Goal: Task Accomplishment & Management: Manage account settings

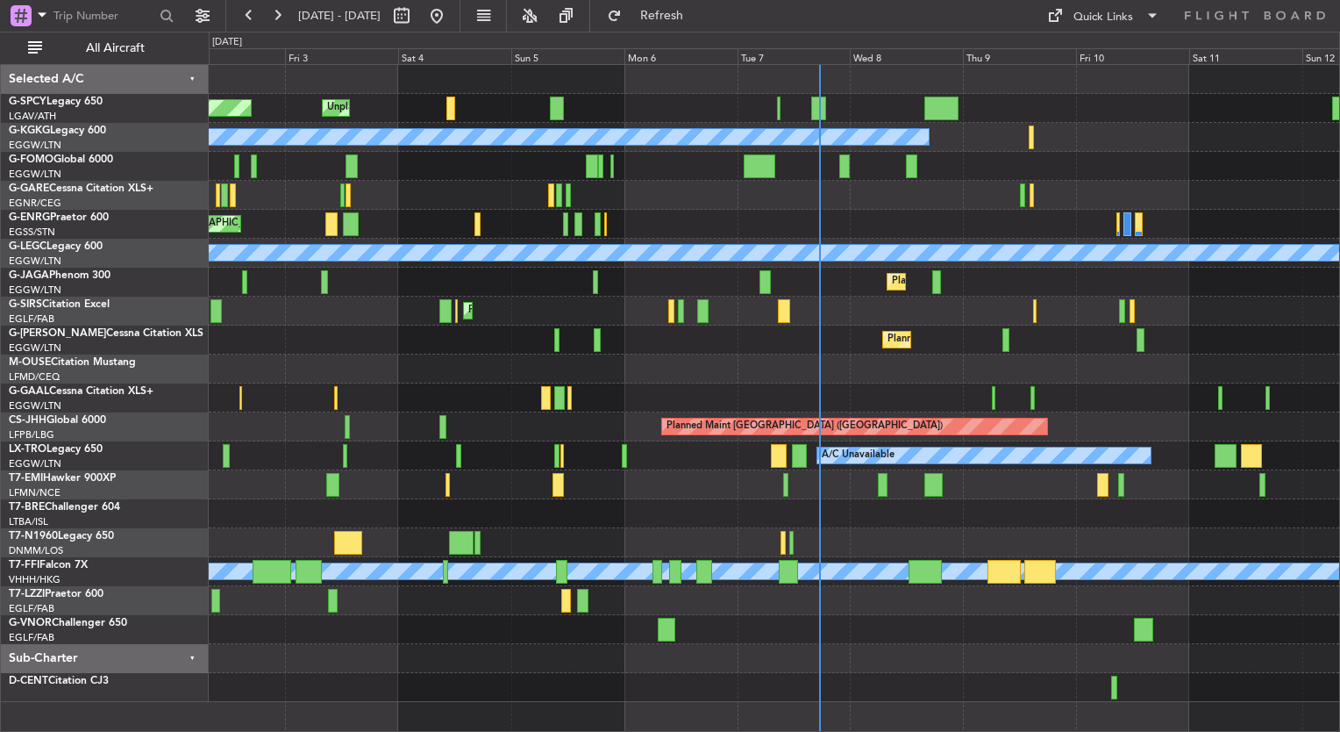
click at [861, 396] on div "Unplanned Maint Bremen Planned Maint Bremen A/C Unavailable Istanbul (Ataturk) …" at bounding box center [774, 383] width 1131 height 637
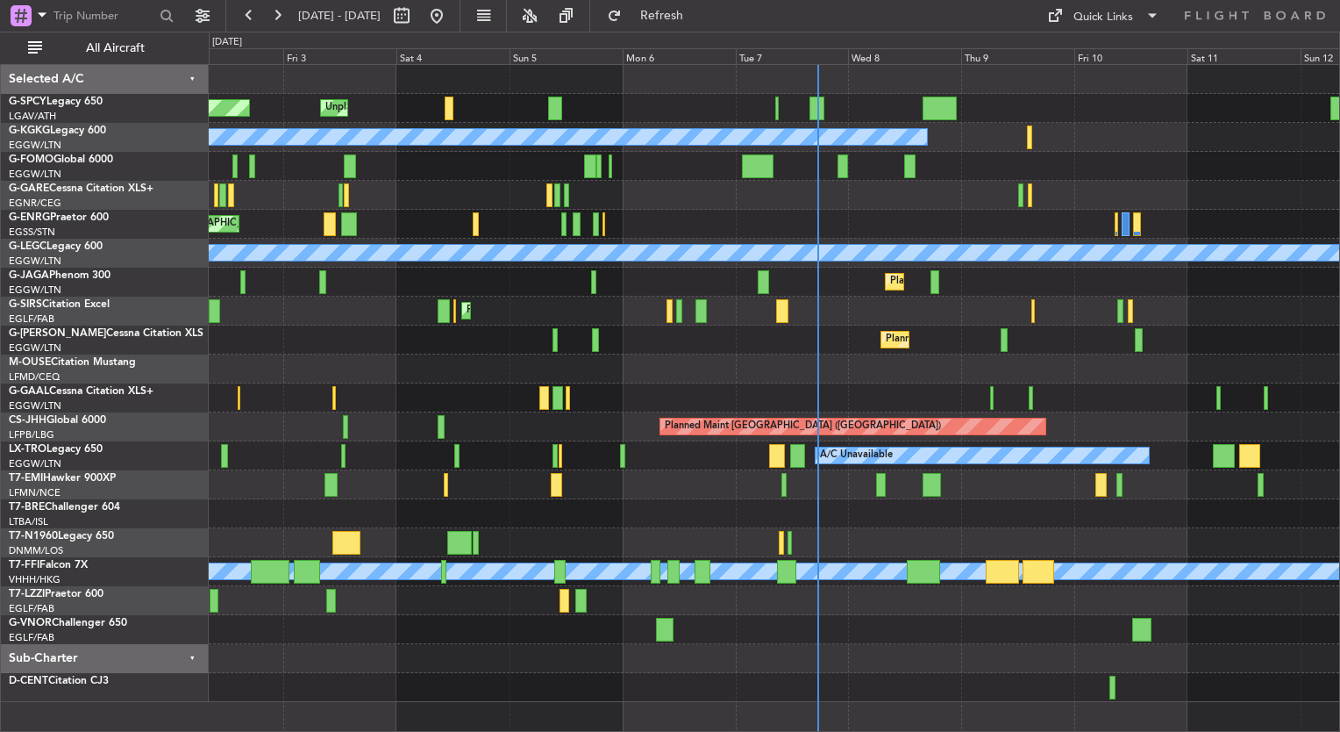
click at [801, 483] on div "Unplanned Maint Bremen Planned Maint Bremen A/C Unavailable Istanbul (Ataturk) …" at bounding box center [774, 383] width 1131 height 637
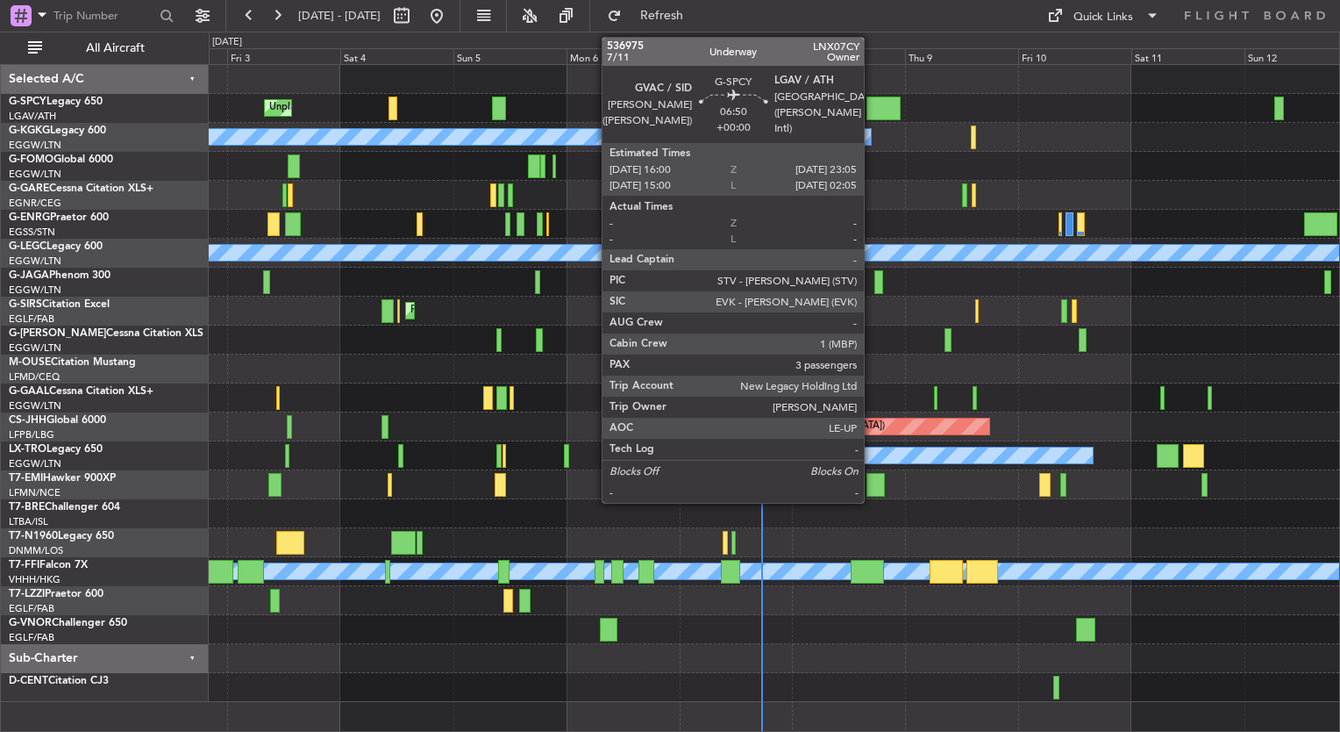
click at [872, 104] on div at bounding box center [884, 108] width 34 height 24
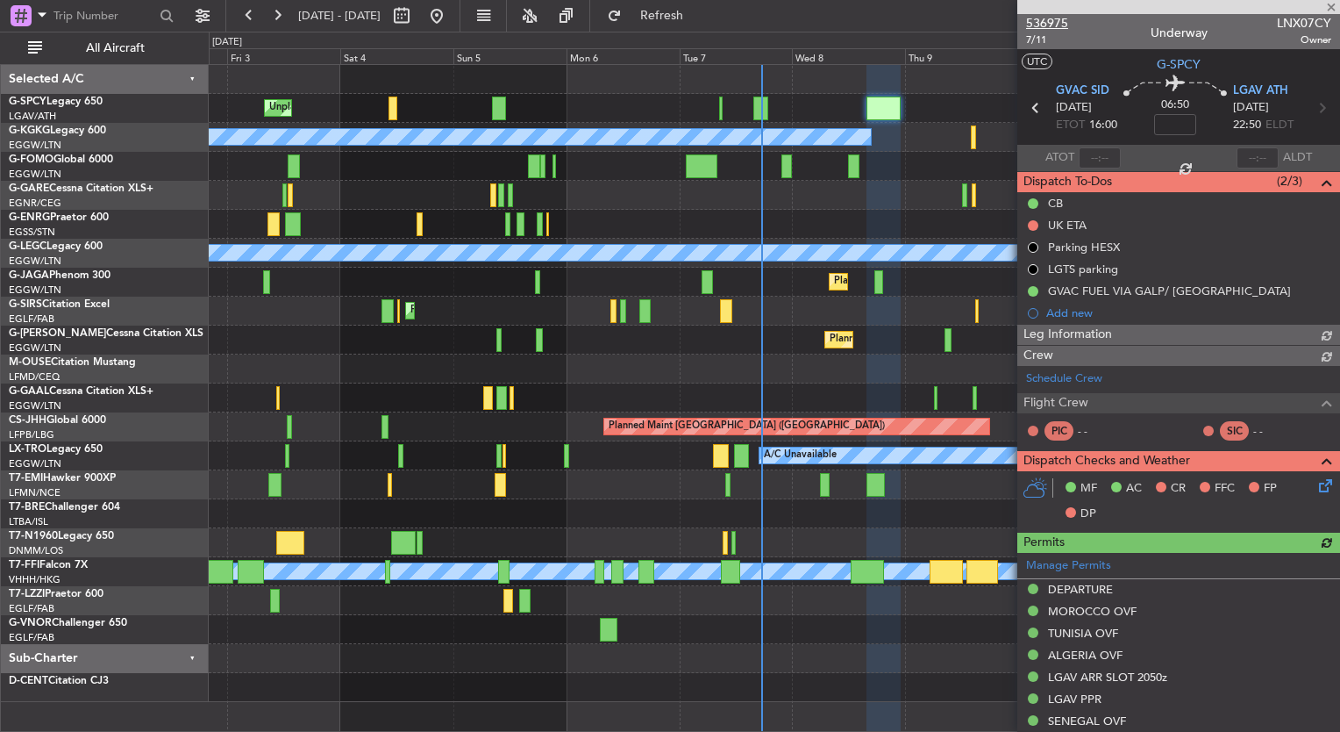
click at [1058, 25] on span "536975" at bounding box center [1047, 23] width 42 height 18
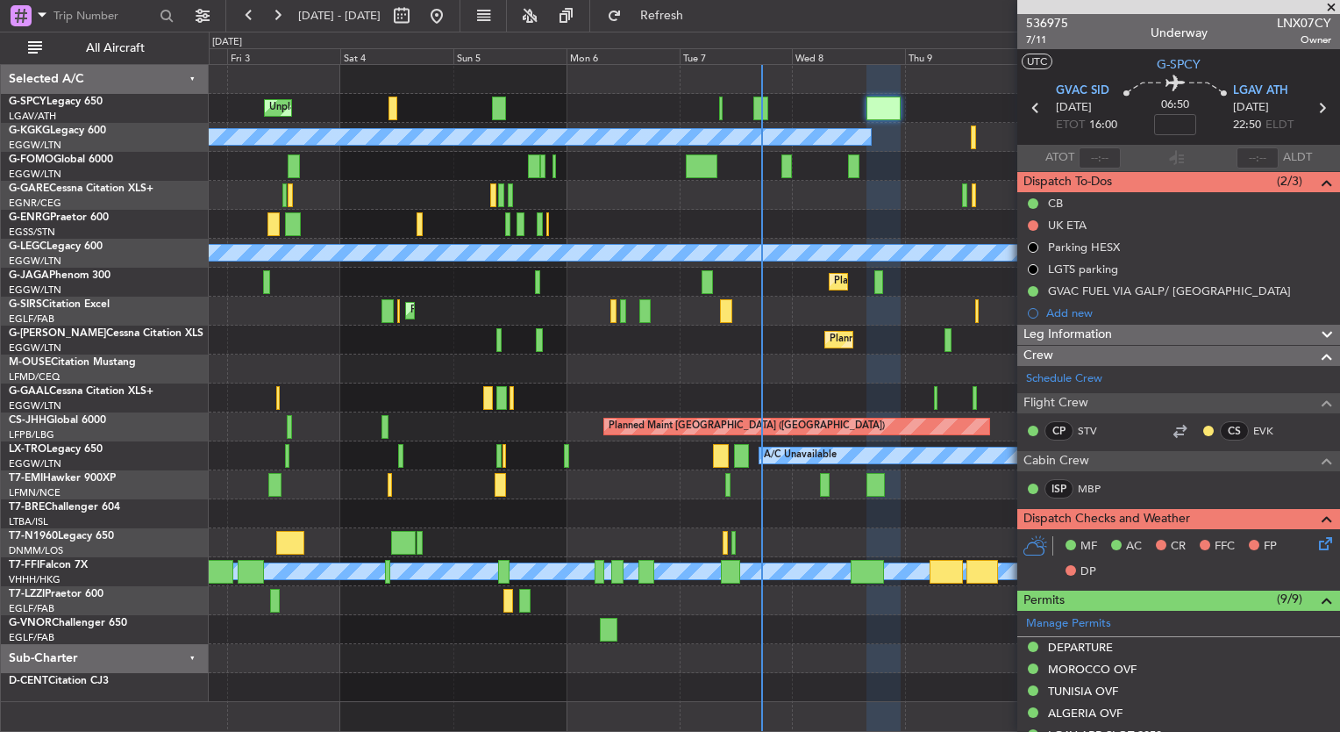
click at [1335, 5] on span at bounding box center [1332, 8] width 18 height 16
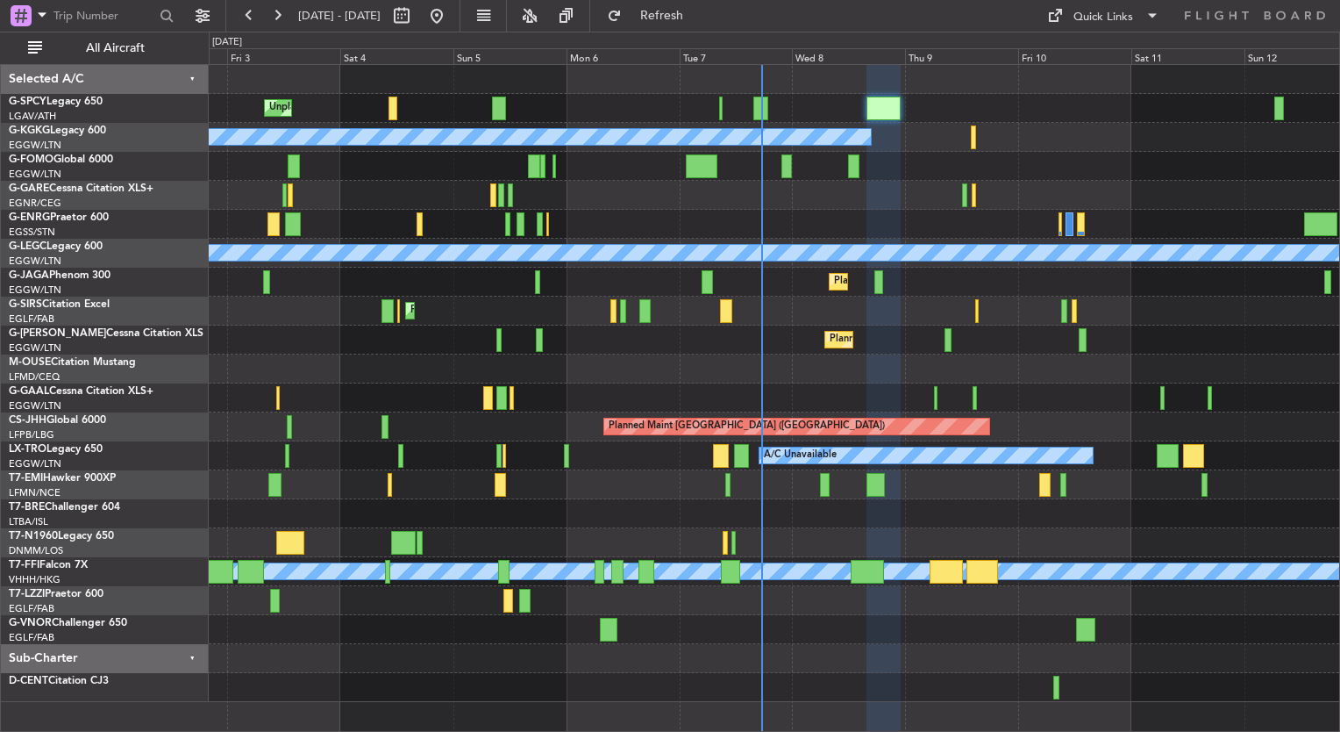
type input "0"
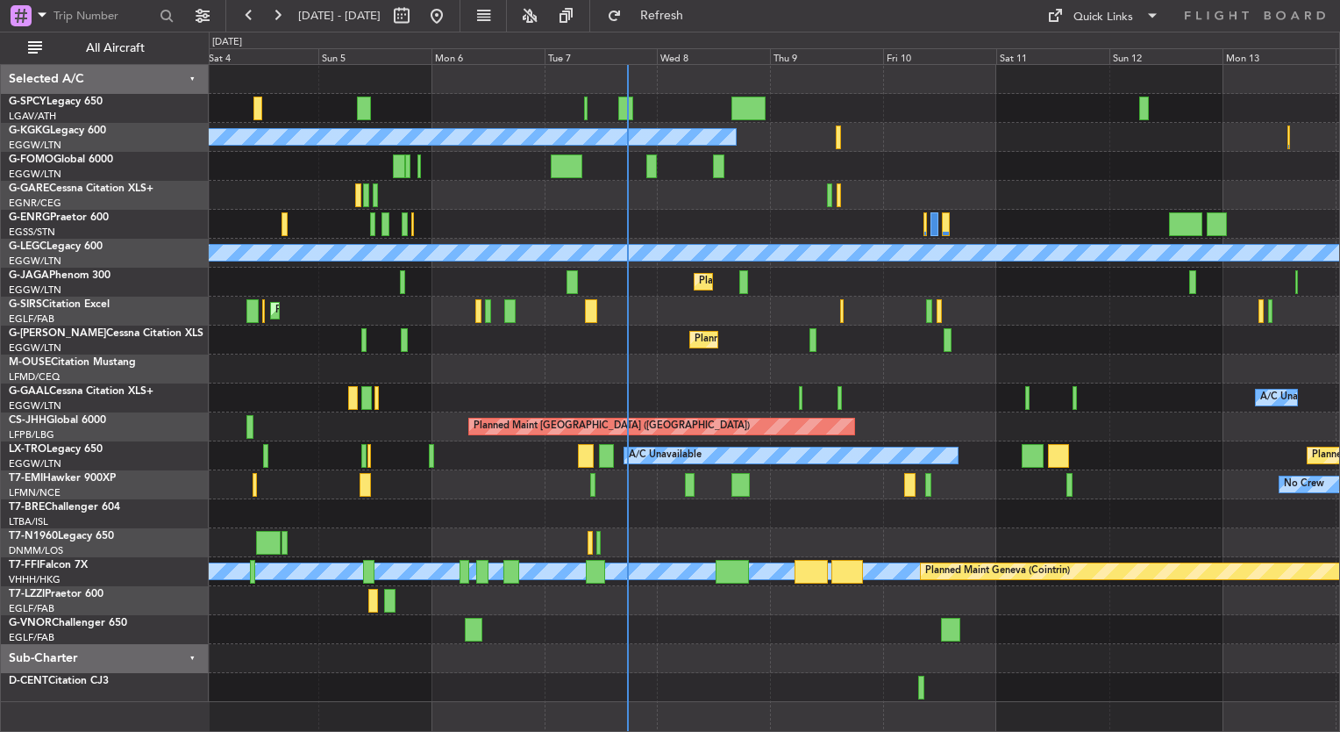
click at [639, 197] on div "Unplanned Maint [GEOGRAPHIC_DATA] Planned Maint [GEOGRAPHIC_DATA] A/C Unavailab…" at bounding box center [774, 383] width 1131 height 637
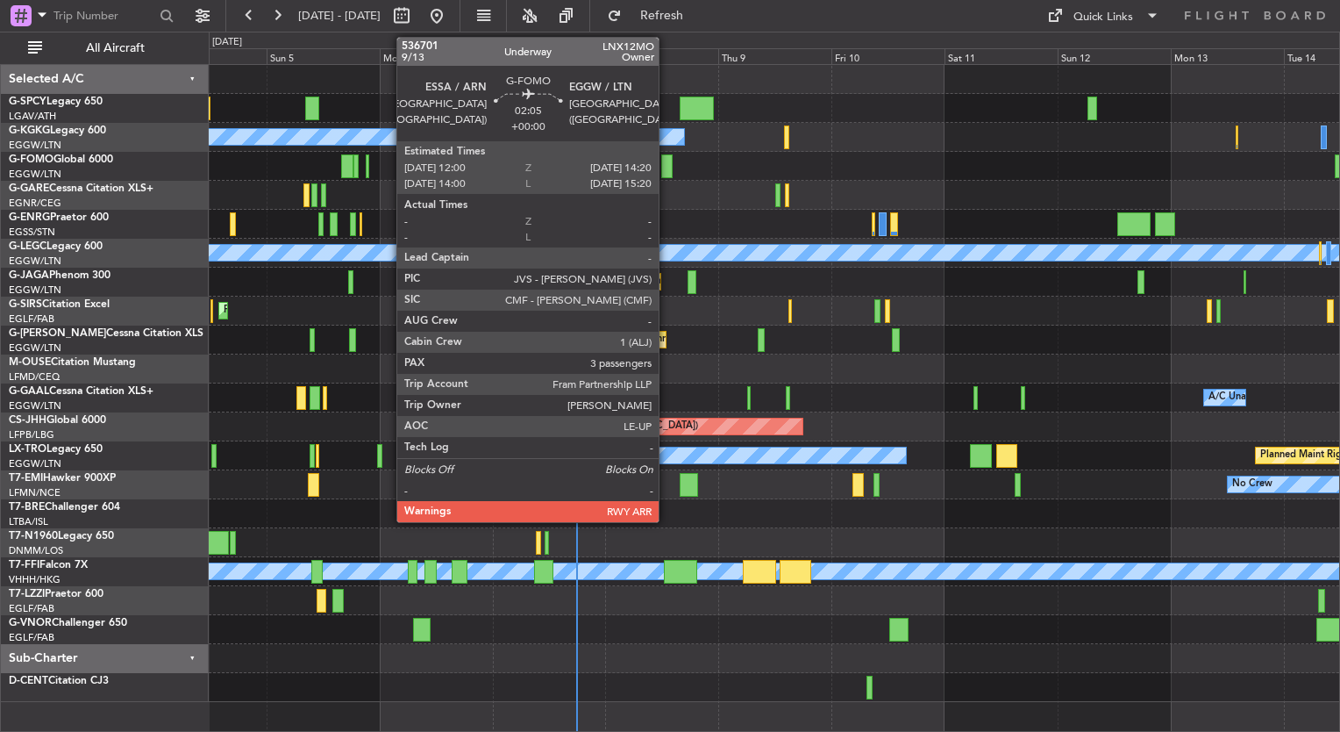
click at [667, 167] on div at bounding box center [666, 166] width 11 height 24
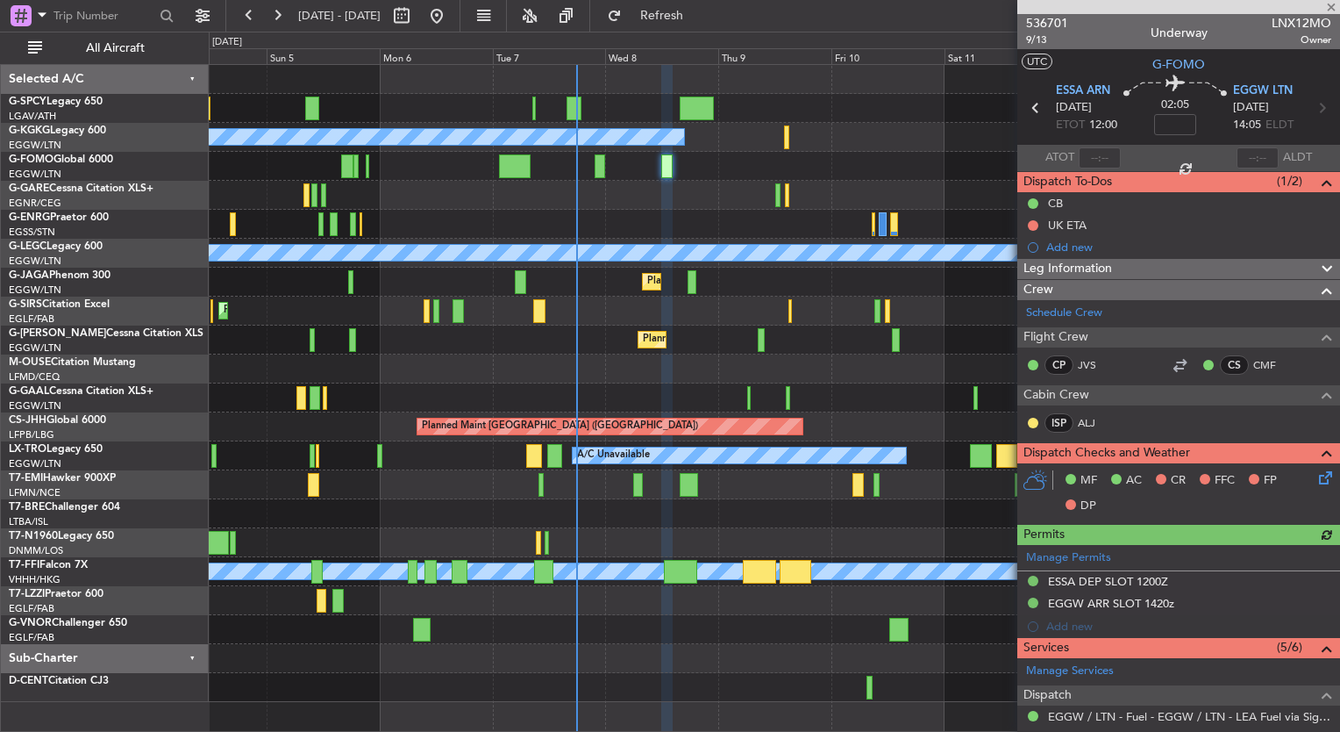
scroll to position [443, 0]
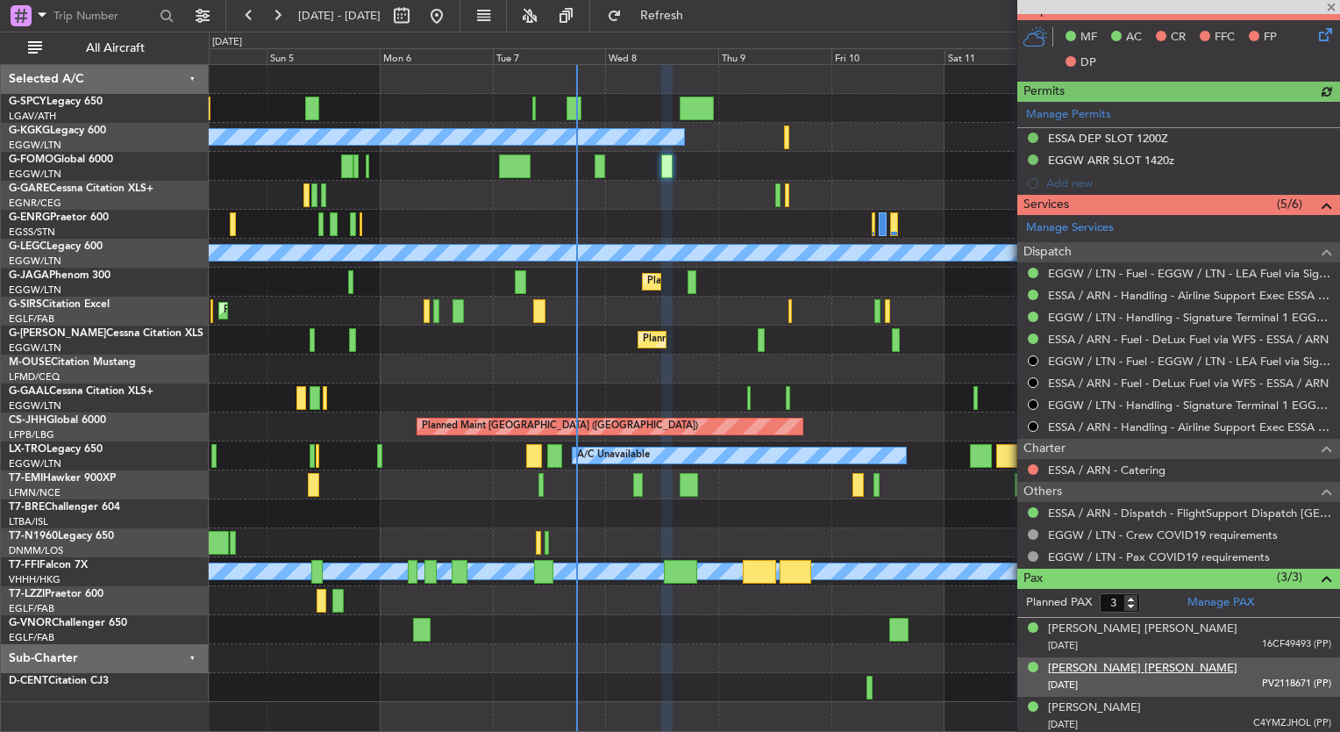
click at [1097, 663] on div "[PERSON_NAME] [PERSON_NAME]" at bounding box center [1142, 669] width 189 height 18
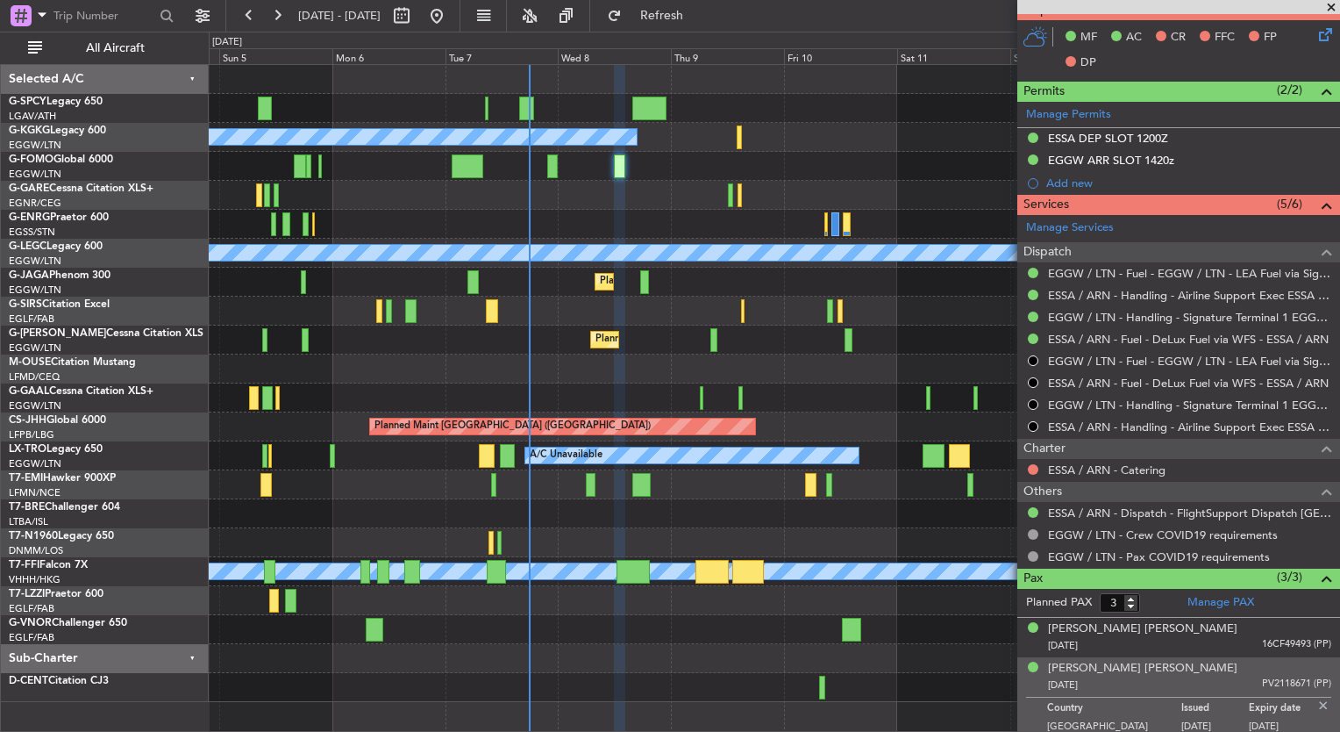
click at [619, 181] on div at bounding box center [774, 195] width 1131 height 29
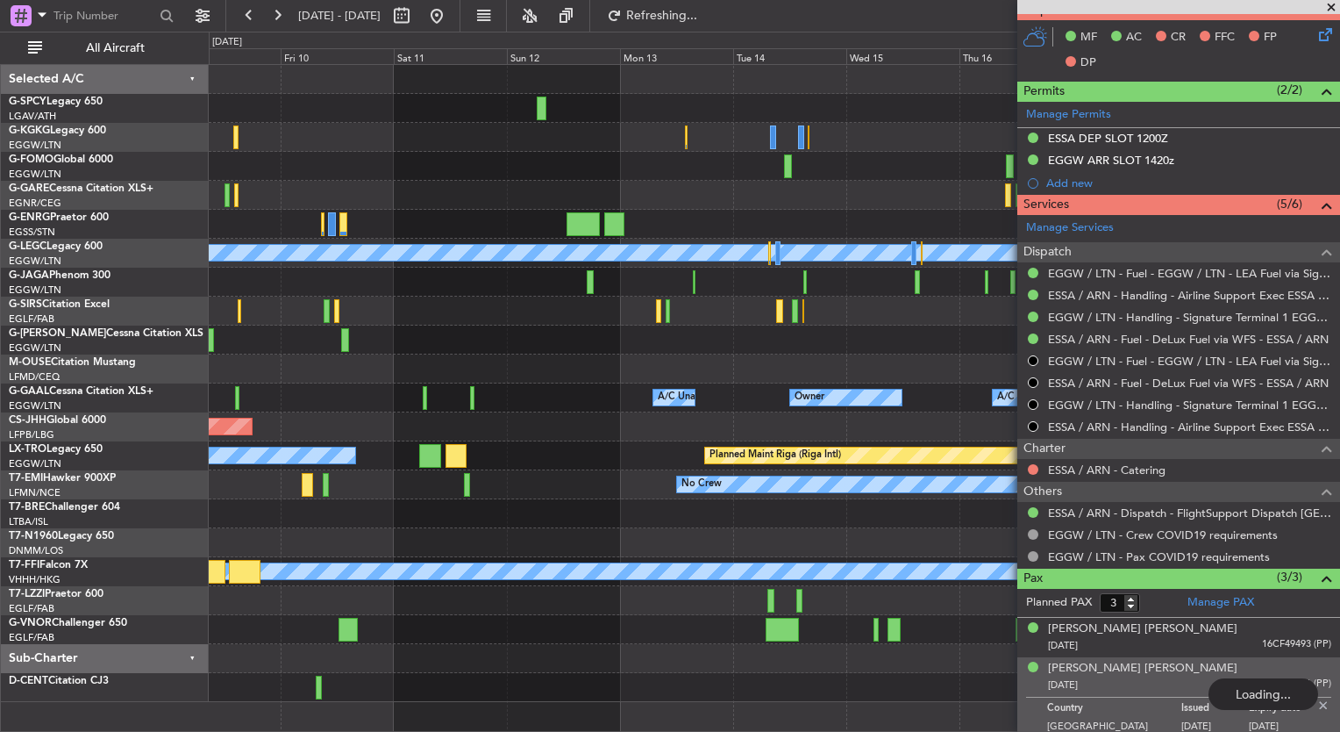
click at [270, 118] on div "A/C Unavailable Istanbul (Ataturk) A/C Unavailable London (Luton) Planned Maint…" at bounding box center [774, 383] width 1131 height 637
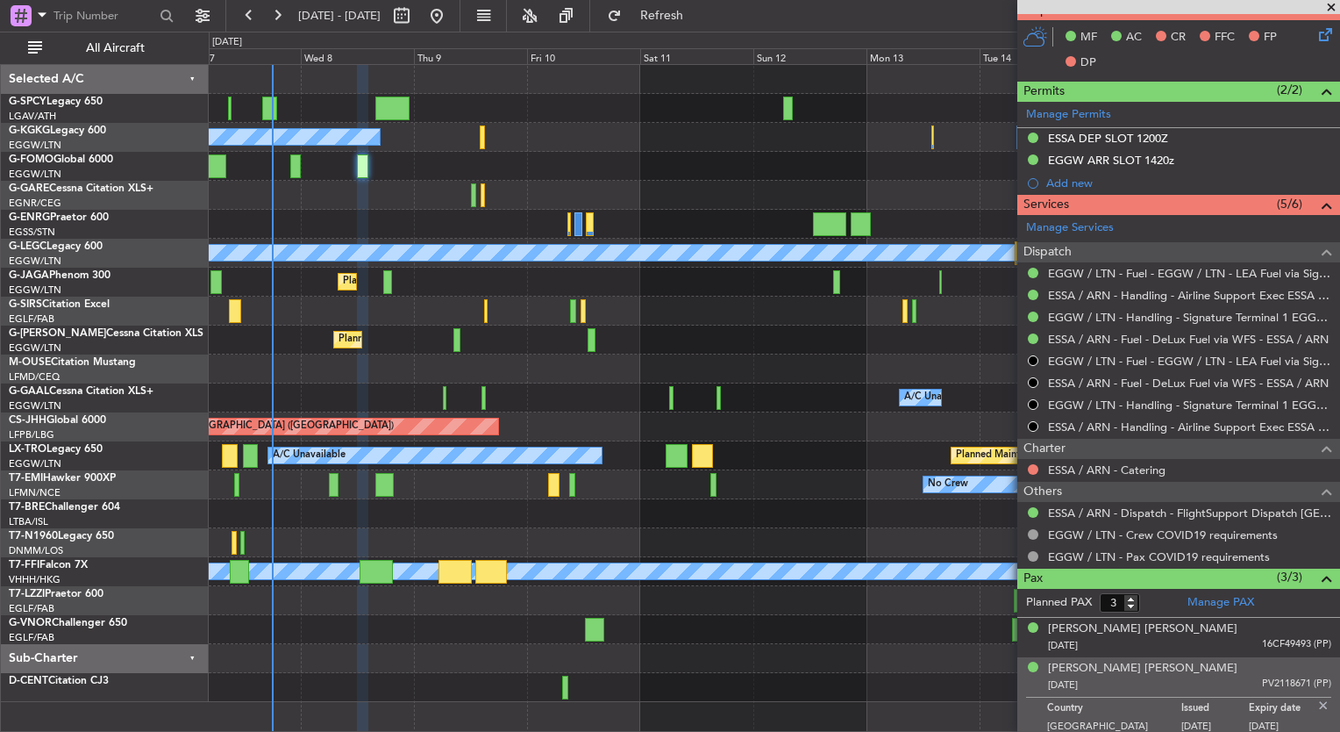
click at [500, 205] on div "A/C Unavailable Istanbul (Ataturk) A/C Unavailable London (Luton) Planned Maint…" at bounding box center [774, 383] width 1131 height 637
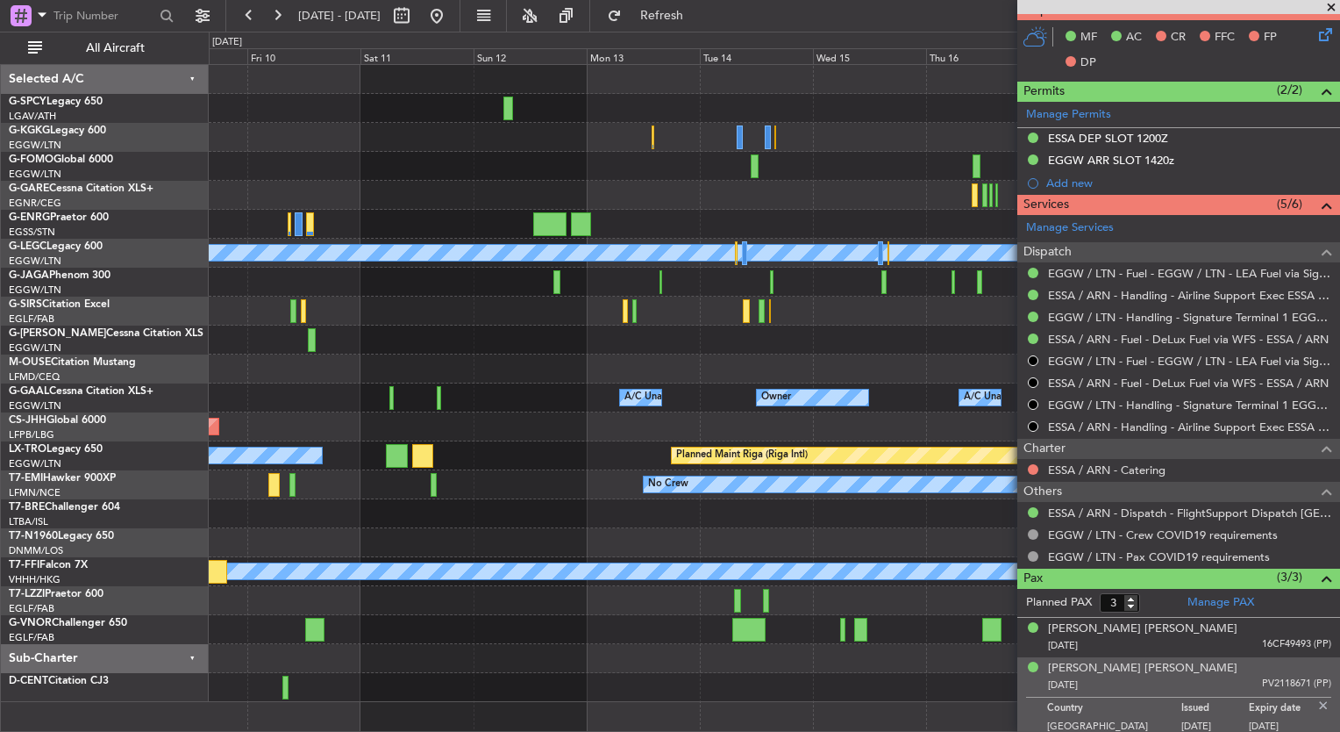
click at [524, 160] on div at bounding box center [774, 166] width 1131 height 29
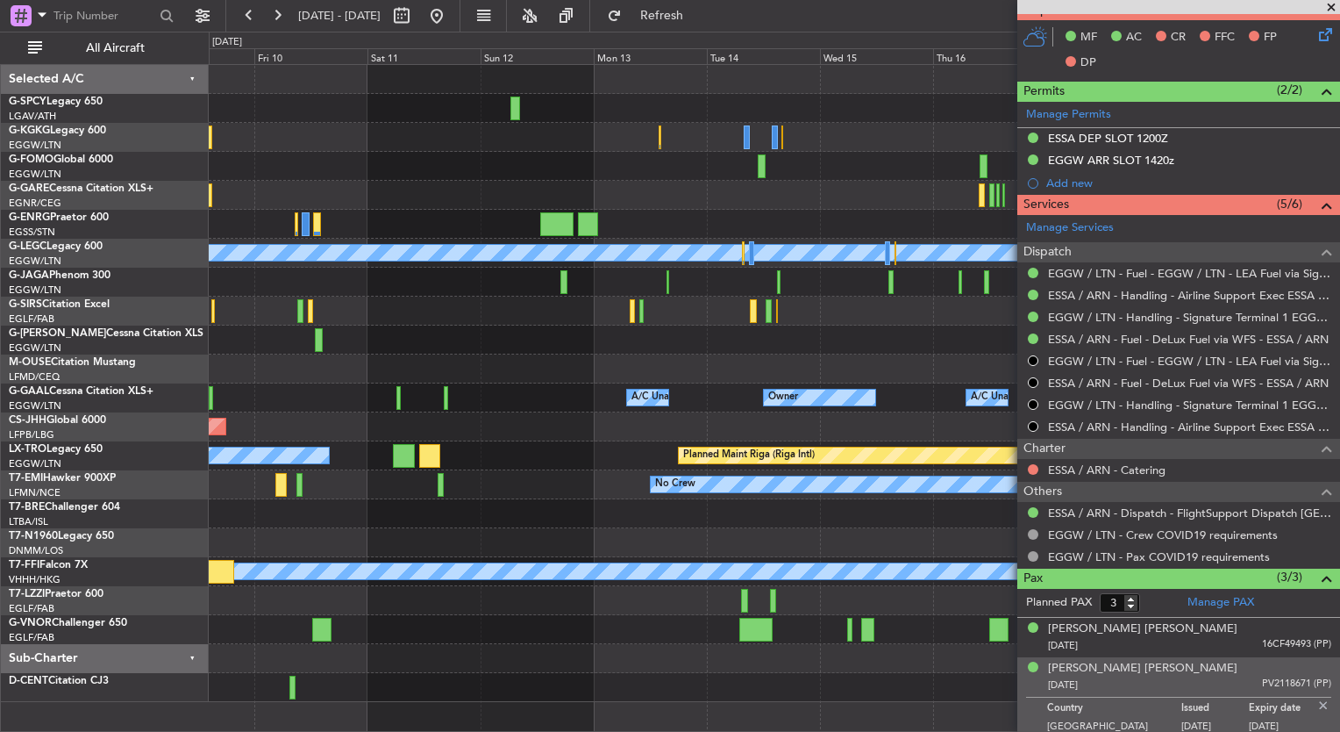
click at [530, 165] on div at bounding box center [774, 166] width 1131 height 29
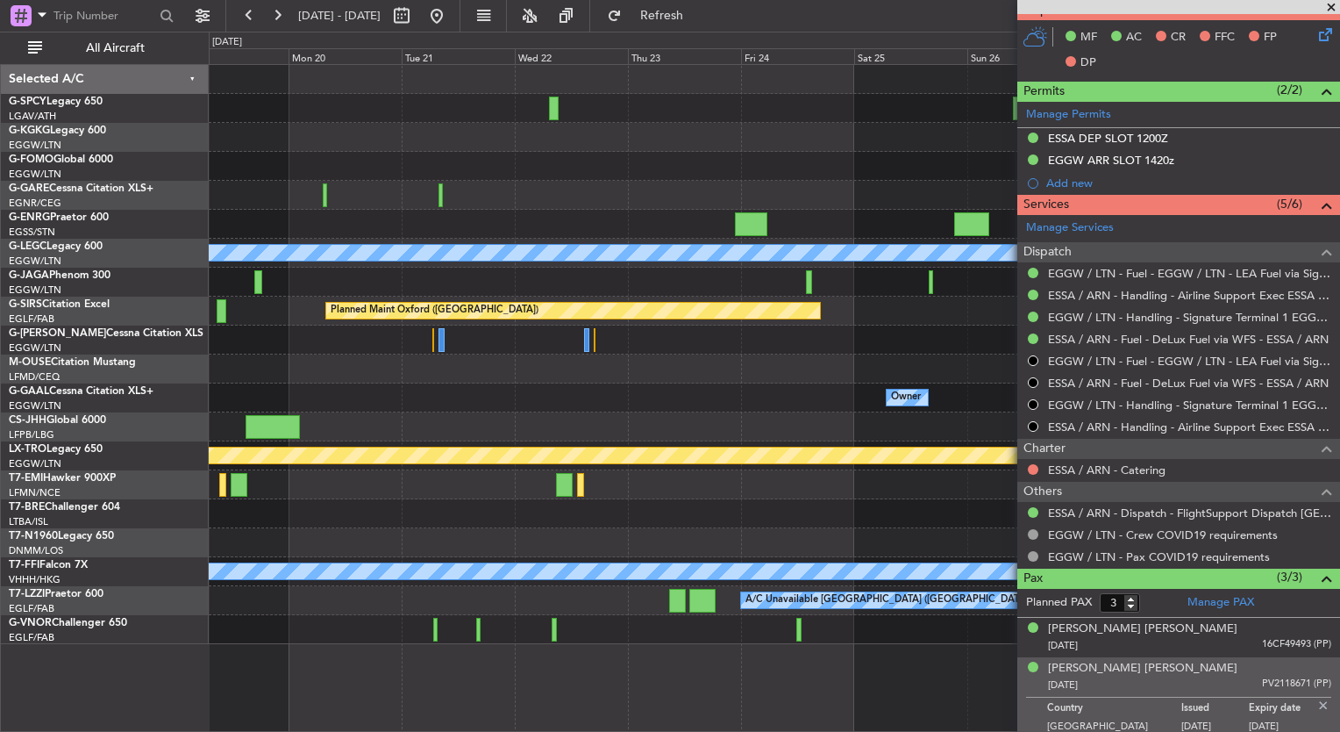
click at [260, 184] on div at bounding box center [774, 195] width 1131 height 29
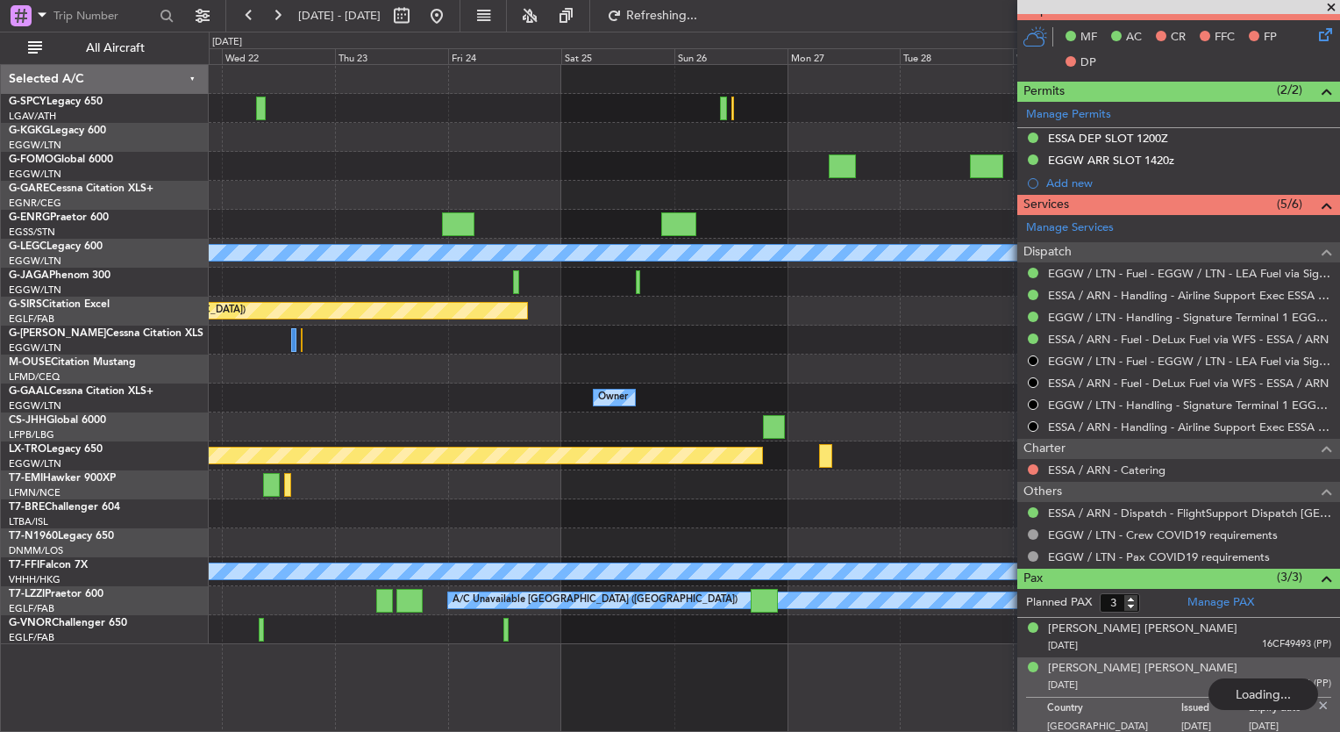
click at [509, 150] on div "A/C Unavailable London (Luton) Planned Maint Oxford (Kidlington) Owner Planned …" at bounding box center [774, 354] width 1131 height 579
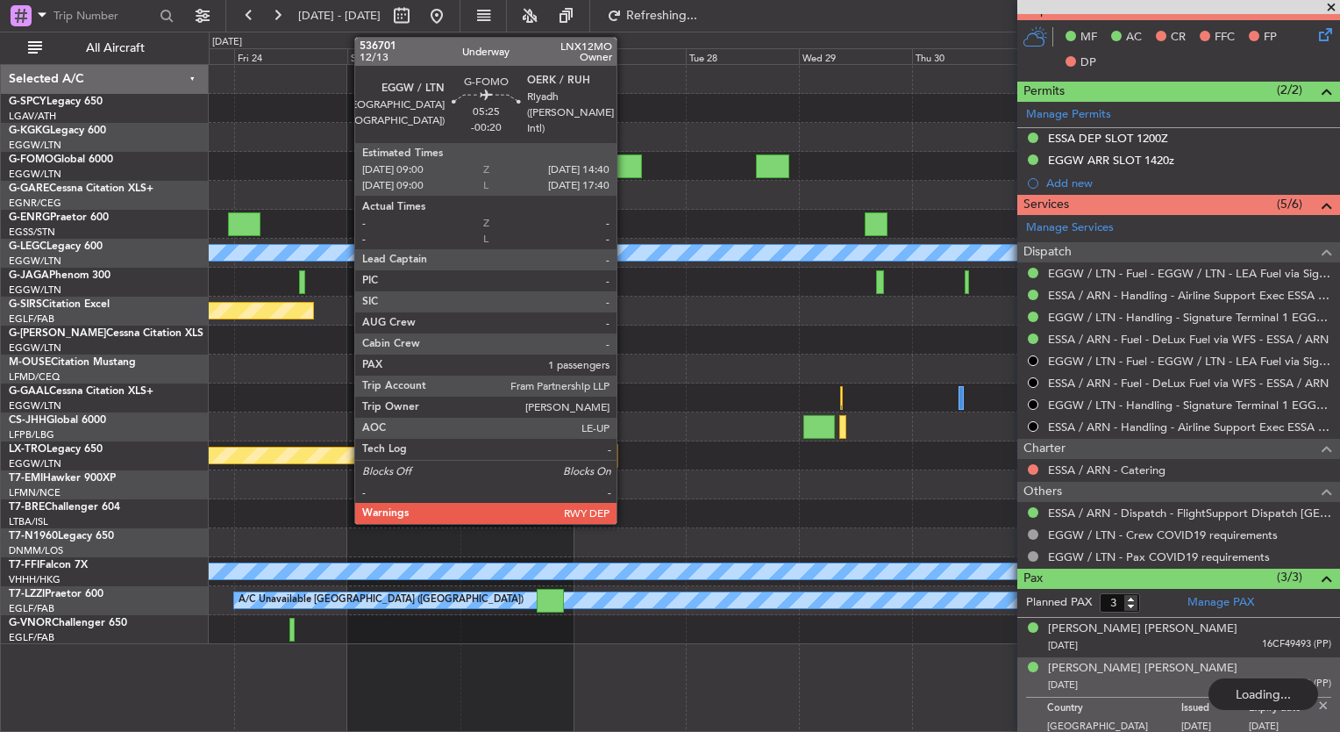
click at [625, 171] on div at bounding box center [628, 166] width 27 height 24
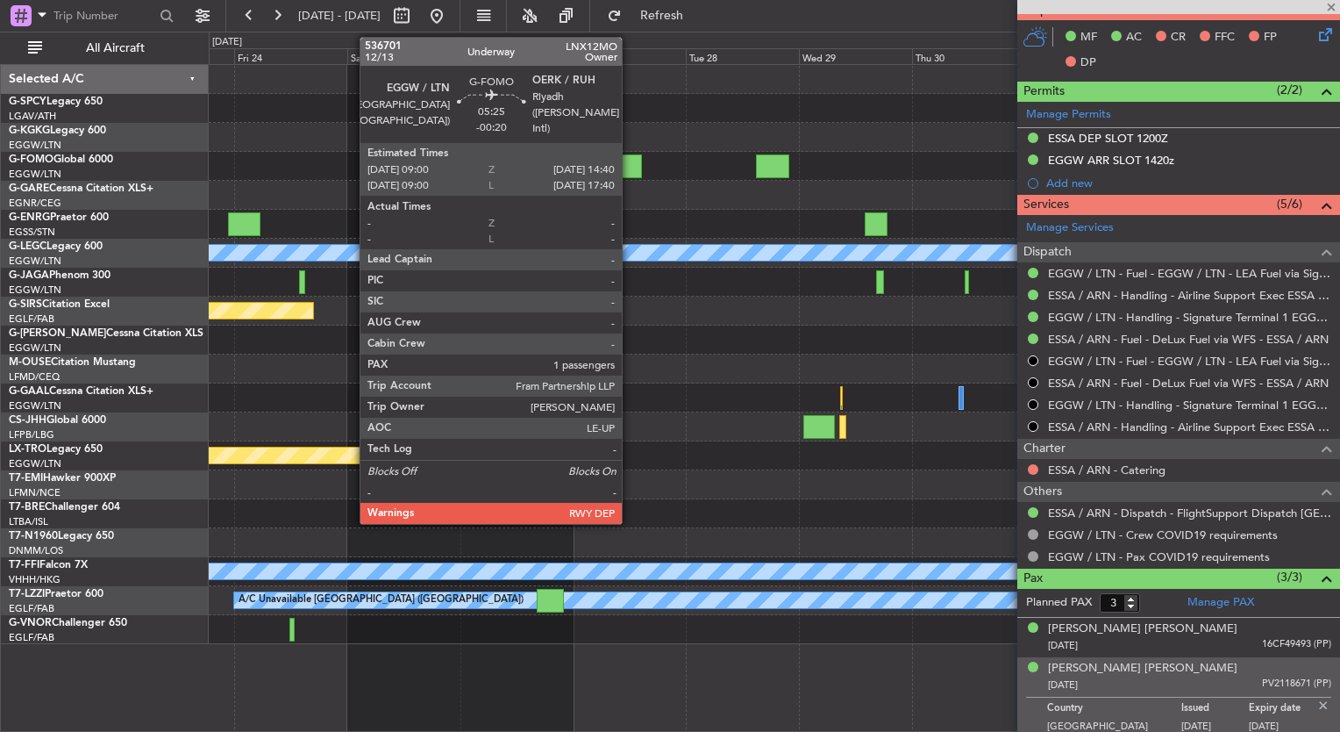
type input "-00:20"
type input "1"
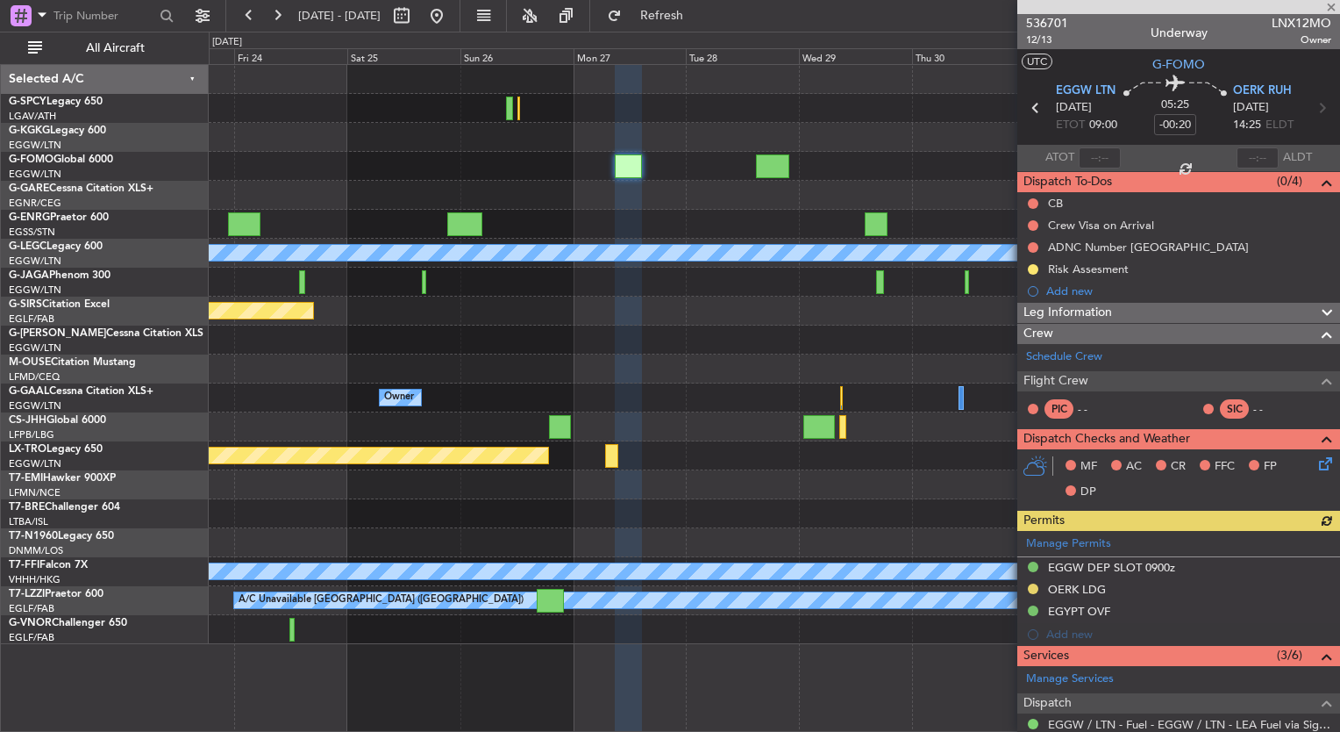
scroll to position [284, 0]
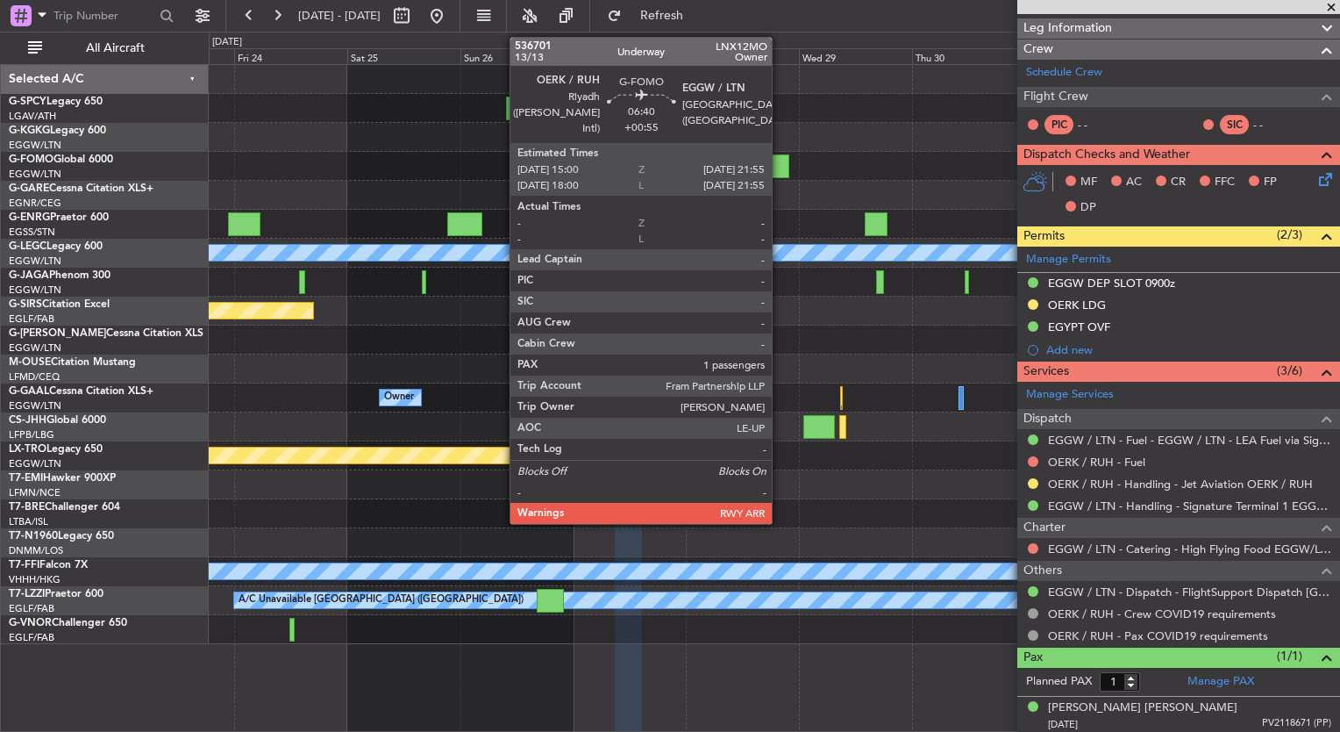
click at [780, 172] on div at bounding box center [772, 166] width 33 height 24
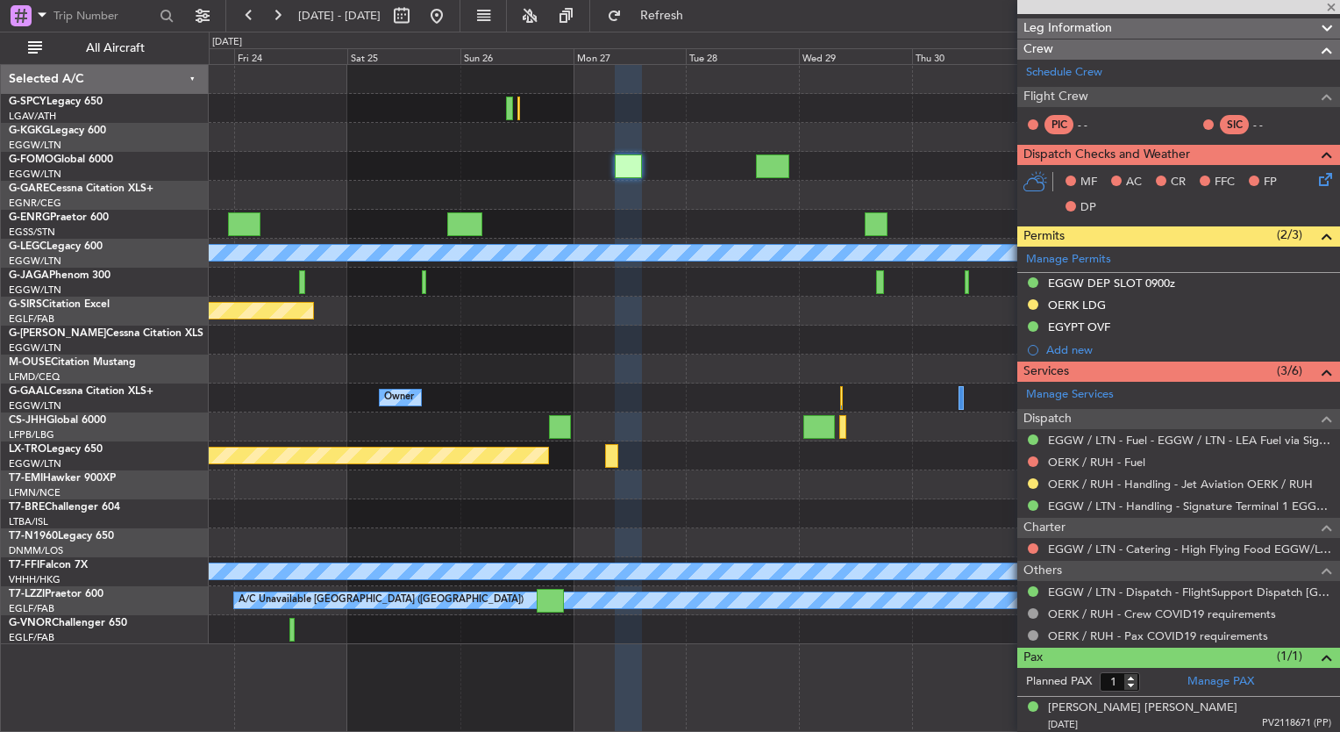
type input "+00:55"
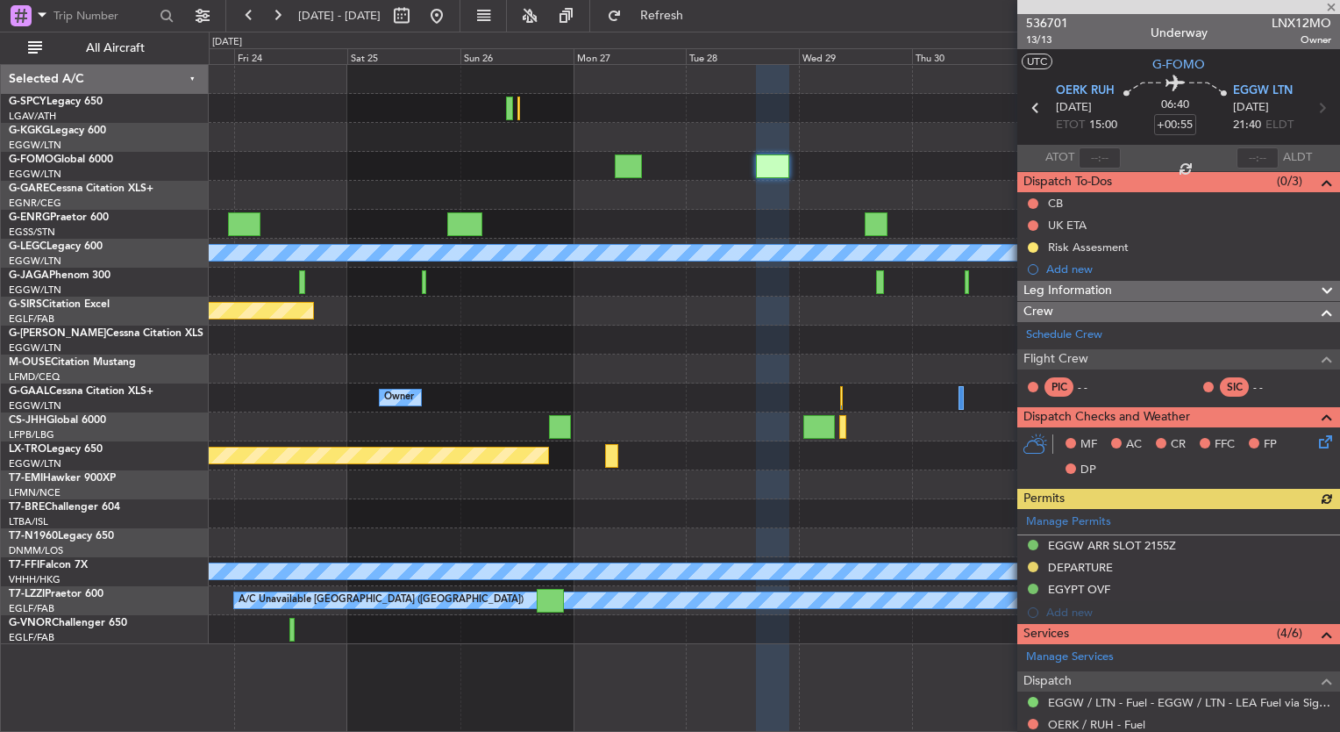
scroll to position [263, 0]
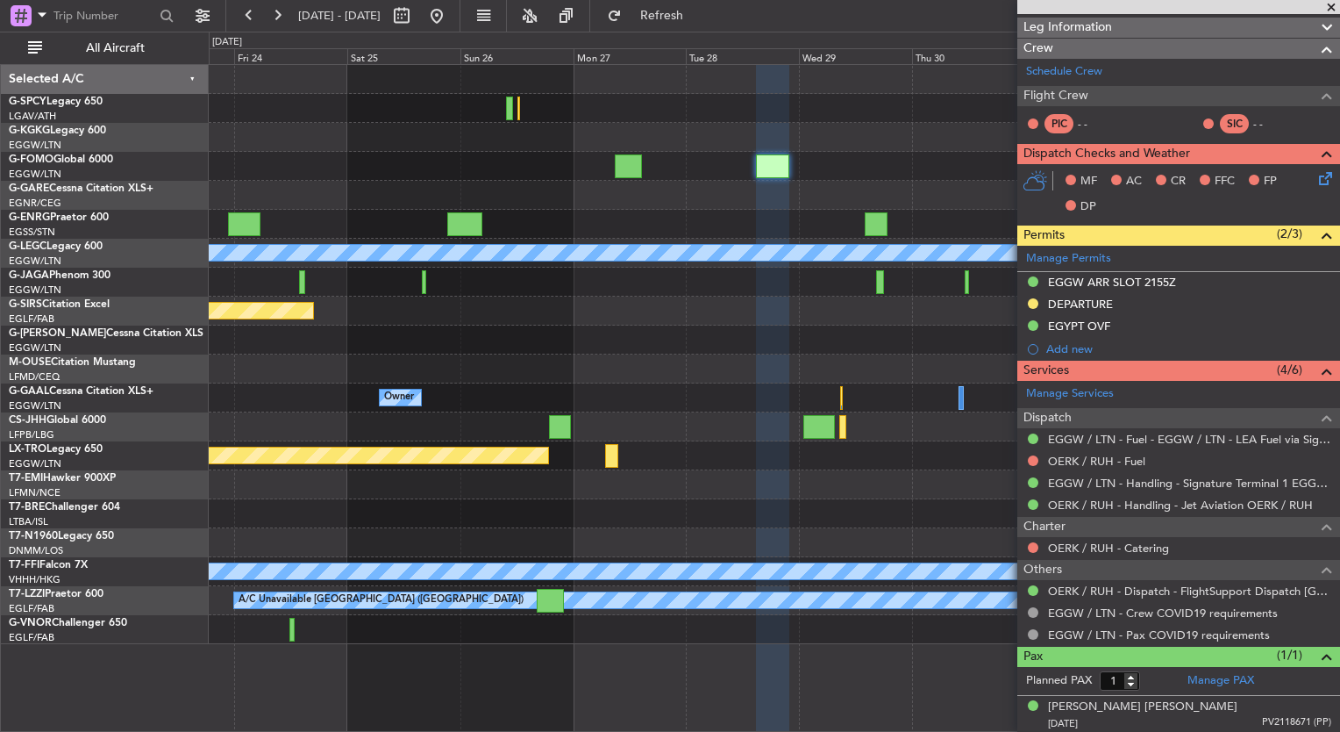
click at [404, 227] on div "A/C Unavailable London (Luton) Planned Maint Oxford (Kidlington) Planned Maint …" at bounding box center [774, 354] width 1131 height 579
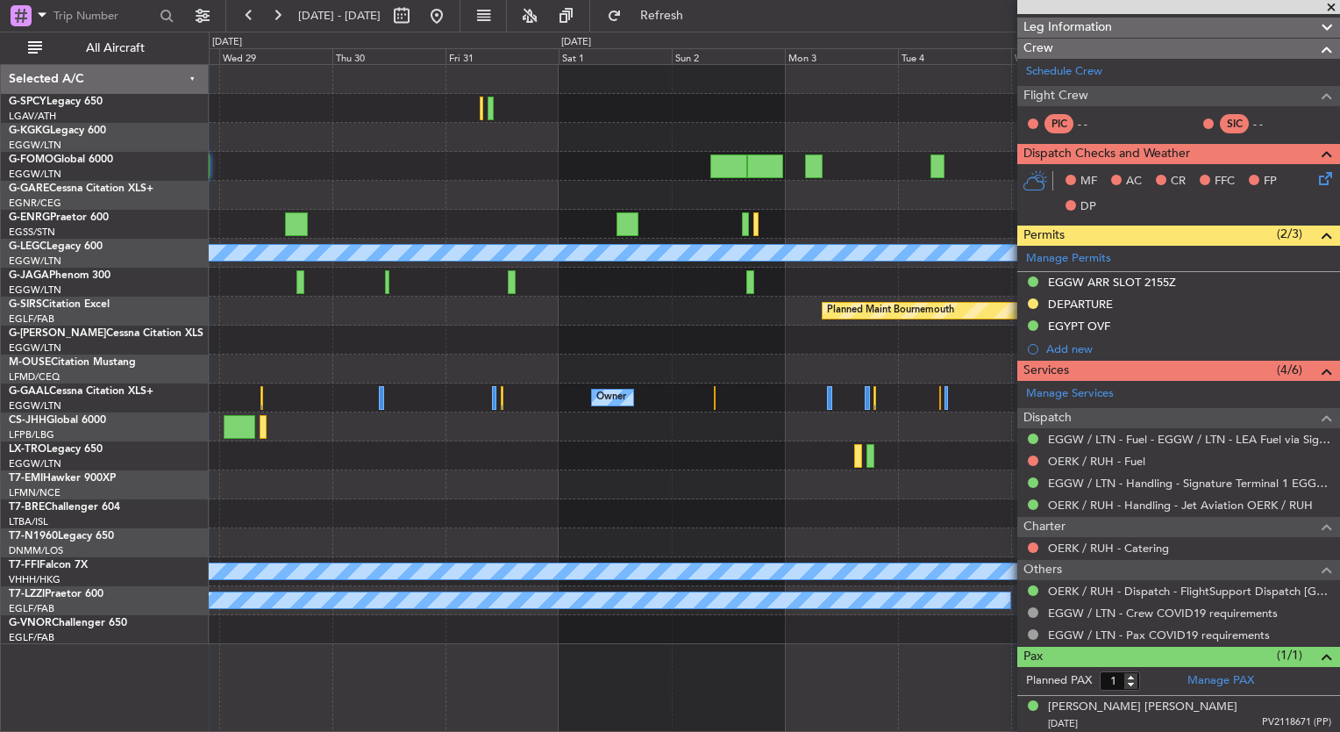
click at [326, 307] on div "A/C Unavailable London (Luton) Planned Maint Bournemouth Planned Maint Bournemo…" at bounding box center [774, 354] width 1131 height 579
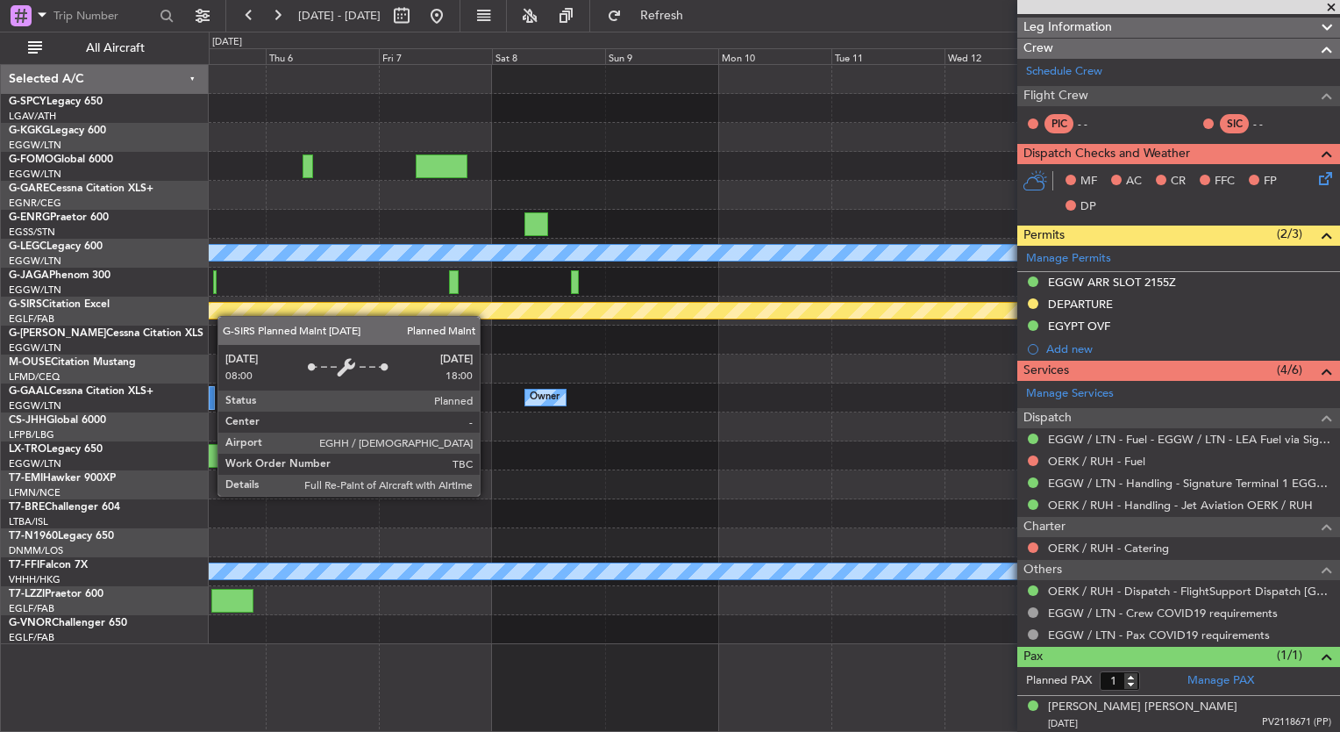
click at [175, 293] on div "A/C Unavailable London (Luton) Planned Maint Bournemouth Planned Maint Bournemo…" at bounding box center [670, 382] width 1340 height 700
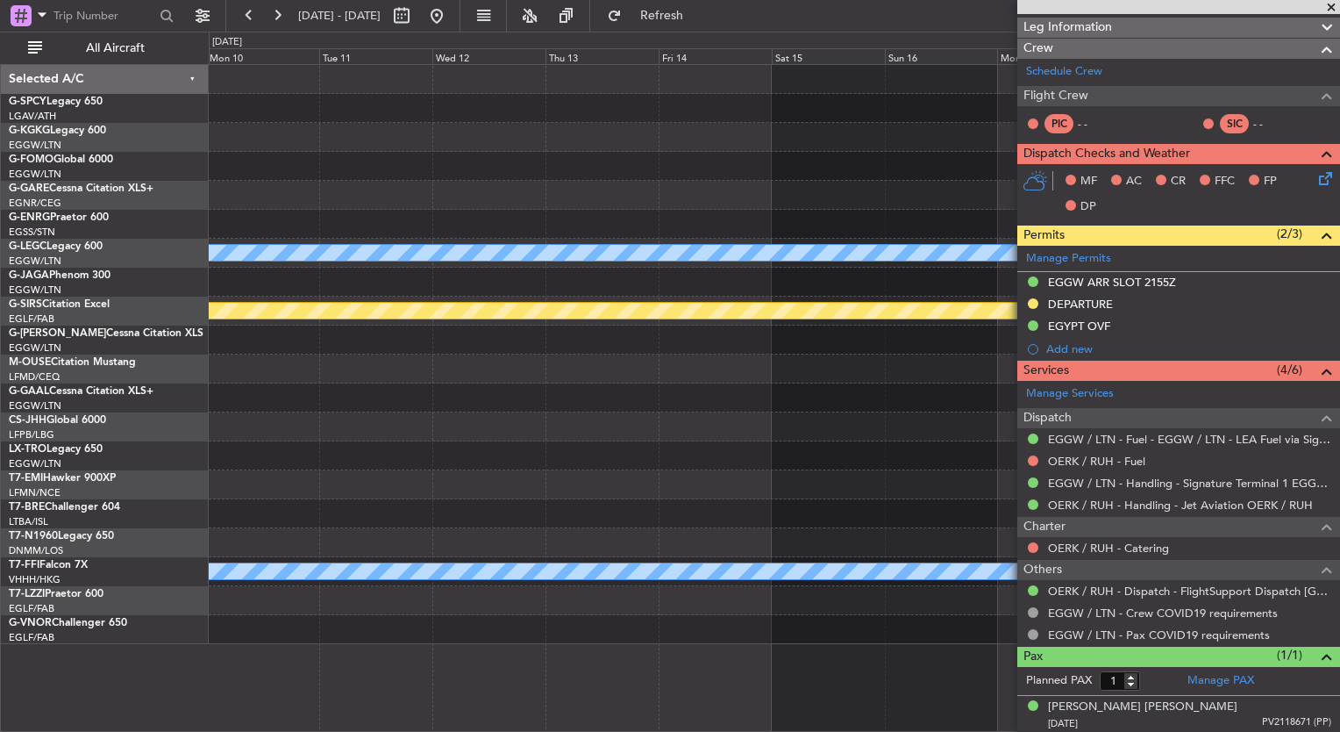
click at [235, 349] on div "A/C Unavailable London (Luton) Planned Maint Bournemouth Planned Maint Bournemo…" at bounding box center [774, 354] width 1131 height 579
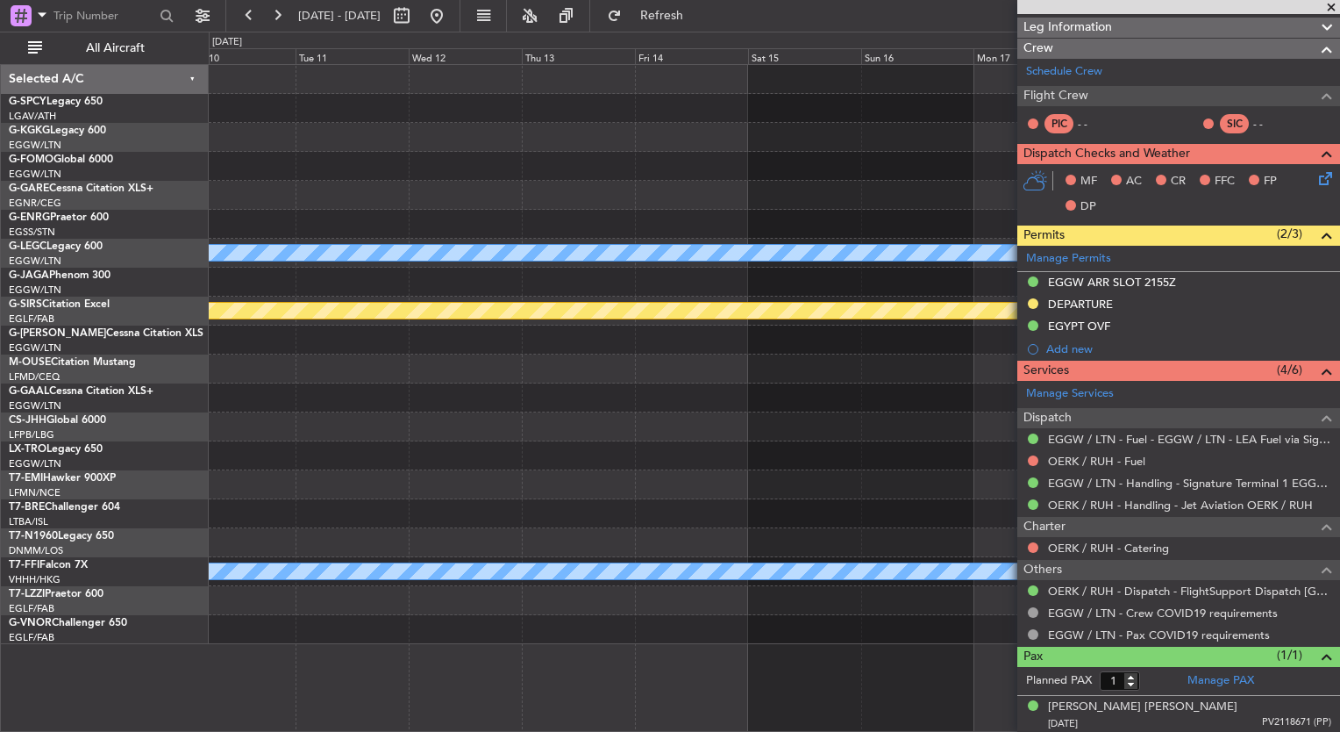
click at [62, 327] on div "A/C Unavailable London (Luton) Planned Maint Bournemouth Planned Maint Bournemo…" at bounding box center [670, 382] width 1340 height 700
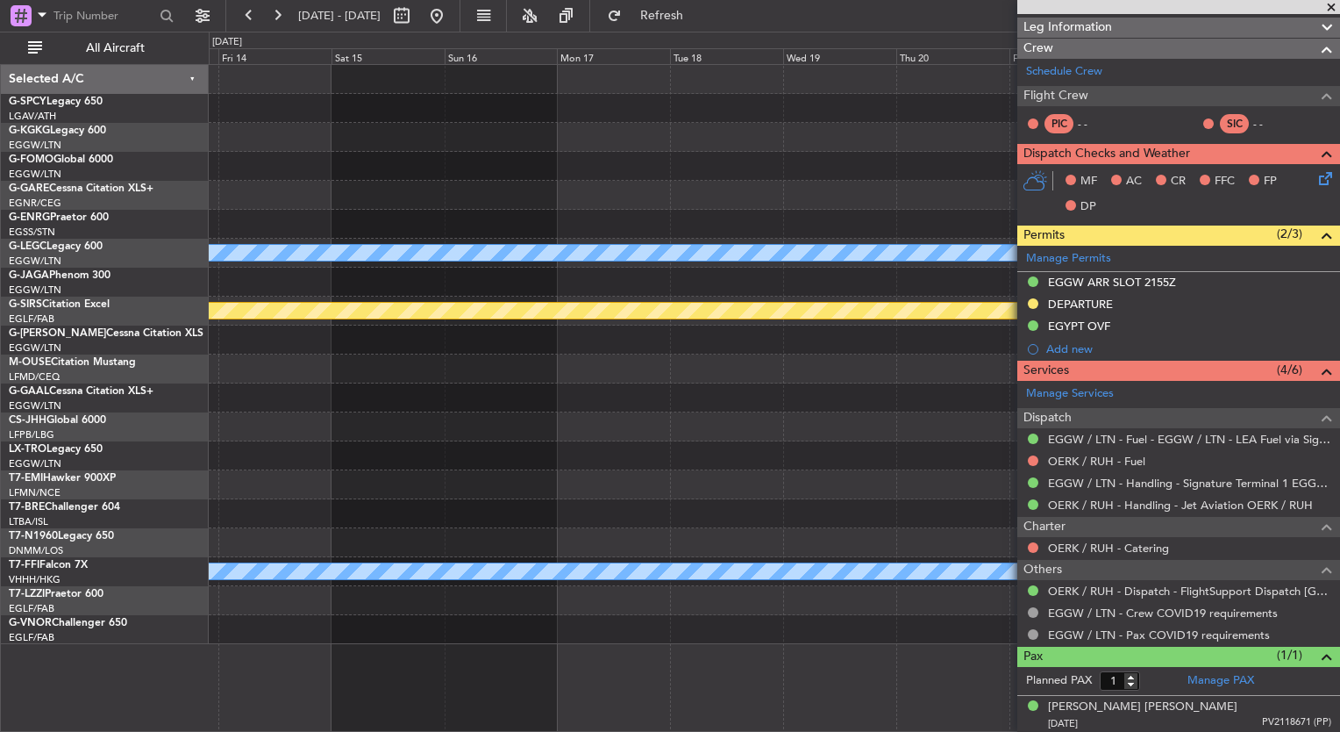
click at [423, 392] on div "A/C Unavailable London (Luton) Planned Maint Bournemouth Planned Maint Bournemo…" at bounding box center [774, 354] width 1131 height 579
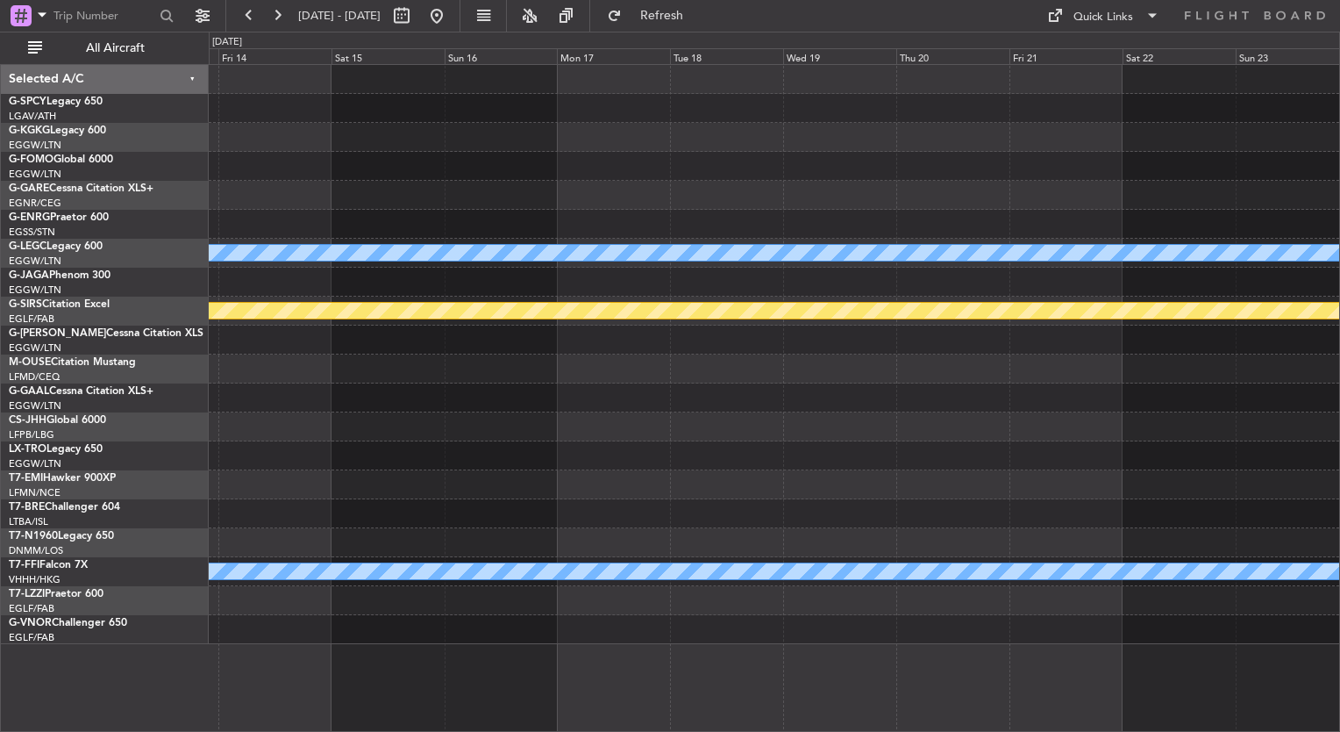
scroll to position [0, 0]
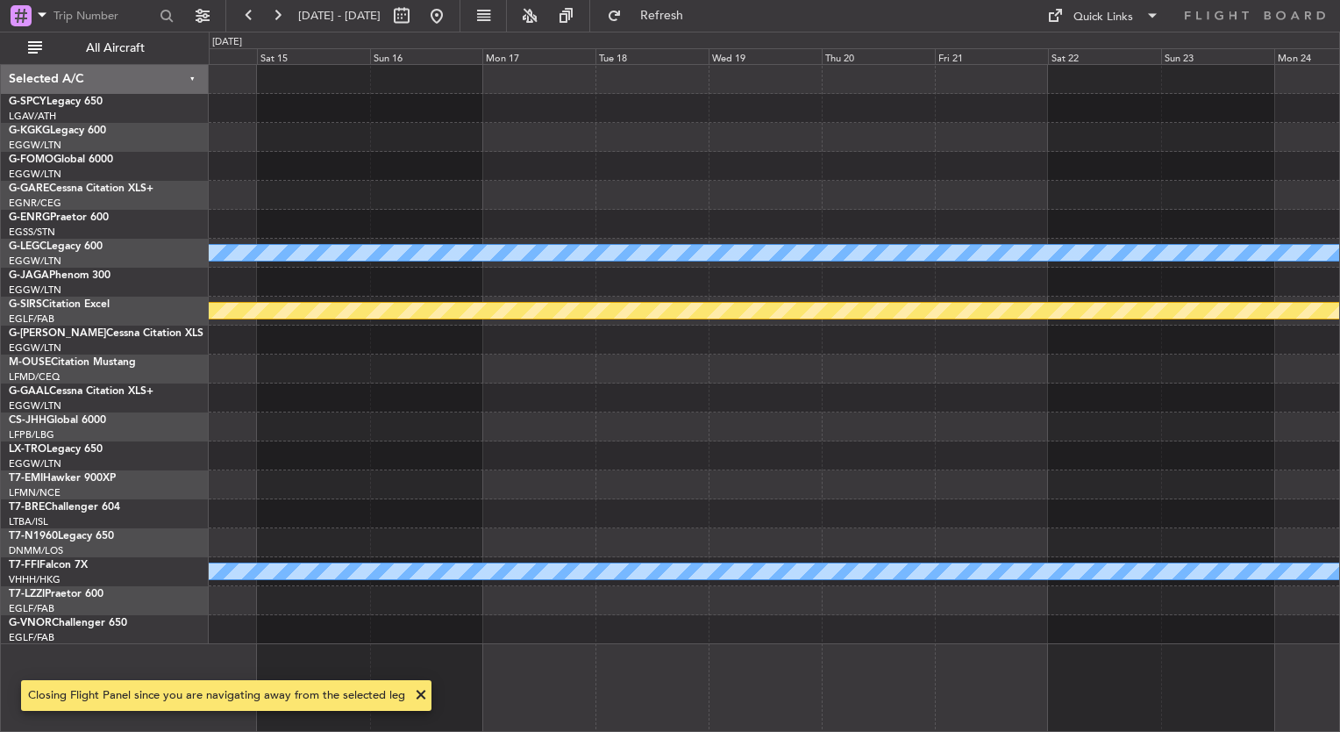
click at [694, 177] on div "A/C Unavailable London (Luton) Planned Maint Bournemouth Planned Maint Bournemo…" at bounding box center [774, 354] width 1131 height 579
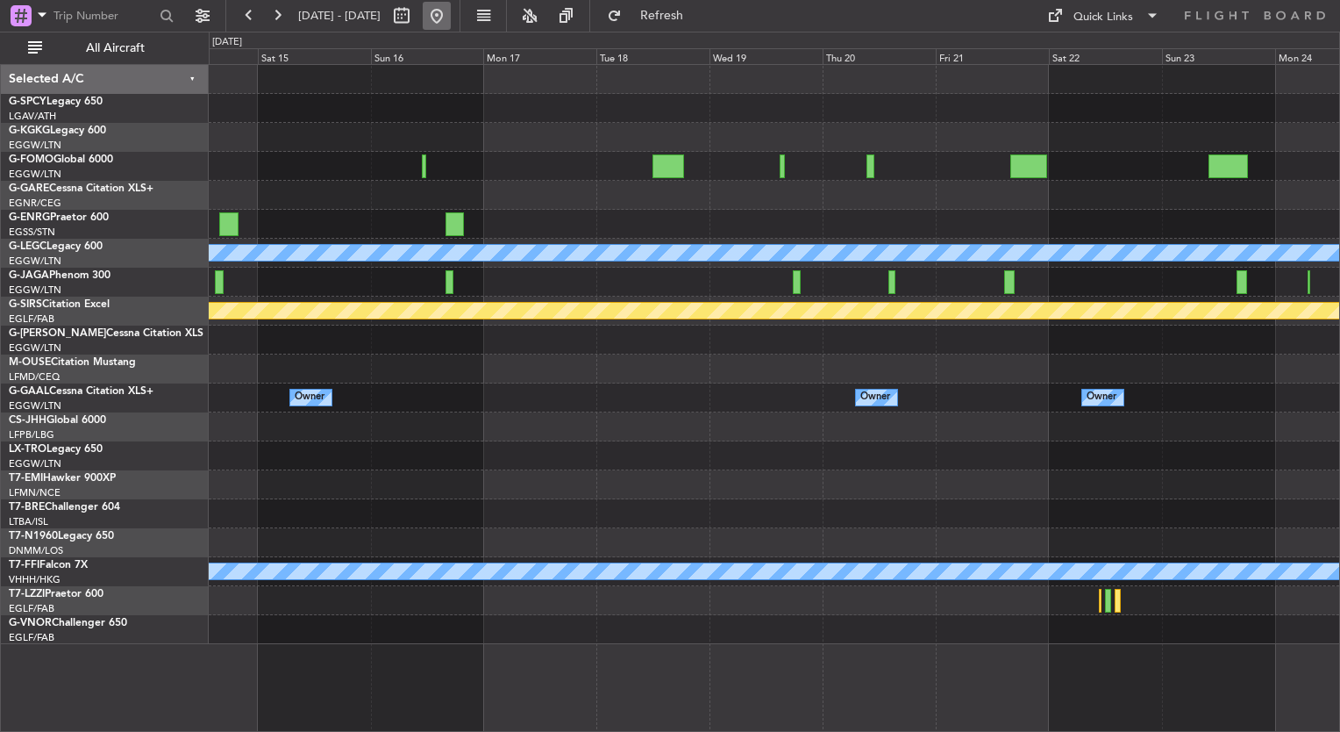
click at [451, 23] on button at bounding box center [437, 16] width 28 height 28
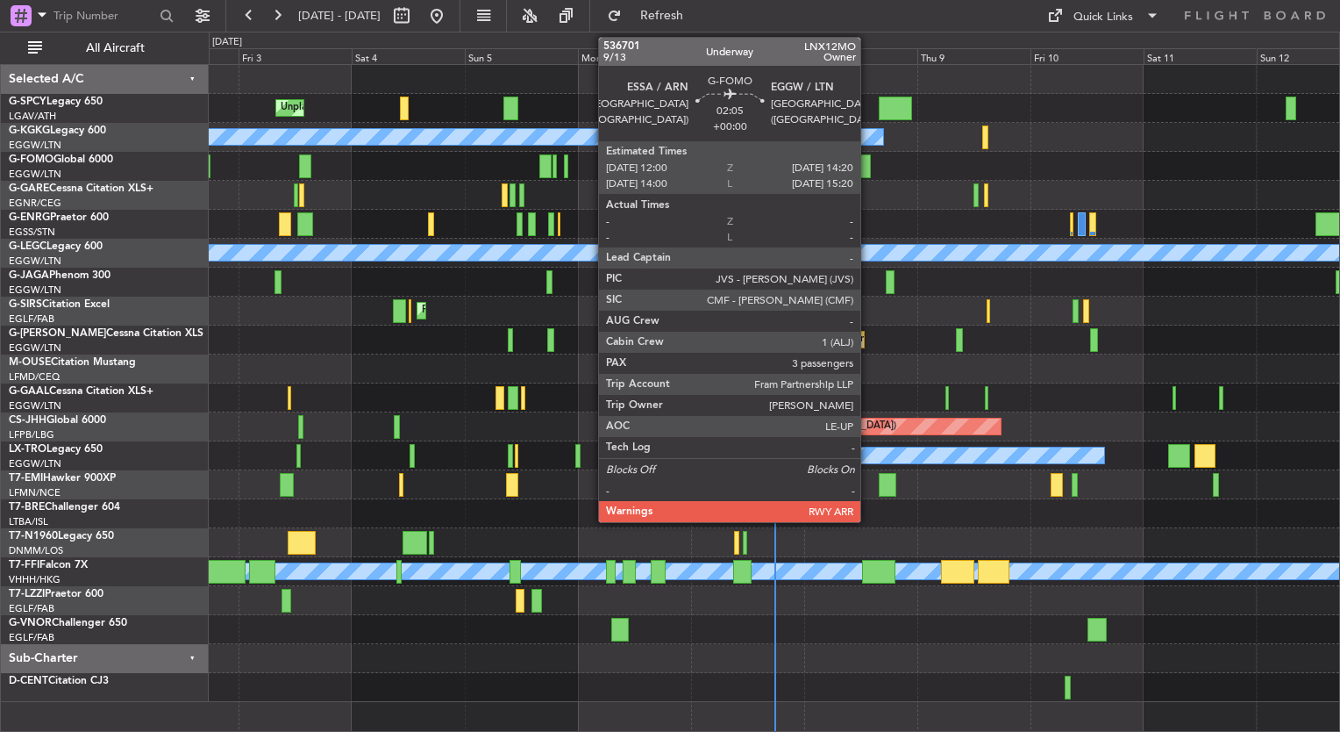
click at [868, 169] on div at bounding box center [865, 166] width 11 height 24
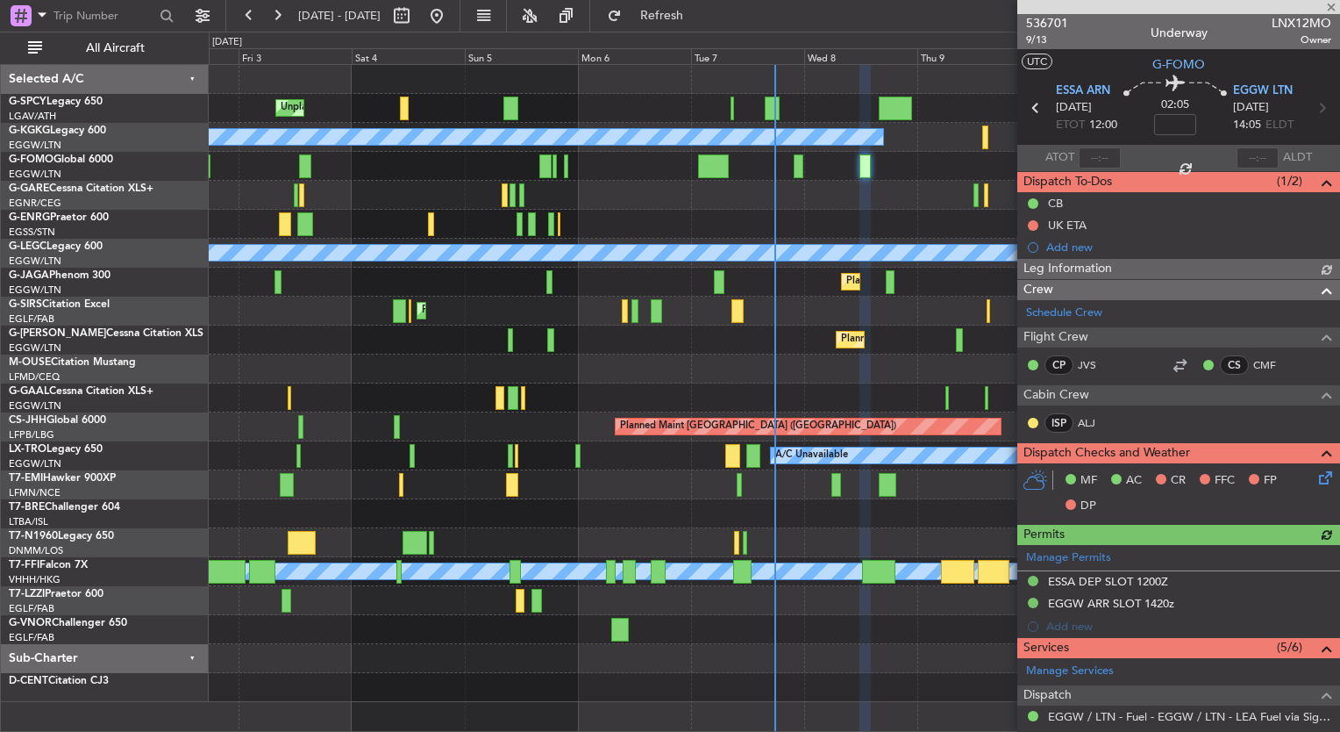
scroll to position [443, 0]
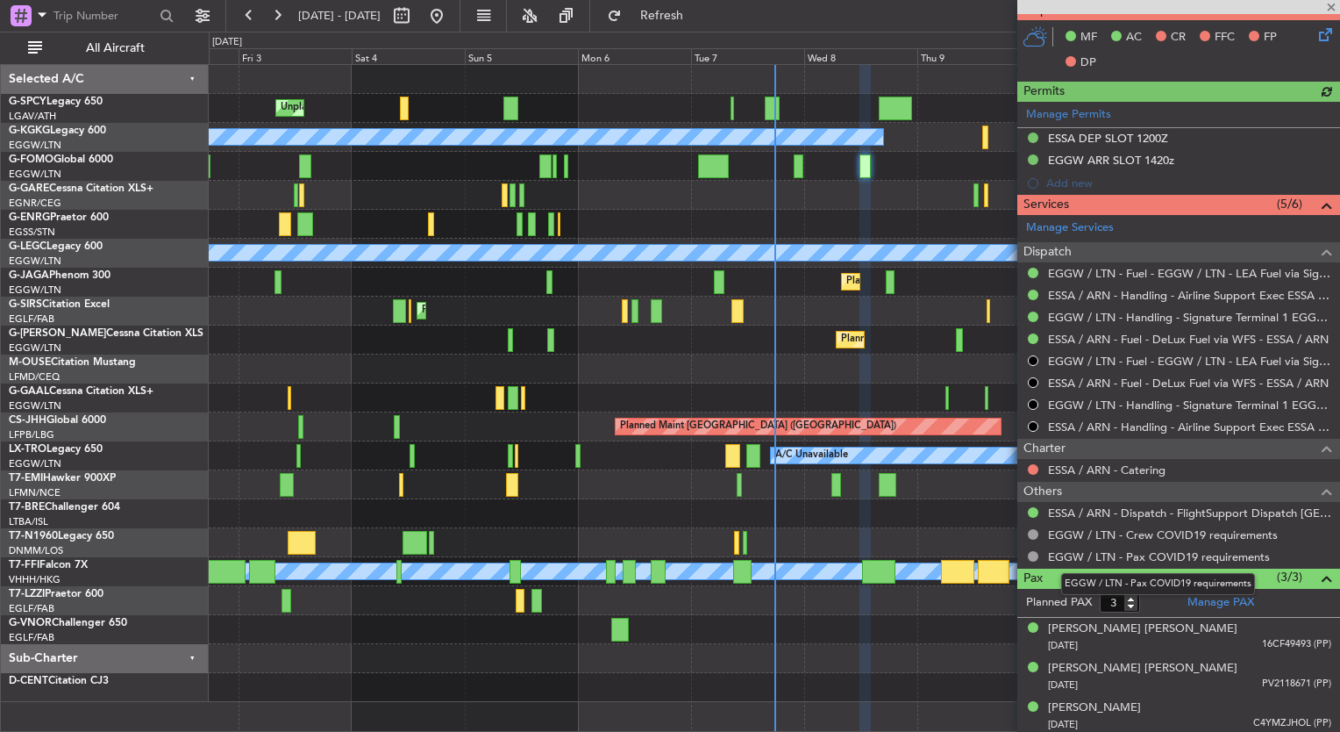
click at [1219, 600] on mat-tooltip-component "EGGW / LTN - Pax COVID19 requirements" at bounding box center [1158, 584] width 218 height 46
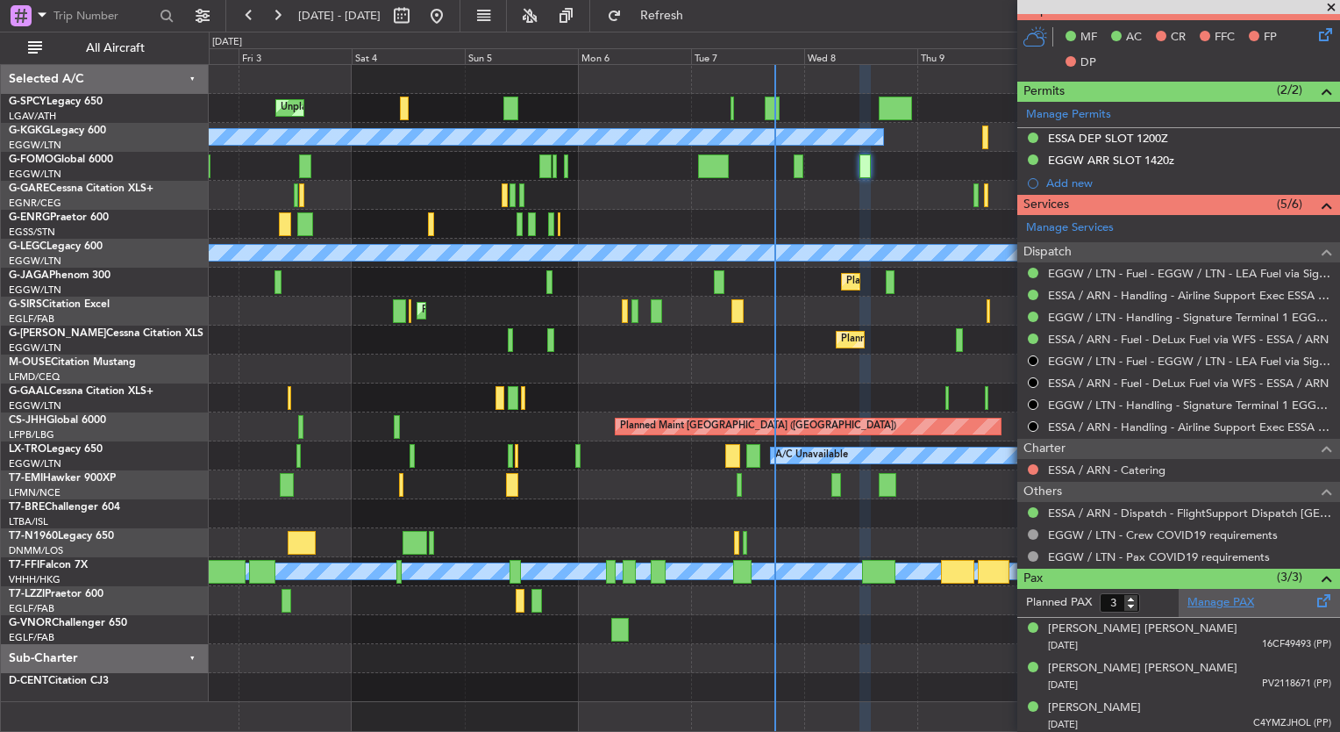
click at [1213, 596] on link "Manage PAX" at bounding box center [1221, 603] width 67 height 18
click at [675, 30] on fb-refresh-button "Refresh" at bounding box center [651, 16] width 123 height 32
click at [668, 20] on button "Refresh" at bounding box center [651, 16] width 105 height 28
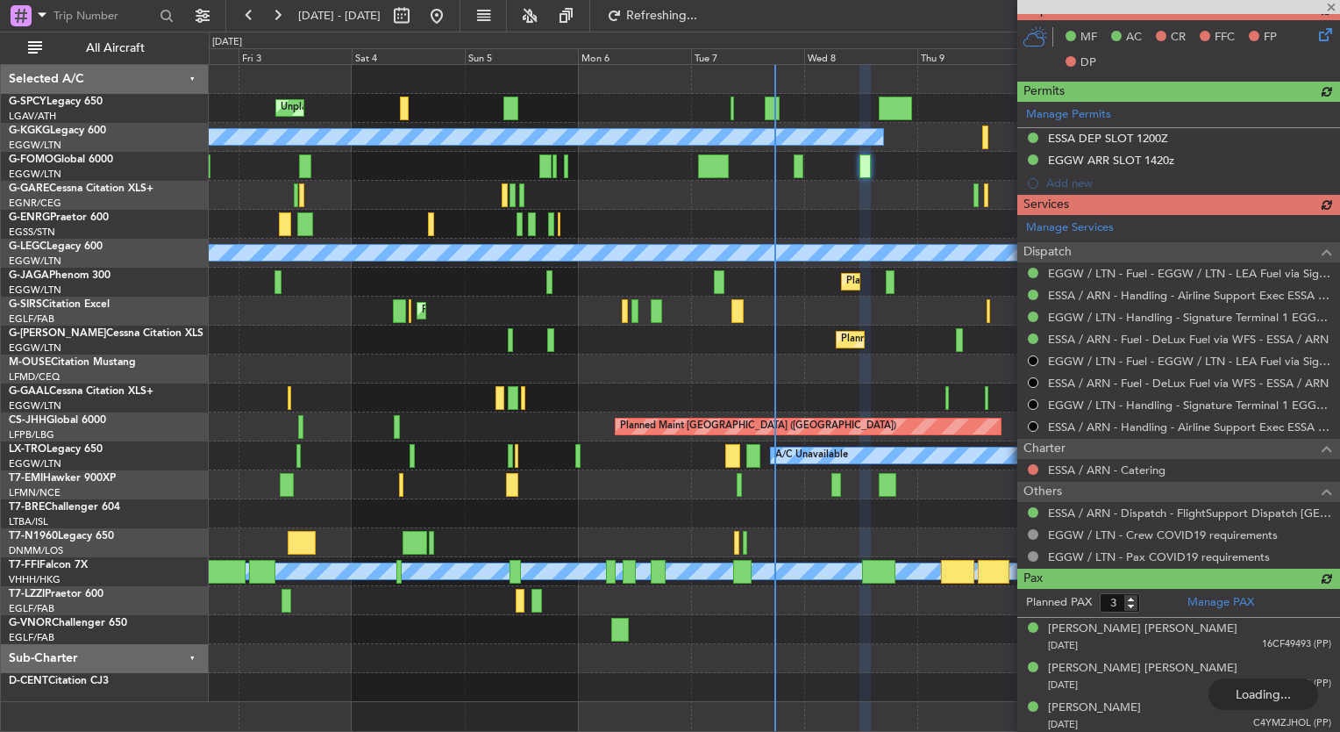
type input "5"
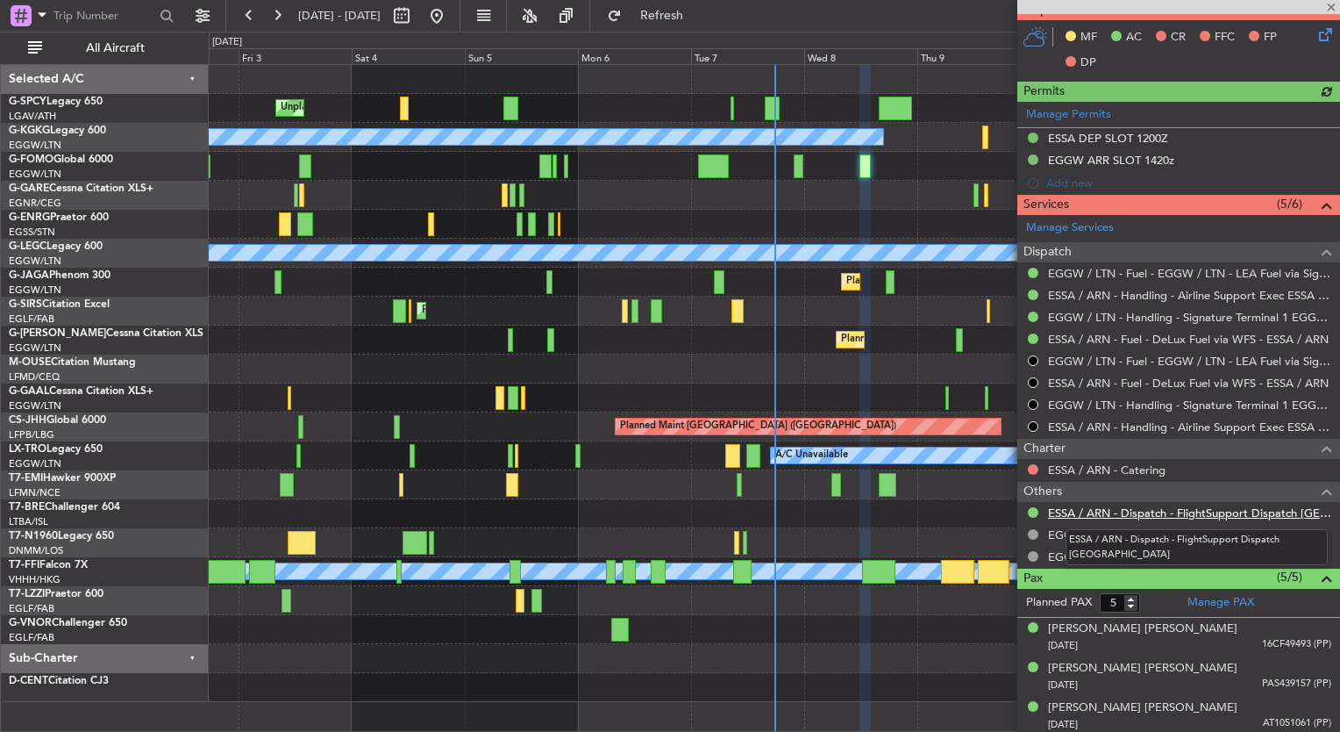
click at [1183, 510] on link "ESSA / ARN - Dispatch - FlightSupport Dispatch [GEOGRAPHIC_DATA]" at bounding box center [1189, 512] width 283 height 15
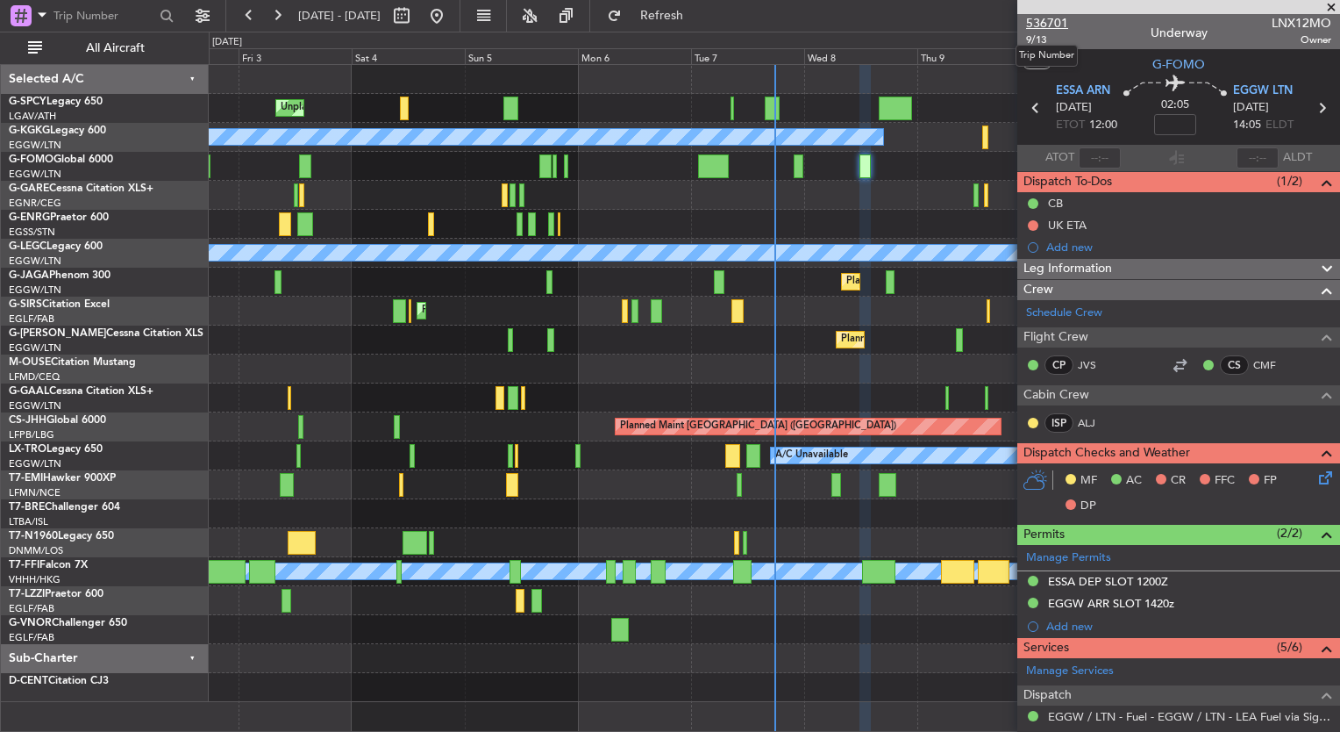
click at [1039, 20] on span "536701" at bounding box center [1047, 23] width 42 height 18
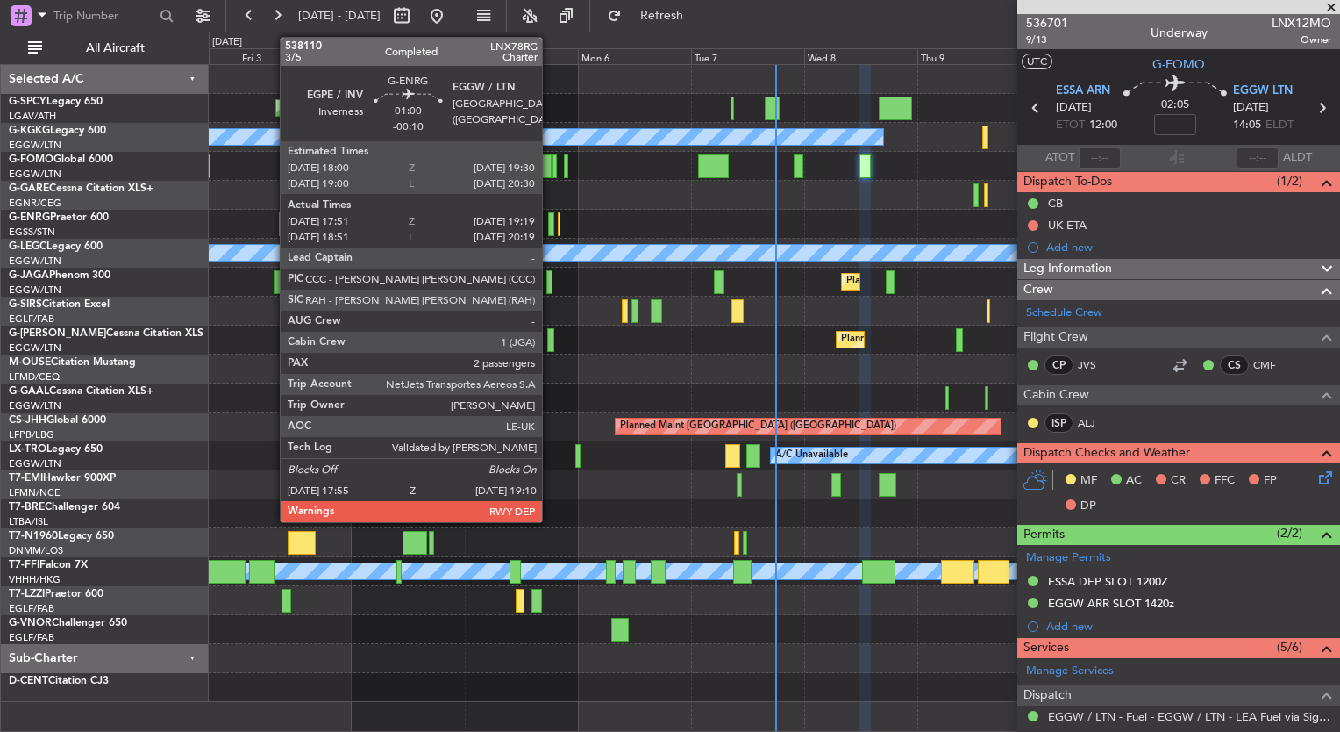
click at [295, 302] on div "Unplanned Maint Bremen Planned Maint Bremen A/C Unavailable Istanbul (Ataturk) …" at bounding box center [774, 383] width 1131 height 637
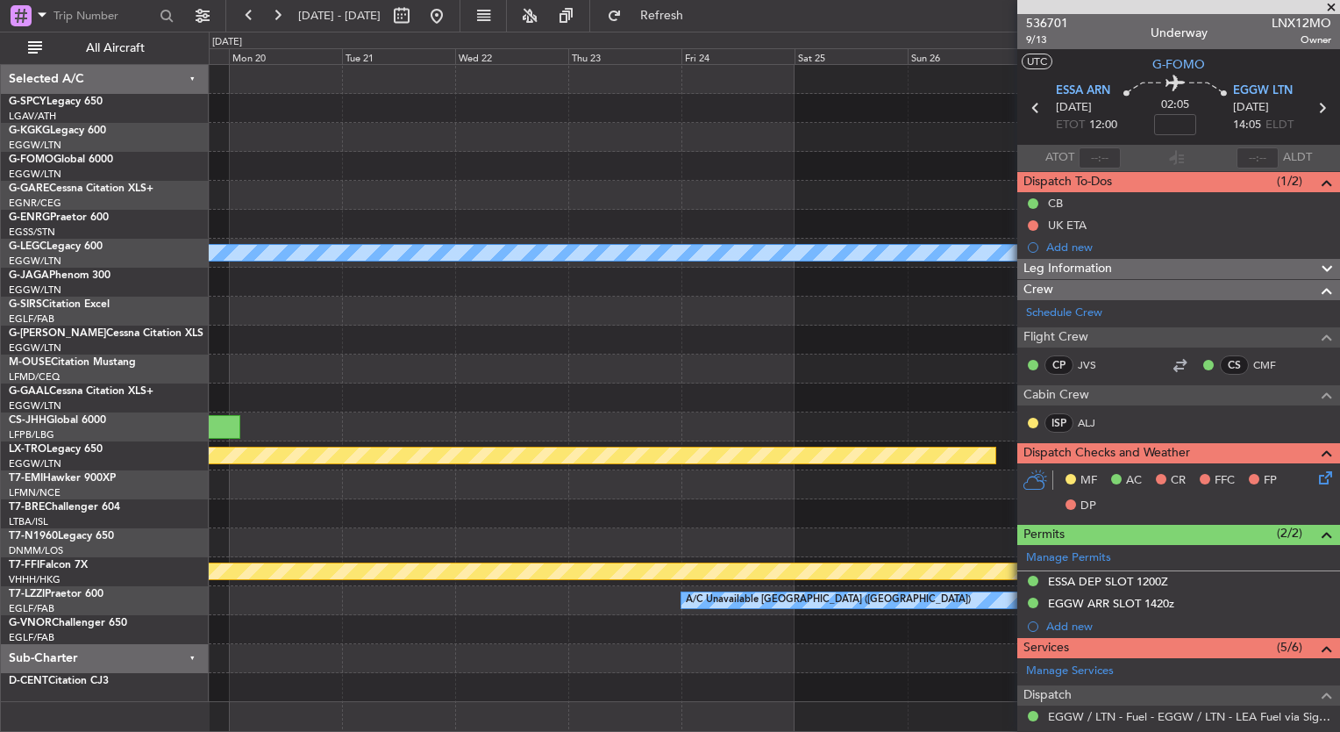
click at [164, 305] on div "A/C Unavailable London (Luton) Owner Planned Maint Riga (Riga Intl) No Crew MEL…" at bounding box center [670, 382] width 1340 height 700
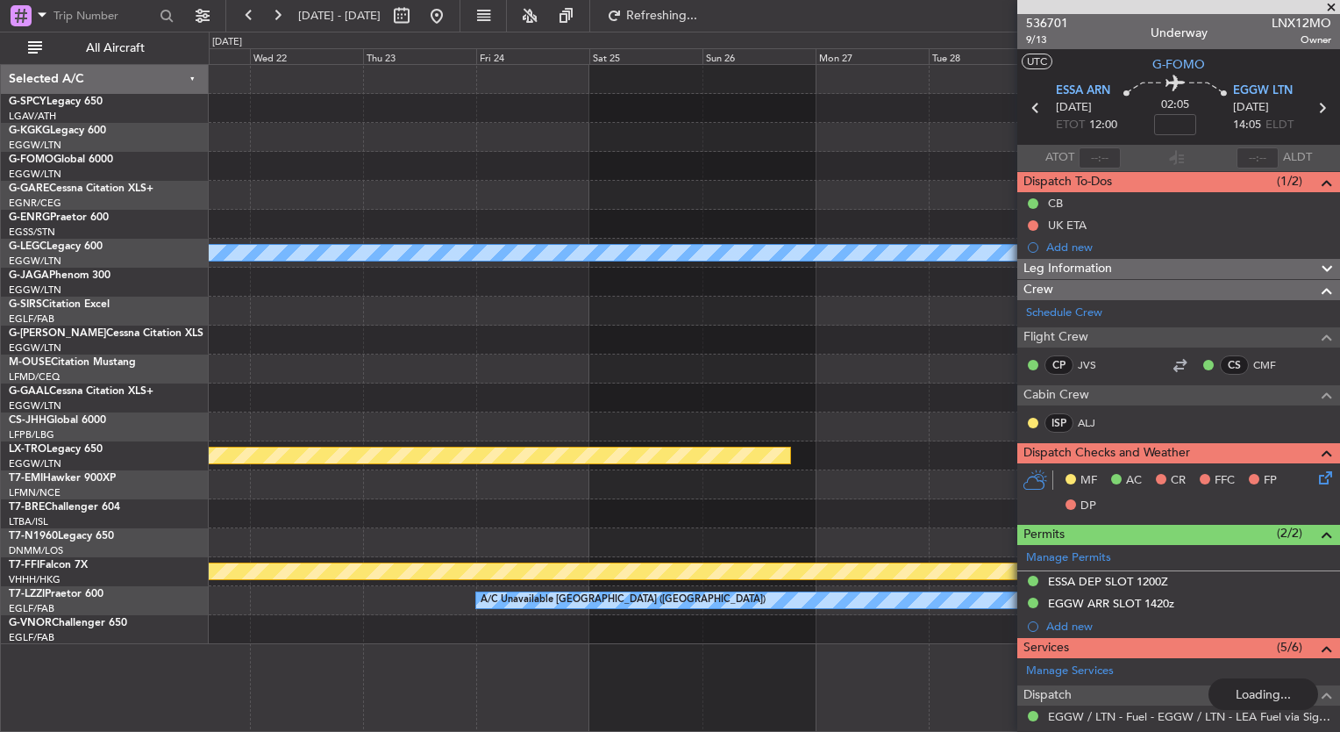
click at [212, 173] on div "A/C Unavailable London (Luton) Planned Maint Riga (Riga Intl) MEL MEL Planned M…" at bounding box center [774, 354] width 1131 height 579
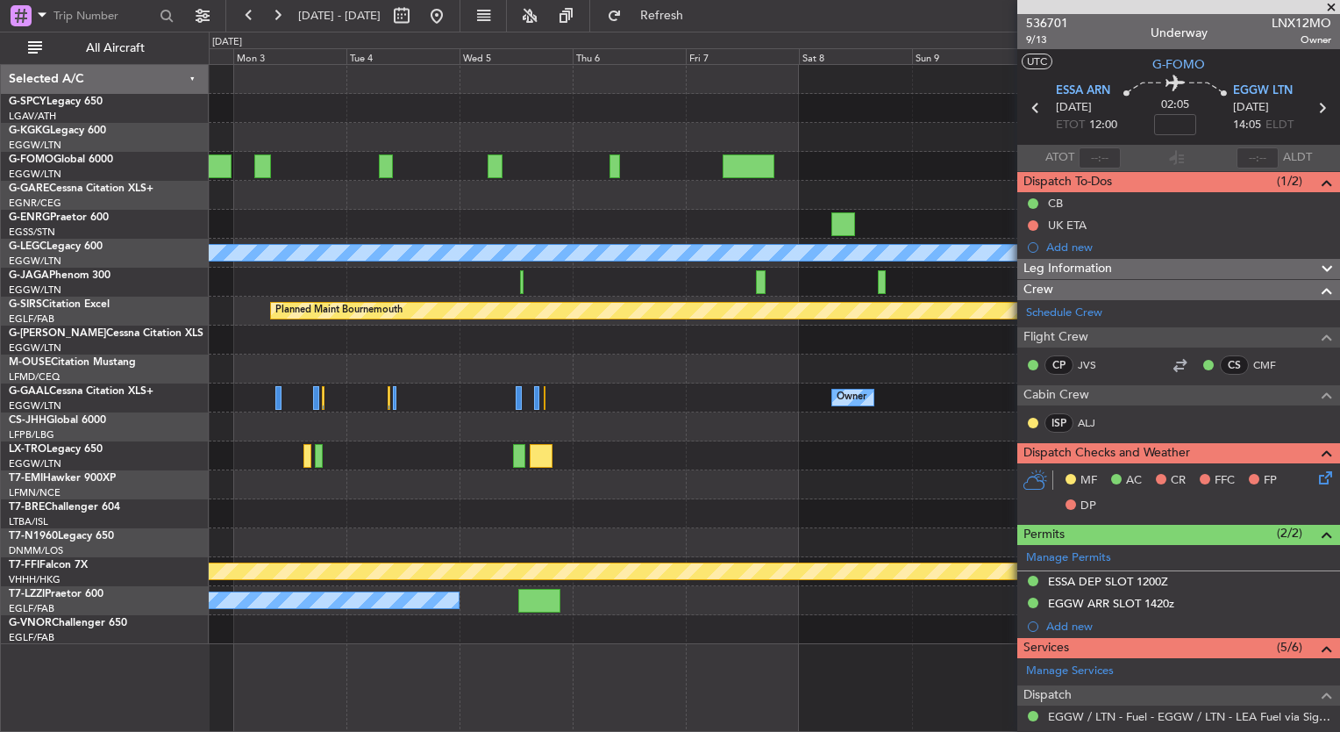
click at [307, 145] on div "A/C Unavailable London (Luton) Planned Maint Bournemouth Planned Maint Bournemo…" at bounding box center [774, 354] width 1131 height 579
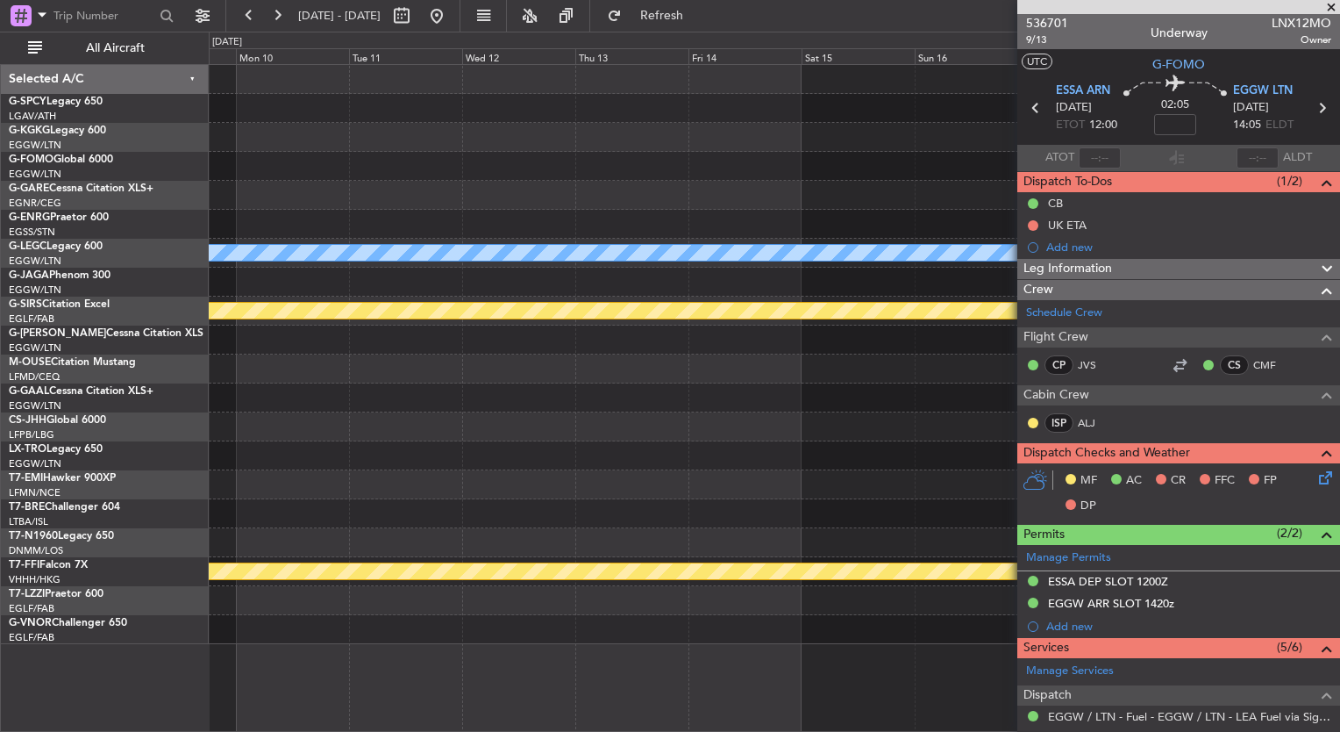
click at [267, 164] on div at bounding box center [774, 166] width 1131 height 29
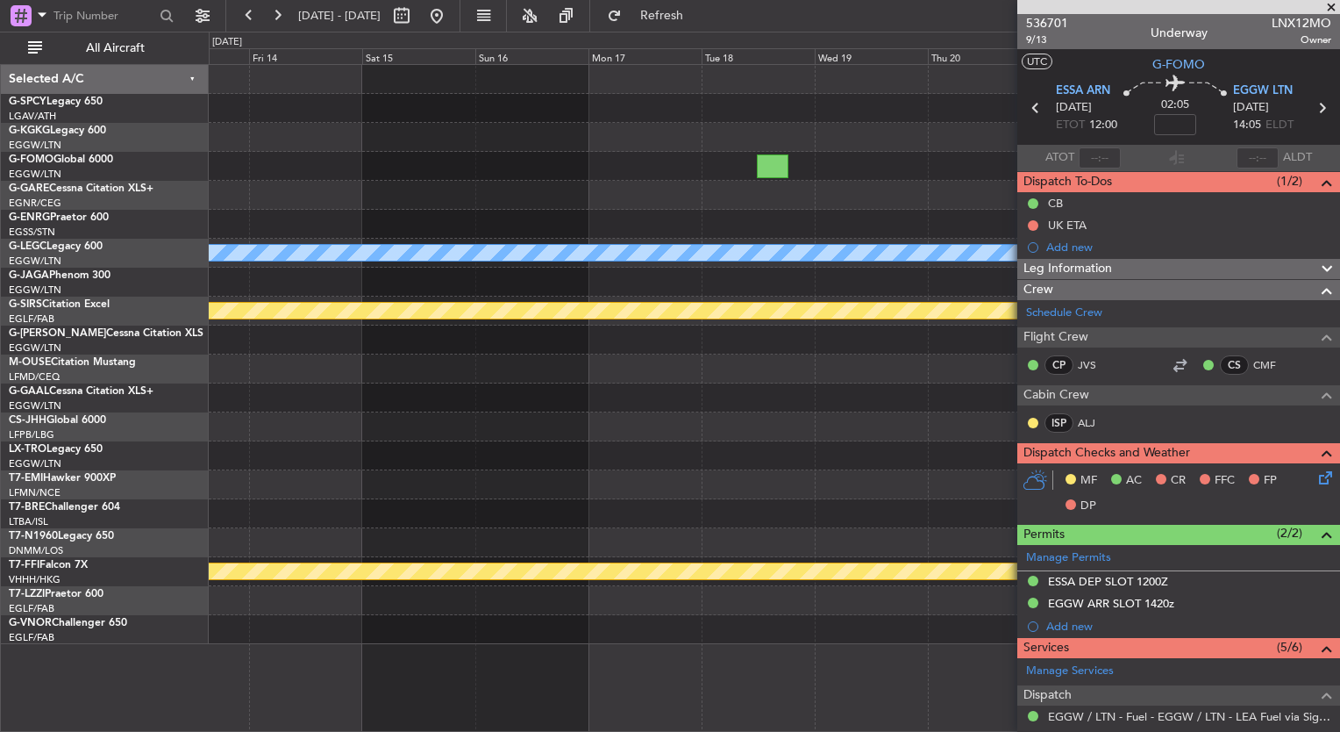
click at [354, 216] on div at bounding box center [774, 224] width 1131 height 29
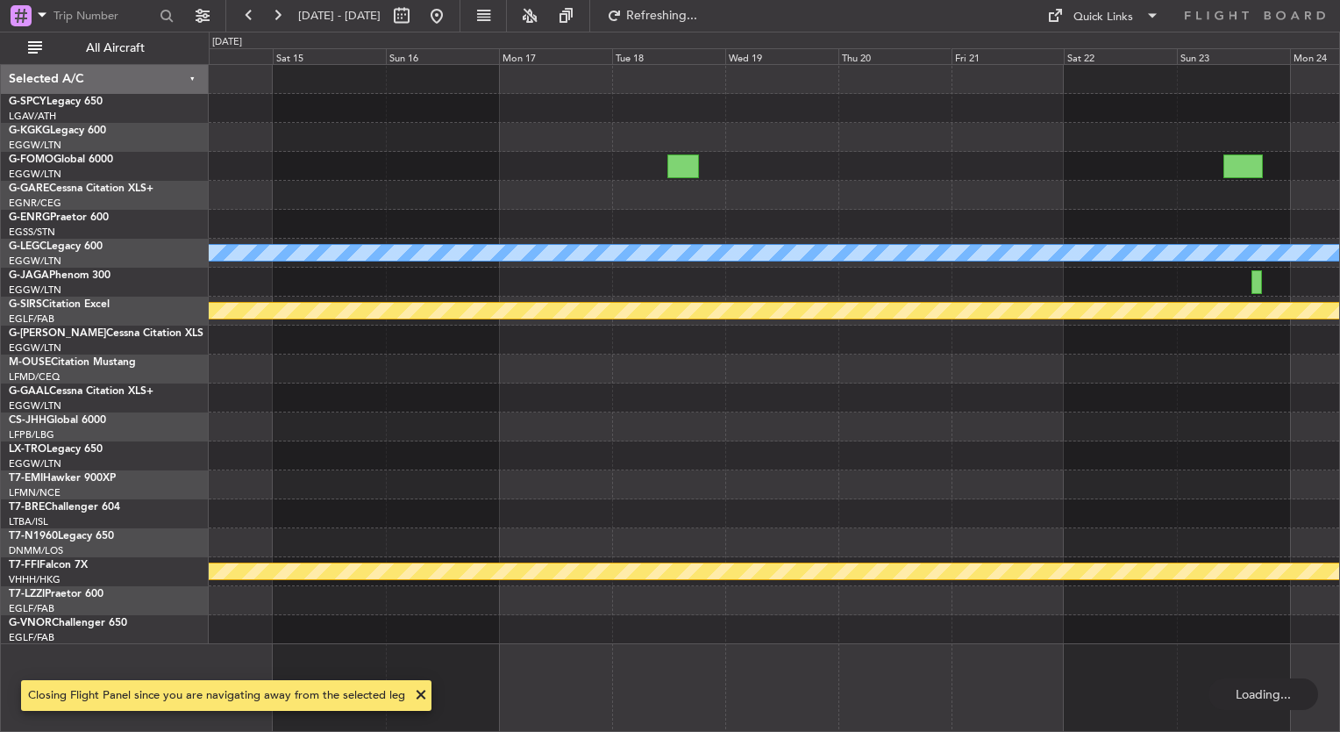
click at [667, 195] on div at bounding box center [774, 195] width 1131 height 29
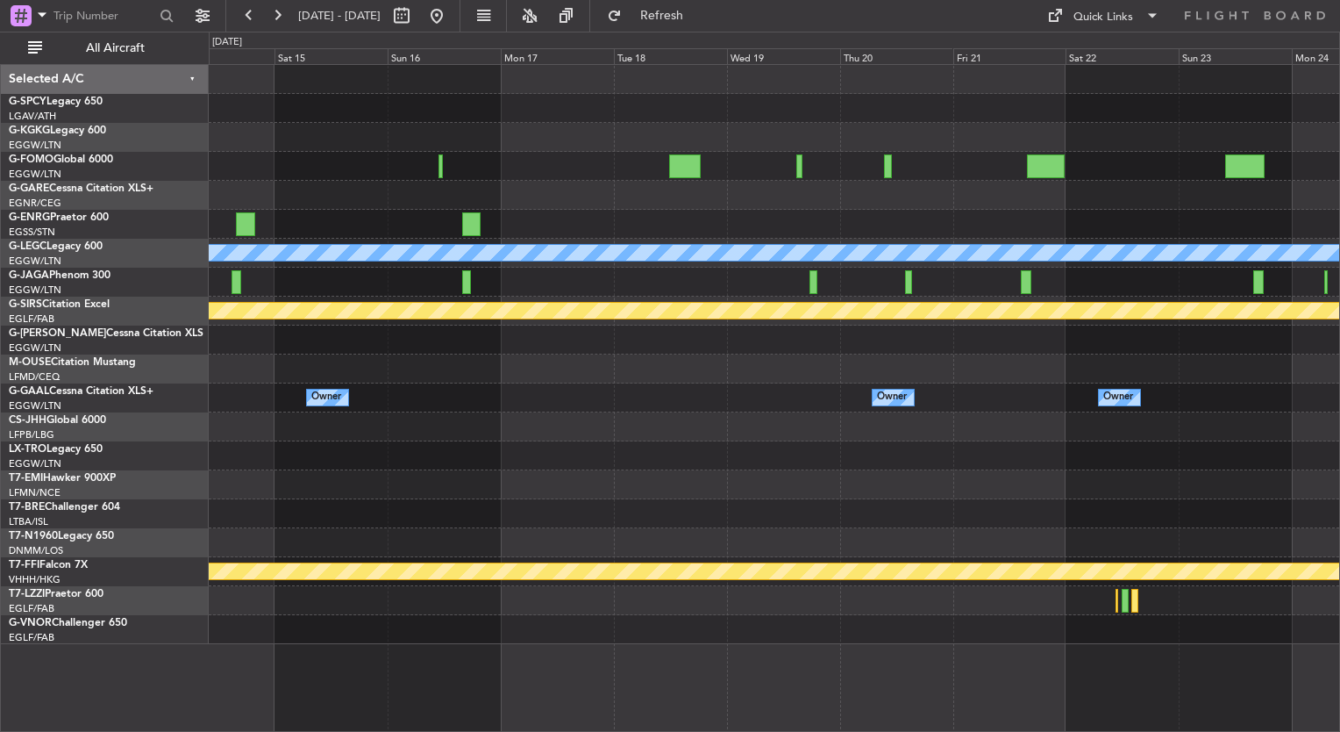
click at [1090, 304] on div "A/C Unavailable London (Luton) Planned Maint Bournemouth Planned Maint Bournemo…" at bounding box center [774, 354] width 1131 height 579
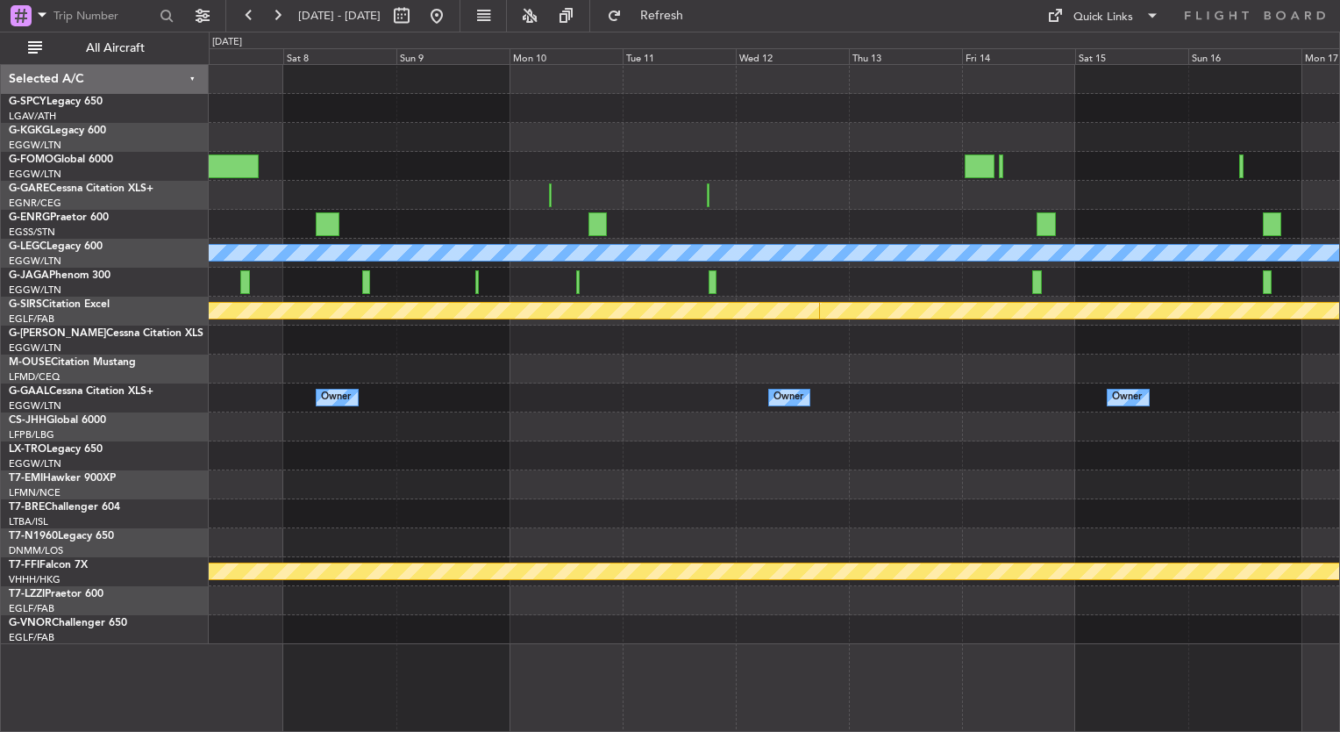
click at [968, 482] on div "A/C Unavailable London (Luton) Planned Maint Bournemouth Planned Maint Bournemo…" at bounding box center [774, 354] width 1131 height 579
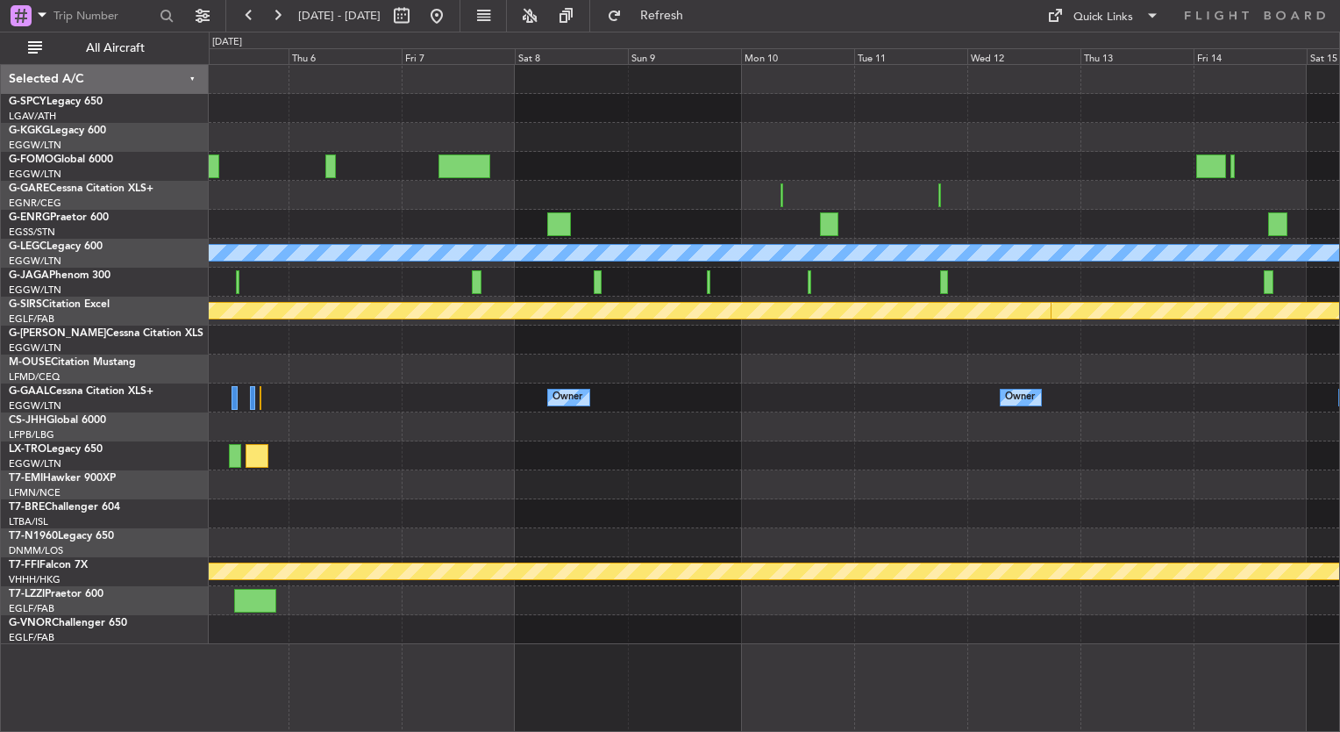
click at [573, 479] on div at bounding box center [774, 484] width 1131 height 29
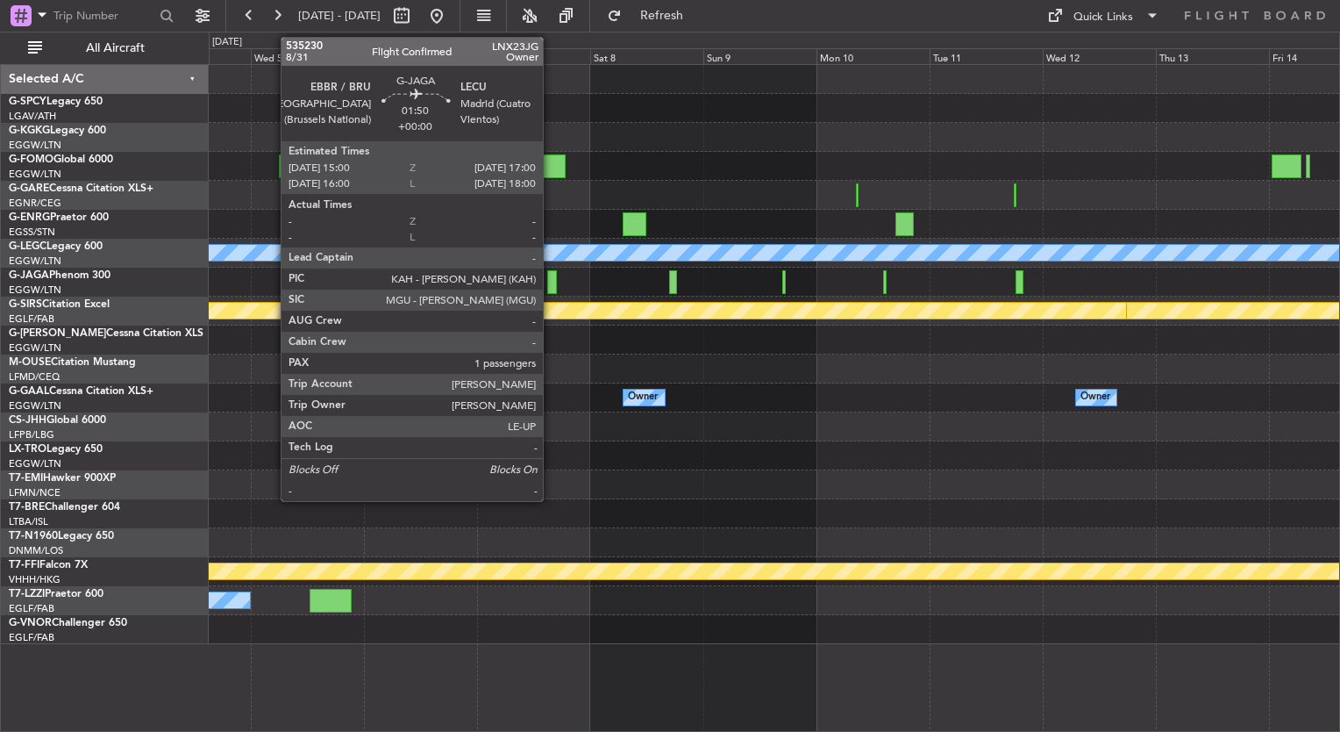
click at [551, 282] on div at bounding box center [552, 282] width 10 height 24
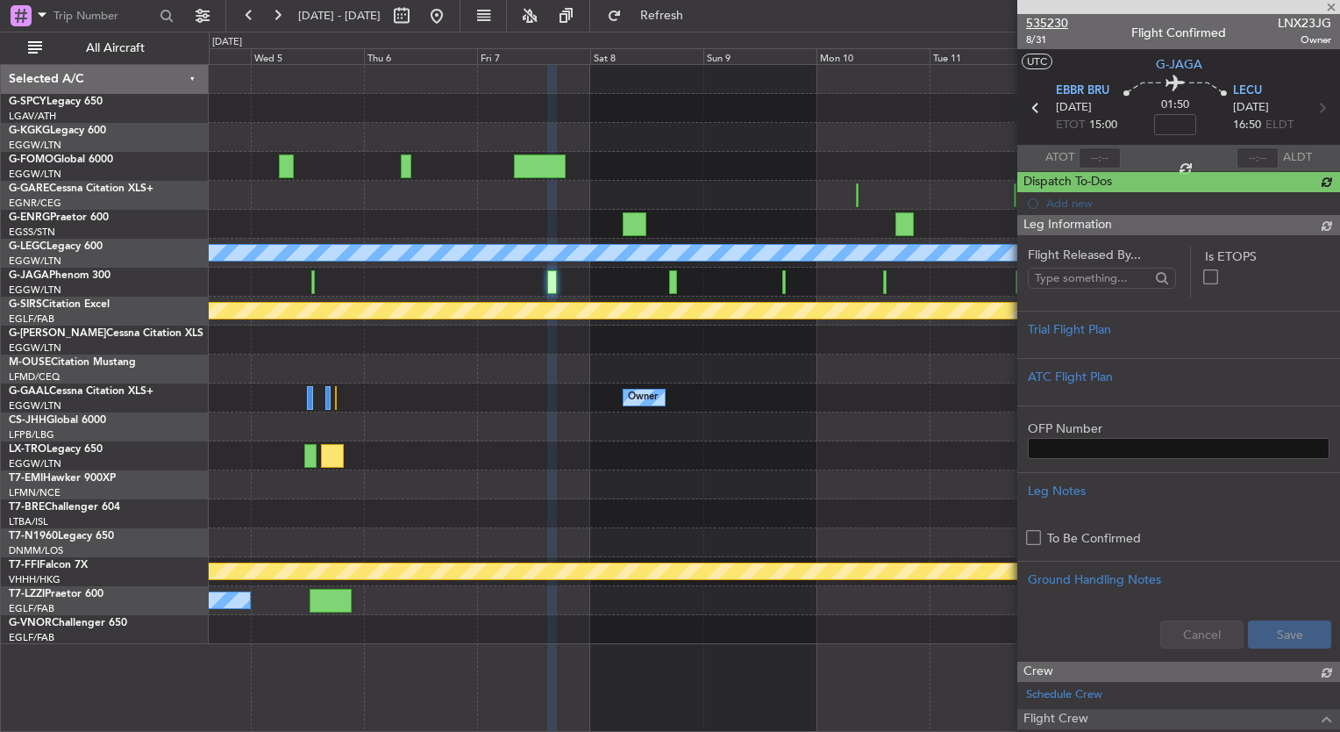
click at [1053, 25] on span "535230" at bounding box center [1047, 23] width 42 height 18
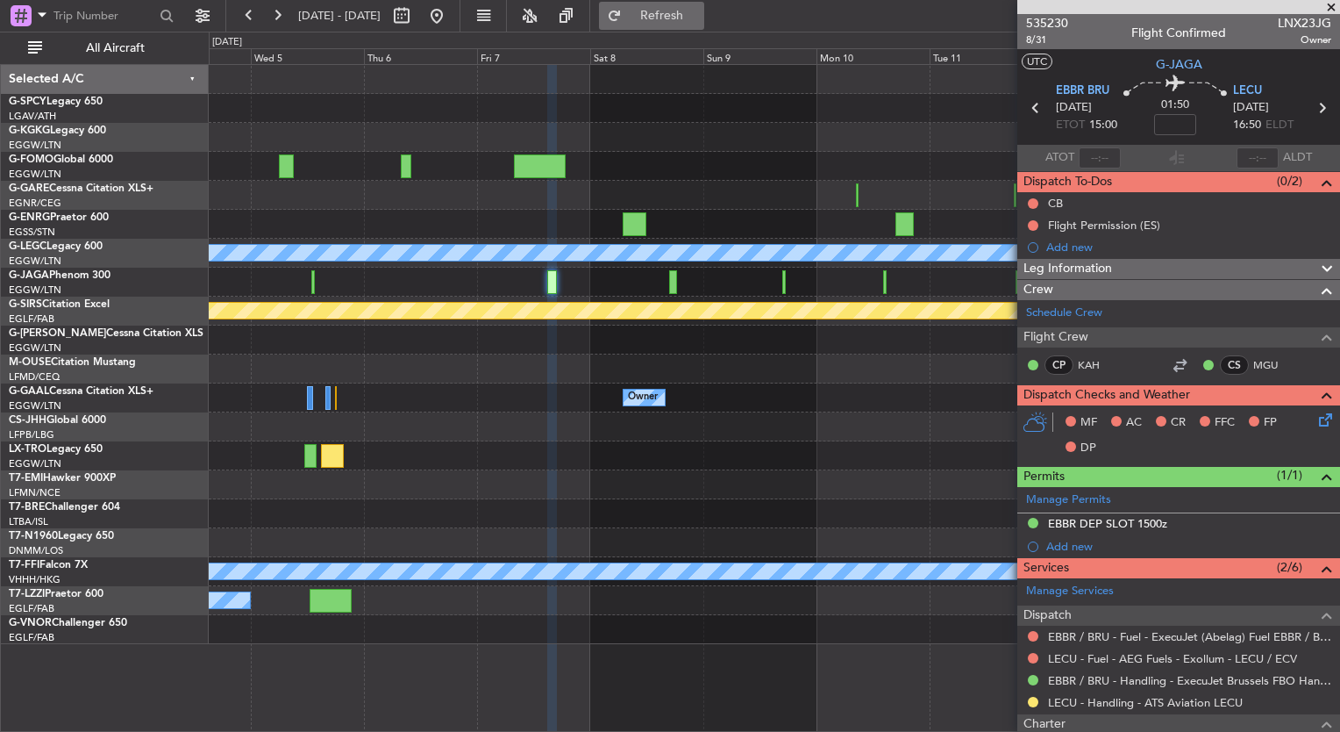
click at [704, 24] on button "Refresh" at bounding box center [651, 16] width 105 height 28
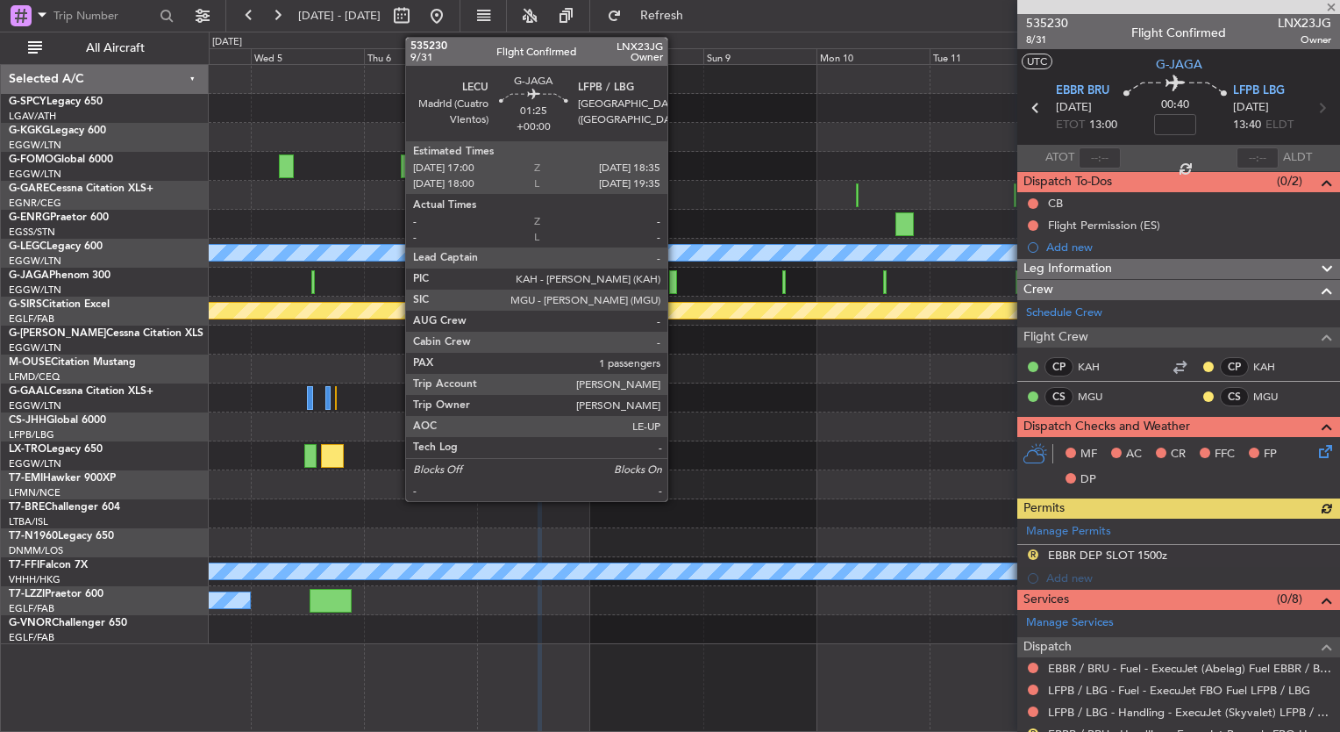
click at [675, 289] on div at bounding box center [673, 282] width 8 height 24
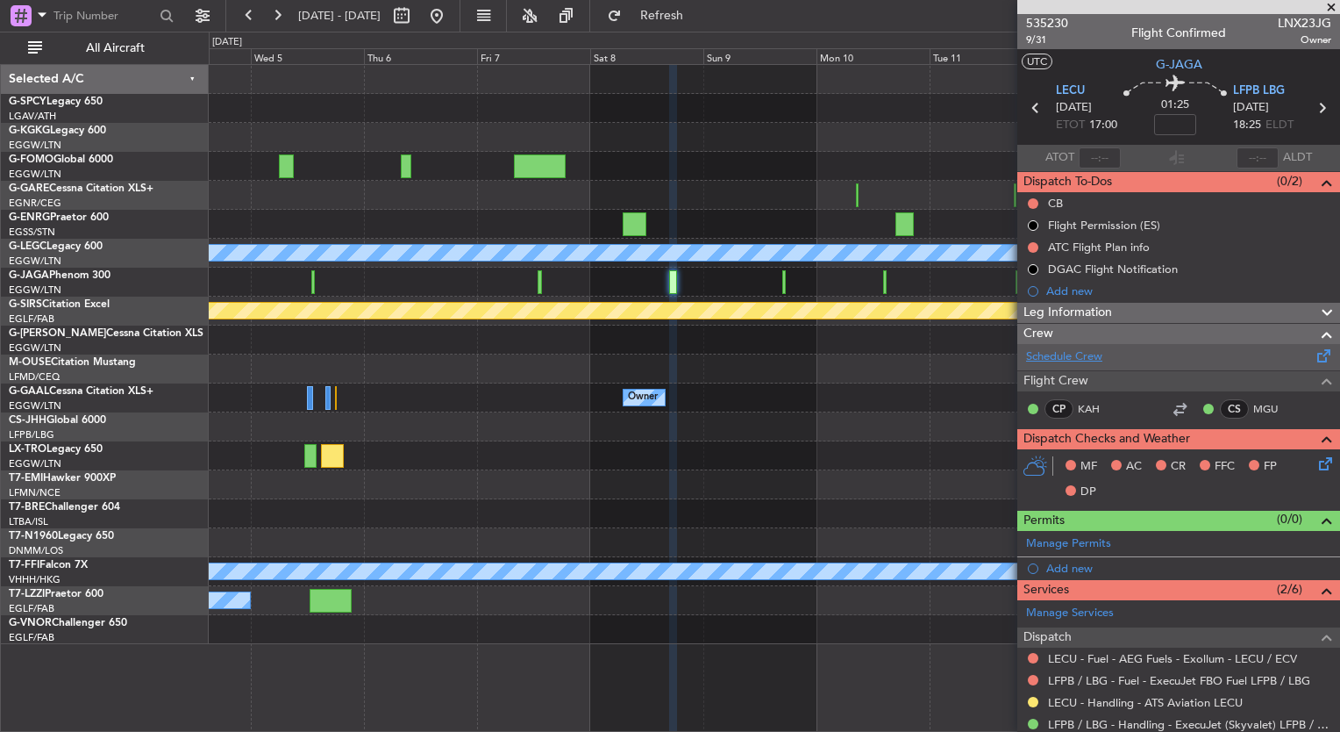
click at [1080, 349] on link "Schedule Crew" at bounding box center [1064, 357] width 76 height 18
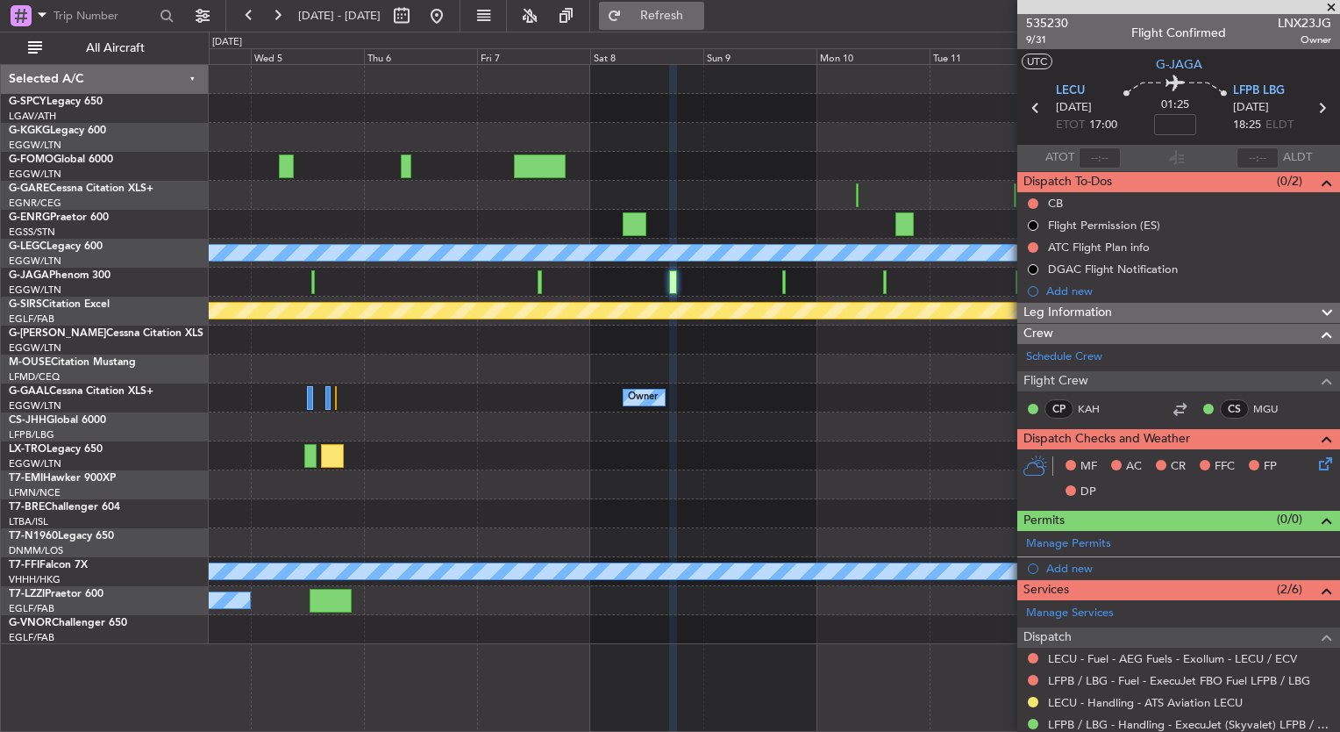
click at [674, 28] on button "Refresh" at bounding box center [651, 16] width 105 height 28
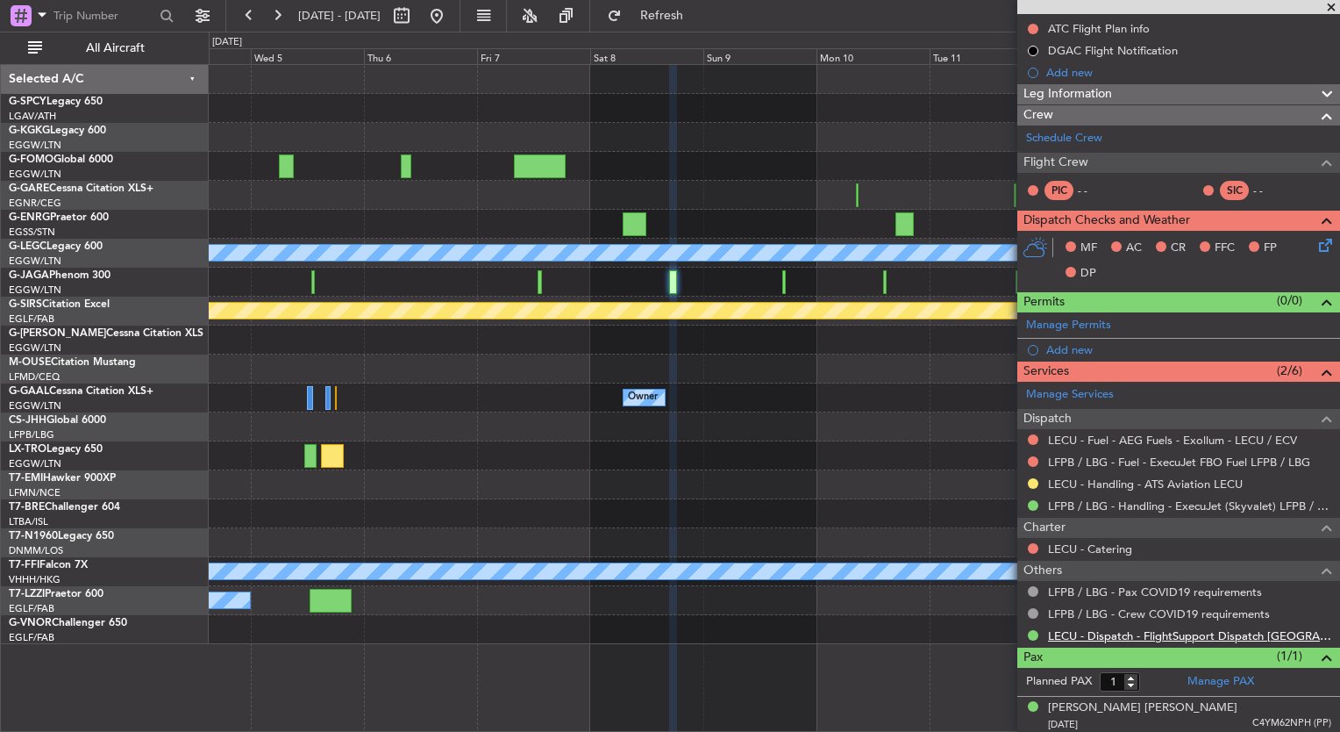
click at [1137, 634] on link "LECU - Dispatch - FlightSupport Dispatch UK" at bounding box center [1189, 635] width 283 height 15
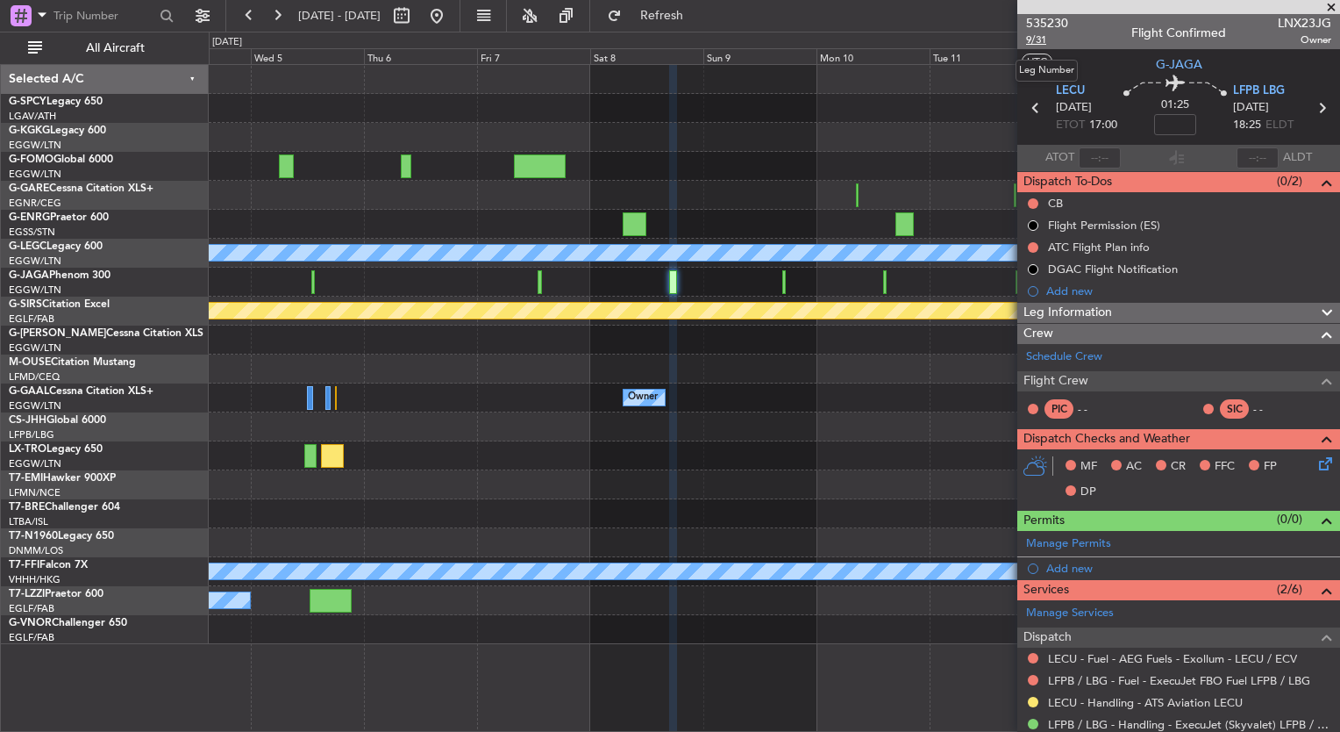
click at [1028, 40] on span "9/31" at bounding box center [1047, 39] width 42 height 15
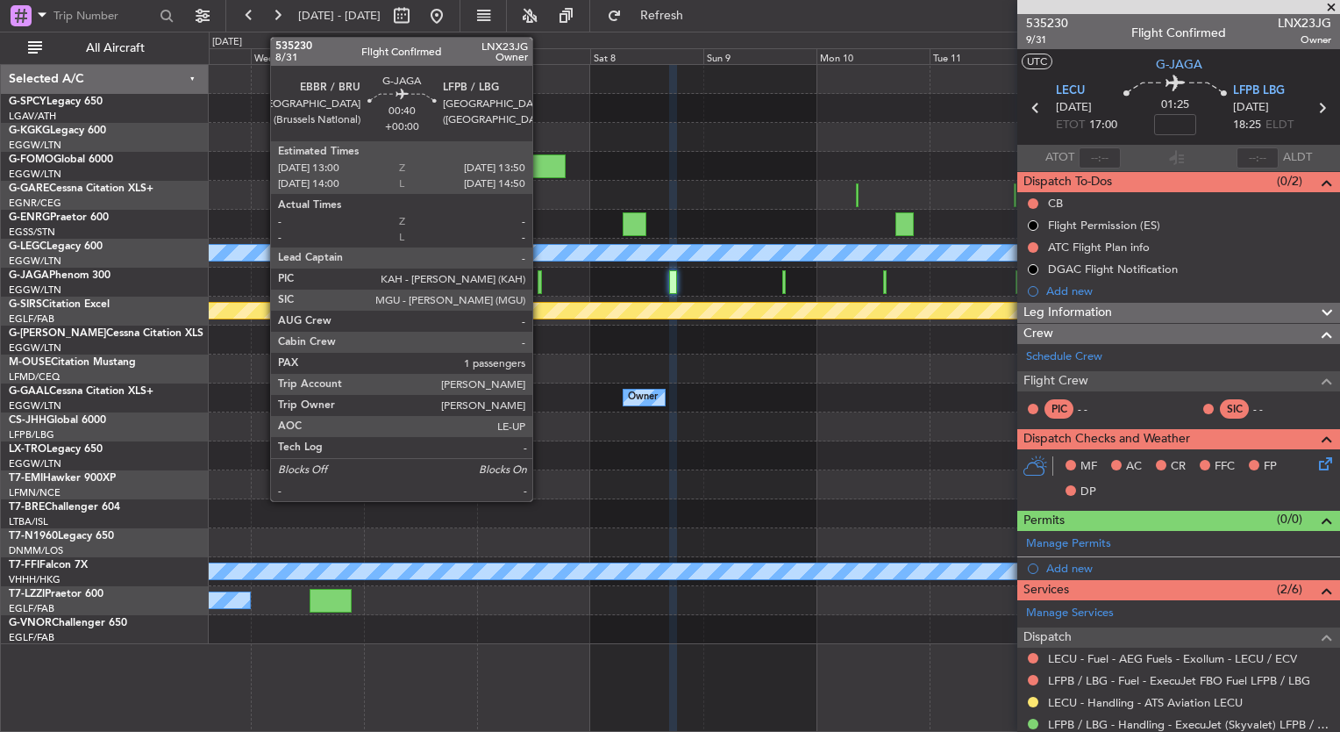
click at [539, 282] on div at bounding box center [540, 282] width 4 height 24
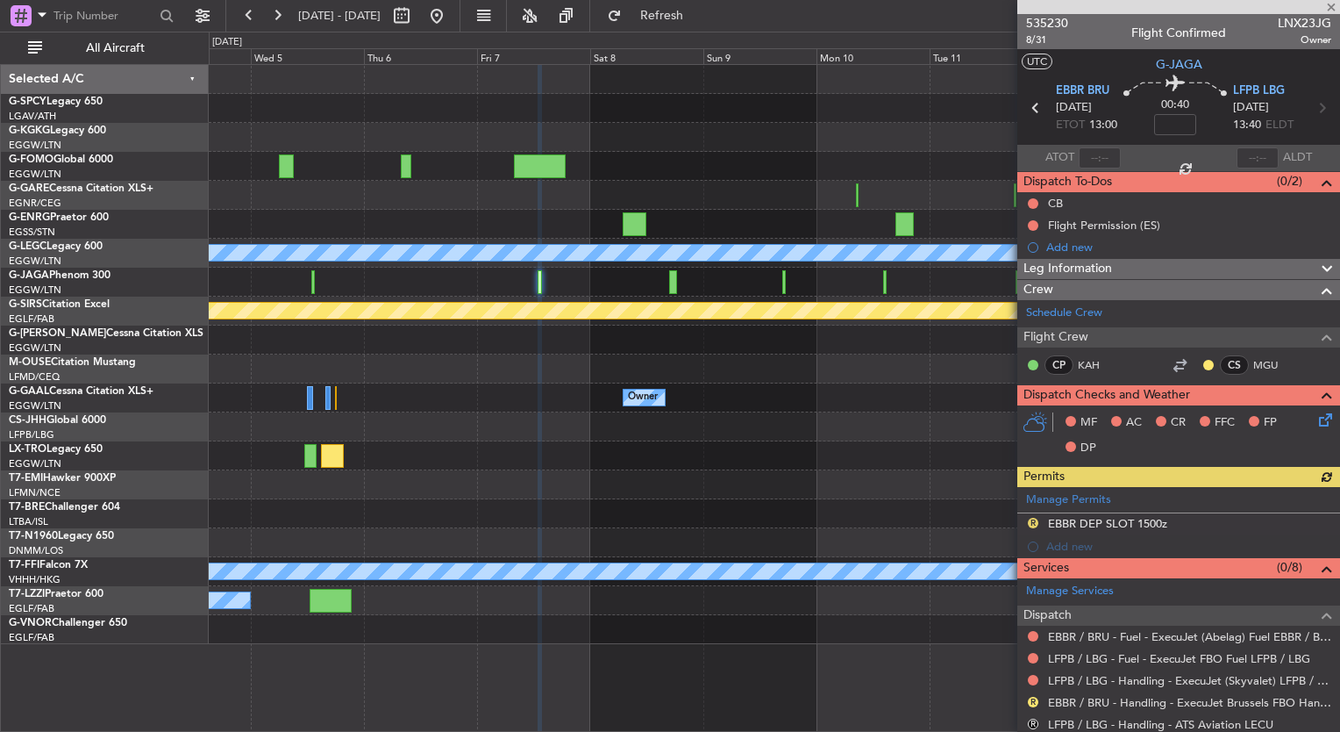
scroll to position [218, 0]
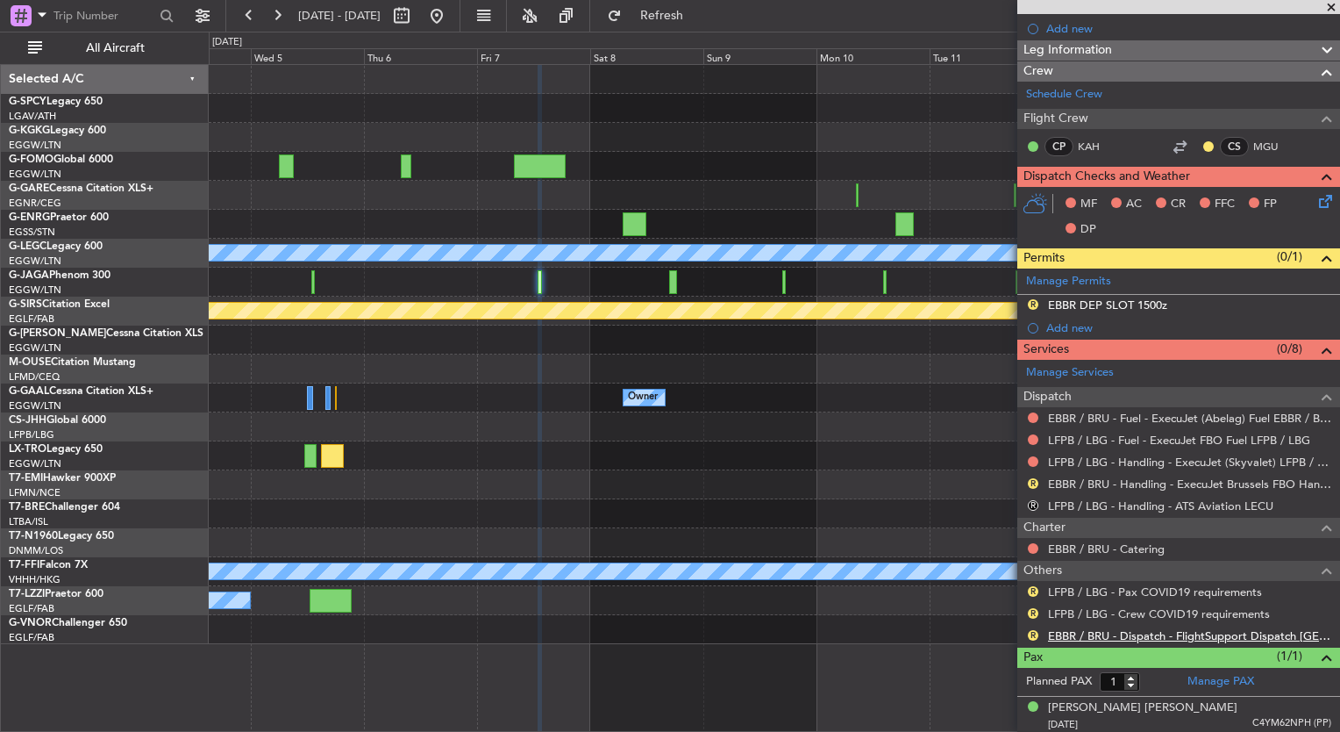
click at [1260, 629] on link "EBBR / BRU - Dispatch - FlightSupport Dispatch UK" at bounding box center [1189, 635] width 283 height 15
click at [451, 15] on button at bounding box center [437, 16] width 28 height 28
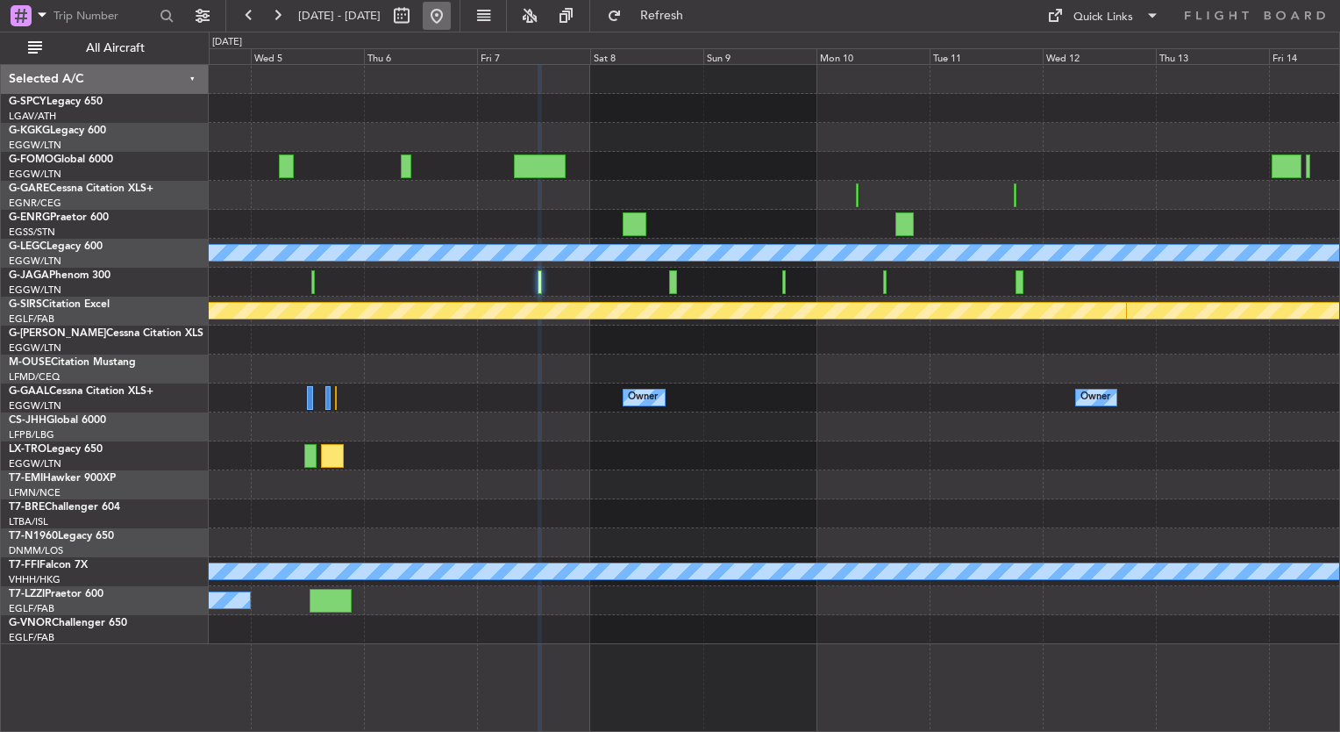
scroll to position [0, 0]
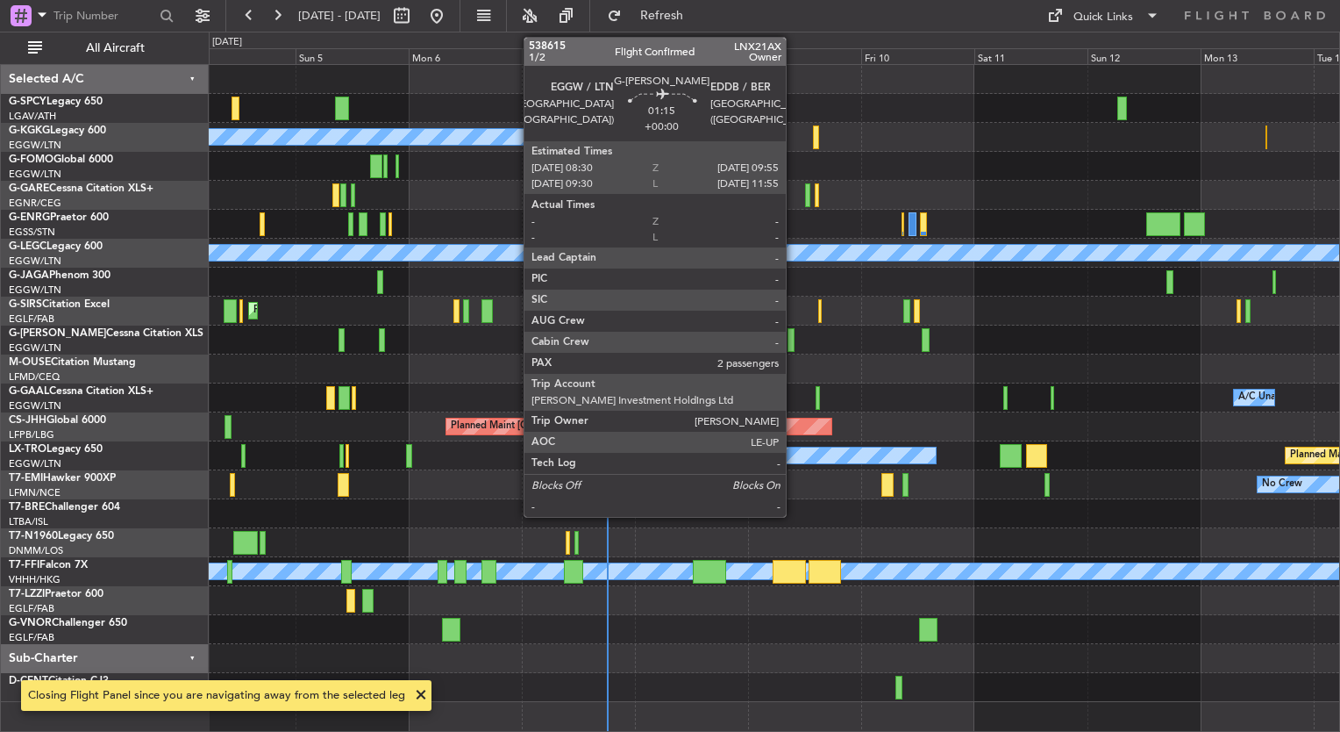
click at [794, 342] on div at bounding box center [791, 340] width 7 height 24
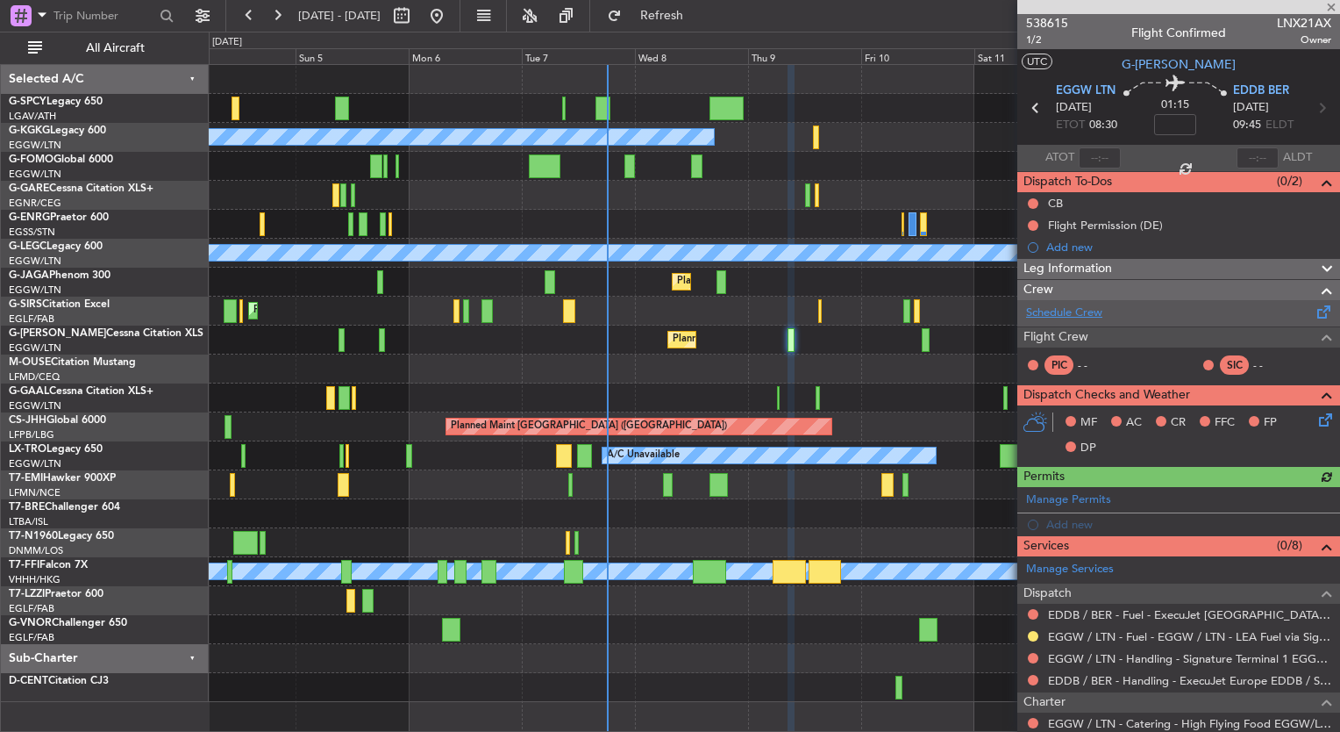
click at [1072, 311] on link "Schedule Crew" at bounding box center [1064, 313] width 76 height 18
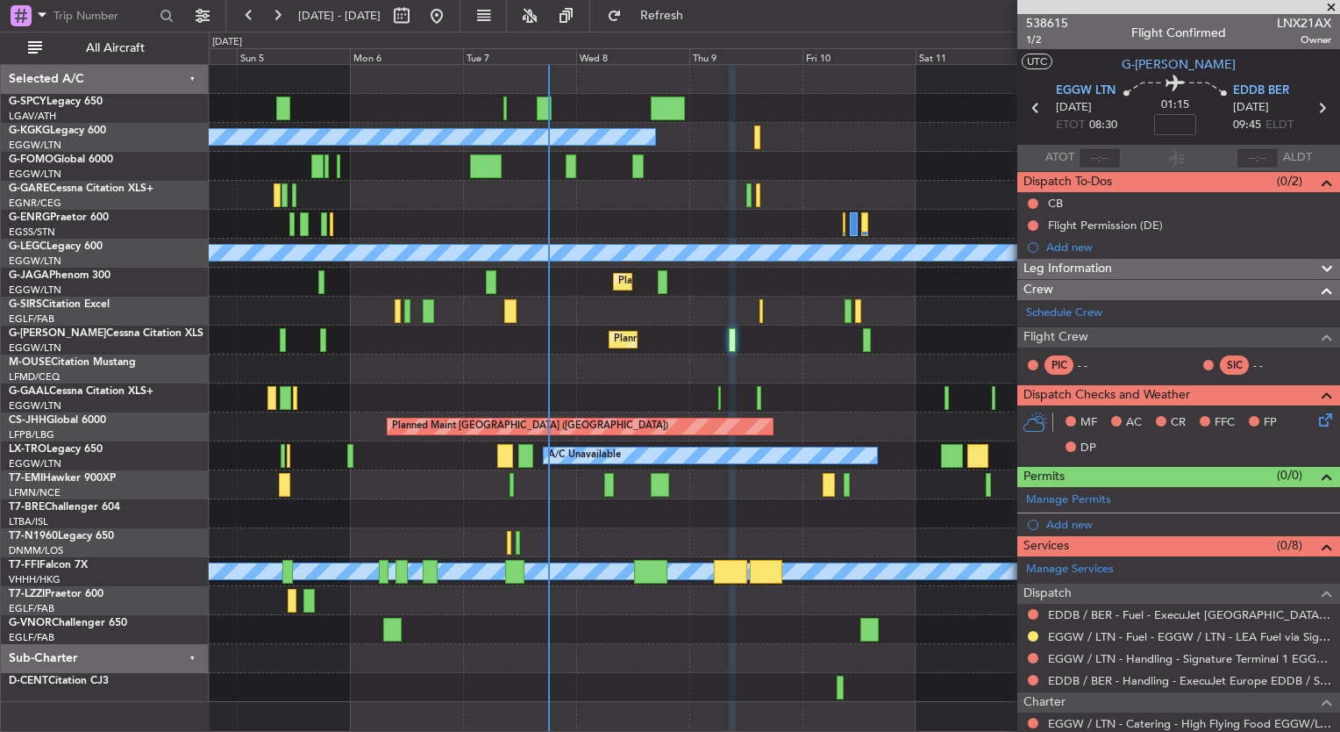
click at [589, 380] on div "Unplanned Maint Bremen Planned Maint Bremen A/C Unavailable Istanbul (Ataturk) …" at bounding box center [774, 383] width 1131 height 637
click at [629, 383] on div "A/C Unavailable Owner Owner A/C Unavailable" at bounding box center [774, 397] width 1131 height 29
click at [1331, 10] on span at bounding box center [1332, 8] width 18 height 16
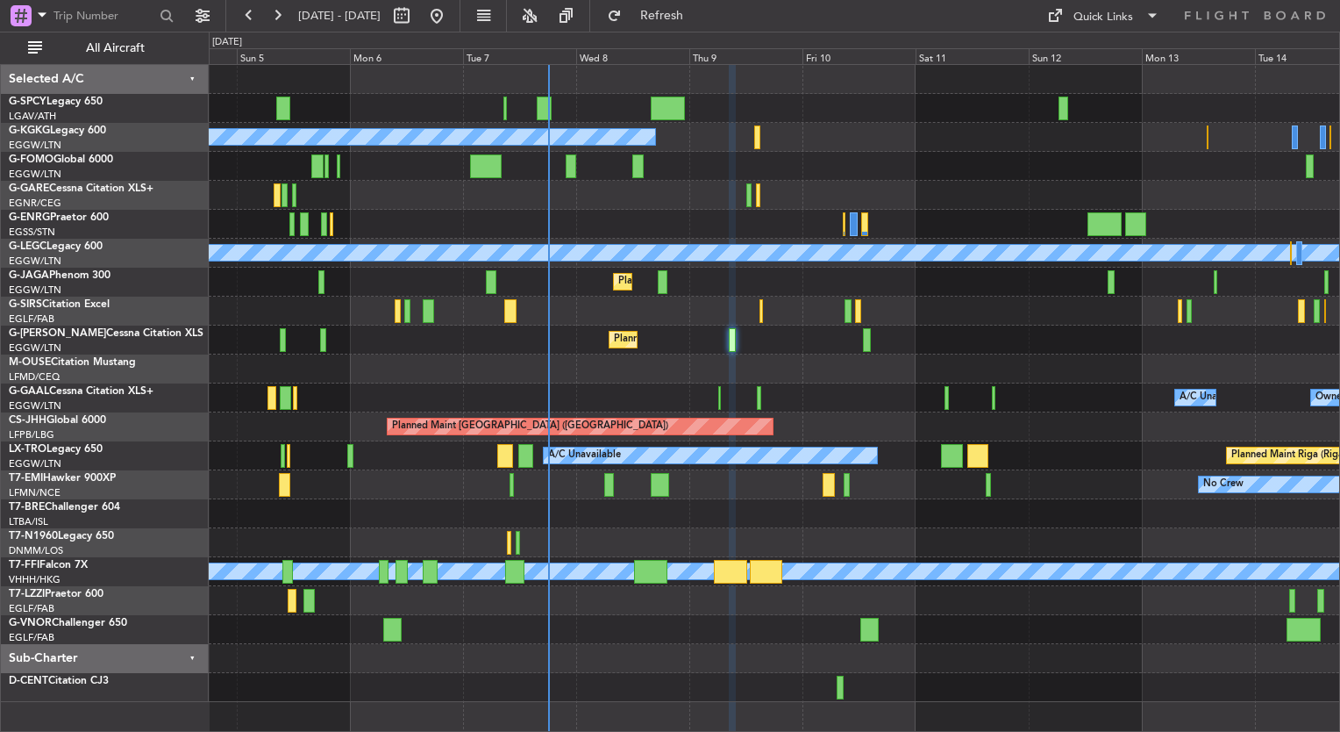
type input "0"
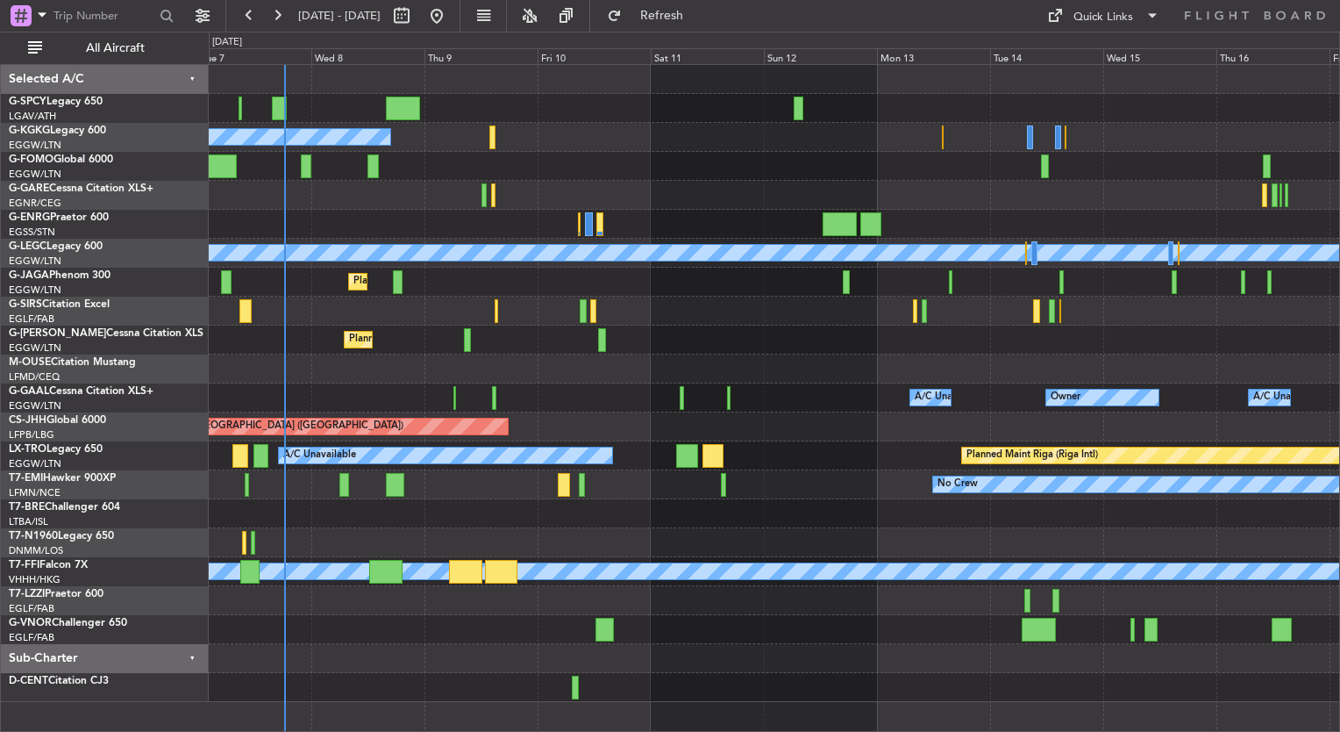
click at [324, 304] on div "Planned Maint [GEOGRAPHIC_DATA] ([GEOGRAPHIC_DATA])" at bounding box center [774, 310] width 1131 height 29
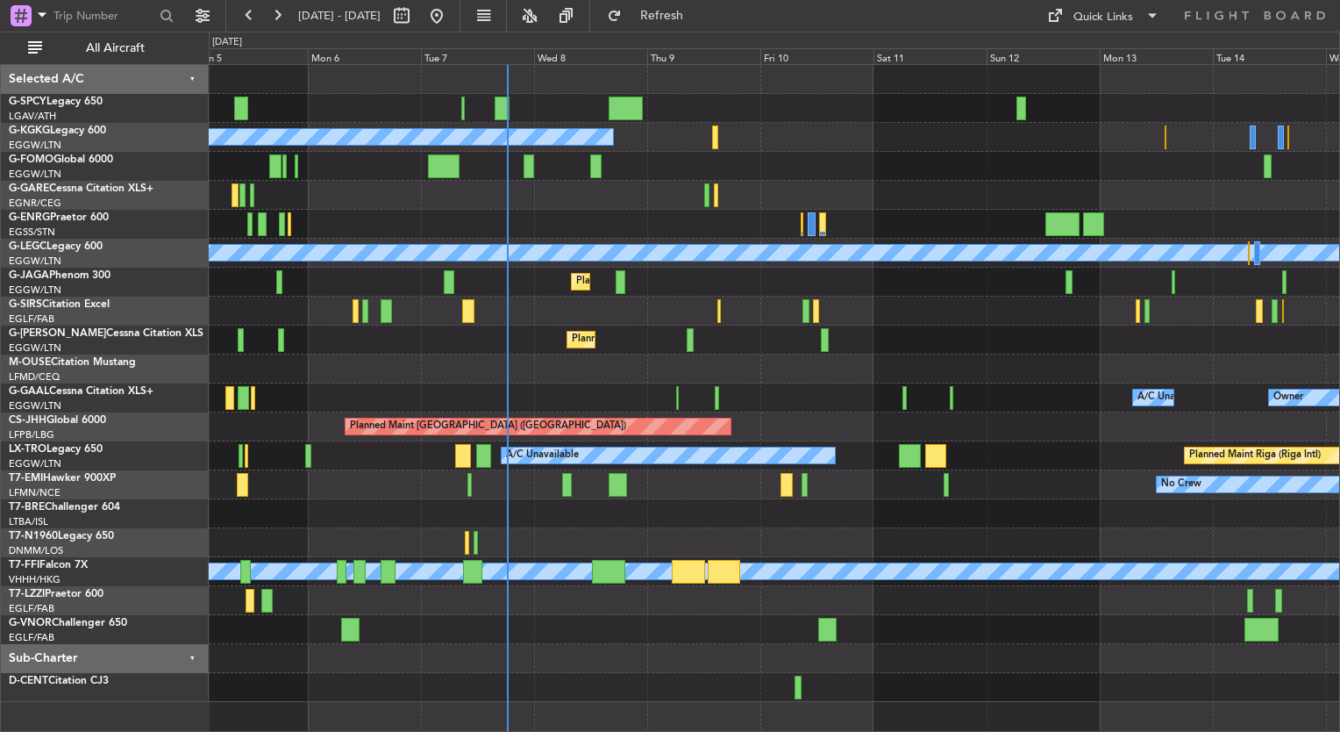
click at [335, 321] on div "Planned Maint [GEOGRAPHIC_DATA] ([GEOGRAPHIC_DATA])" at bounding box center [774, 310] width 1131 height 29
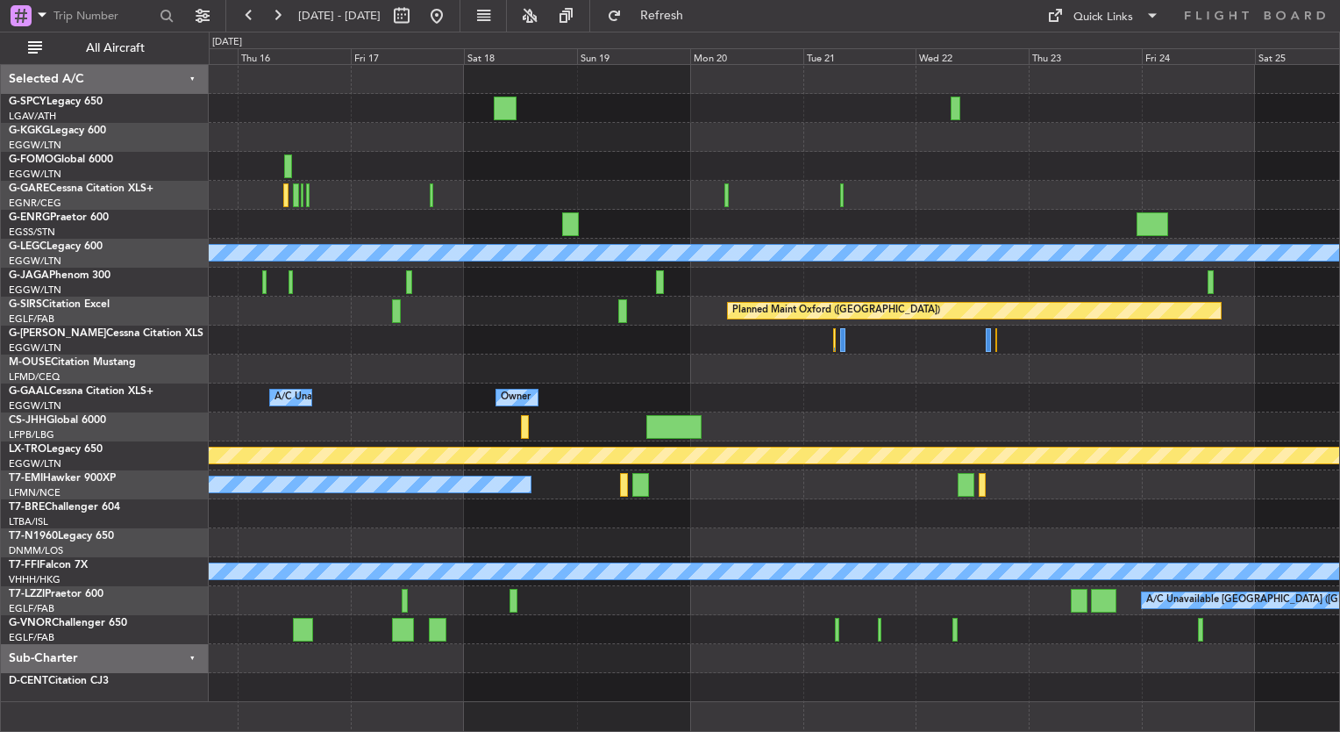
click at [396, 319] on div "A/C Unavailable London (Luton) Planned Maint Oxford (Kidlington) Owner A/C Unav…" at bounding box center [774, 383] width 1131 height 637
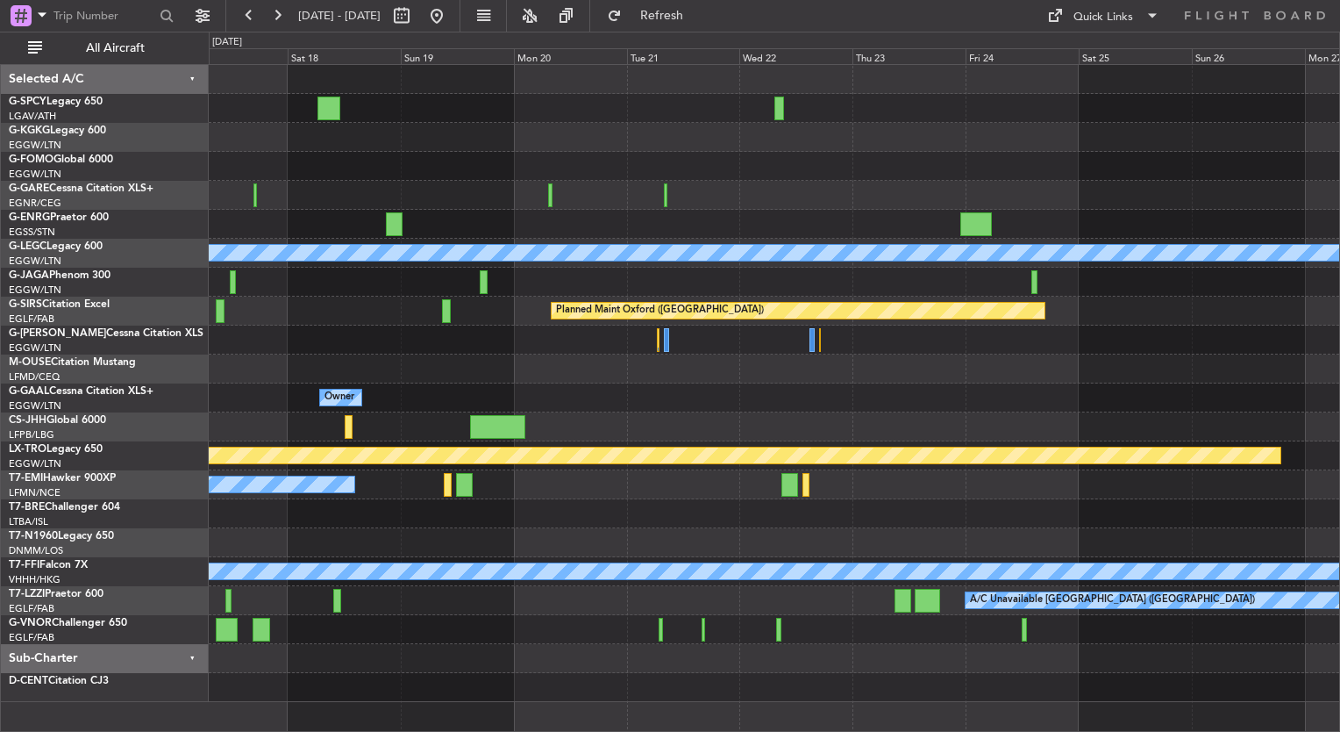
click at [458, 404] on div "A/C Unavailable London (Luton) Planned Maint Oxford (Kidlington) Owner A/C Unav…" at bounding box center [774, 383] width 1131 height 637
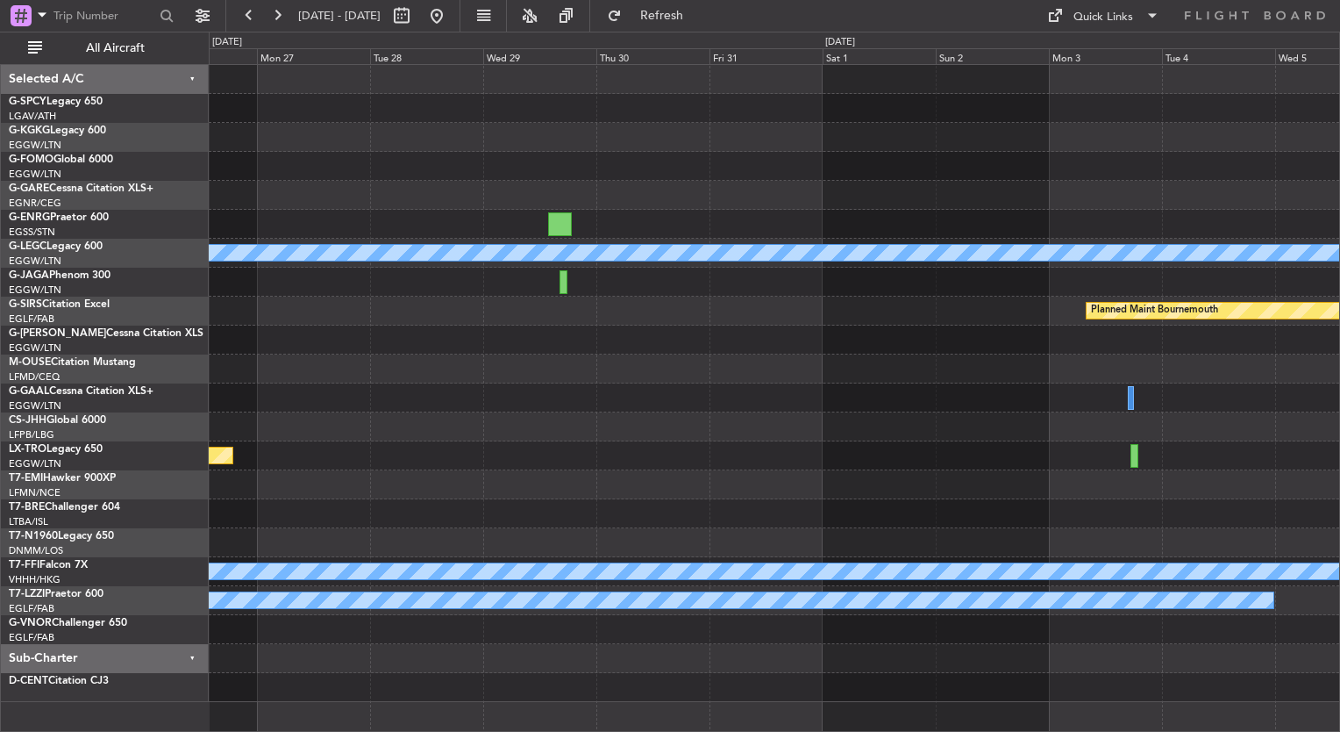
click at [532, 398] on div "A/C Unavailable London (Luton) Planned Maint Bournemouth Planned Maint Bournemo…" at bounding box center [774, 383] width 1131 height 637
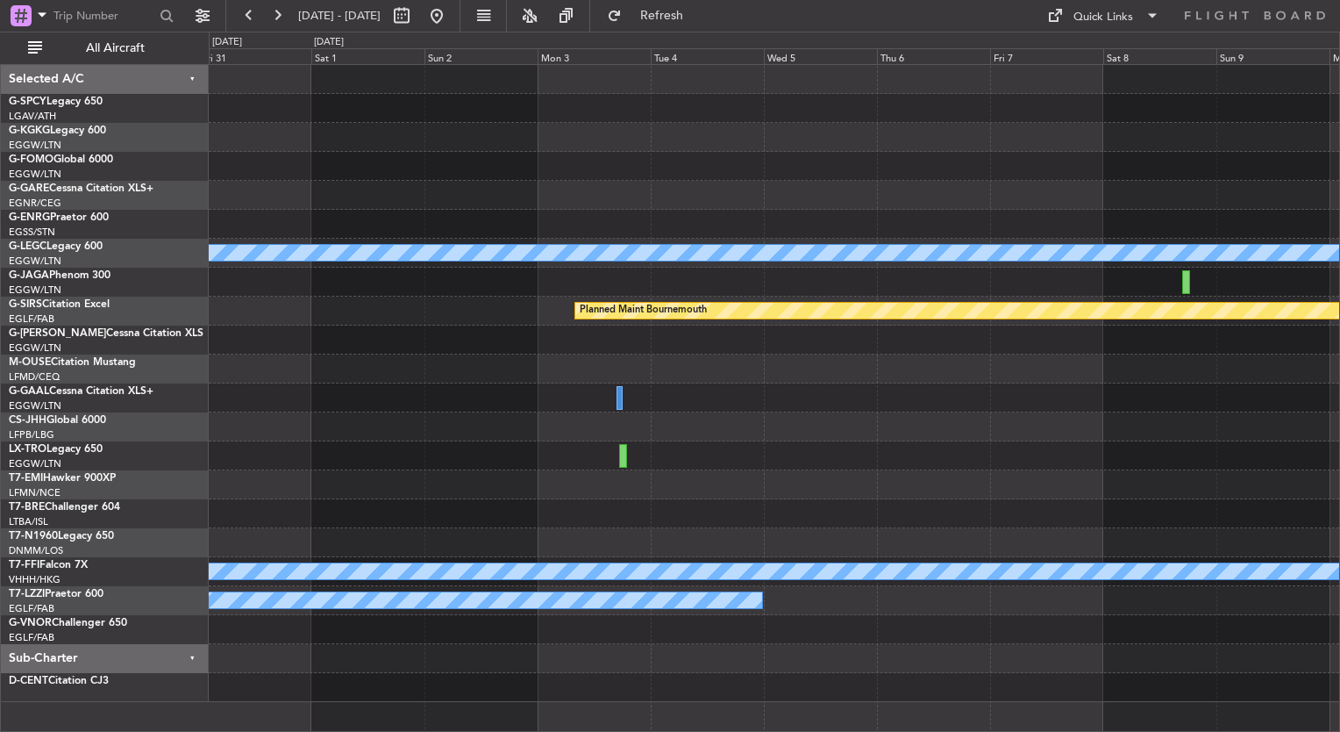
click at [488, 296] on div "A/C Unavailable London (Luton) Planned Maint Bournemouth Planned Maint Bournemo…" at bounding box center [774, 383] width 1131 height 637
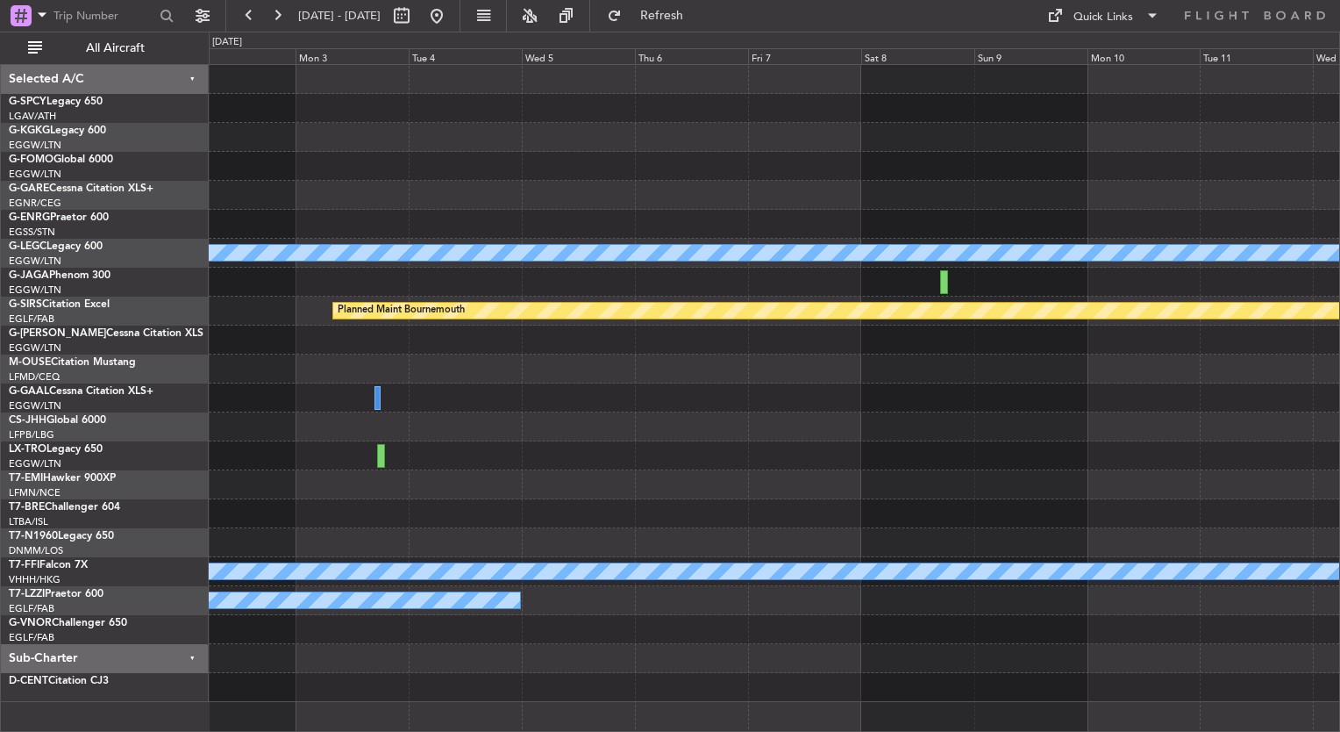
click at [663, 405] on div "A/C Unavailable London (Luton) Planned Maint Bournemouth Planned Maint Bournemo…" at bounding box center [774, 383] width 1131 height 637
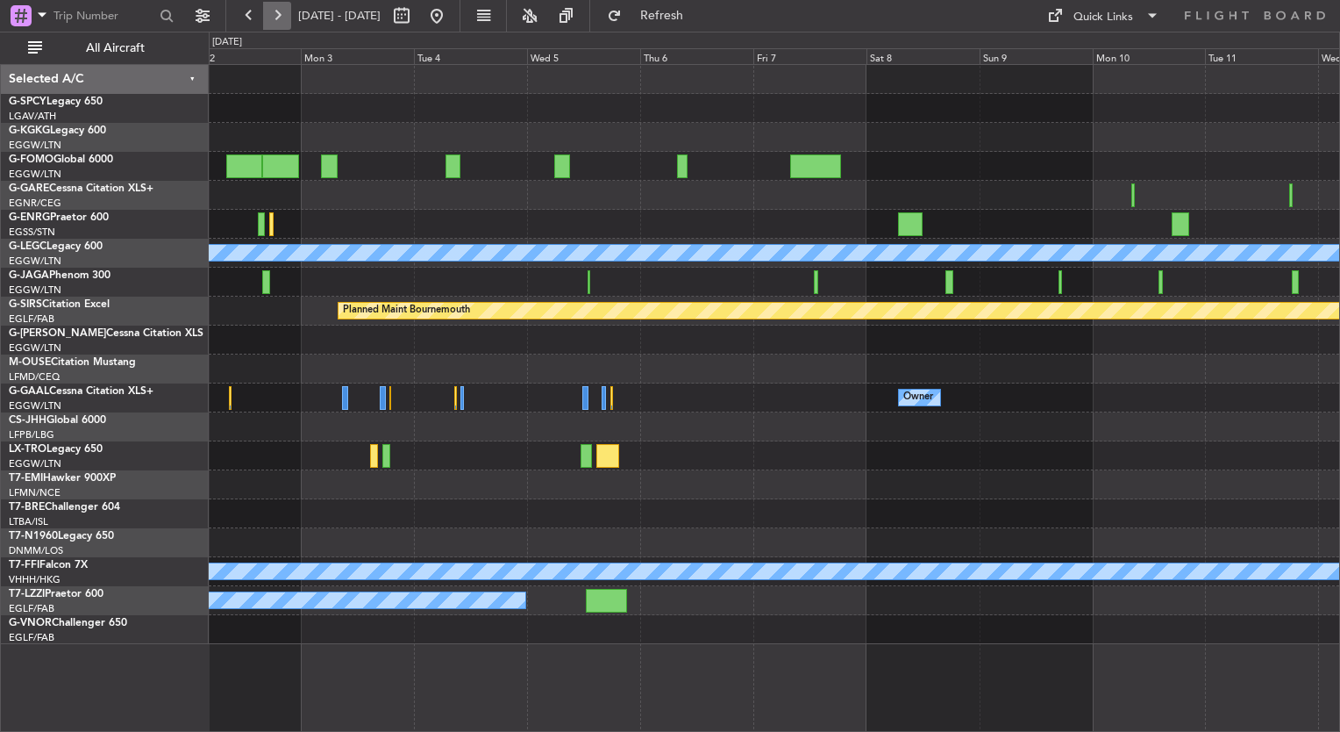
click at [275, 16] on button at bounding box center [277, 16] width 28 height 28
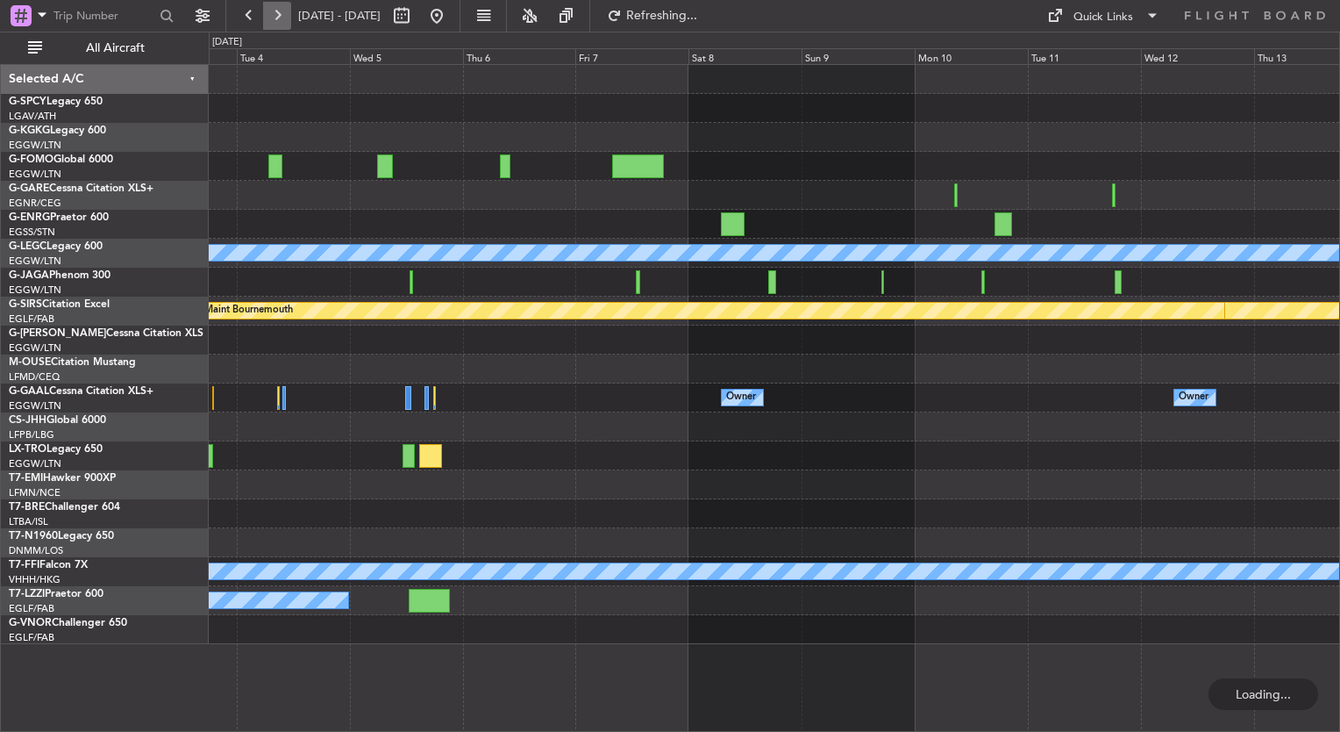
click at [275, 16] on button at bounding box center [277, 16] width 28 height 28
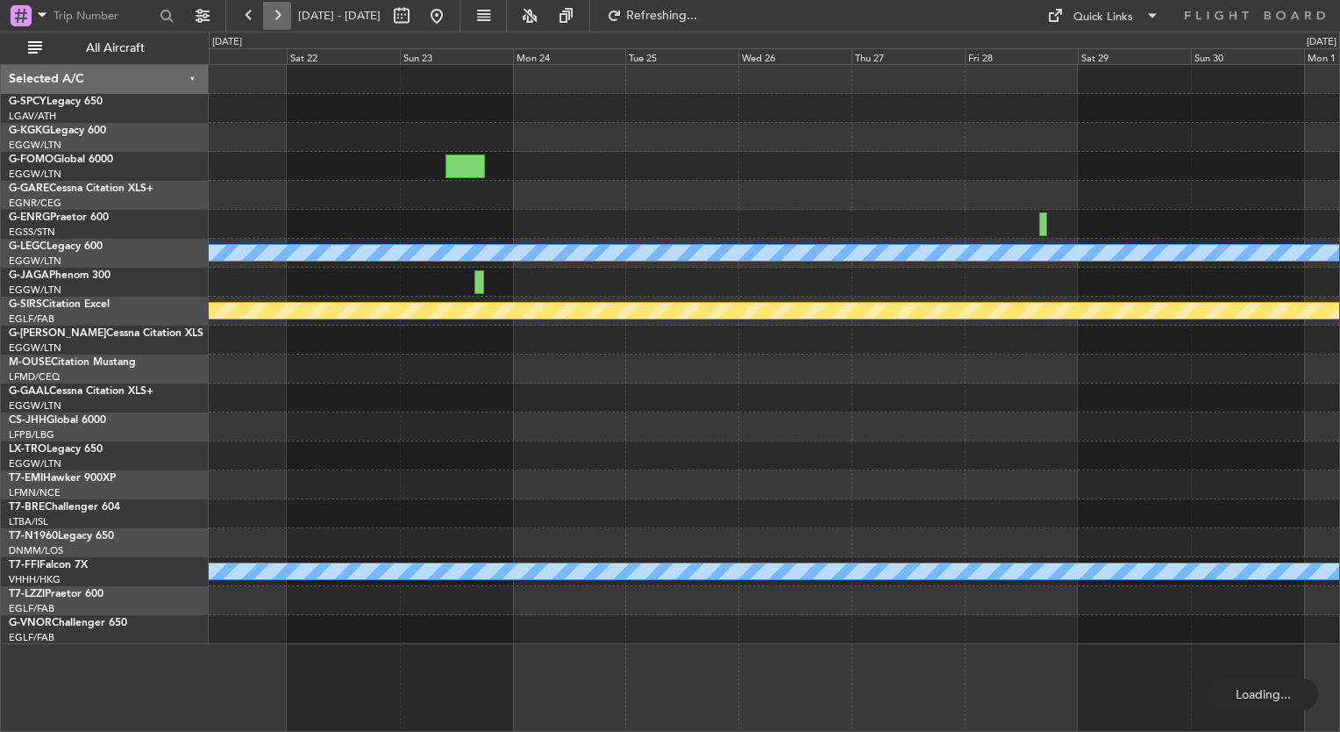
click at [275, 16] on button at bounding box center [277, 16] width 28 height 28
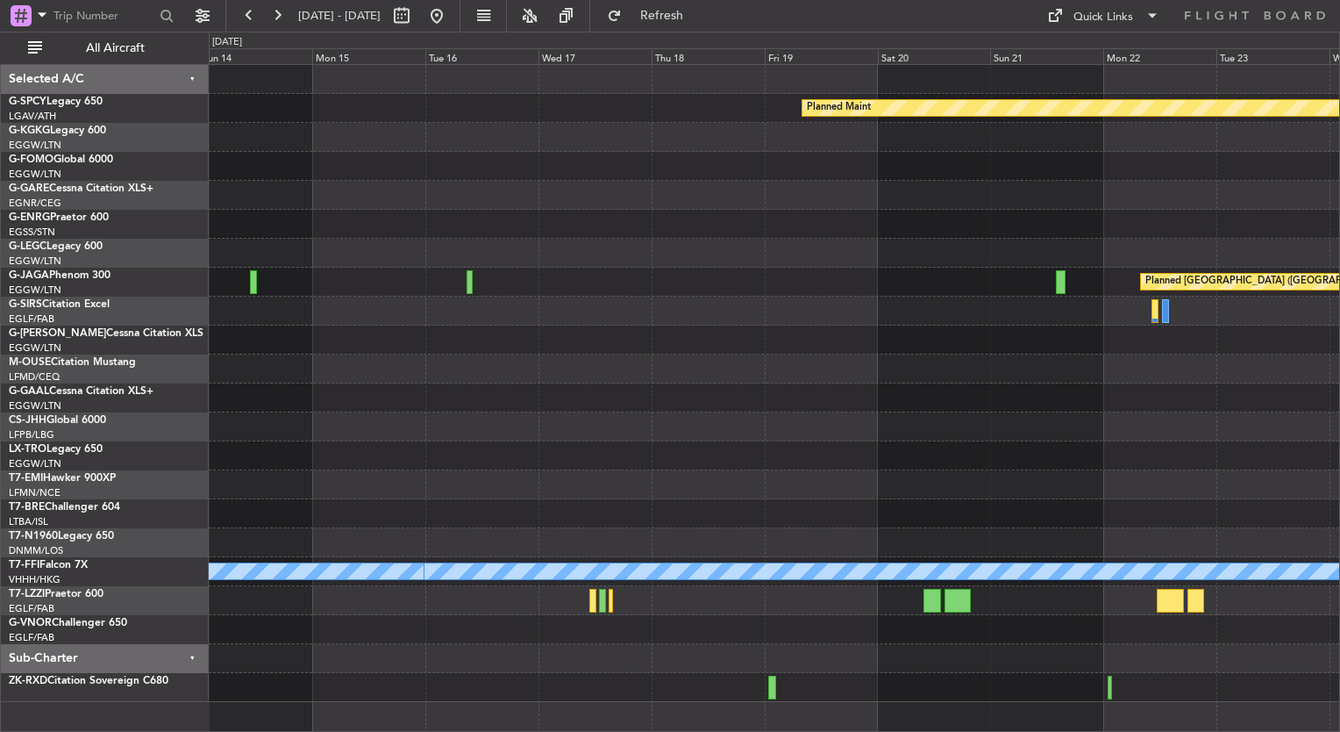
click at [505, 197] on div "Planned Maint Planned Maint St Gallen (Altenrhein) Planned Maint Geneva (Cointr…" at bounding box center [774, 383] width 1131 height 637
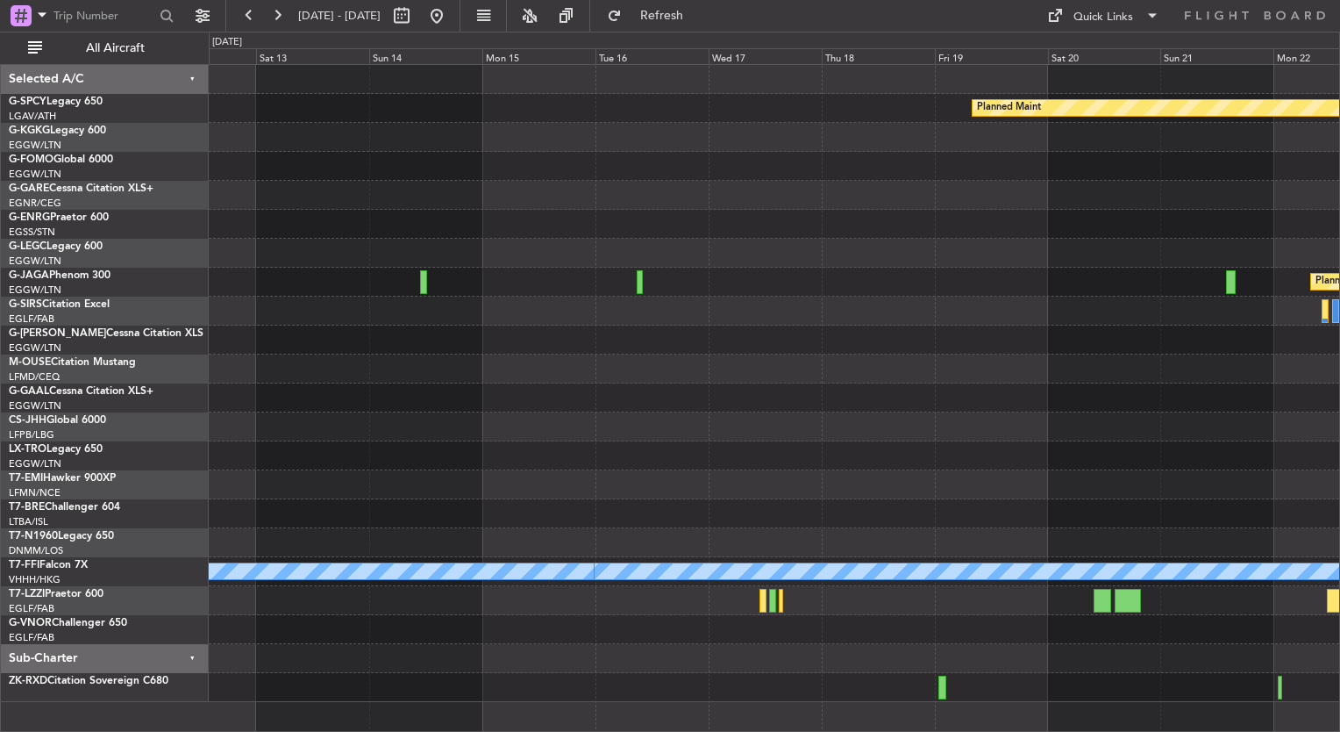
click at [1030, 333] on div "Planned Maint Planned Maint St Gallen (Altenrhein) Planned Maint Geneva (Cointr…" at bounding box center [774, 383] width 1131 height 637
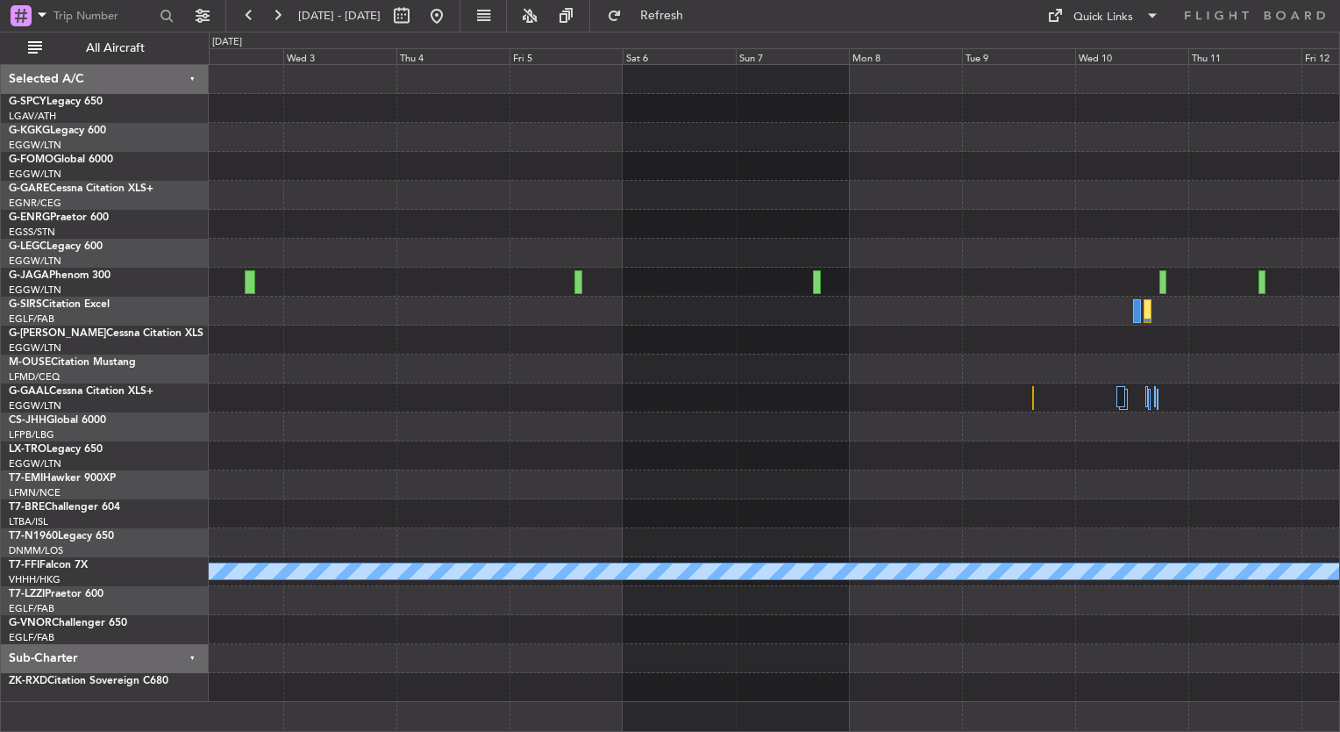
click at [1012, 402] on div "A/C Unavailable London (Luton) Planned Maint Bournemouth Planned Maint Geneva (…" at bounding box center [774, 383] width 1131 height 637
click at [1007, 421] on div "A/C Unavailable London (Luton) Planned Maint Bournemouth Planned Maint Geneva (…" at bounding box center [774, 383] width 1131 height 637
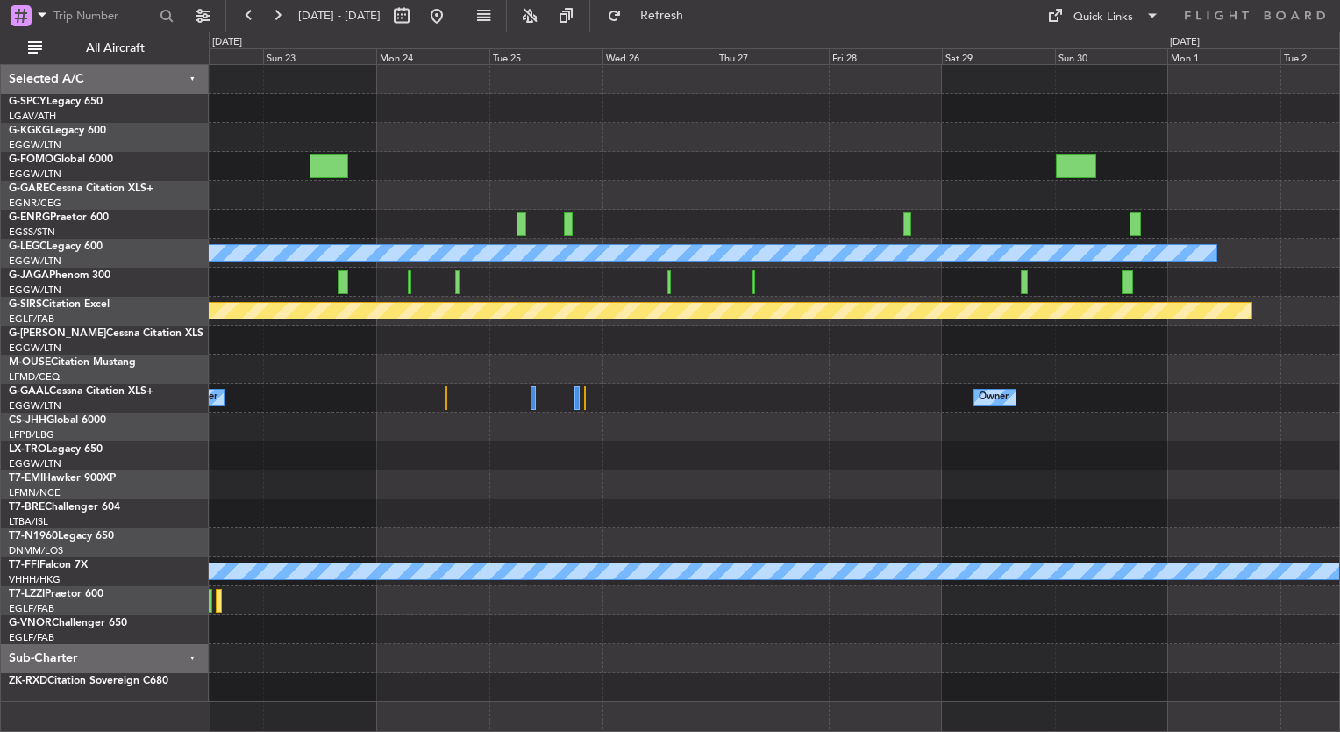
click at [1119, 434] on div "A/C Unavailable London (Luton) Planned Maint Bournemouth Owner Owner Owner Plan…" at bounding box center [774, 383] width 1131 height 637
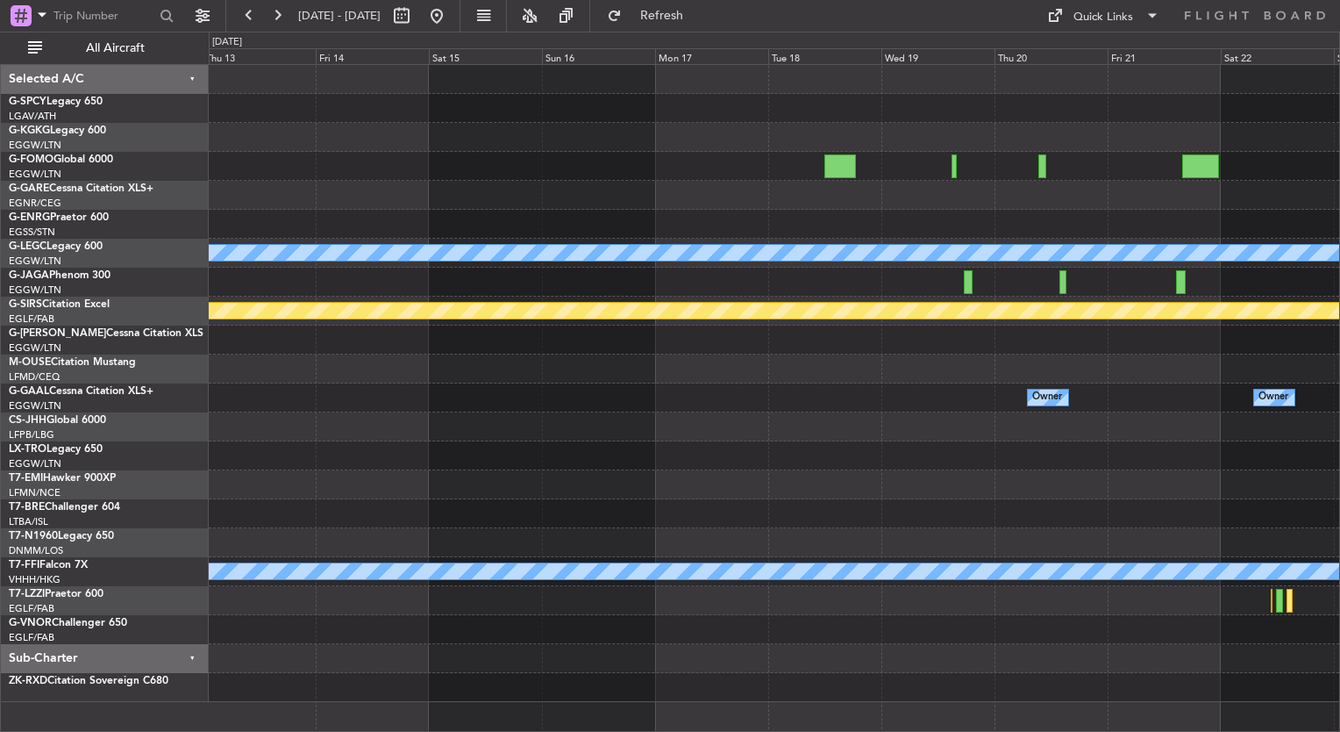
click at [943, 281] on div "A/C Unavailable London (Luton) Planned Maint Bournemouth Planned Maint Bournemo…" at bounding box center [774, 383] width 1131 height 637
click at [1007, 339] on div at bounding box center [774, 339] width 1131 height 29
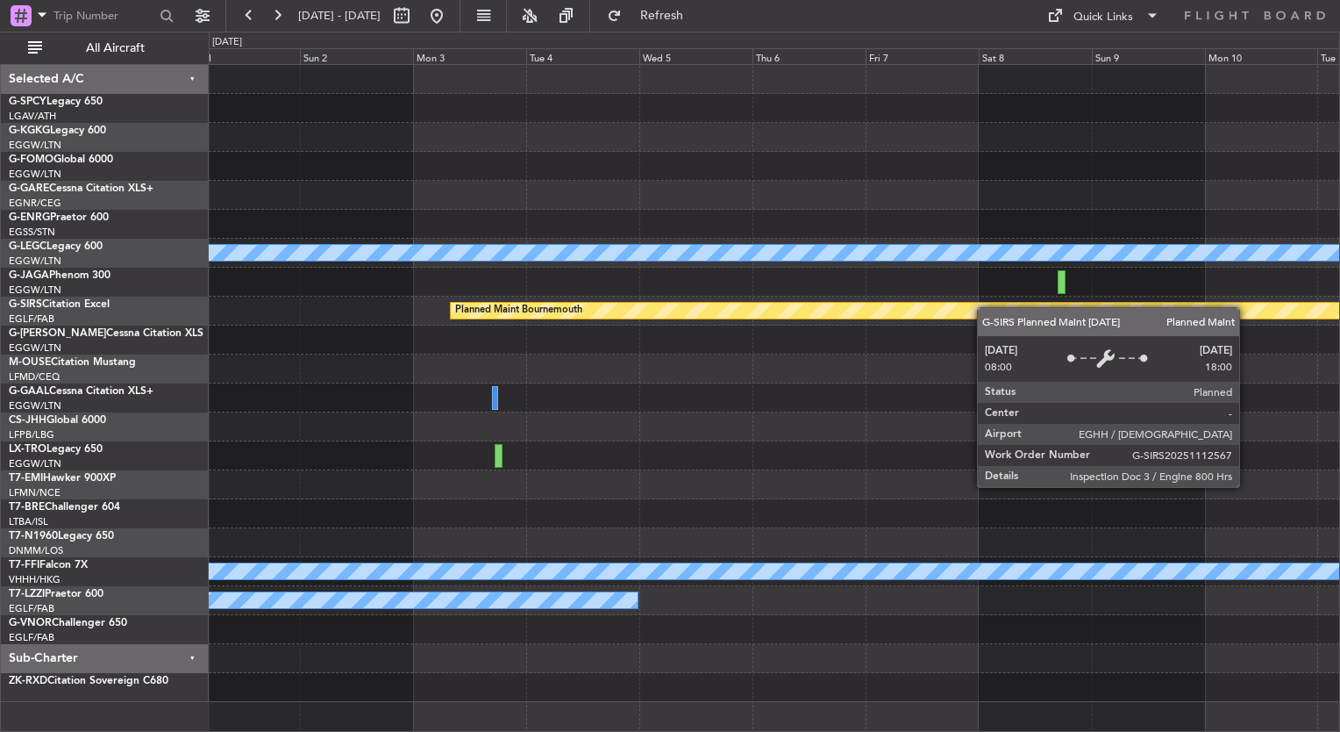
click at [1021, 315] on div "A/C Unavailable London (Luton) Planned Maint Bournemouth Planned Maint Bournemo…" at bounding box center [774, 383] width 1131 height 637
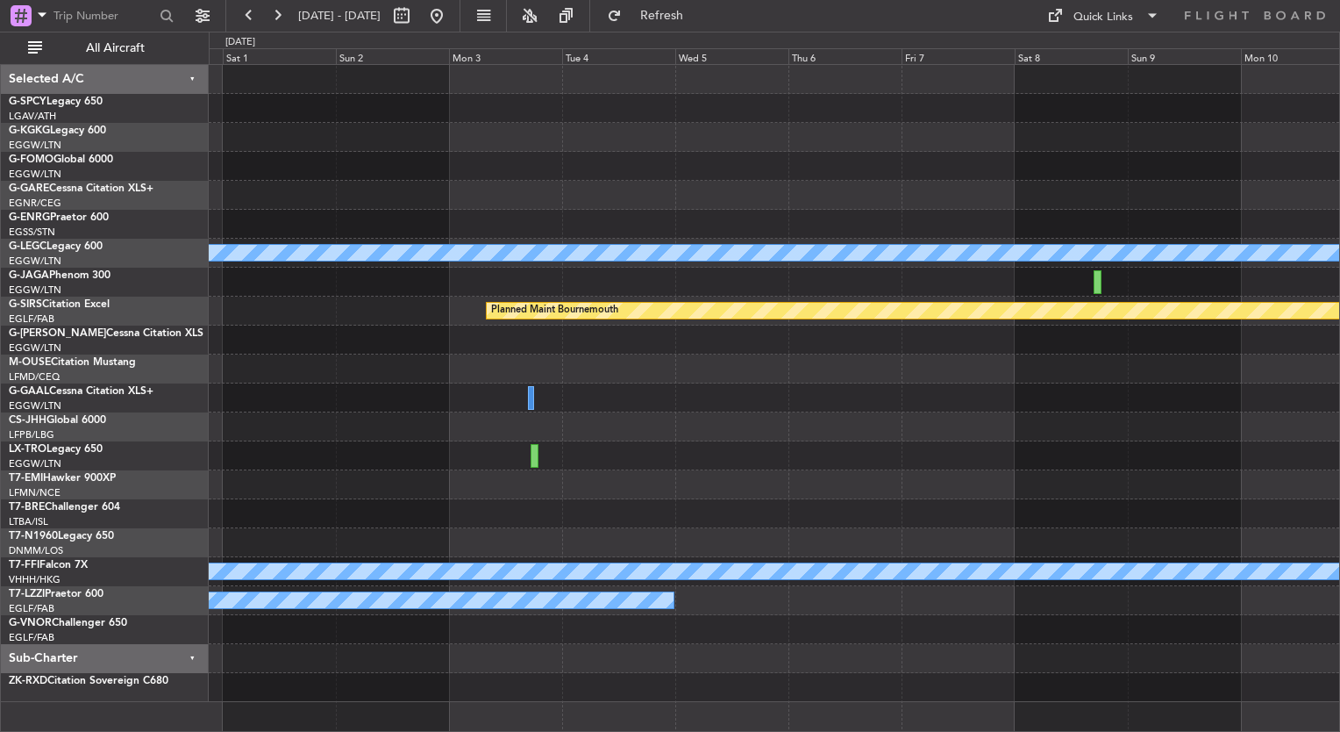
click at [1117, 307] on div "Planned Maint Bournemouth Planned Maint Bournemouth" at bounding box center [774, 310] width 1131 height 29
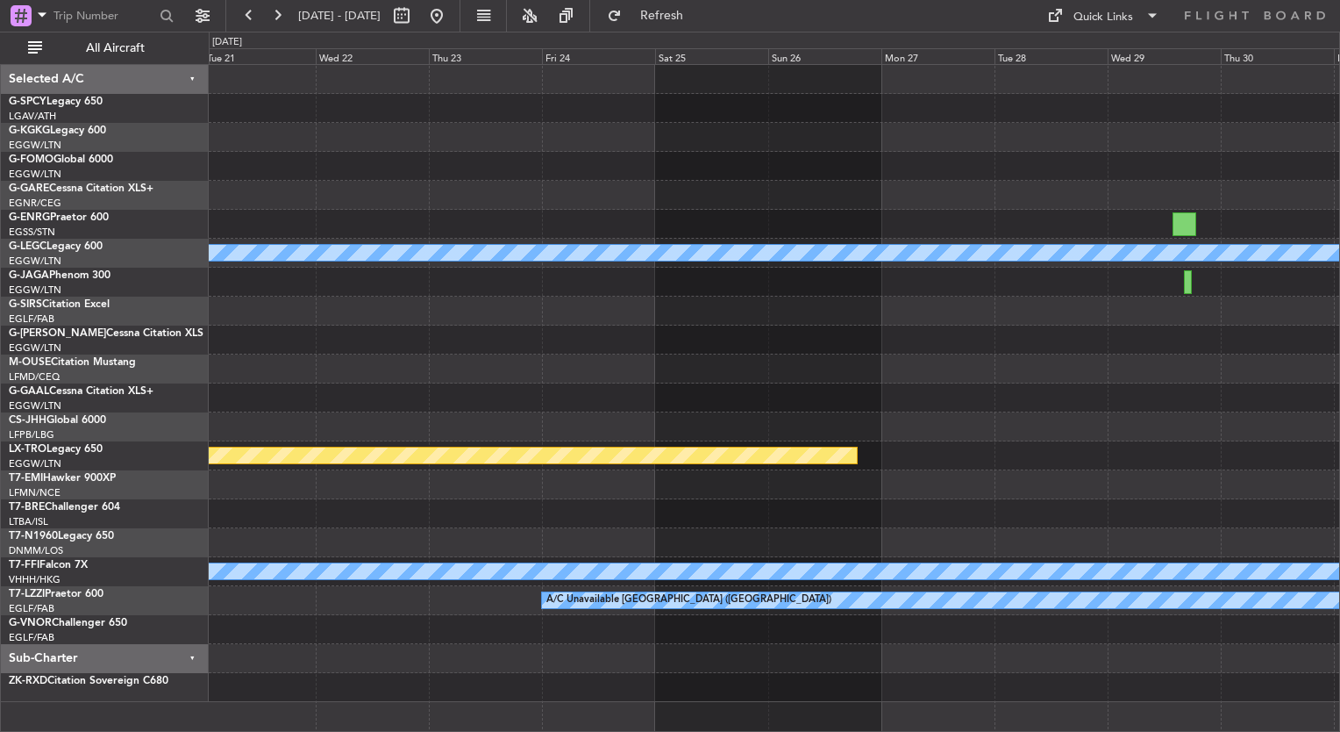
click at [511, 367] on div "A/C Unavailable London (Luton) Planned Maint Riga (Riga Intl) No Crew Planned M…" at bounding box center [774, 383] width 1131 height 637
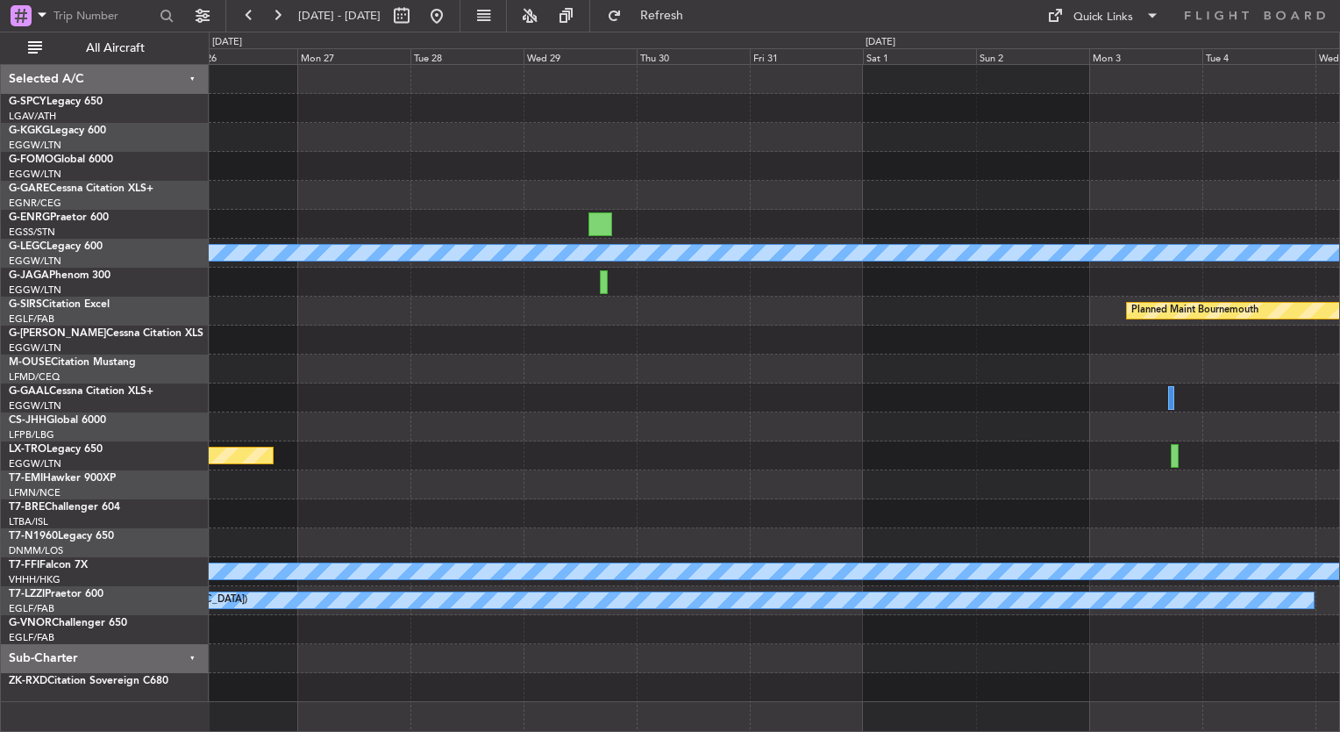
click at [1025, 360] on div at bounding box center [774, 368] width 1131 height 29
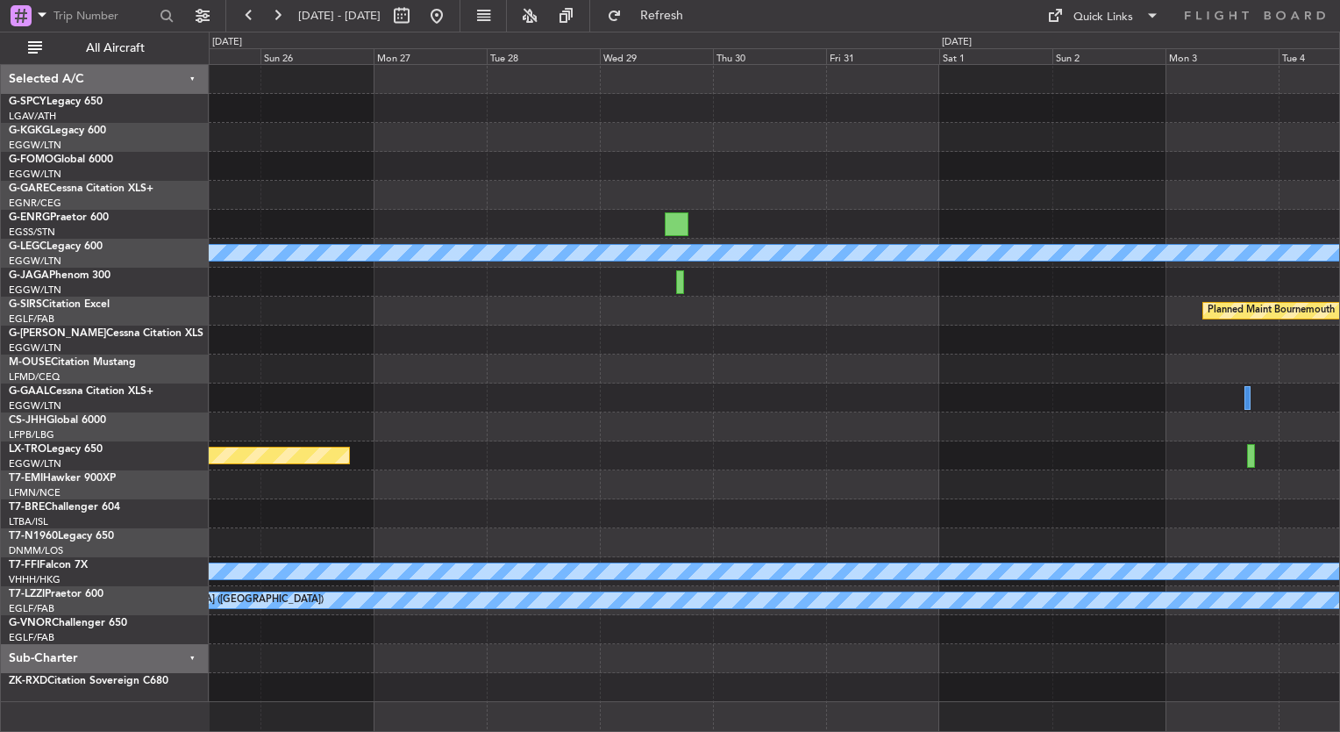
click at [1090, 418] on div "A/C Unavailable London (Luton) Planned Maint Bournemouth Planned Maint Bournemo…" at bounding box center [774, 383] width 1131 height 637
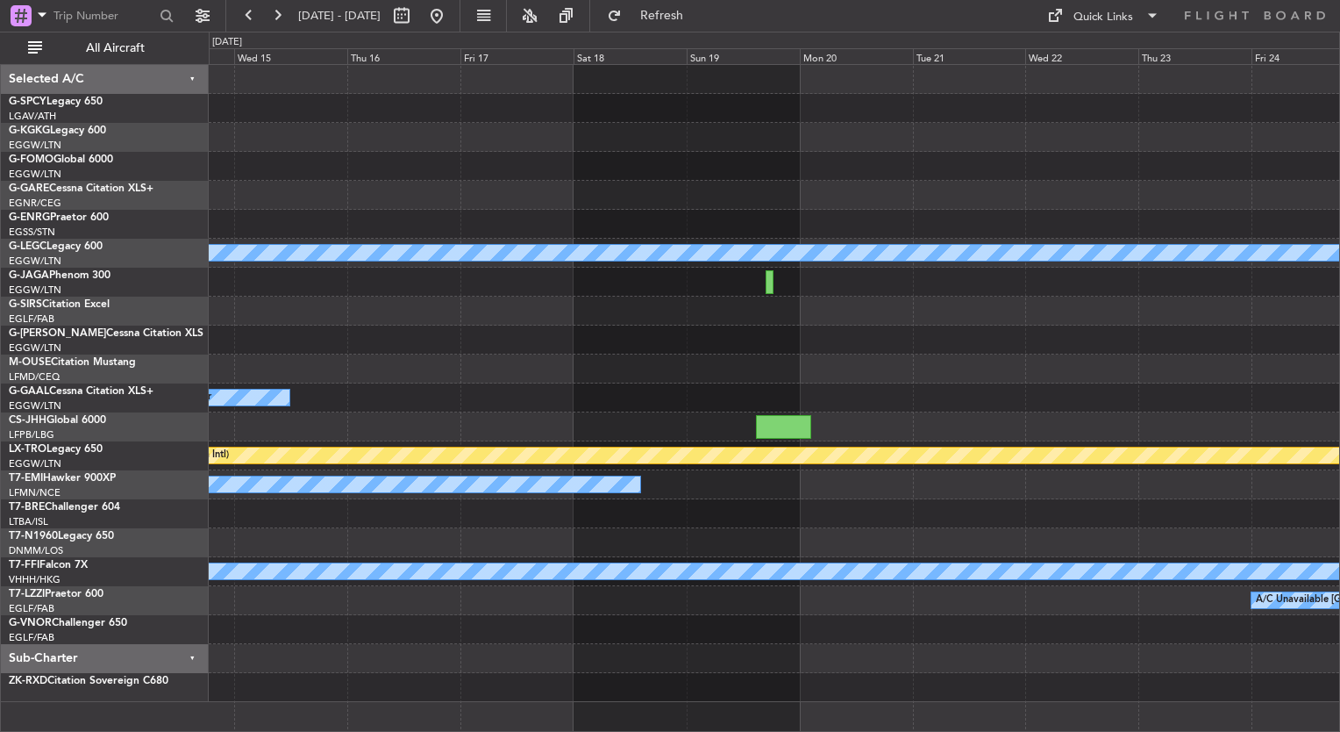
click at [1081, 375] on div at bounding box center [774, 368] width 1131 height 29
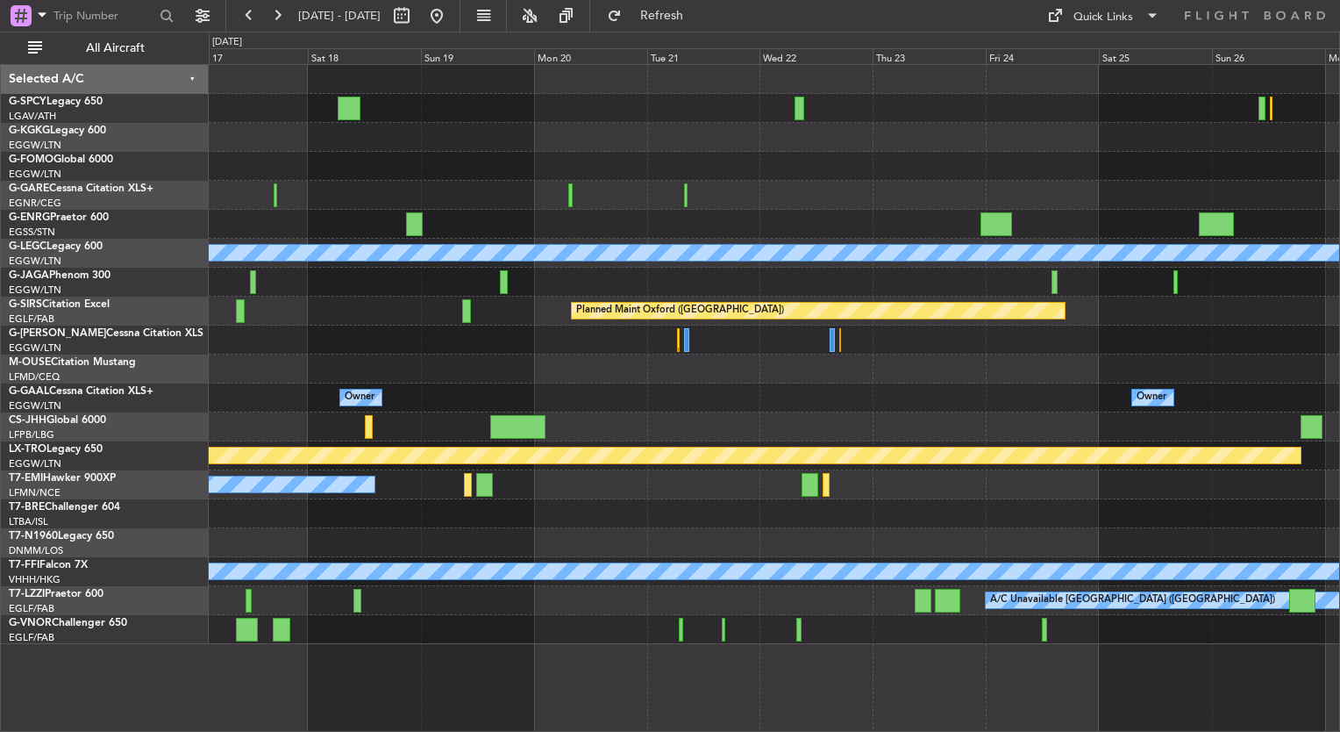
click at [648, 202] on div "A/C Unavailable London (Luton) Planned Maint Oxford (Kidlington) Owner Owner A/…" at bounding box center [774, 354] width 1131 height 579
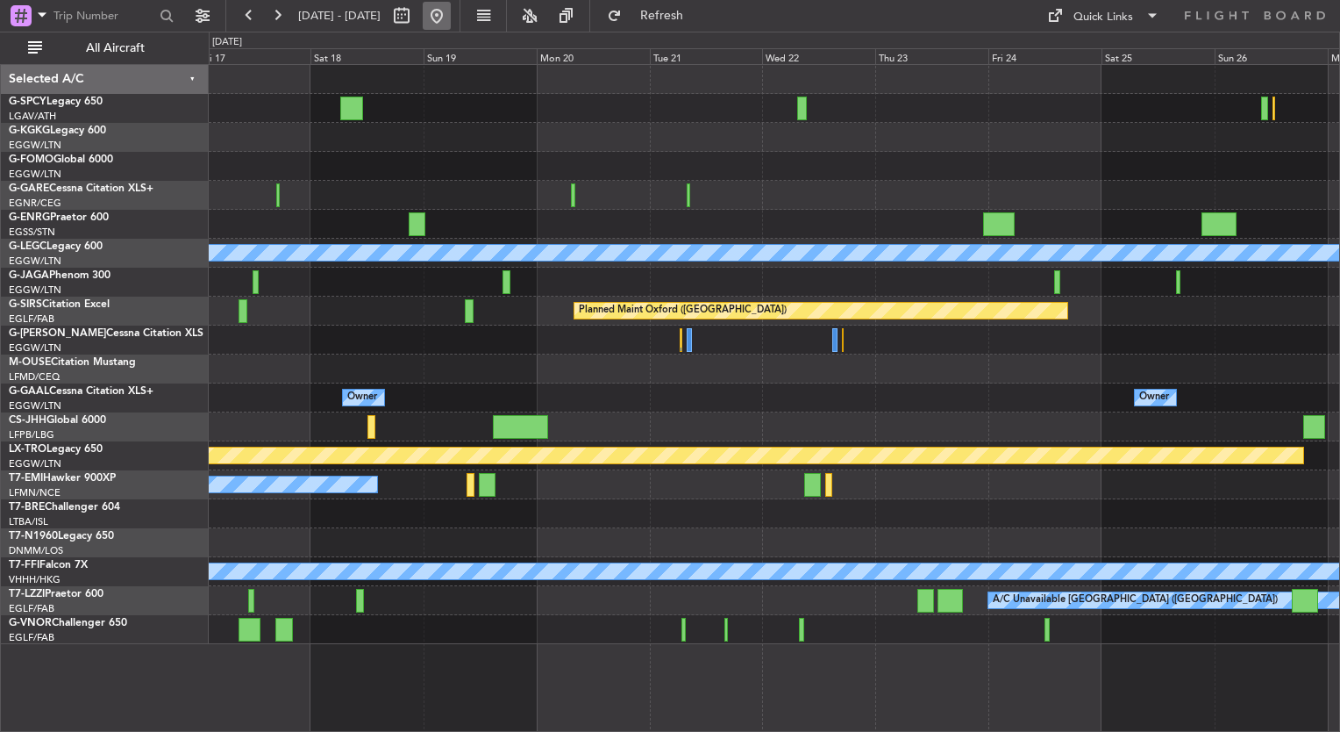
click at [451, 13] on button at bounding box center [437, 16] width 28 height 28
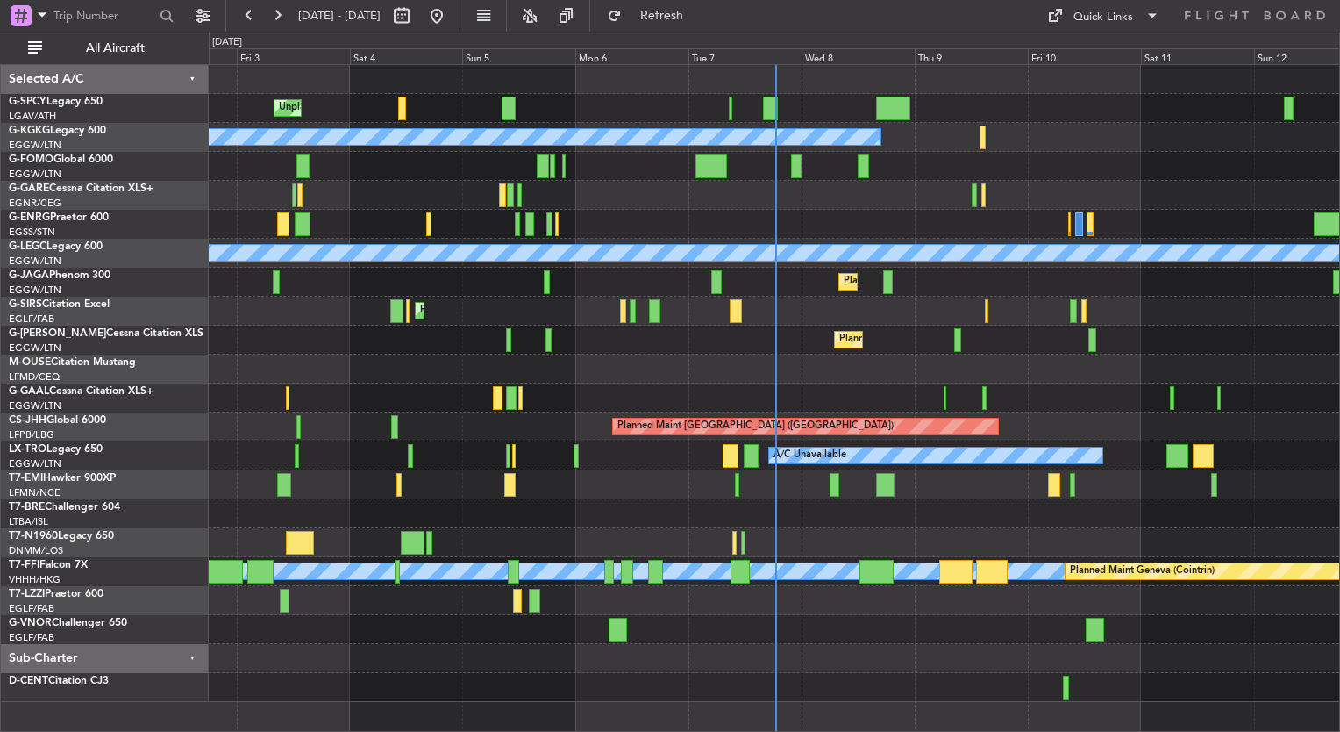
click at [836, 683] on div at bounding box center [774, 687] width 1131 height 29
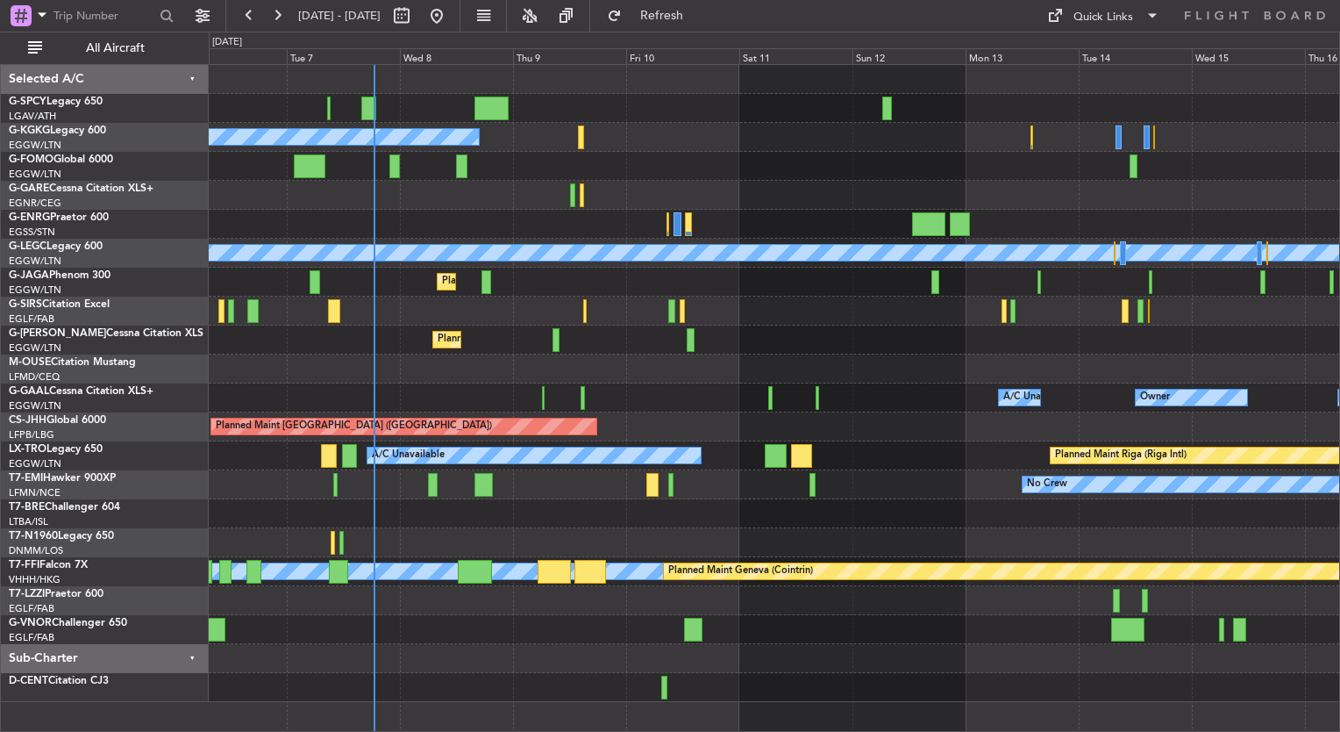
click at [351, 332] on div "A/C Unavailable Istanbul (Ataturk) A/C Unavailable London (Luton) Planned Maint…" at bounding box center [774, 383] width 1131 height 637
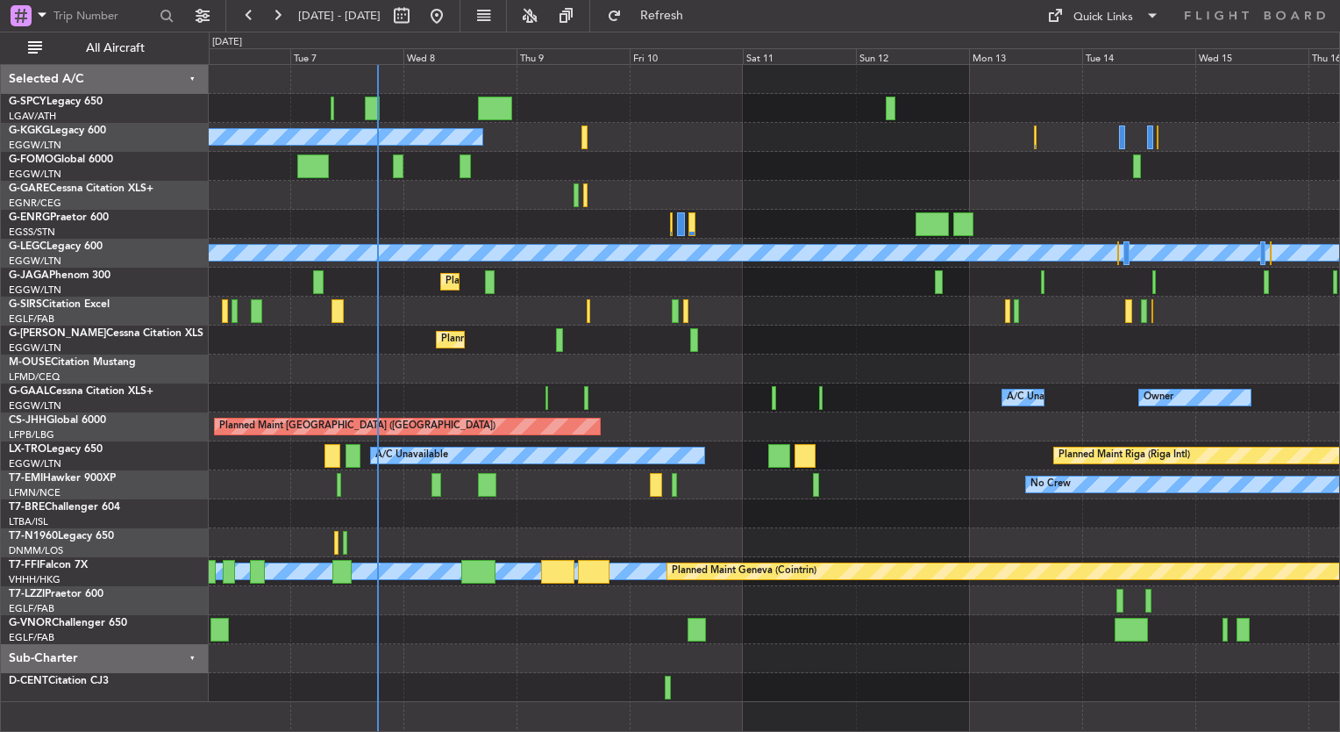
click at [235, 322] on div "A/C Unavailable Istanbul (Ataturk) A/C Unavailable London (Luton) Planned Maint…" at bounding box center [774, 383] width 1131 height 637
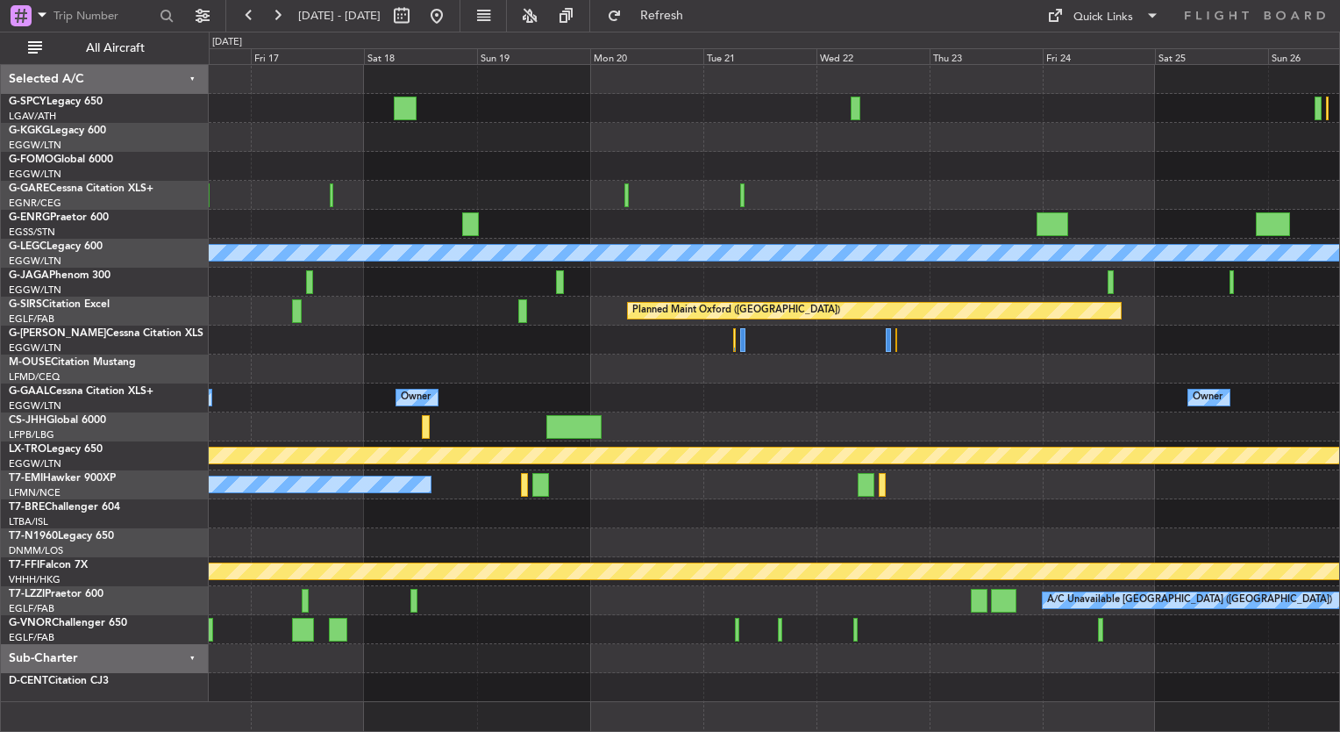
click at [557, 311] on div "A/C Unavailable London (Luton) Planned Maint Oxford (Kidlington) Owner Owner A/…" at bounding box center [774, 383] width 1131 height 637
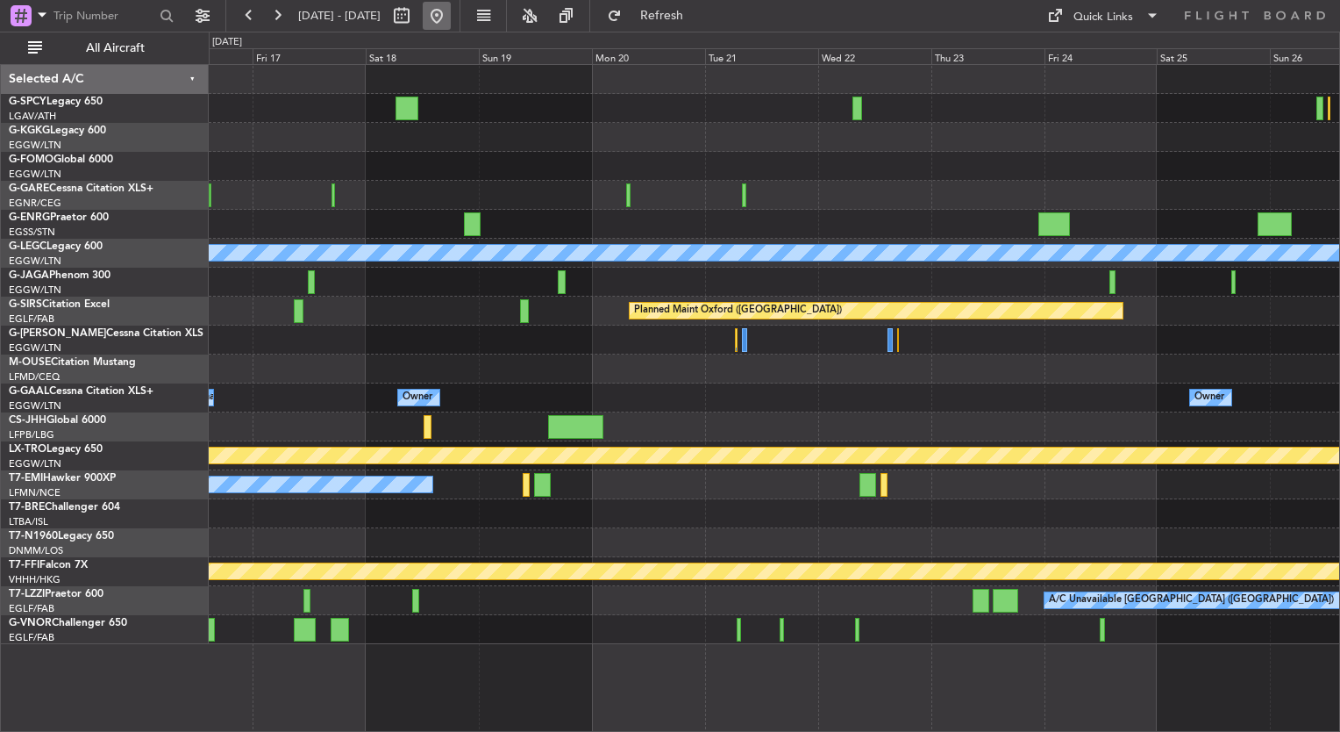
click at [451, 19] on button at bounding box center [437, 16] width 28 height 28
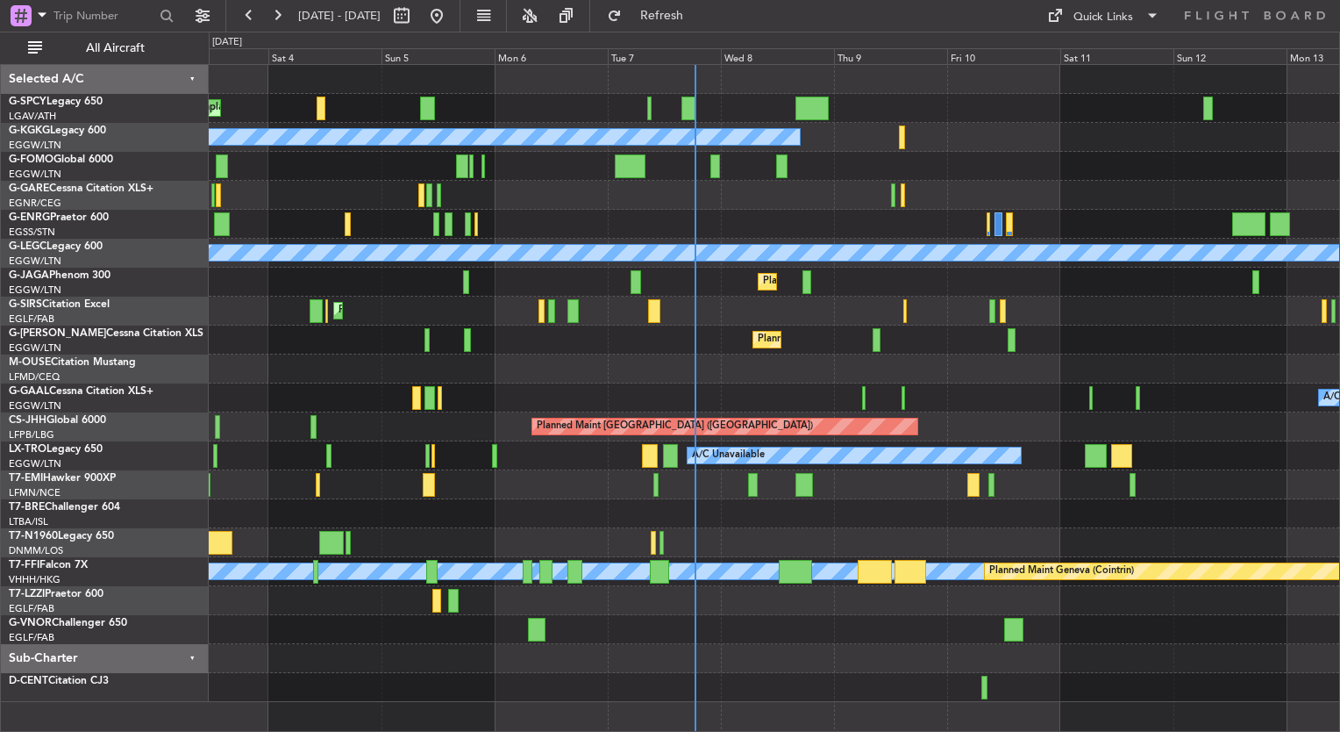
click at [316, 346] on div "Unplanned Maint Bremen Planned Maint Bremen A/C Unavailable Istanbul (Ataturk) …" at bounding box center [774, 383] width 1131 height 637
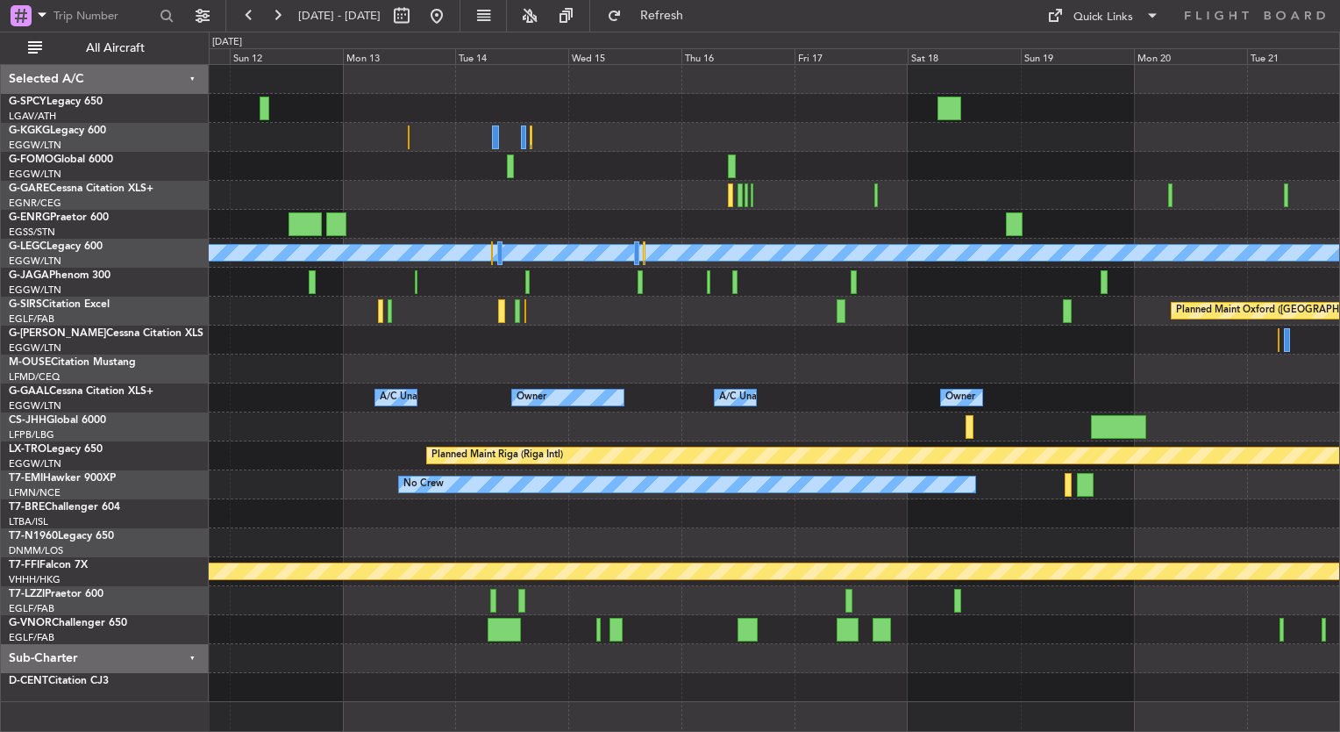
click at [246, 339] on div "A/C Unavailable London (Luton) Planned Maint Oxford (Kidlington) A/C Unavailabl…" at bounding box center [774, 383] width 1131 height 637
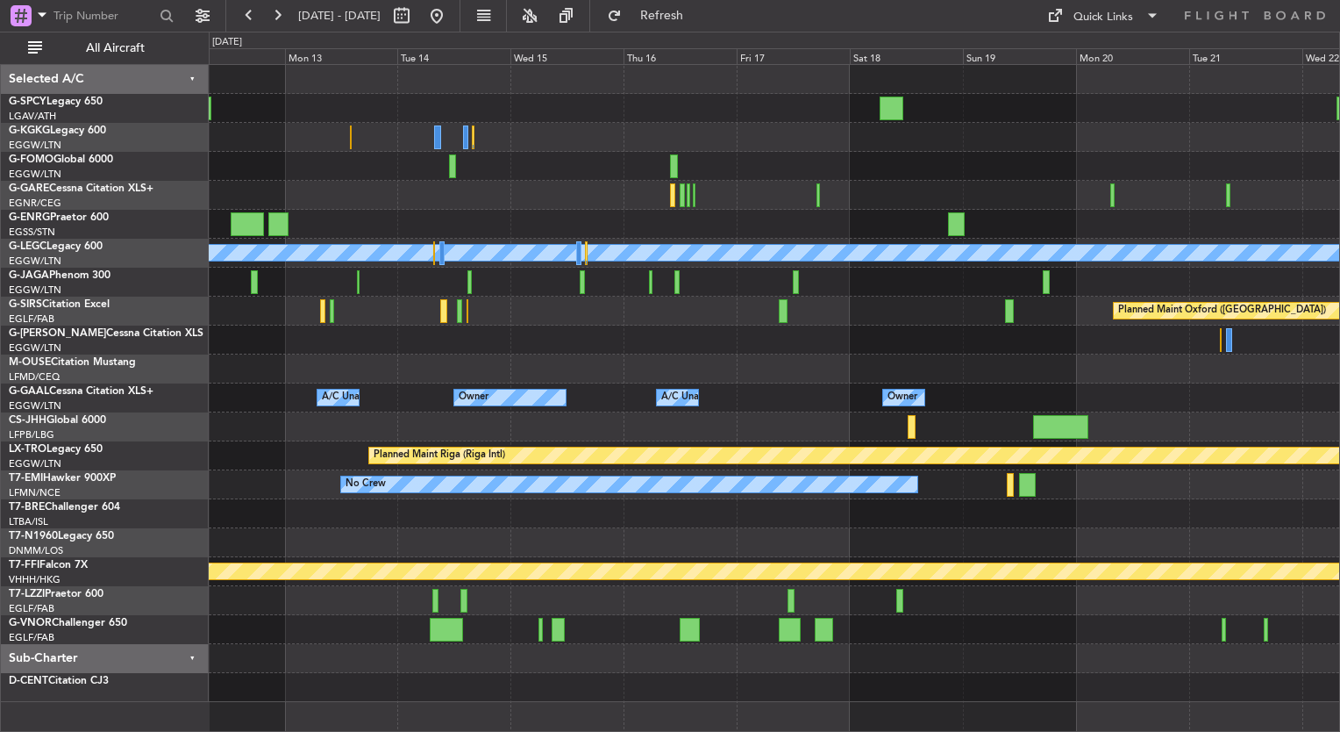
click at [182, 251] on div "A/C Unavailable London (Luton) Planned Maint Oxford (Kidlington) A/C Unavailabl…" at bounding box center [670, 382] width 1340 height 700
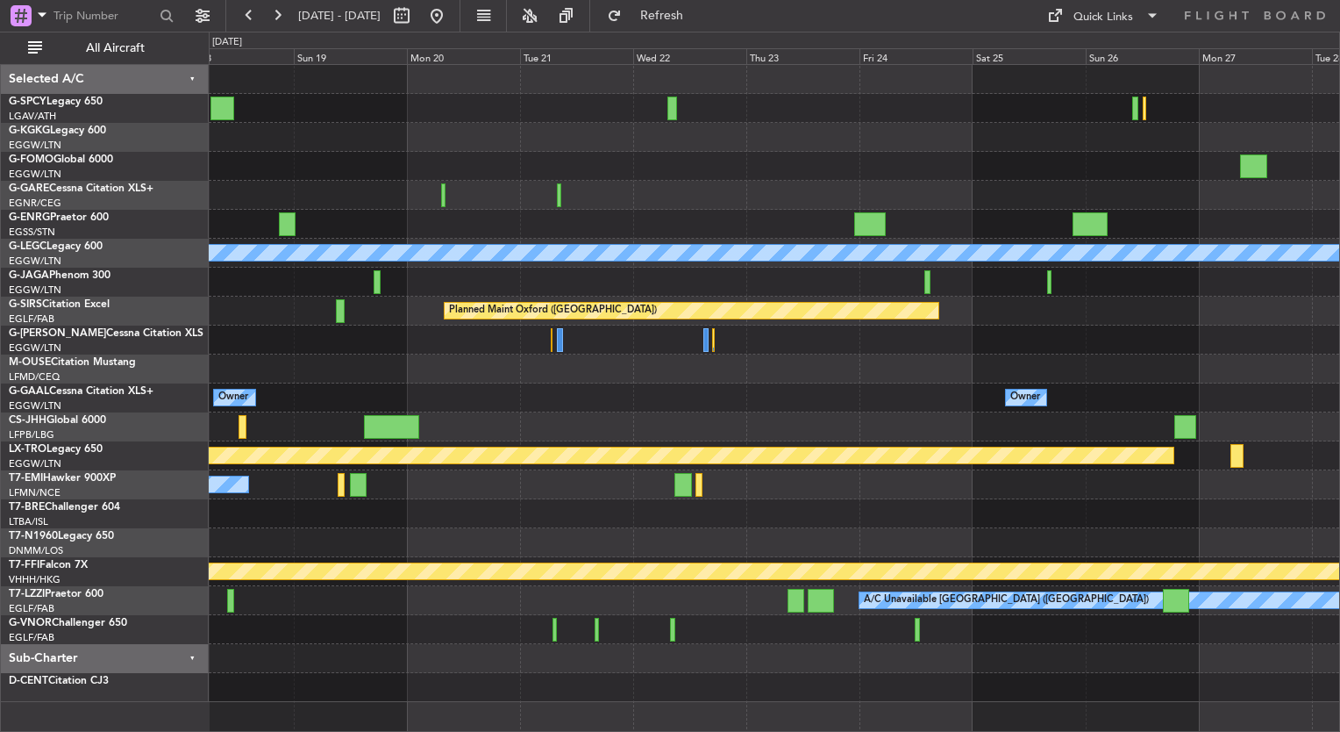
click at [298, 368] on div "A/C Unavailable [GEOGRAPHIC_DATA] ([GEOGRAPHIC_DATA]) Planned Maint [GEOGRAPHIC…" at bounding box center [774, 383] width 1131 height 637
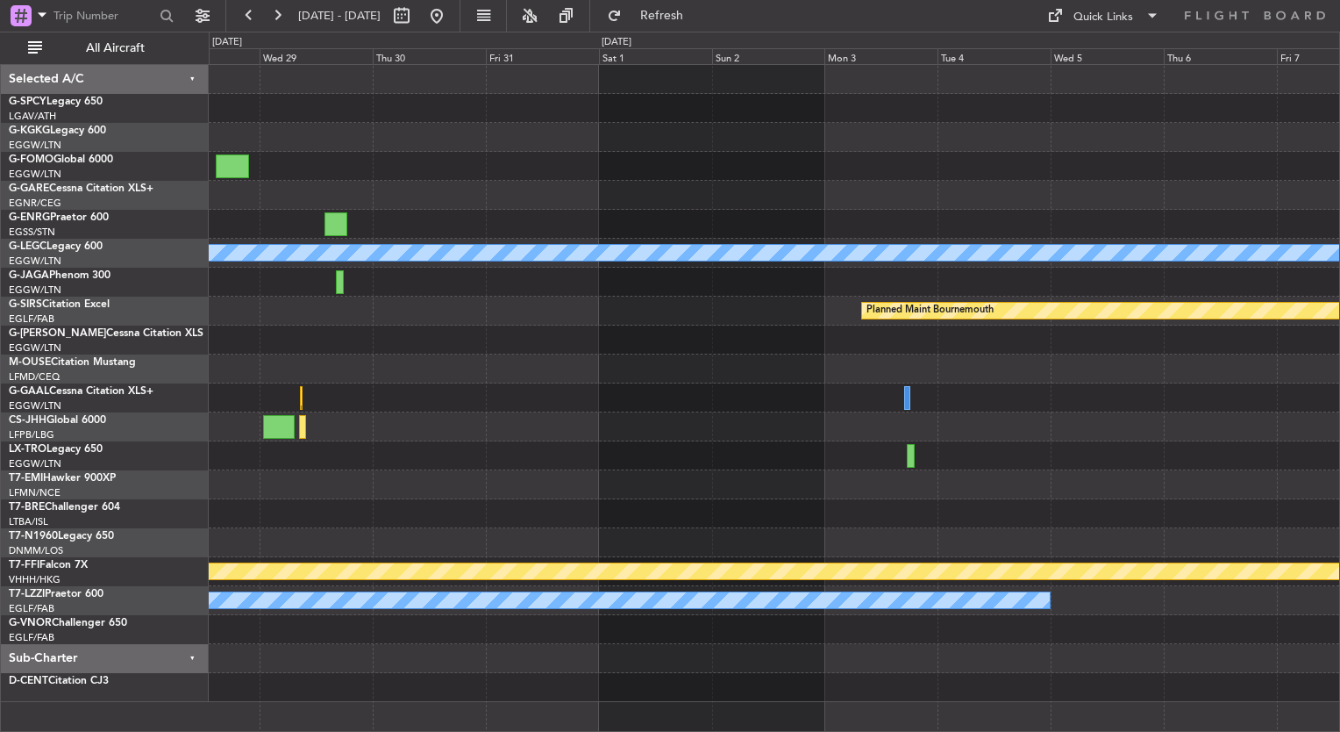
click at [267, 391] on div "A/C Unavailable London (Luton) Planned Maint Bournemouth Planned Maint Bournemo…" at bounding box center [774, 383] width 1131 height 637
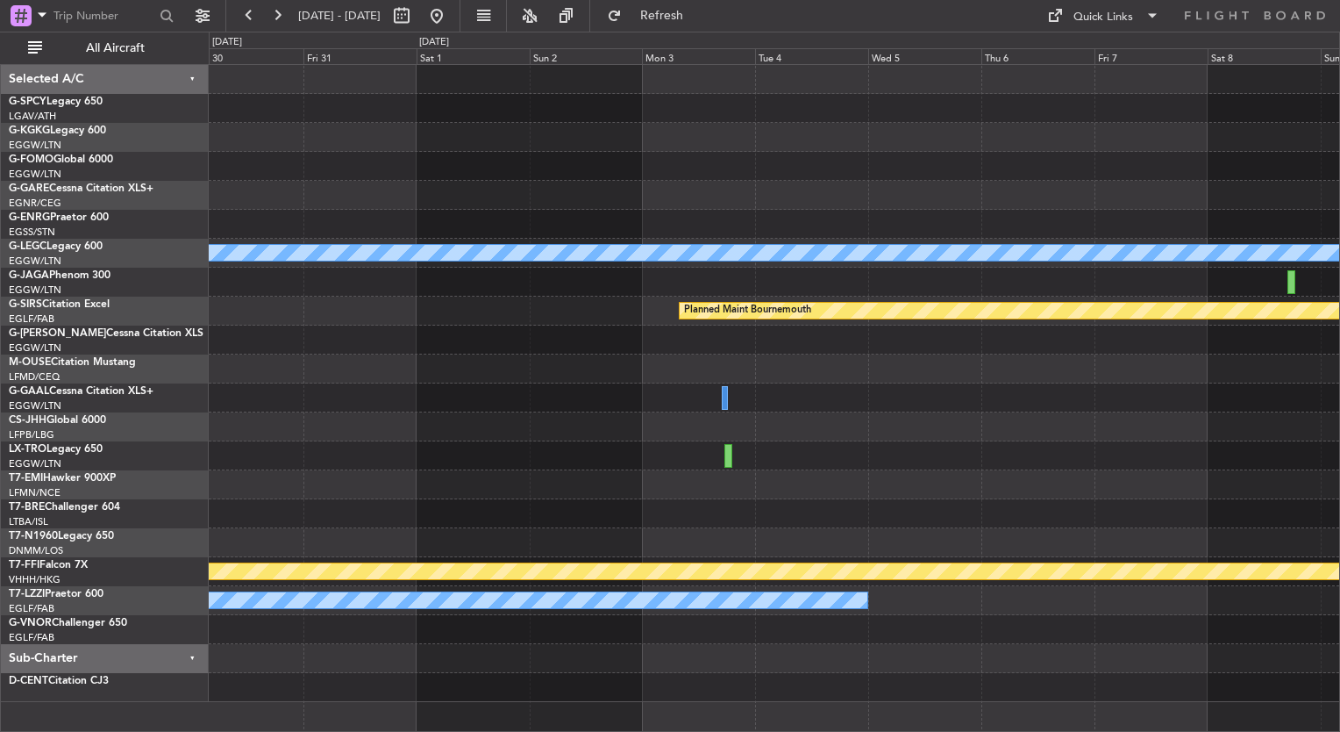
click at [524, 411] on div "A/C Unavailable London (Luton) Planned Maint Bournemouth Planned Maint Bournemo…" at bounding box center [774, 383] width 1131 height 637
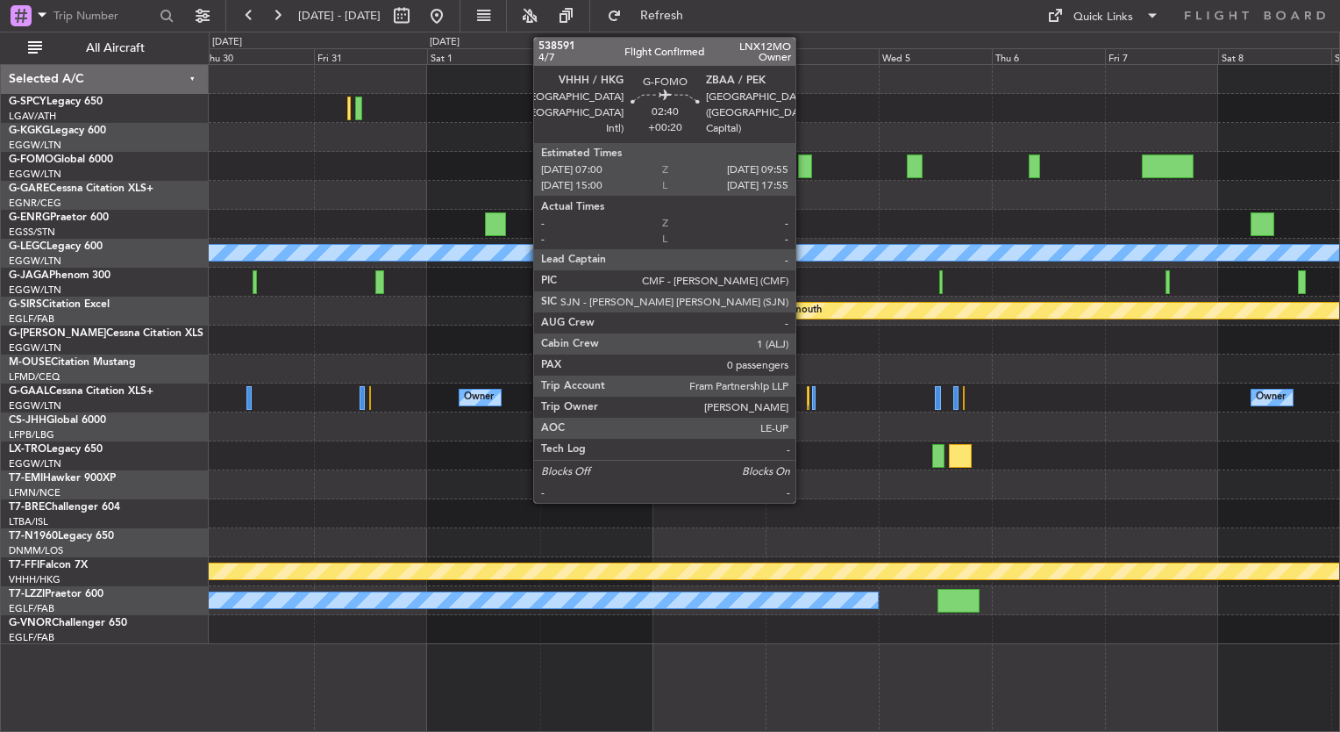
click at [804, 171] on div at bounding box center [805, 166] width 14 height 24
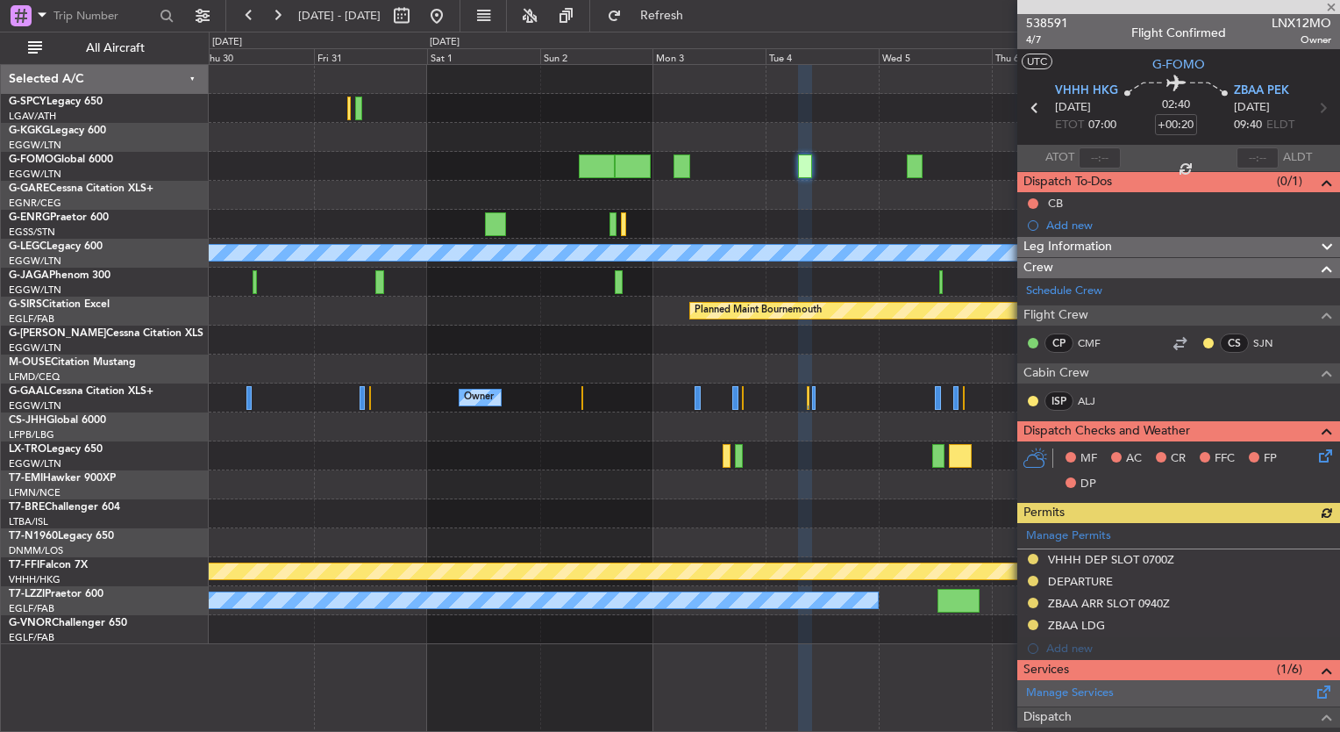
scroll to position [260, 0]
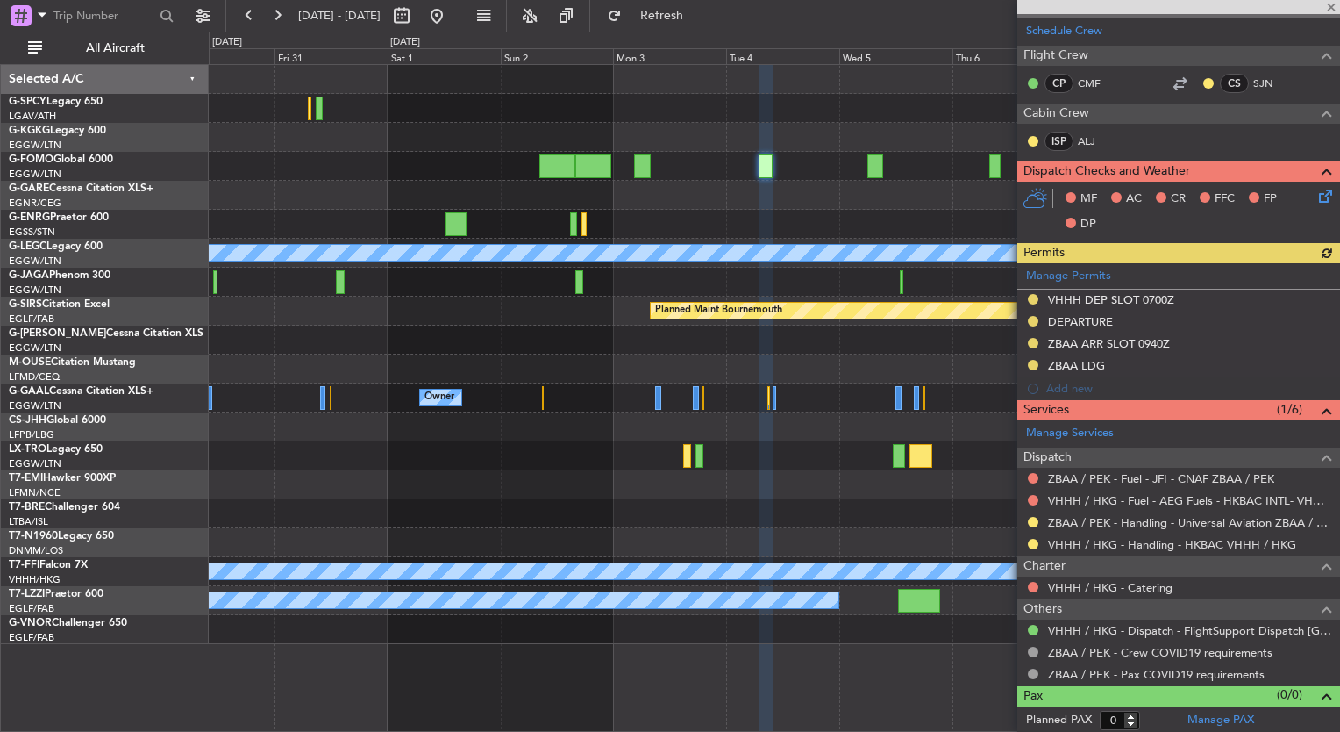
click at [789, 427] on div at bounding box center [774, 426] width 1131 height 29
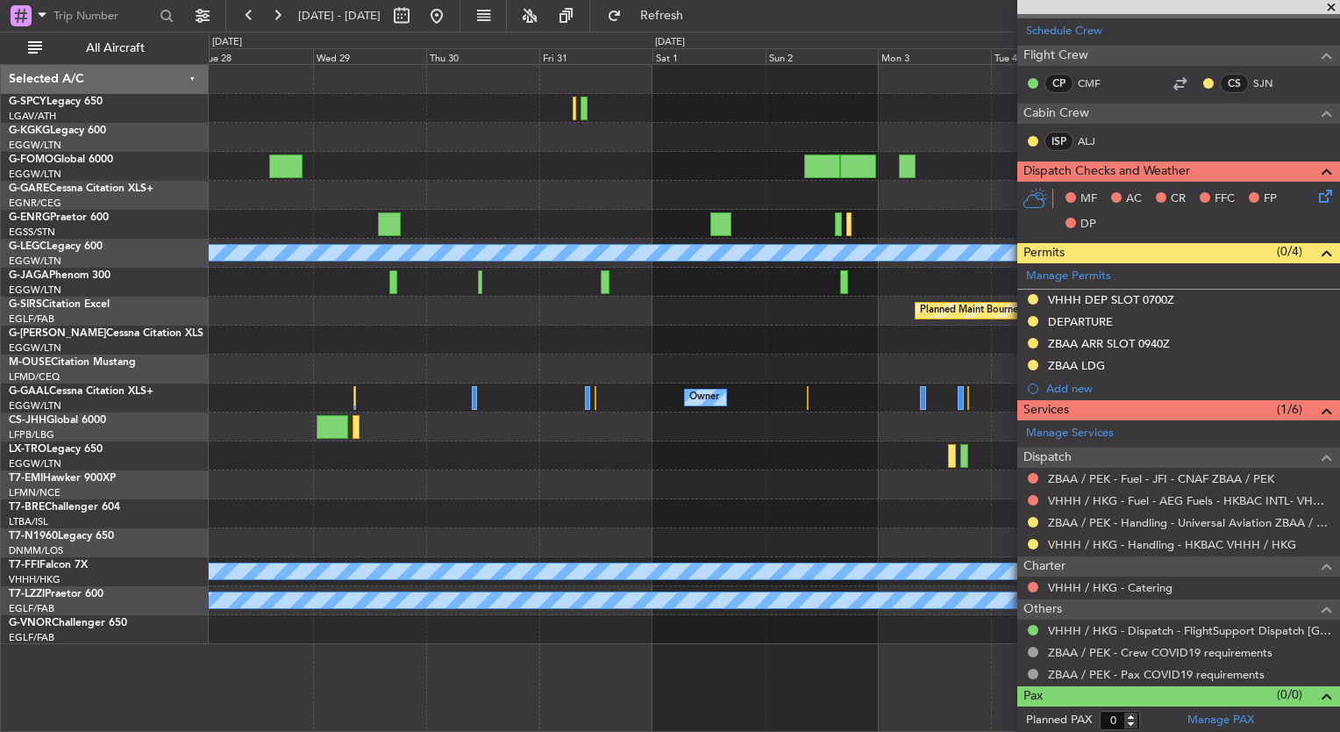
click at [737, 328] on div "A/C Unavailable London (Luton) Planned Maint Bournemouth Planned Maint Bournemo…" at bounding box center [774, 354] width 1131 height 579
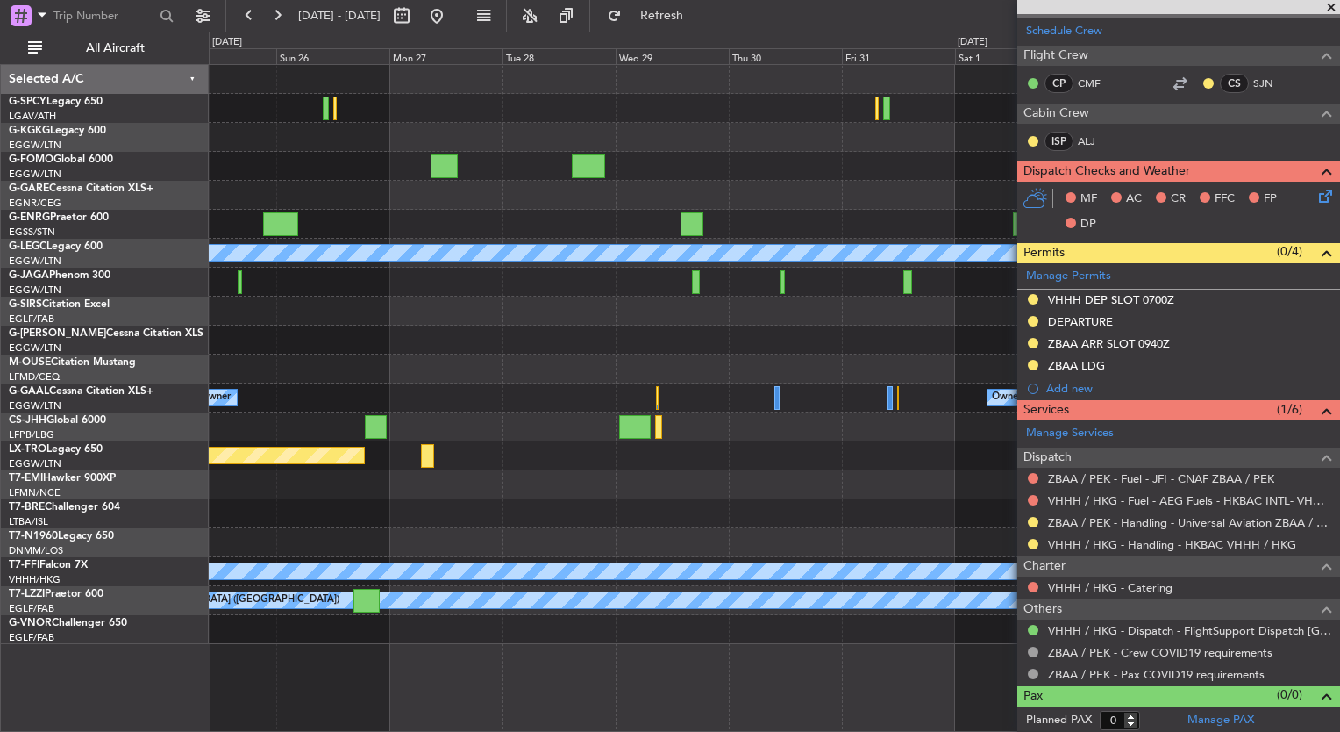
click at [796, 382] on div "A/C Unavailable London (Luton) Planned Maint Bournemouth Planned Maint Bournemo…" at bounding box center [774, 354] width 1131 height 579
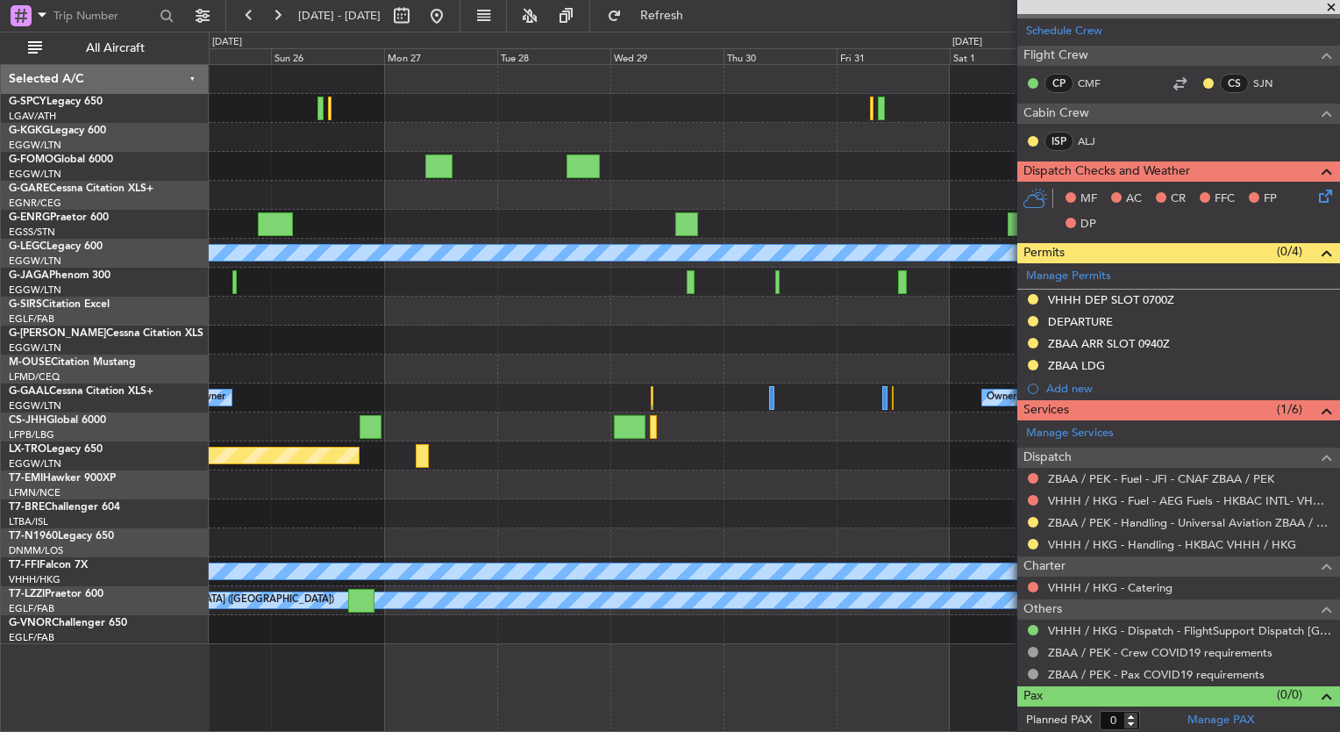
click at [864, 455] on div "A/C Unavailable London (Luton) Planned Maint Bournemouth Planned Maint Bournemo…" at bounding box center [774, 354] width 1131 height 579
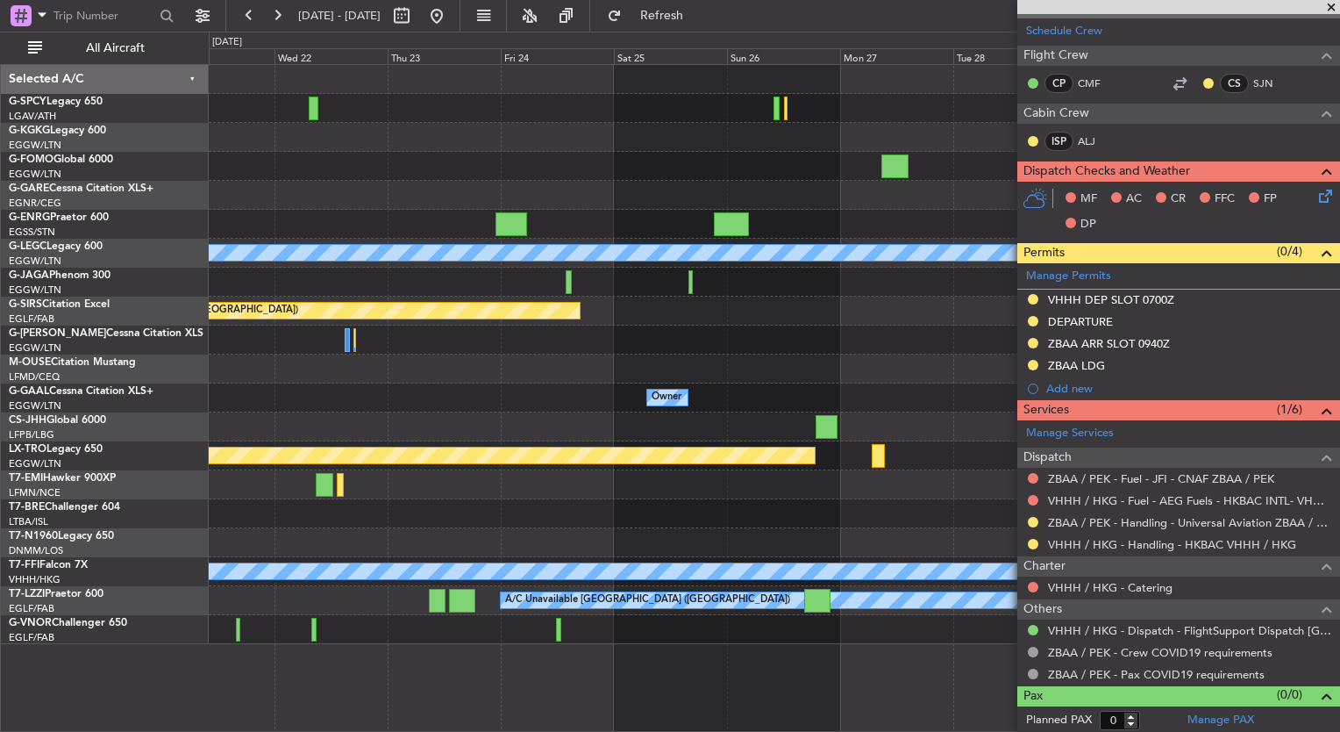
click at [985, 432] on div at bounding box center [774, 426] width 1131 height 29
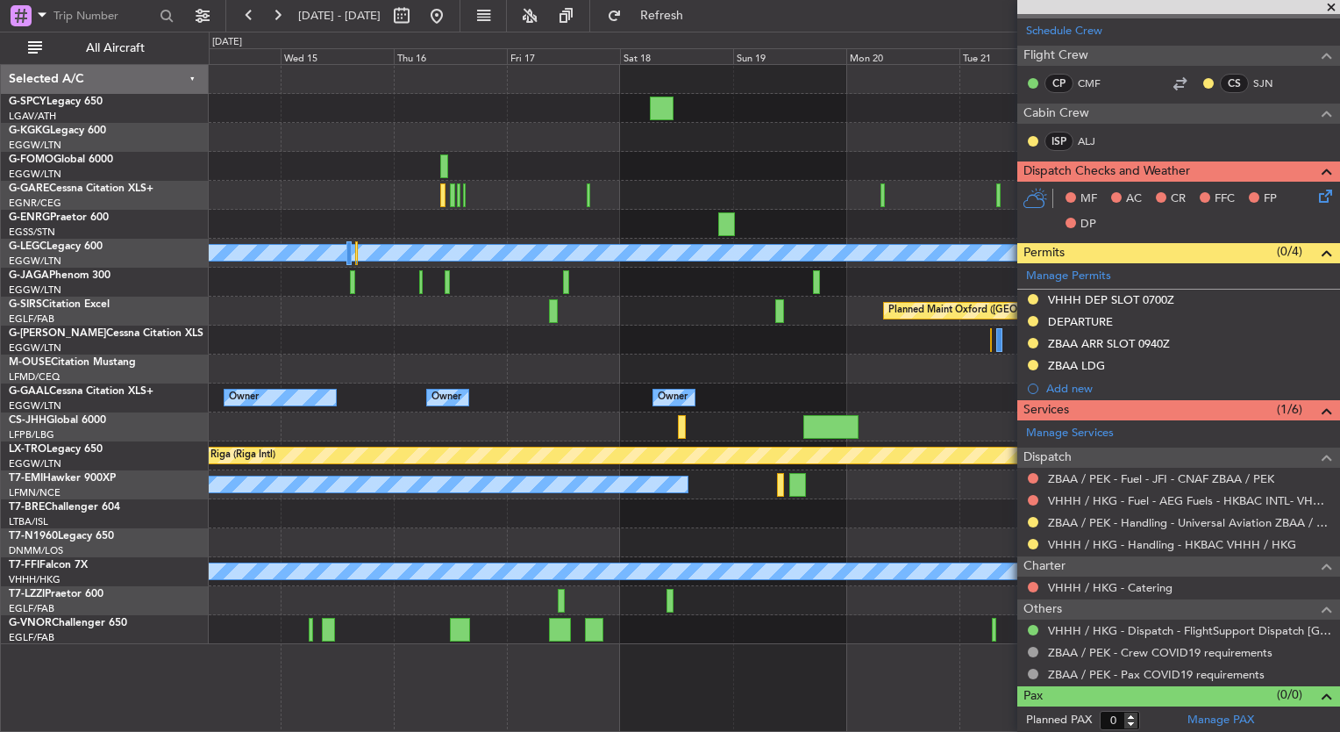
click at [800, 378] on div at bounding box center [774, 368] width 1131 height 29
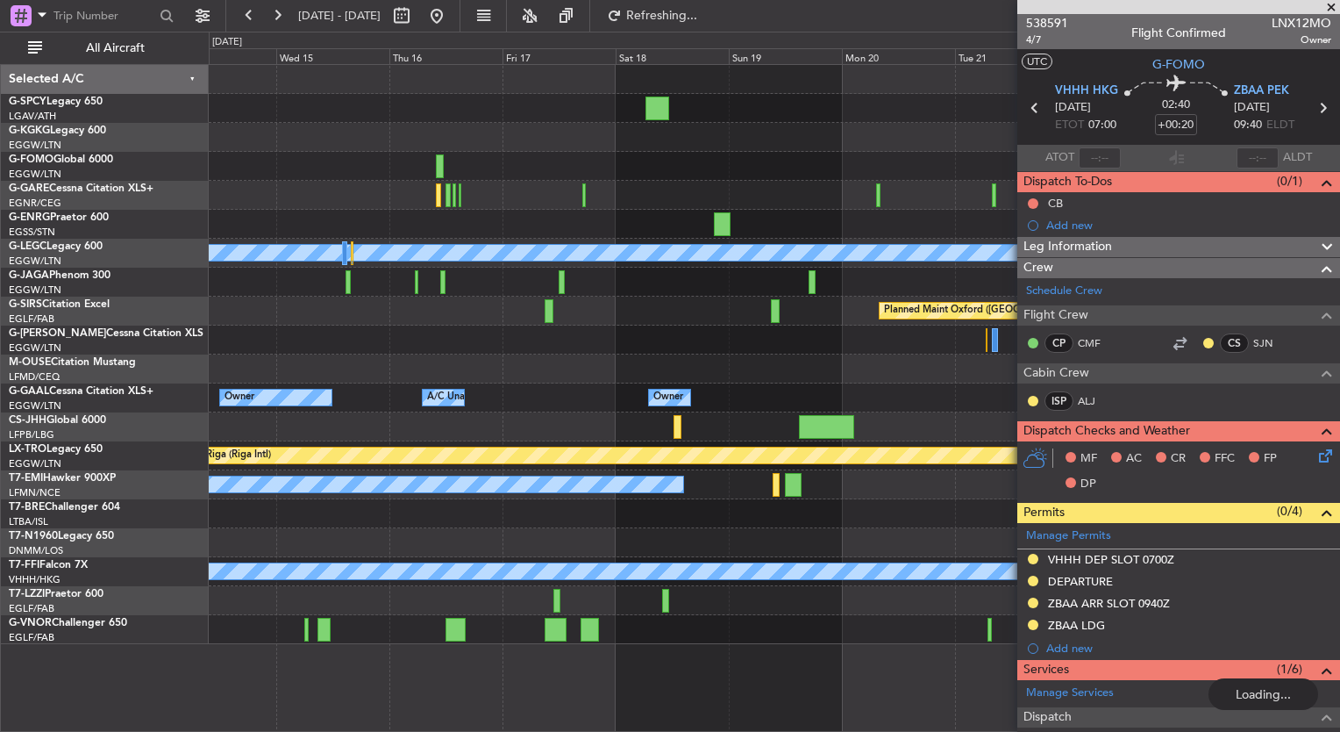
scroll to position [260, 0]
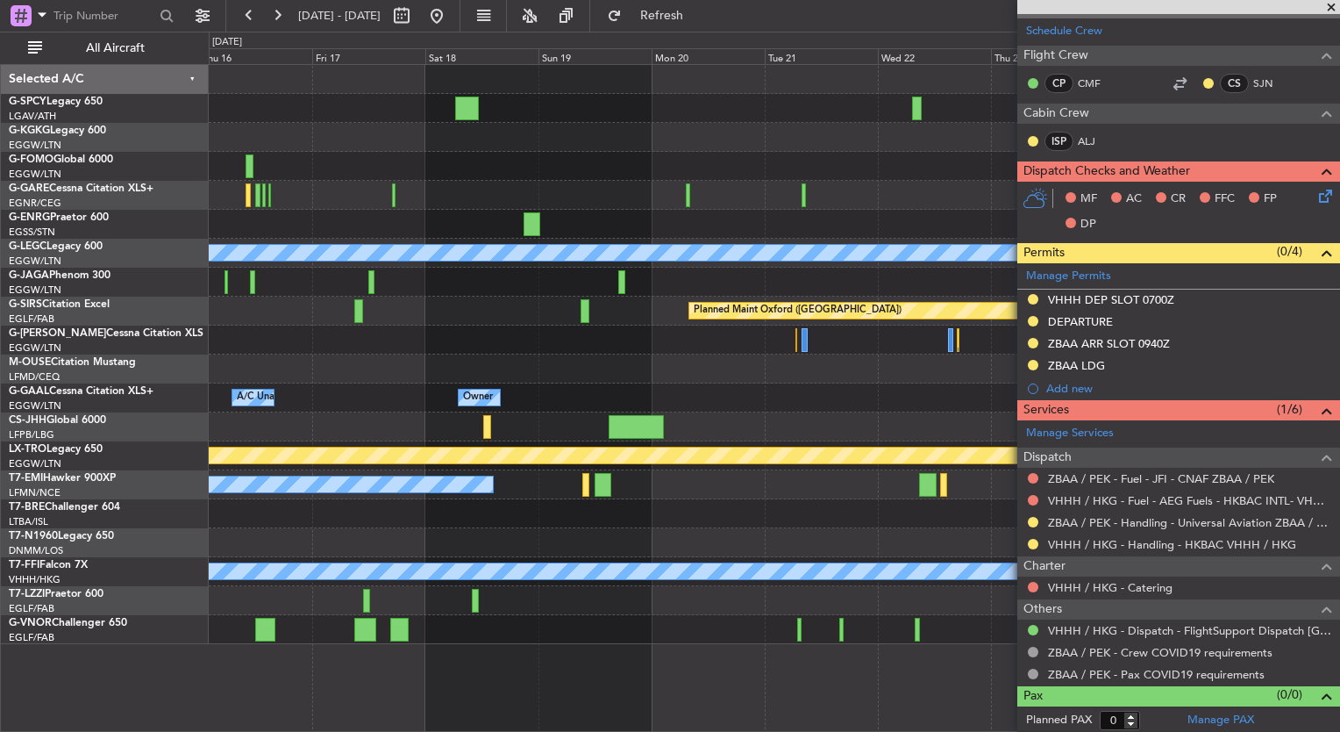
click at [267, 310] on div "A/C Unavailable [GEOGRAPHIC_DATA] ([GEOGRAPHIC_DATA]) Planned Maint [GEOGRAPHIC…" at bounding box center [774, 354] width 1131 height 579
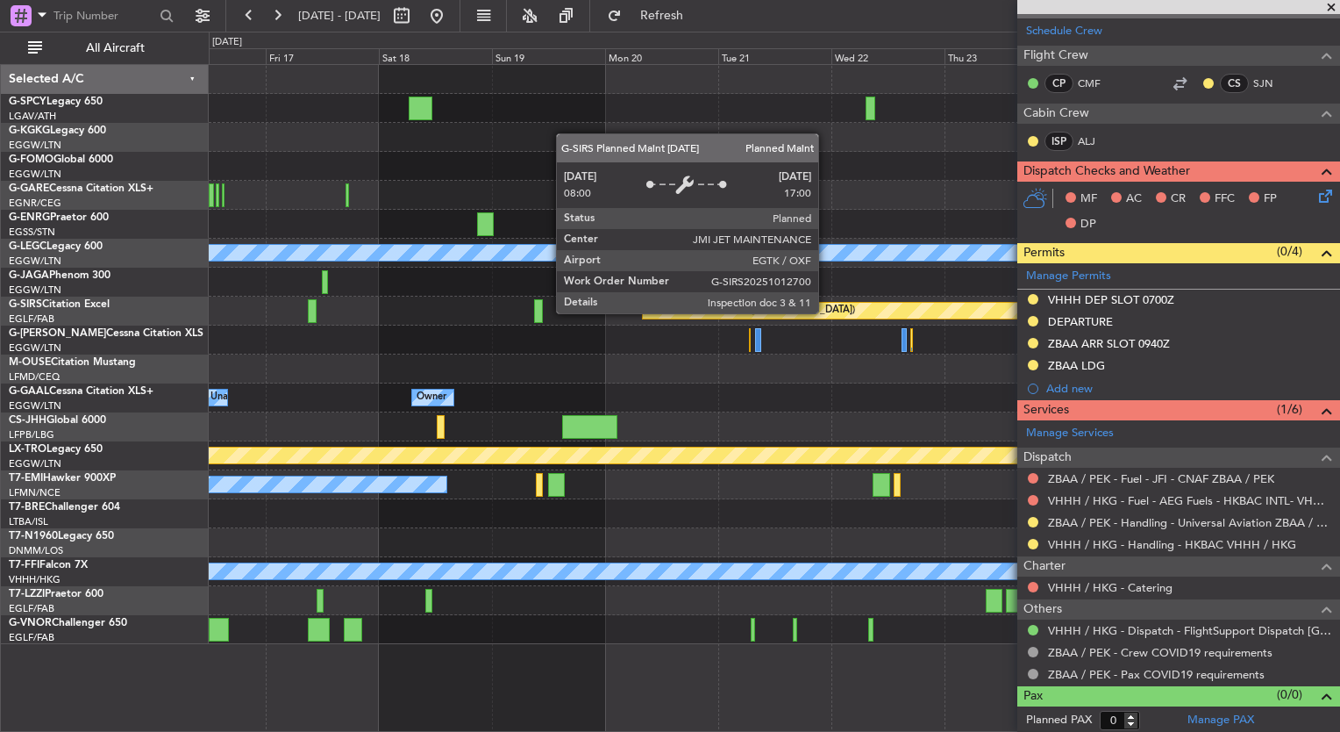
click at [643, 310] on div "Planned Maint Oxford ([GEOGRAPHIC_DATA])" at bounding box center [890, 311] width 494 height 16
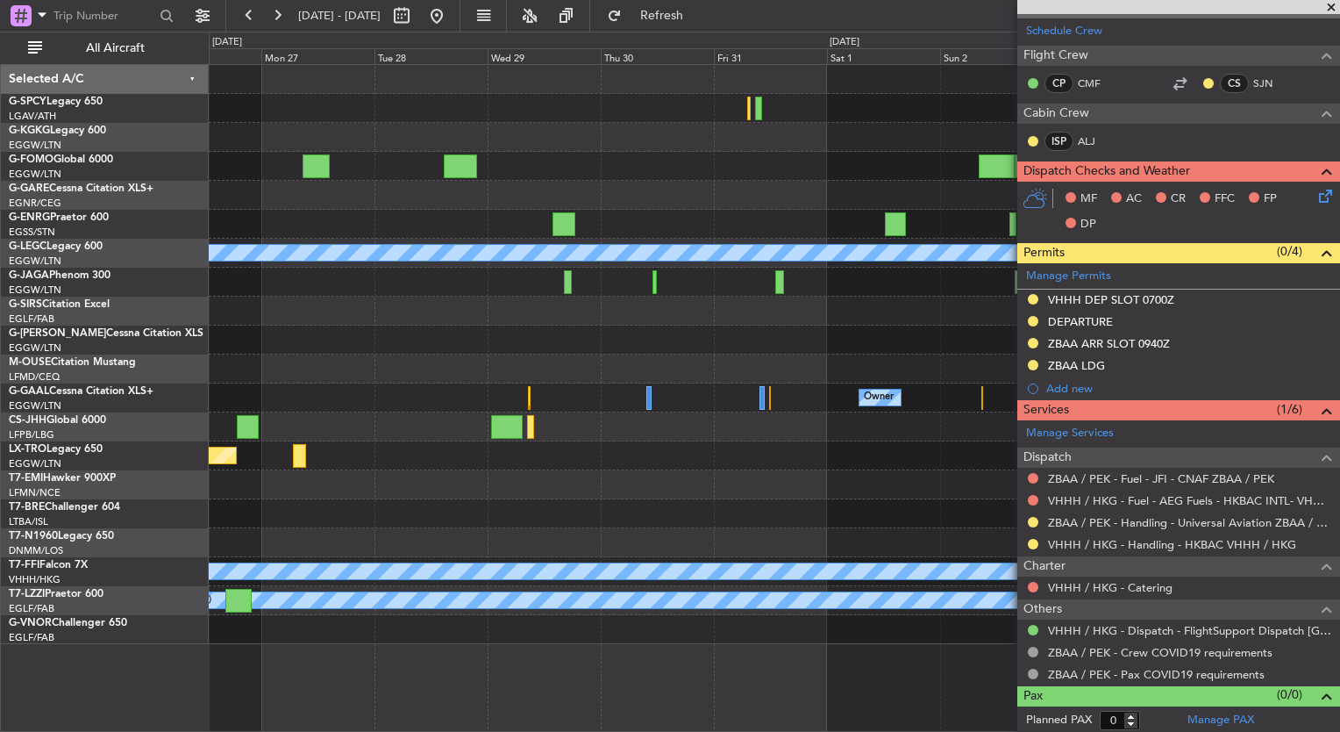
click at [247, 318] on div "A/C Unavailable London (Luton) Planned Maint Bournemouth Planned Maint Bournemo…" at bounding box center [774, 354] width 1131 height 579
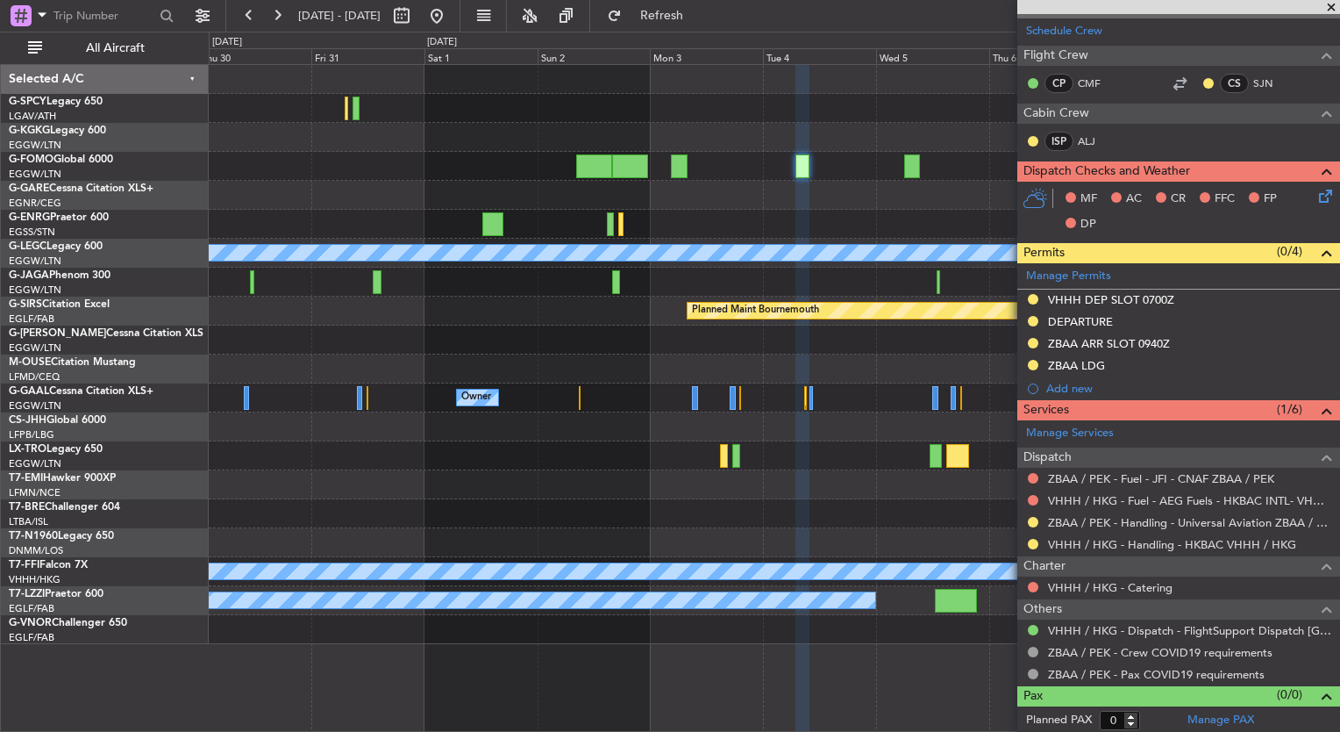
click at [61, 342] on div "A/C Unavailable London (Luton) Planned Maint Bournemouth Planned Maint Bournemo…" at bounding box center [670, 382] width 1340 height 700
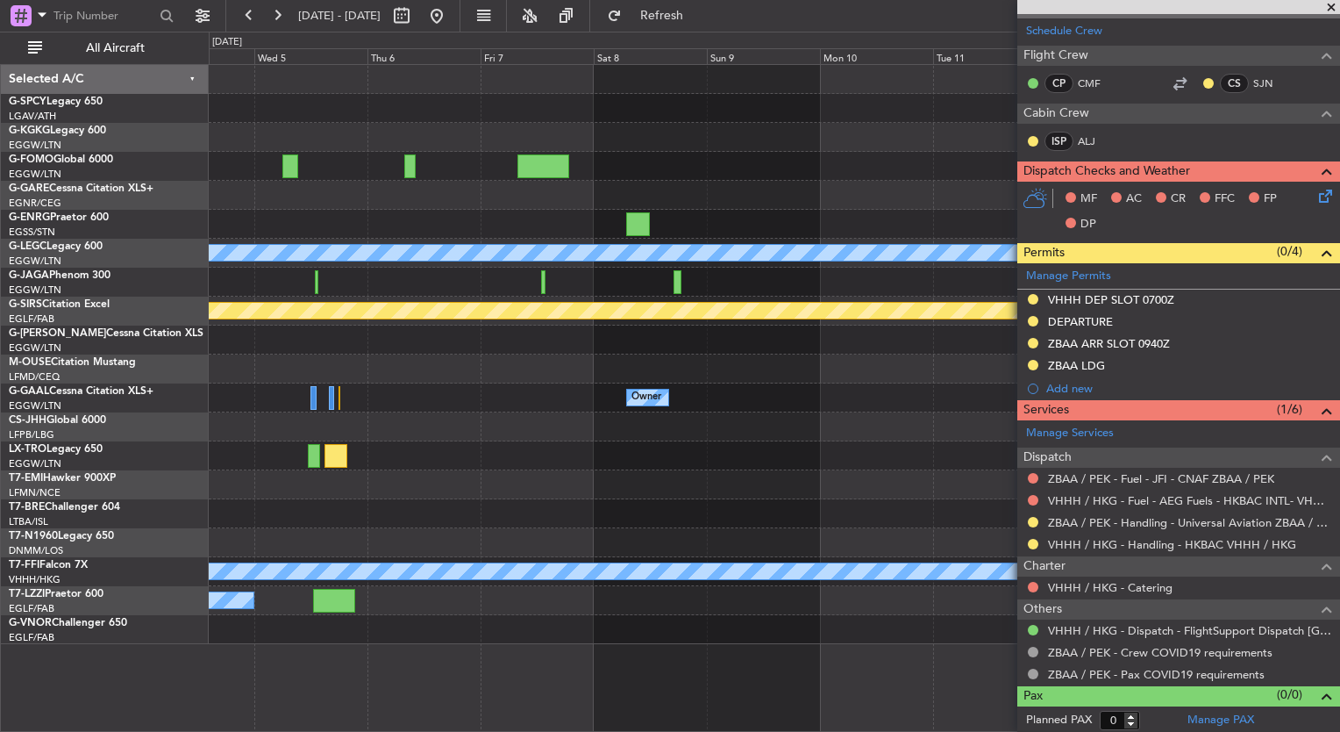
click at [253, 339] on div "A/C Unavailable London (Luton) Planned Maint Bournemouth Planned Maint Bournemo…" at bounding box center [774, 354] width 1131 height 579
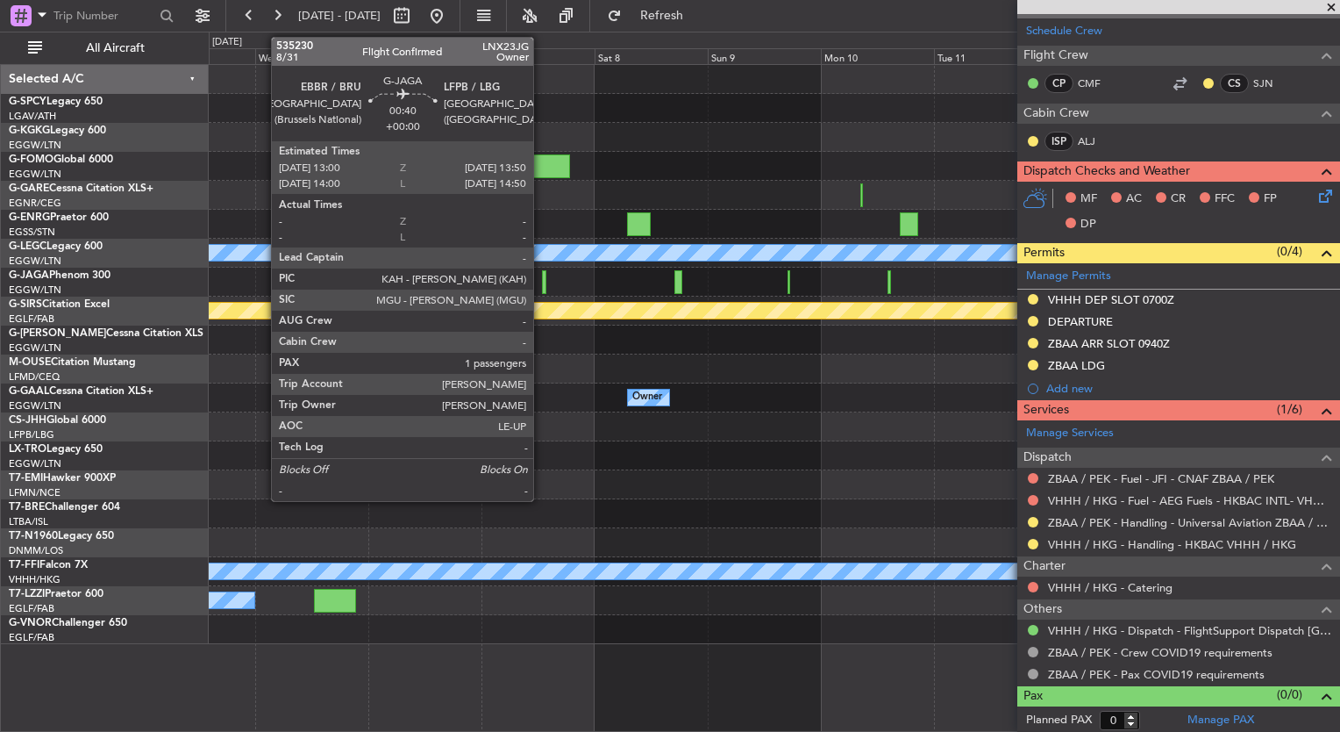
click at [542, 281] on div at bounding box center [544, 282] width 4 height 24
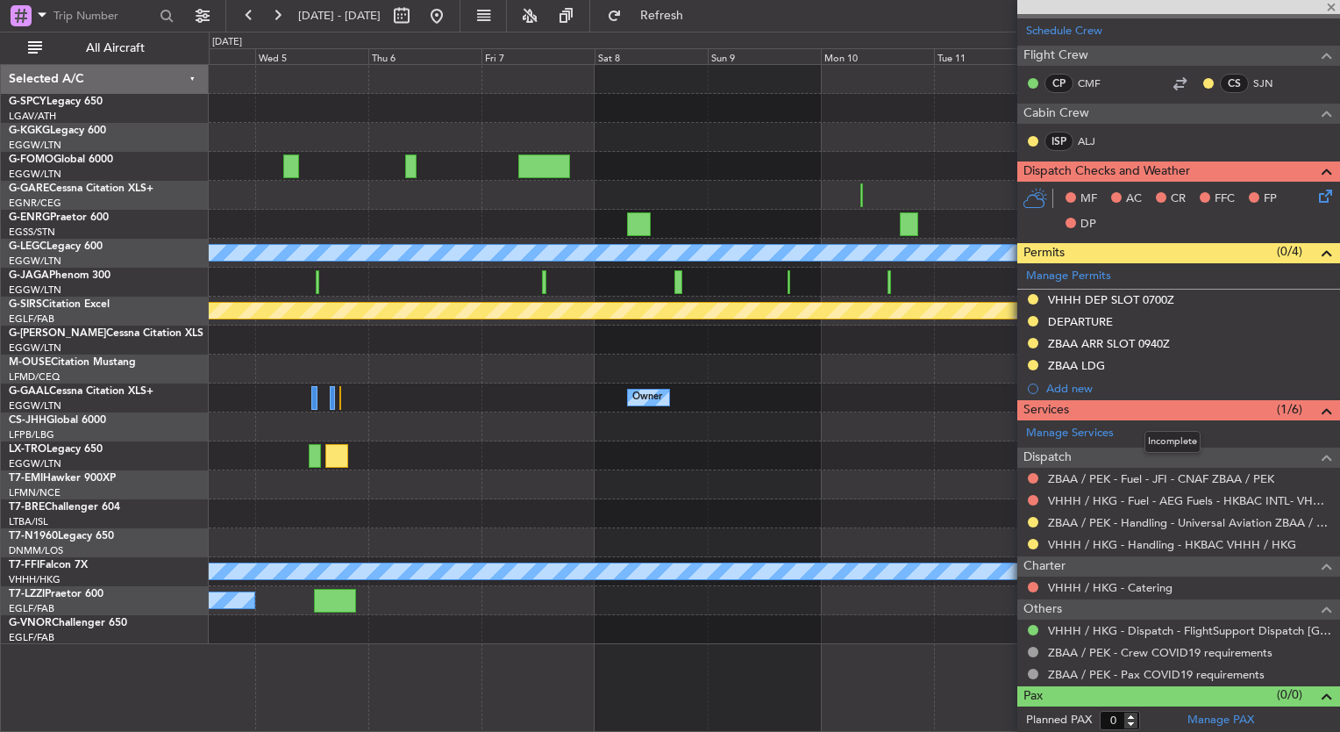
type input "1"
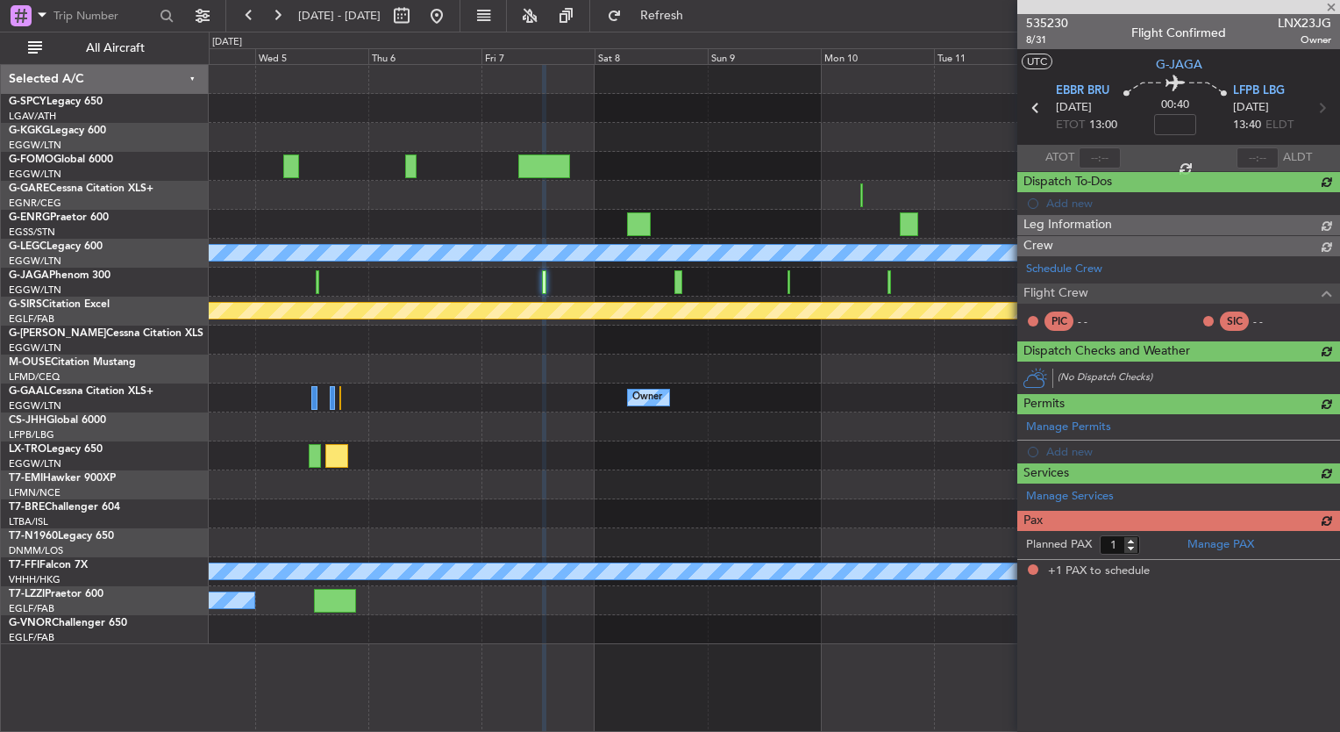
scroll to position [0, 0]
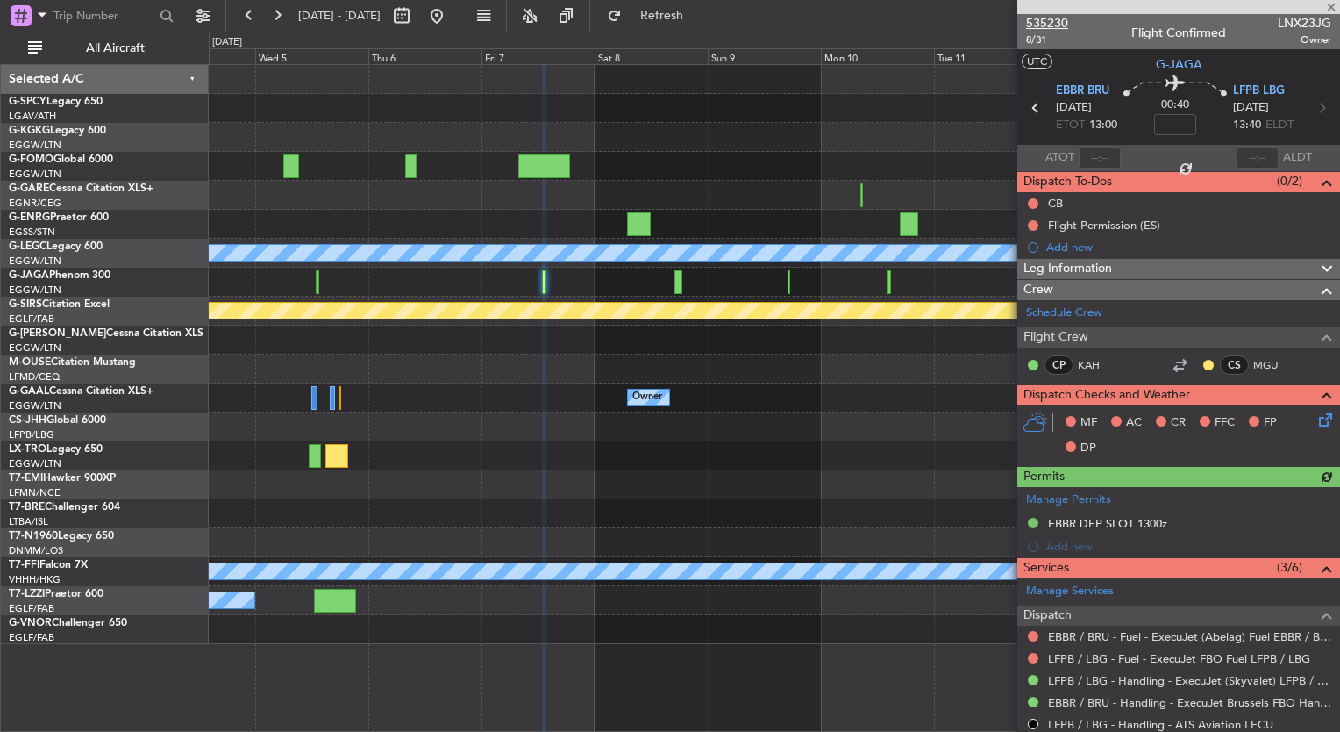
click at [1060, 23] on span "535230" at bounding box center [1047, 23] width 42 height 18
click at [451, 12] on button at bounding box center [437, 16] width 28 height 28
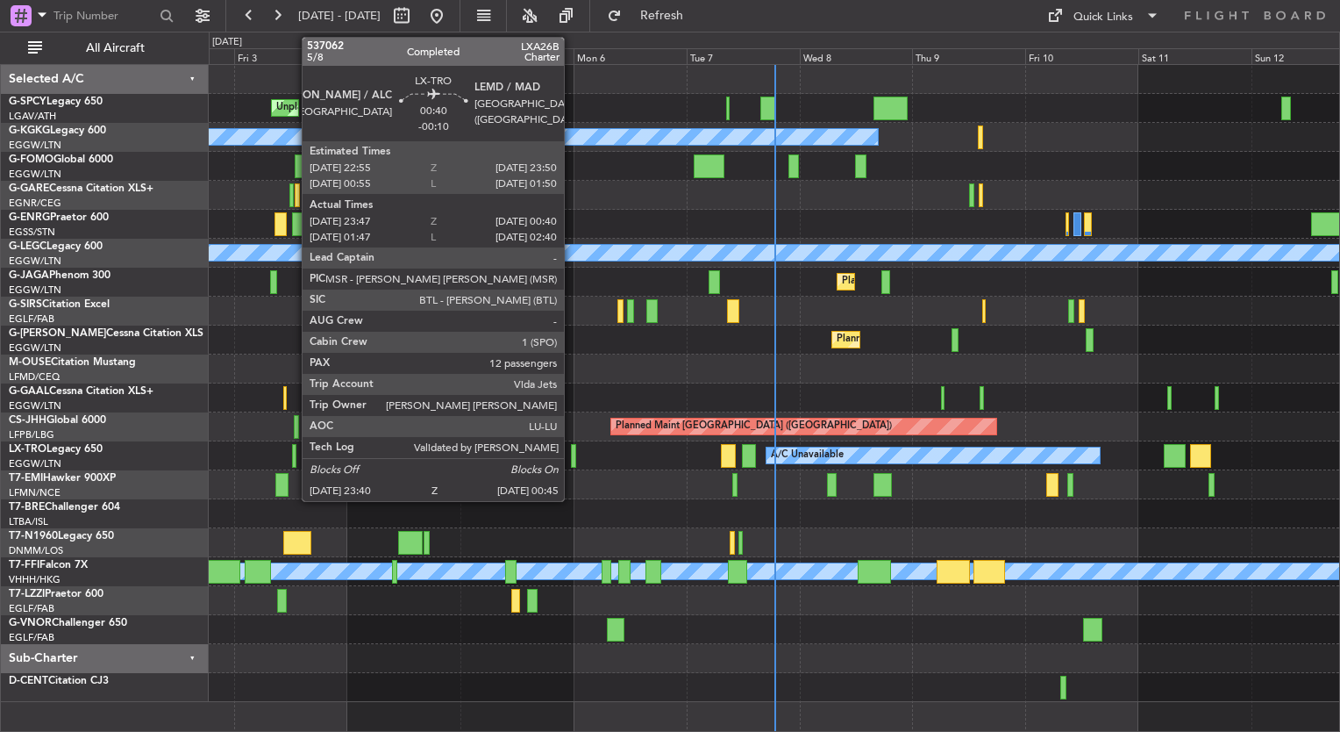
click at [572, 456] on div at bounding box center [573, 456] width 5 height 24
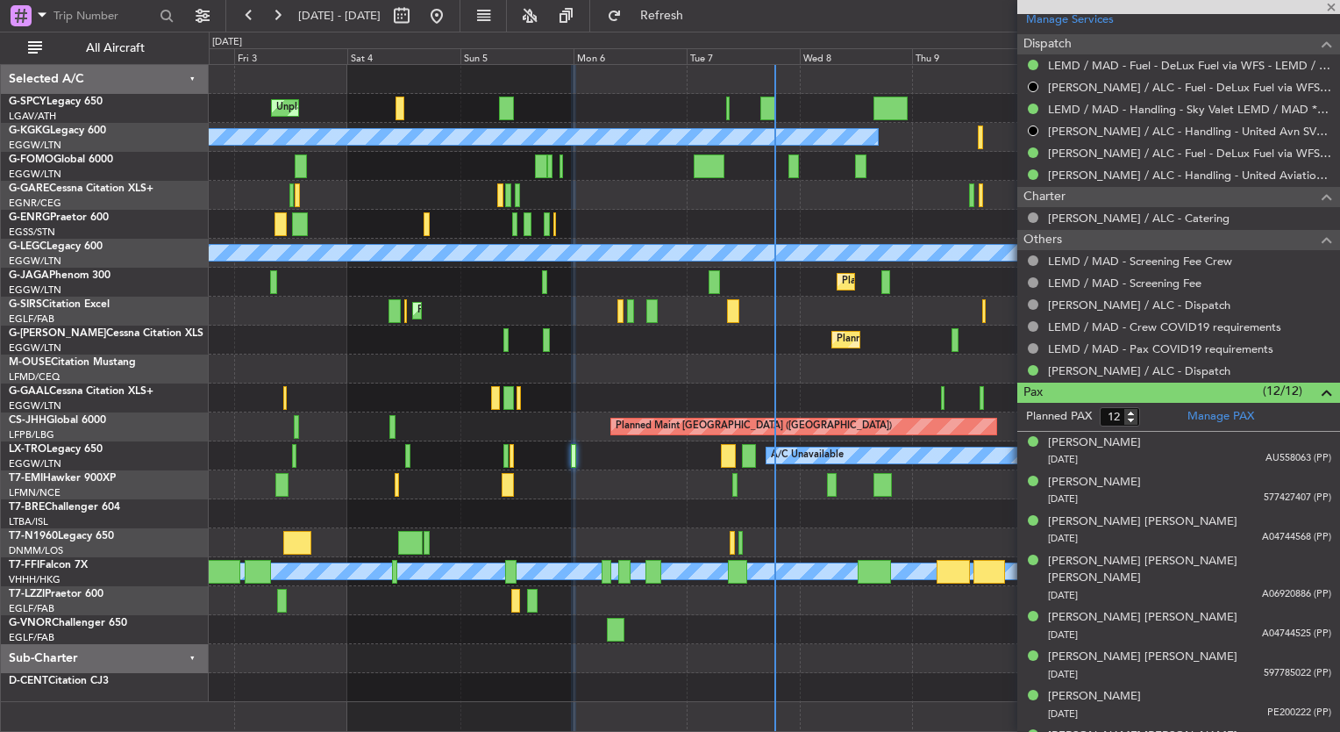
scroll to position [652, 0]
click at [1183, 107] on link "LEMD / MAD - Handling - Sky Valet LEMD / MAD **MY HANDLING**" at bounding box center [1189, 108] width 283 height 15
click at [275, 240] on div "A/C Unavailable [GEOGRAPHIC_DATA] ([GEOGRAPHIC_DATA])" at bounding box center [774, 253] width 1131 height 29
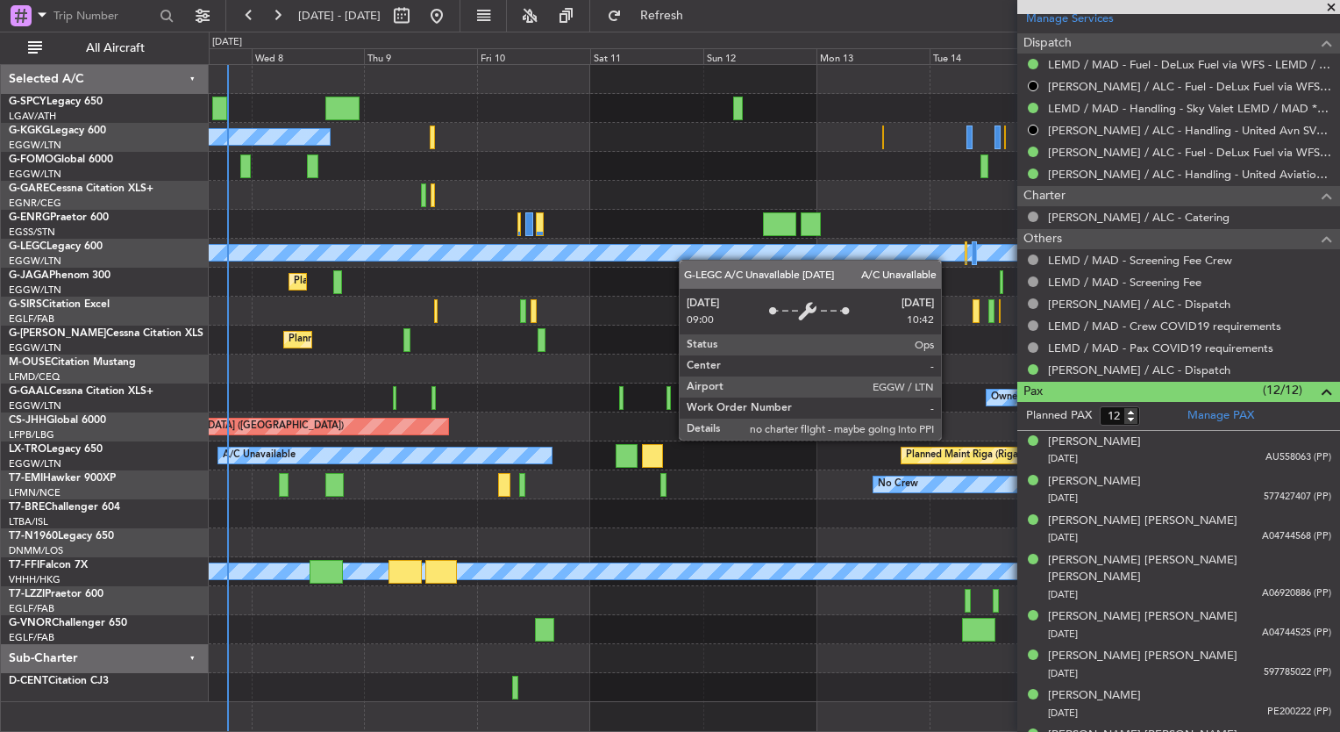
click at [649, 254] on div "A/C Unavailable Istanbul (Ataturk) A/C Unavailable London (Luton) Planned Maint…" at bounding box center [774, 383] width 1131 height 637
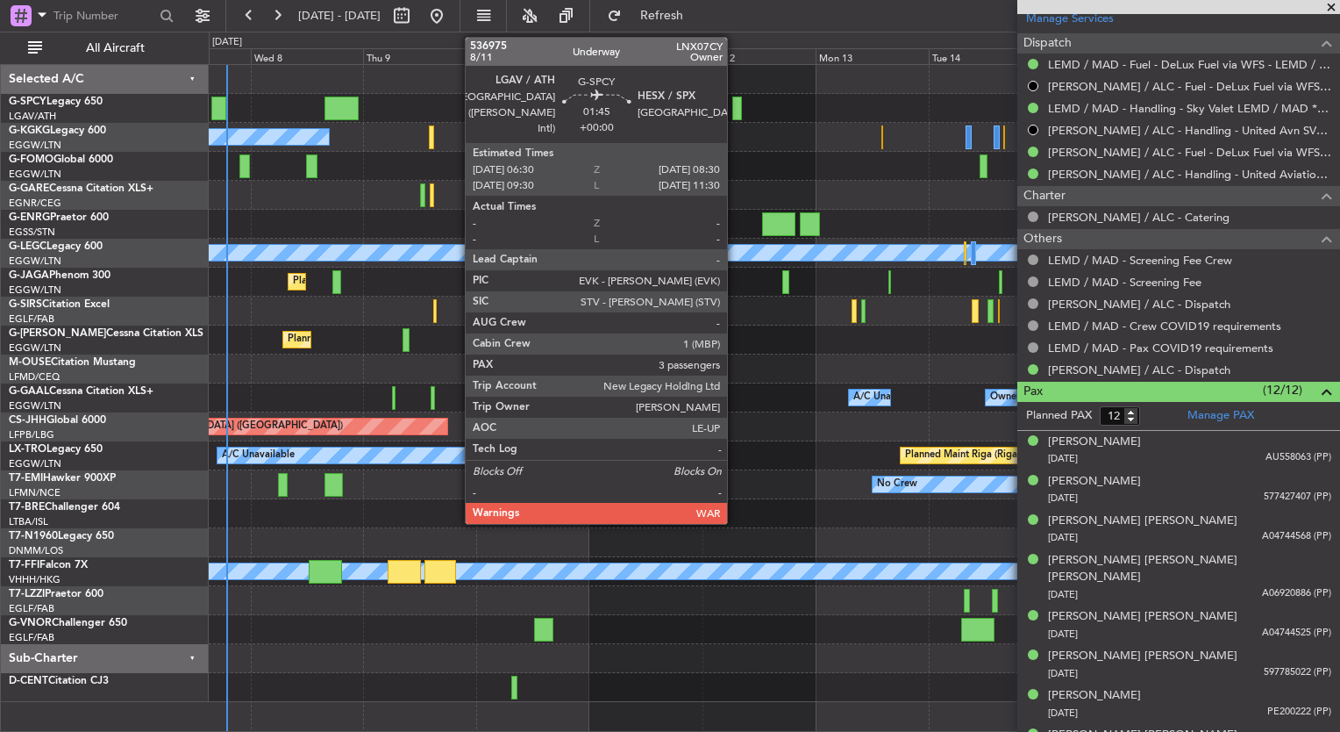
click at [735, 109] on div at bounding box center [737, 108] width 10 height 24
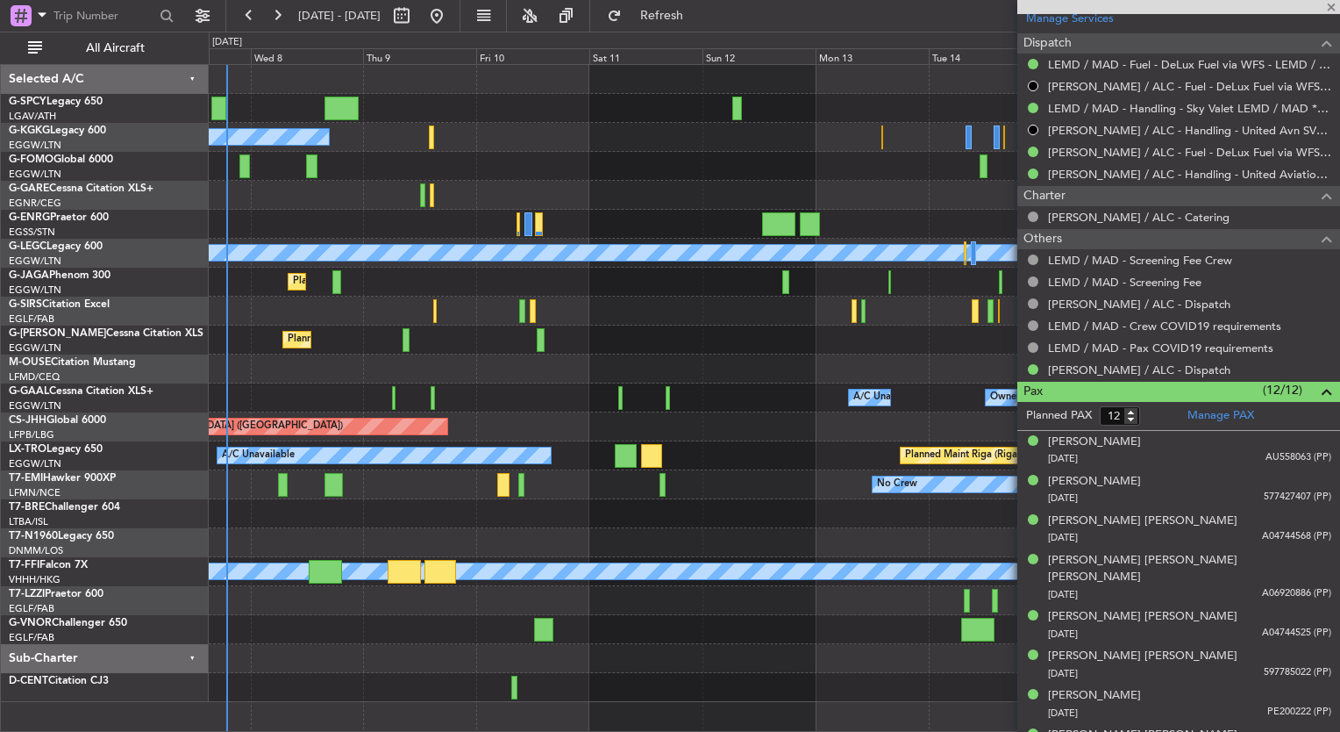
type input "3"
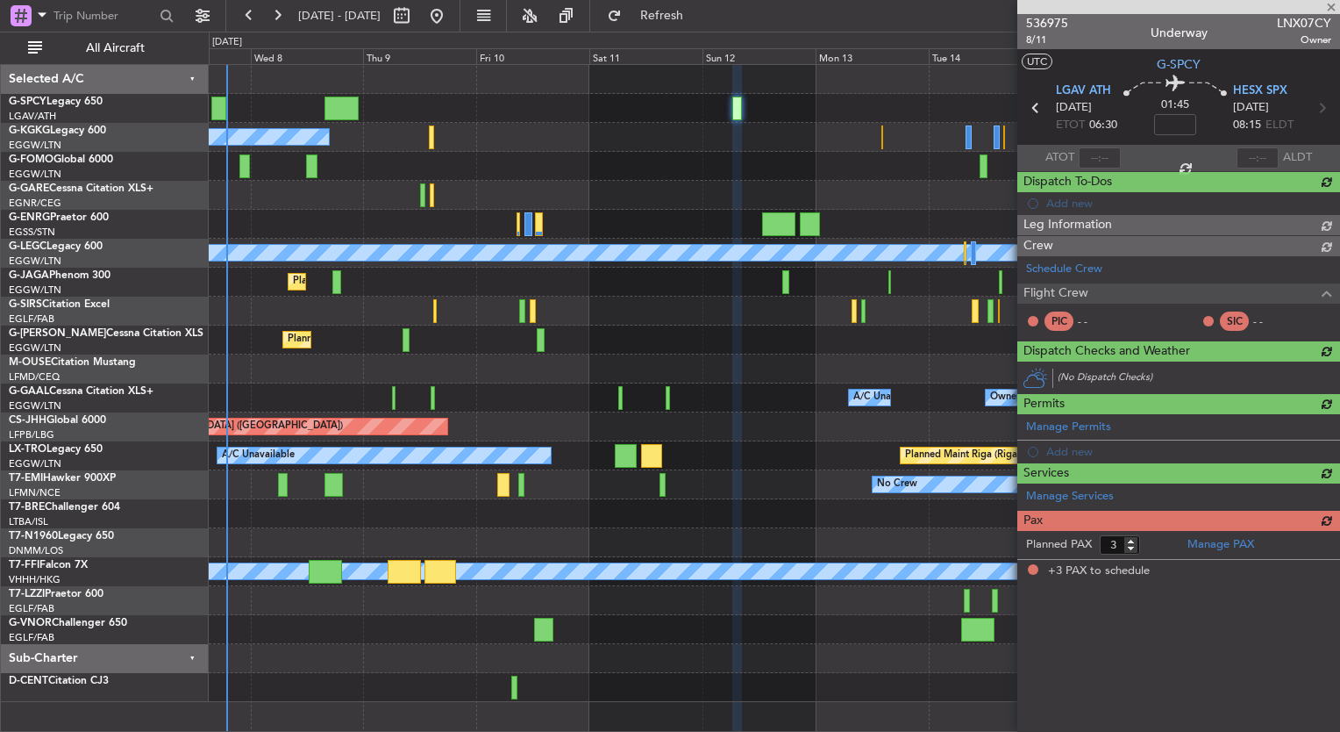
scroll to position [0, 0]
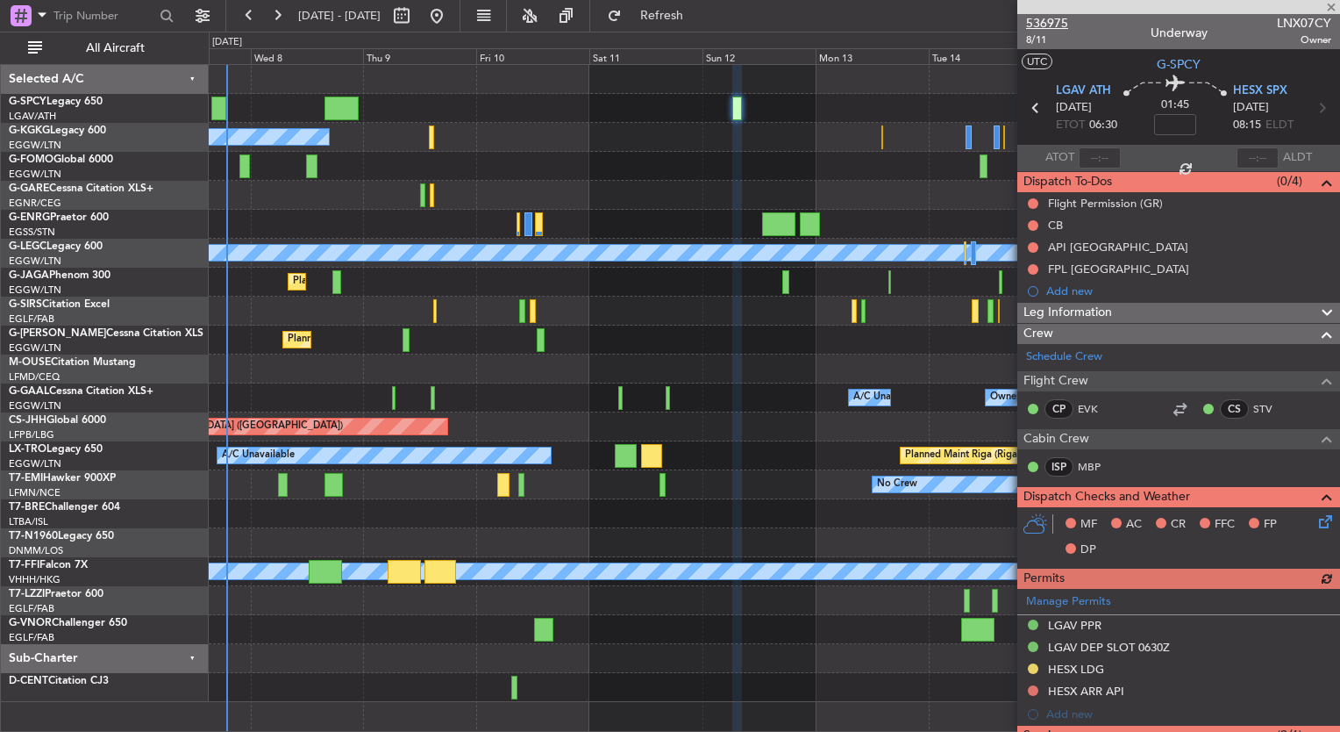
click at [1053, 23] on span "536975" at bounding box center [1047, 23] width 42 height 18
click at [647, 23] on fb-refresh-button "Refresh" at bounding box center [651, 16] width 123 height 32
click at [668, 24] on button "Refresh" at bounding box center [651, 16] width 105 height 28
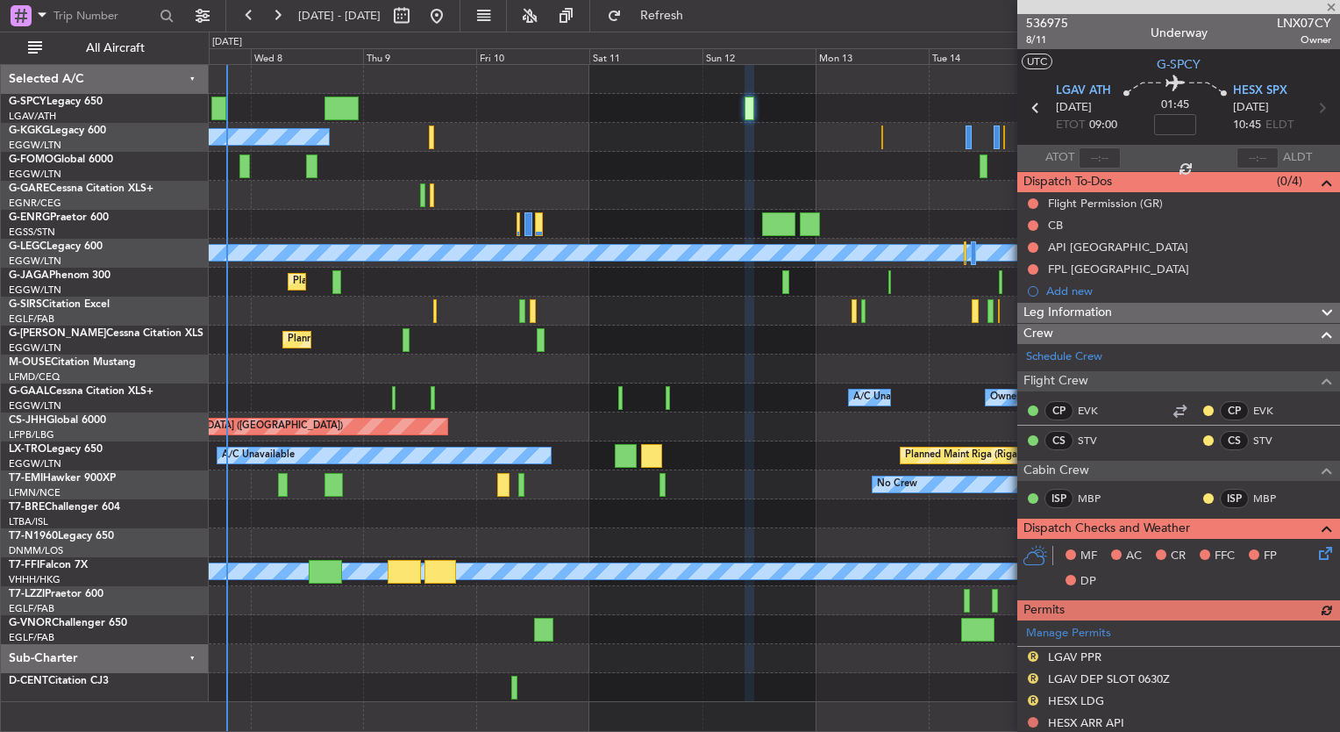
scroll to position [496, 0]
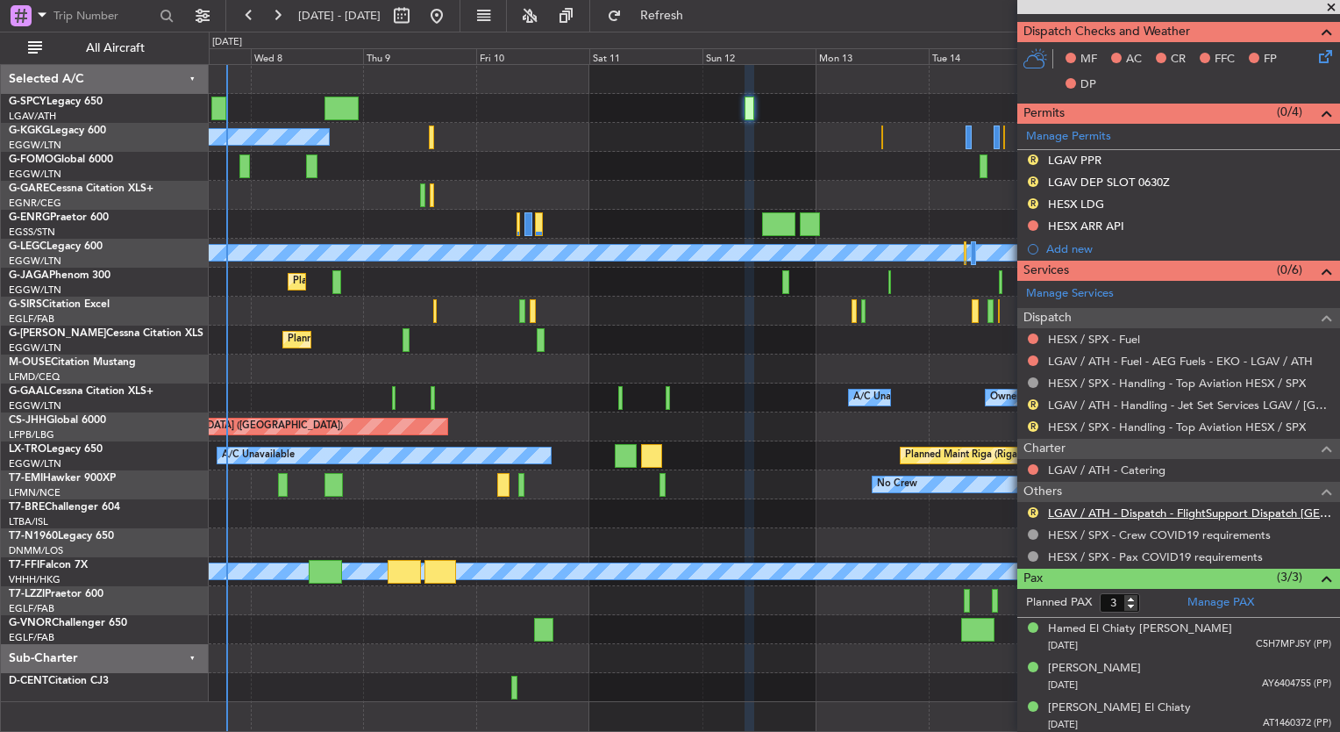
click at [1178, 515] on link "LGAV / ATH - Dispatch - FlightSupport Dispatch [GEOGRAPHIC_DATA]" at bounding box center [1189, 512] width 283 height 15
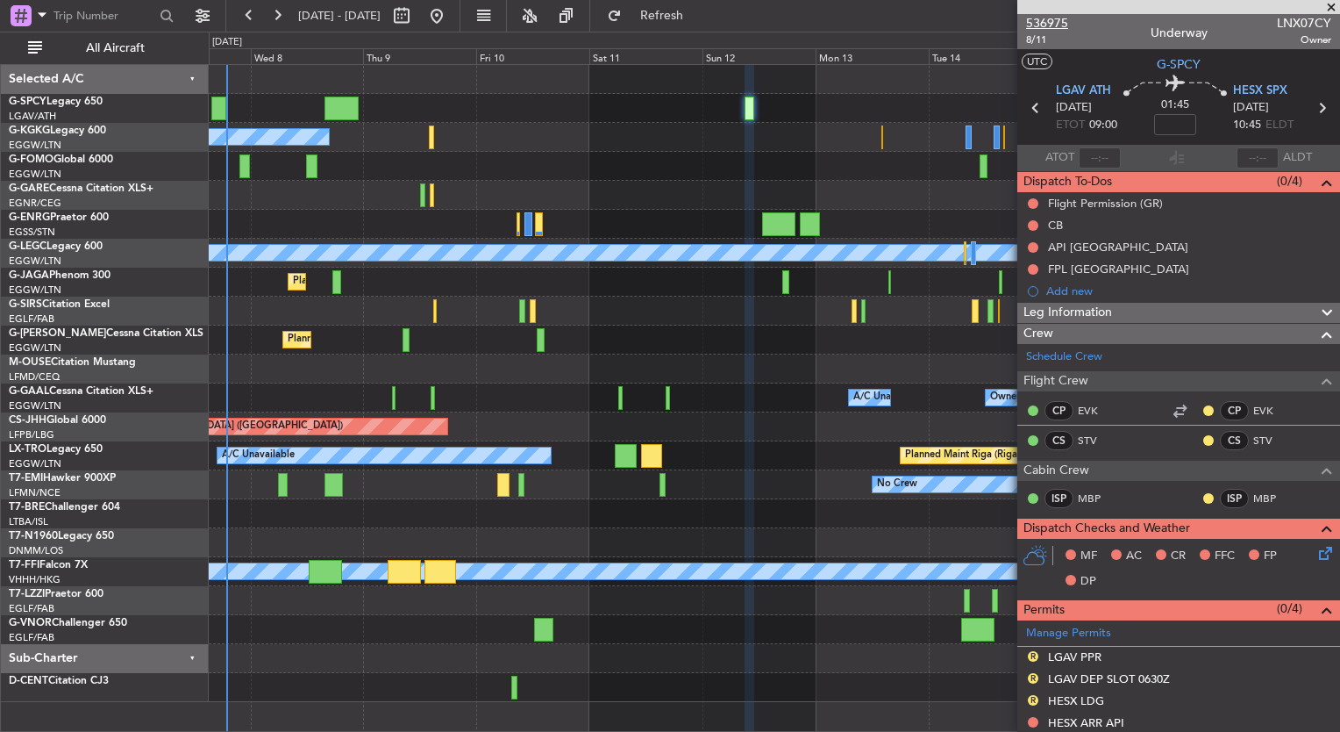
click at [1065, 17] on span "536975" at bounding box center [1047, 23] width 42 height 18
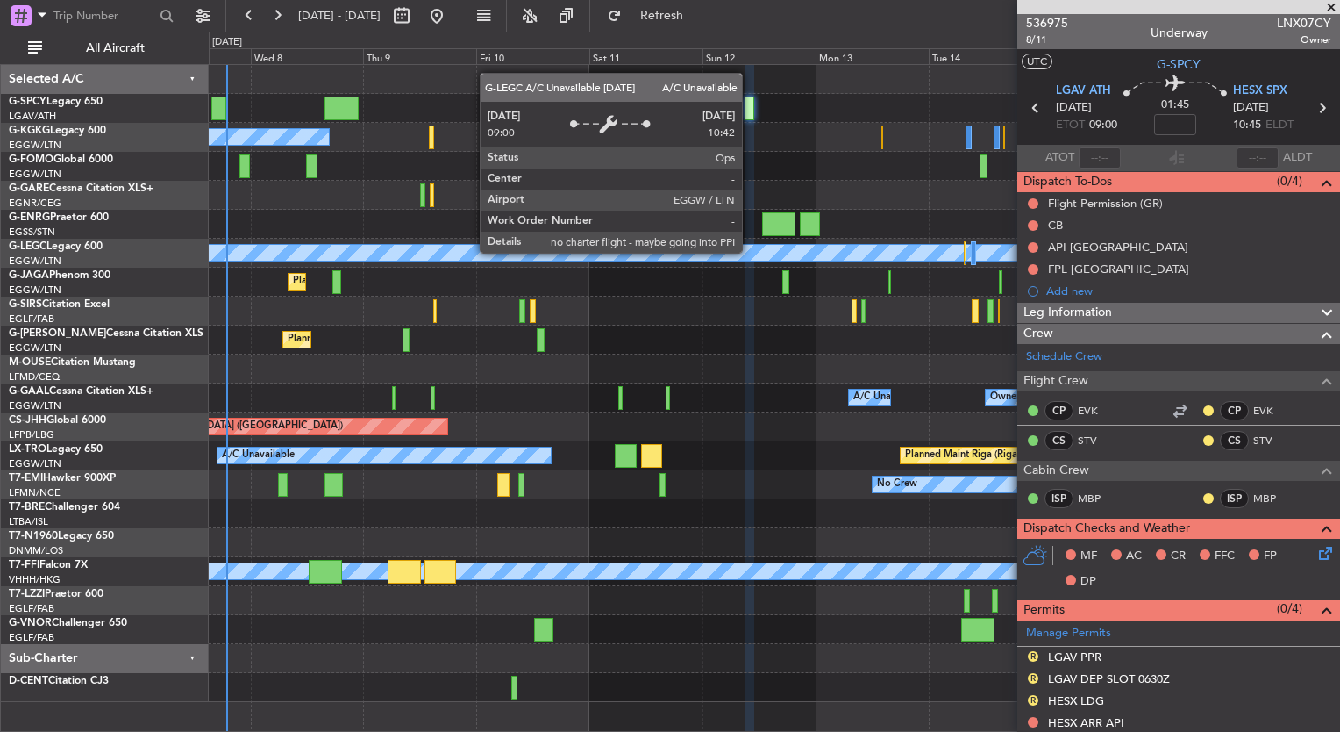
click at [365, 266] on div "A/C Unavailable [GEOGRAPHIC_DATA] ([GEOGRAPHIC_DATA])" at bounding box center [774, 253] width 1131 height 29
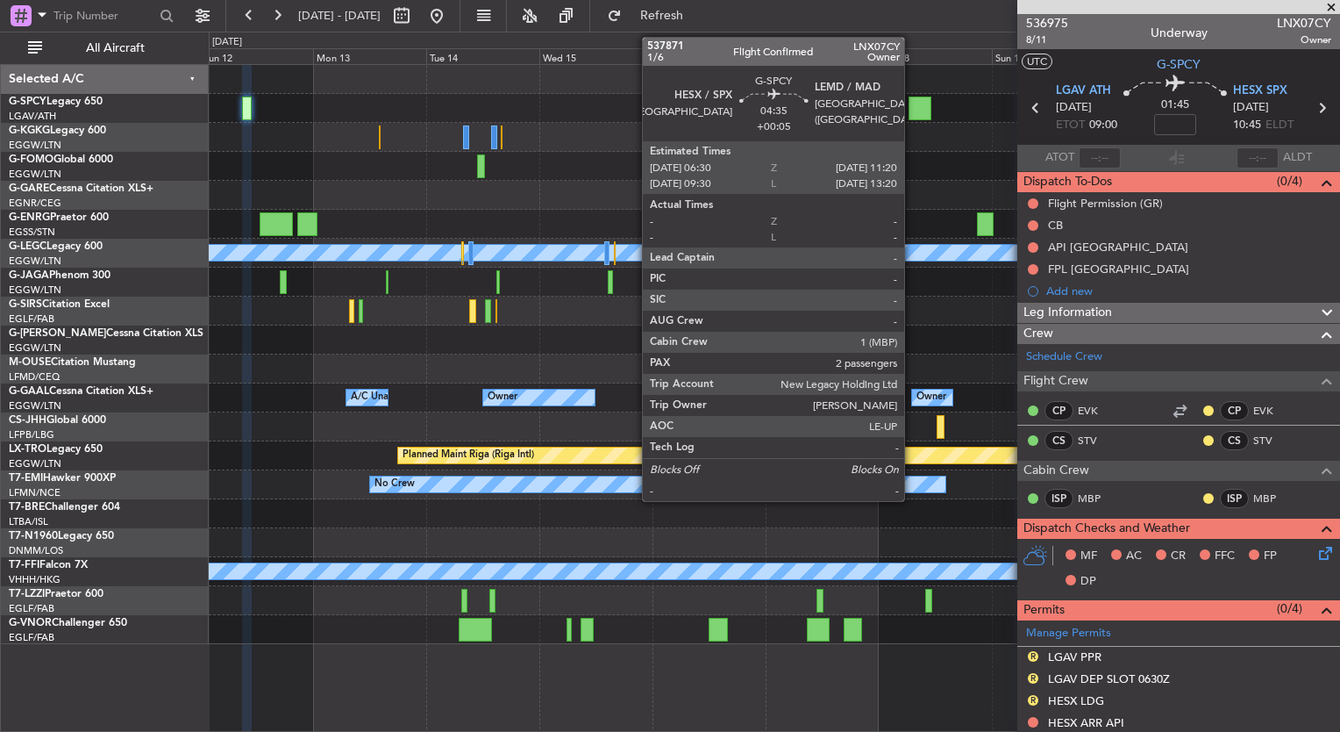
click at [912, 111] on div at bounding box center [920, 108] width 23 height 24
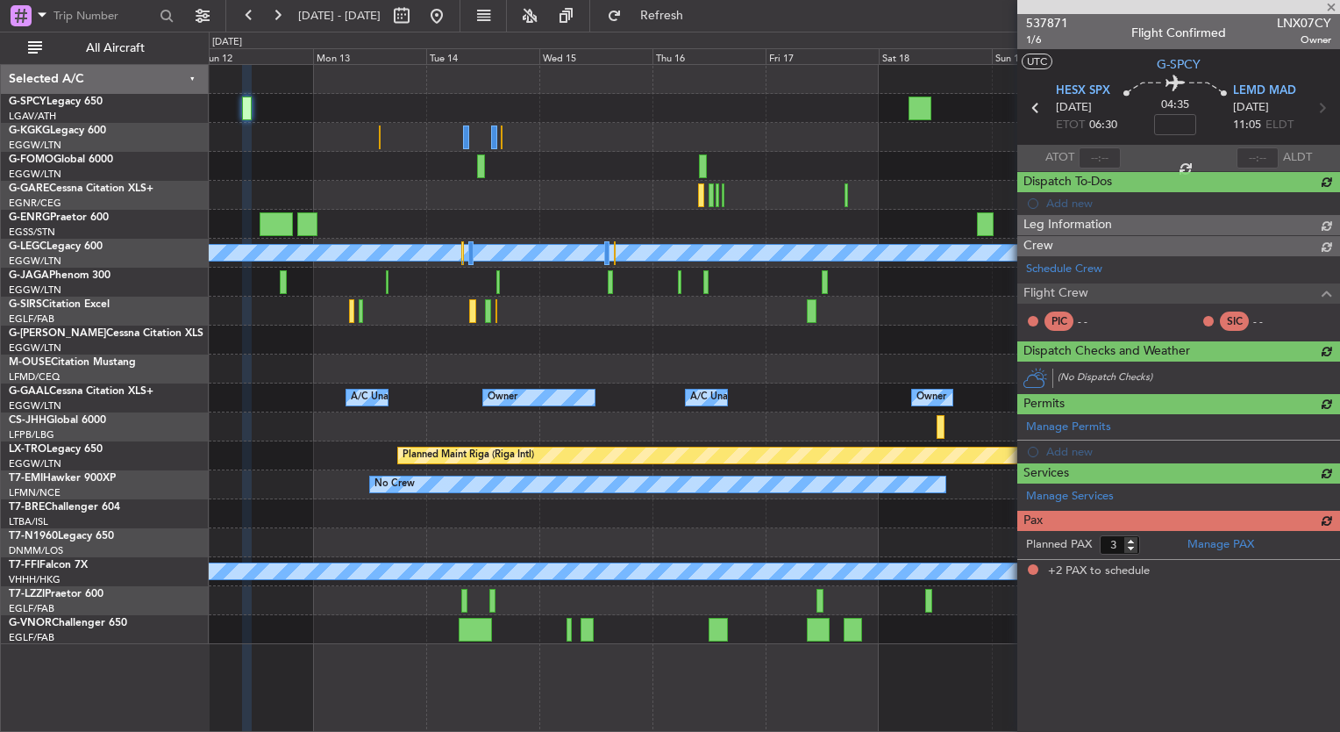
type input "+00:05"
type input "2"
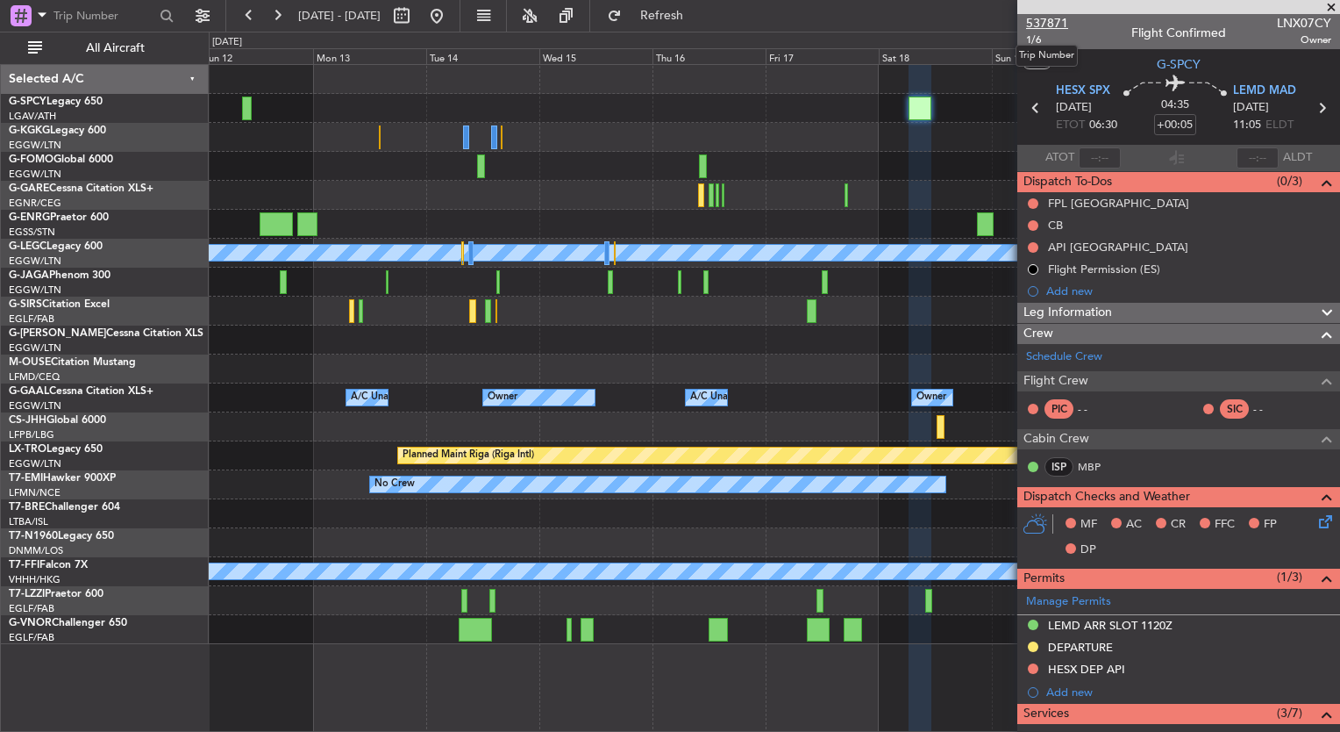
click at [1062, 25] on span "537871" at bounding box center [1047, 23] width 42 height 18
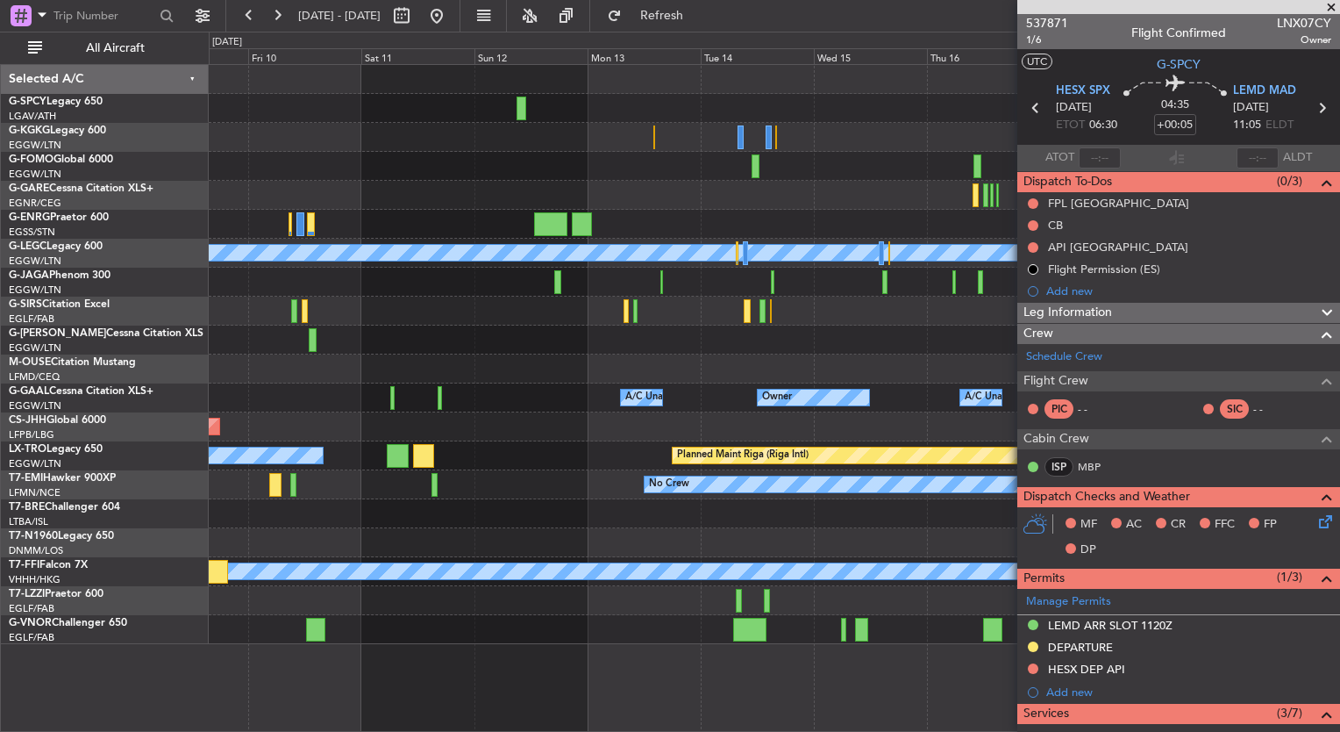
click at [747, 233] on div "A/C Unavailable Istanbul (Ataturk) A/C Unavailable London (Luton) Planned Maint…" at bounding box center [774, 354] width 1131 height 579
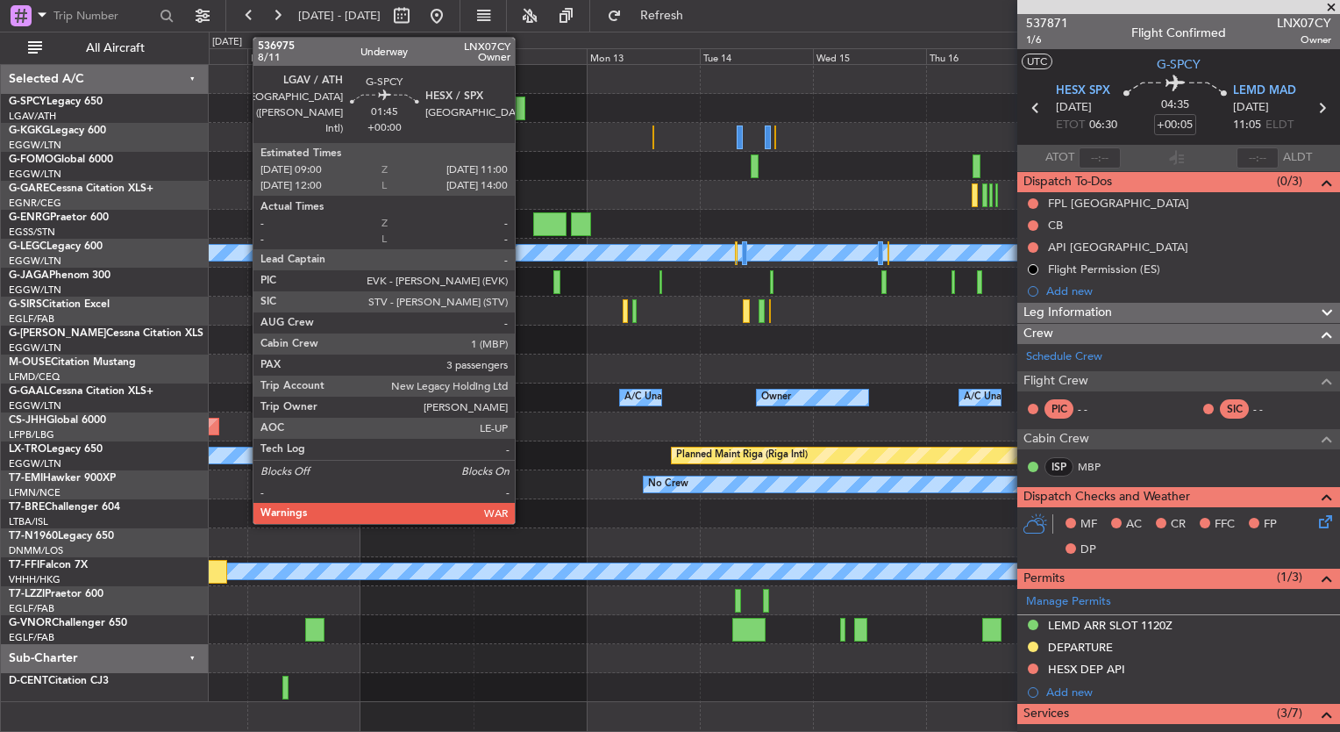
click at [523, 117] on div at bounding box center [521, 108] width 10 height 24
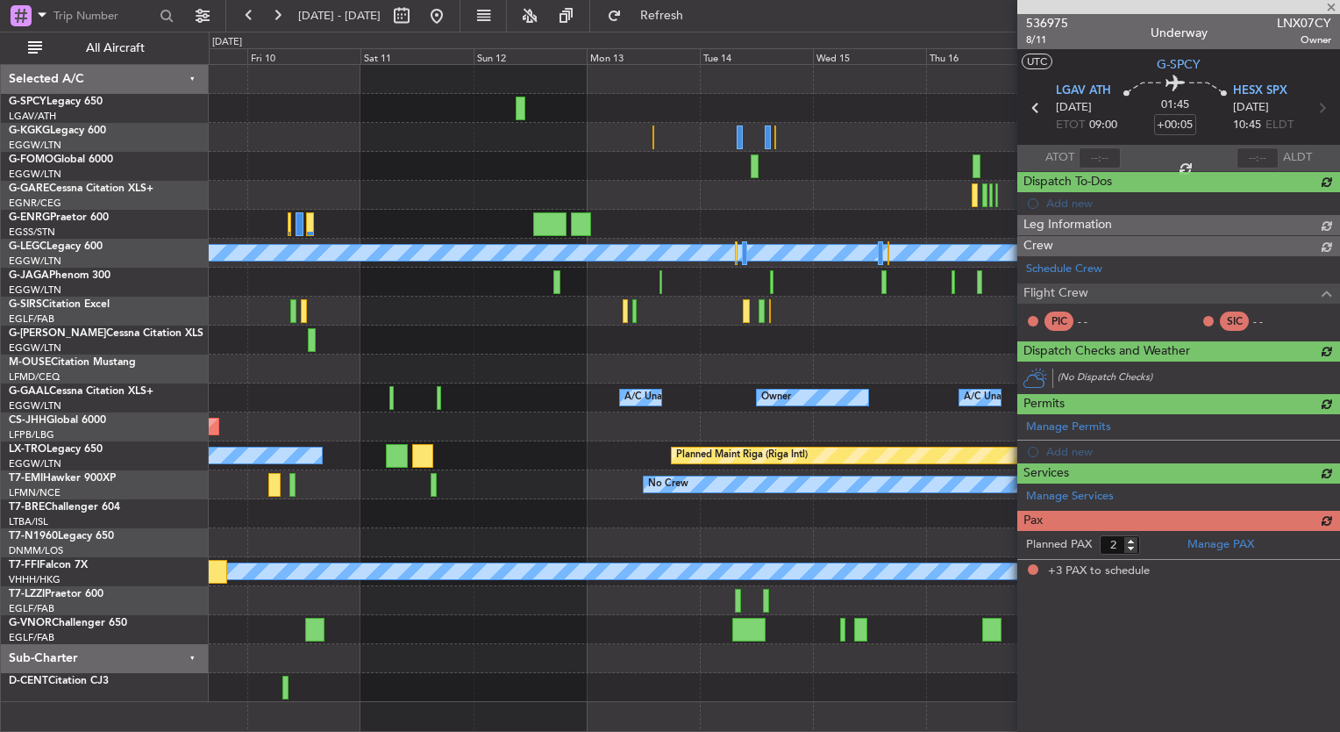
type input "3"
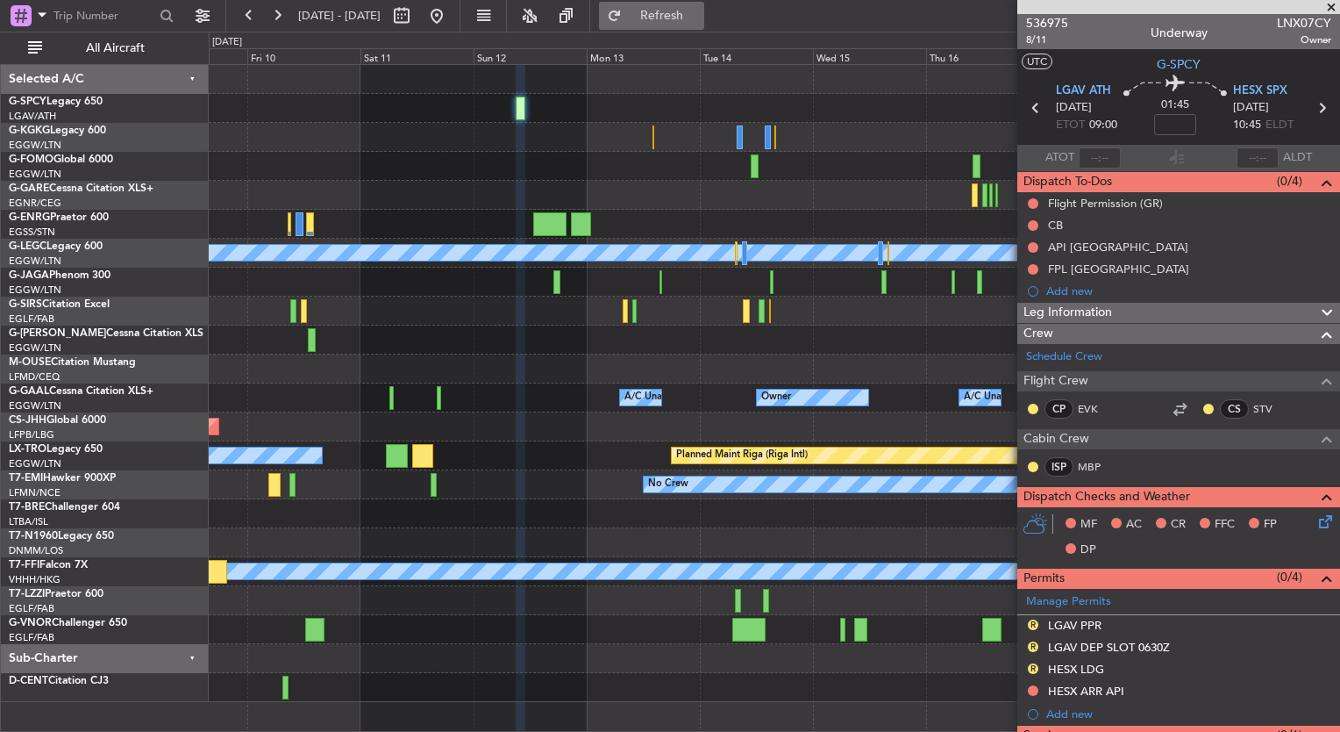
click at [674, 23] on button "Refresh" at bounding box center [651, 16] width 105 height 28
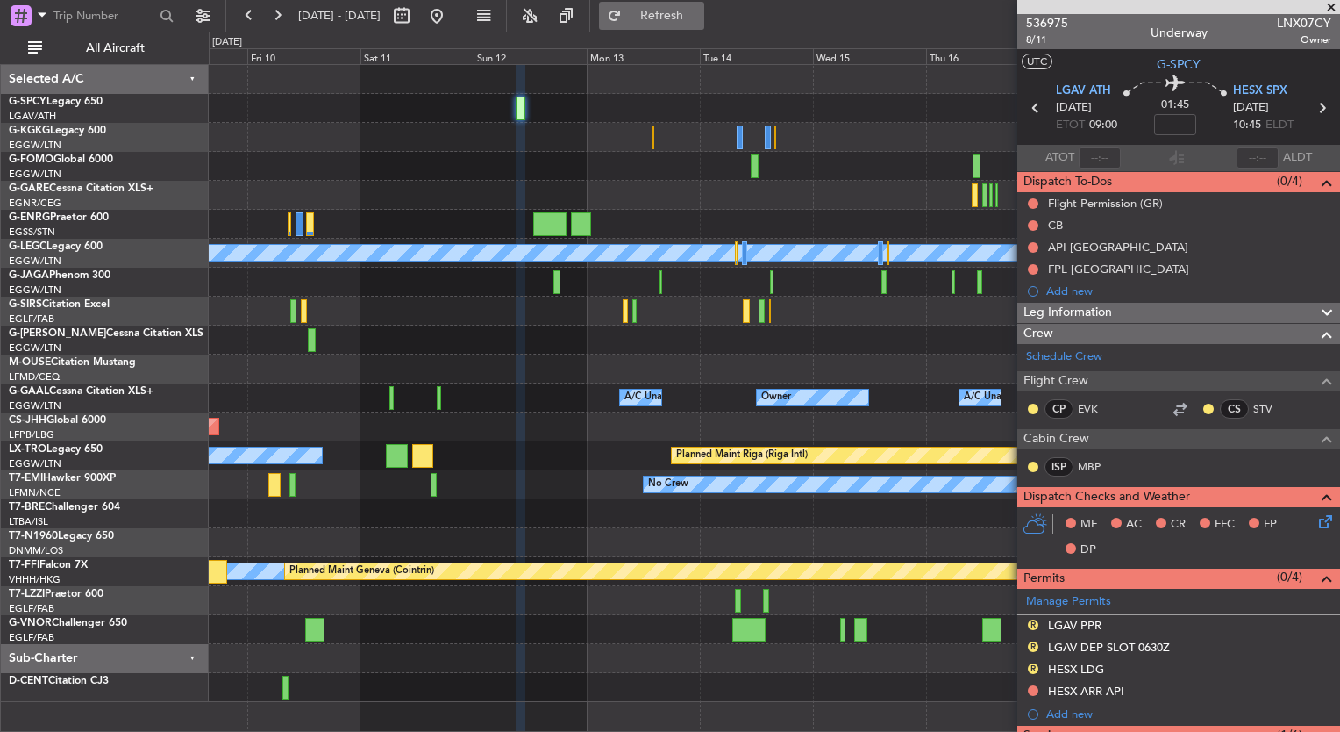
click at [699, 11] on span "Refresh" at bounding box center [662, 16] width 74 height 12
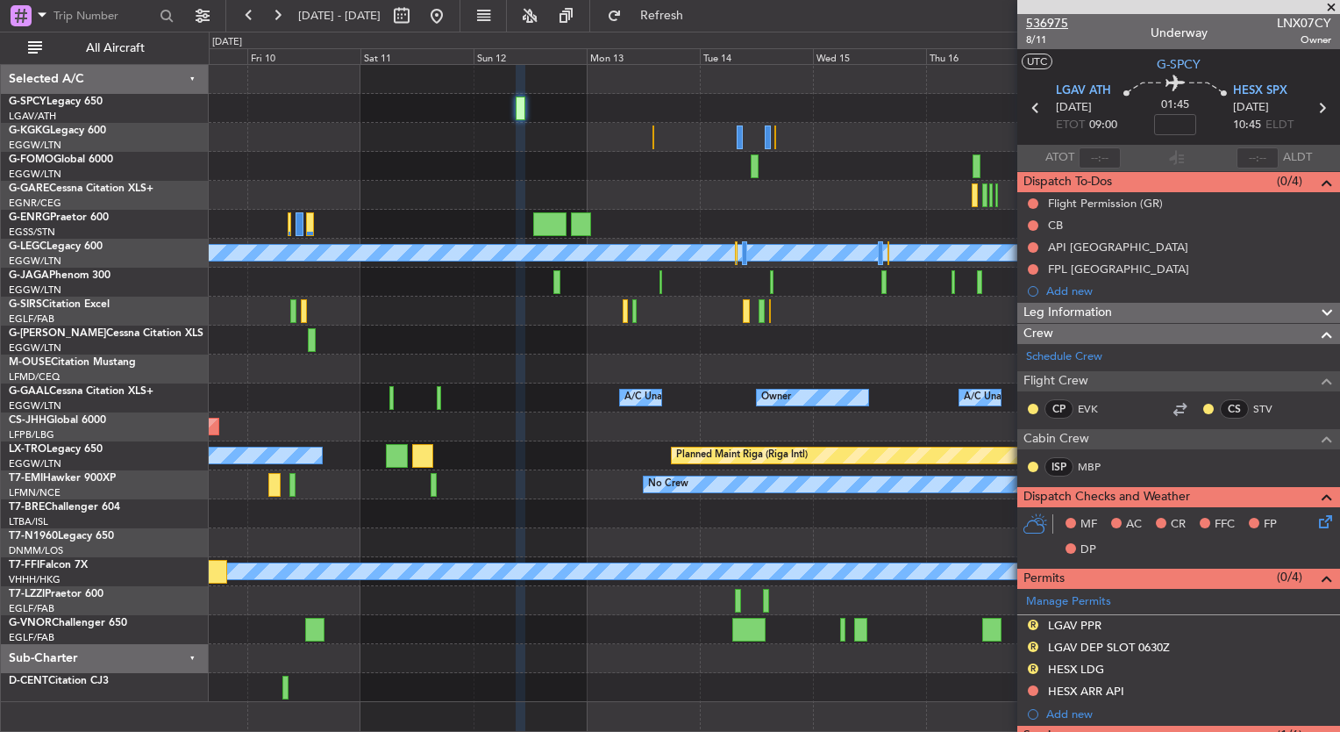
click at [1054, 21] on span "536975" at bounding box center [1047, 23] width 42 height 18
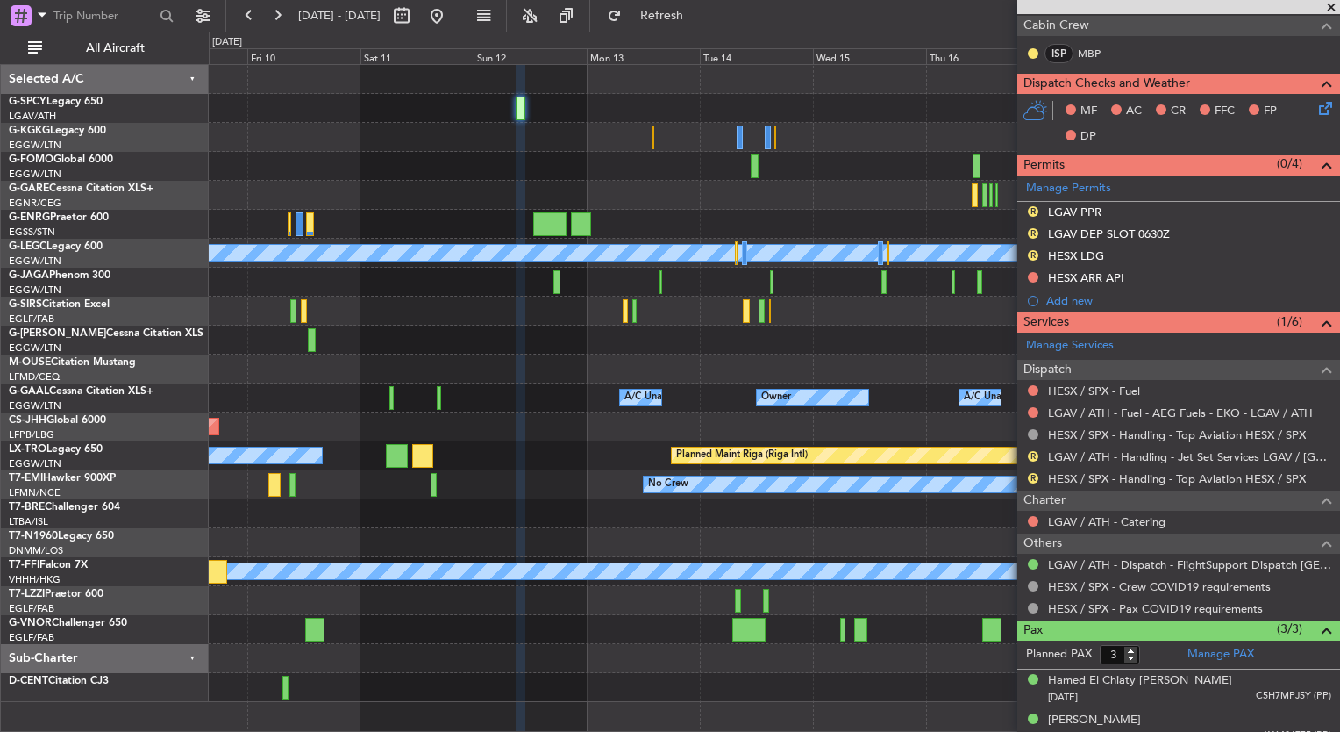
scroll to position [414, 0]
click at [1207, 563] on link "LGAV / ATH - Dispatch - FlightSupport Dispatch [GEOGRAPHIC_DATA]" at bounding box center [1189, 563] width 283 height 15
click at [832, 202] on div at bounding box center [774, 195] width 1131 height 29
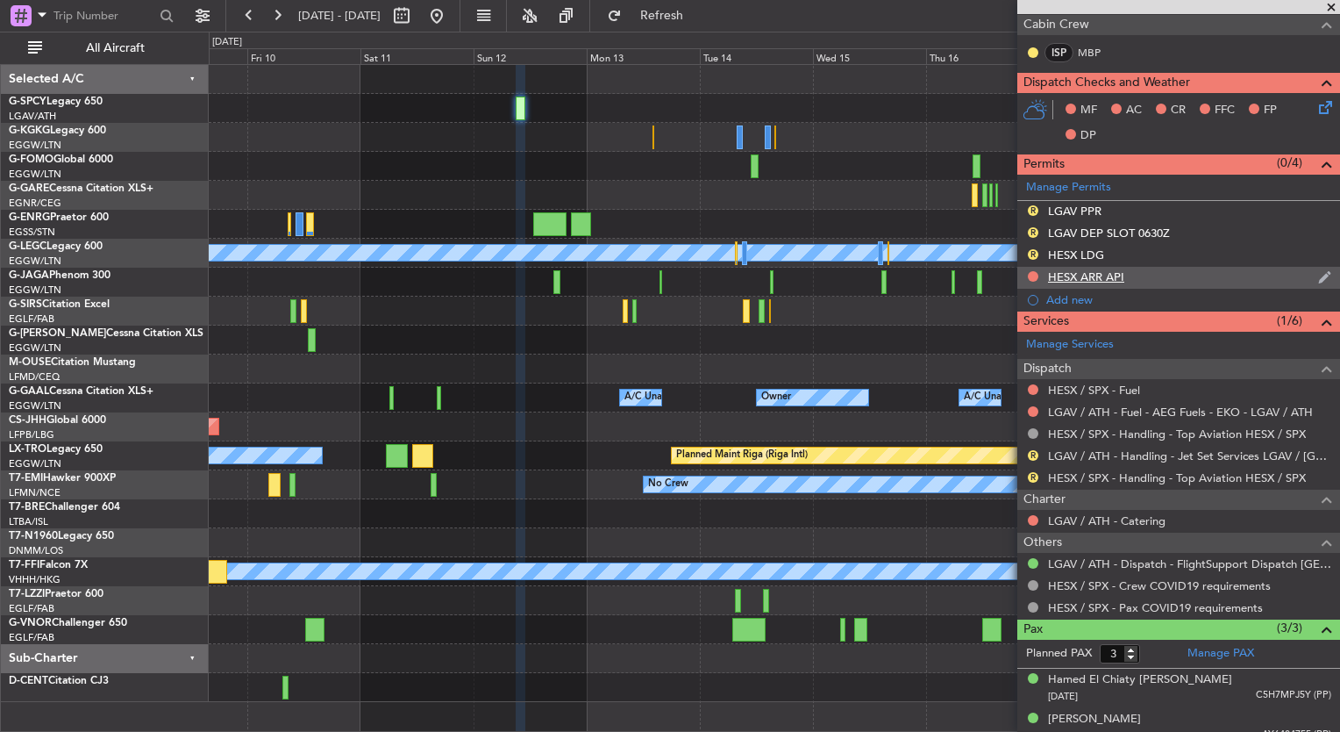
scroll to position [0, 0]
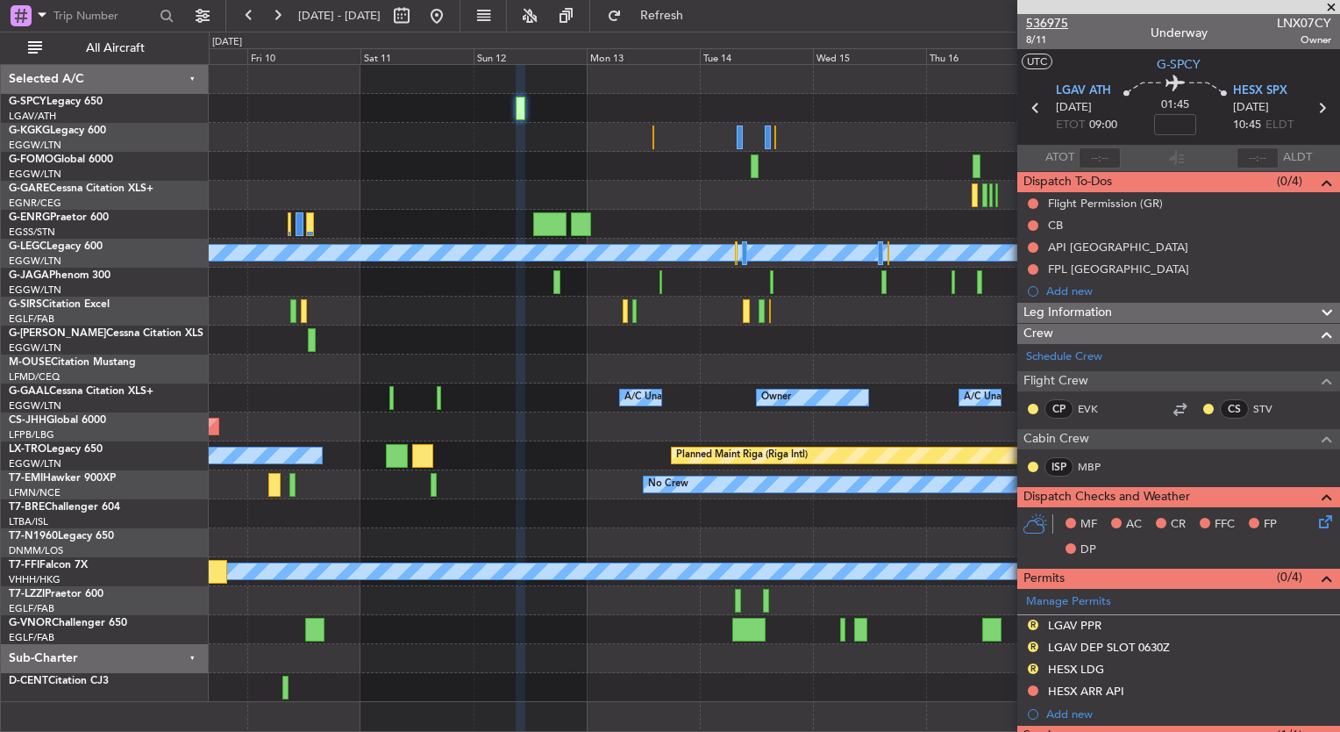
click at [1054, 23] on span "536975" at bounding box center [1047, 23] width 42 height 18
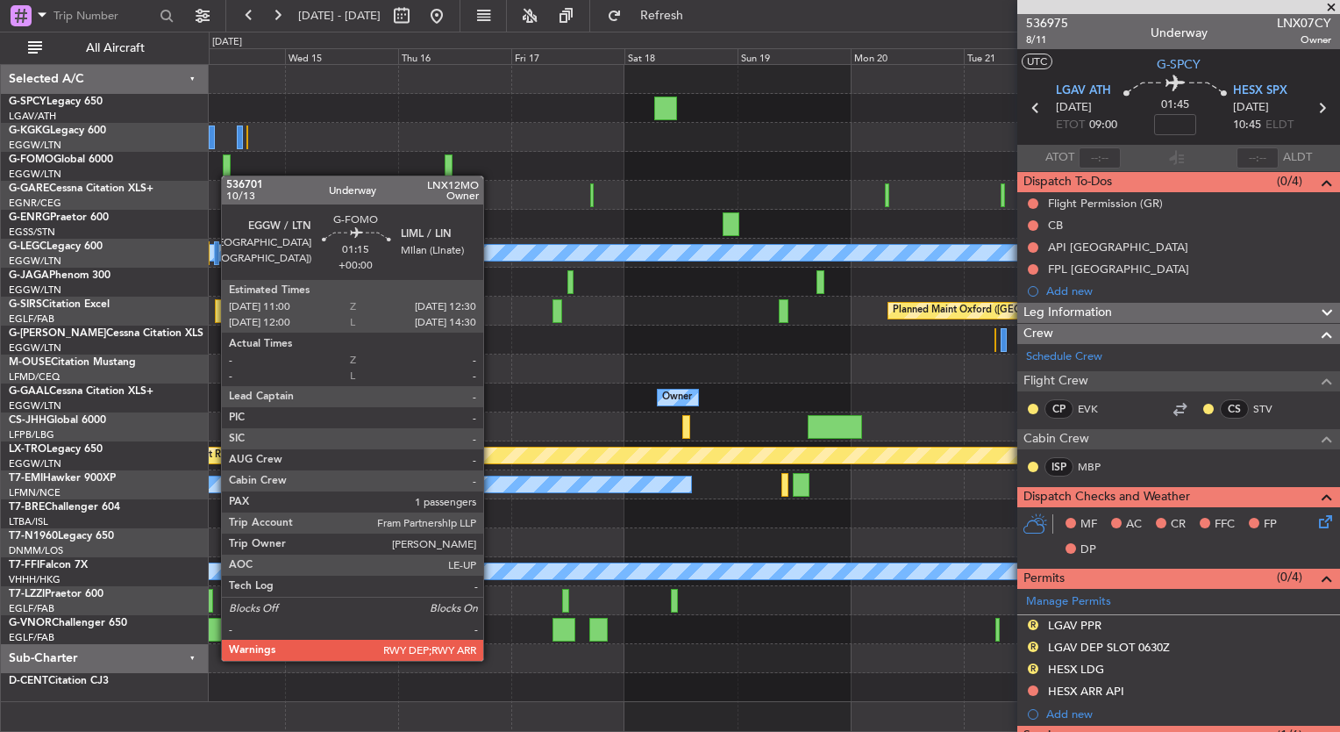
click at [240, 177] on div at bounding box center [774, 166] width 1131 height 29
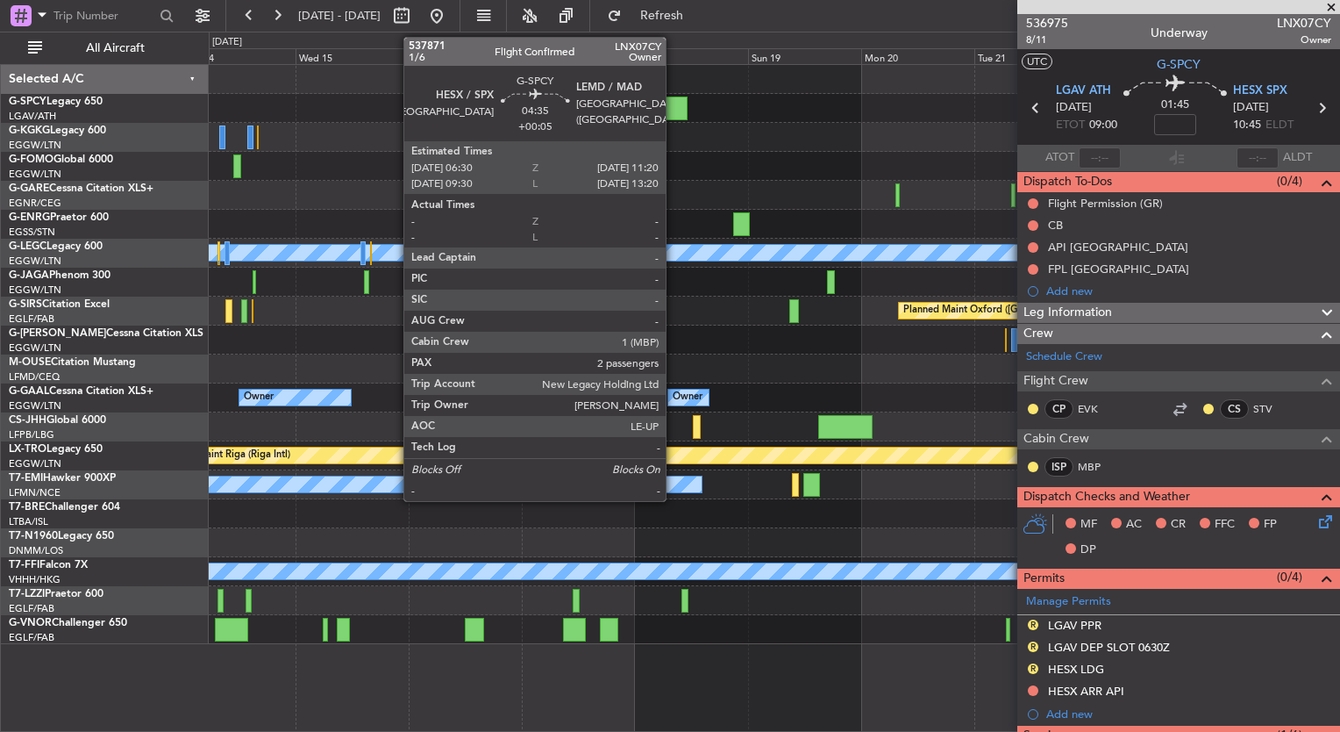
click at [674, 106] on div at bounding box center [676, 108] width 23 height 24
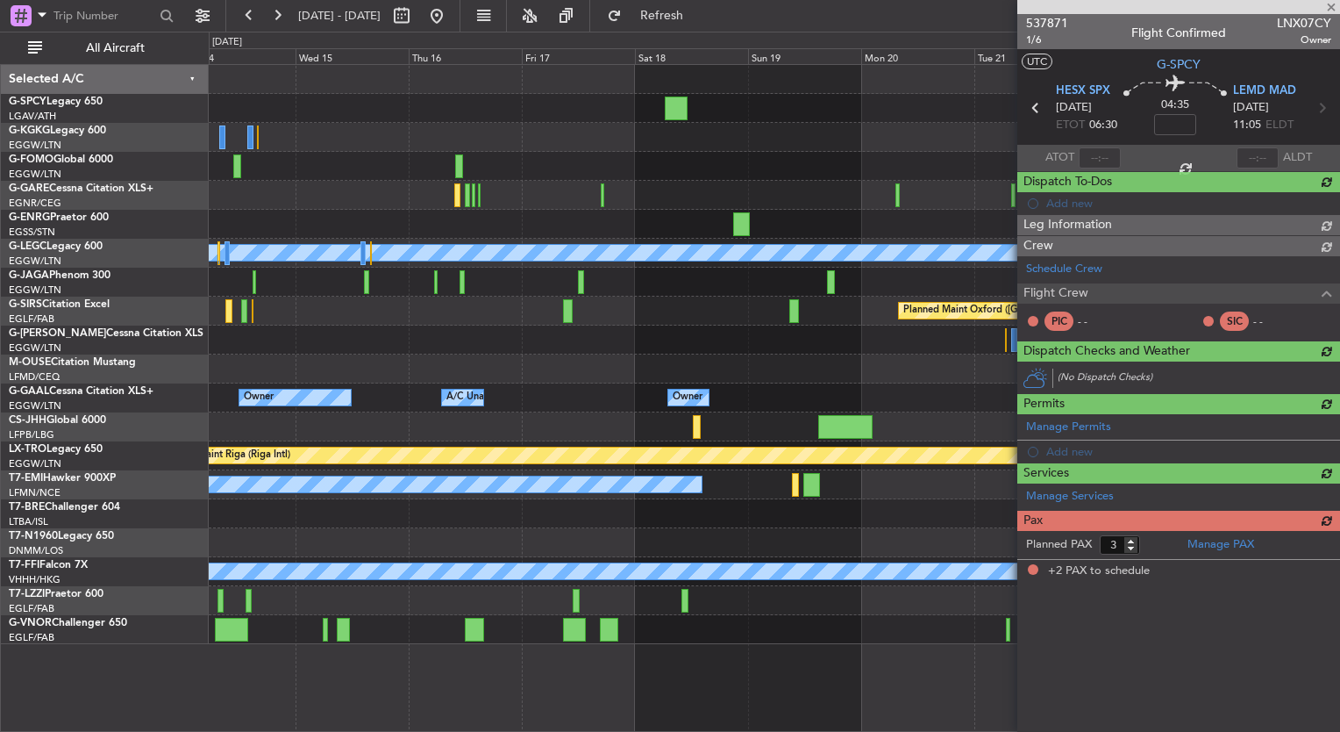
type input "+00:05"
type input "2"
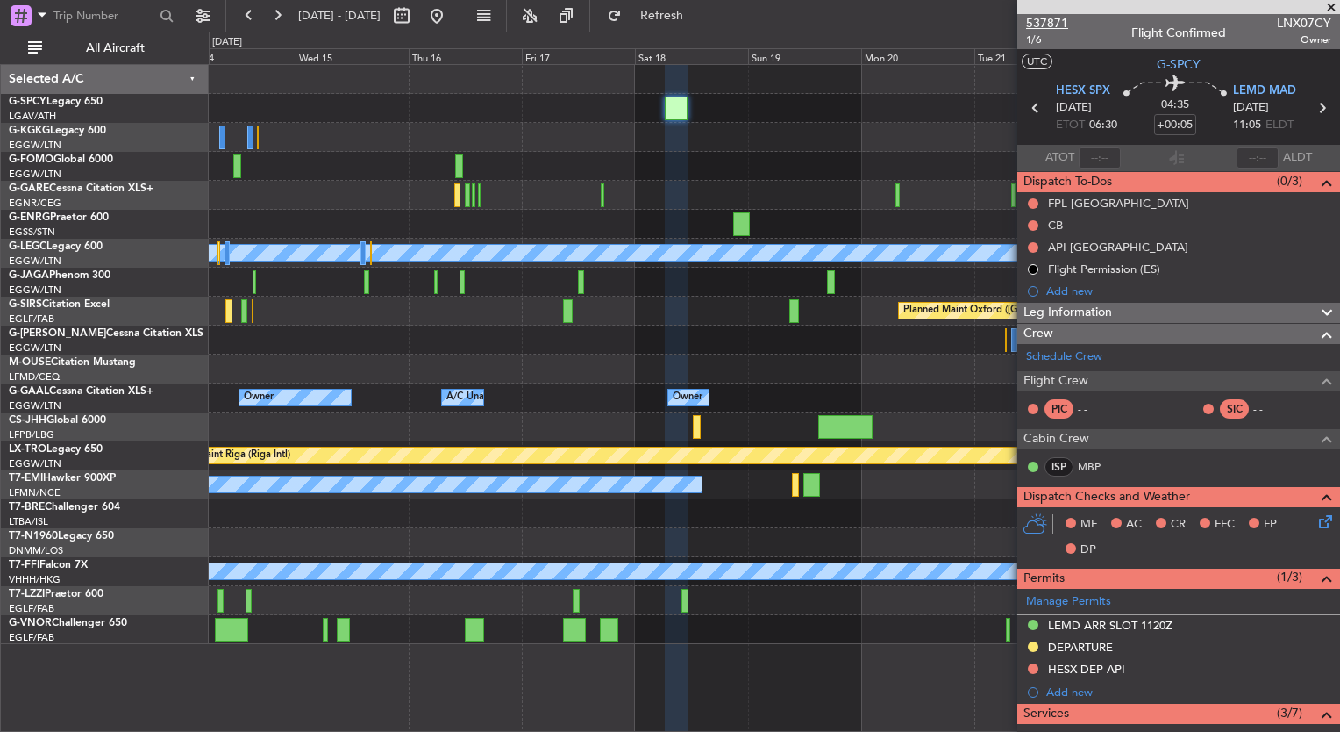
click at [1056, 21] on span "537871" at bounding box center [1047, 23] width 42 height 18
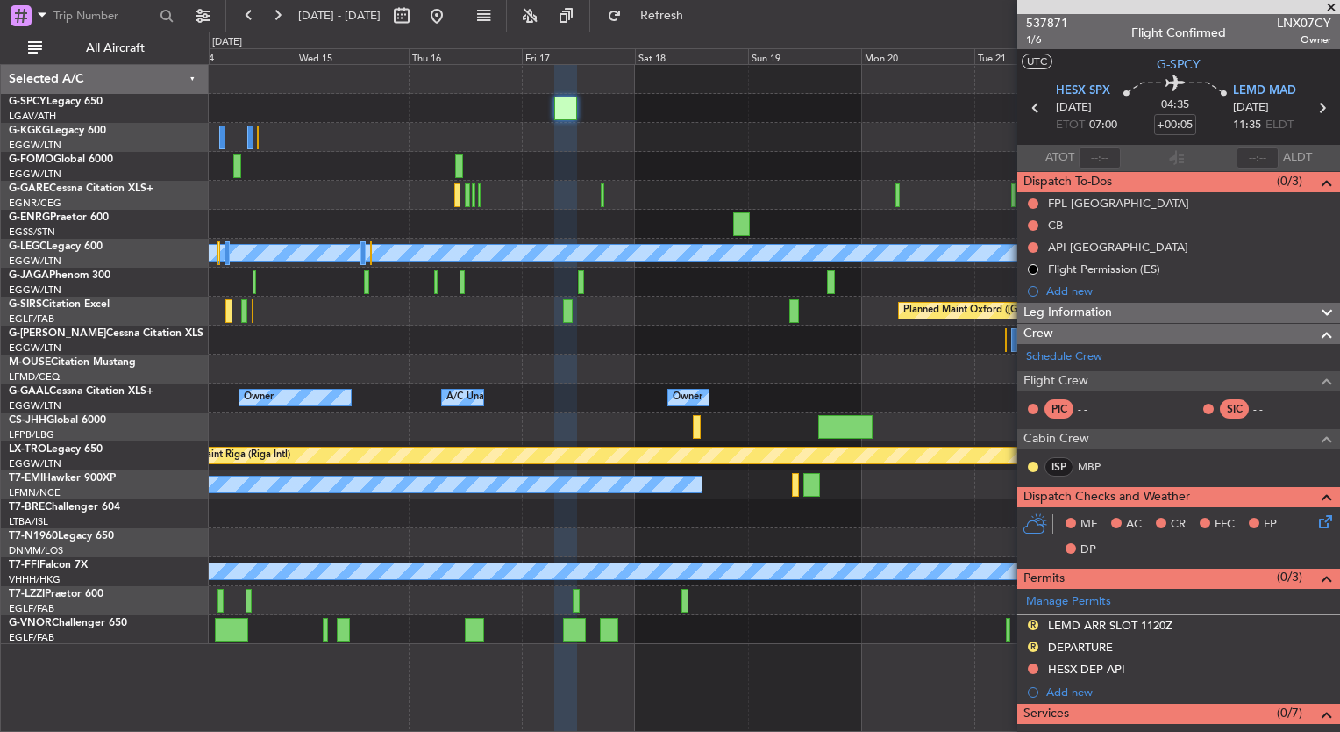
scroll to position [447, 0]
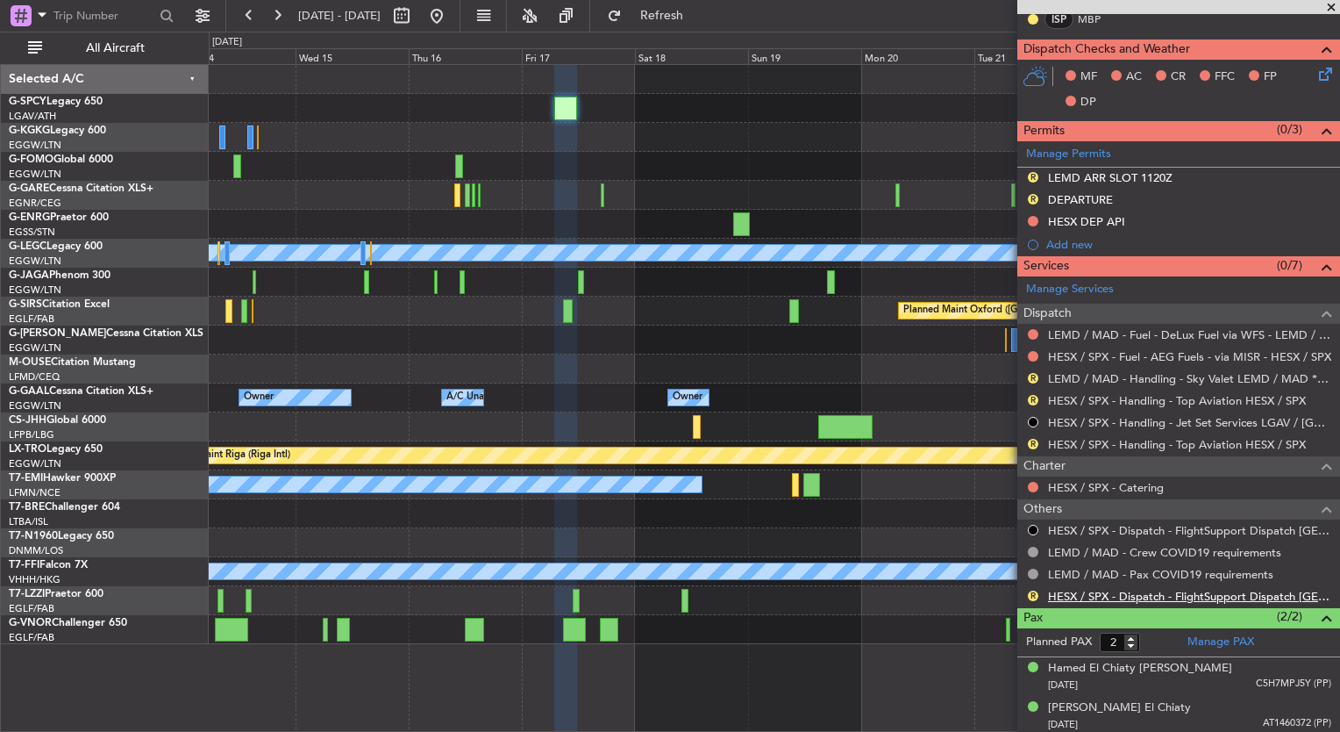
click at [1141, 592] on link "HESX / SPX - Dispatch - FlightSupport Dispatch [GEOGRAPHIC_DATA]" at bounding box center [1189, 596] width 283 height 15
click at [270, 7] on button at bounding box center [277, 16] width 28 height 28
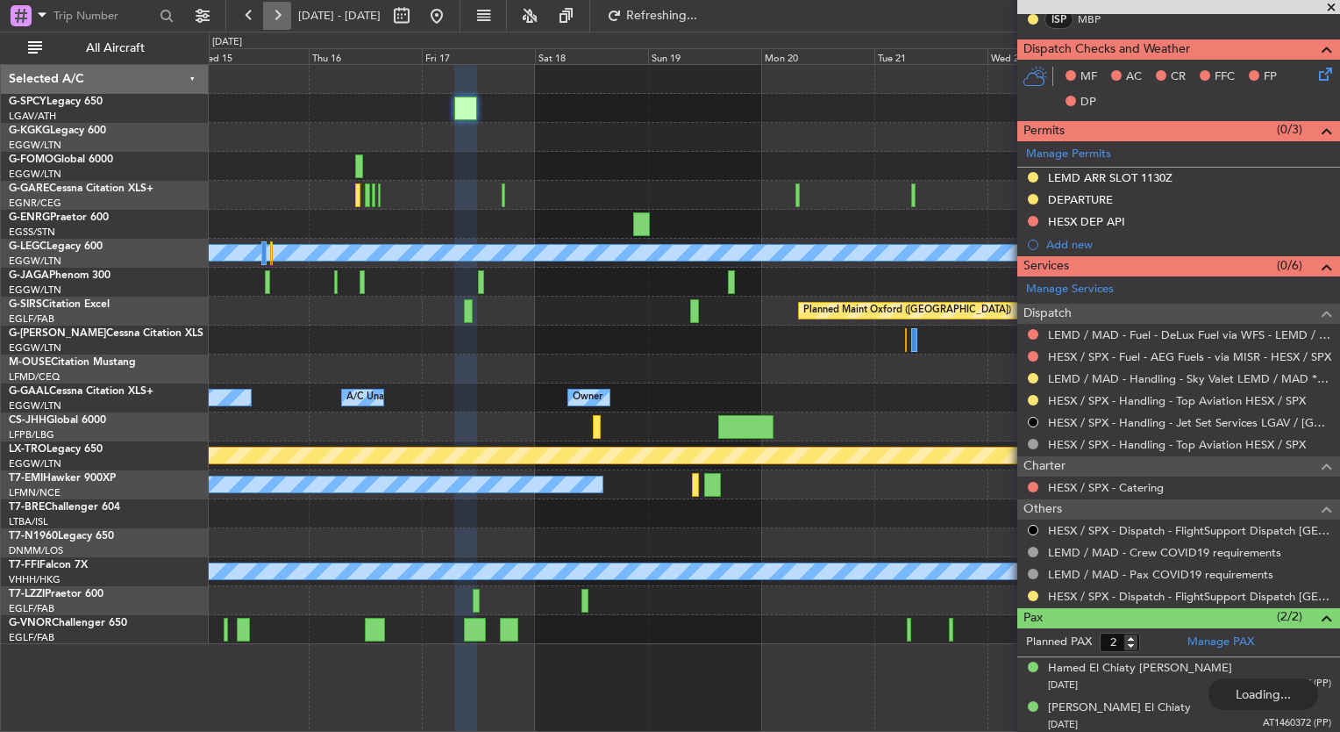
click at [270, 7] on button at bounding box center [277, 16] width 28 height 28
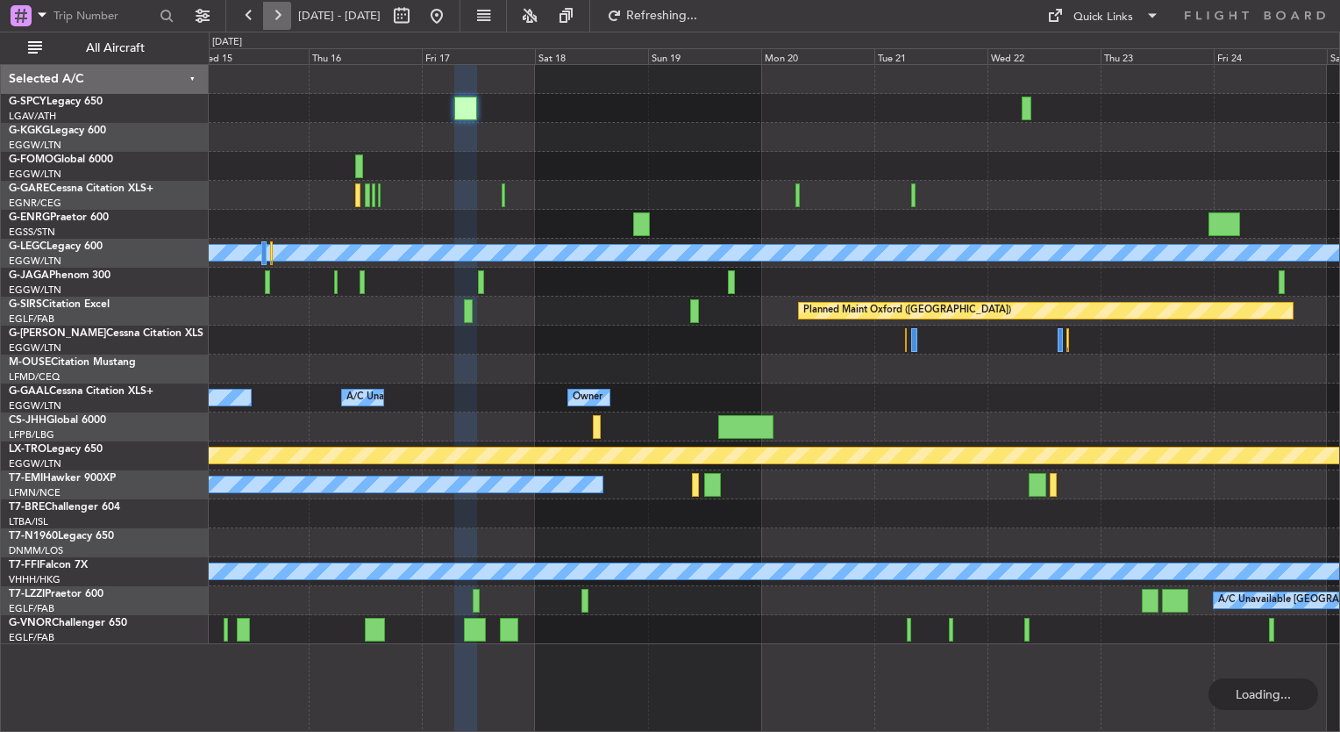
click at [270, 7] on button at bounding box center [277, 16] width 28 height 28
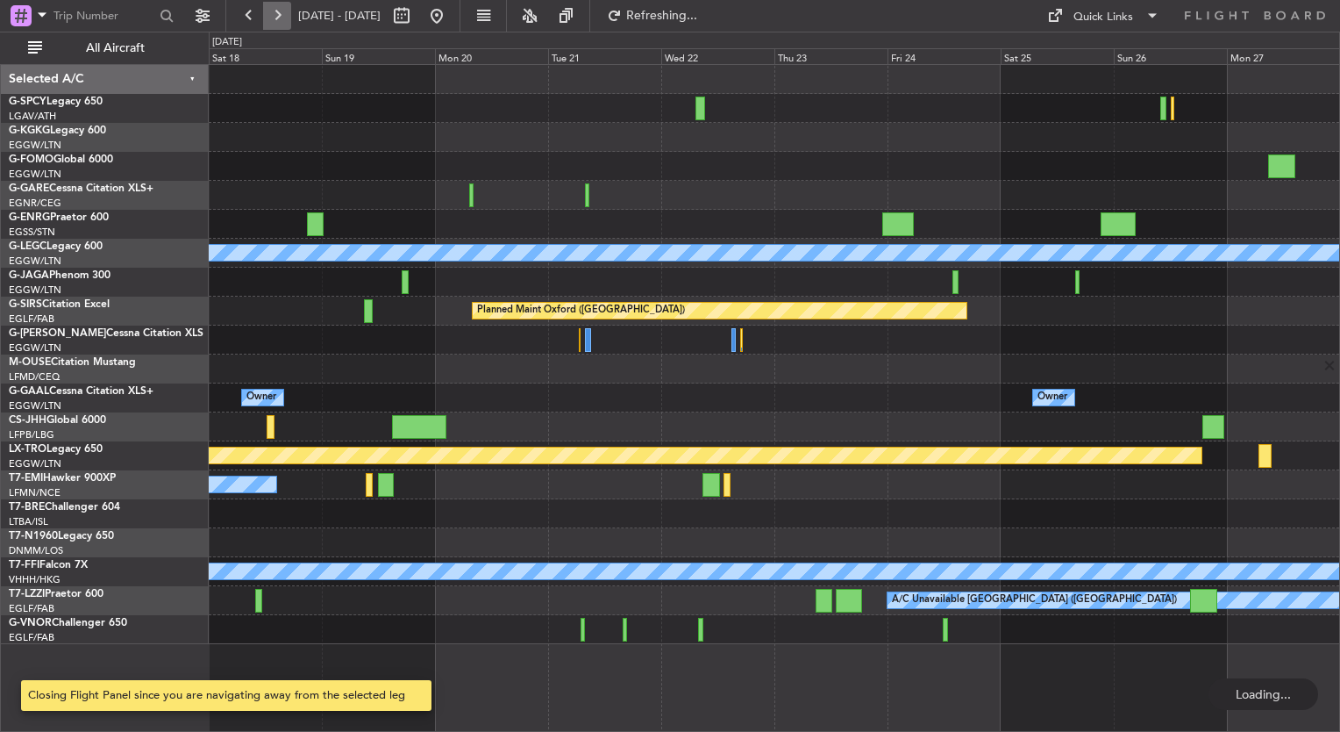
scroll to position [0, 0]
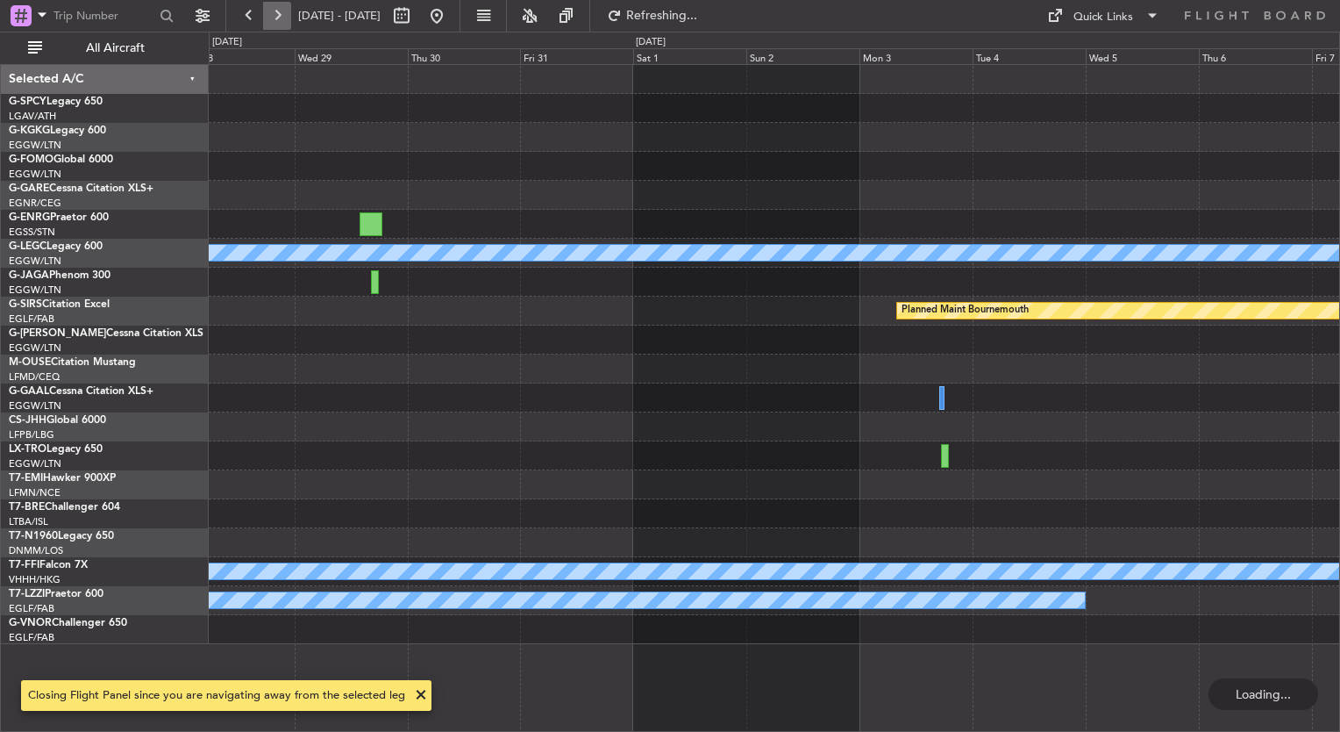
click at [270, 7] on button at bounding box center [277, 16] width 28 height 28
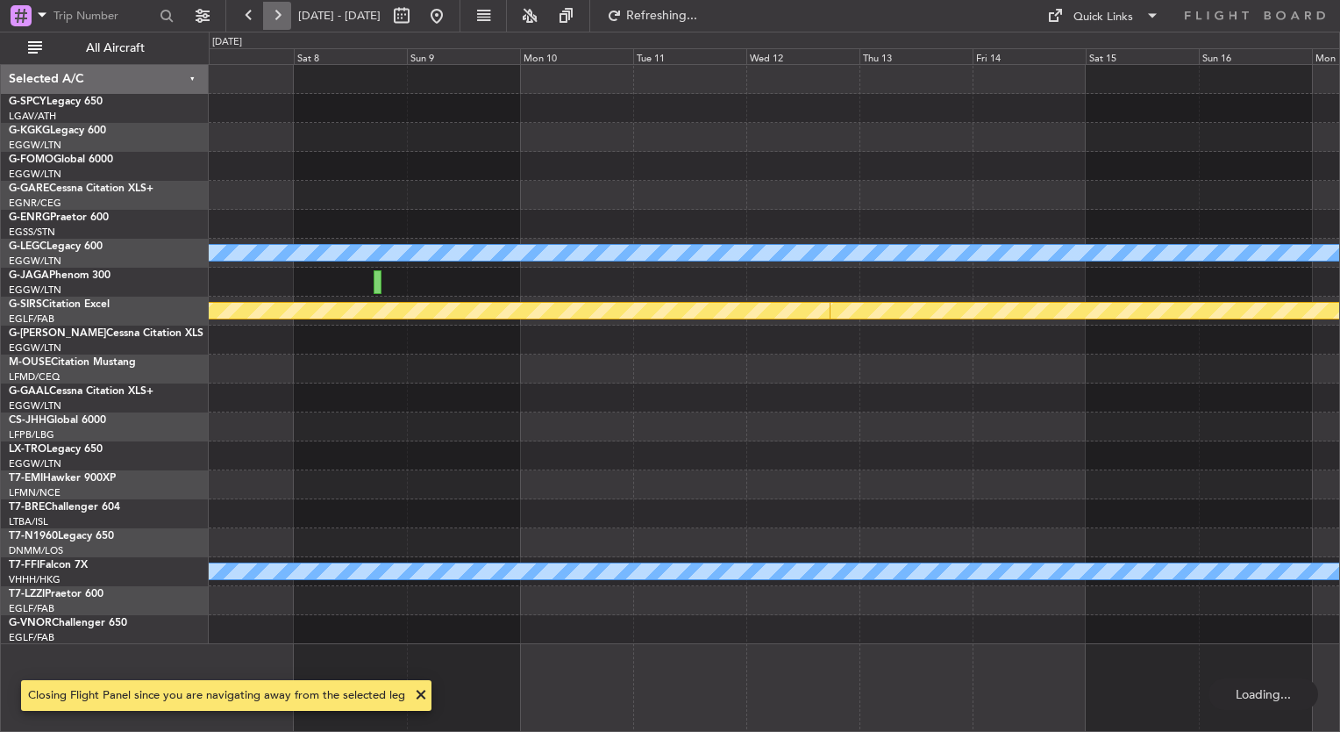
click at [270, 7] on button at bounding box center [277, 16] width 28 height 28
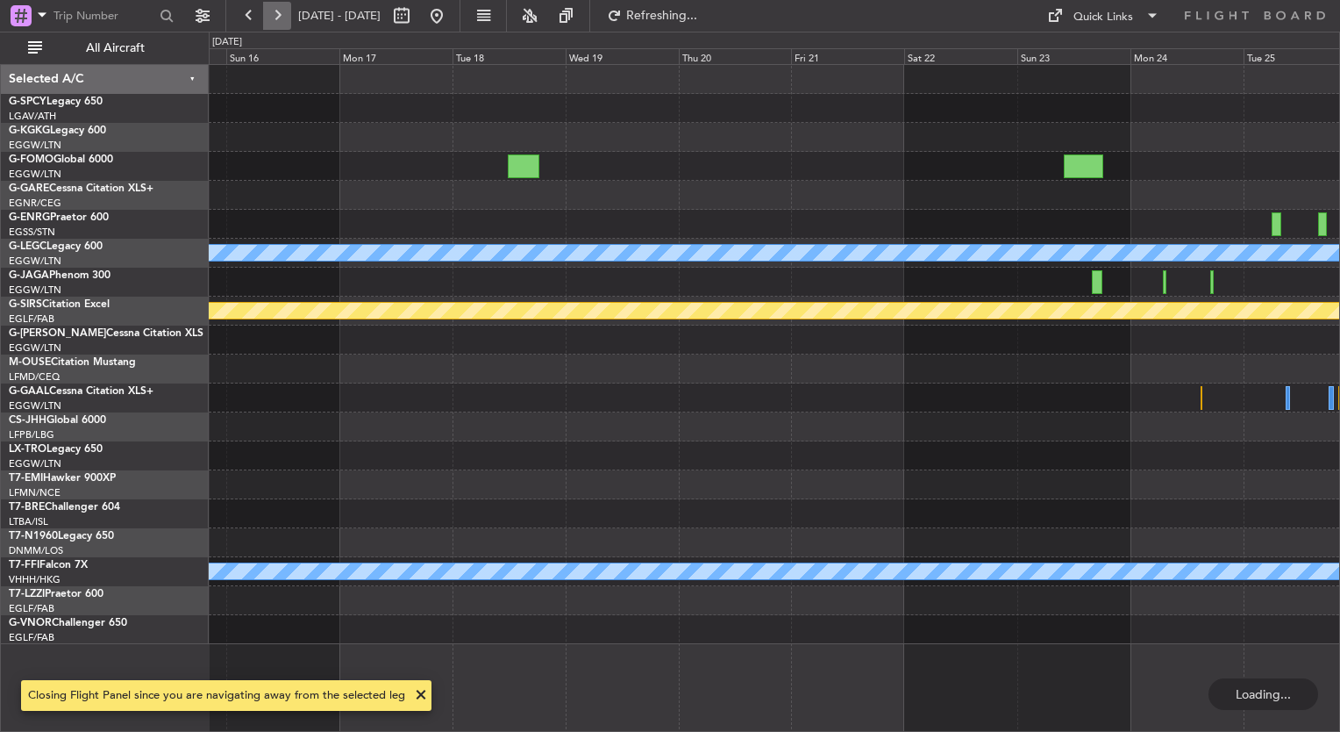
click at [270, 7] on button at bounding box center [277, 16] width 28 height 28
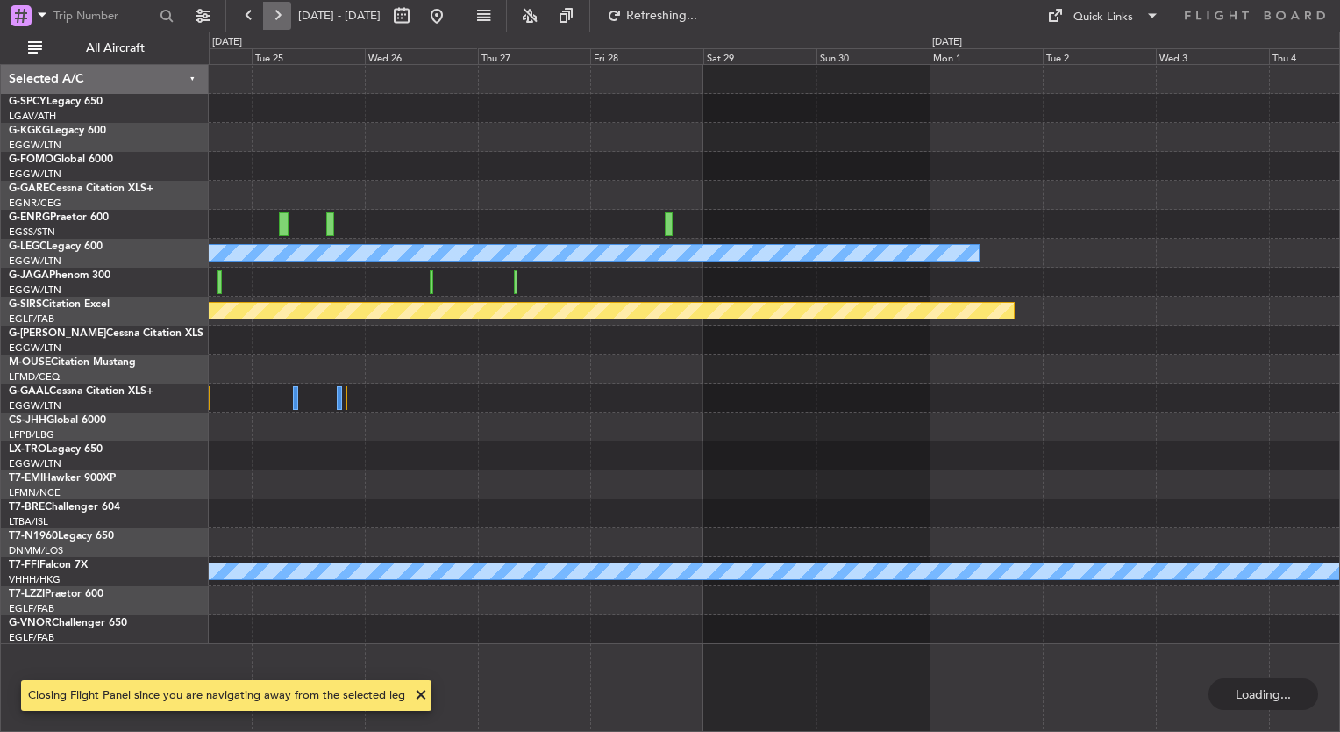
click at [270, 7] on button at bounding box center [277, 16] width 28 height 28
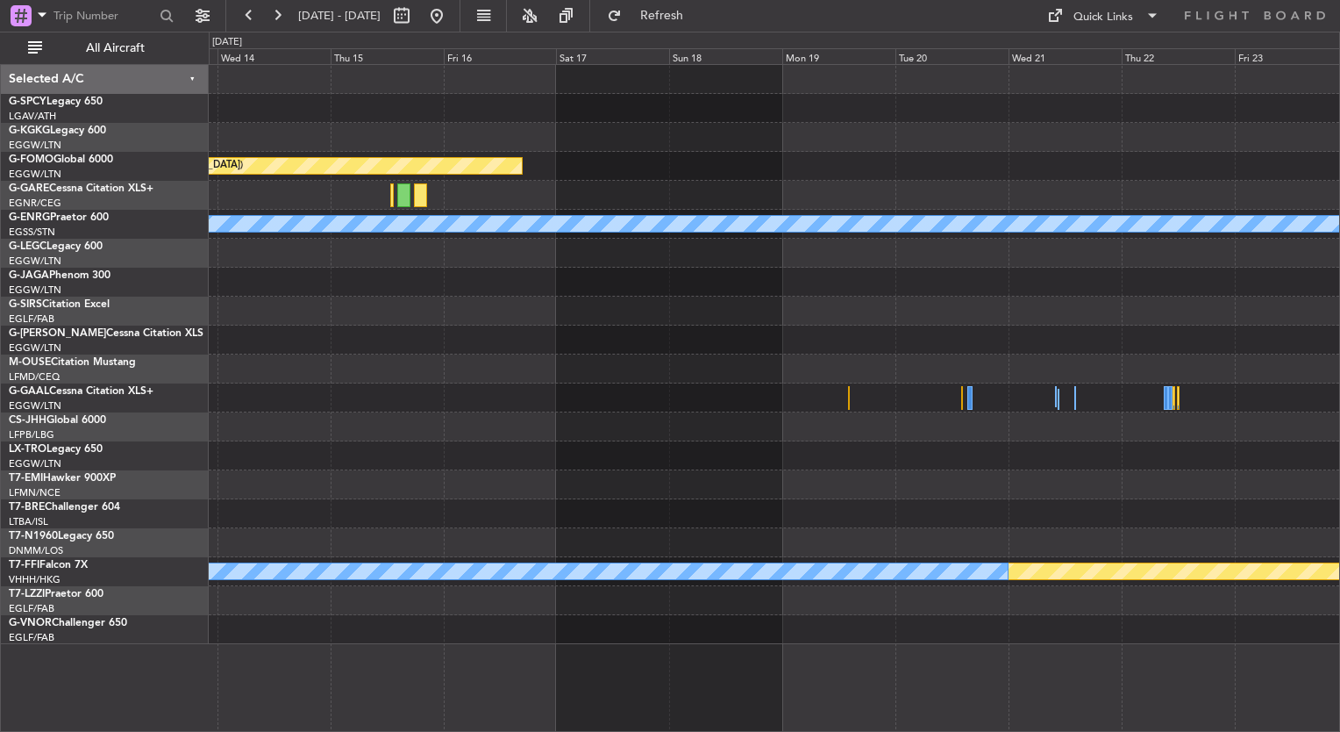
click at [1123, 335] on div "Planned Maint London (Biggin Hill) Owner Planned Maint Geneva (Cointrin) MEL" at bounding box center [774, 354] width 1131 height 579
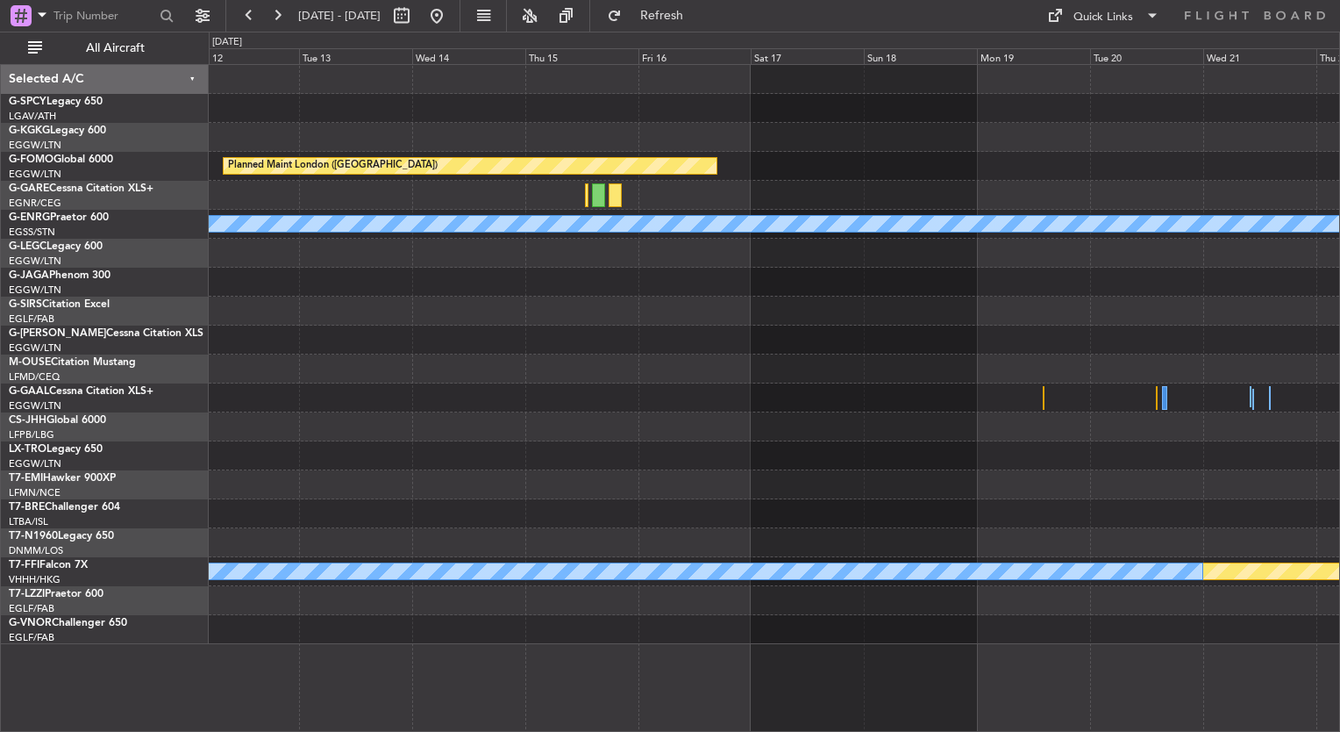
click at [1011, 363] on div "Planned Maint London (Biggin Hill) Owner Planned Maint St Gallen (Altenrhein) P…" at bounding box center [774, 354] width 1131 height 579
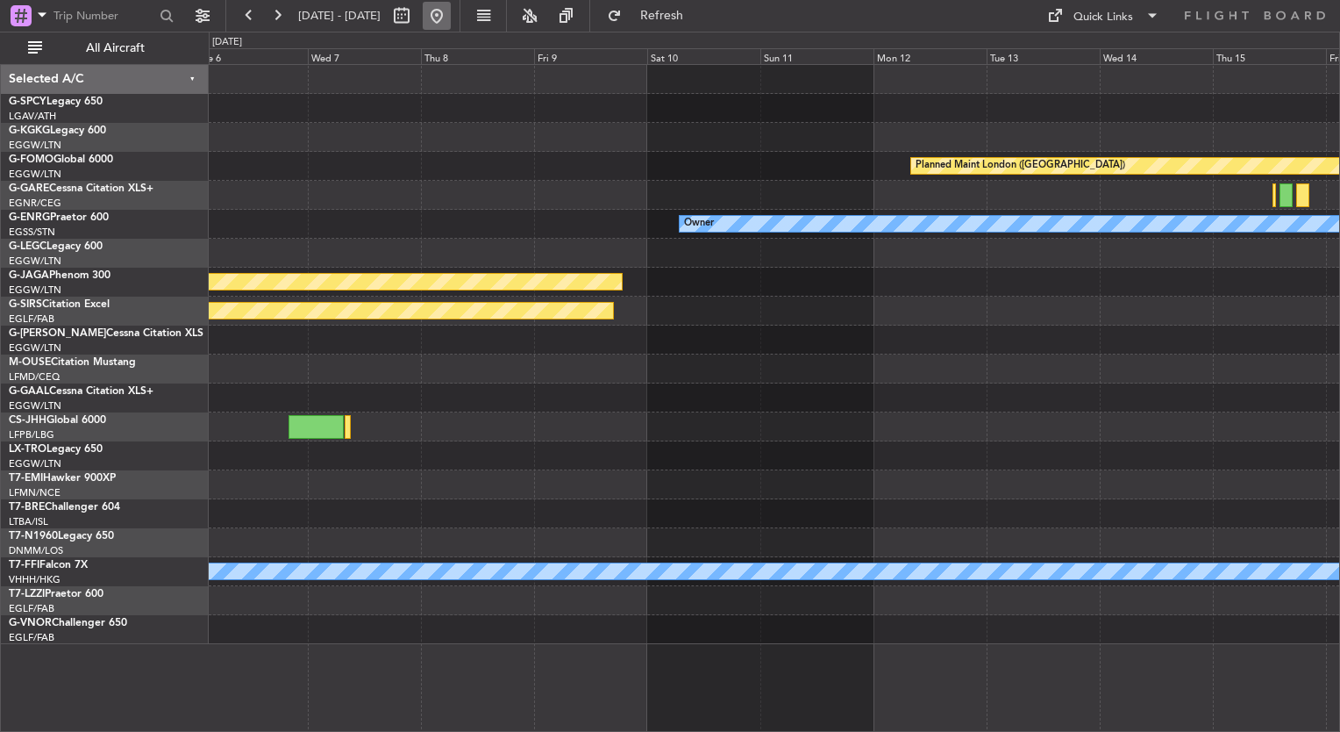
click at [451, 12] on button at bounding box center [437, 16] width 28 height 28
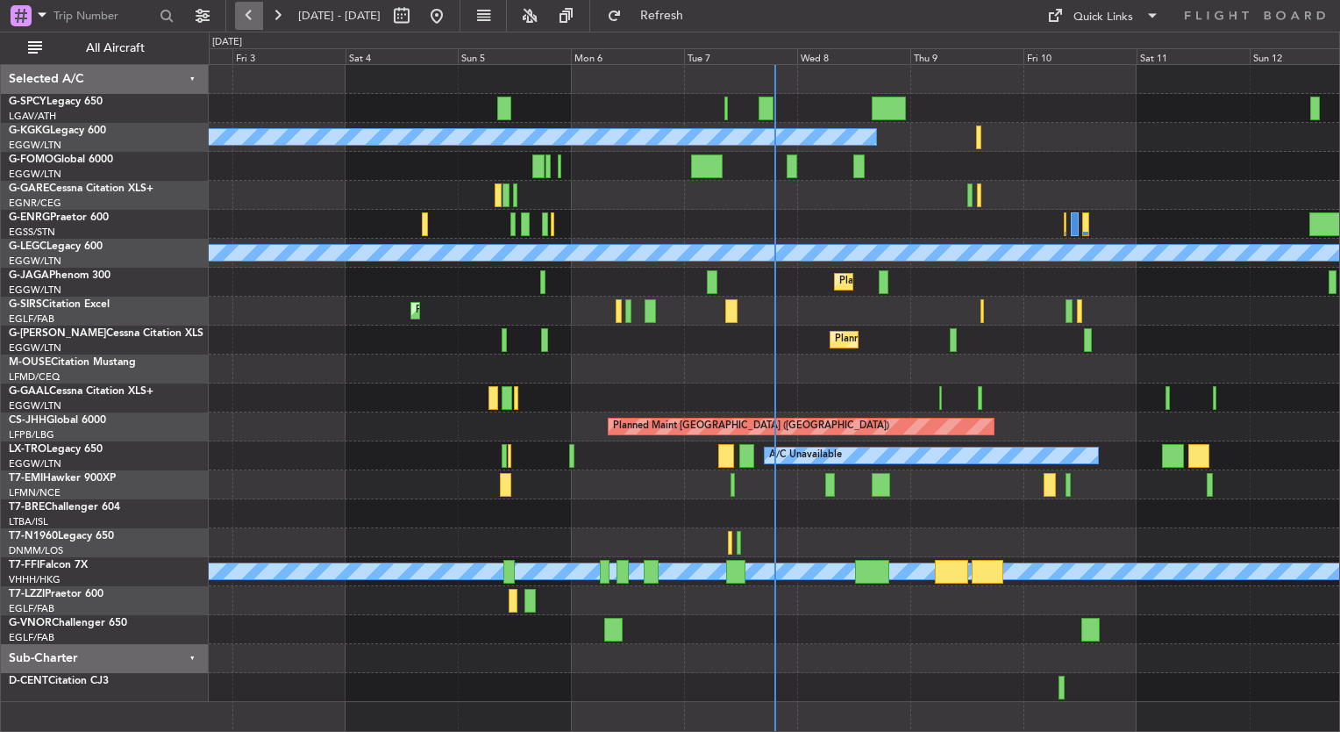
click at [253, 14] on button at bounding box center [249, 16] width 28 height 28
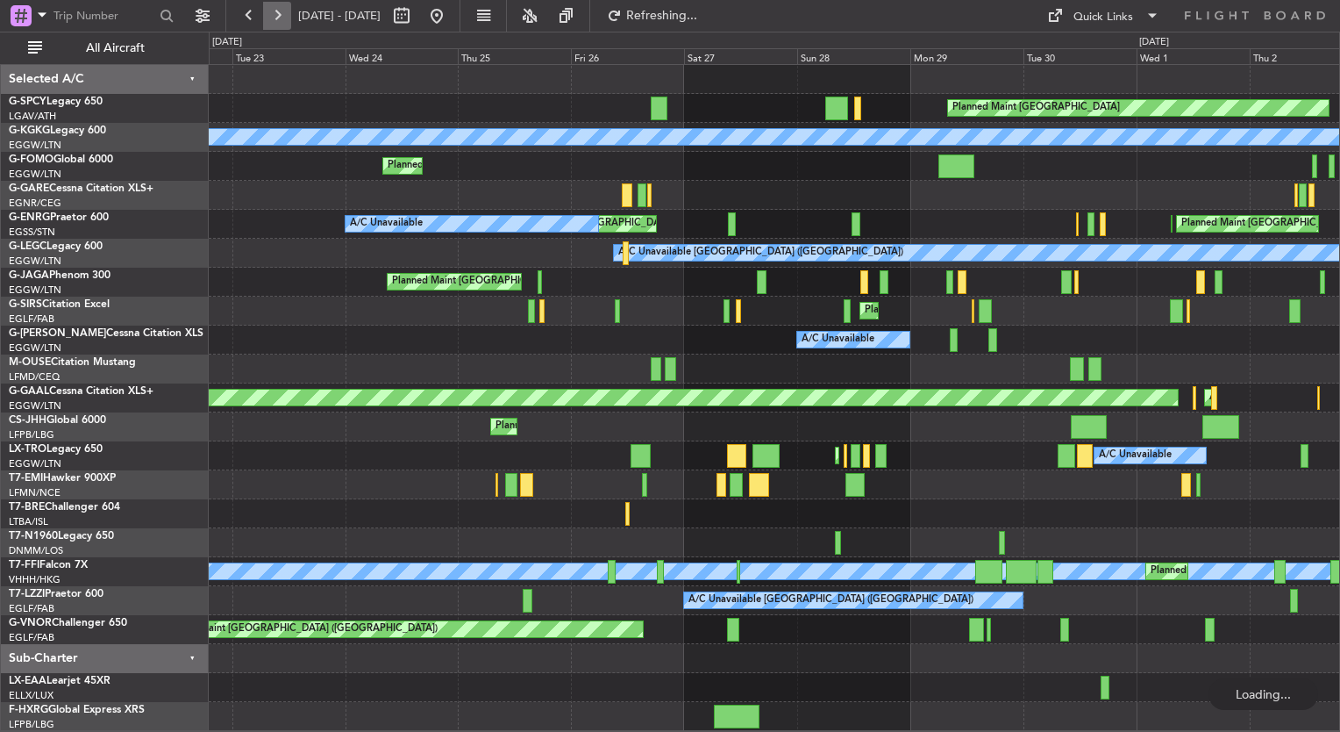
click at [267, 19] on button at bounding box center [277, 16] width 28 height 28
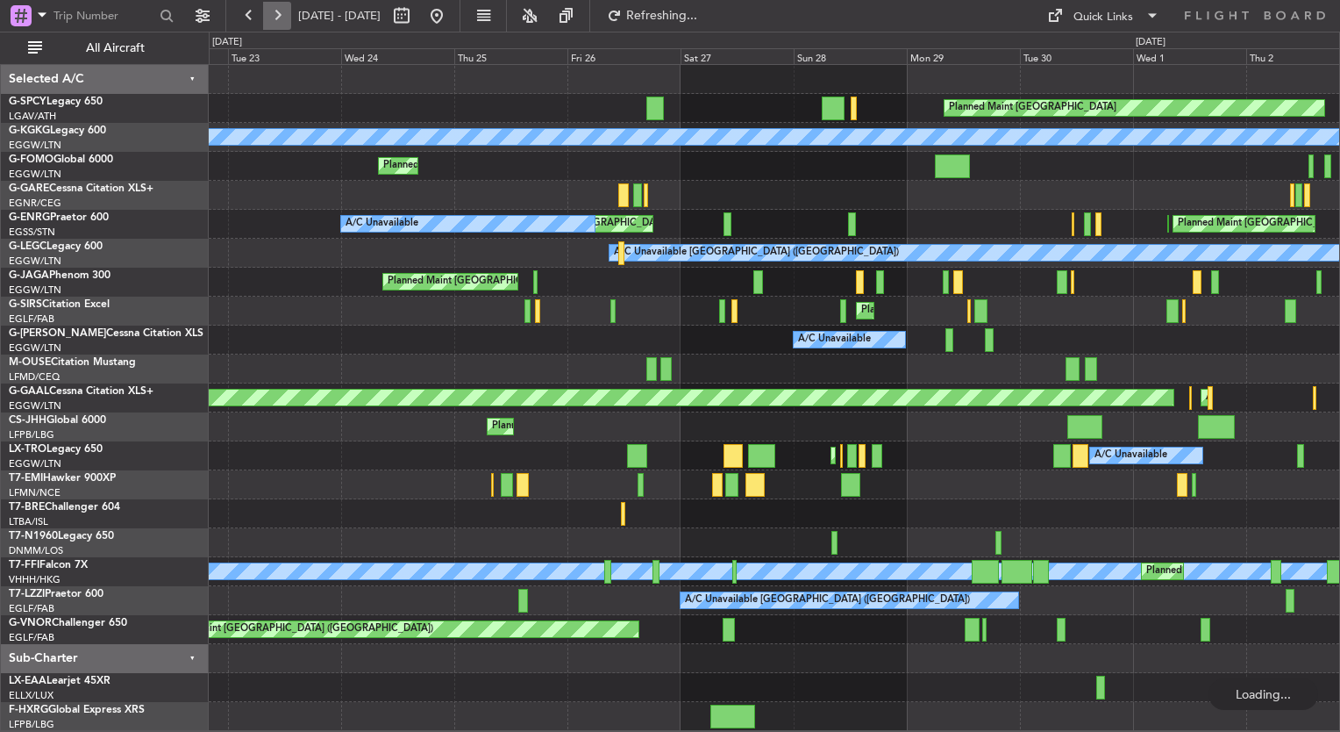
click at [267, 19] on button at bounding box center [277, 16] width 28 height 28
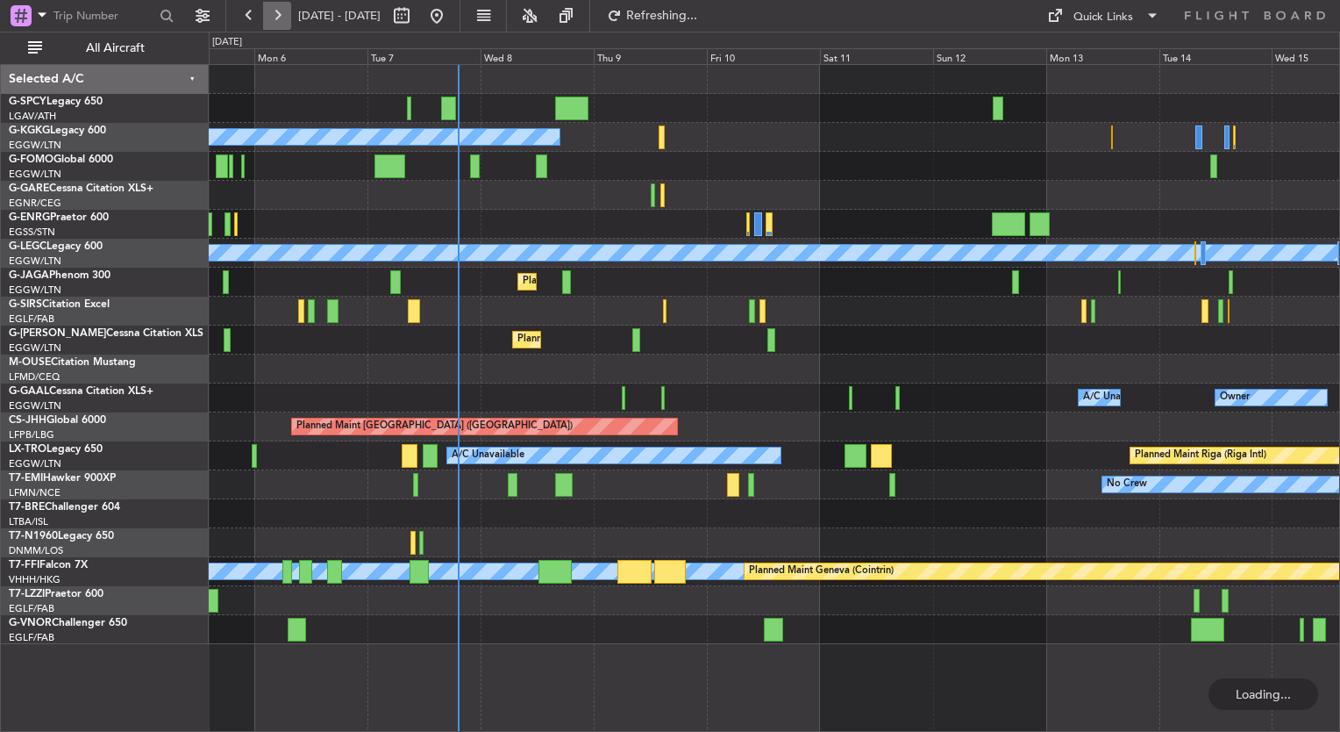
click at [267, 19] on button at bounding box center [277, 16] width 28 height 28
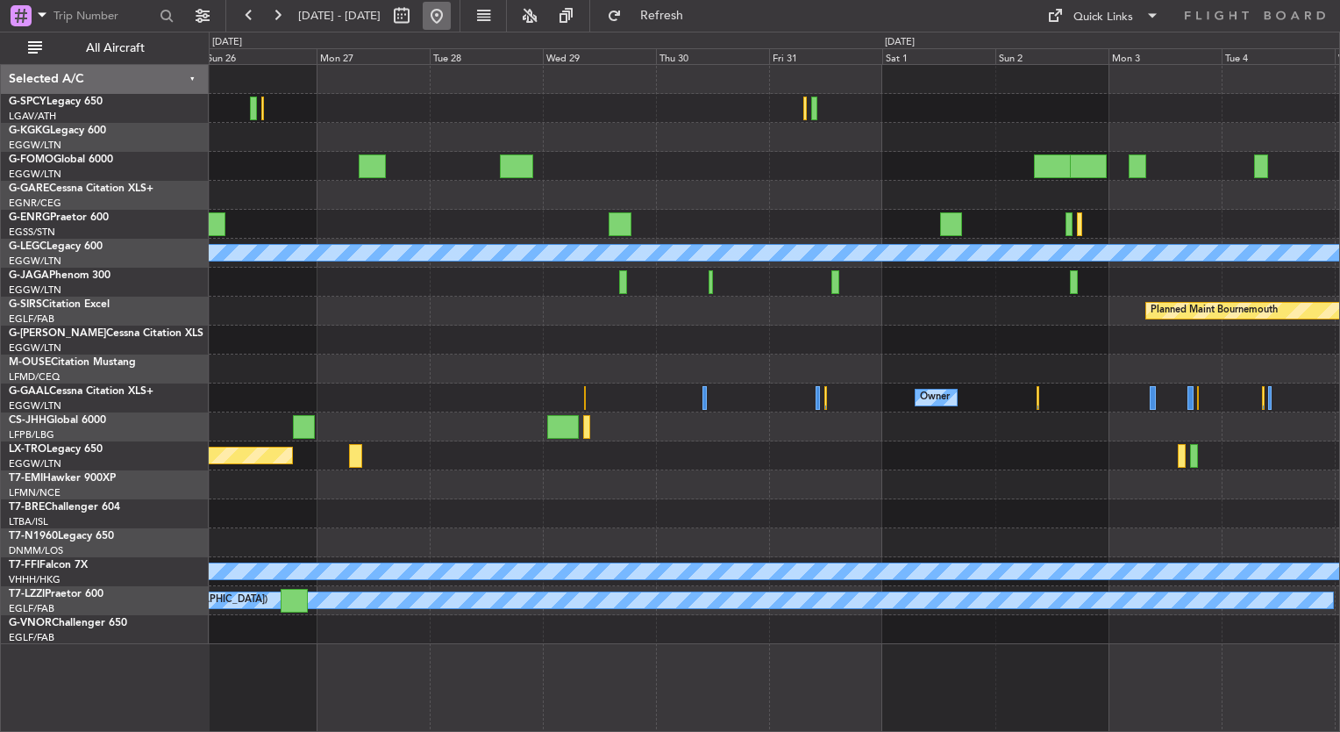
click at [451, 22] on button at bounding box center [437, 16] width 28 height 28
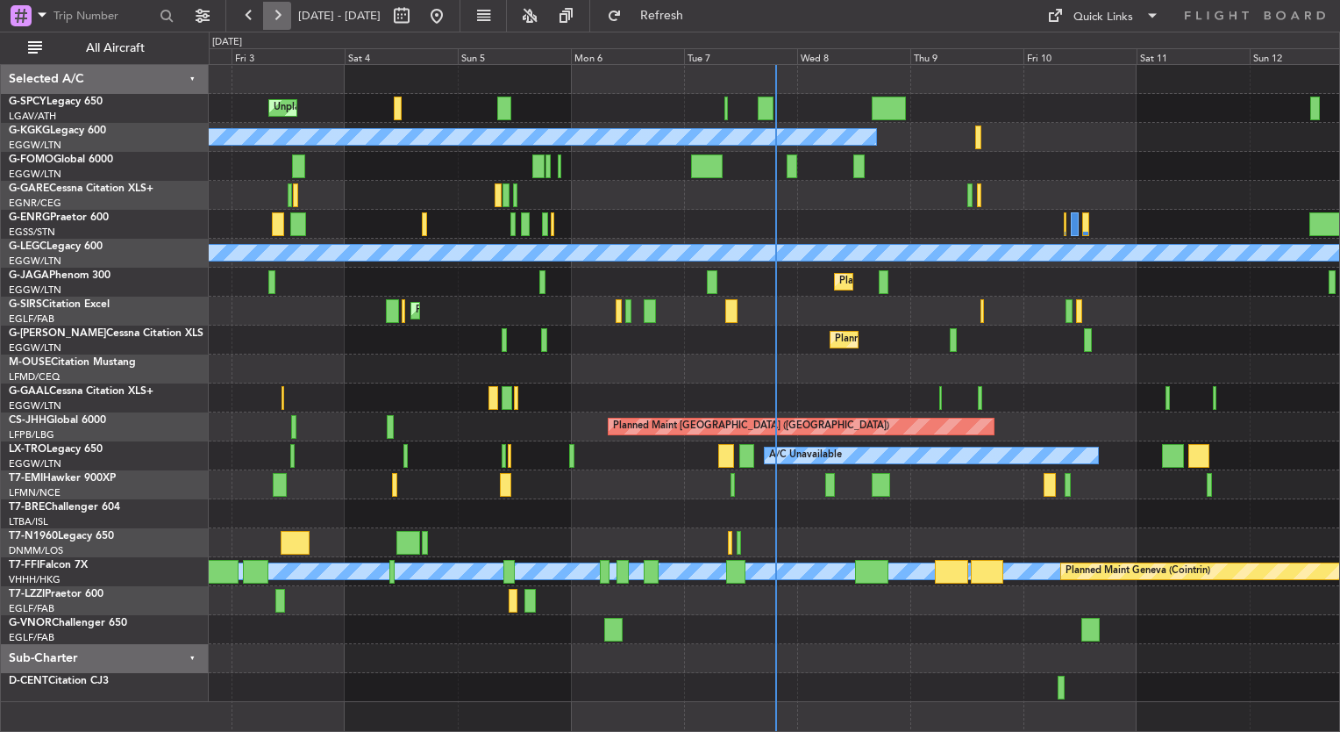
click at [277, 19] on button at bounding box center [277, 16] width 28 height 28
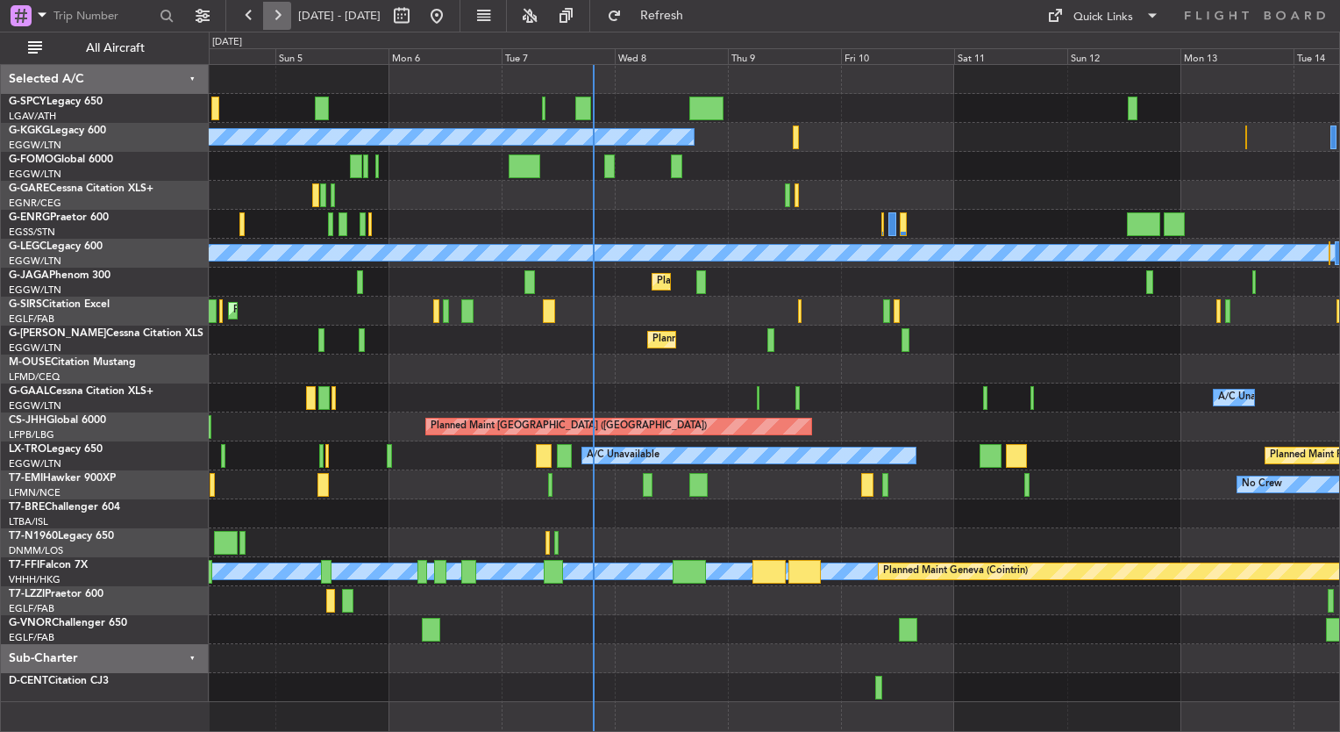
click at [277, 19] on button at bounding box center [277, 16] width 28 height 28
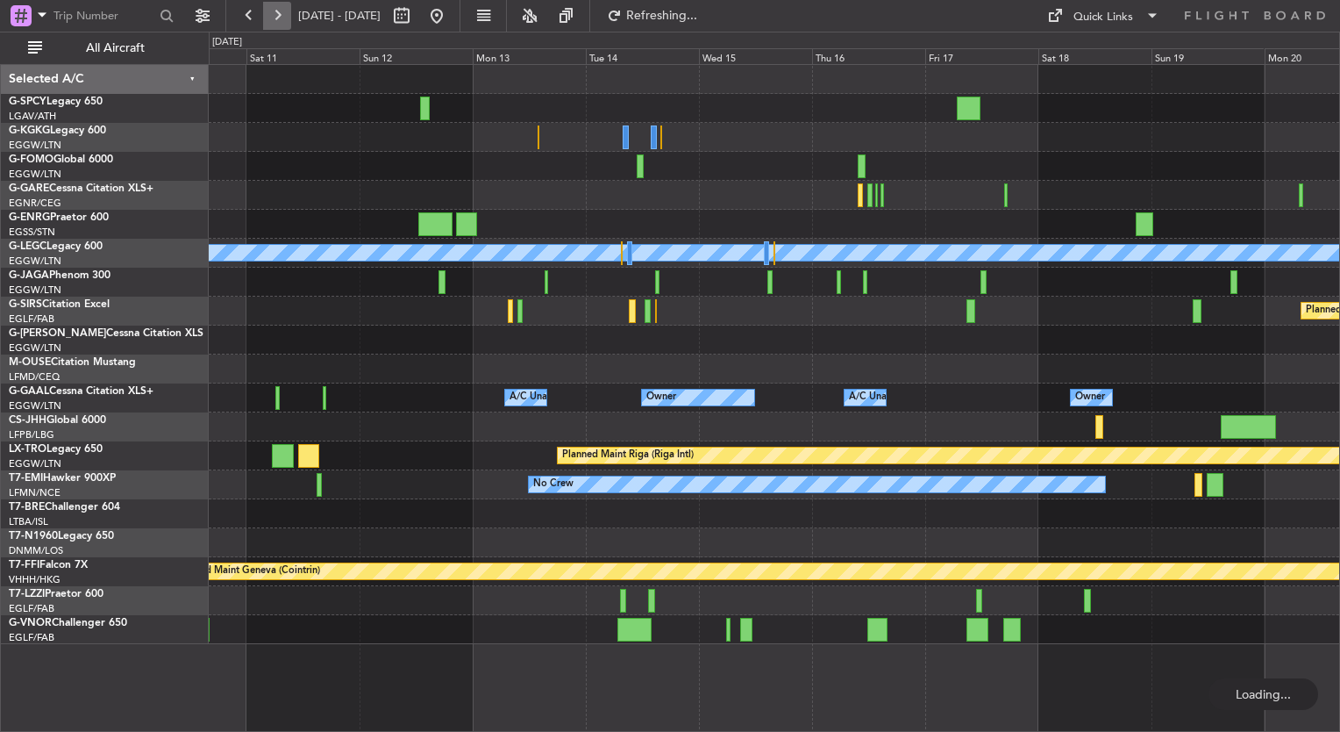
click at [277, 19] on button at bounding box center [277, 16] width 28 height 28
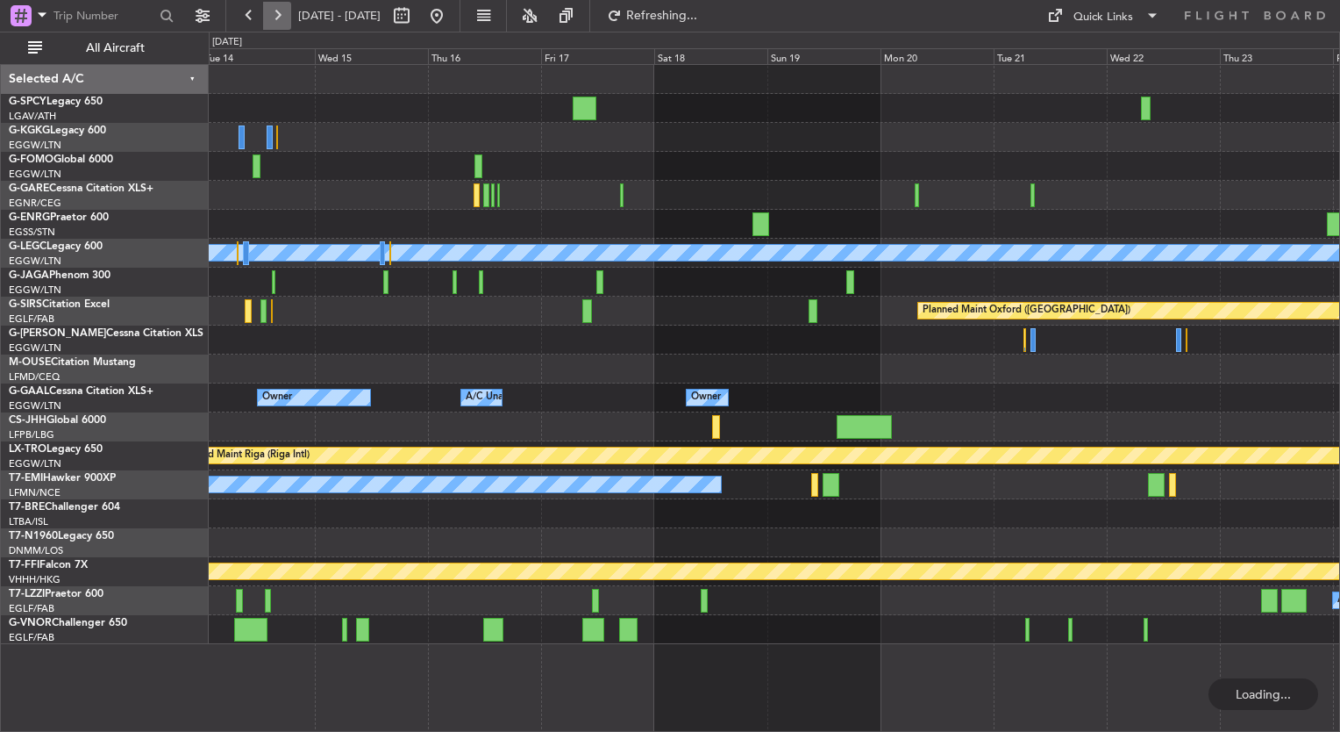
click at [277, 19] on button at bounding box center [277, 16] width 28 height 28
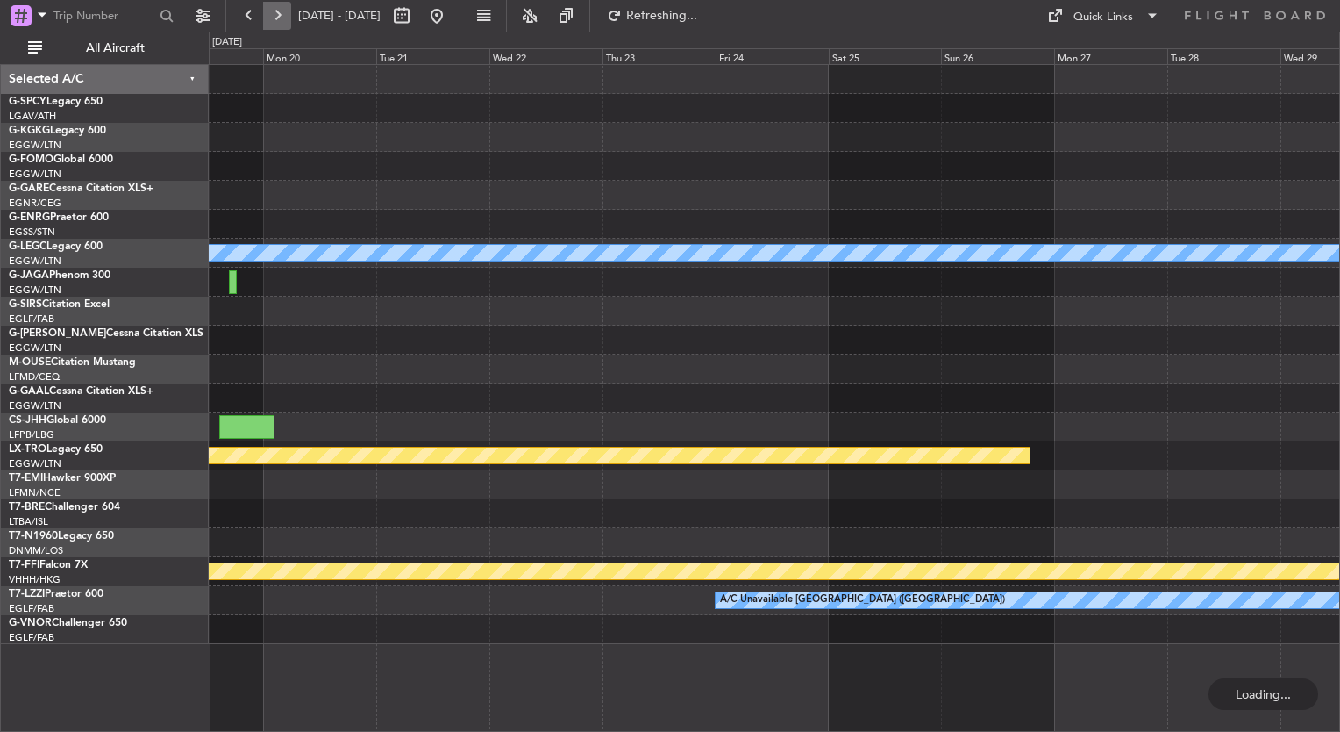
click at [277, 19] on button at bounding box center [277, 16] width 28 height 28
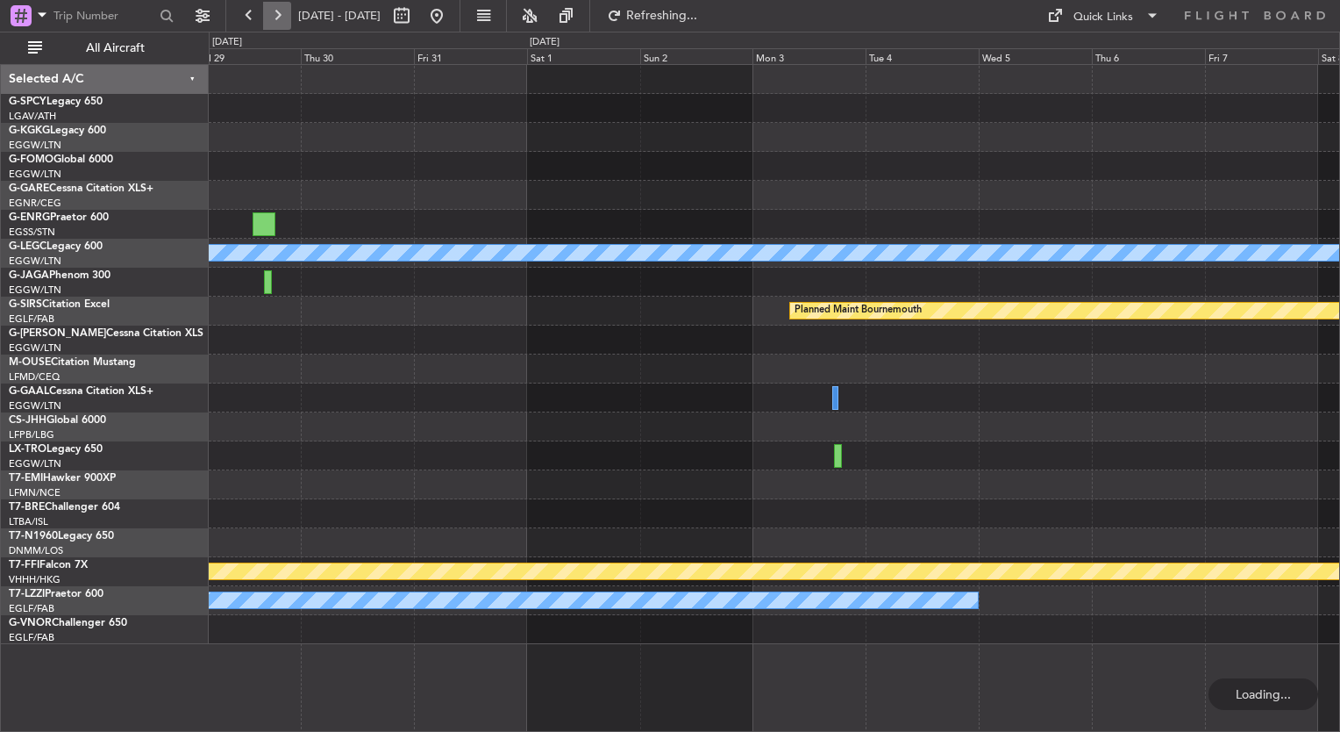
click at [277, 19] on button at bounding box center [277, 16] width 28 height 28
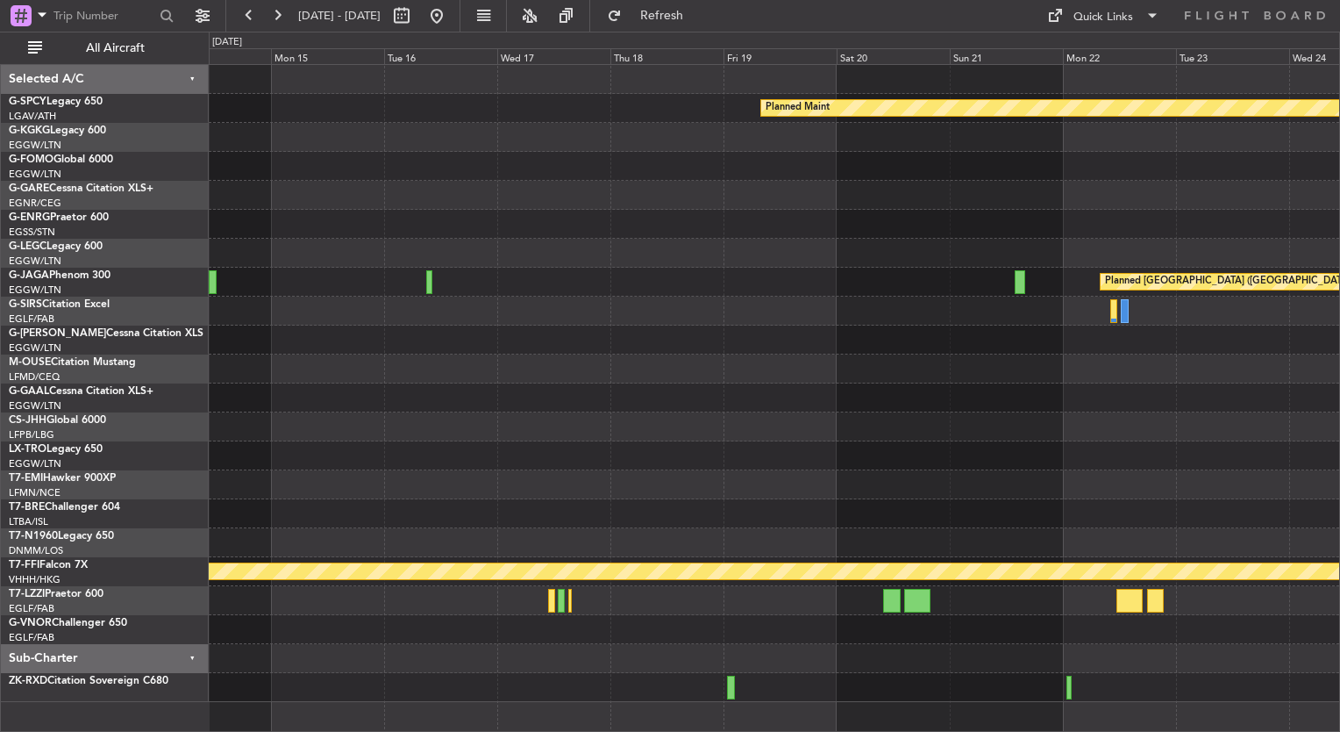
click at [756, 257] on div at bounding box center [774, 253] width 1131 height 29
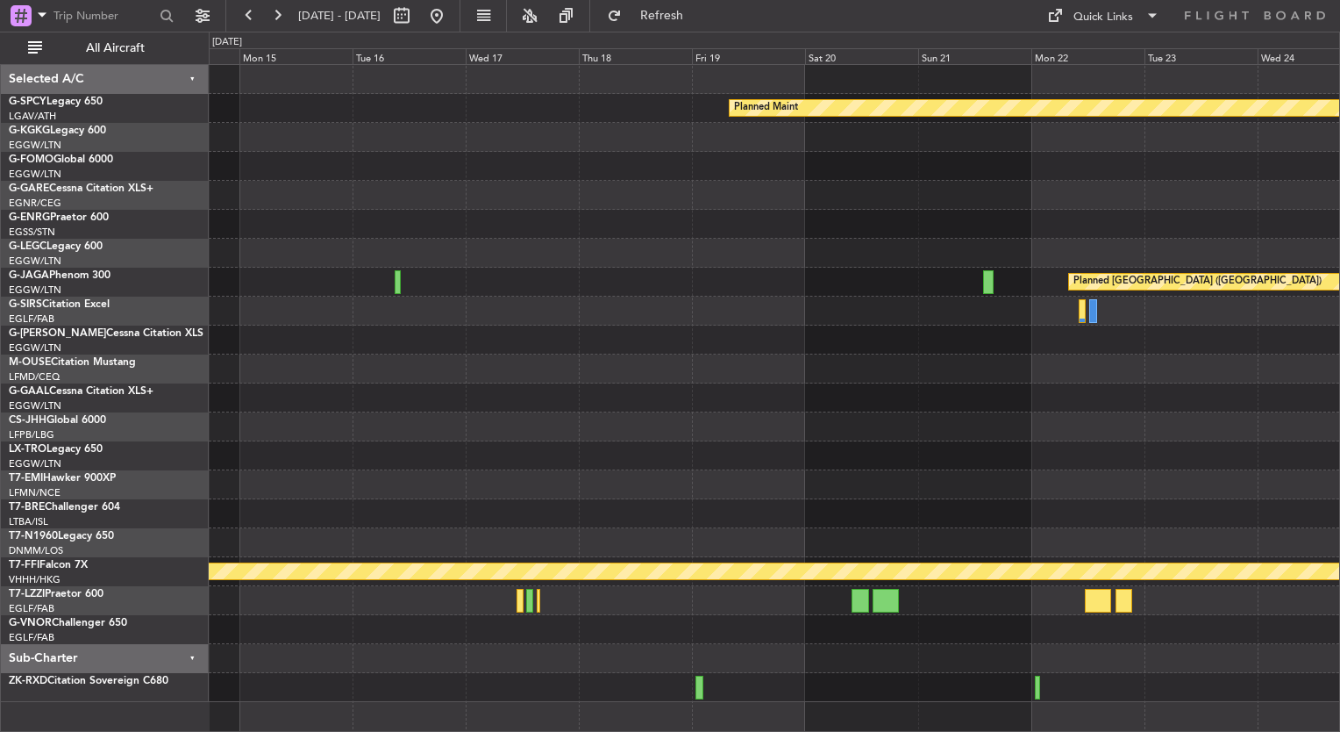
click at [1129, 316] on div "Planned Maint Planned Maint St Gallen (Altenrhein) MEL MEL Planned Maint Geneva…" at bounding box center [774, 383] width 1131 height 637
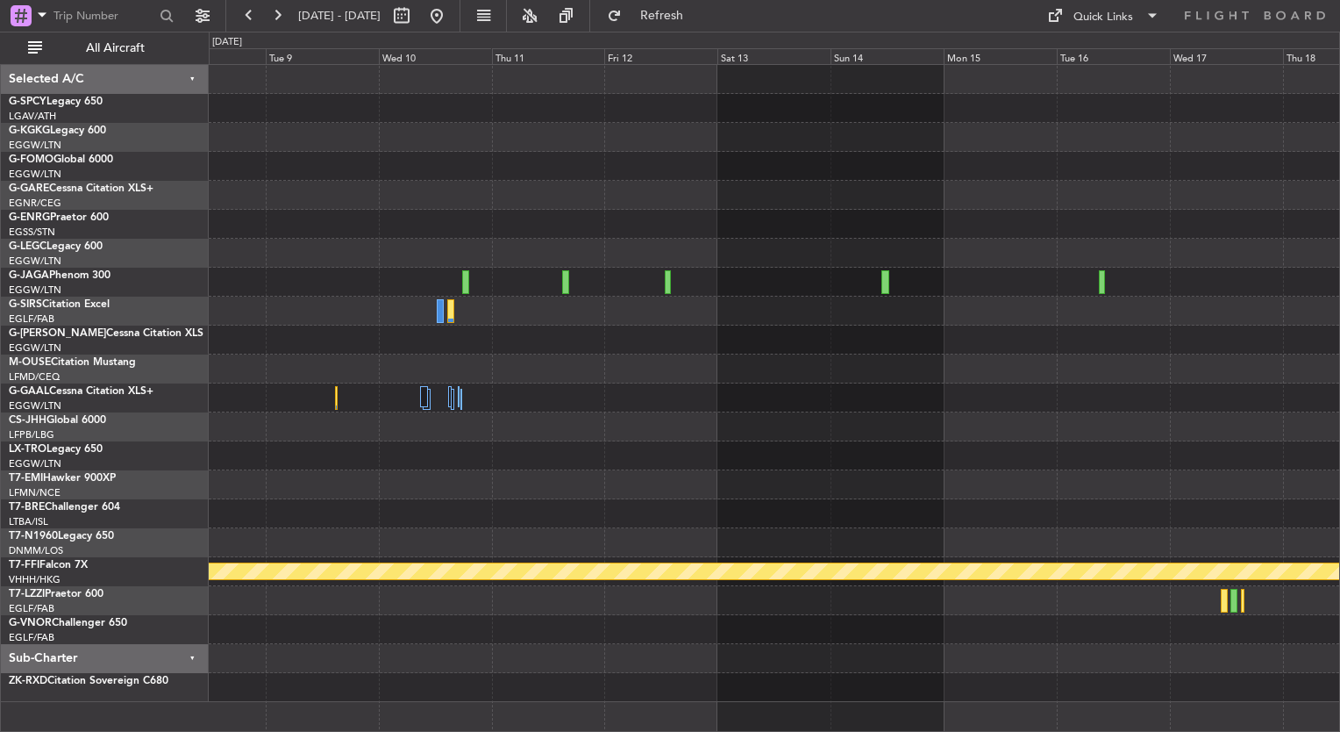
click at [909, 419] on div "Planned Maint MEL MEL Planned Maint Geneva (Cointrin)" at bounding box center [774, 383] width 1131 height 637
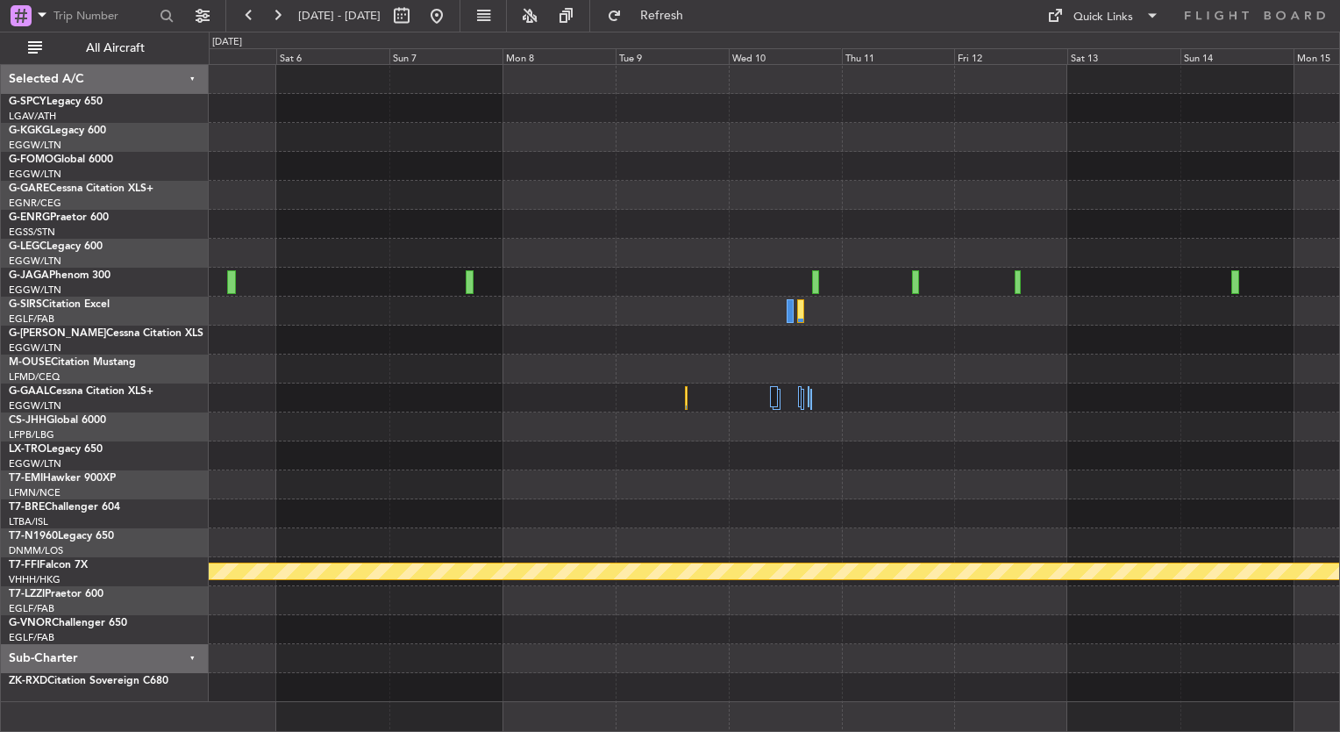
click at [379, 415] on div "MEL MEL Planned Maint Geneva (Cointrin)" at bounding box center [774, 383] width 1131 height 637
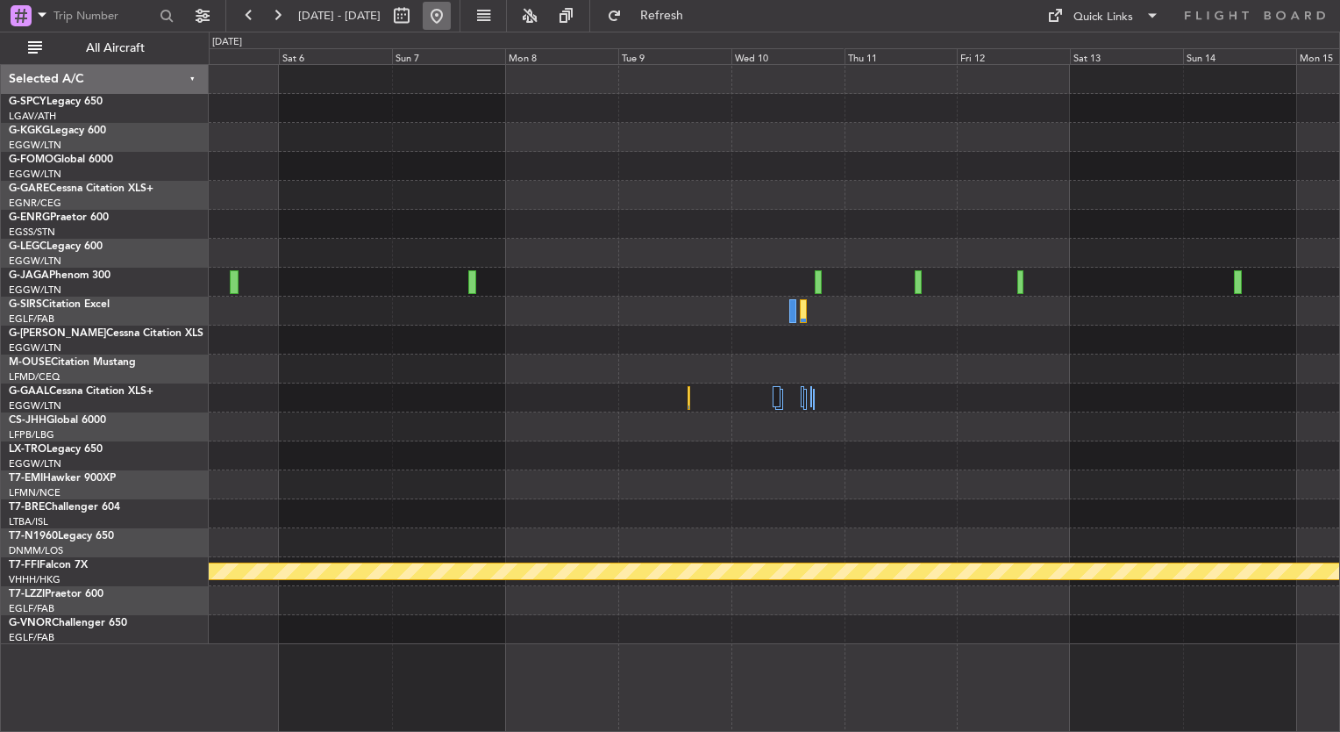
click at [451, 25] on button at bounding box center [437, 16] width 28 height 28
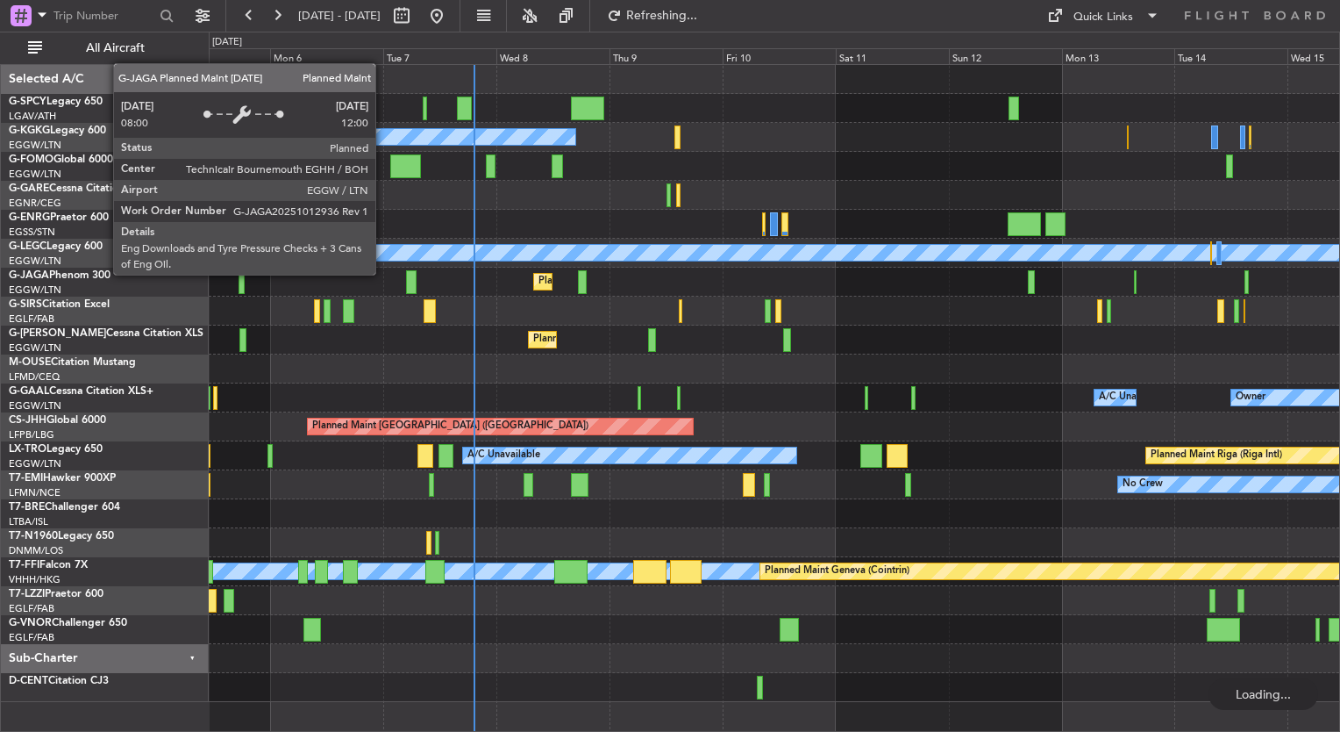
click at [877, 346] on div "Unplanned Maint Bremen A/C Unavailable Istanbul (Ataturk) A/C Unavailable Londo…" at bounding box center [774, 383] width 1131 height 637
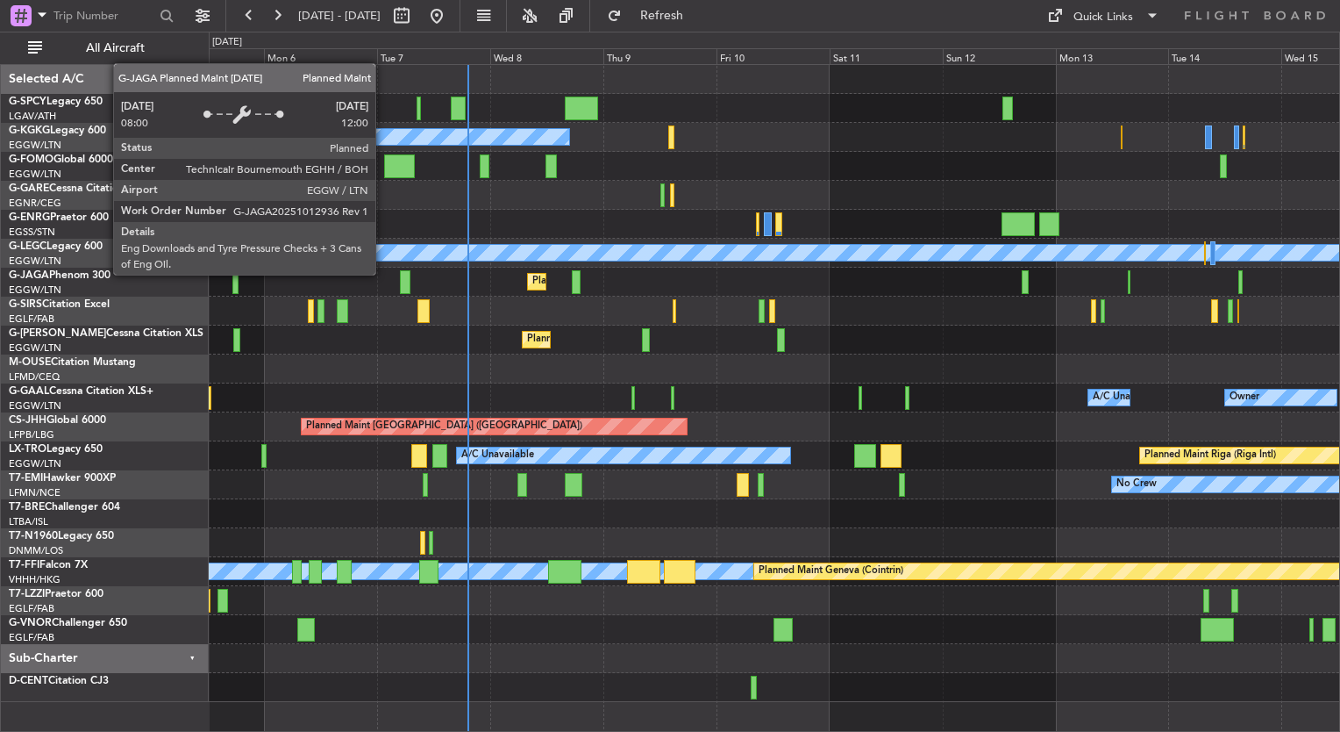
click at [617, 298] on div "Planned Maint [GEOGRAPHIC_DATA] ([GEOGRAPHIC_DATA])" at bounding box center [774, 310] width 1131 height 29
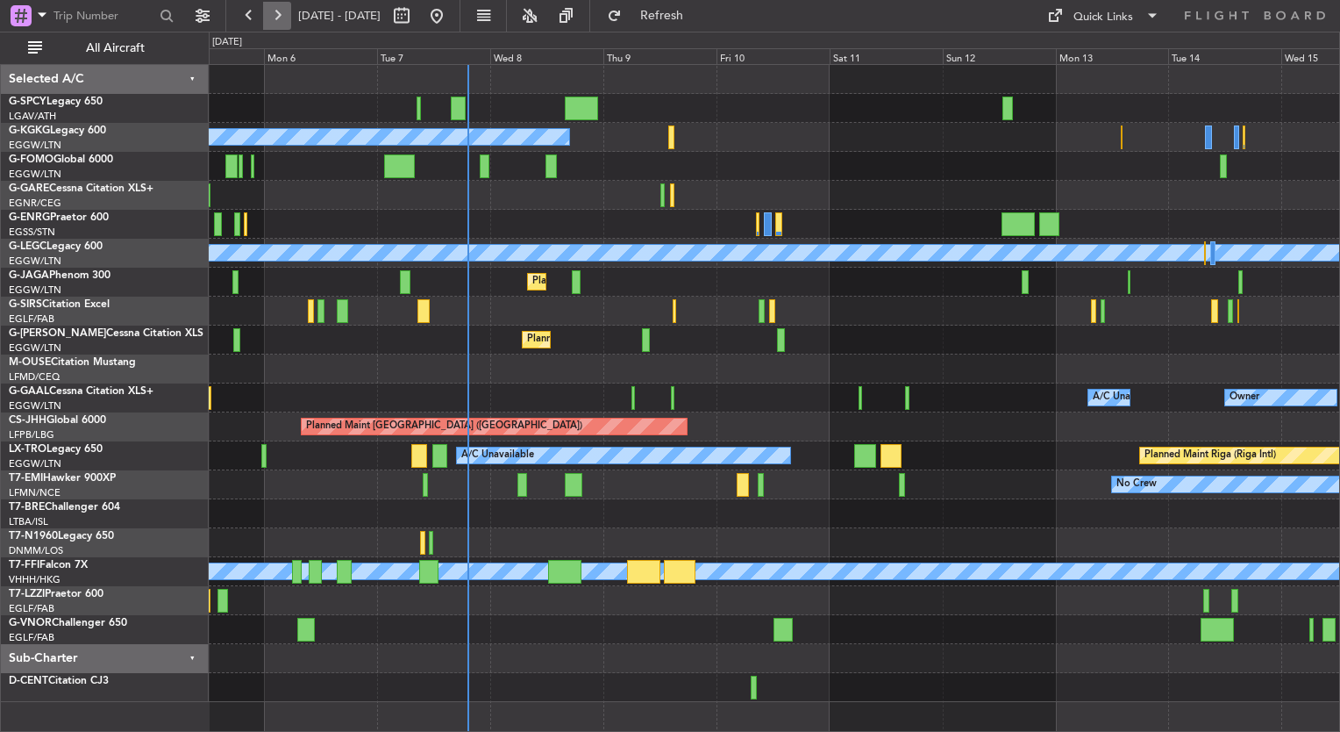
click at [281, 11] on button at bounding box center [277, 16] width 28 height 28
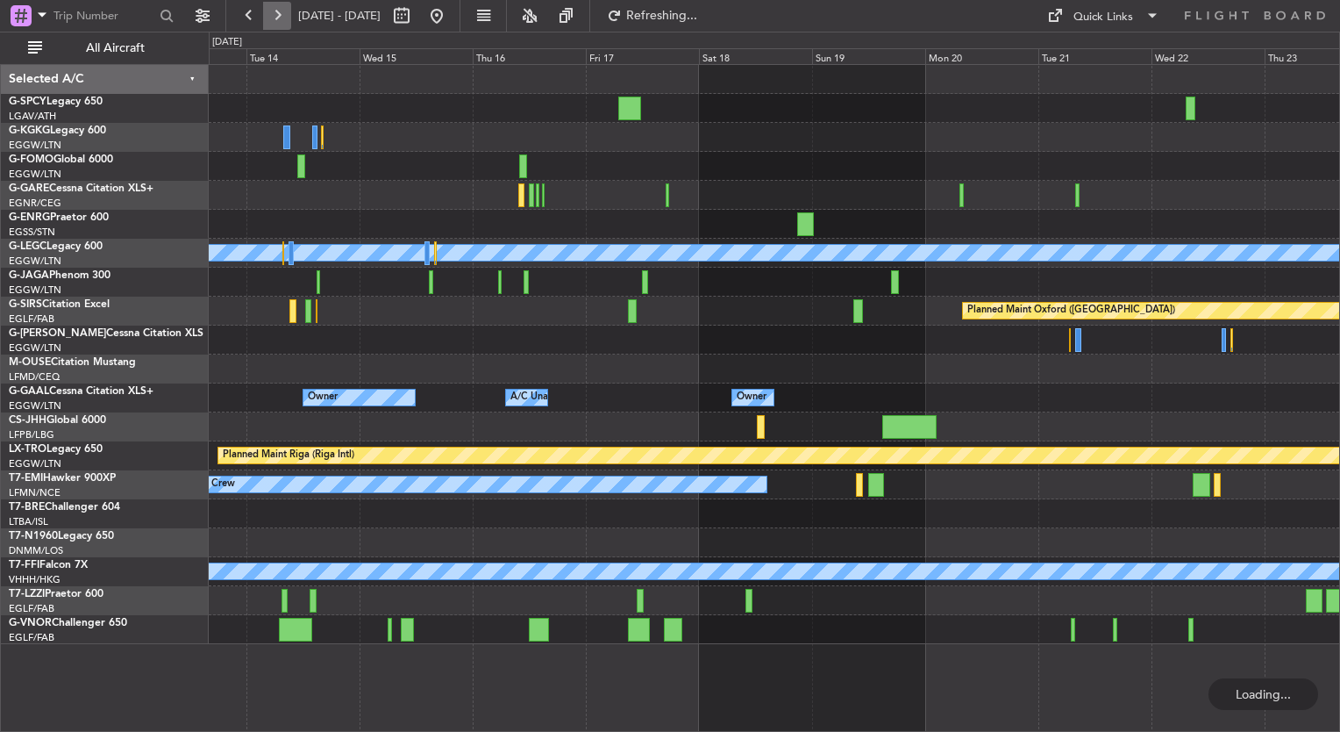
click at [281, 11] on button at bounding box center [277, 16] width 28 height 28
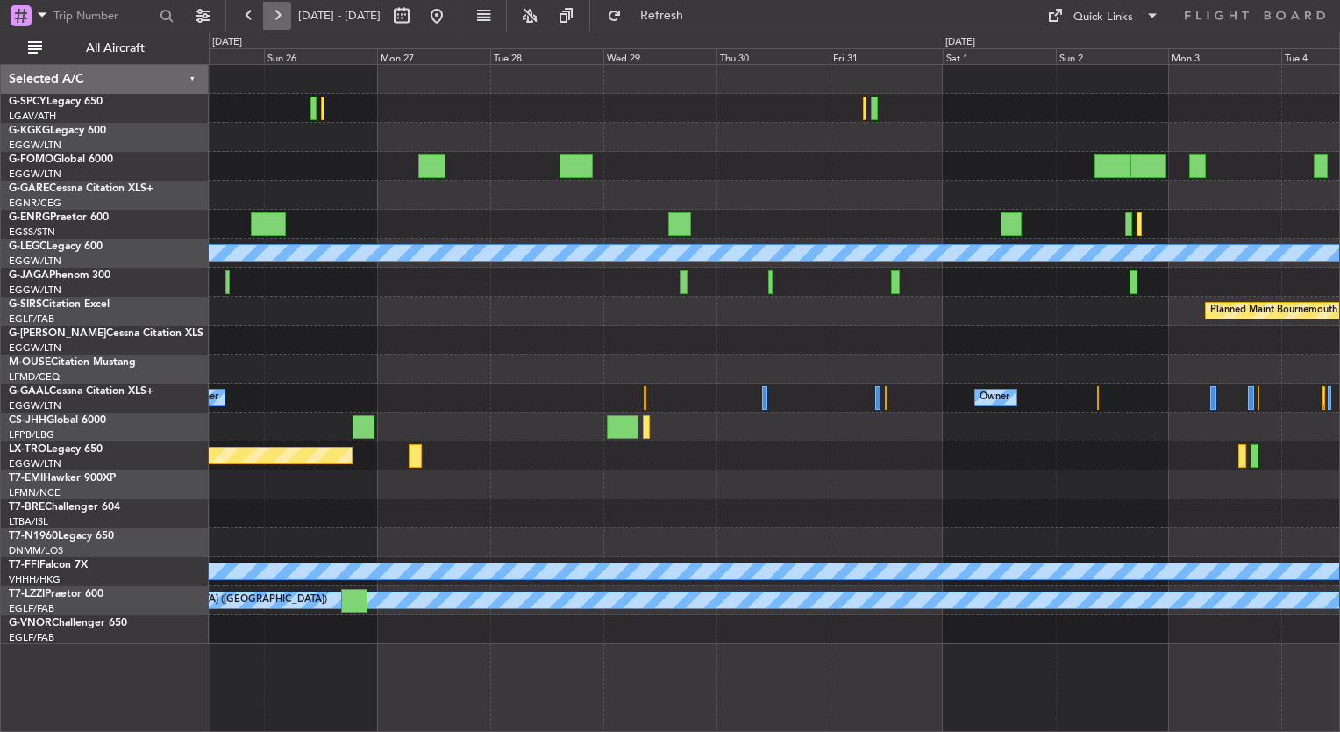
click at [273, 11] on button at bounding box center [277, 16] width 28 height 28
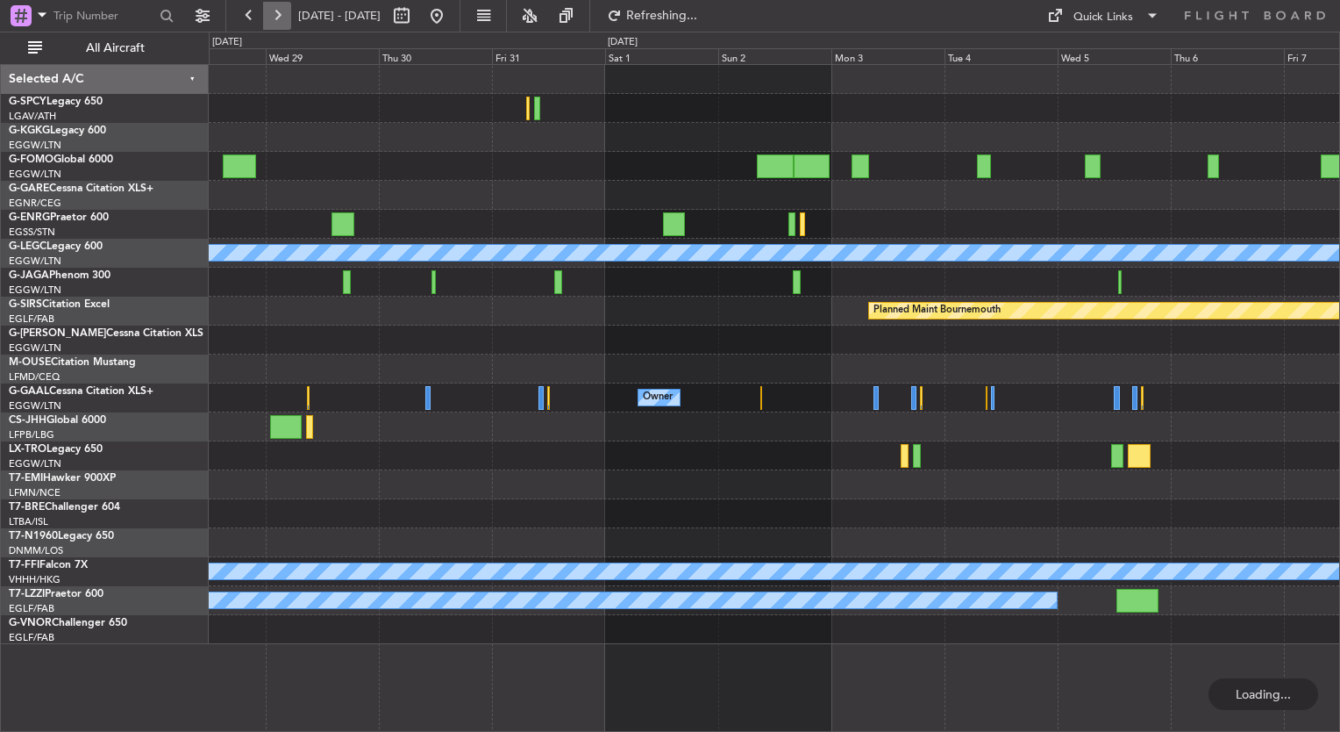
click at [273, 11] on button at bounding box center [277, 16] width 28 height 28
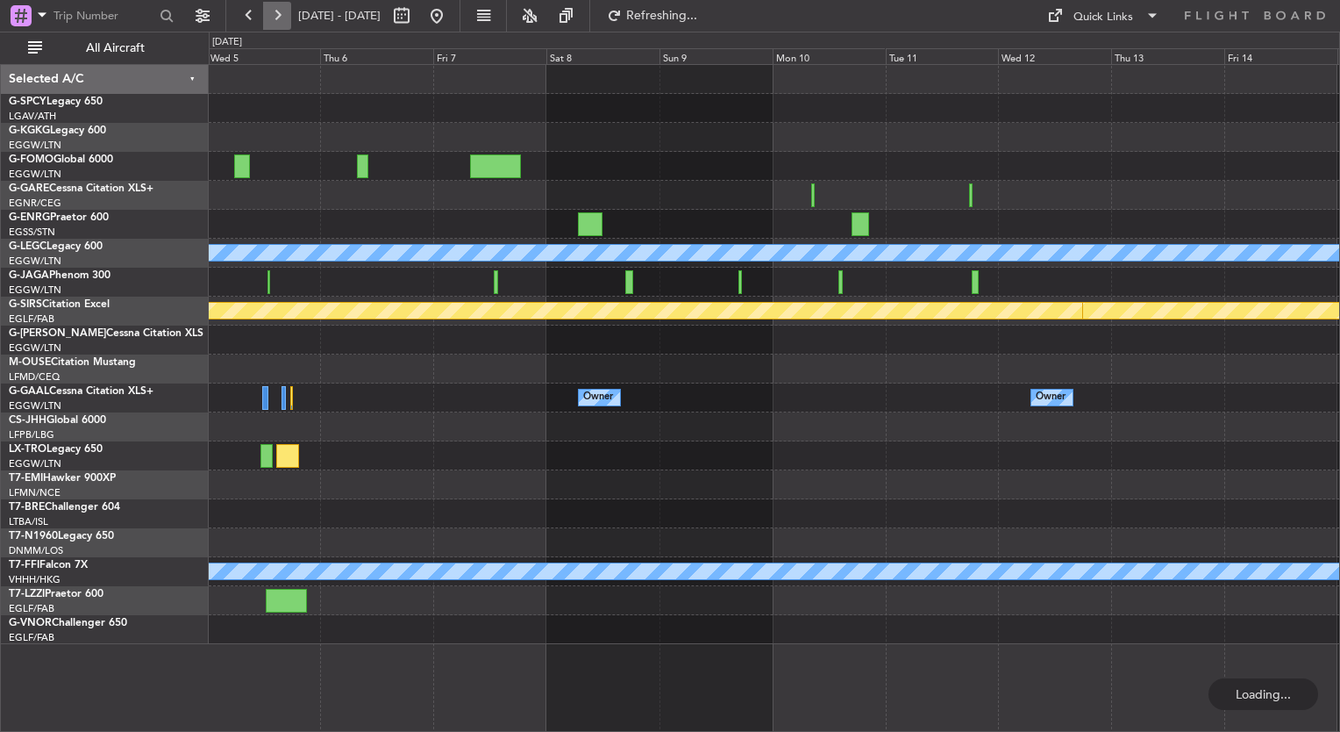
click at [273, 11] on button at bounding box center [277, 16] width 28 height 28
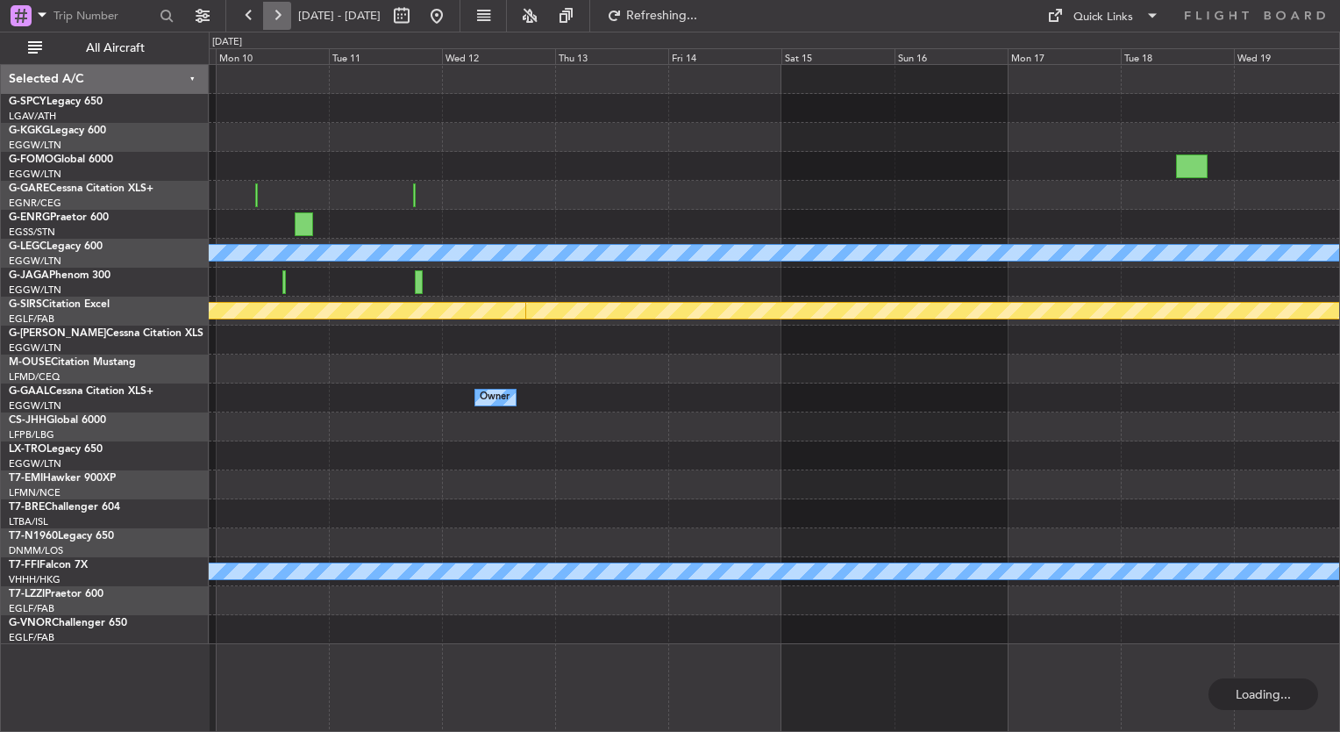
click at [273, 11] on button at bounding box center [277, 16] width 28 height 28
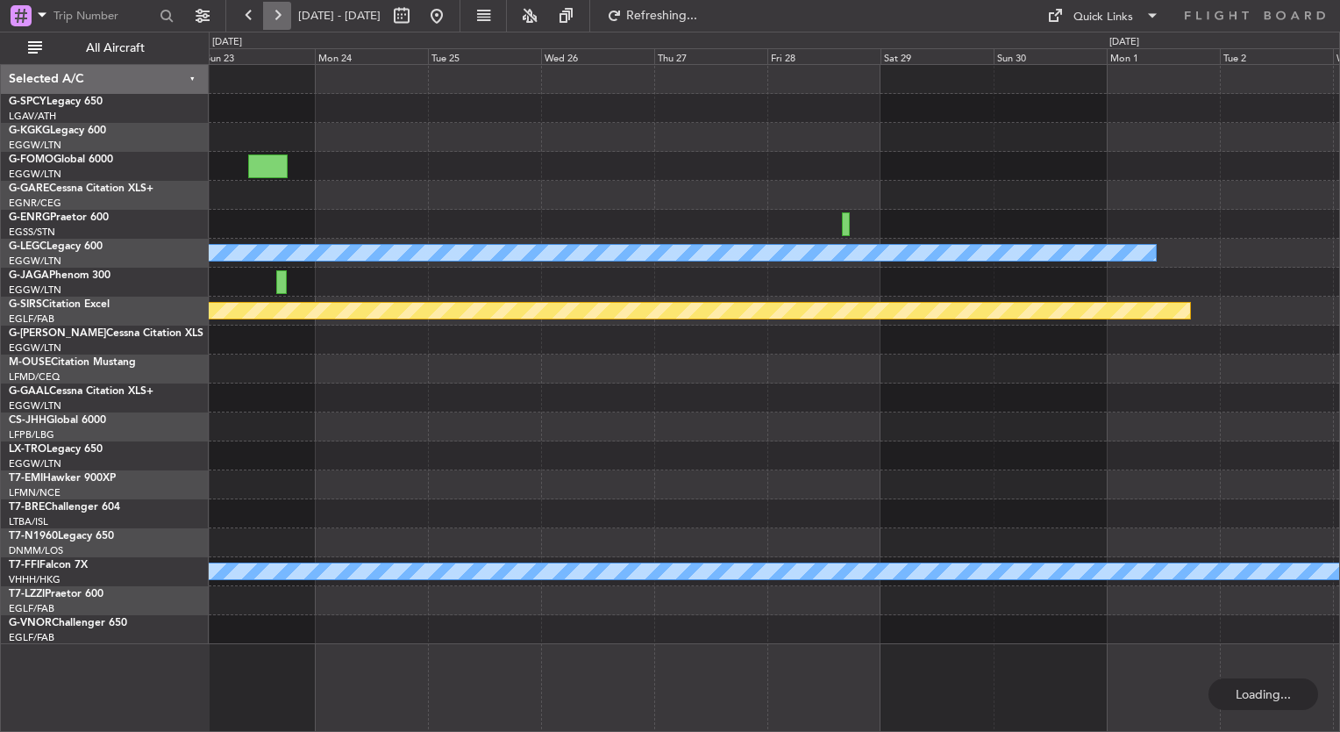
click at [273, 11] on button at bounding box center [277, 16] width 28 height 28
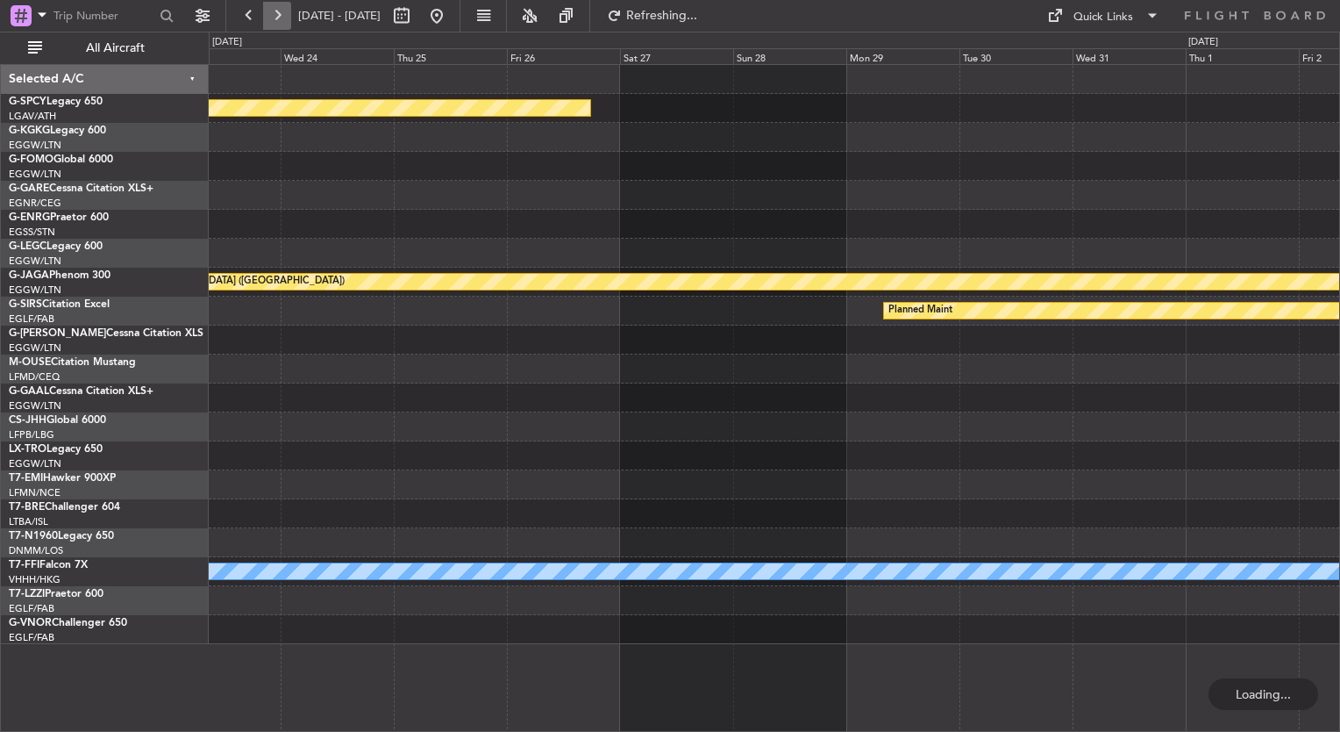
click at [273, 11] on button at bounding box center [277, 16] width 28 height 28
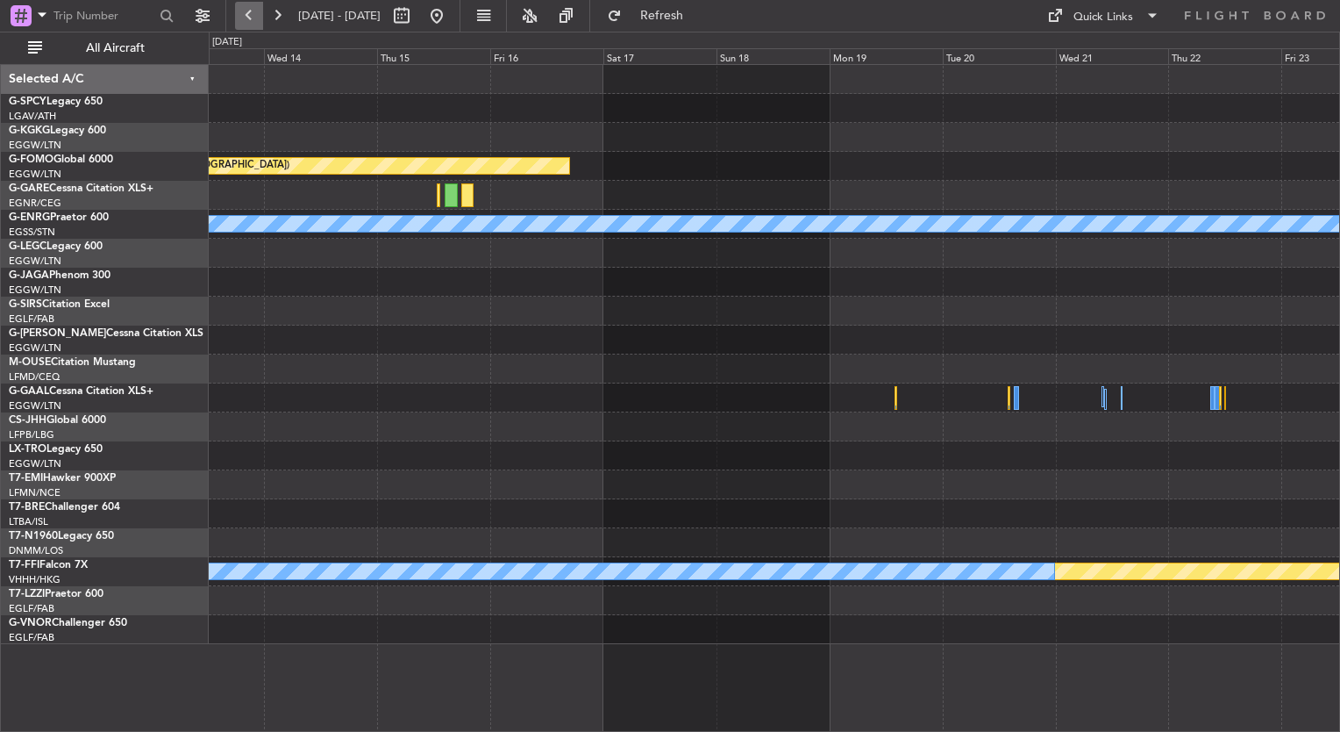
click at [256, 14] on button at bounding box center [249, 16] width 28 height 28
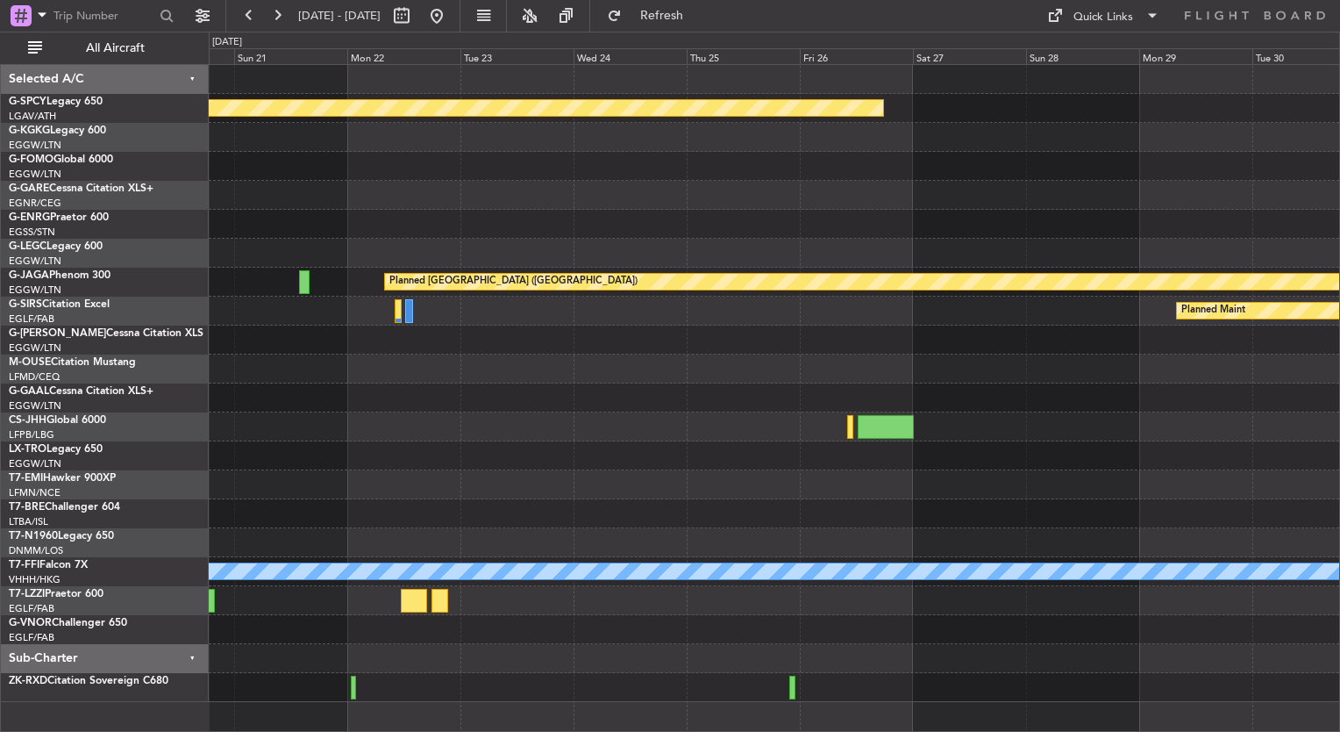
click at [953, 354] on div at bounding box center [774, 368] width 1131 height 29
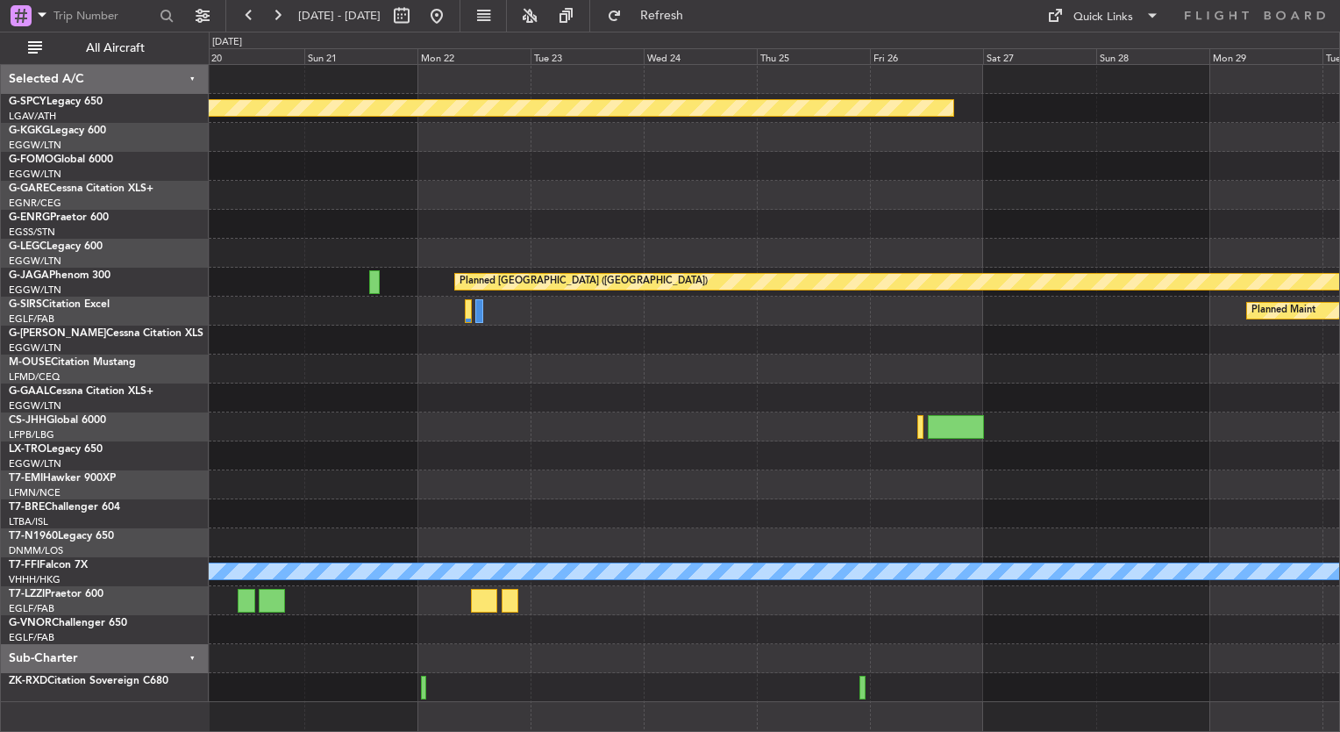
click at [1047, 458] on div "Planned Maint Planned Maint St Gallen (Altenrhein) Planned Maint Planned Maint …" at bounding box center [774, 383] width 1131 height 637
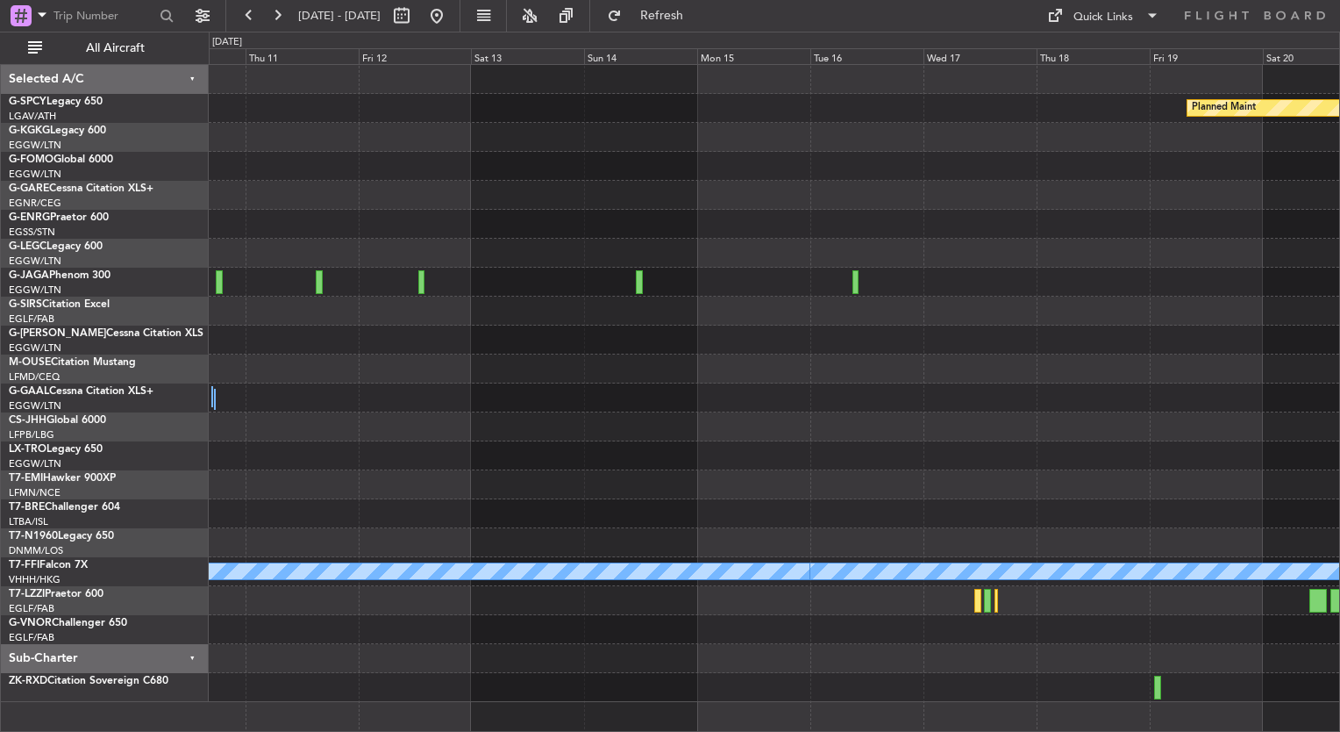
click at [1081, 434] on div at bounding box center [774, 426] width 1131 height 29
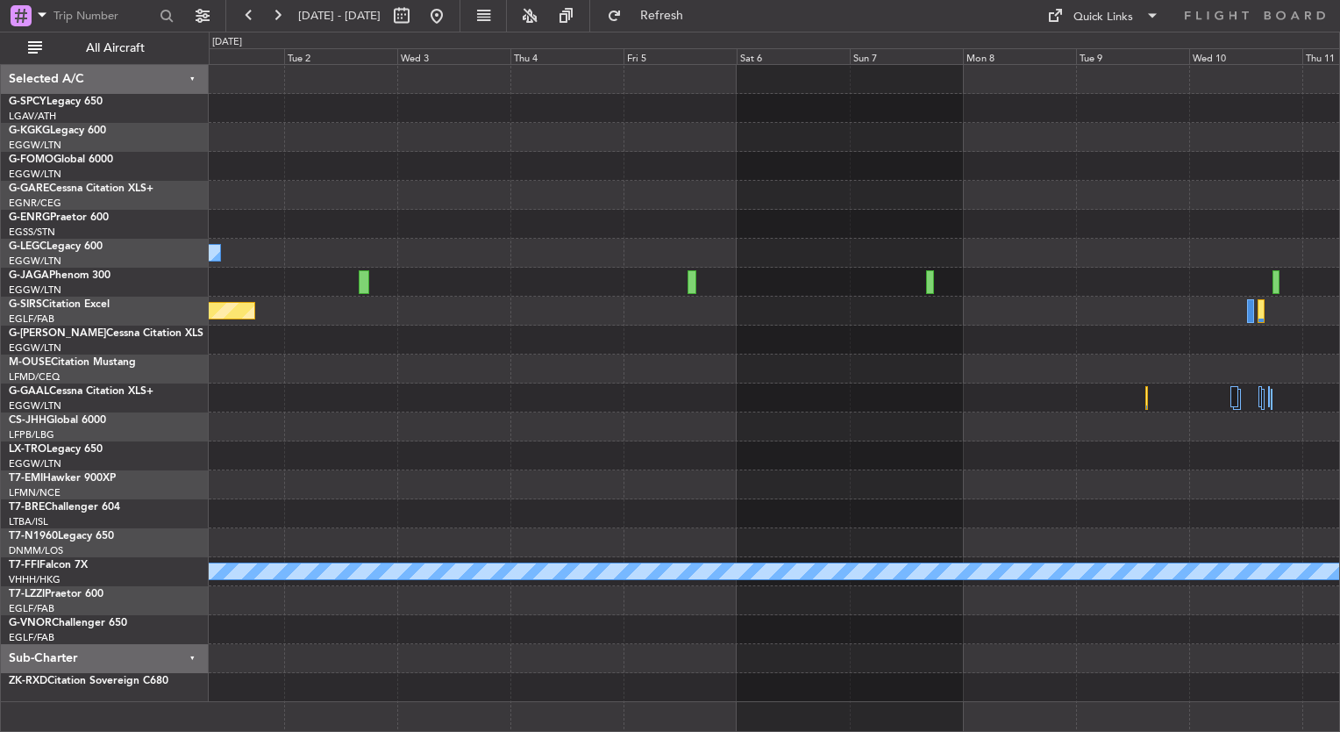
click at [1045, 311] on div "A/C Unavailable London (Luton) Planned Maint Bournemouth Owner Planned Maint Ge…" at bounding box center [774, 383] width 1131 height 637
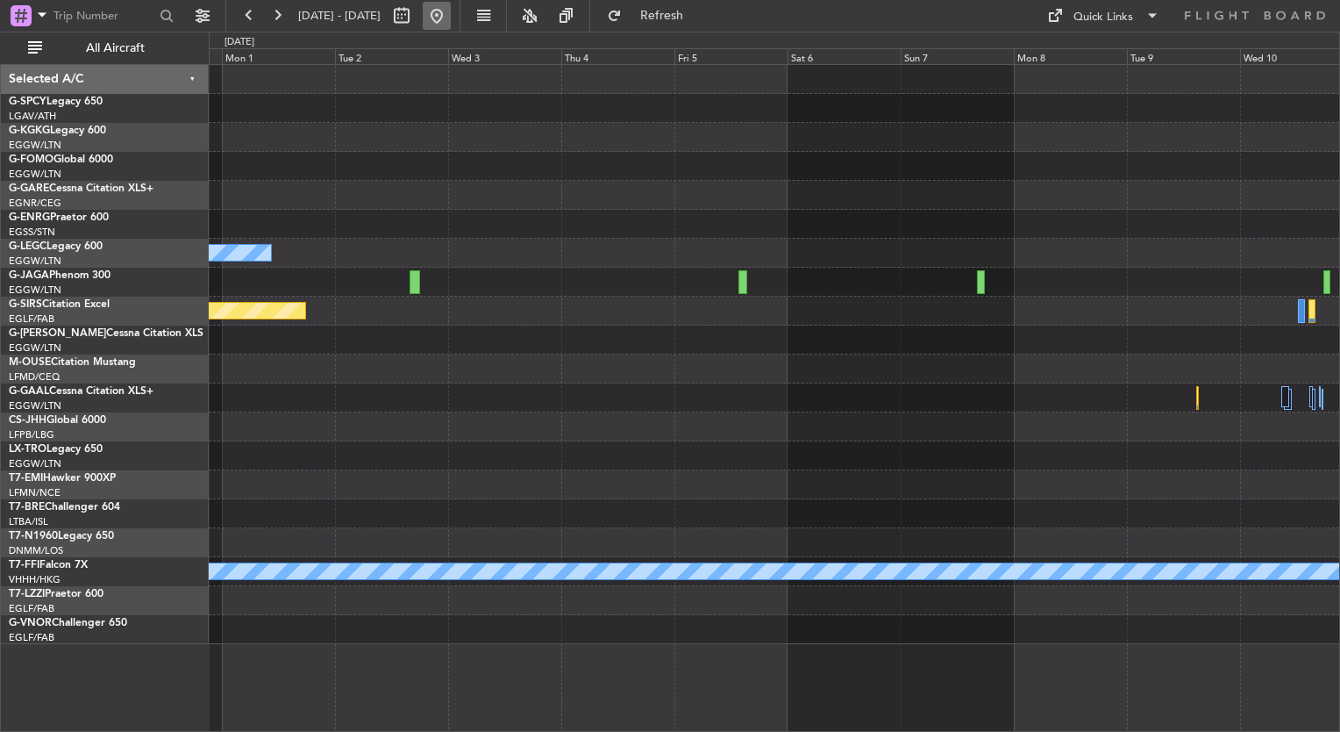
click at [451, 4] on button at bounding box center [437, 16] width 28 height 28
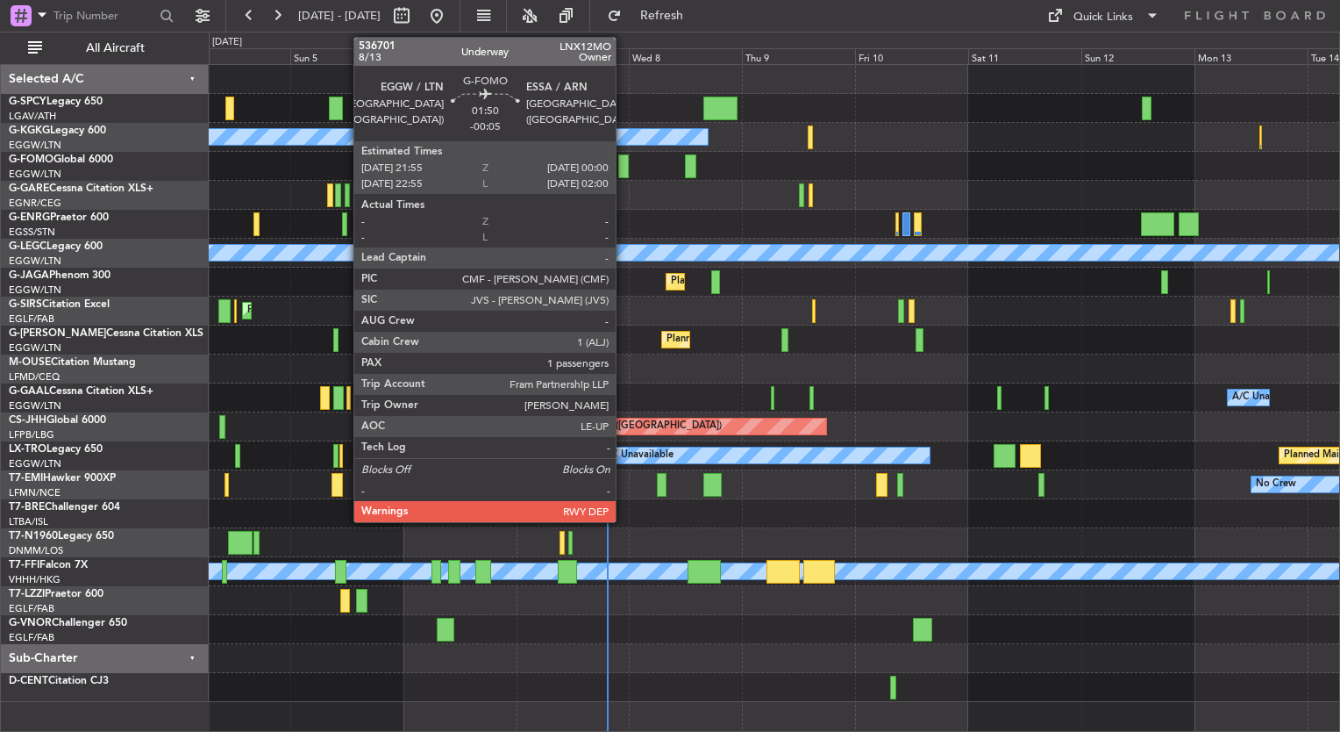
click at [624, 170] on div at bounding box center [623, 166] width 11 height 24
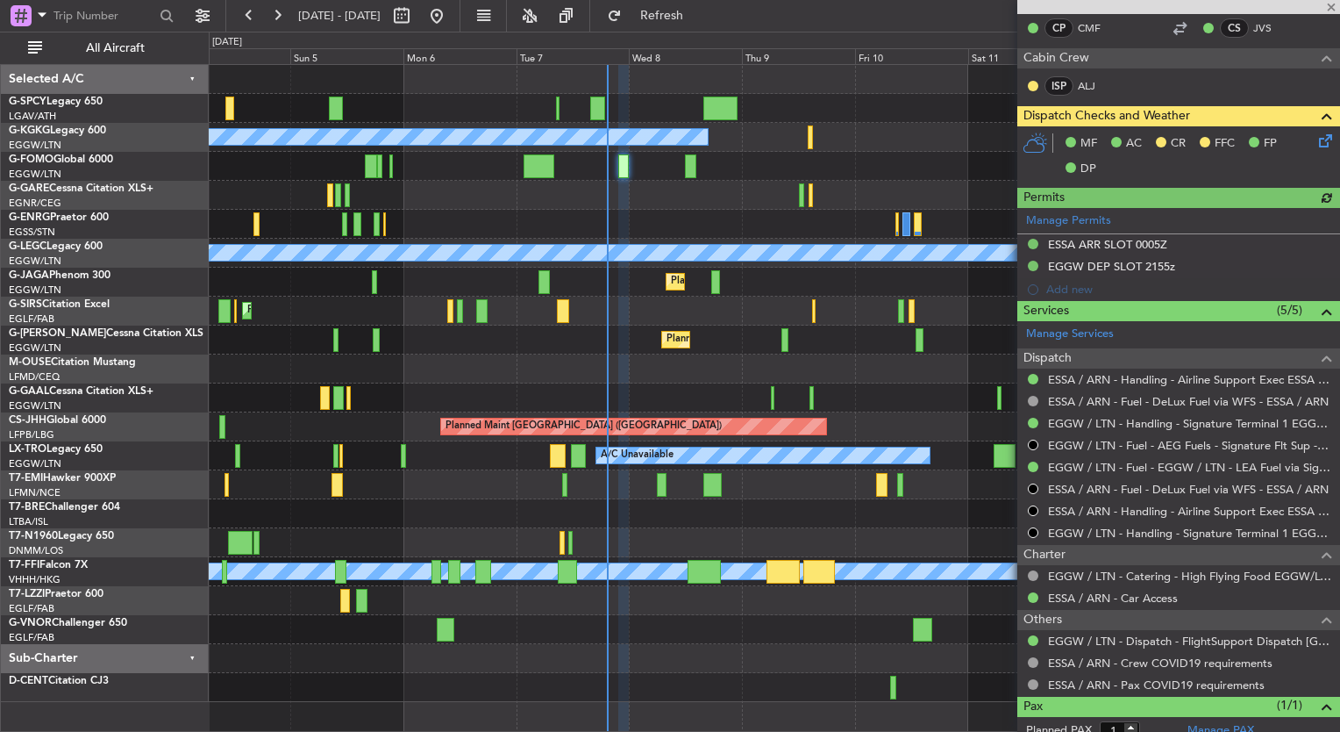
scroll to position [386, 0]
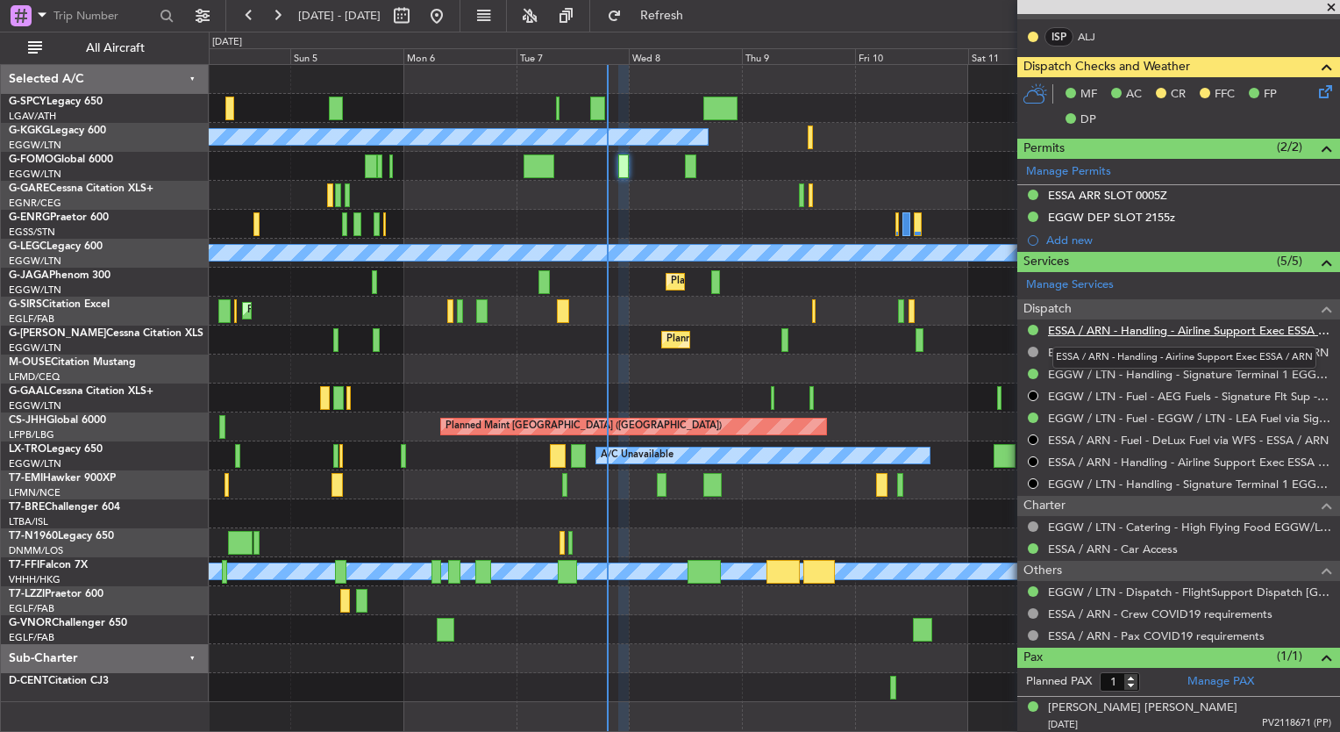
click at [1158, 330] on link "ESSA / ARN - Handling - Airline Support Exec ESSA / ARN" at bounding box center [1189, 330] width 283 height 15
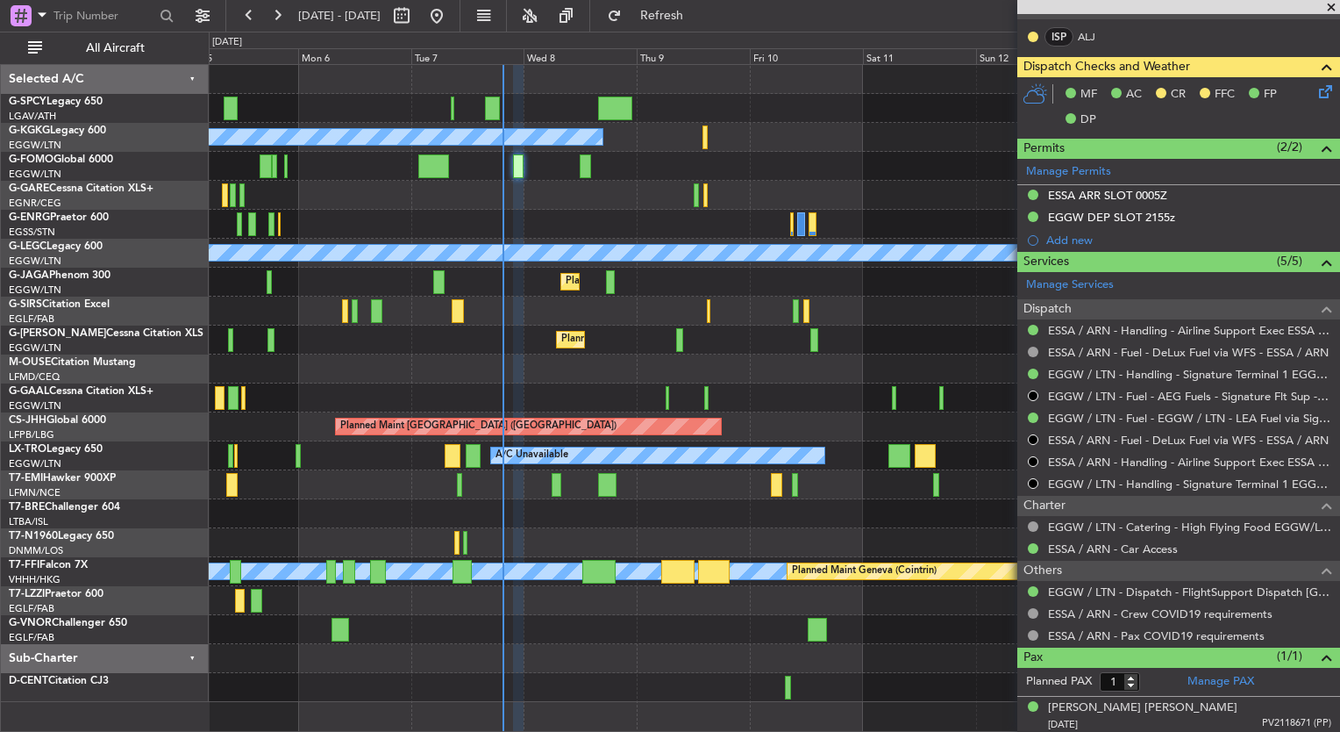
click at [525, 305] on div "Unplanned Maint Bremen A/C Unavailable Istanbul (Ataturk) A/C Unavailable Londo…" at bounding box center [774, 383] width 1131 height 637
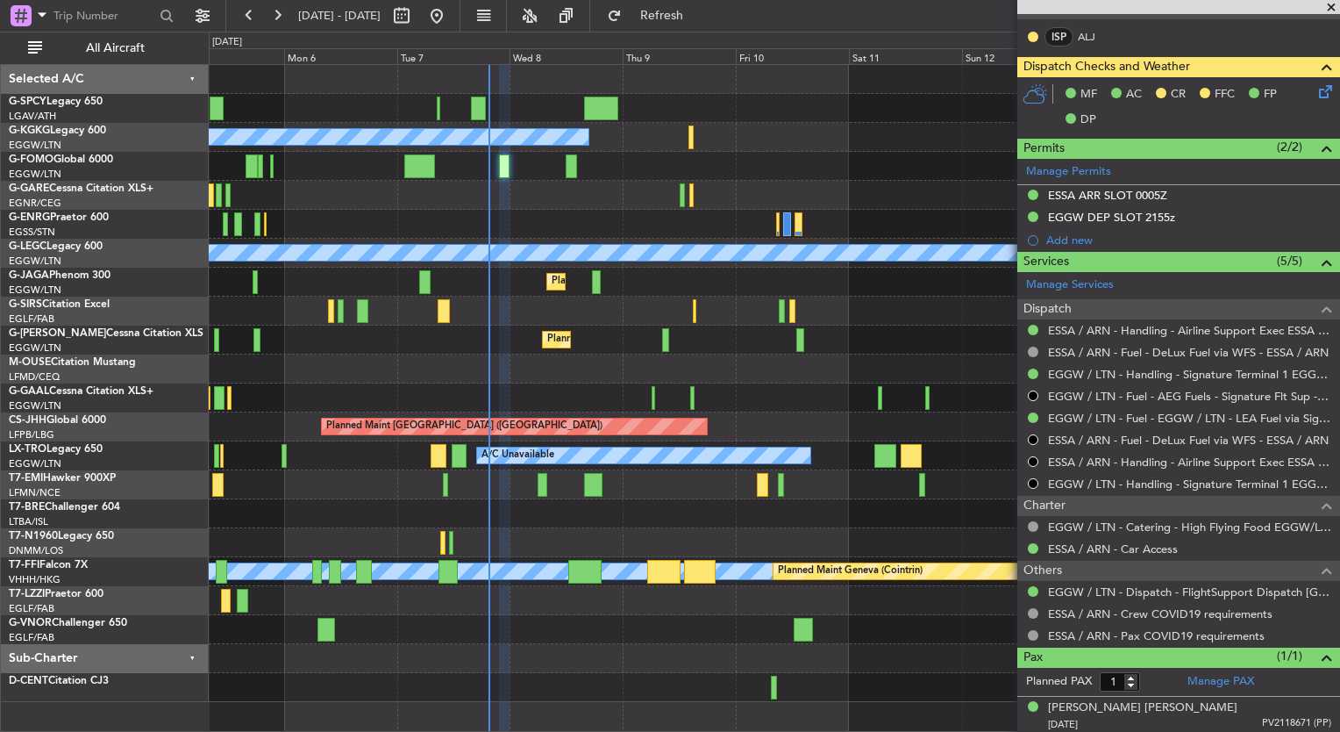
click at [204, 332] on div "Unplanned Maint Bremen A/C Unavailable Istanbul (Ataturk) A/C Unavailable Londo…" at bounding box center [670, 382] width 1340 height 700
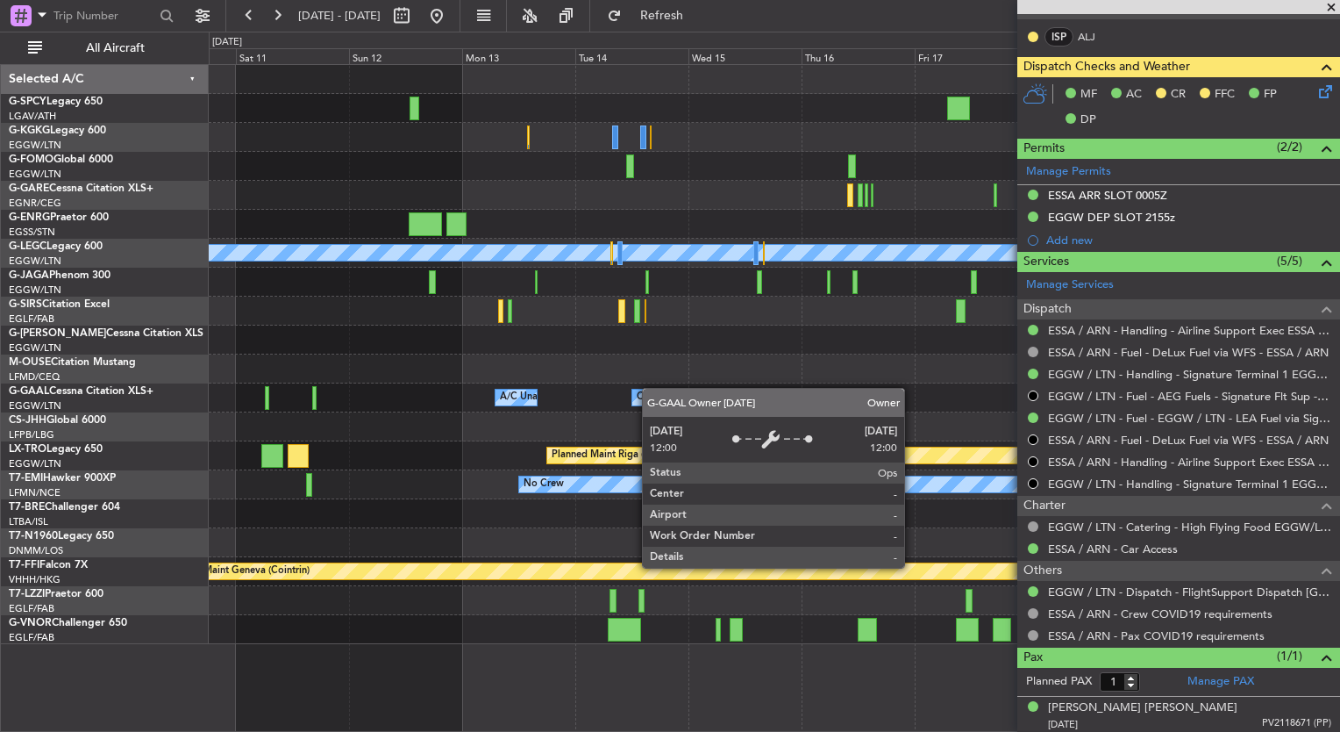
click at [707, 400] on div "Owner A/C Unavailable Owner A/C Unavailable Owner" at bounding box center [774, 397] width 1131 height 29
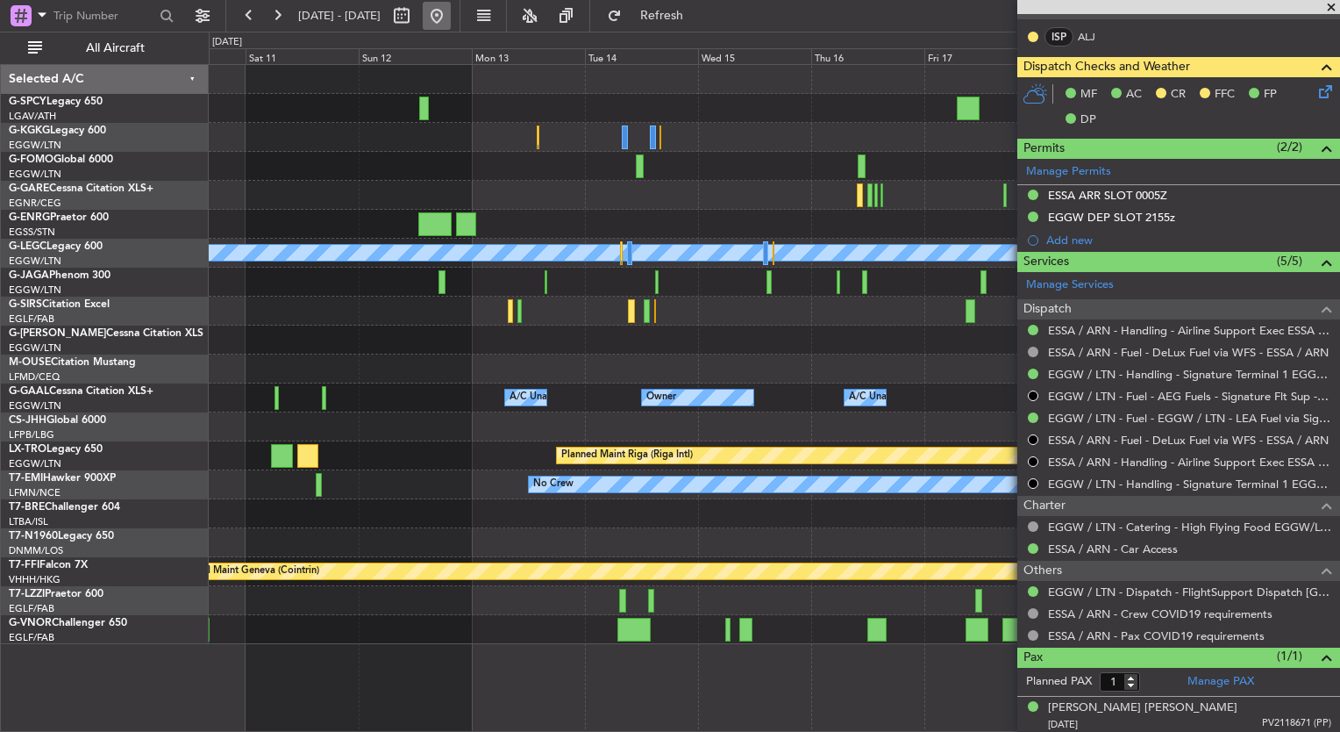
click at [451, 20] on button at bounding box center [437, 16] width 28 height 28
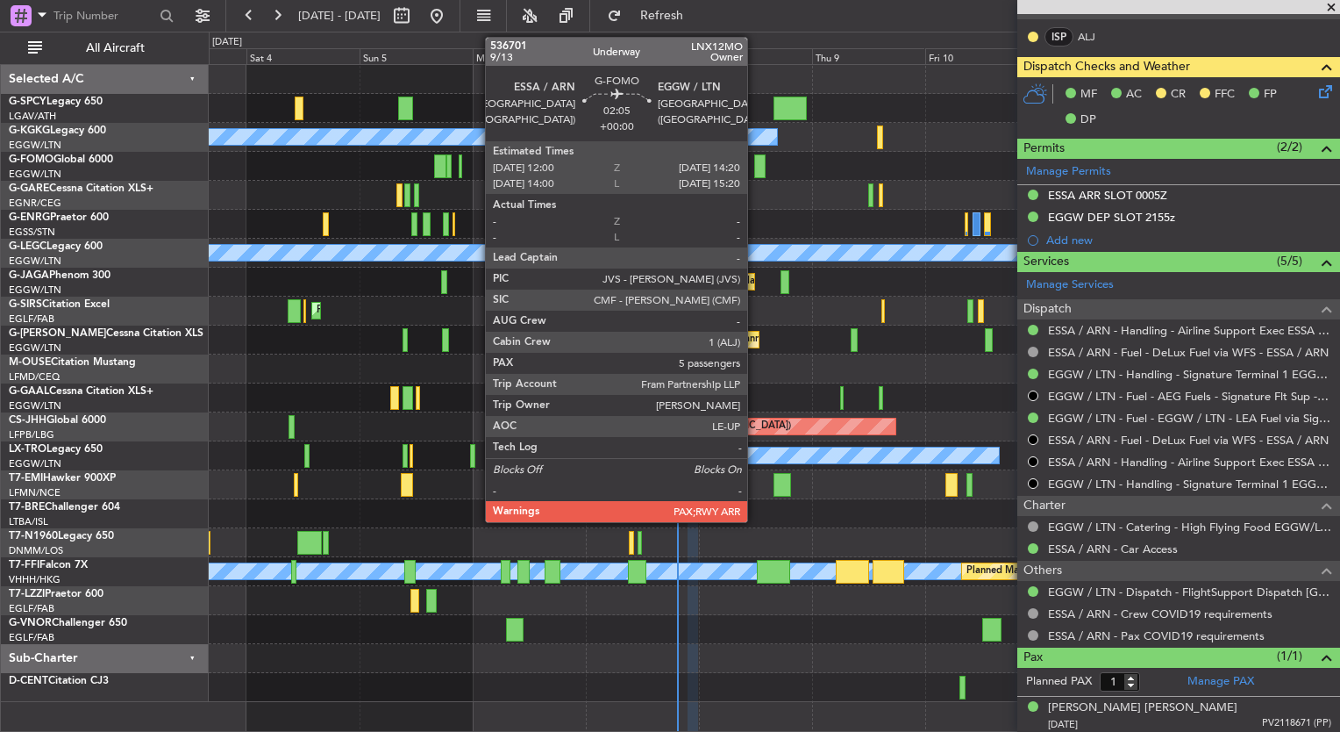
click at [759, 161] on div at bounding box center [759, 166] width 11 height 24
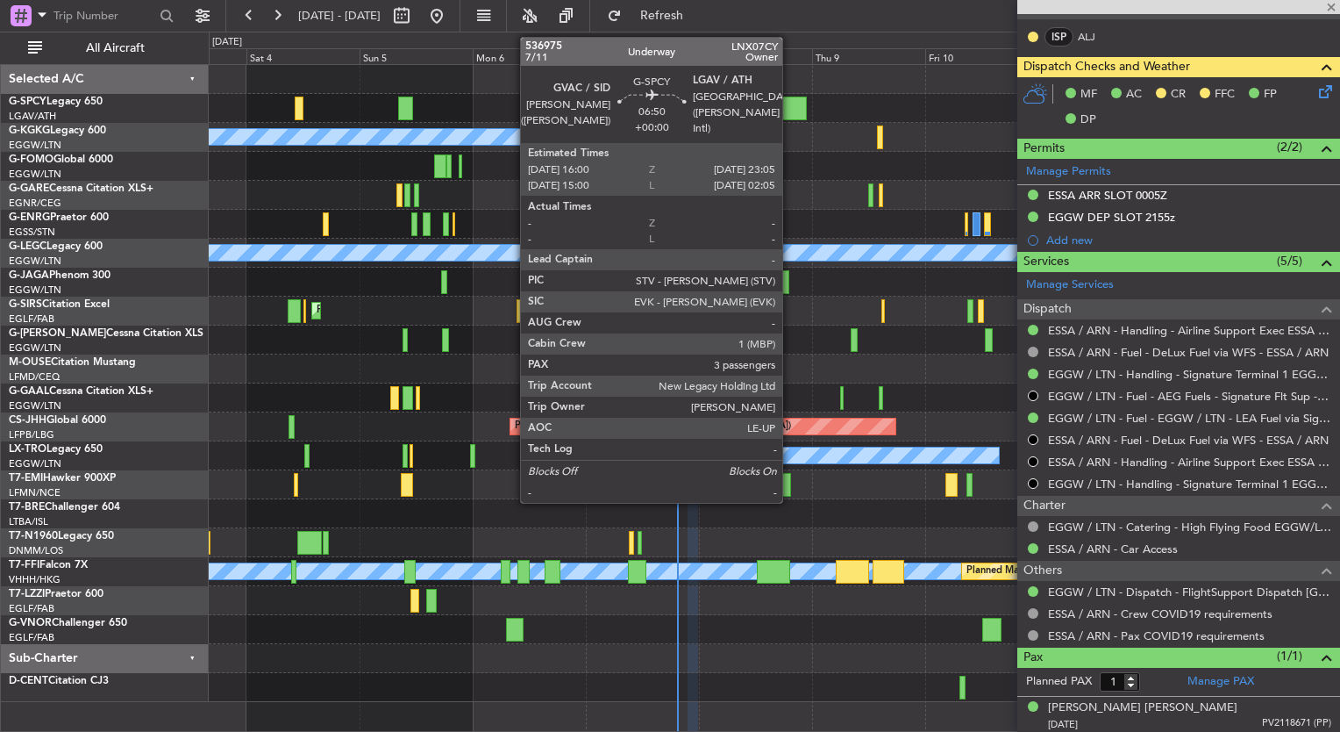
click at [790, 107] on div at bounding box center [791, 108] width 34 height 24
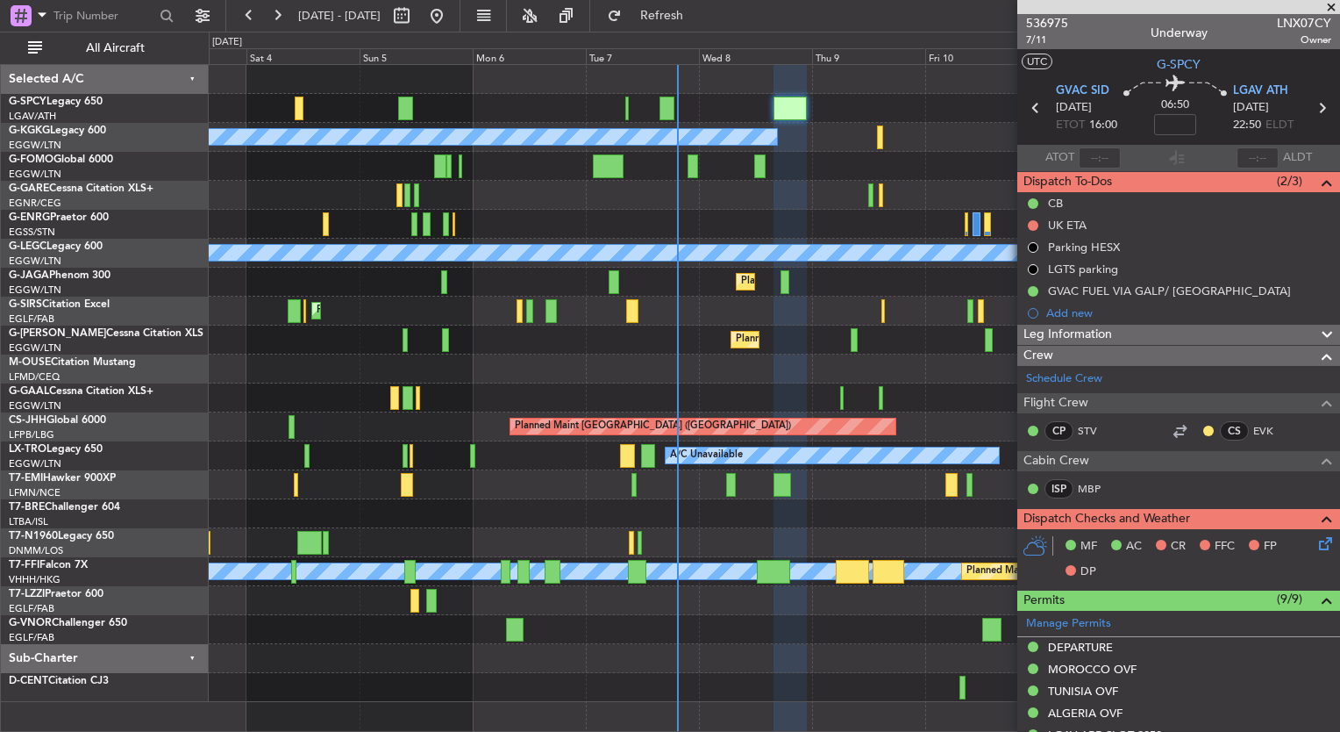
click at [1032, 230] on mat-tooltip-component "Not Started" at bounding box center [1034, 253] width 84 height 46
click at [1029, 225] on button at bounding box center [1033, 225] width 11 height 11
click at [1030, 297] on span "Completed" at bounding box center [1041, 303] width 58 height 18
click at [1316, 539] on icon at bounding box center [1323, 540] width 14 height 14
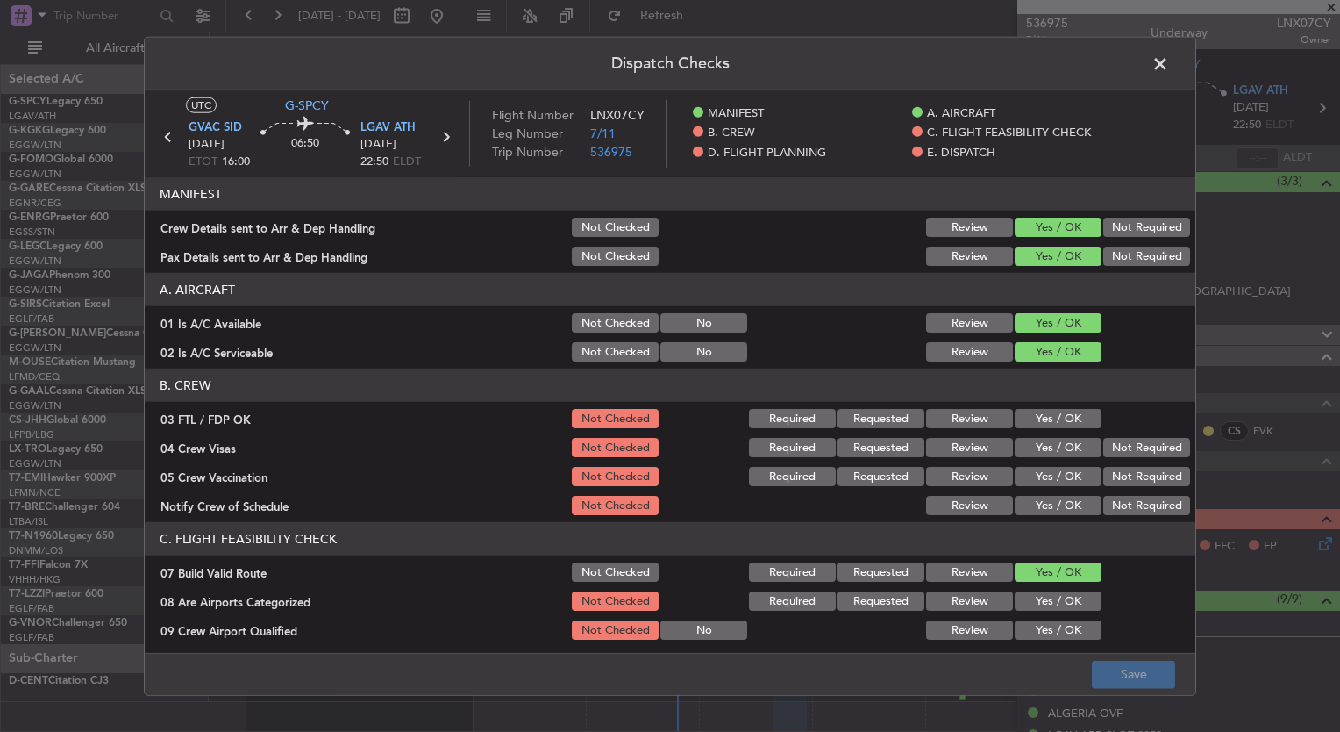
click at [1042, 422] on button "Yes / OK" at bounding box center [1058, 418] width 87 height 19
click at [1039, 446] on button "Yes / OK" at bounding box center [1058, 447] width 87 height 19
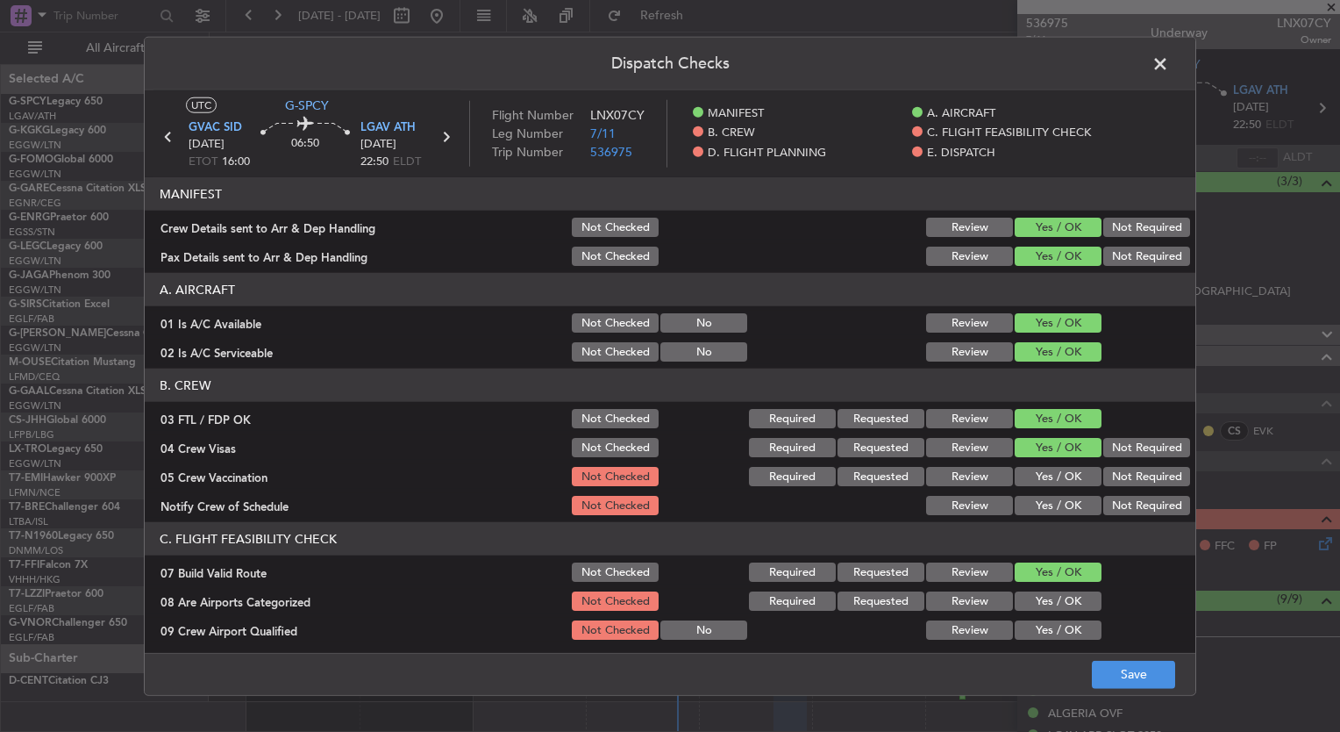
click at [1039, 470] on button "Yes / OK" at bounding box center [1058, 476] width 87 height 19
click at [1047, 514] on button "Yes / OK" at bounding box center [1058, 505] width 87 height 19
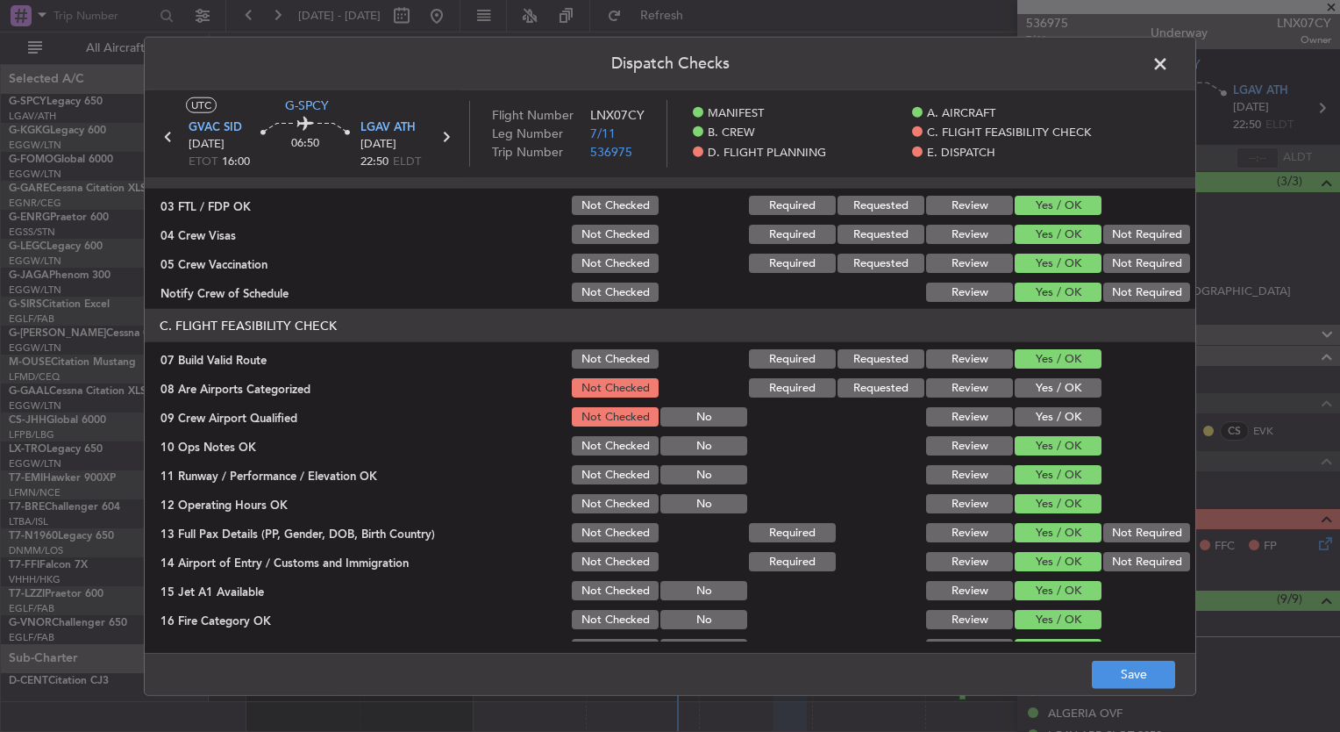
click at [1032, 382] on button "Yes / OK" at bounding box center [1058, 387] width 87 height 19
click at [1035, 418] on button "Yes / OK" at bounding box center [1058, 416] width 87 height 19
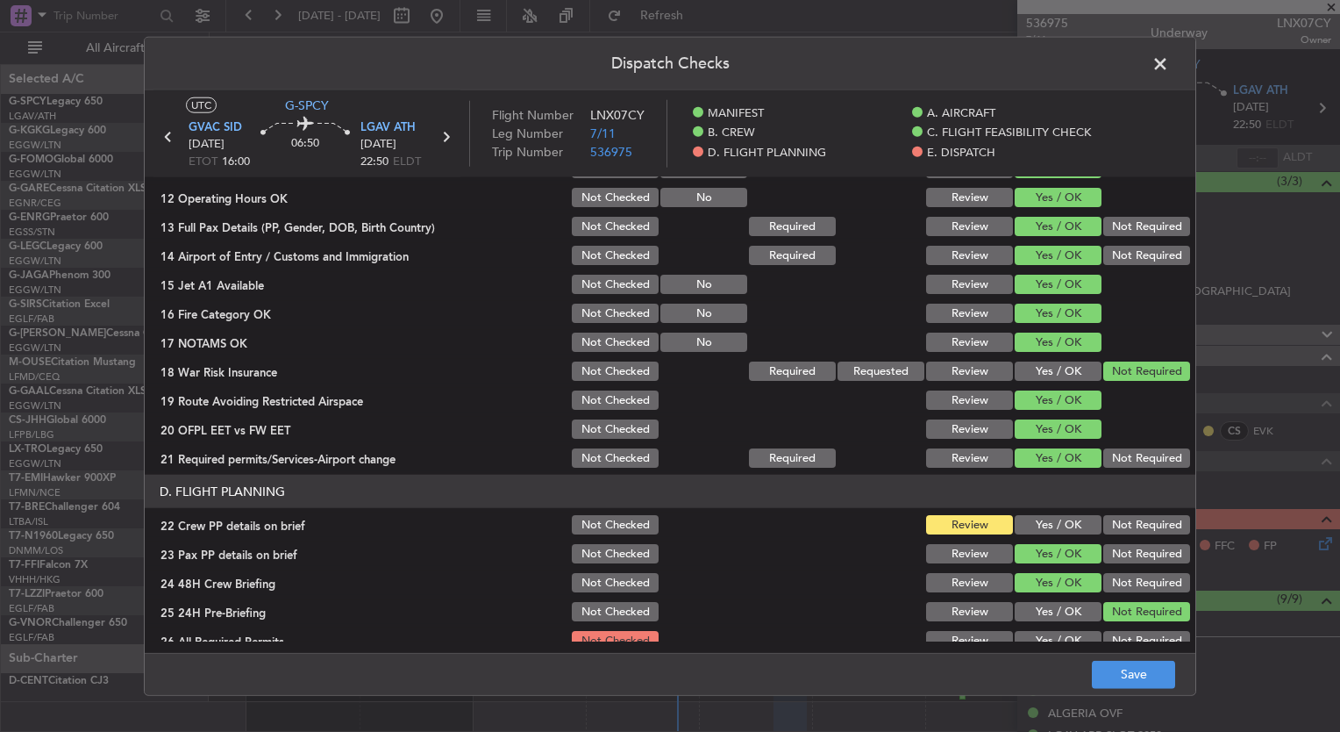
scroll to position [521, 0]
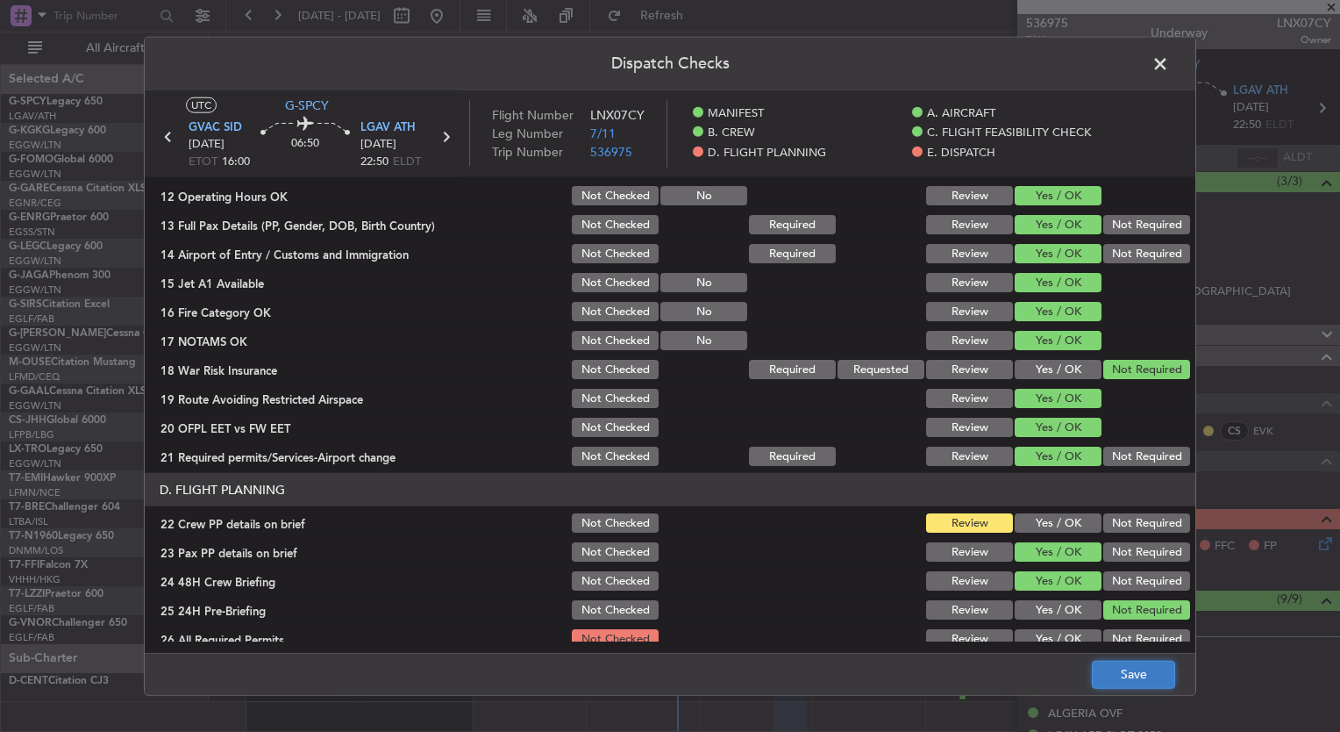
click at [1154, 679] on button "Save" at bounding box center [1133, 674] width 83 height 28
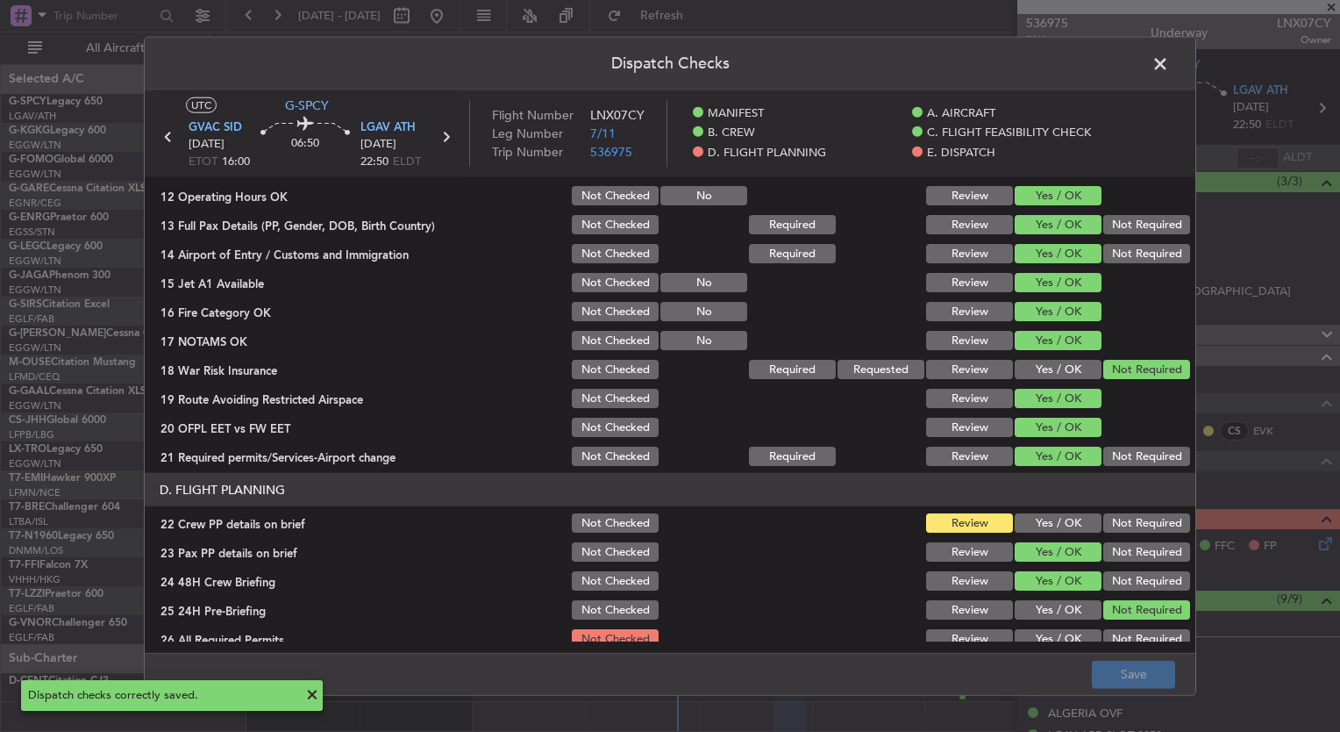
click at [1169, 58] on span at bounding box center [1169, 68] width 0 height 35
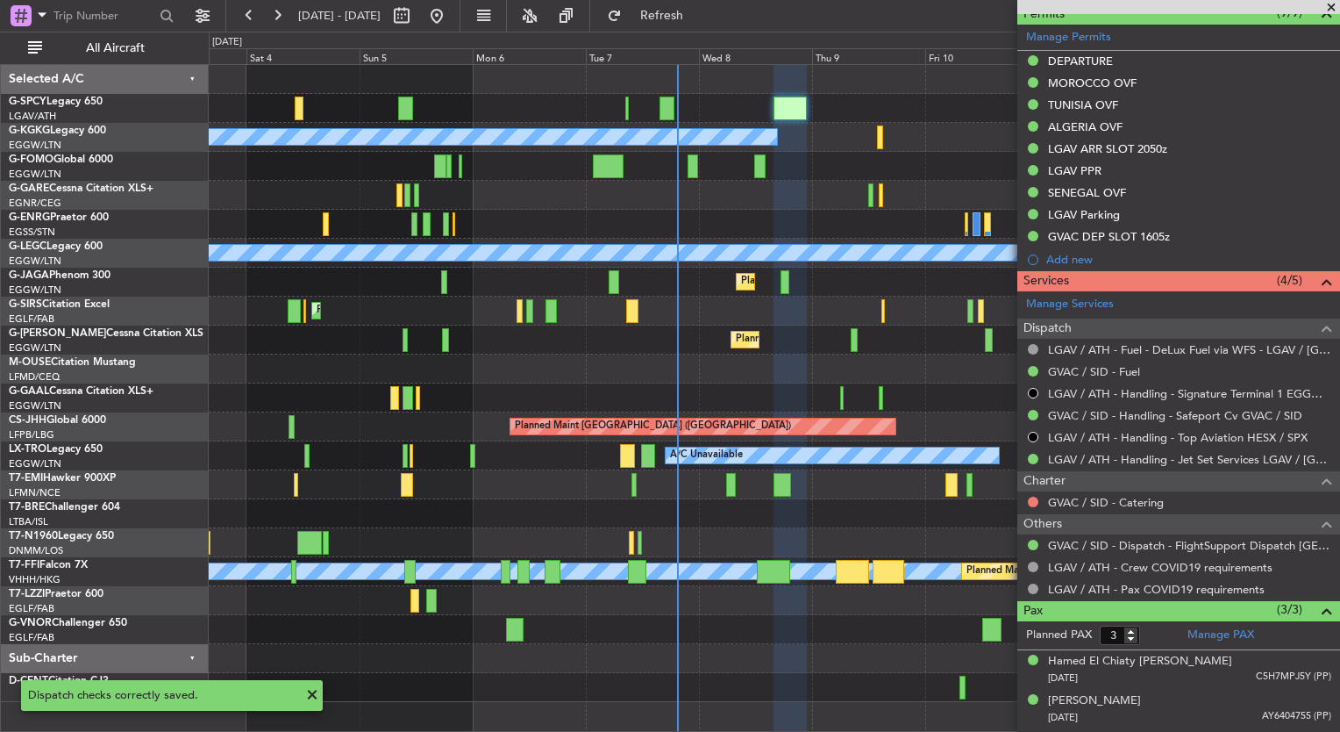
scroll to position [616, 0]
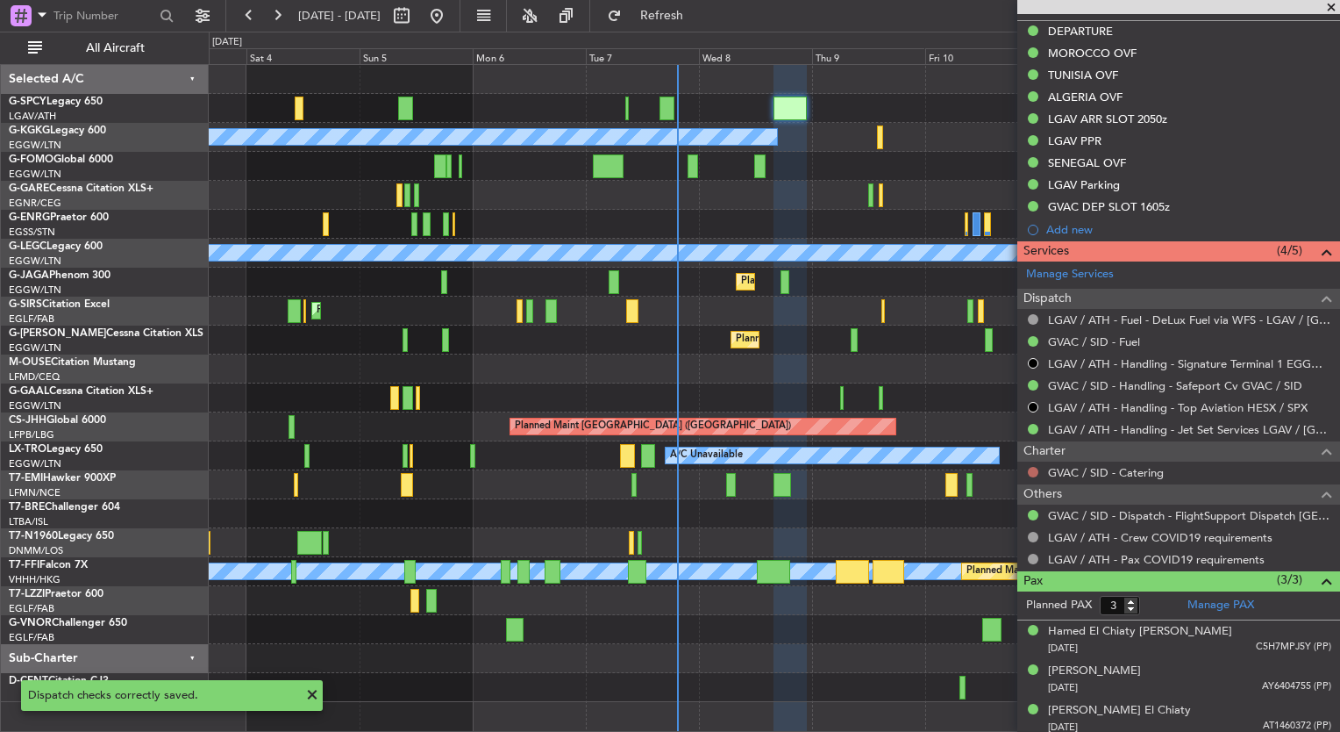
click at [1028, 468] on button at bounding box center [1033, 472] width 11 height 11
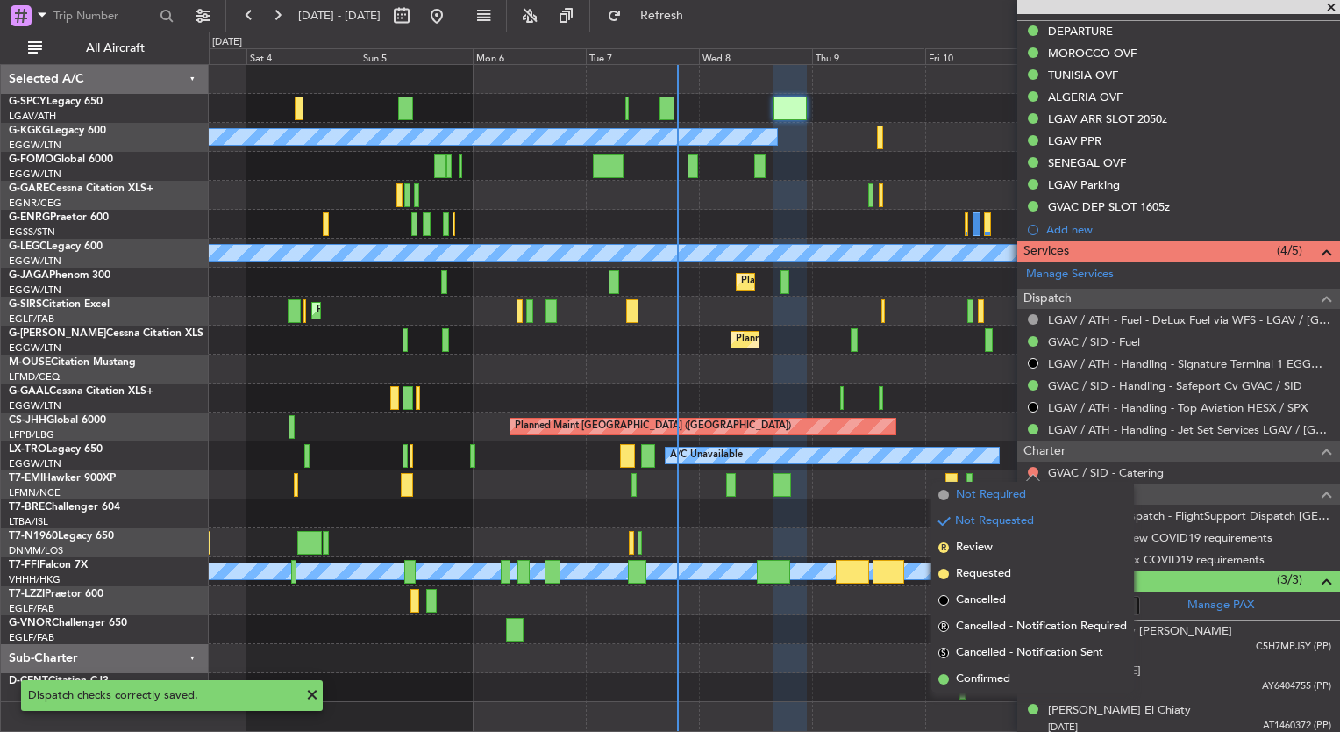
click at [972, 497] on span "Not Required" at bounding box center [991, 495] width 70 height 18
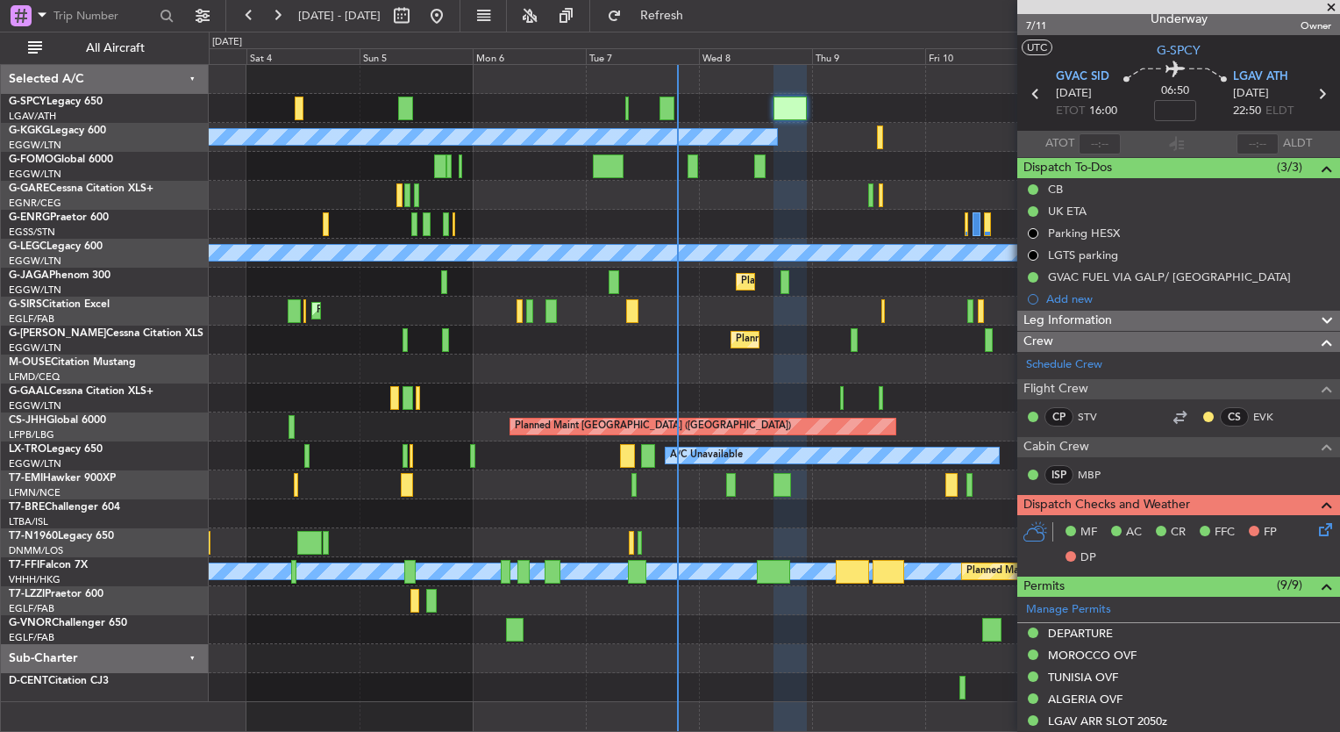
scroll to position [0, 0]
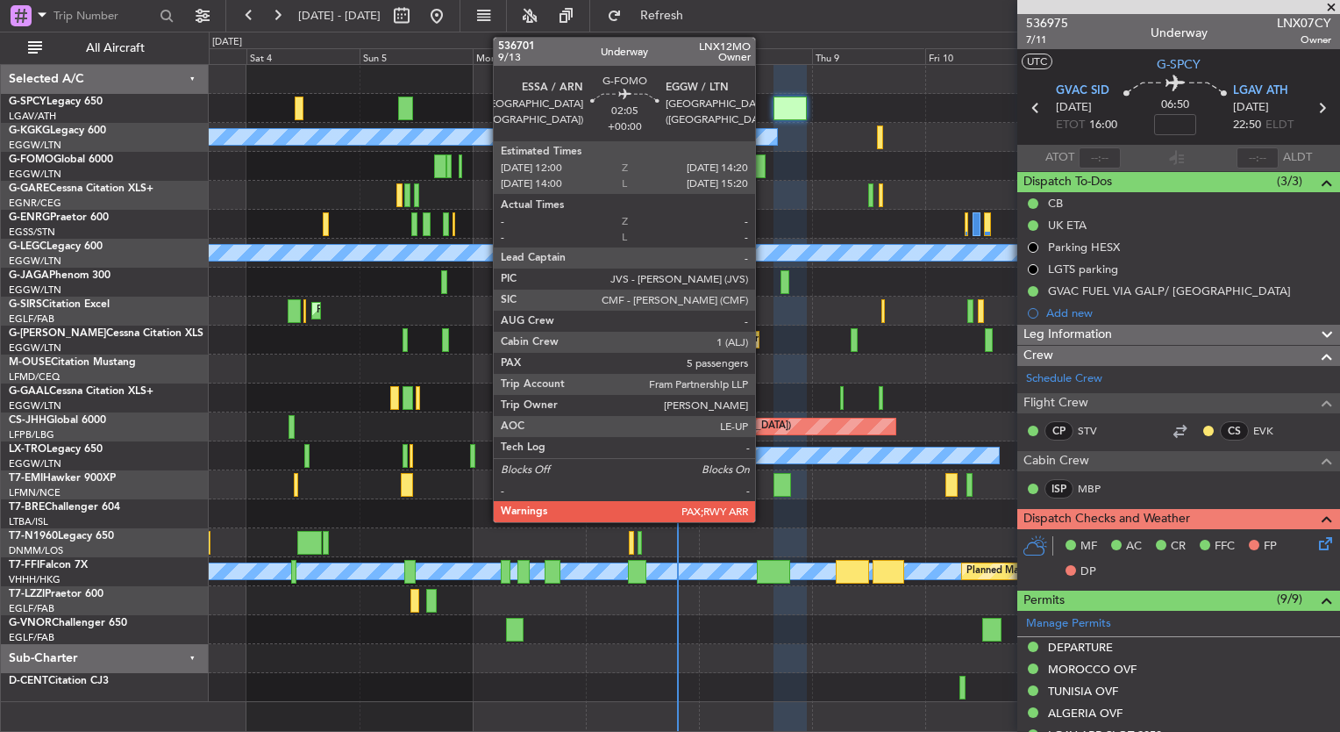
click at [763, 170] on div at bounding box center [759, 166] width 11 height 24
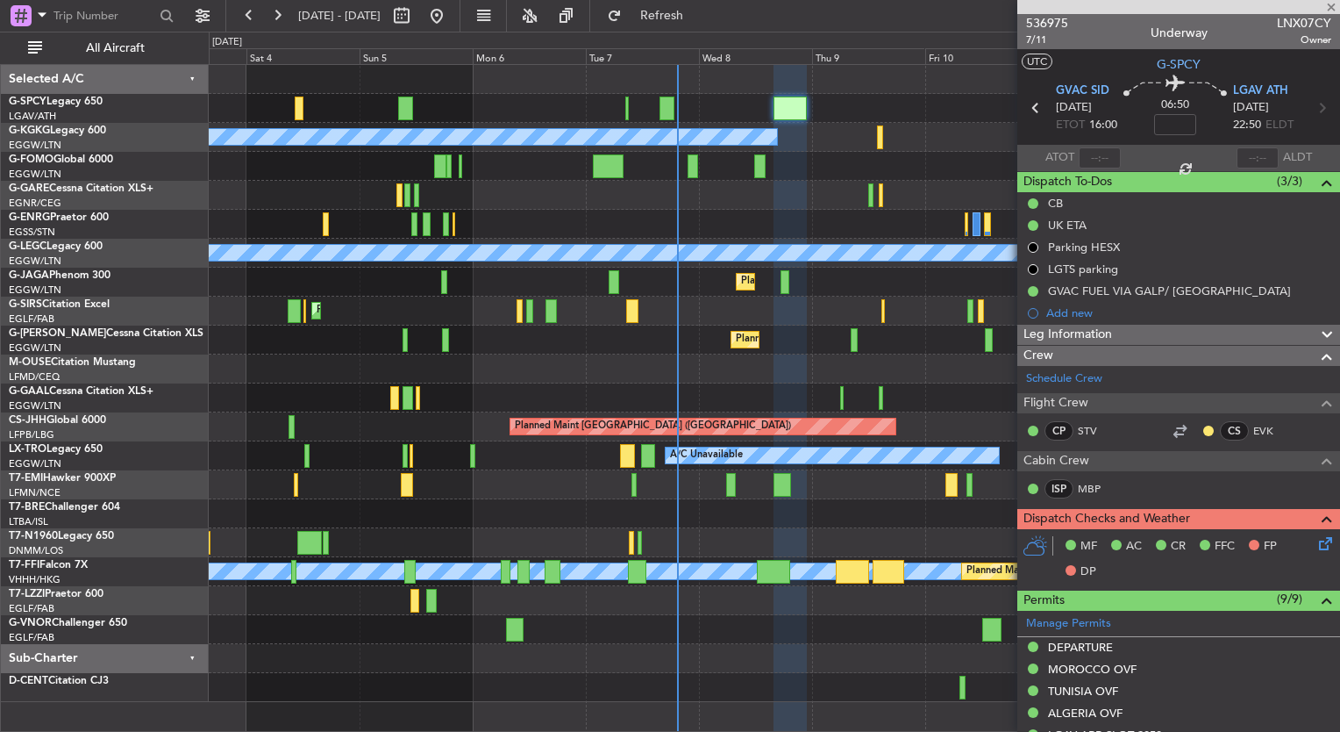
type input "5"
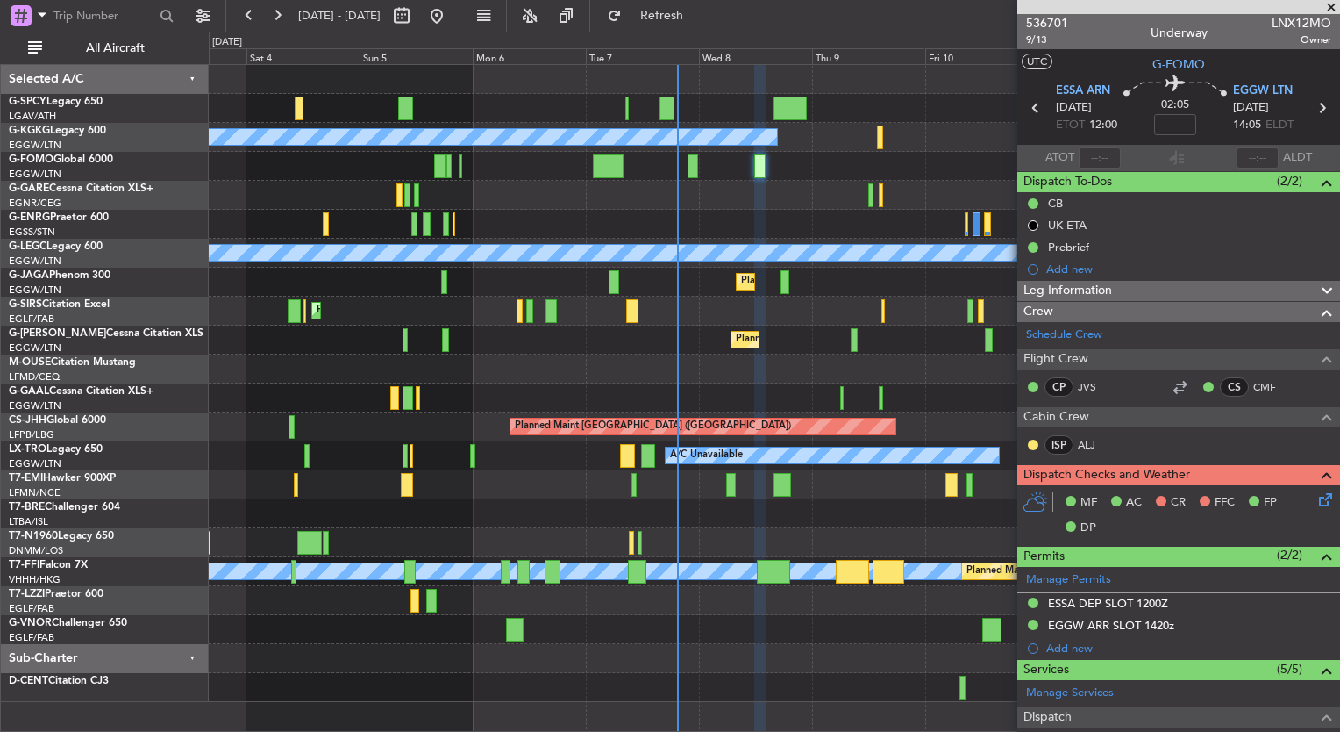
click at [1316, 500] on icon at bounding box center [1323, 496] width 14 height 14
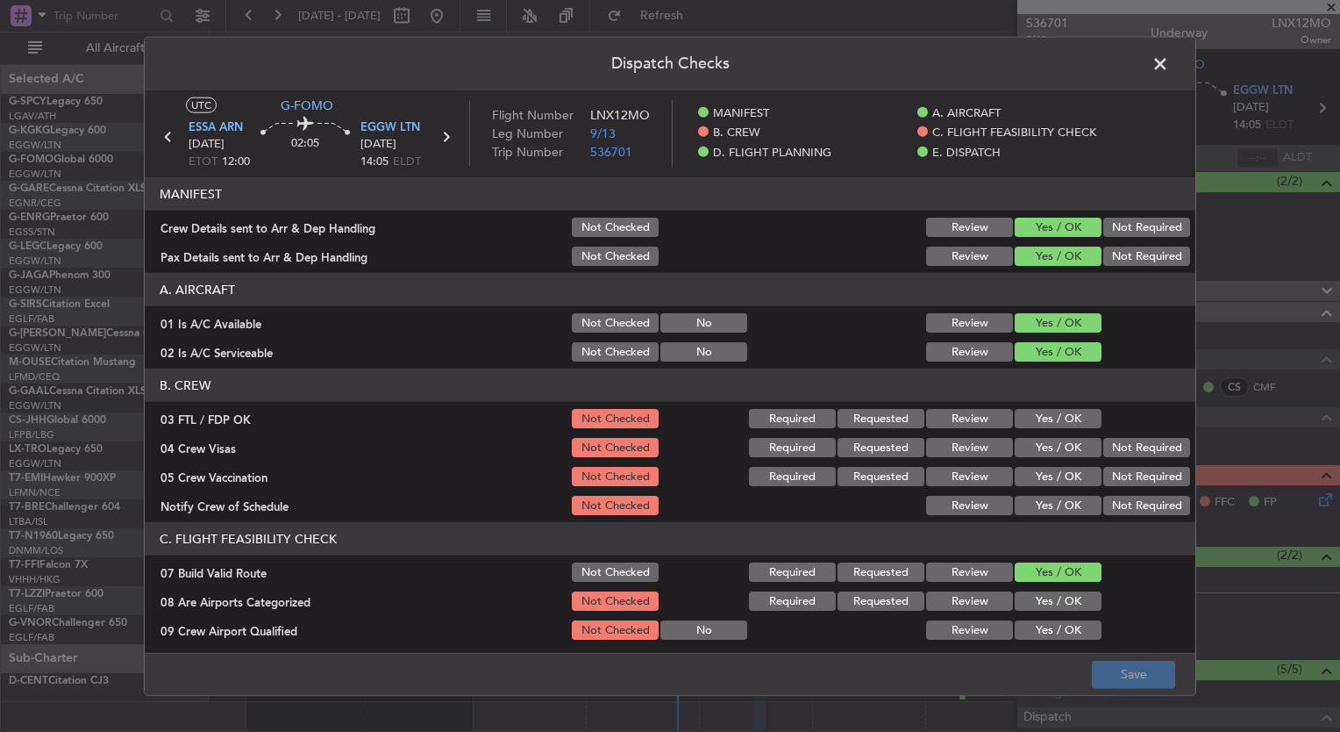
click at [1022, 415] on button "Yes / OK" at bounding box center [1058, 418] width 87 height 19
click at [1025, 443] on button "Yes / OK" at bounding box center [1058, 447] width 87 height 19
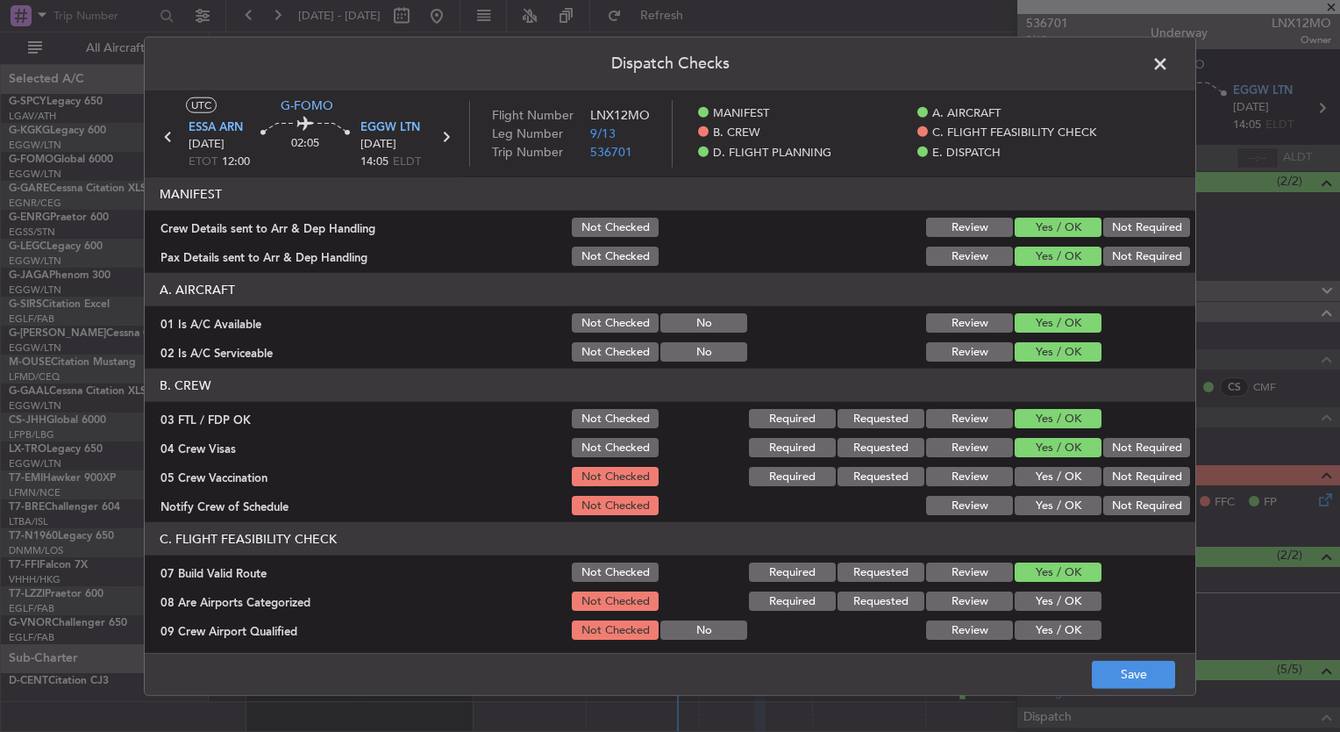
click at [1033, 472] on button "Yes / OK" at bounding box center [1058, 476] width 87 height 19
click at [1040, 498] on button "Yes / OK" at bounding box center [1058, 505] width 87 height 19
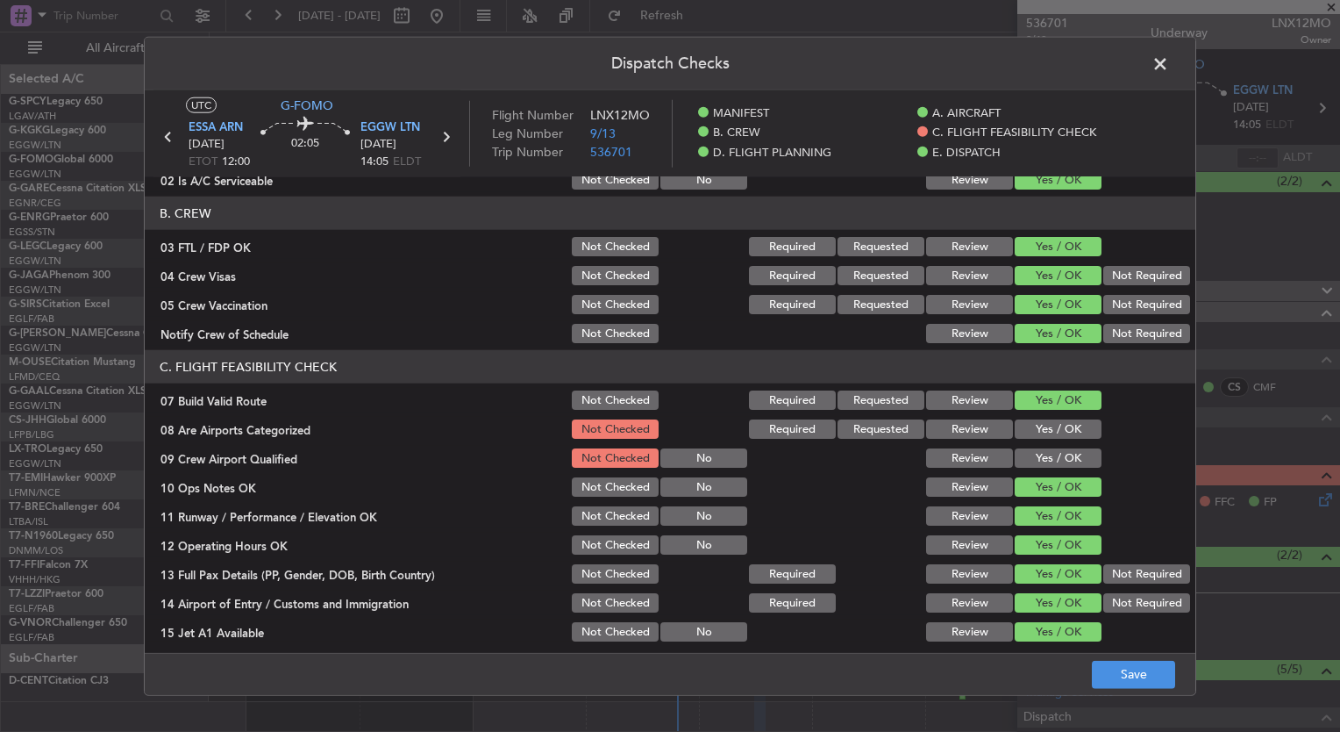
click at [1032, 431] on button "Yes / OK" at bounding box center [1058, 428] width 87 height 19
click at [1047, 464] on button "Yes / OK" at bounding box center [1058, 457] width 87 height 19
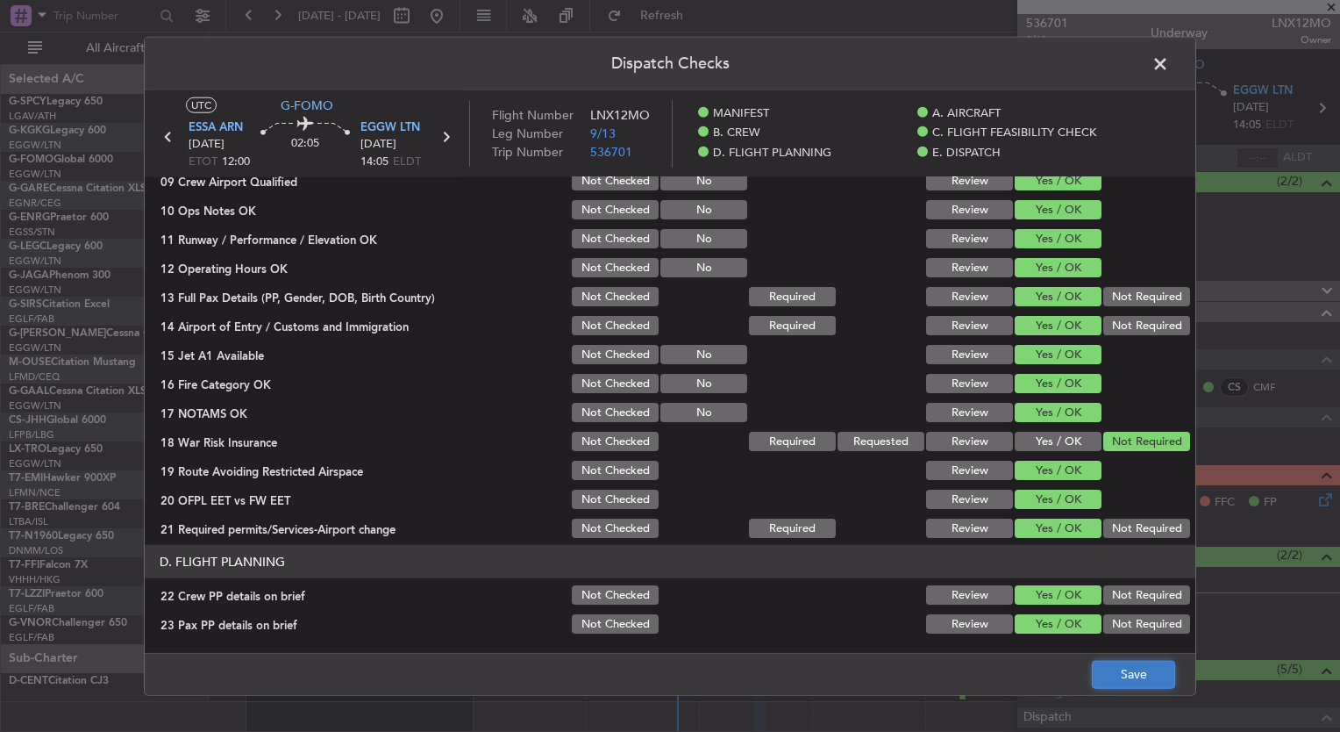
click at [1144, 667] on button "Save" at bounding box center [1133, 674] width 83 height 28
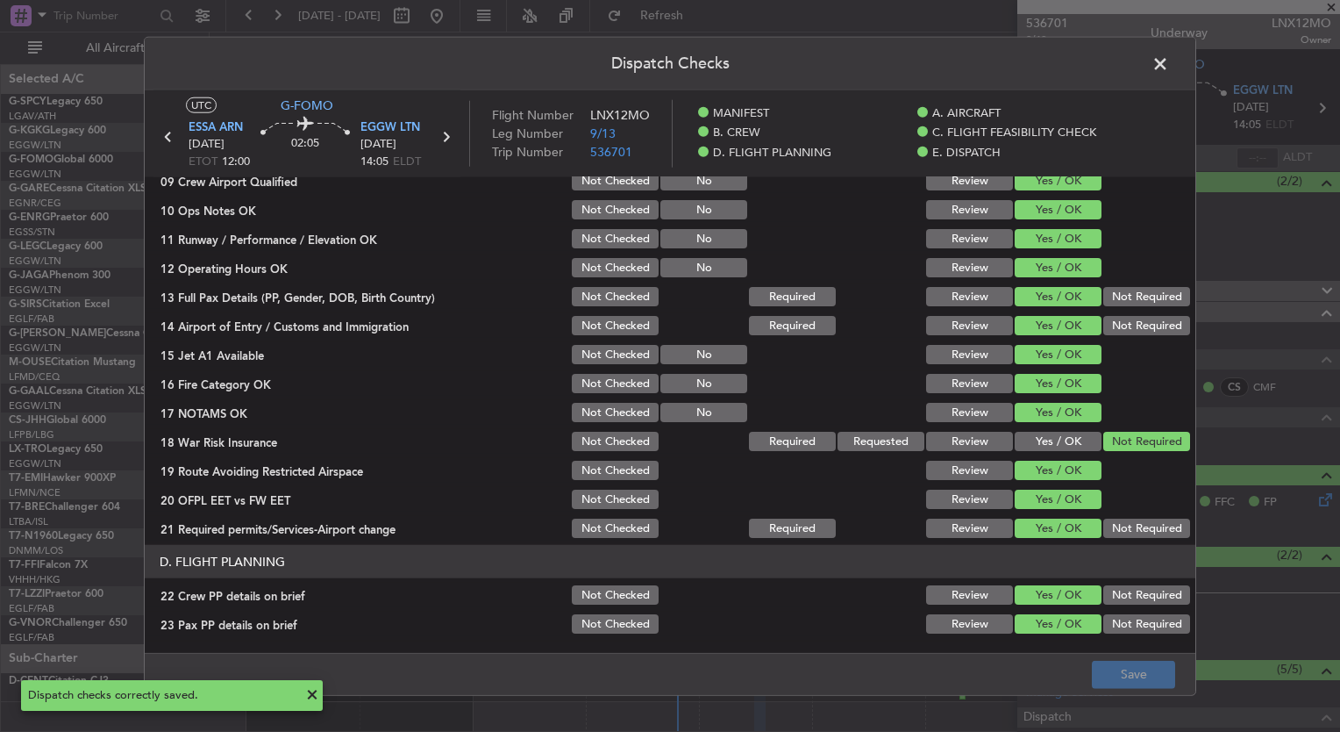
click at [1169, 61] on span at bounding box center [1169, 68] width 0 height 35
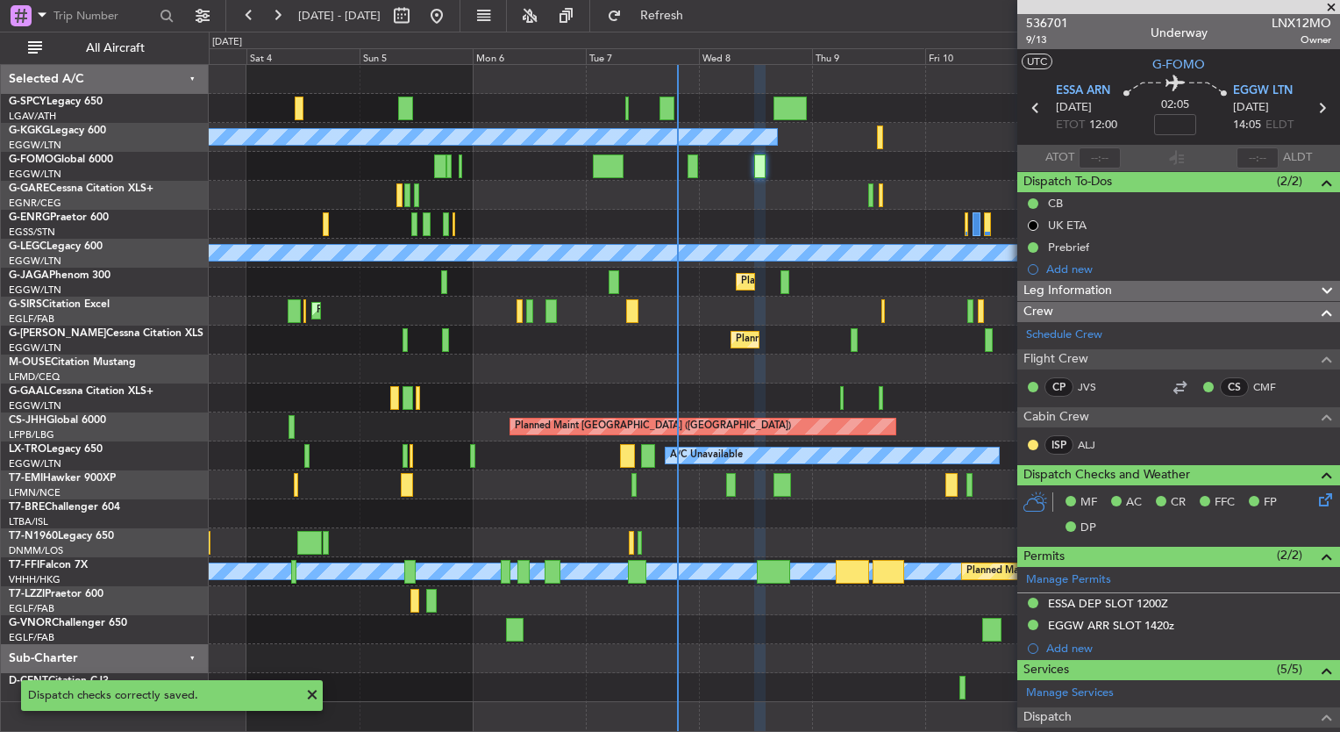
click at [779, 279] on div "Planned Maint [GEOGRAPHIC_DATA] ([GEOGRAPHIC_DATA])" at bounding box center [774, 282] width 1131 height 29
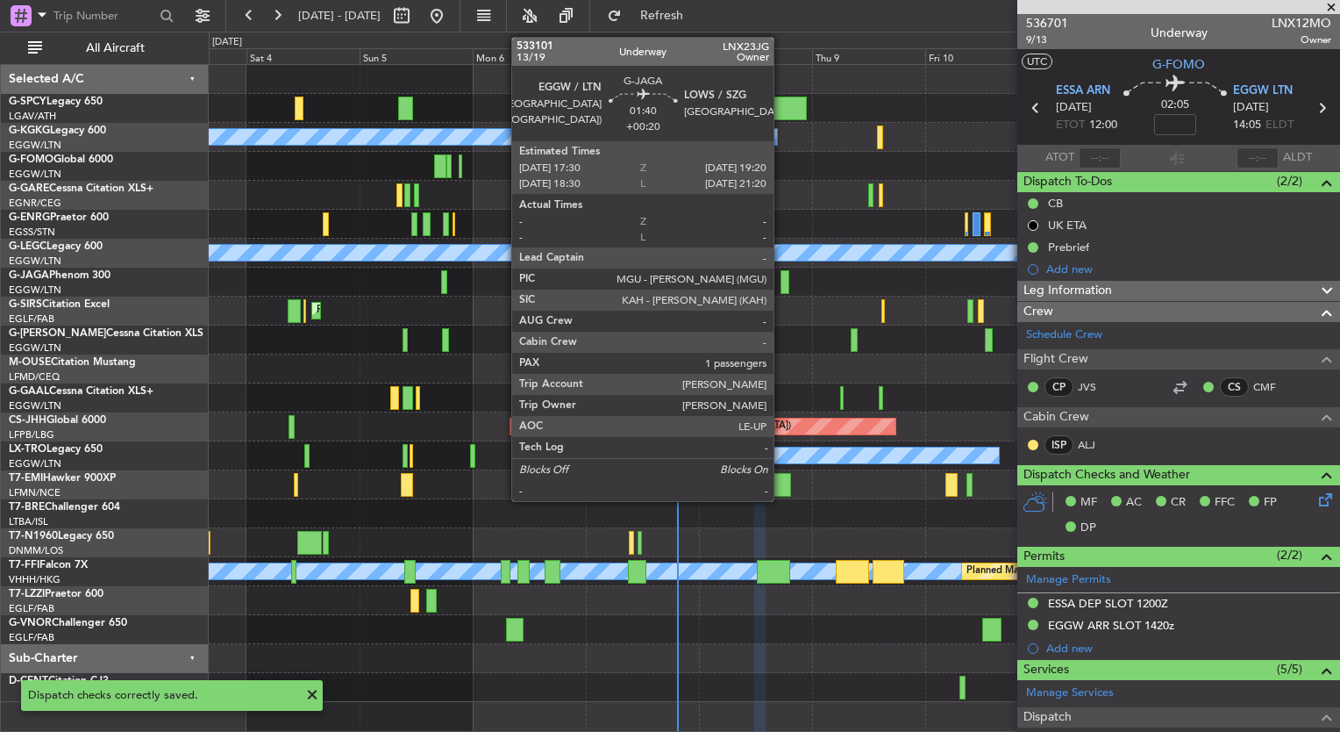
click at [782, 283] on div at bounding box center [785, 282] width 9 height 24
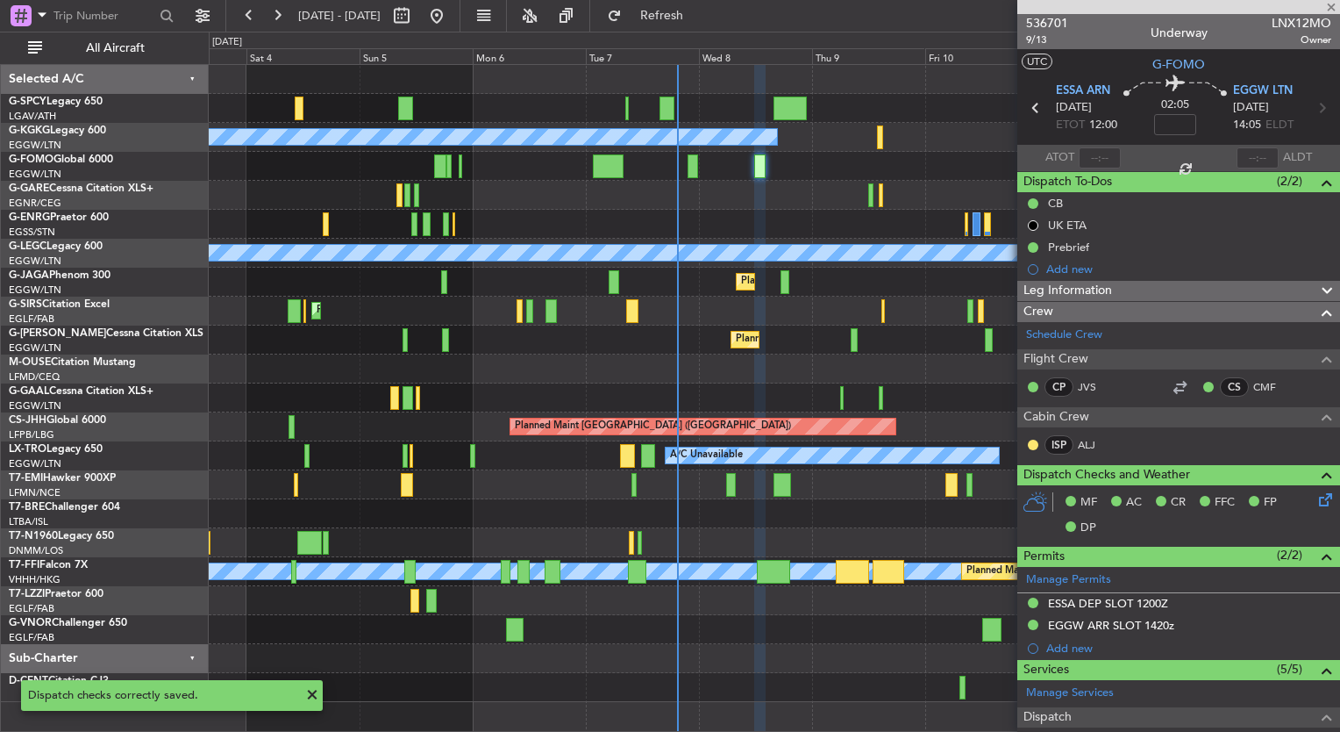
type input "+00:20"
type input "1"
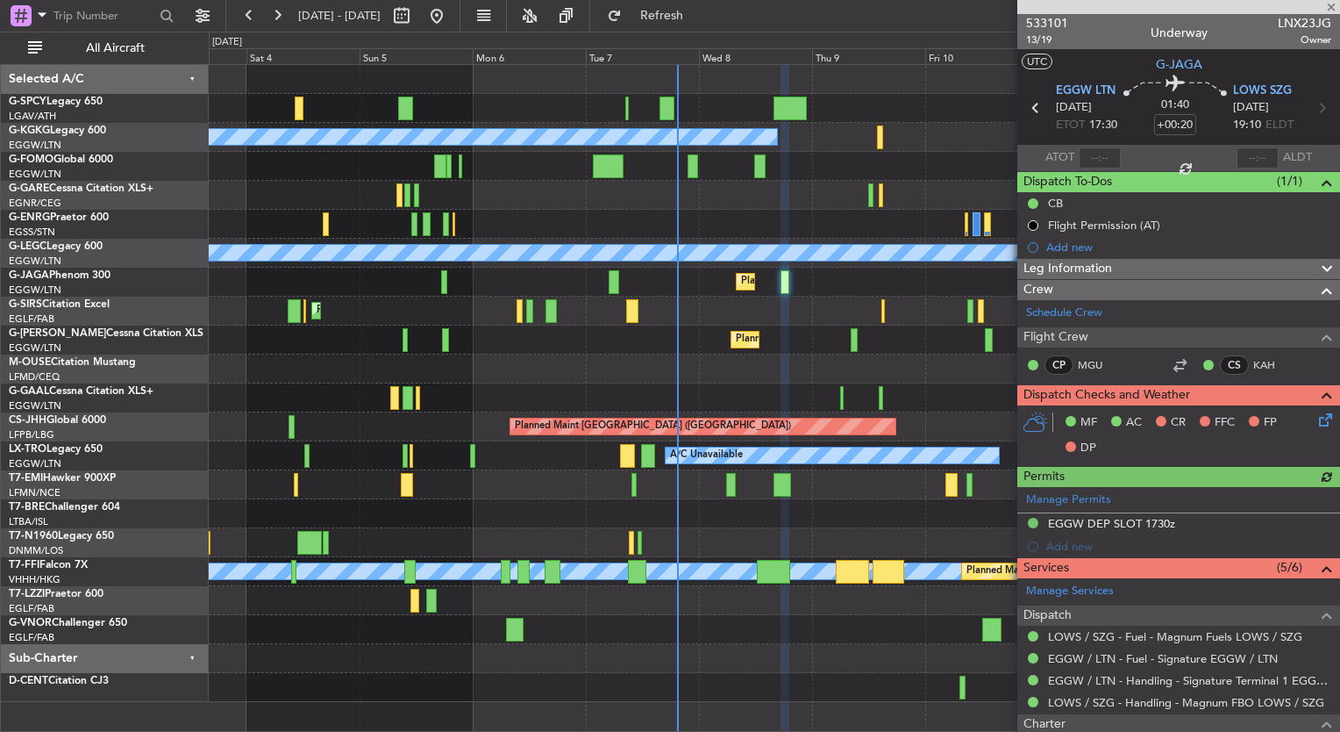
scroll to position [196, 0]
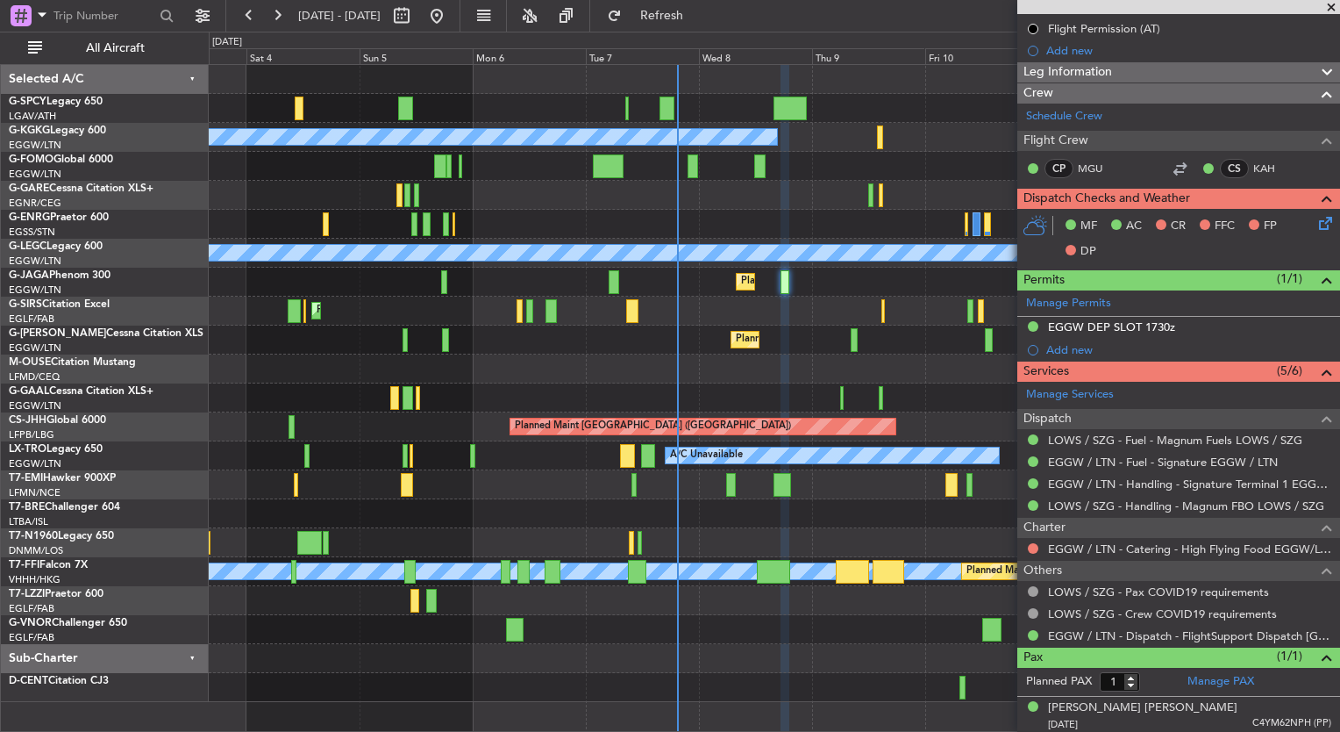
click at [1026, 545] on div at bounding box center [1033, 548] width 14 height 14
click at [1030, 543] on button at bounding box center [1033, 548] width 11 height 11
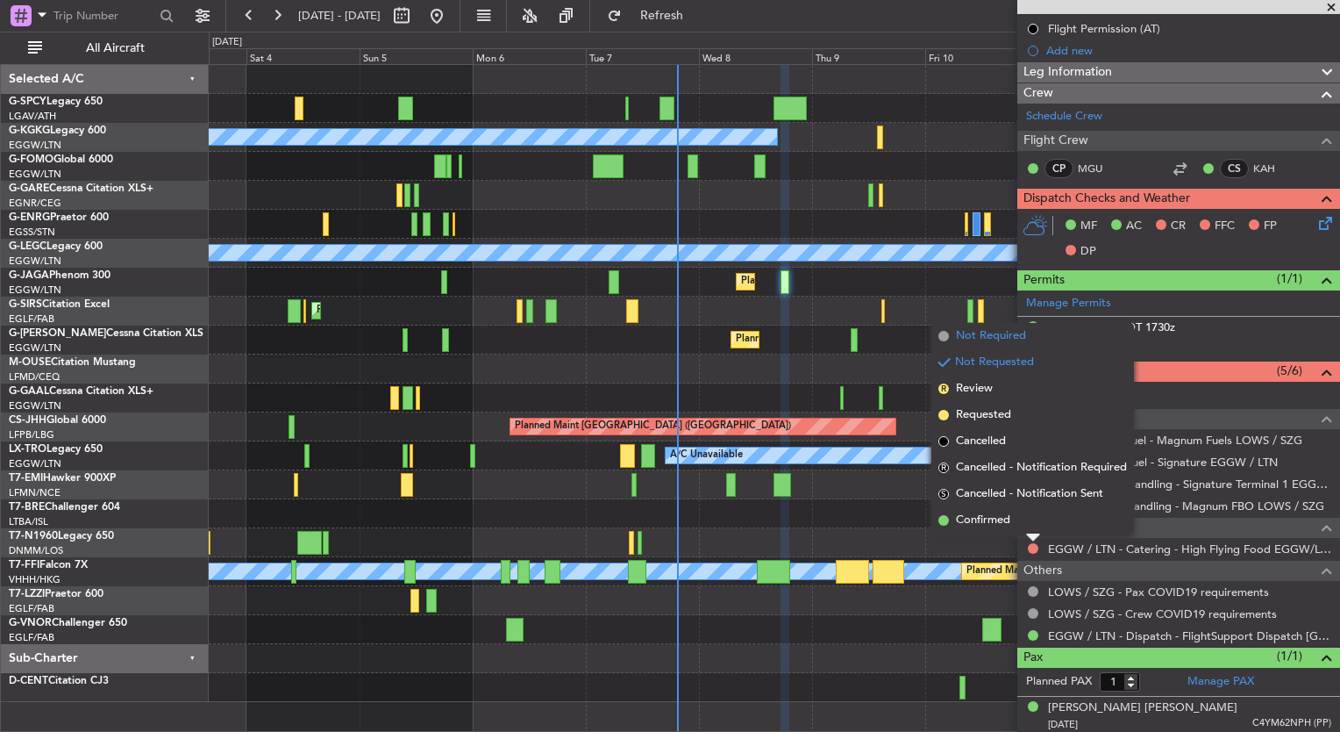
click at [960, 328] on span "Not Required" at bounding box center [991, 336] width 70 height 18
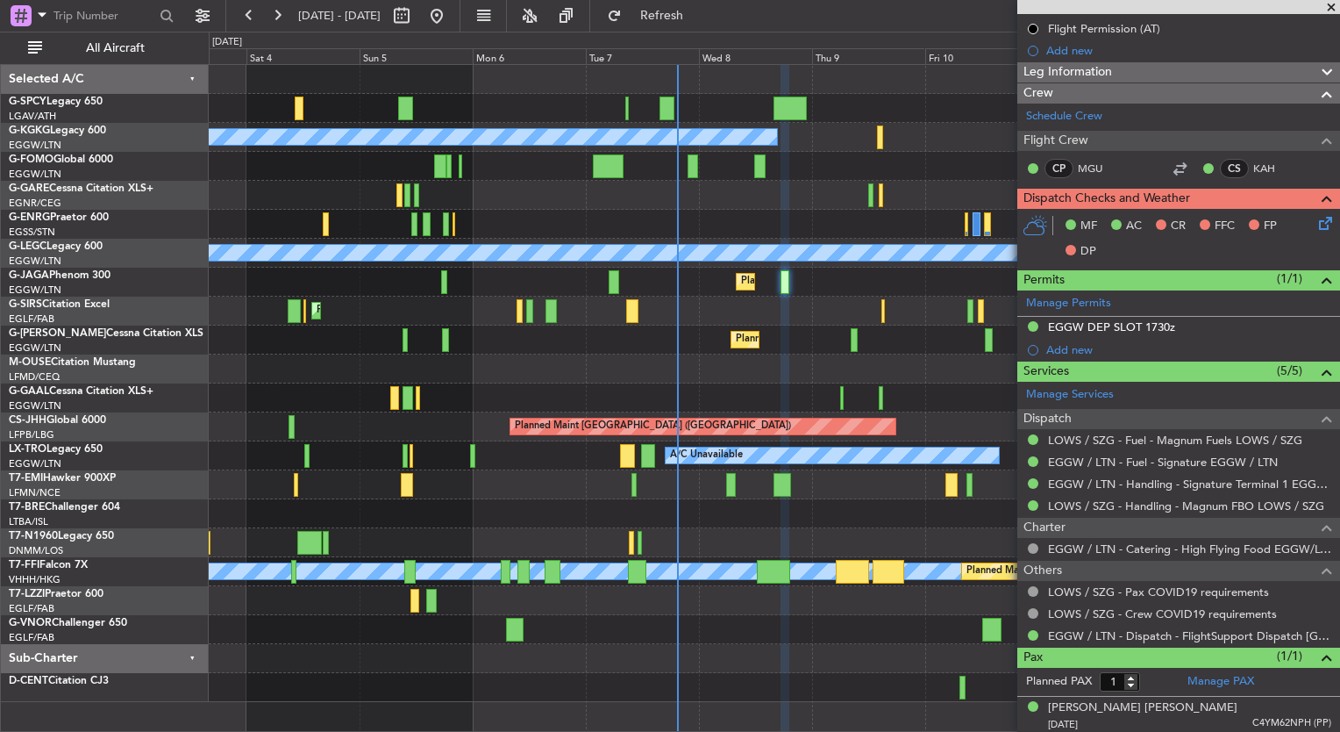
click at [1316, 224] on icon at bounding box center [1323, 220] width 14 height 14
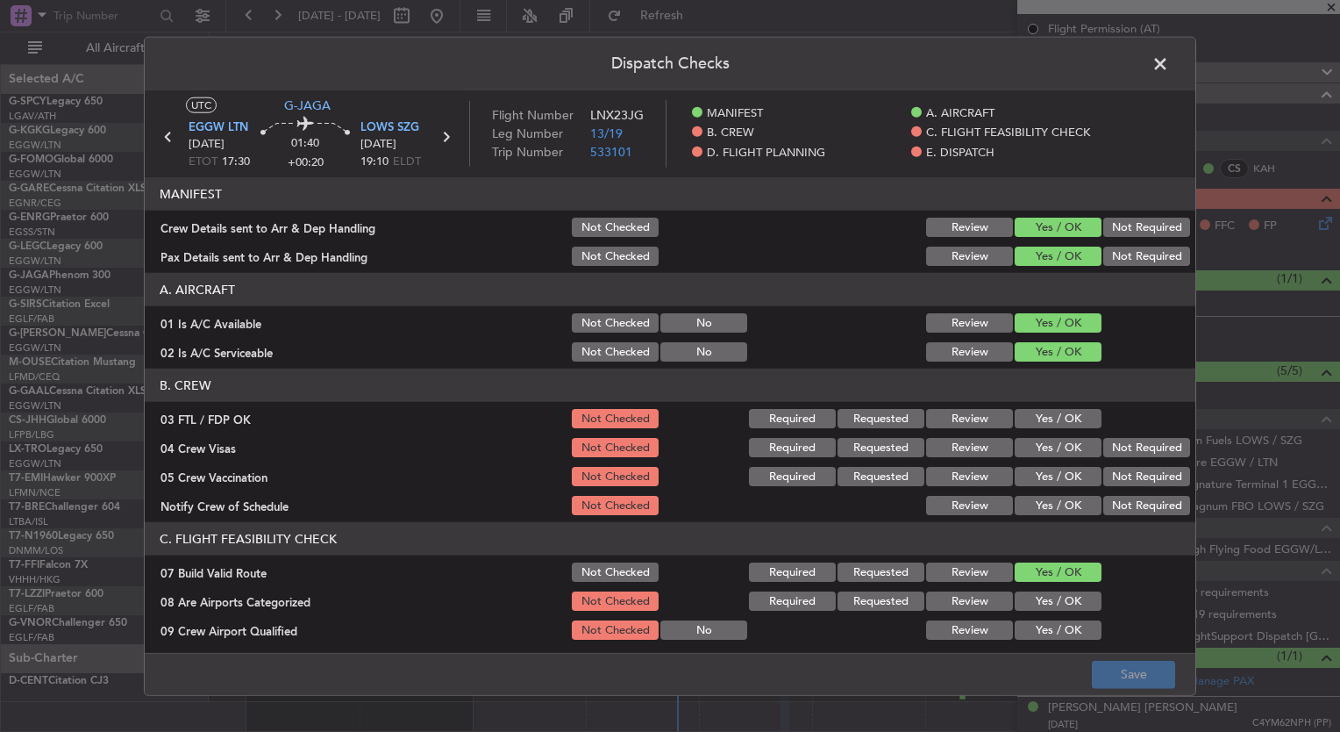
click at [1064, 417] on button "Yes / OK" at bounding box center [1058, 418] width 87 height 19
click at [1061, 451] on button "Yes / OK" at bounding box center [1058, 447] width 87 height 19
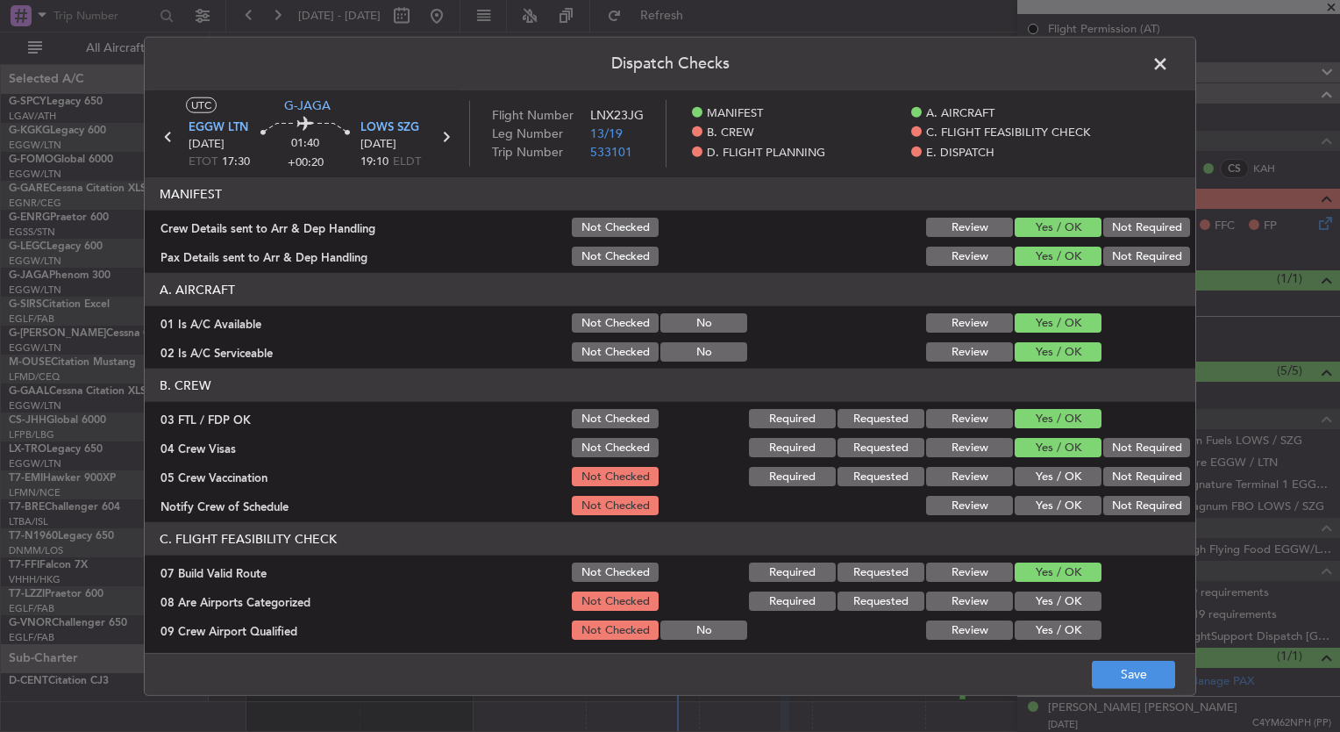
click at [1061, 467] on button "Yes / OK" at bounding box center [1058, 476] width 87 height 19
click at [1063, 504] on button "Yes / OK" at bounding box center [1058, 505] width 87 height 19
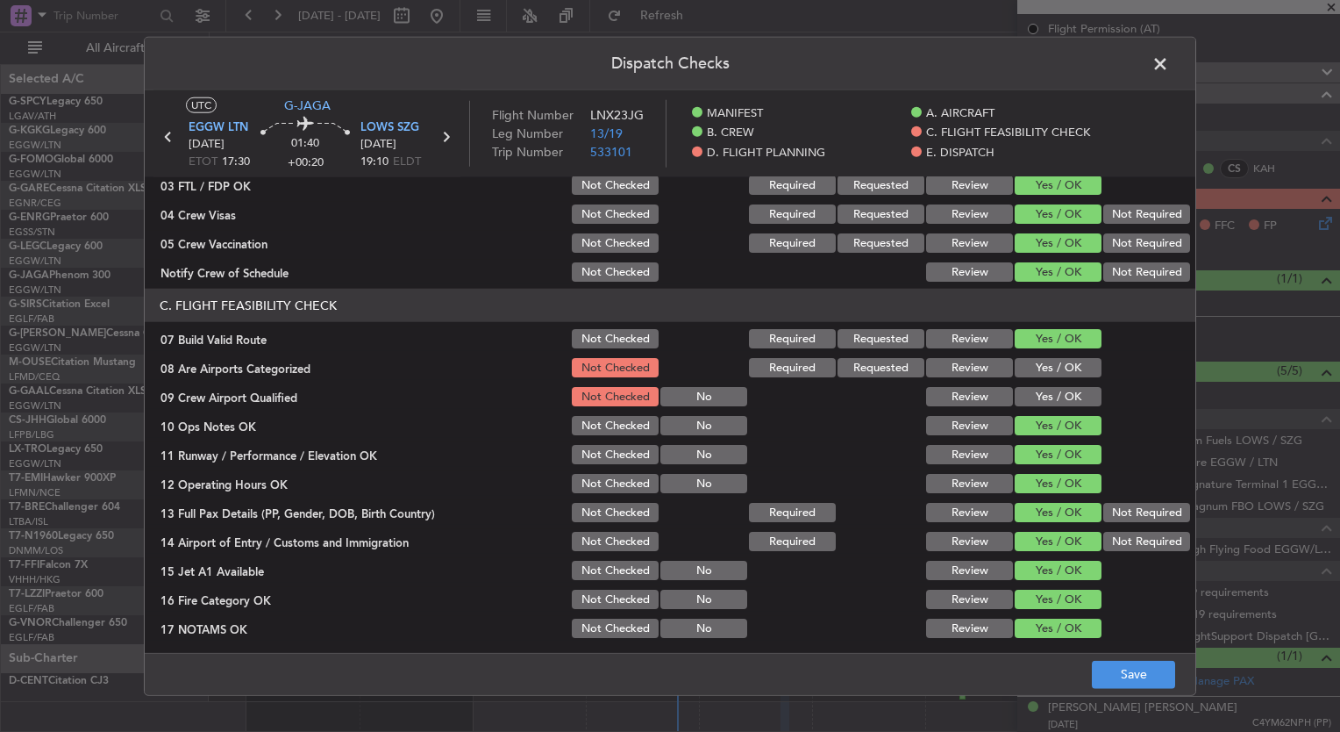
scroll to position [235, 0]
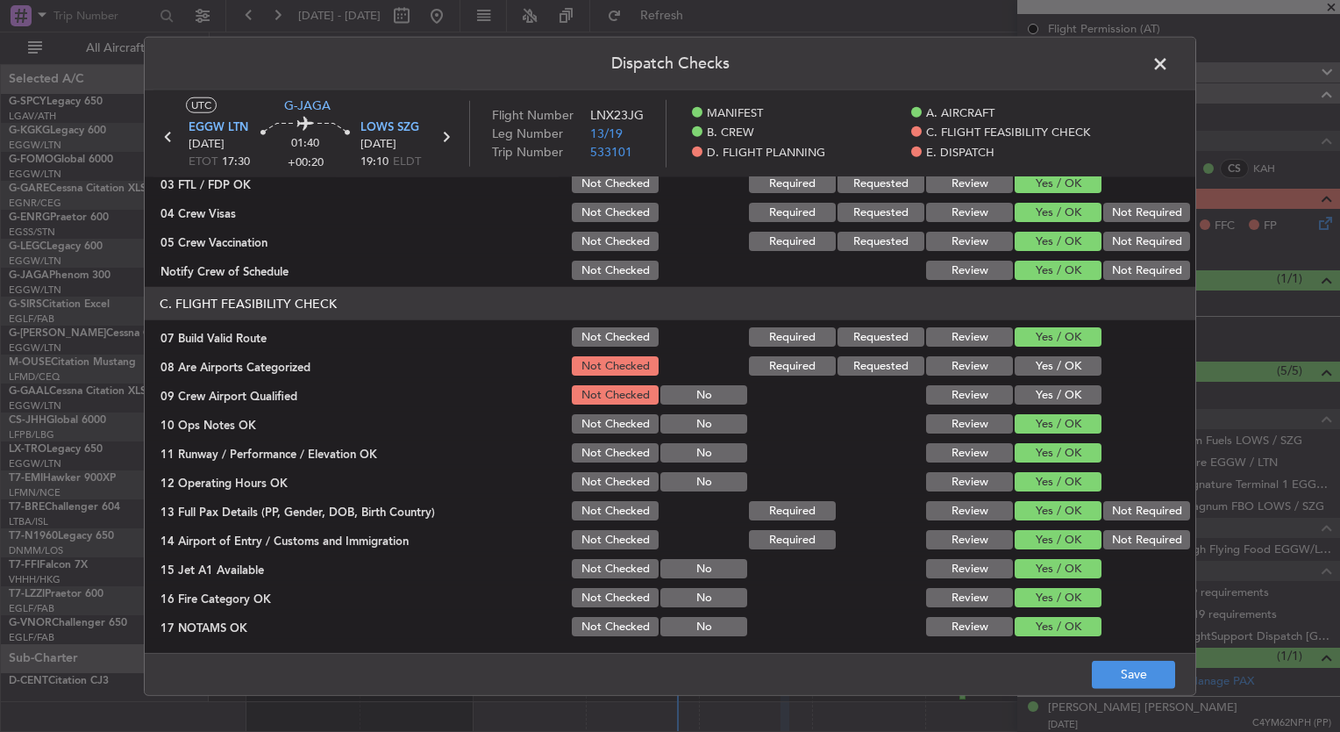
click at [1042, 369] on button "Yes / OK" at bounding box center [1058, 365] width 87 height 19
click at [1050, 394] on button "Yes / OK" at bounding box center [1058, 394] width 87 height 19
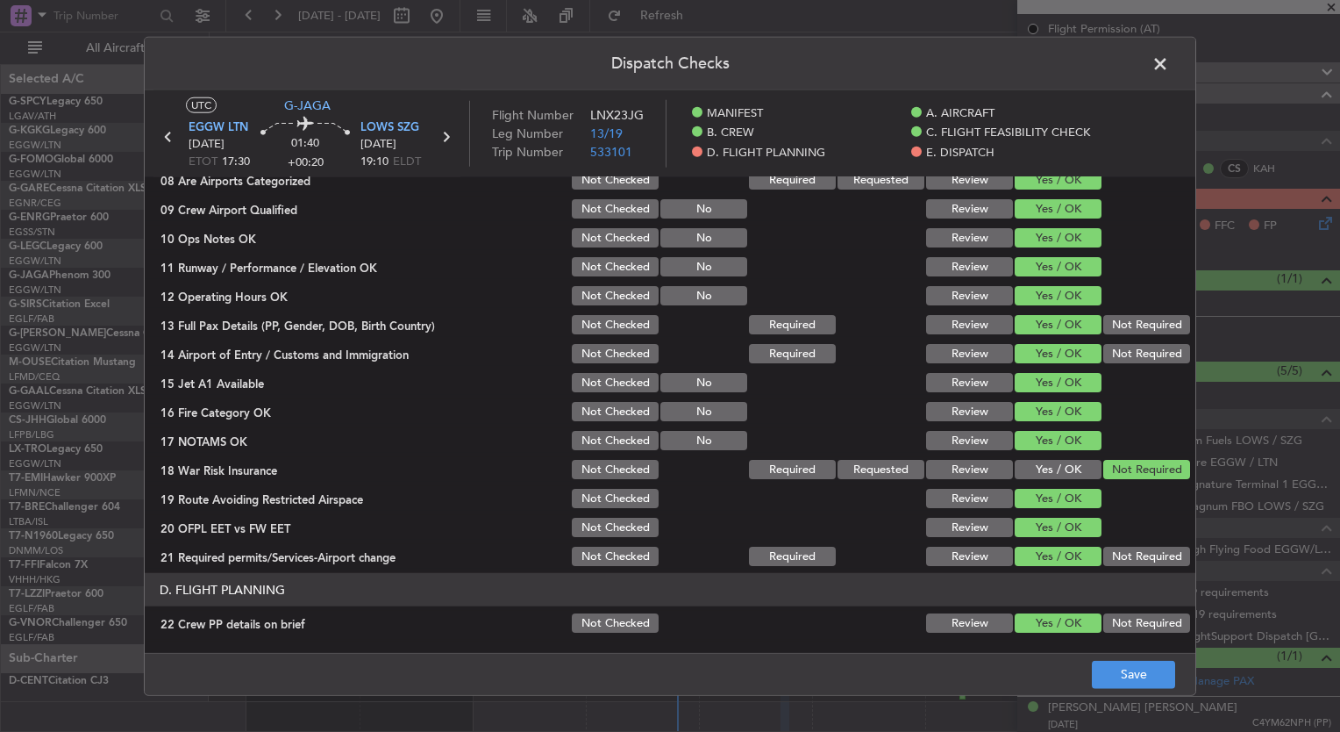
scroll to position [425, 0]
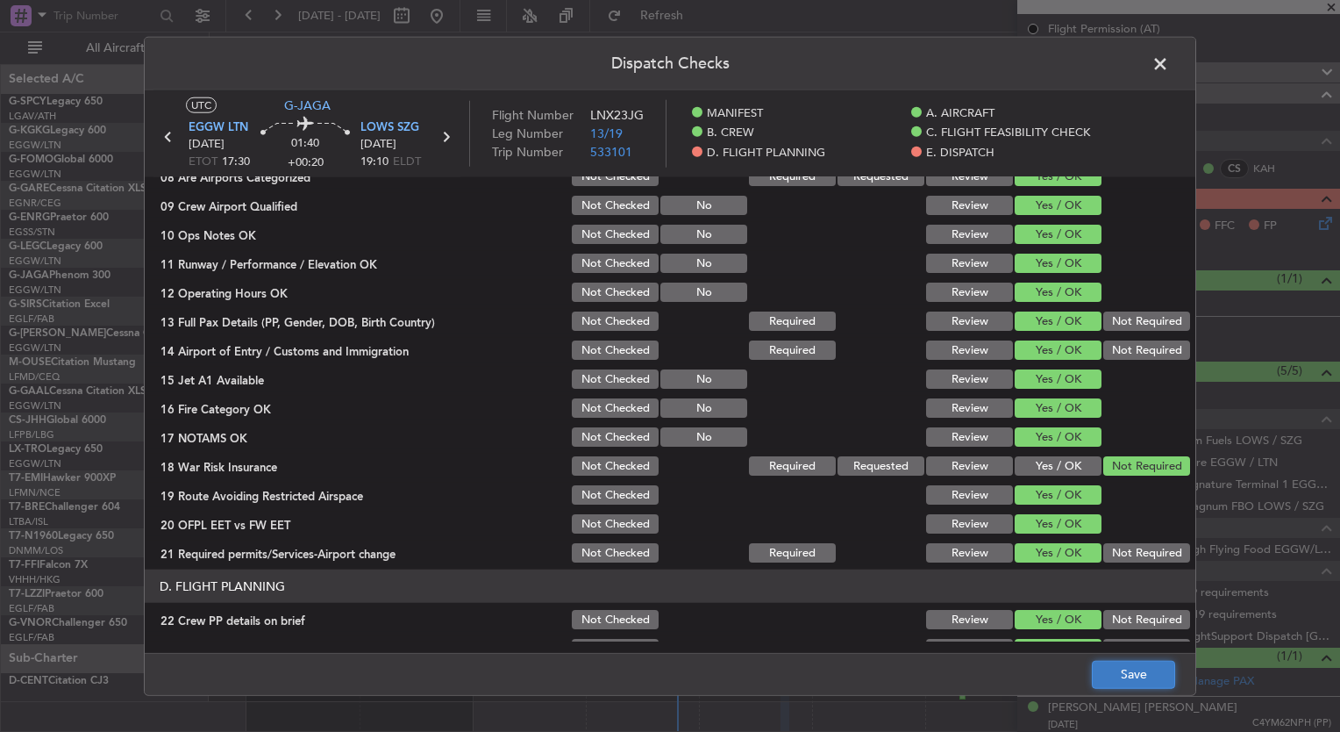
click at [1149, 666] on button "Save" at bounding box center [1133, 674] width 83 height 28
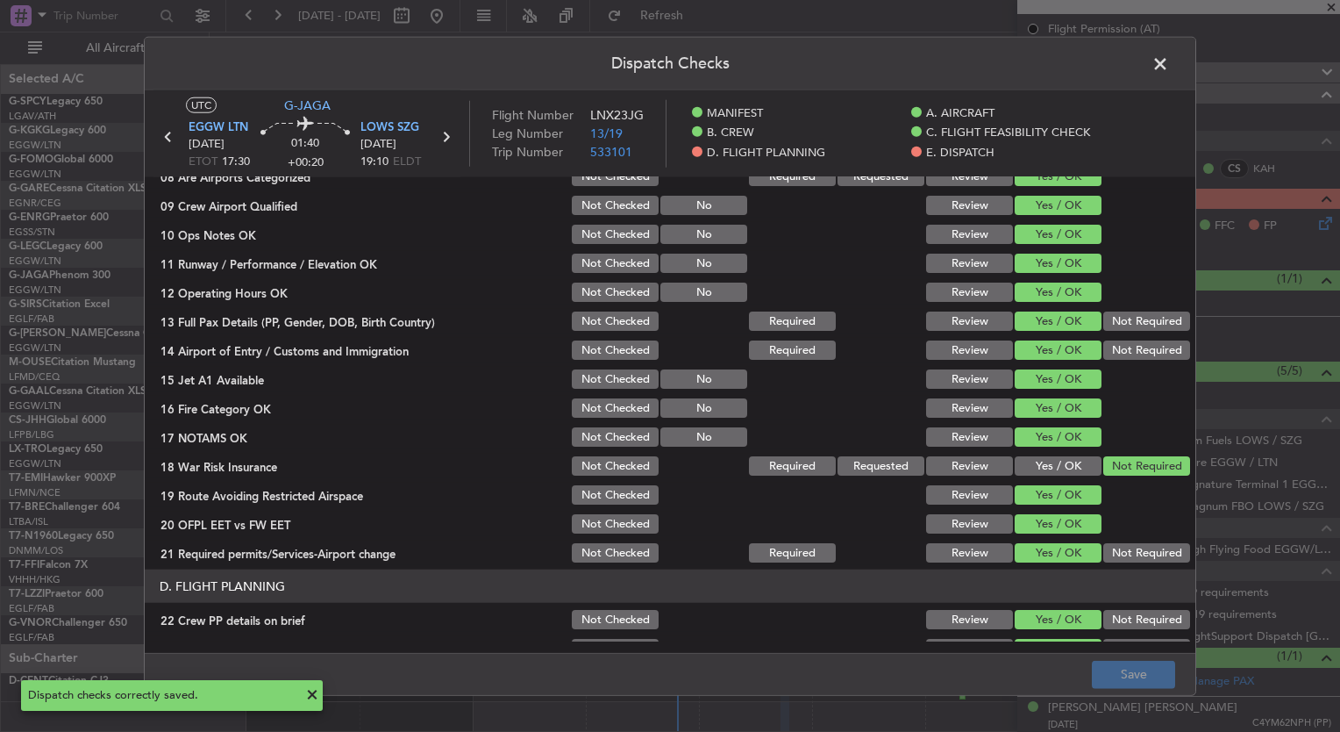
click at [1169, 65] on span at bounding box center [1169, 68] width 0 height 35
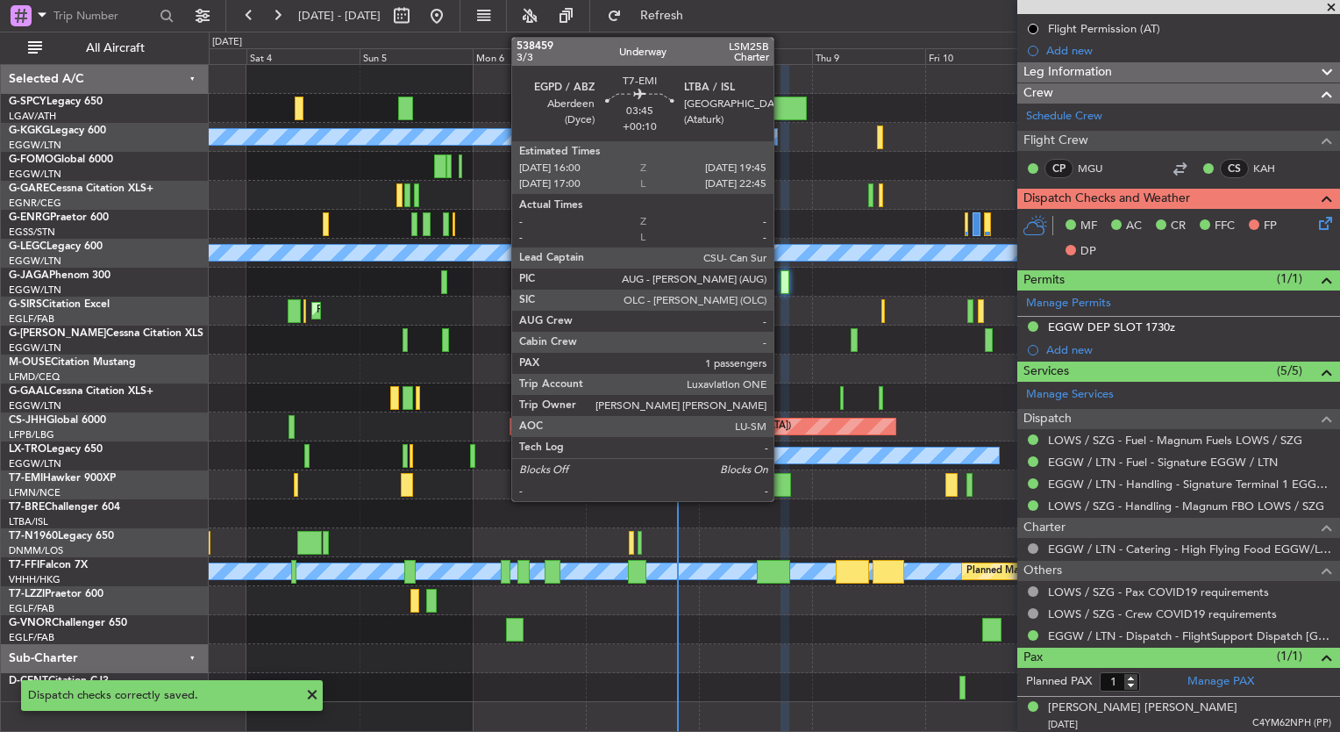
click at [782, 476] on div at bounding box center [783, 485] width 18 height 24
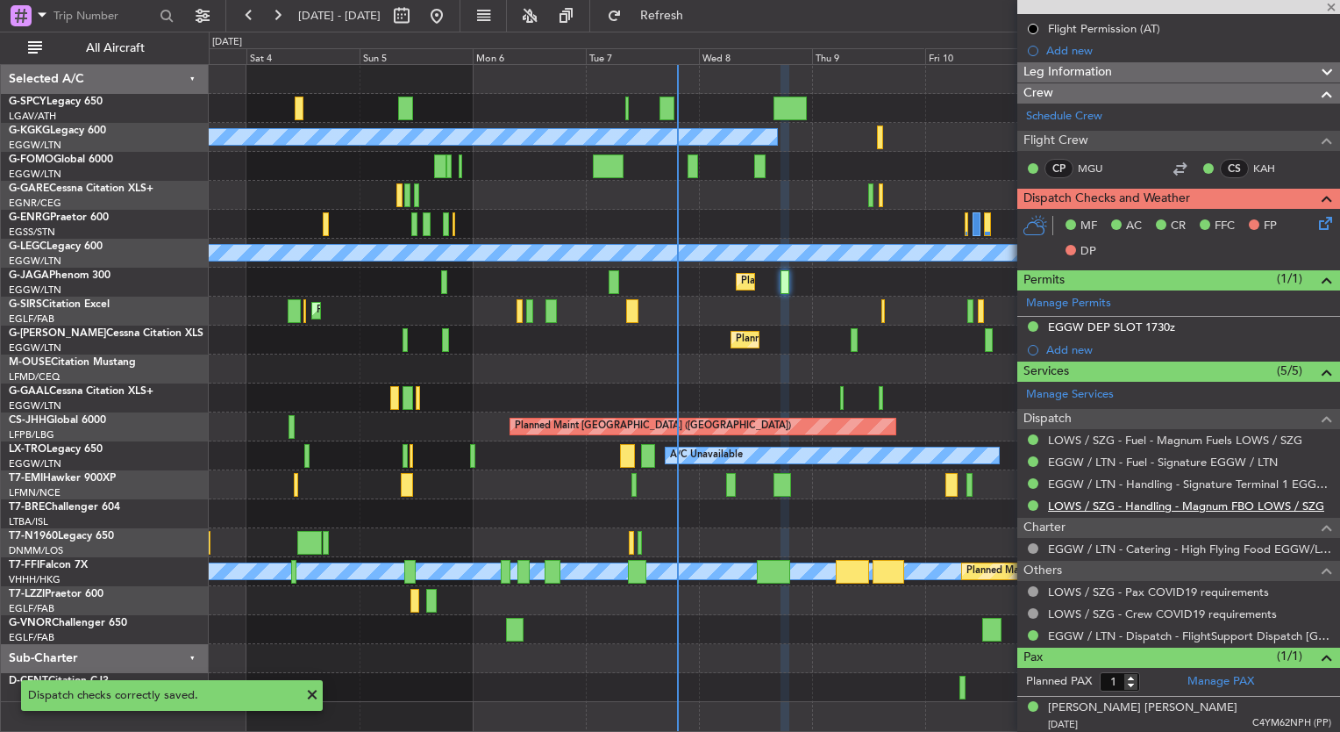
type input "+00:10"
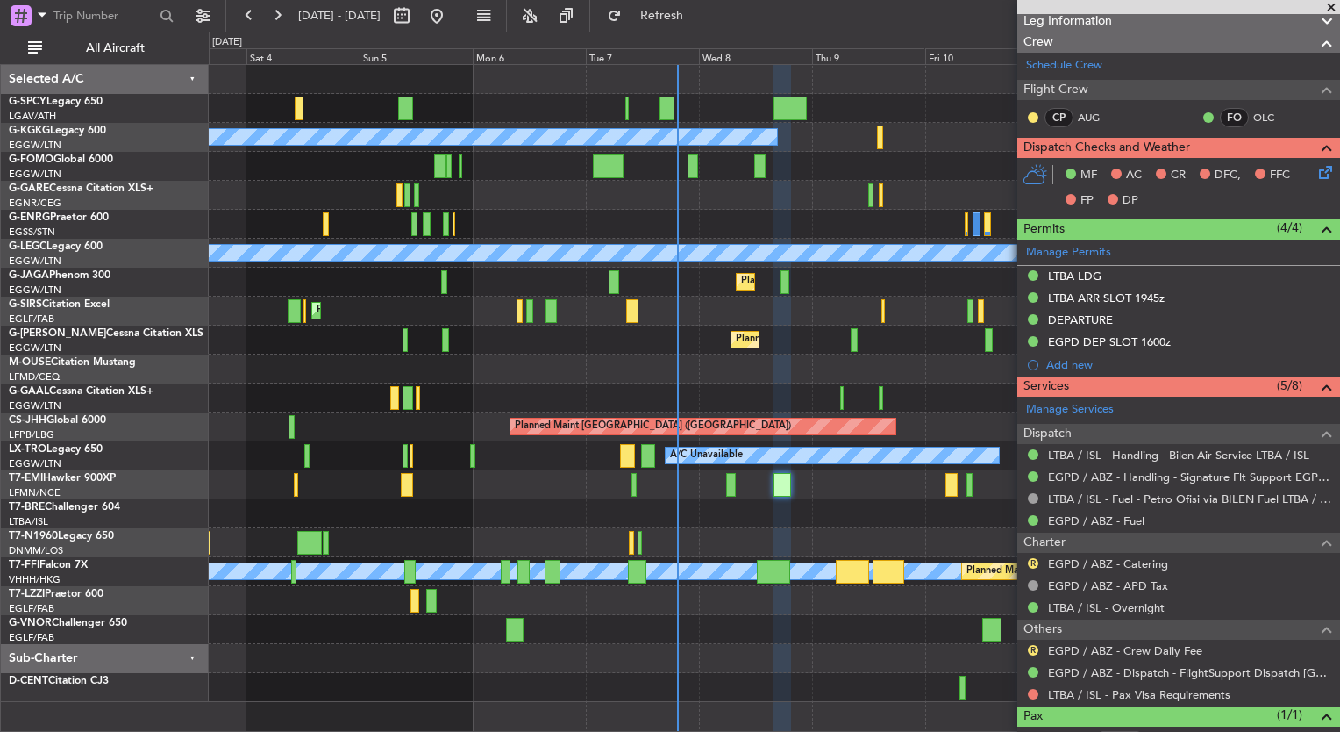
scroll to position [329, 0]
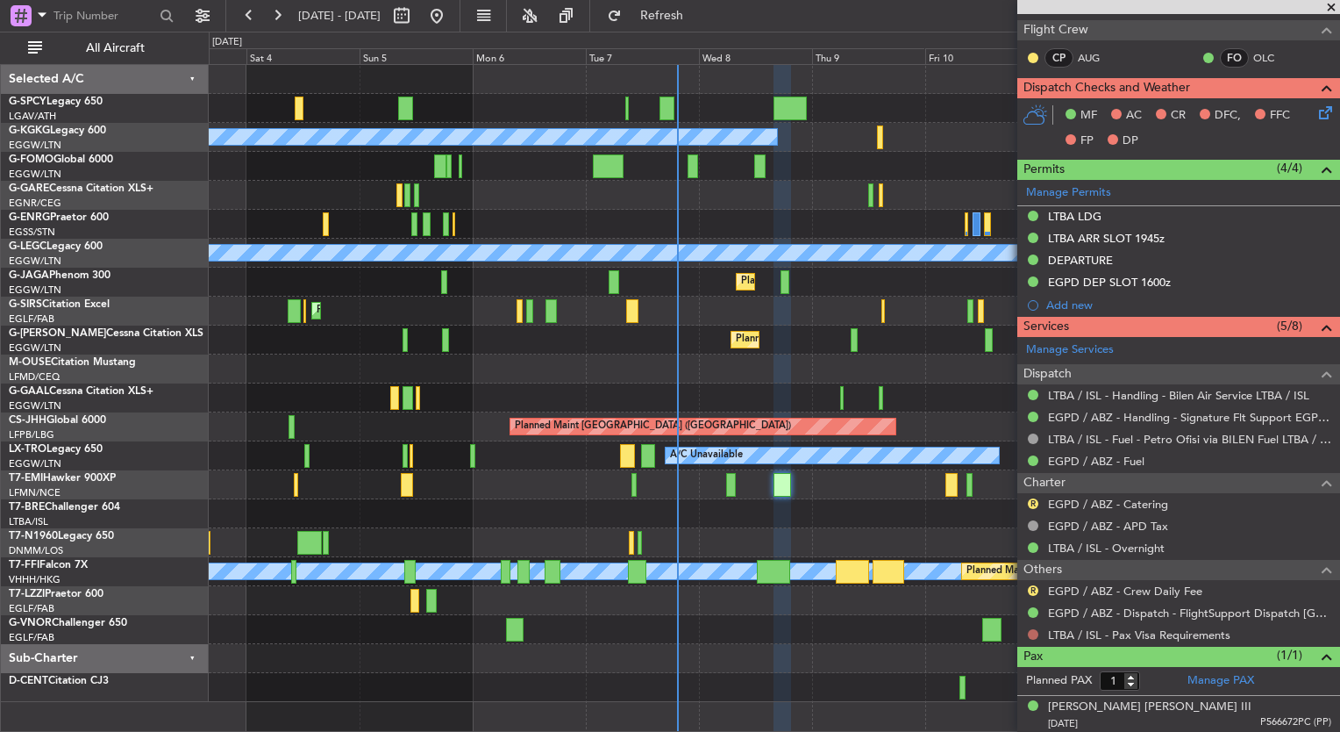
click at [1030, 630] on button at bounding box center [1033, 634] width 11 height 11
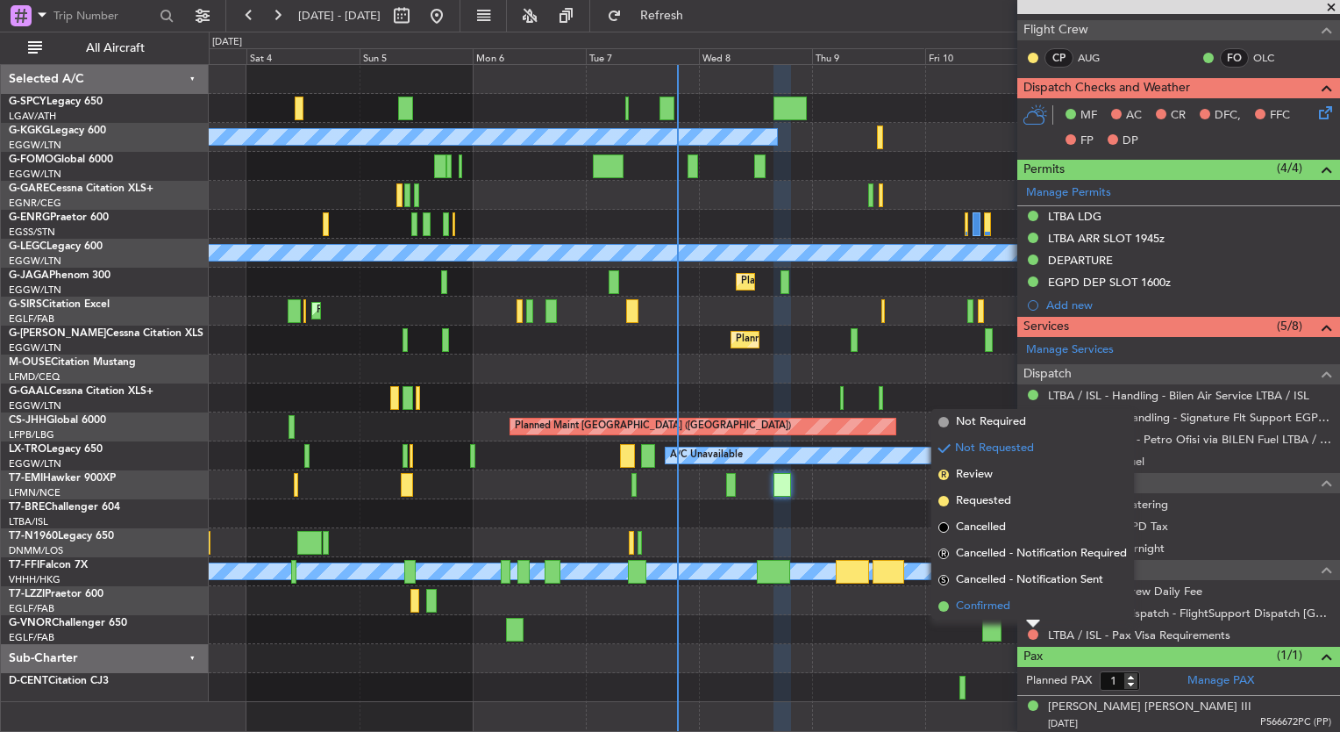
click at [1000, 598] on span "Confirmed" at bounding box center [983, 606] width 54 height 18
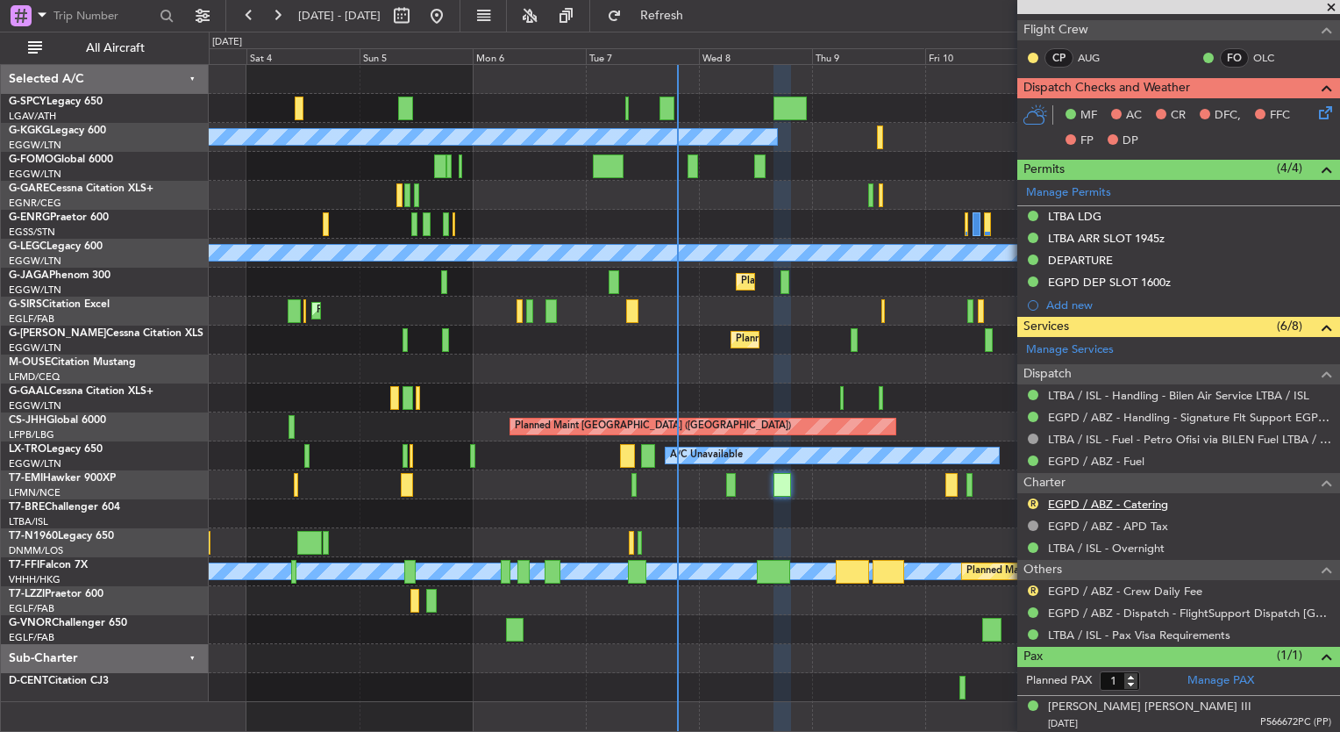
scroll to position [257, 0]
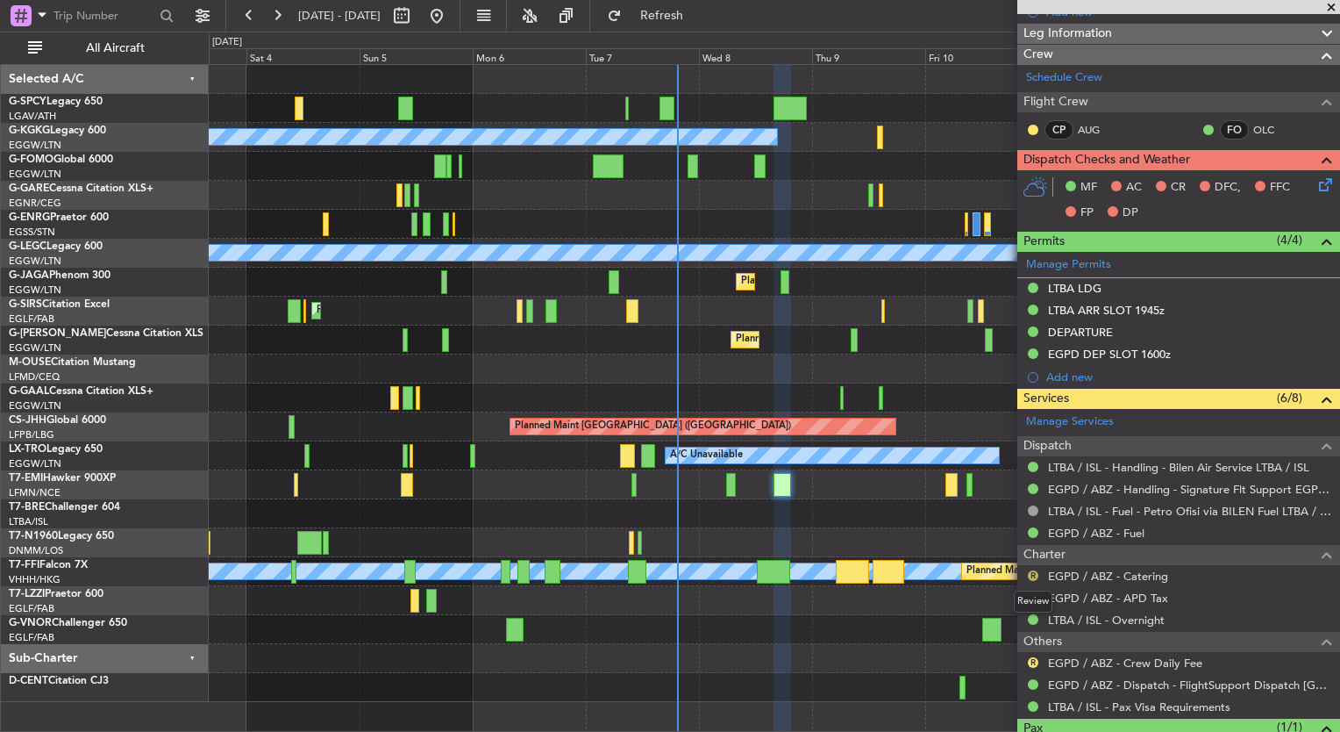
click at [1032, 570] on button "R" at bounding box center [1033, 575] width 11 height 11
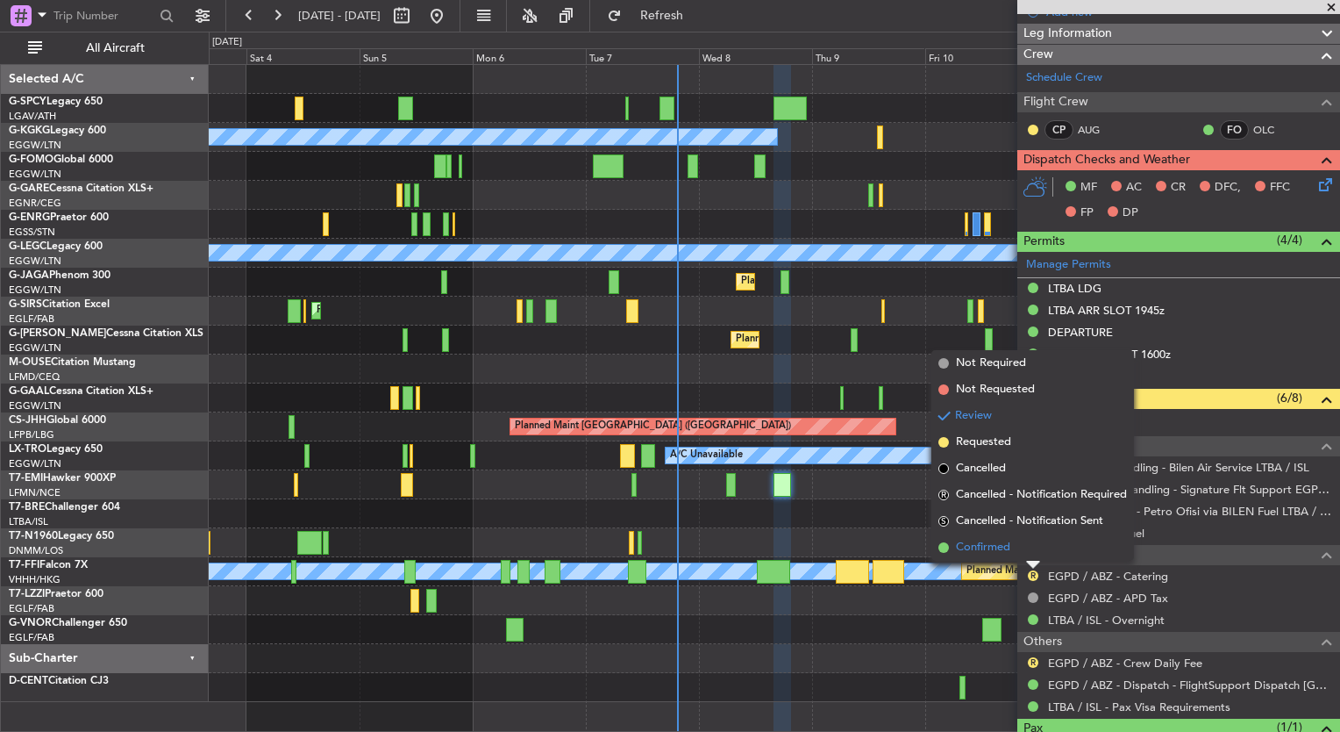
click at [1011, 546] on li "Confirmed" at bounding box center [1033, 547] width 203 height 26
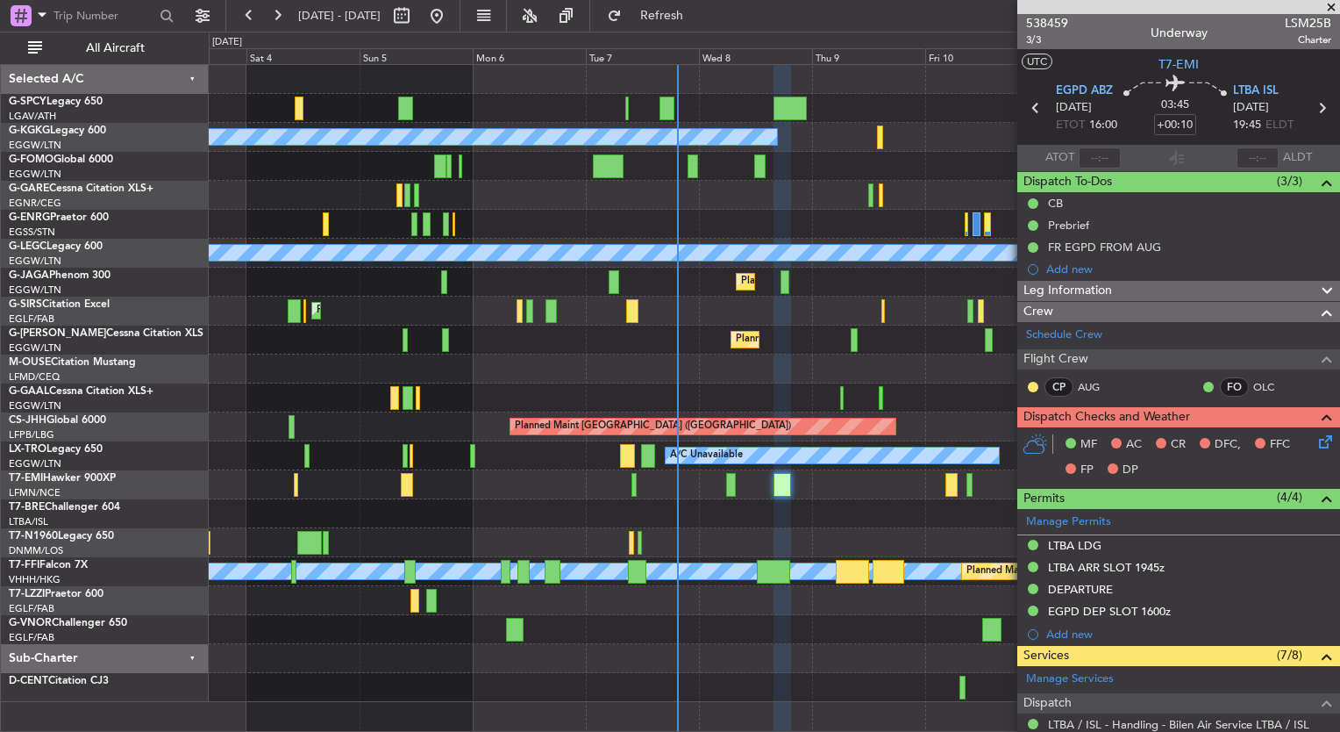
scroll to position [4, 0]
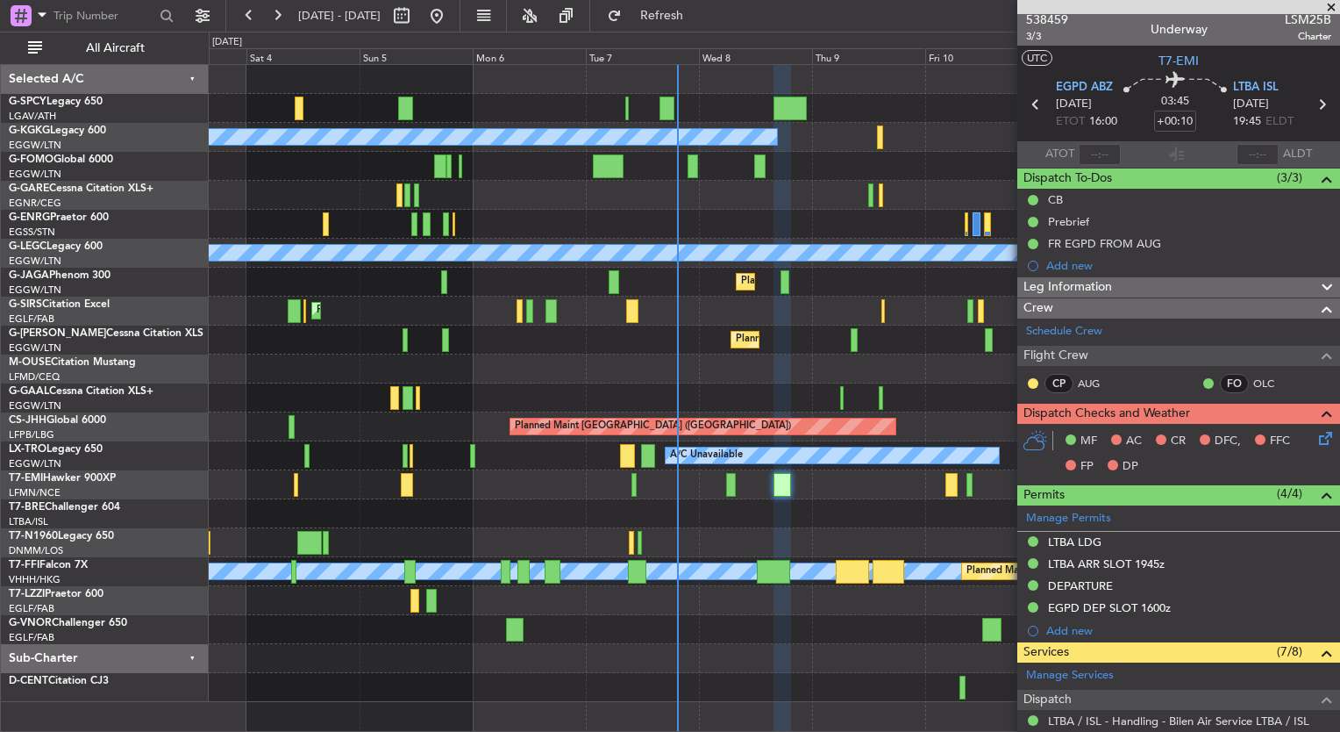
click at [1316, 436] on icon at bounding box center [1323, 435] width 14 height 14
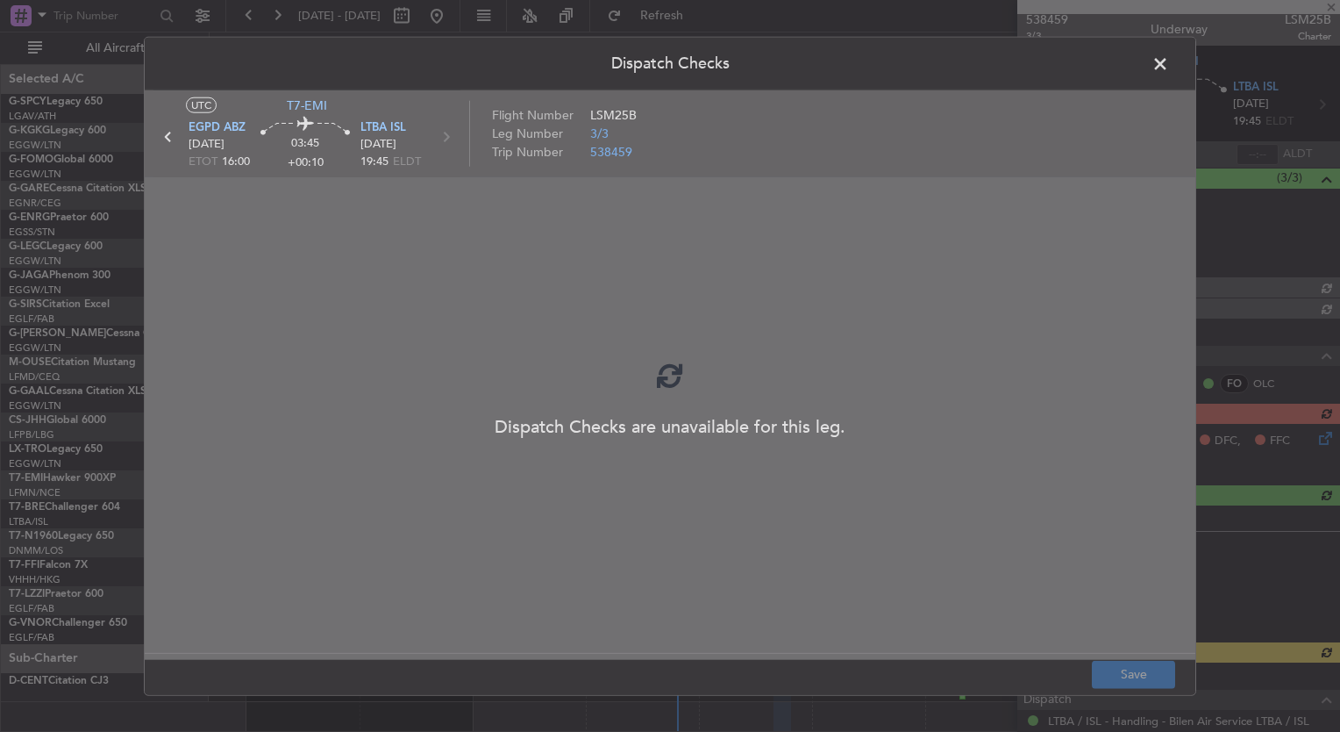
click at [1039, 318] on div at bounding box center [670, 374] width 1051 height 569
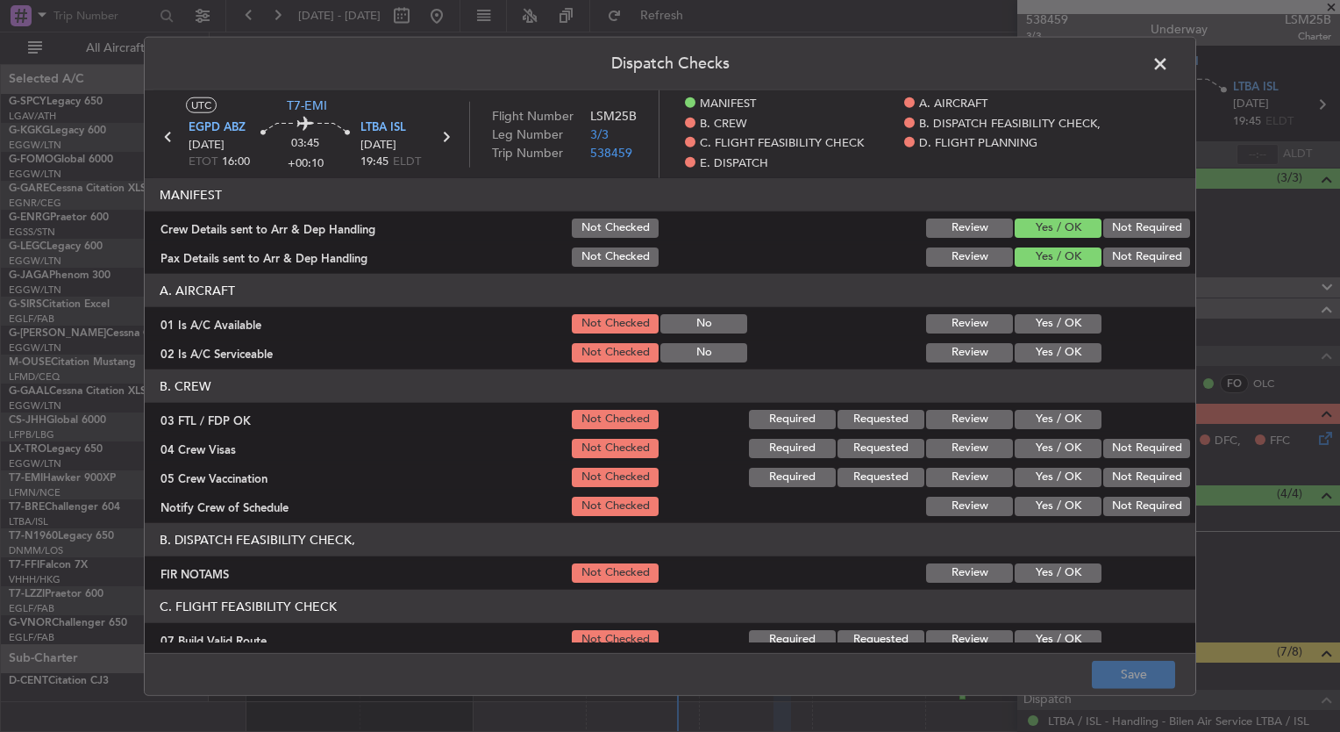
click at [1040, 323] on button "Yes / OK" at bounding box center [1058, 323] width 87 height 19
click at [1037, 346] on button "Yes / OK" at bounding box center [1058, 352] width 87 height 19
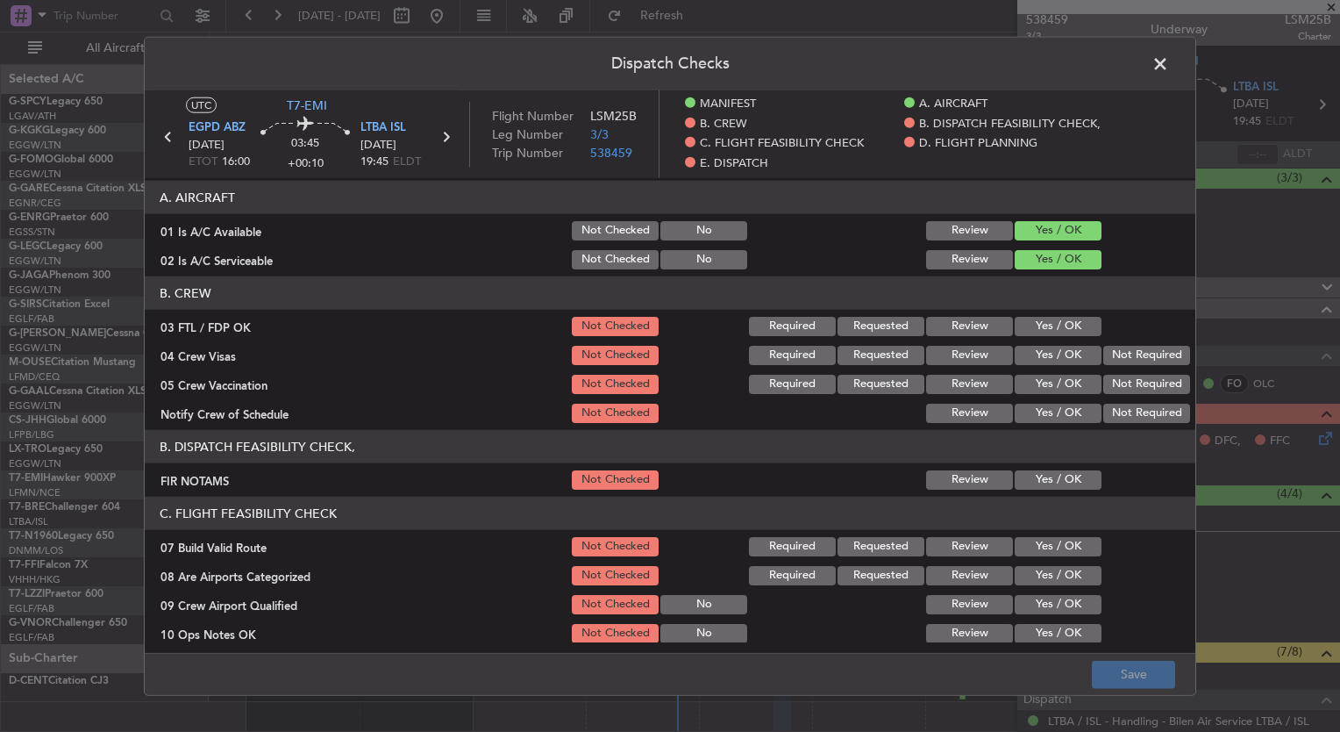
scroll to position [91, 0]
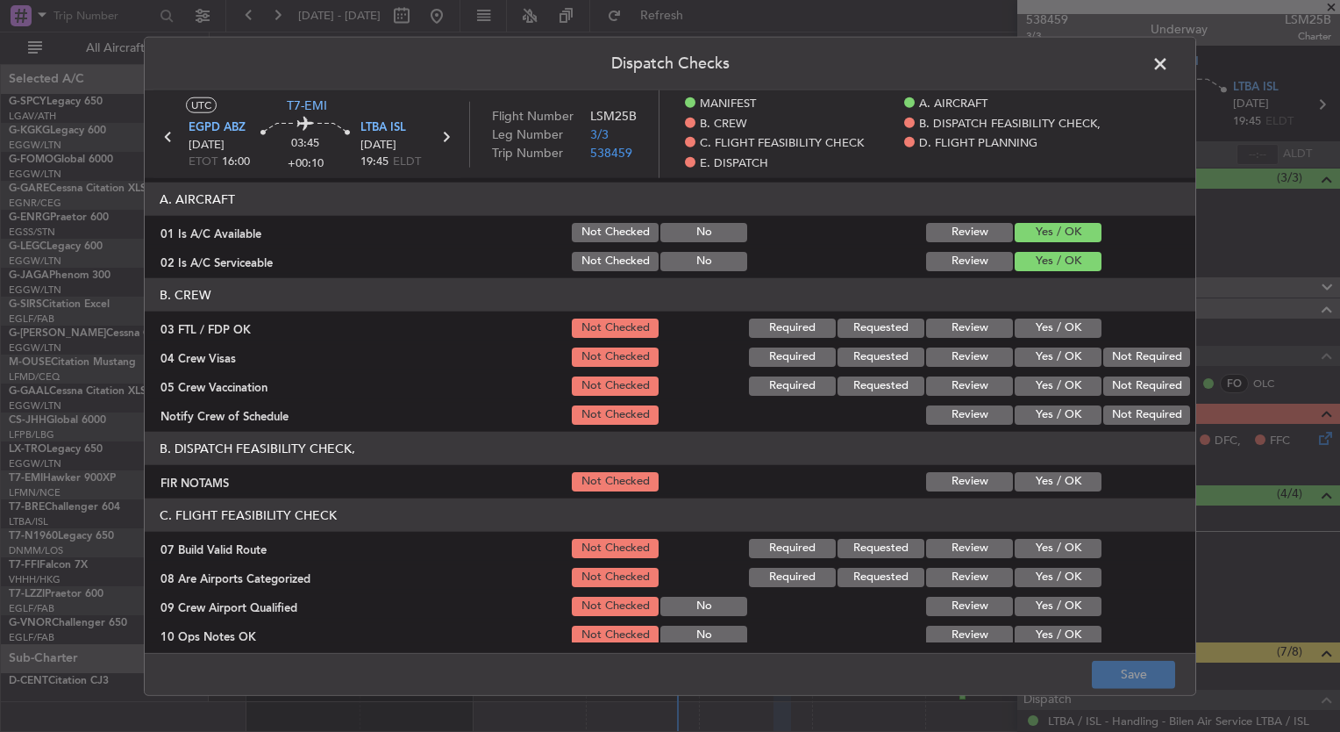
click at [1035, 332] on button "Yes / OK" at bounding box center [1058, 327] width 87 height 19
click at [1035, 355] on button "Yes / OK" at bounding box center [1058, 356] width 87 height 19
click at [1039, 384] on button "Yes / OK" at bounding box center [1058, 385] width 87 height 19
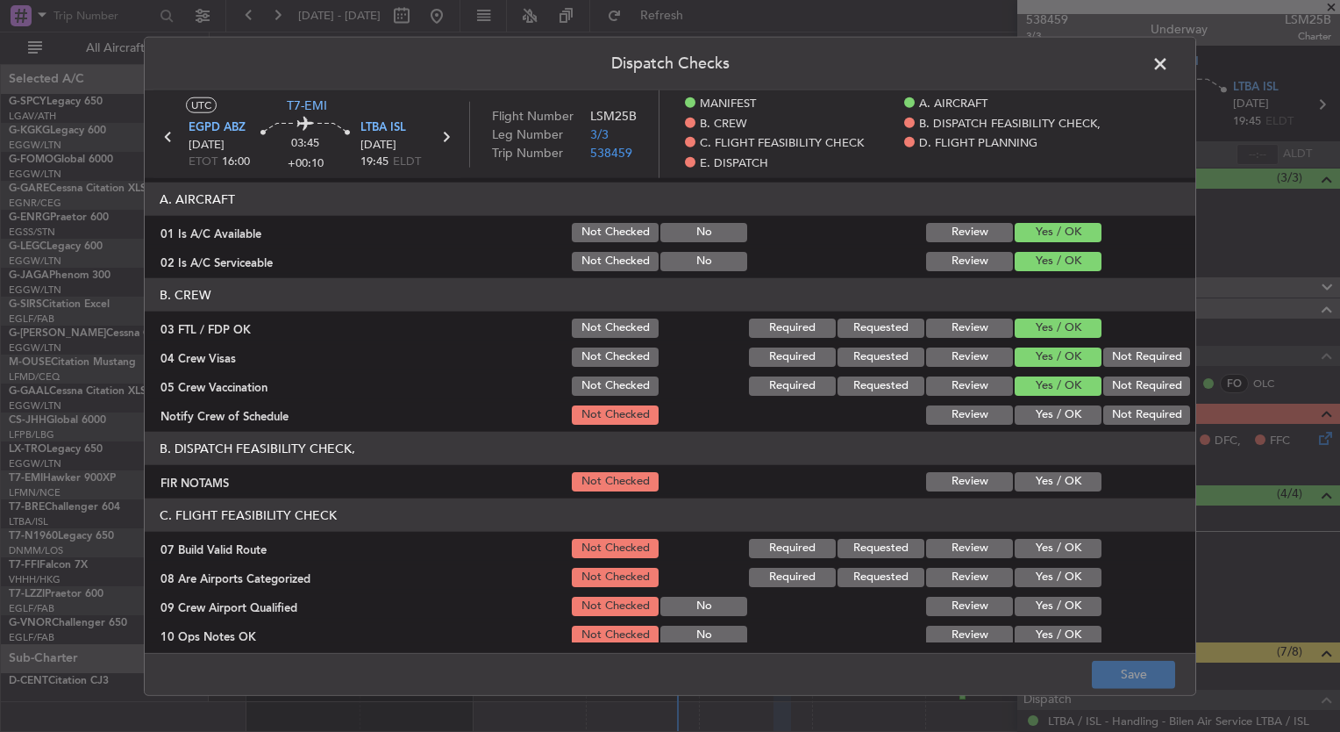
click at [1038, 411] on button "Yes / OK" at bounding box center [1058, 414] width 87 height 19
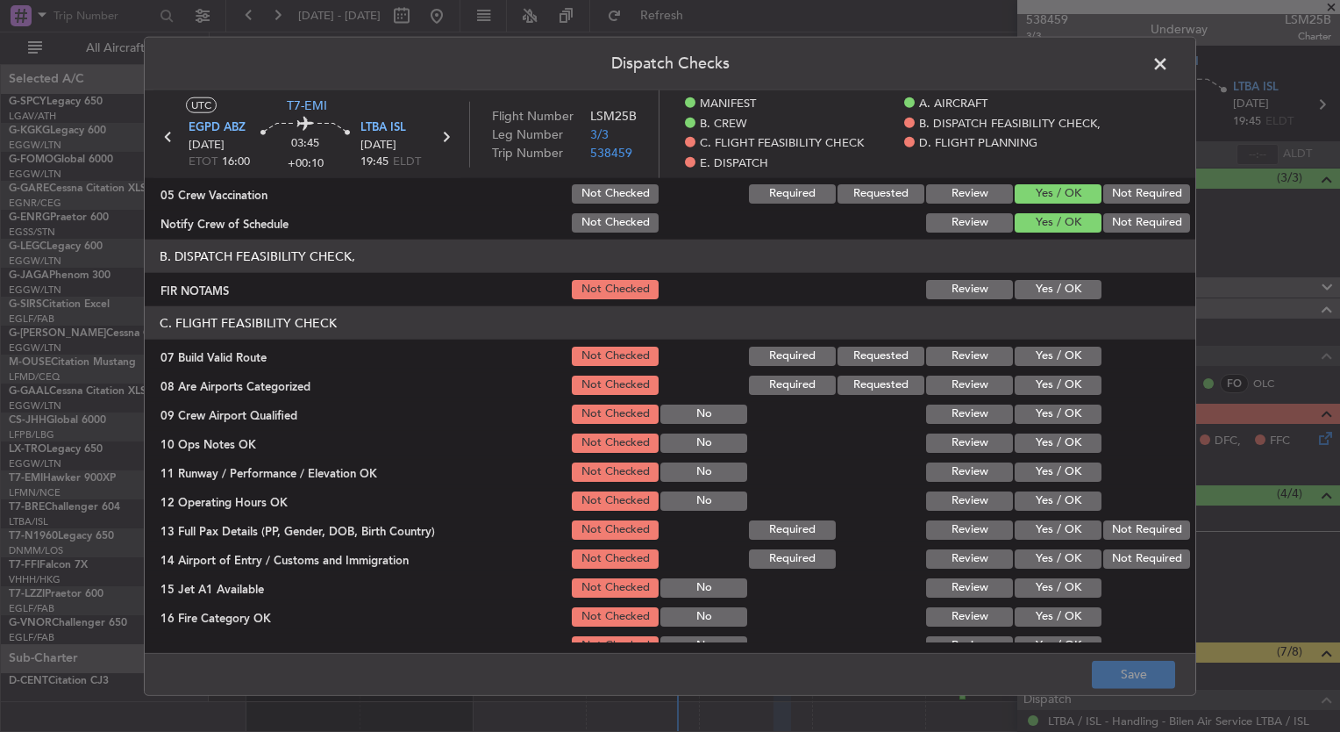
scroll to position [281, 0]
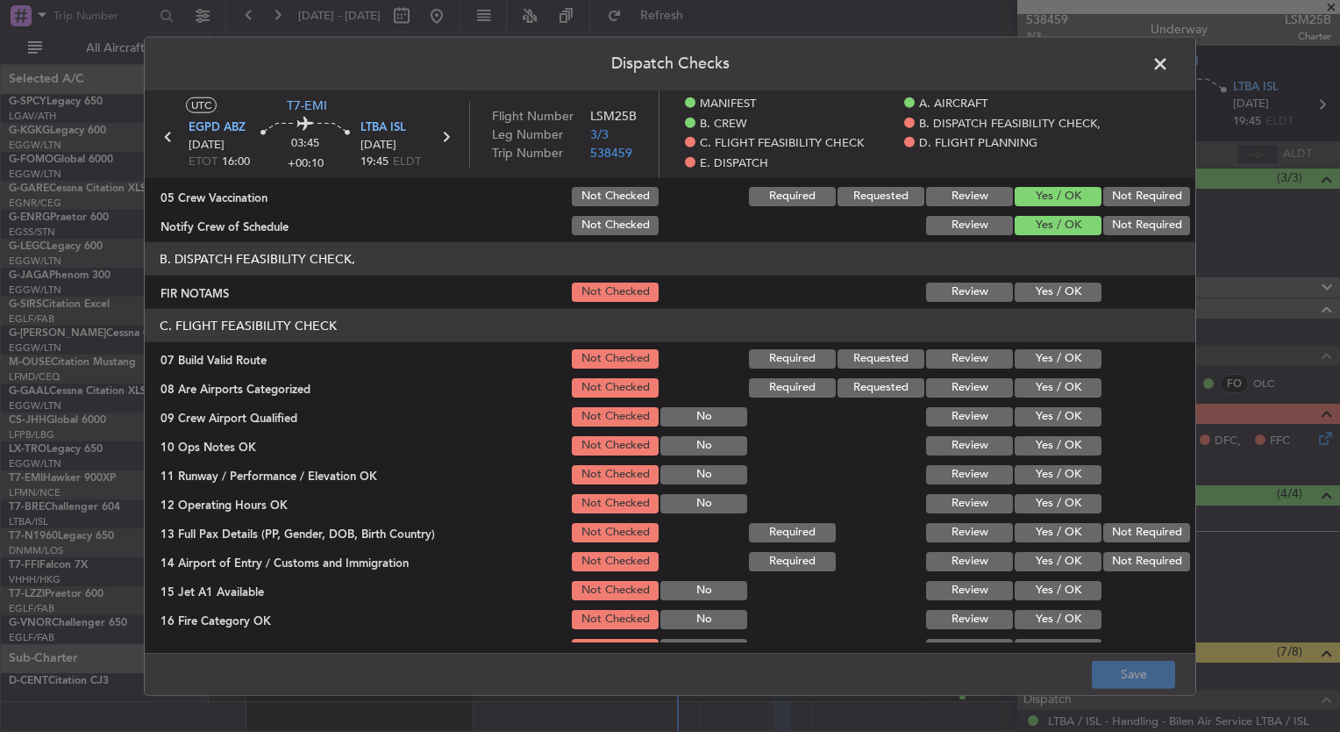
click at [1039, 383] on button "Yes / OK" at bounding box center [1058, 387] width 87 height 19
click at [1046, 416] on button "Yes / OK" at bounding box center [1058, 416] width 87 height 19
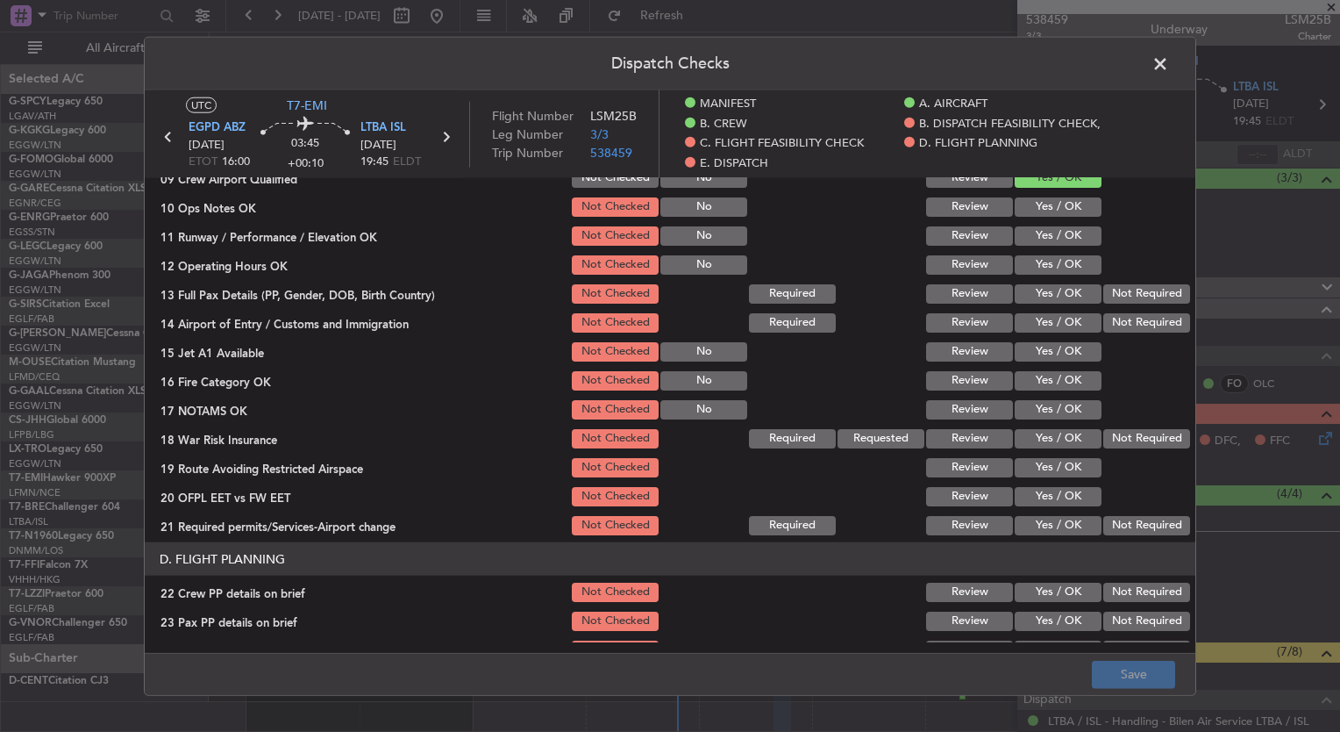
scroll to position [521, 0]
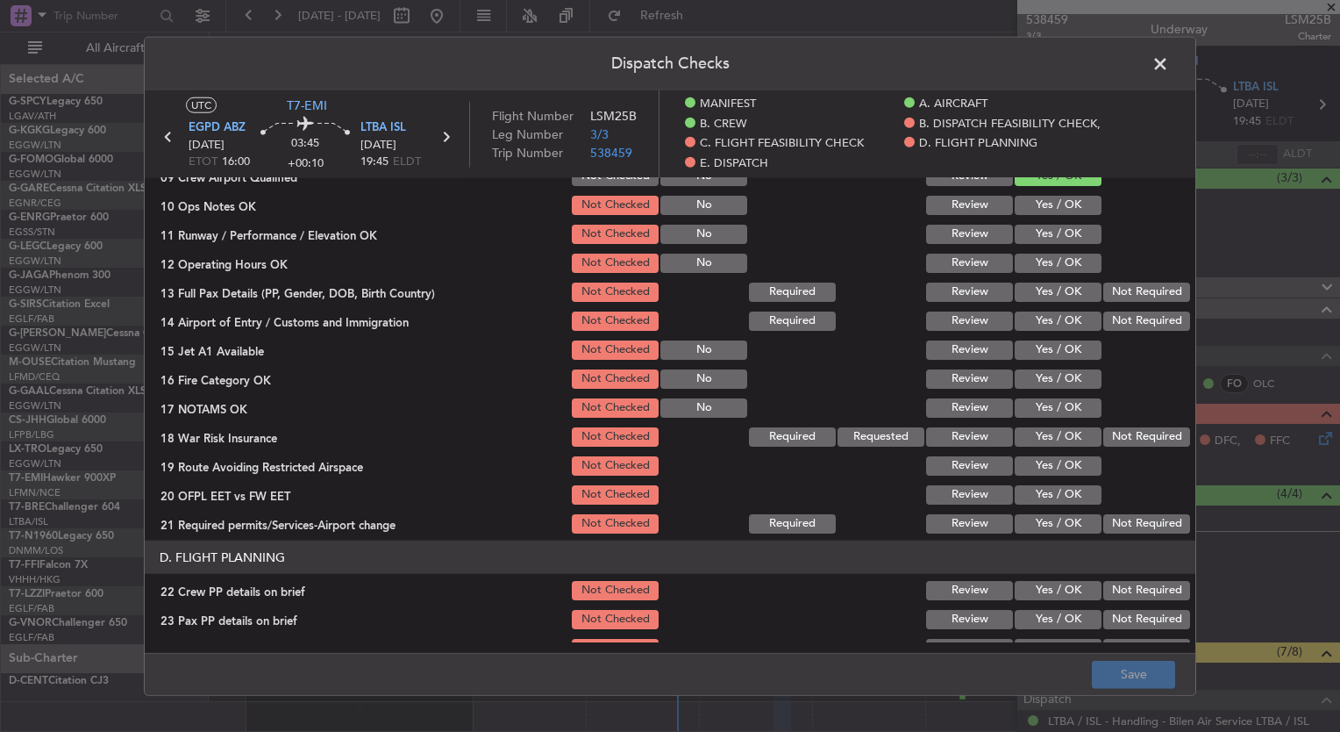
click at [1117, 437] on button "Not Required" at bounding box center [1147, 436] width 87 height 19
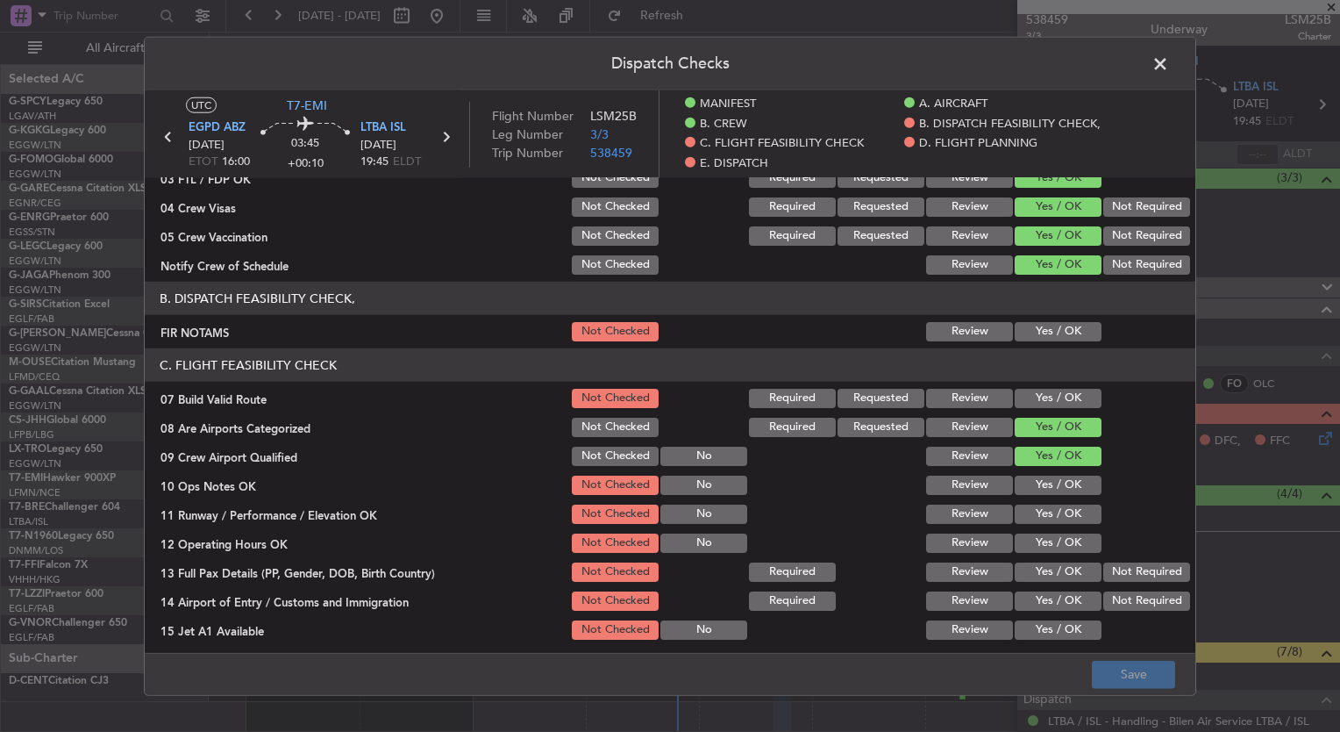
scroll to position [0, 0]
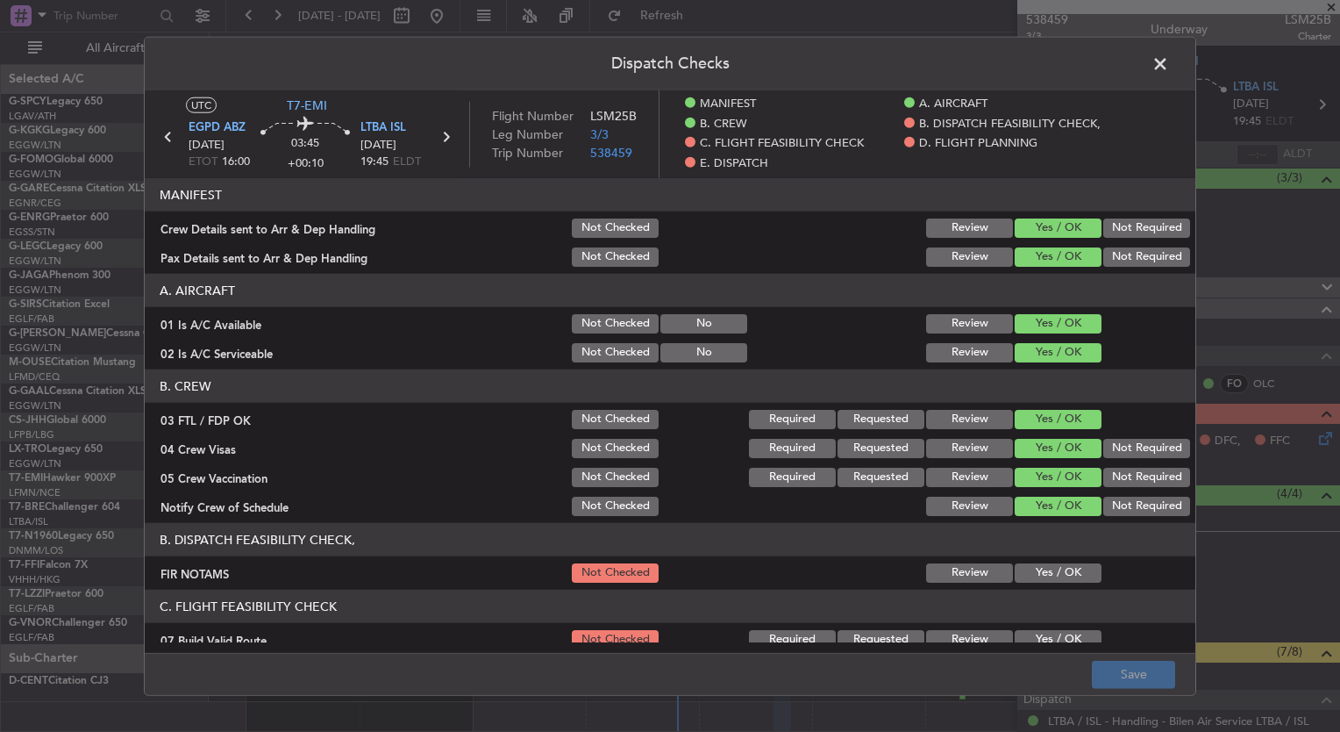
click at [1169, 60] on span at bounding box center [1169, 68] width 0 height 35
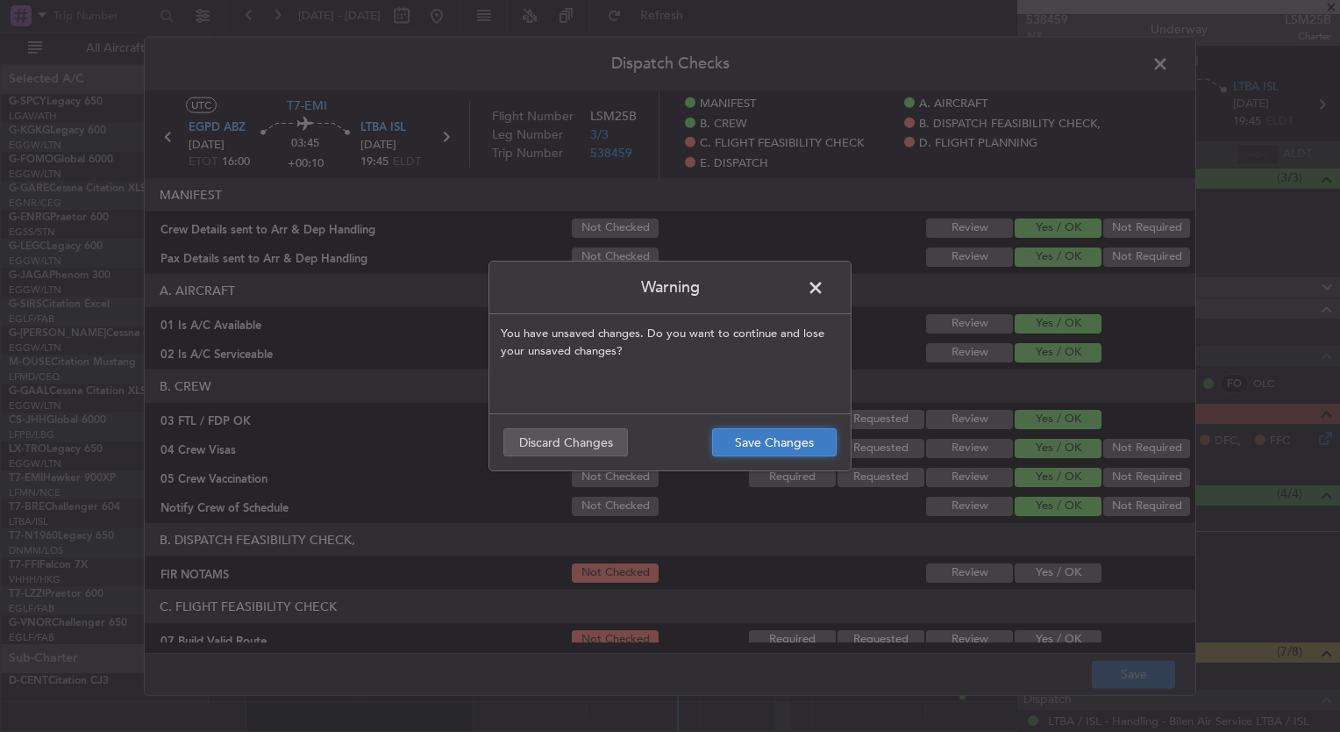
click at [815, 430] on button "Save Changes" at bounding box center [774, 442] width 125 height 28
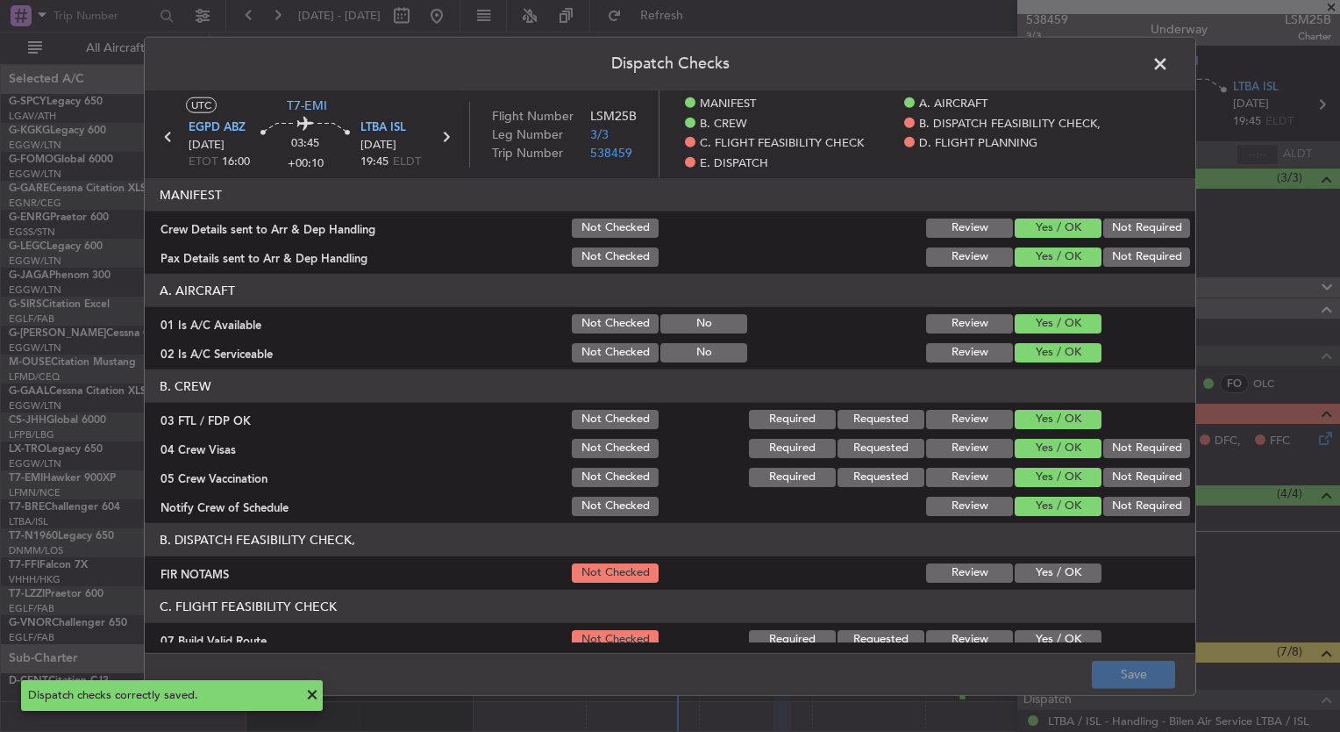
click at [1169, 67] on span at bounding box center [1169, 68] width 0 height 35
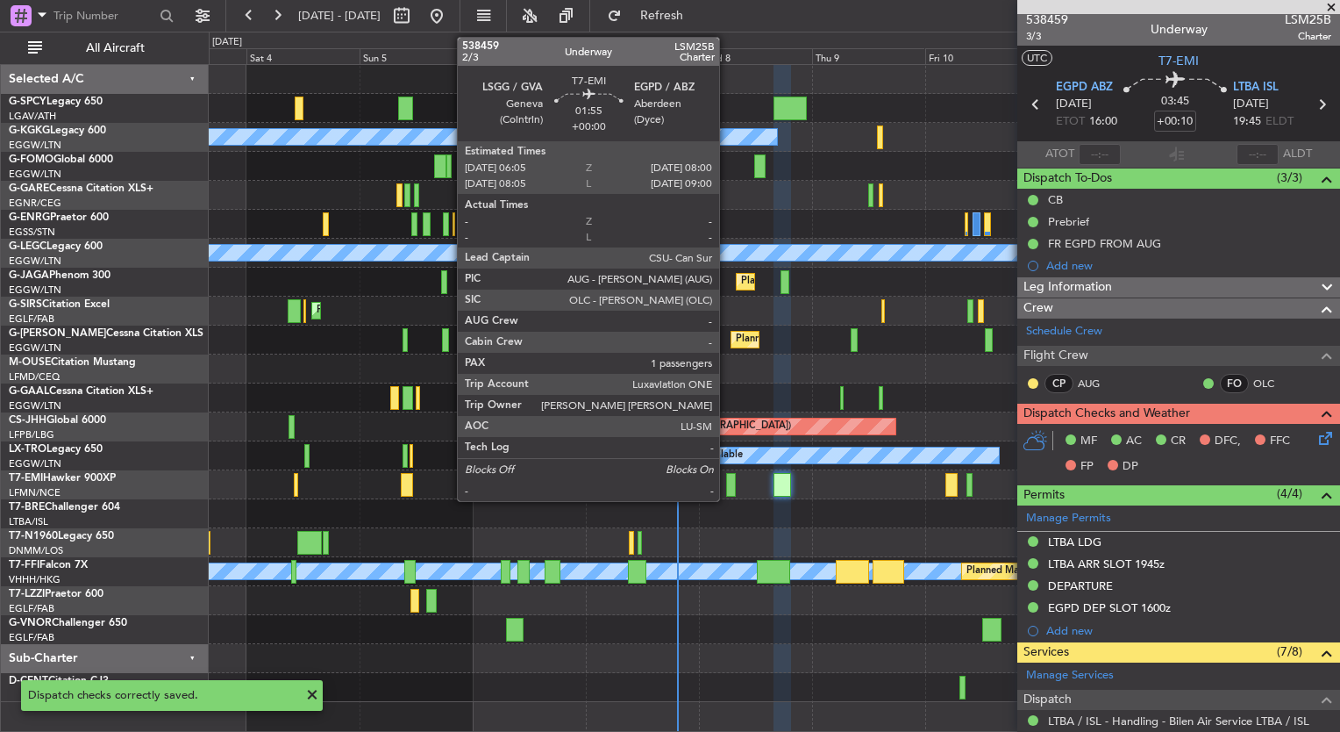
click at [727, 486] on div at bounding box center [731, 485] width 10 height 24
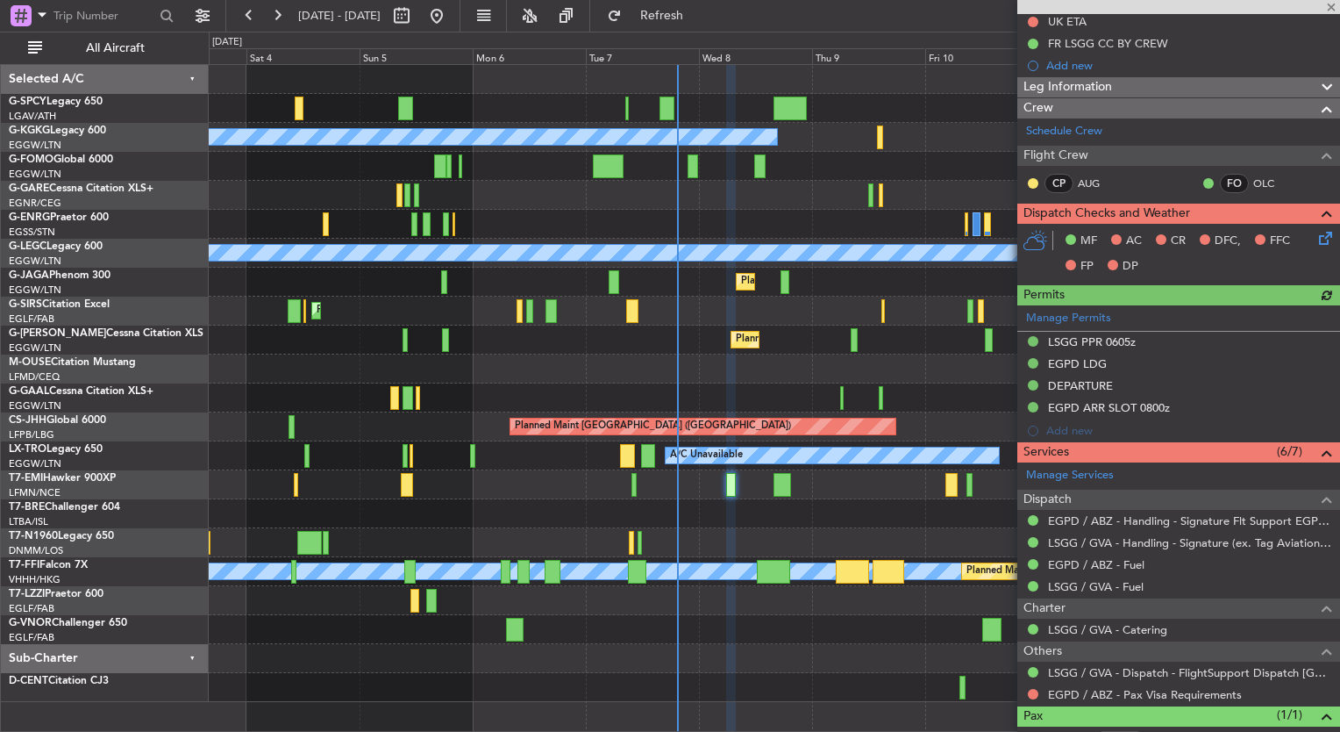
scroll to position [306, 0]
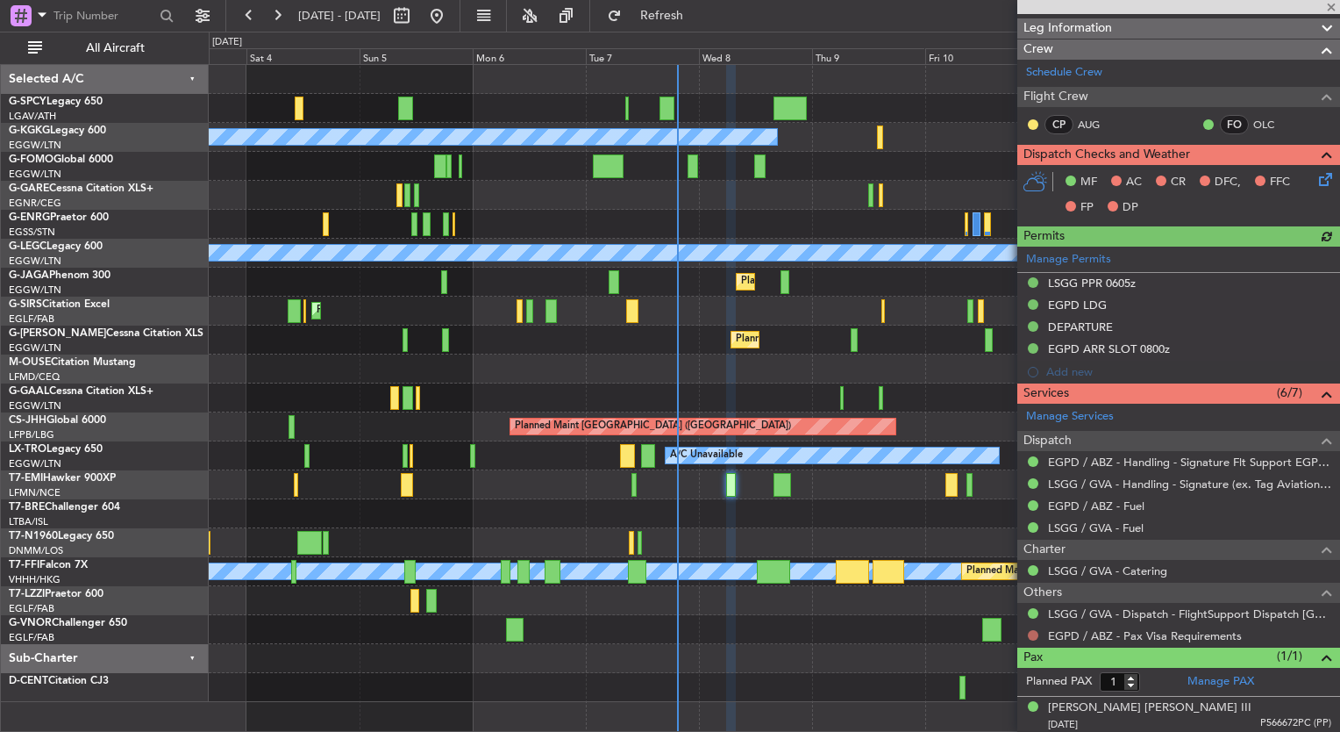
click at [1032, 638] on mat-tooltip-component "Not Requested" at bounding box center [1033, 661] width 99 height 46
click at [1033, 633] on button at bounding box center [1033, 635] width 11 height 11
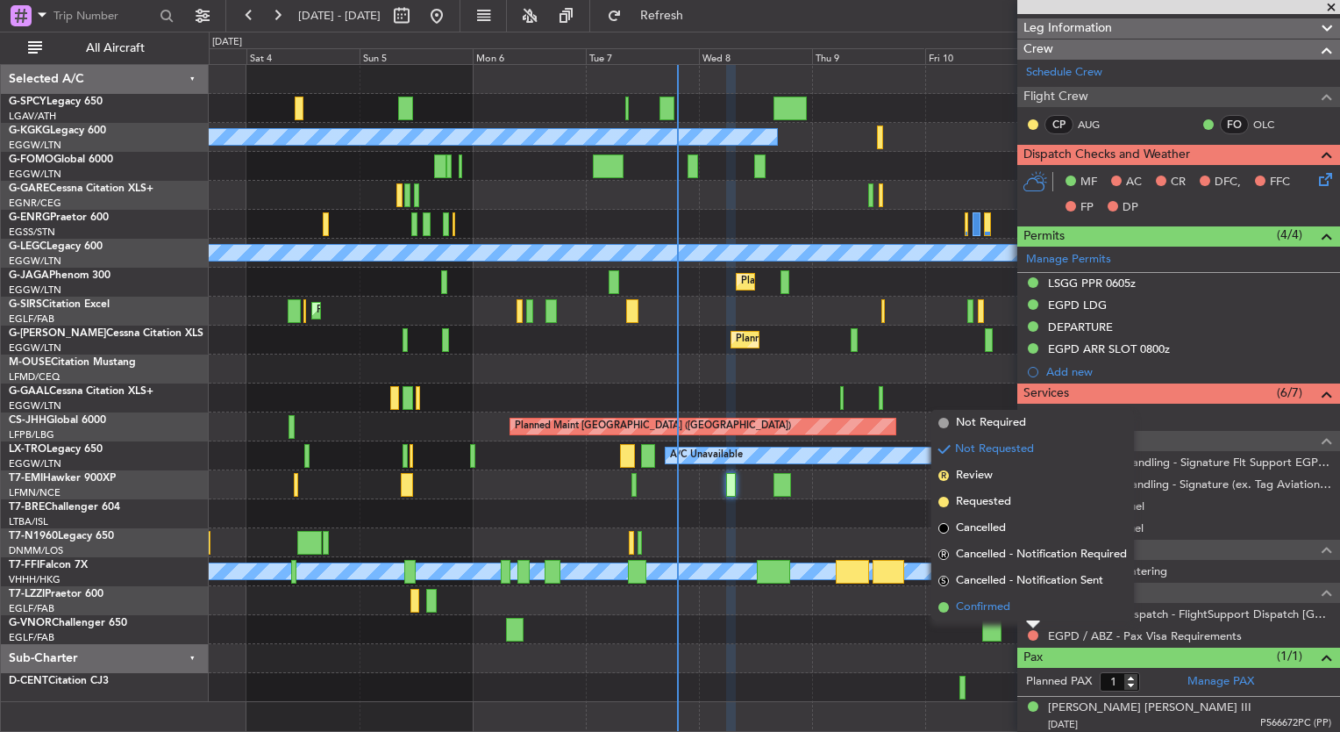
click at [1024, 608] on li "Confirmed" at bounding box center [1033, 607] width 203 height 26
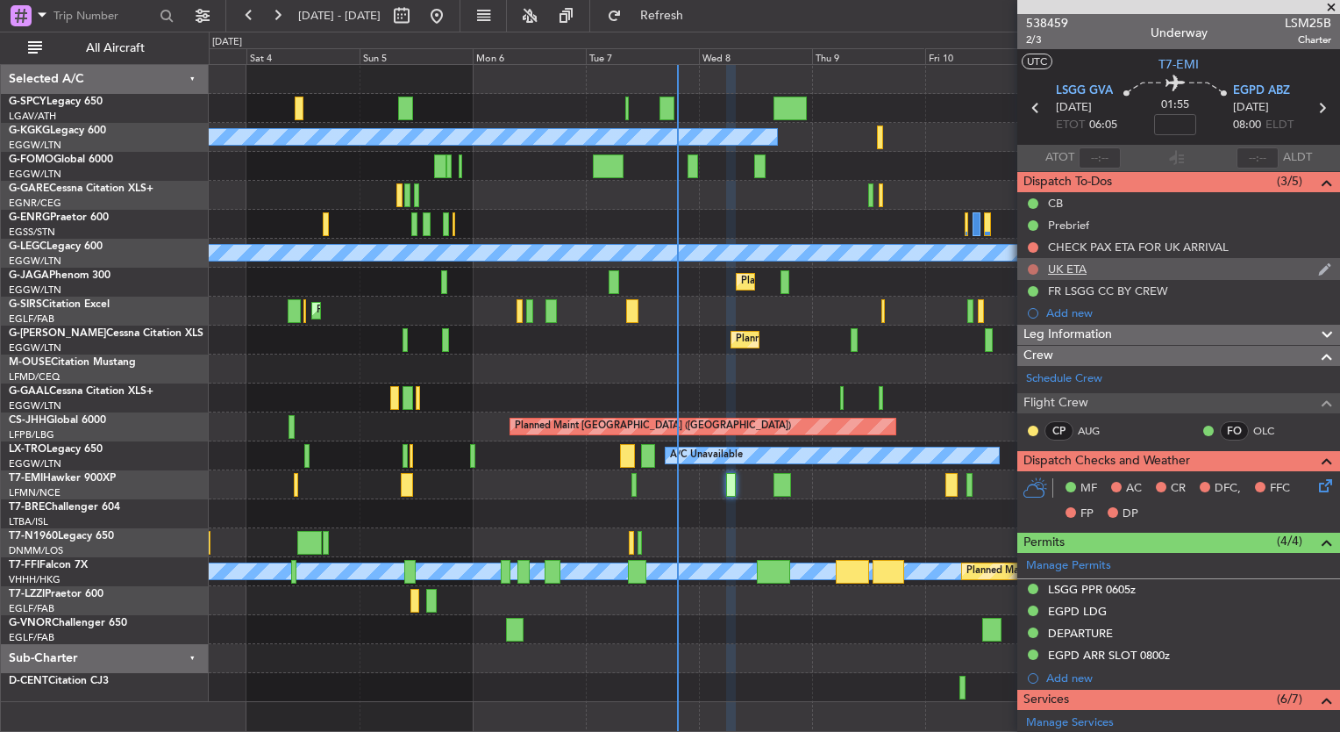
click at [1028, 264] on button at bounding box center [1033, 269] width 11 height 11
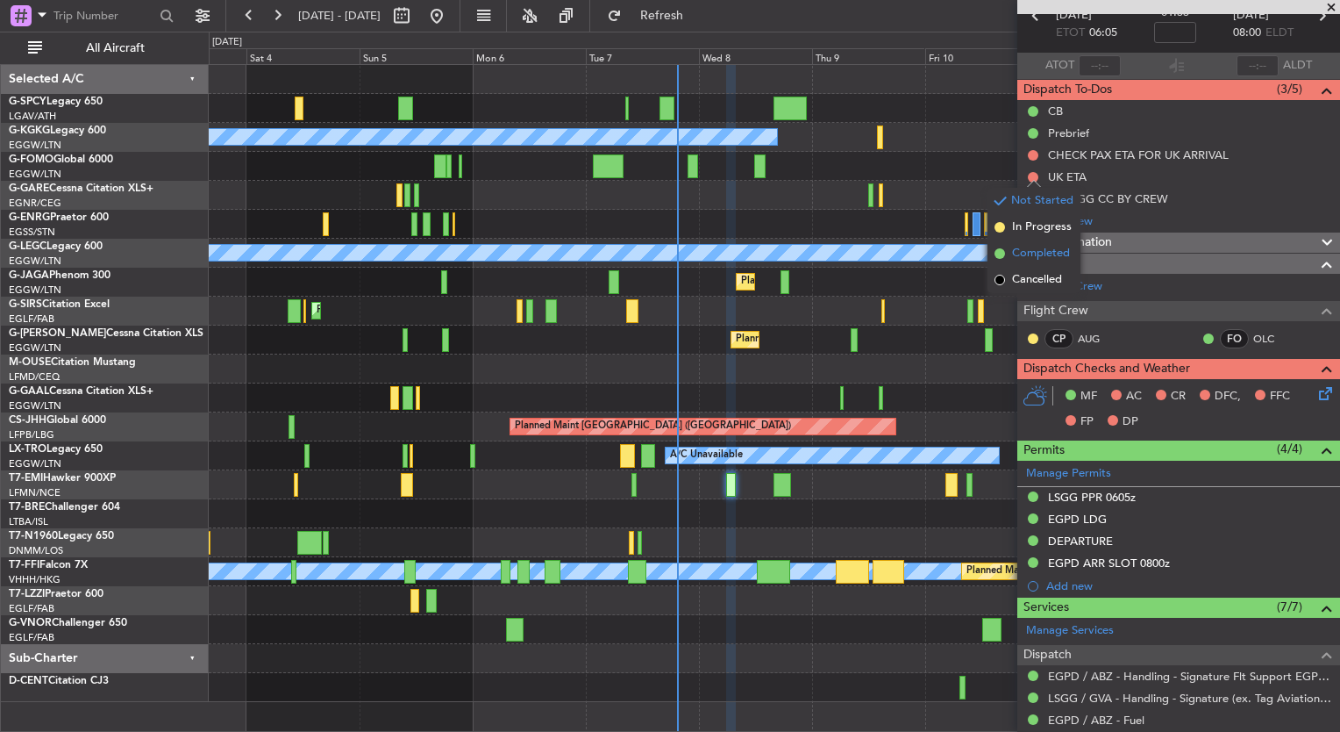
click at [1033, 254] on span "Completed" at bounding box center [1041, 254] width 58 height 18
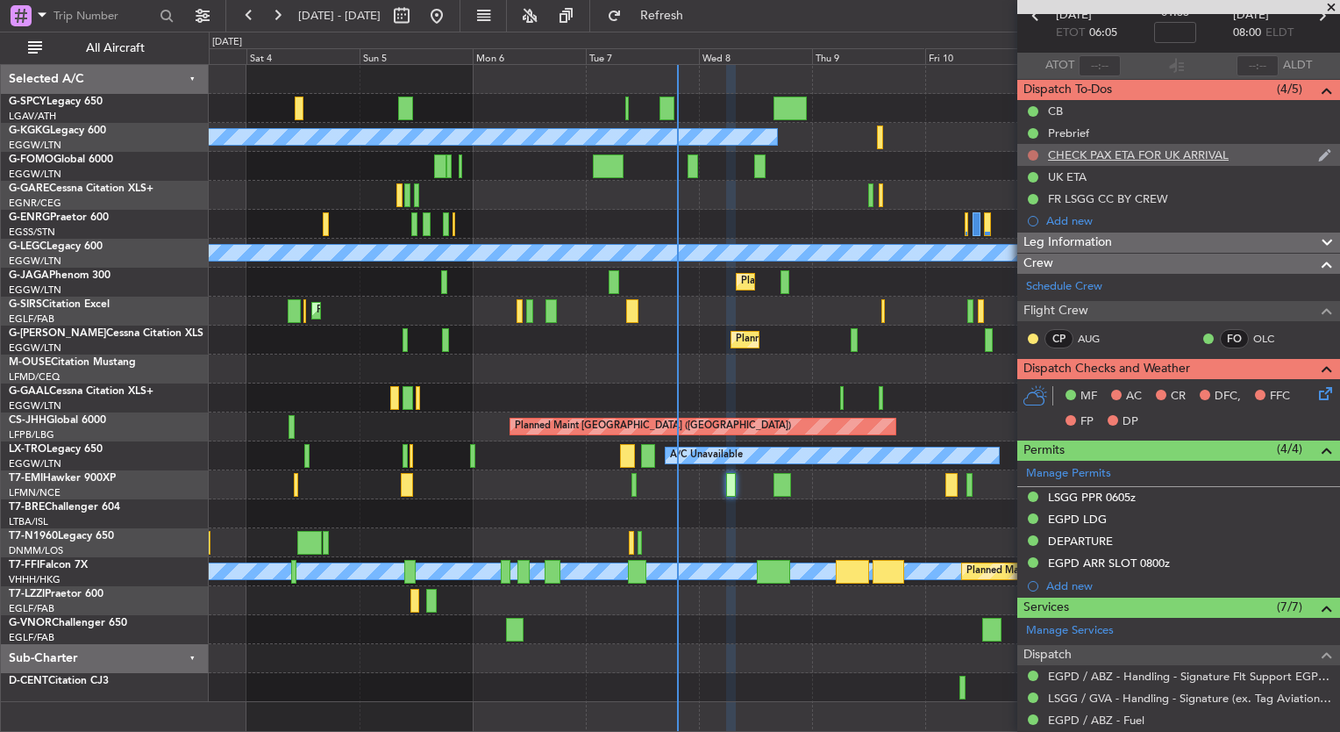
click at [1032, 153] on button at bounding box center [1033, 155] width 11 height 11
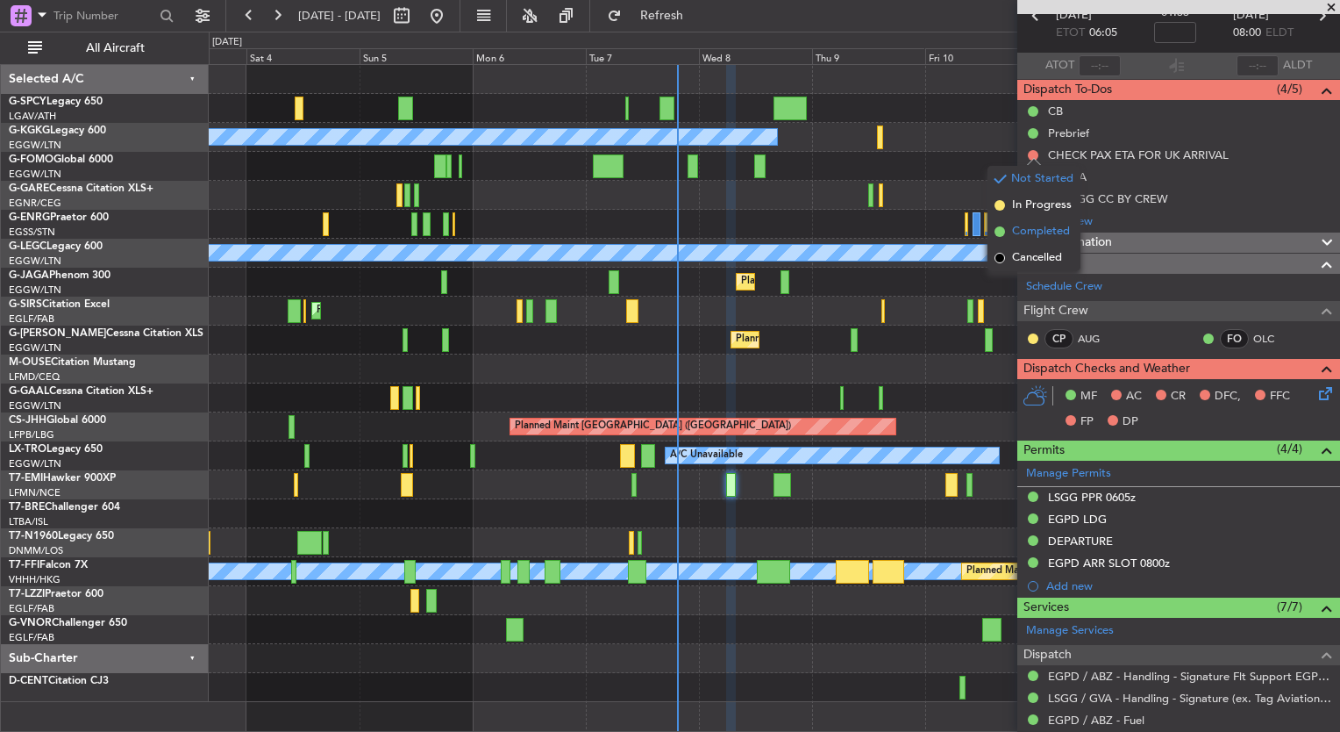
click at [1050, 230] on span "Completed" at bounding box center [1041, 232] width 58 height 18
click at [1316, 395] on icon at bounding box center [1323, 390] width 14 height 14
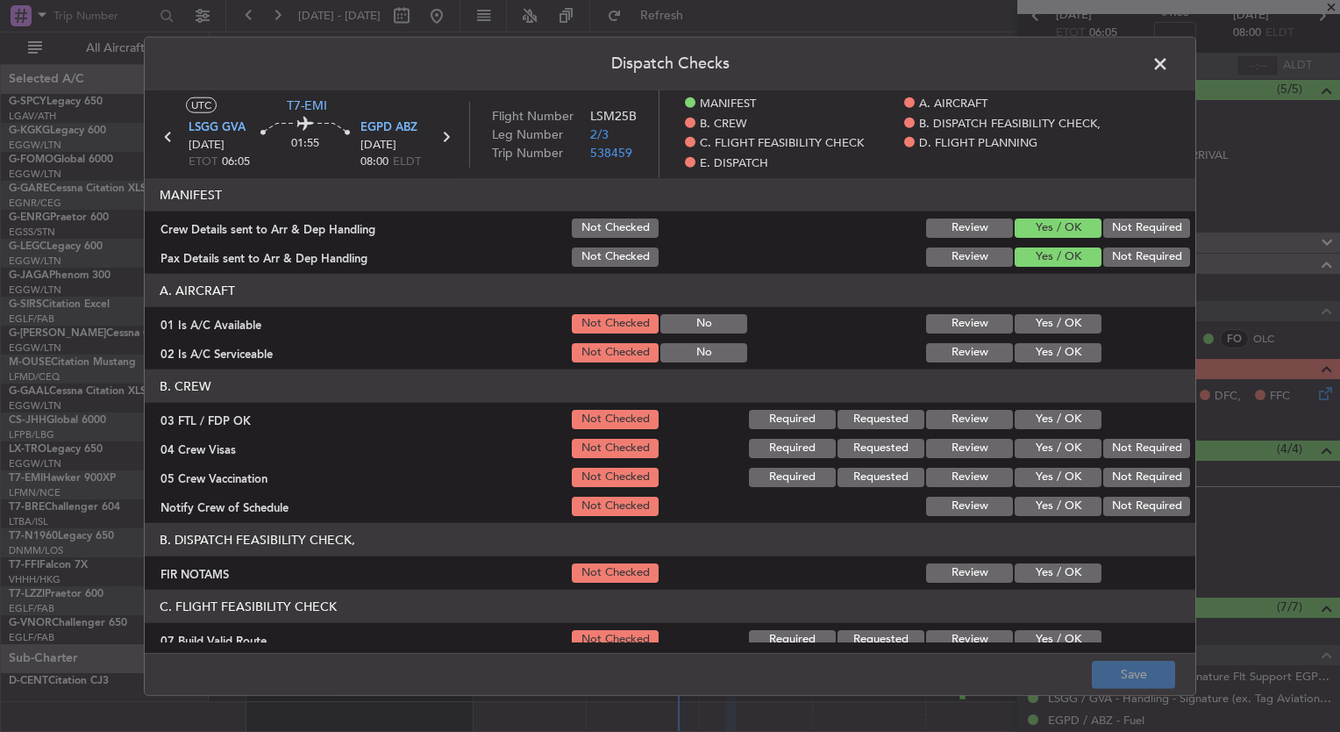
click at [1065, 316] on button "Yes / OK" at bounding box center [1058, 323] width 87 height 19
click at [1063, 343] on button "Yes / OK" at bounding box center [1058, 352] width 87 height 19
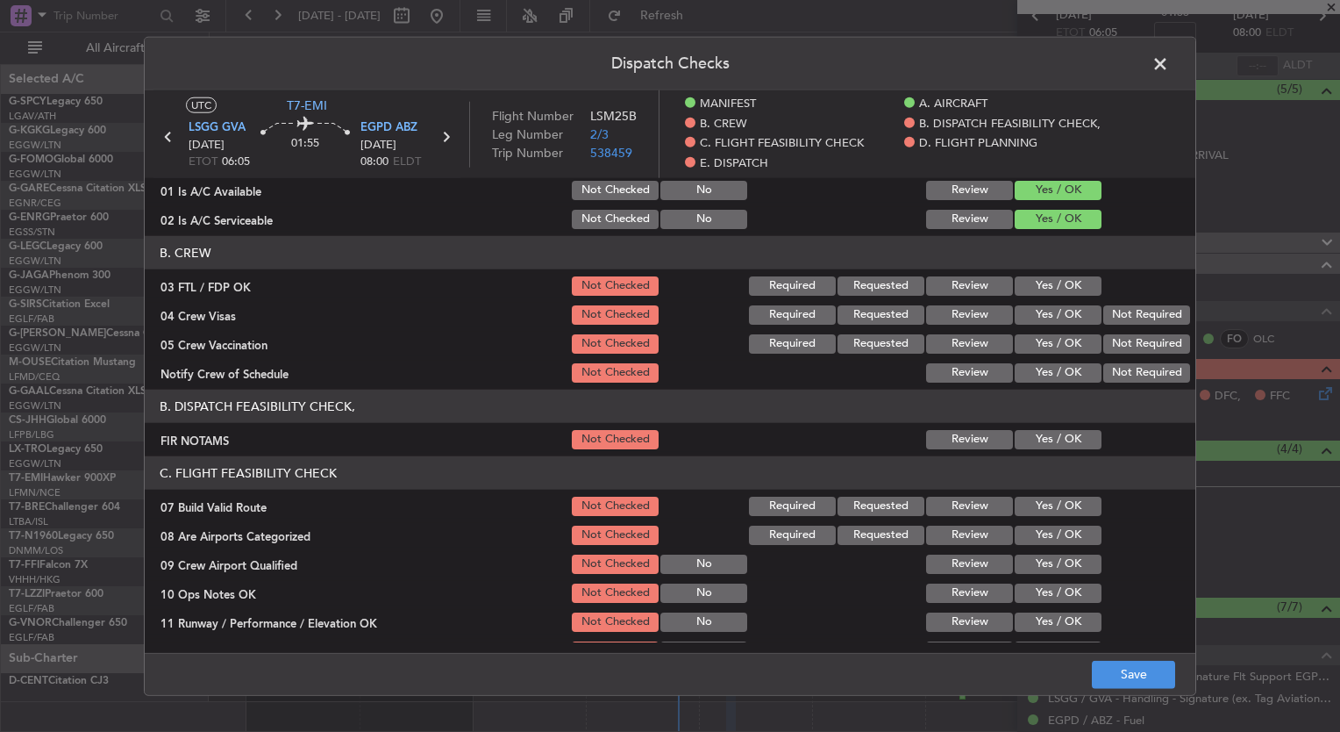
scroll to position [135, 0]
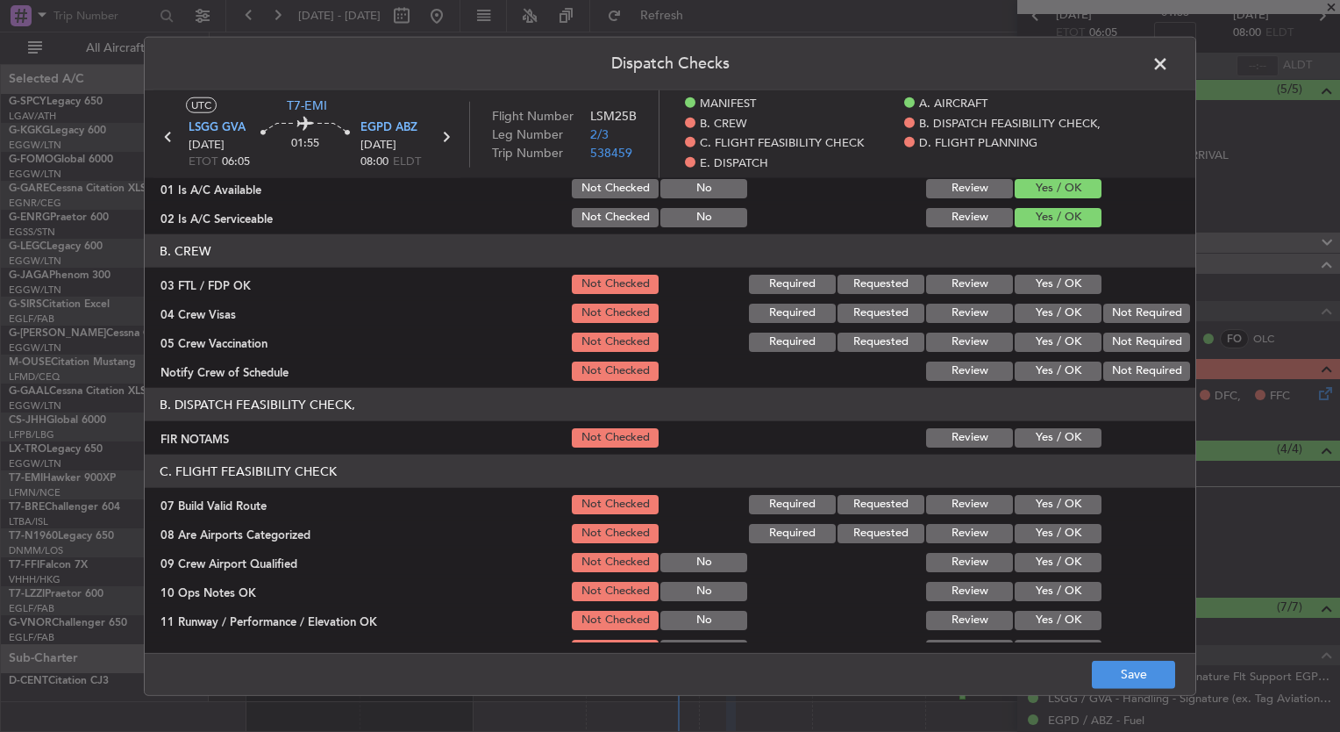
click at [1039, 282] on button "Yes / OK" at bounding box center [1058, 284] width 87 height 19
click at [1042, 310] on button "Yes / OK" at bounding box center [1058, 313] width 87 height 19
click at [1049, 367] on button "Yes / OK" at bounding box center [1058, 370] width 87 height 19
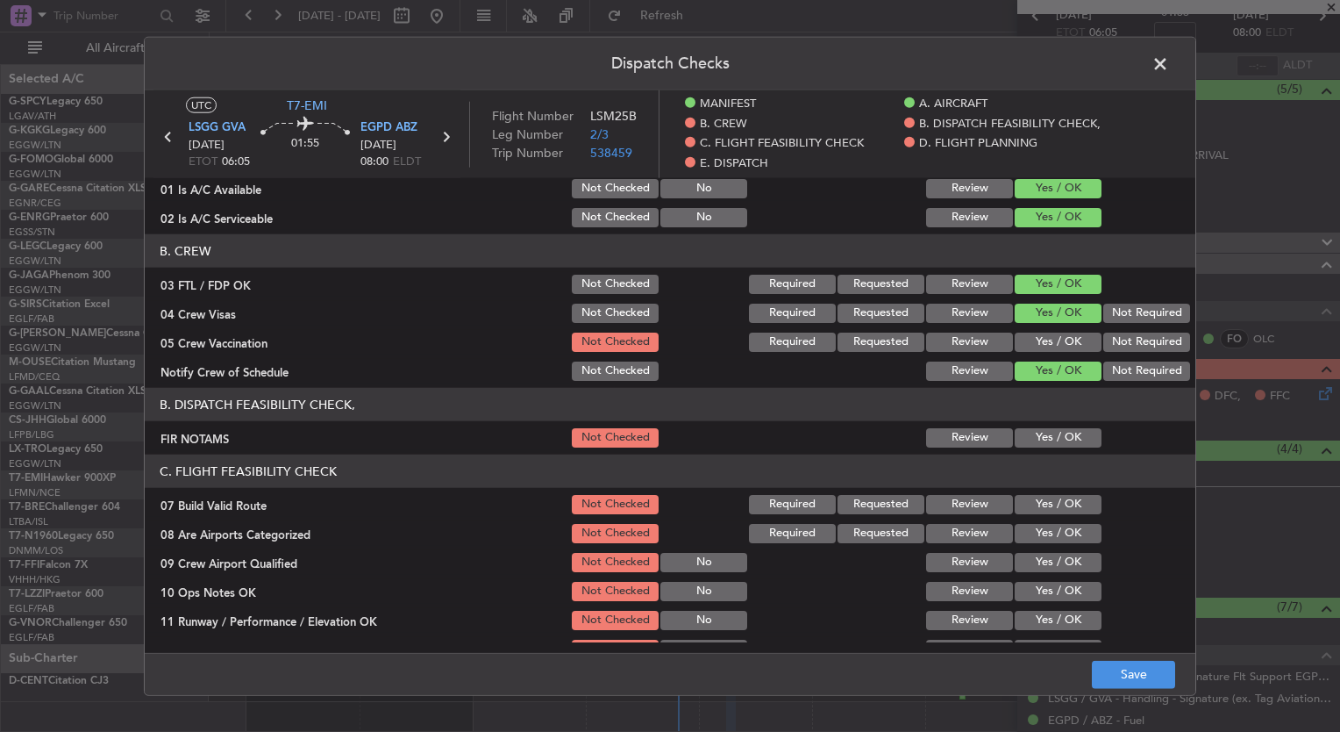
click at [1035, 335] on button "Yes / OK" at bounding box center [1058, 341] width 87 height 19
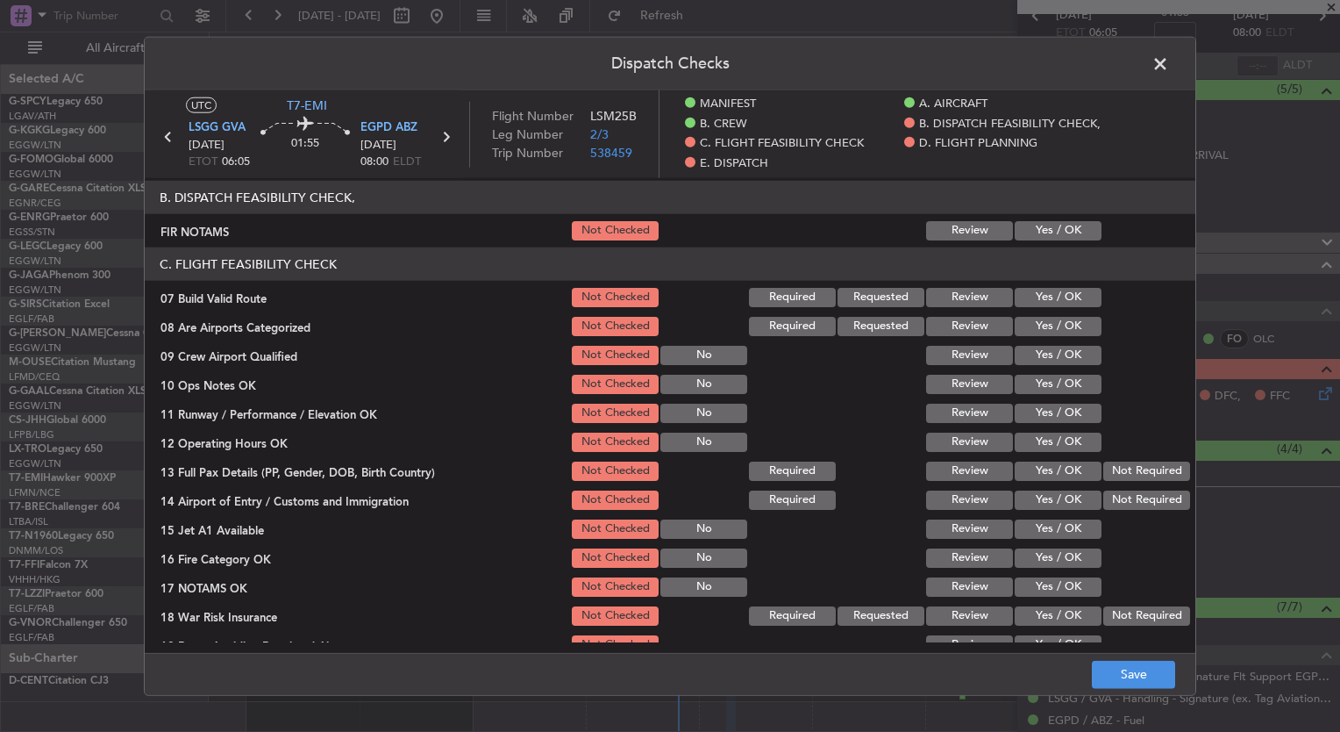
scroll to position [342, 0]
click at [1023, 318] on button "Yes / OK" at bounding box center [1058, 326] width 87 height 19
click at [1036, 354] on button "Yes / OK" at bounding box center [1058, 355] width 87 height 19
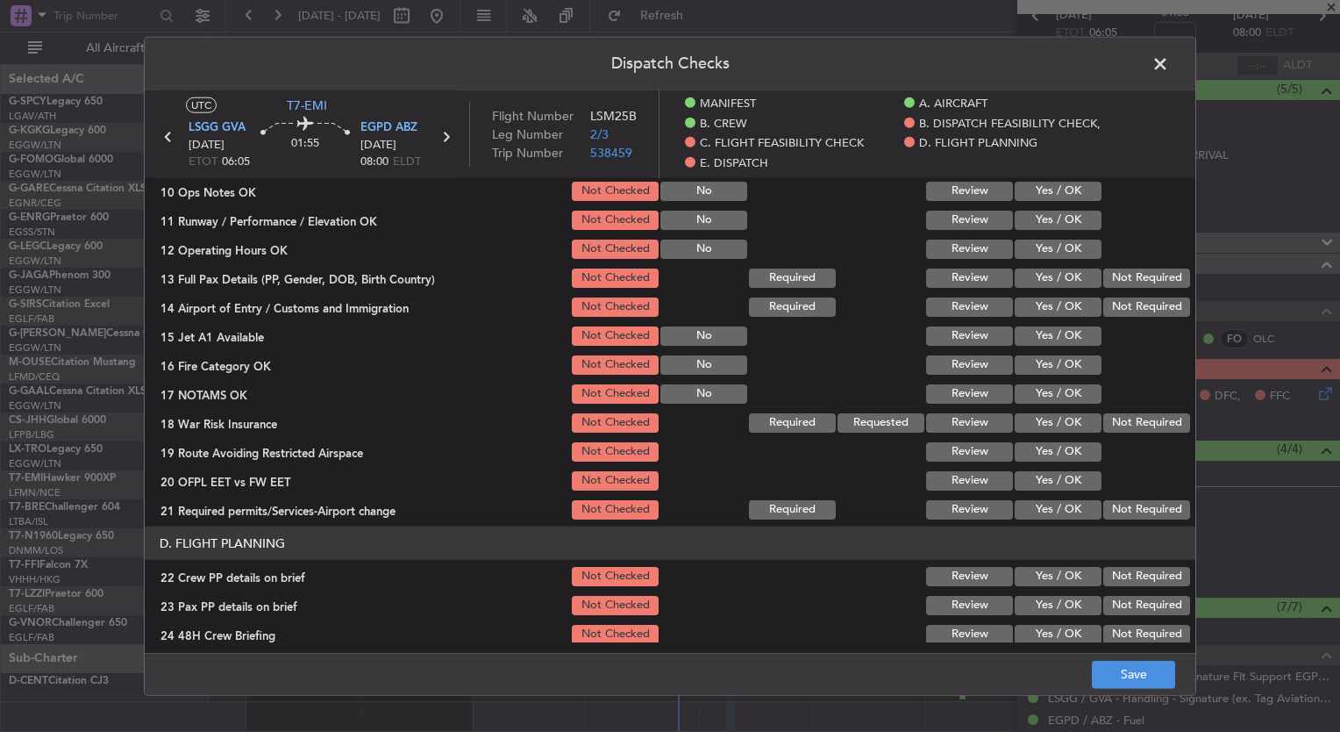
click at [1125, 431] on button "Not Required" at bounding box center [1147, 422] width 87 height 19
click at [1131, 675] on button "Save" at bounding box center [1133, 674] width 83 height 28
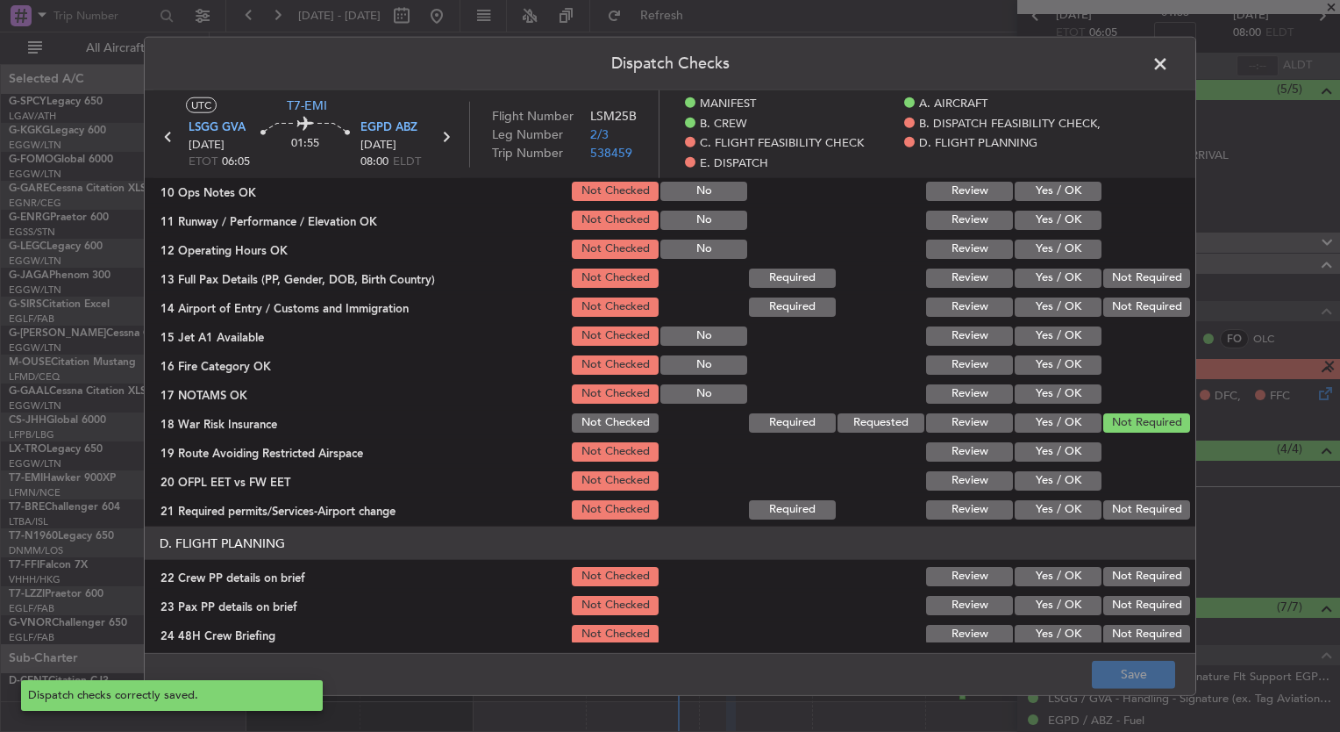
click at [1169, 61] on span at bounding box center [1169, 68] width 0 height 35
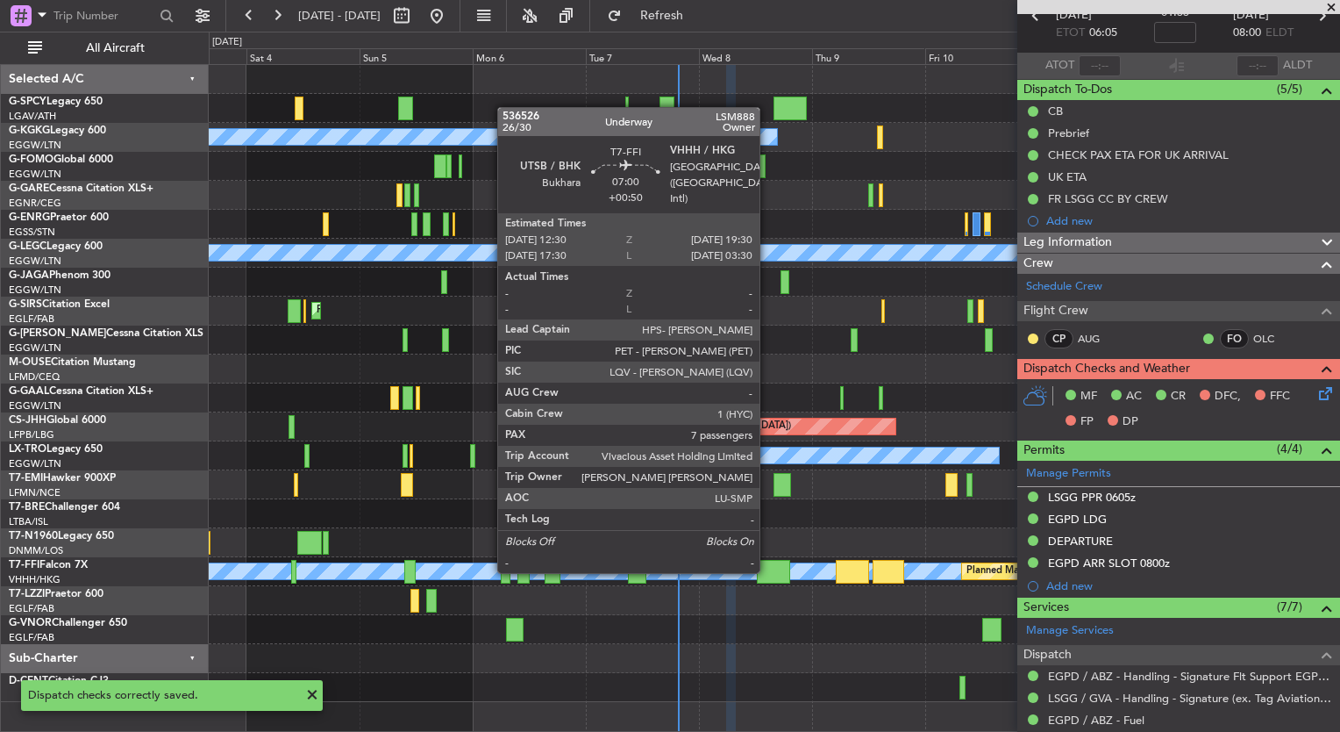
click at [768, 571] on div at bounding box center [773, 572] width 33 height 24
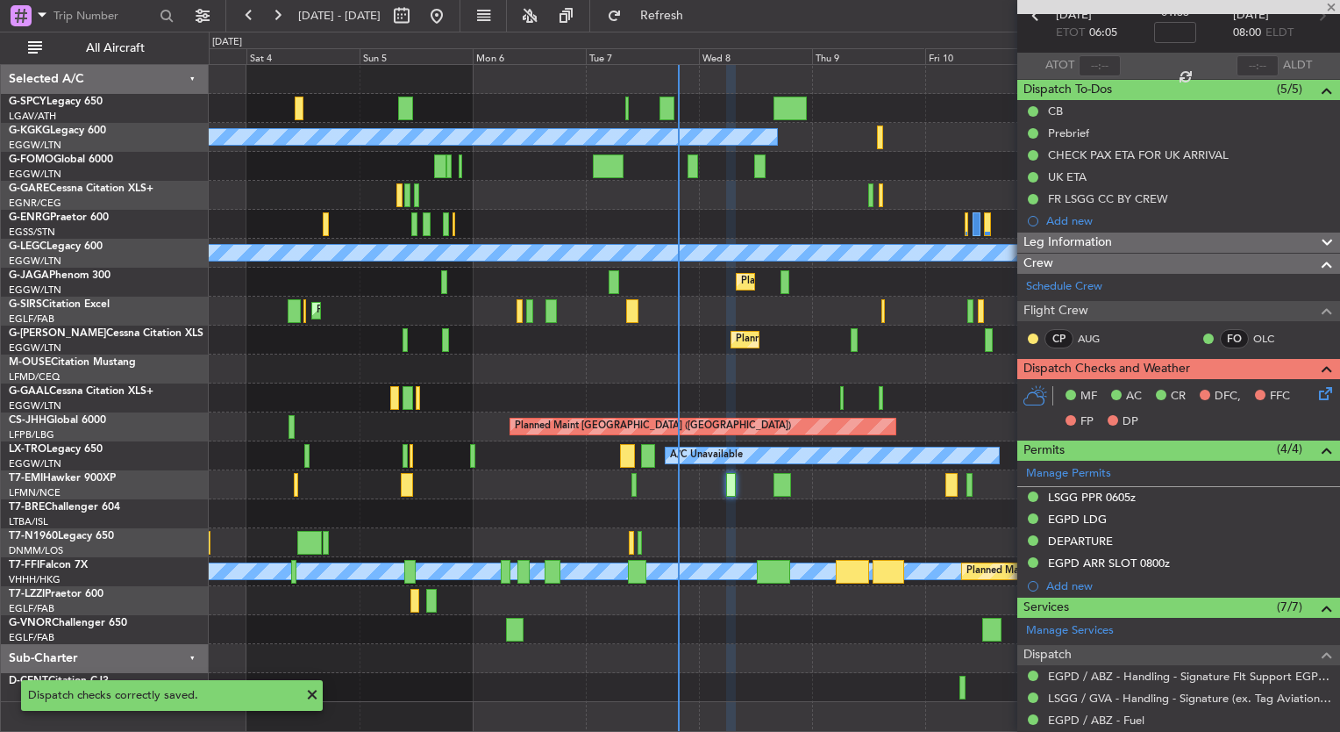
type input "+00:50"
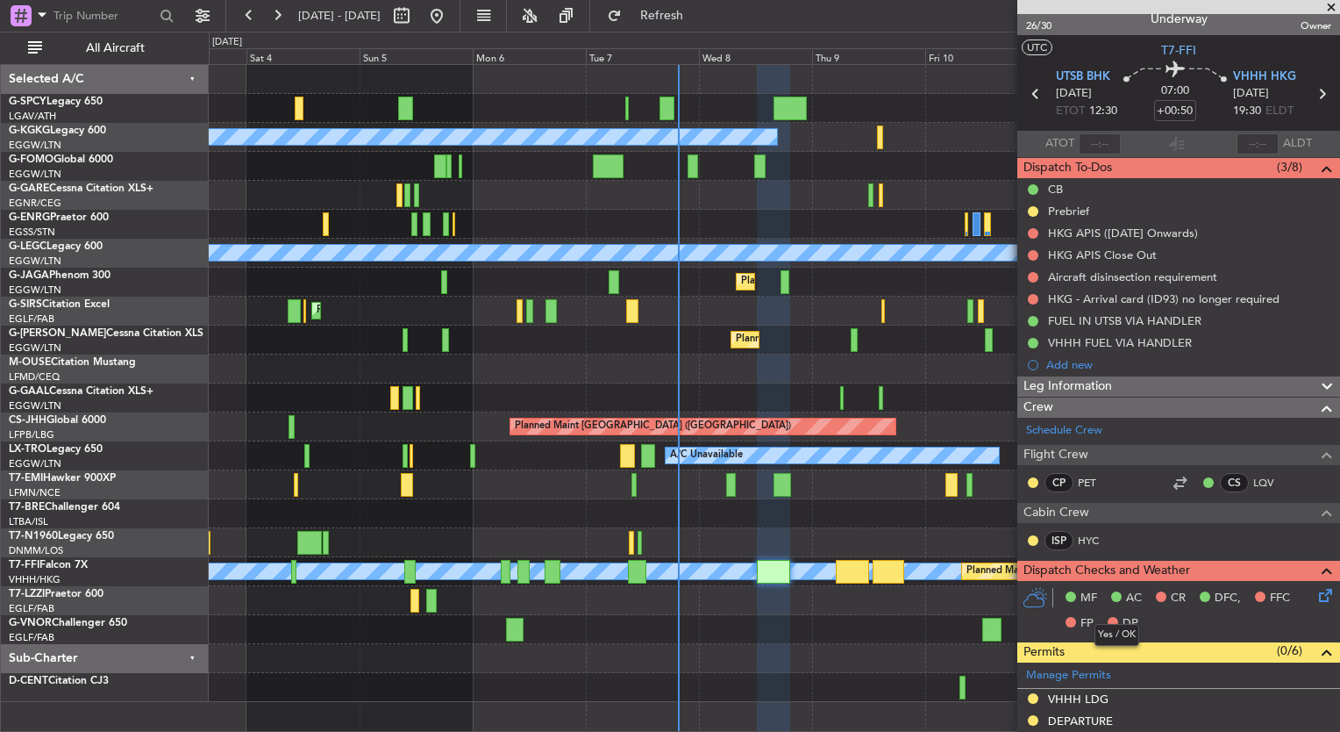
scroll to position [14, 0]
click at [1031, 294] on button at bounding box center [1033, 299] width 11 height 11
click at [1049, 366] on li "Completed" at bounding box center [1034, 375] width 93 height 26
click at [1034, 274] on button at bounding box center [1033, 277] width 11 height 11
click at [1056, 351] on span "Completed" at bounding box center [1041, 354] width 58 height 18
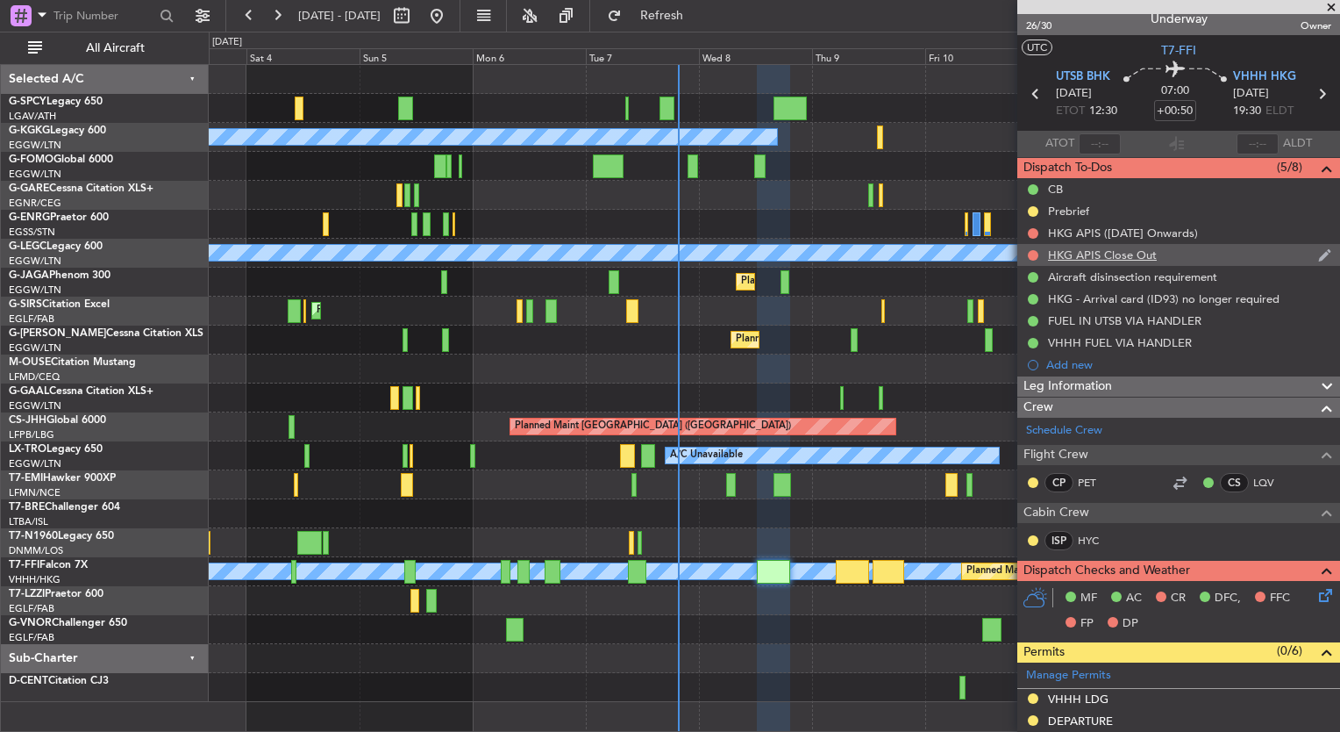
click at [1029, 248] on div at bounding box center [1033, 255] width 14 height 14
click at [1035, 253] on button at bounding box center [1033, 255] width 11 height 11
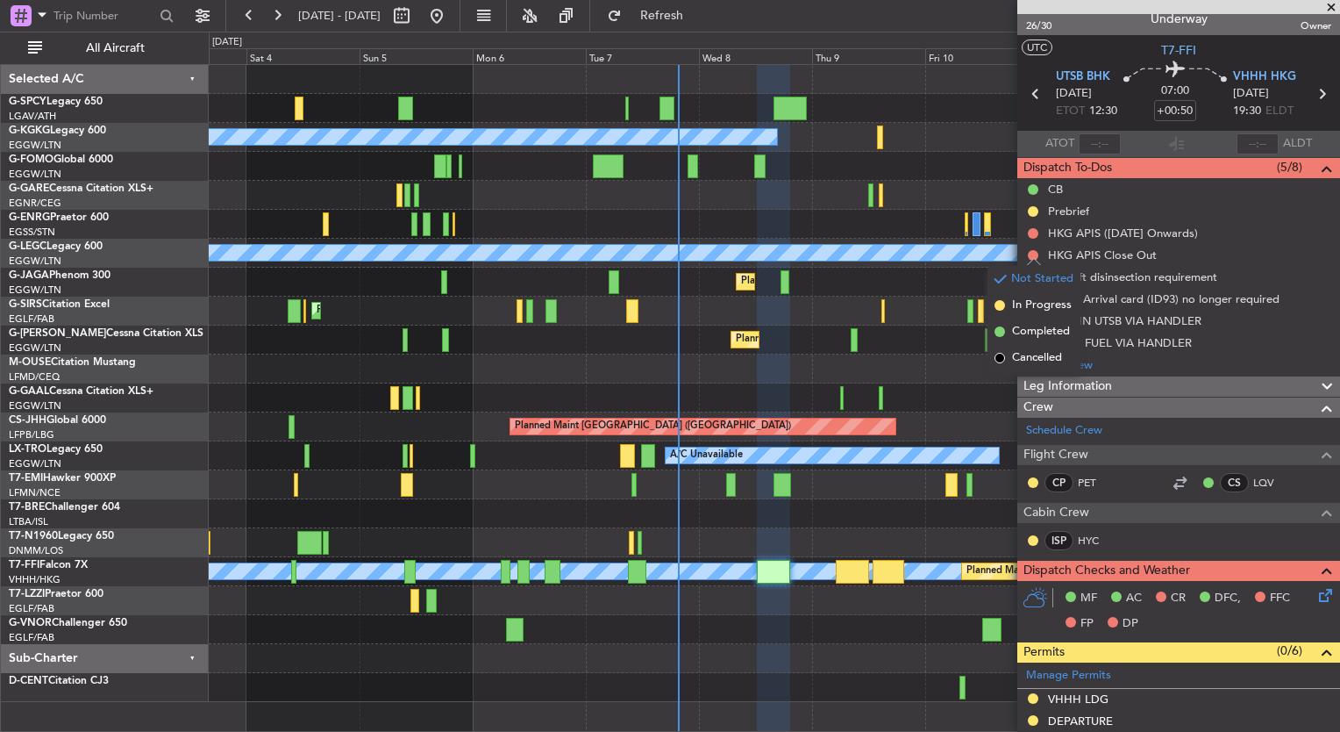
click at [1168, 541] on div "ISP HYC" at bounding box center [1179, 541] width 316 height 30
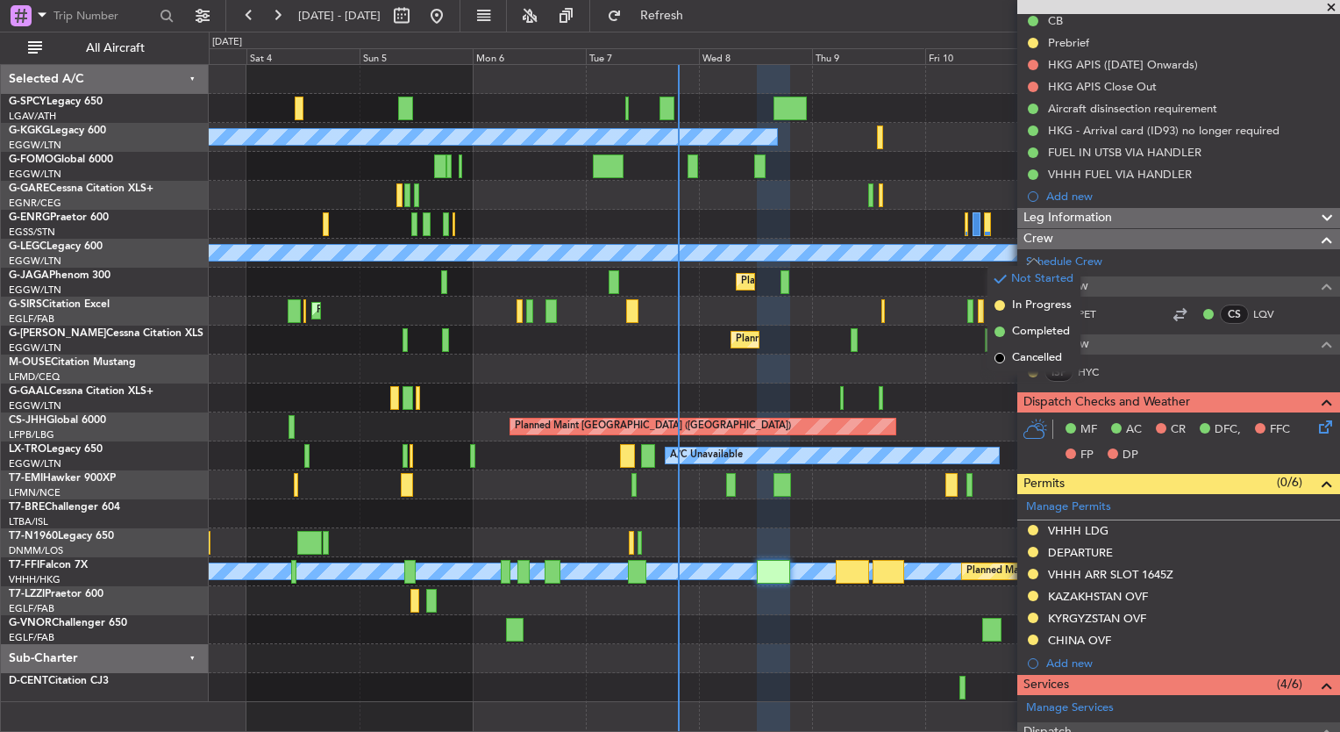
scroll to position [195, 0]
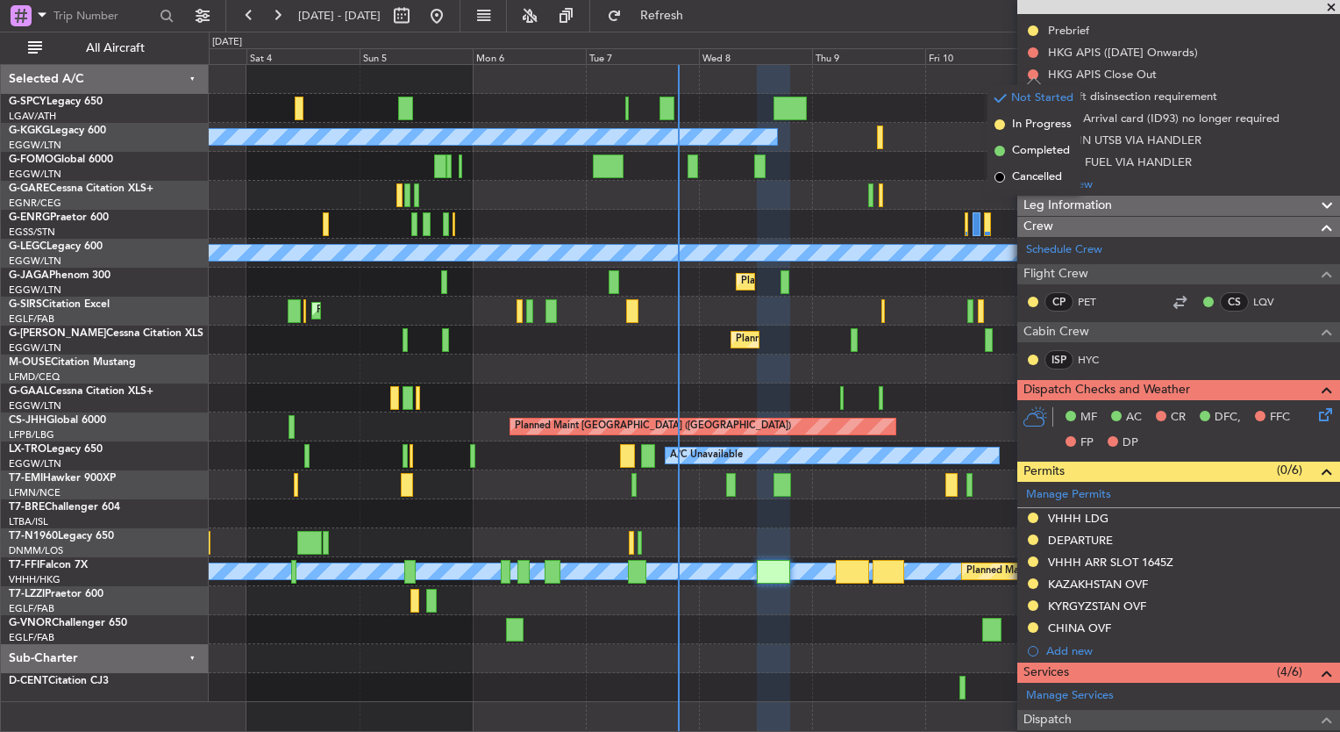
click at [1316, 411] on icon at bounding box center [1323, 411] width 14 height 14
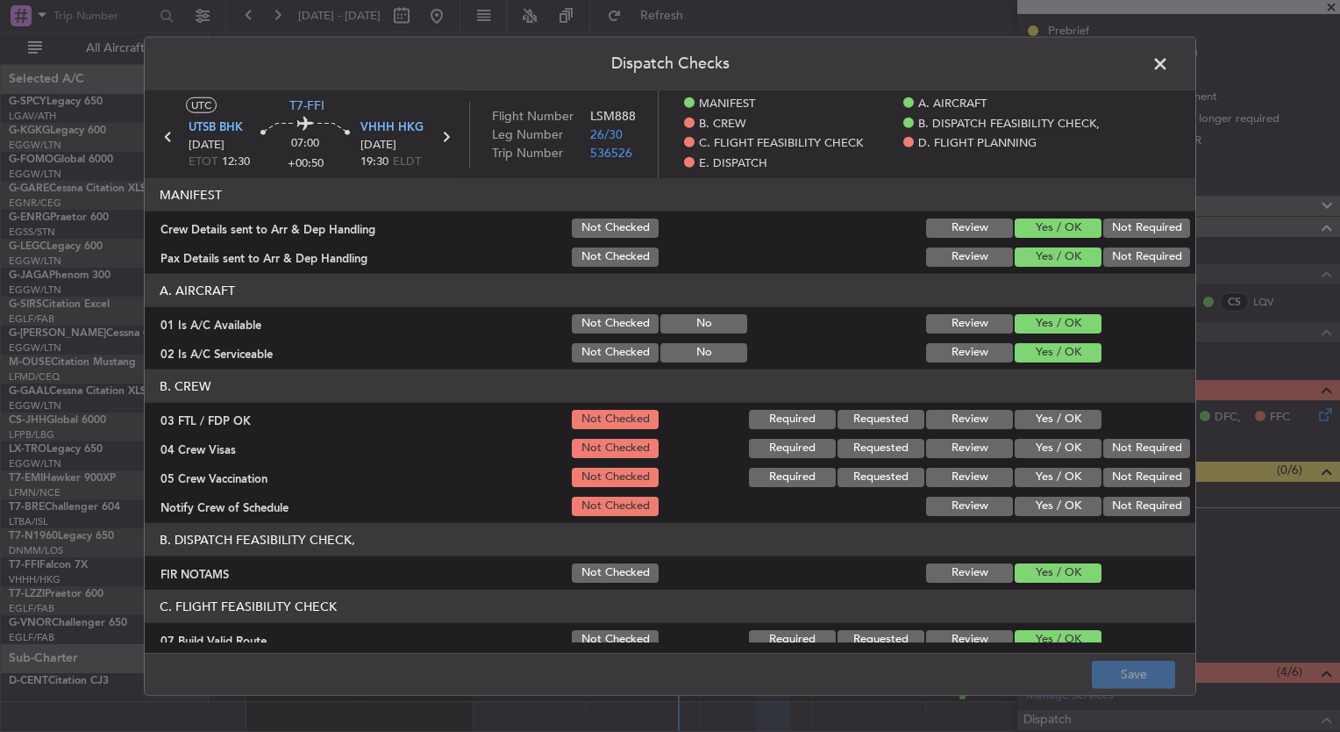
click at [1042, 411] on button "Yes / OK" at bounding box center [1058, 419] width 87 height 19
click at [1042, 447] on button "Yes / OK" at bounding box center [1058, 448] width 87 height 19
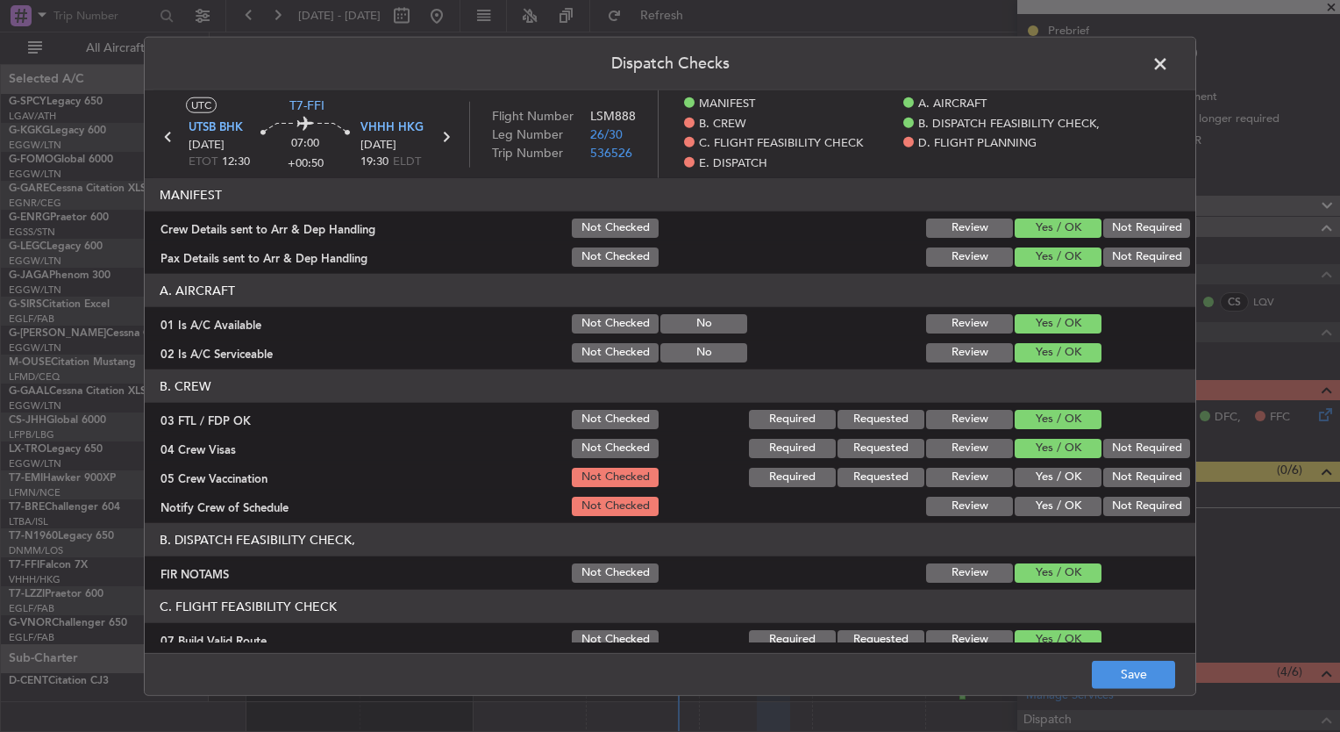
click at [1045, 462] on section "B. CREW 03 FTL / FDP OK Not Checked Required Requested Review Yes / OK 04 Crew …" at bounding box center [670, 443] width 1051 height 149
click at [1047, 472] on button "Yes / OK" at bounding box center [1058, 477] width 87 height 19
click at [1042, 476] on button "Yes / OK" at bounding box center [1058, 477] width 87 height 19
click at [1050, 505] on button "Yes / OK" at bounding box center [1058, 505] width 87 height 19
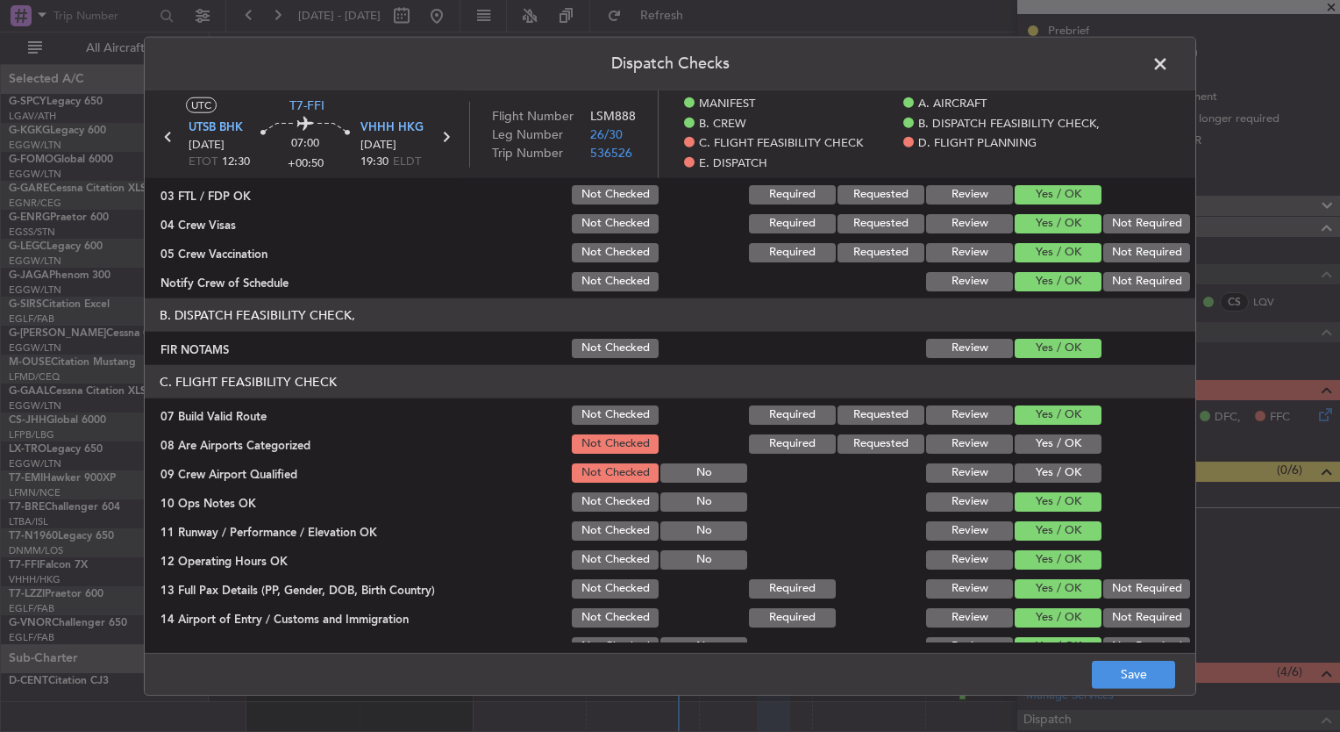
scroll to position [263, 0]
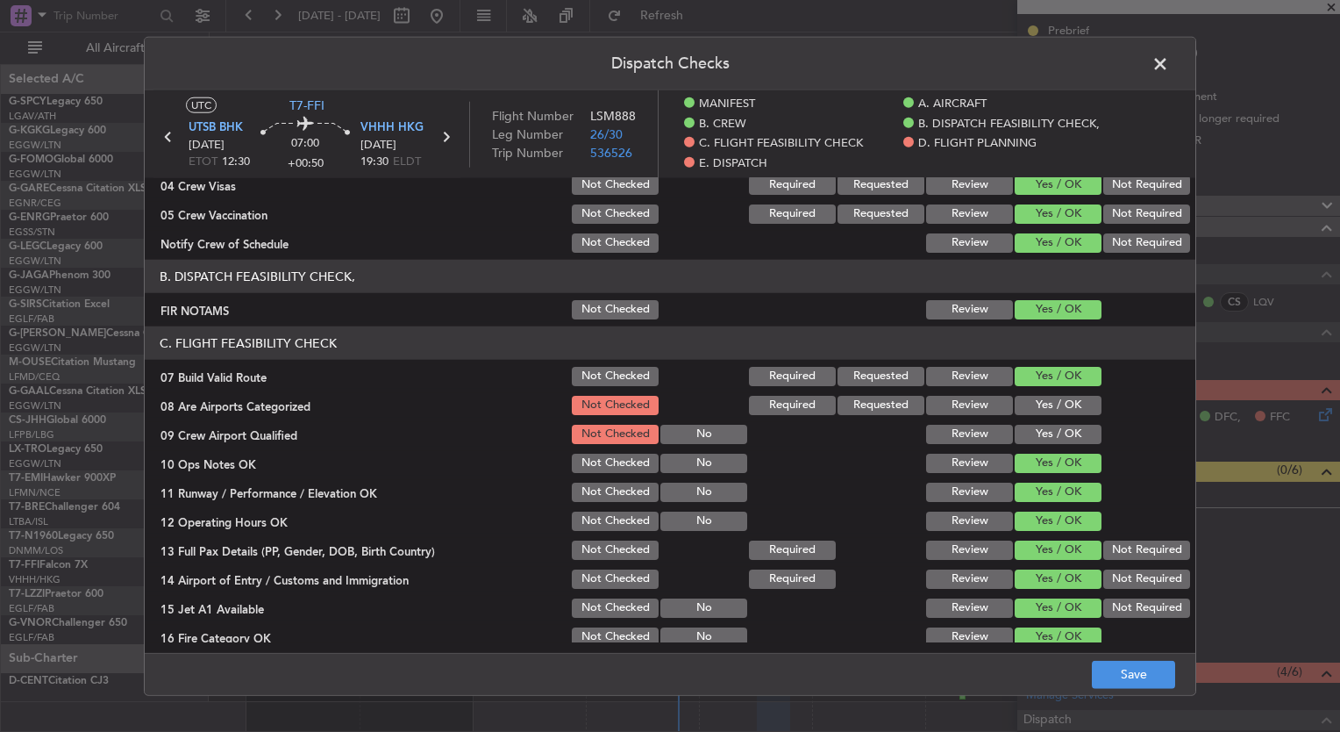
click at [1028, 409] on button "Yes / OK" at bounding box center [1058, 405] width 87 height 19
click at [1030, 431] on button "Yes / OK" at bounding box center [1058, 434] width 87 height 19
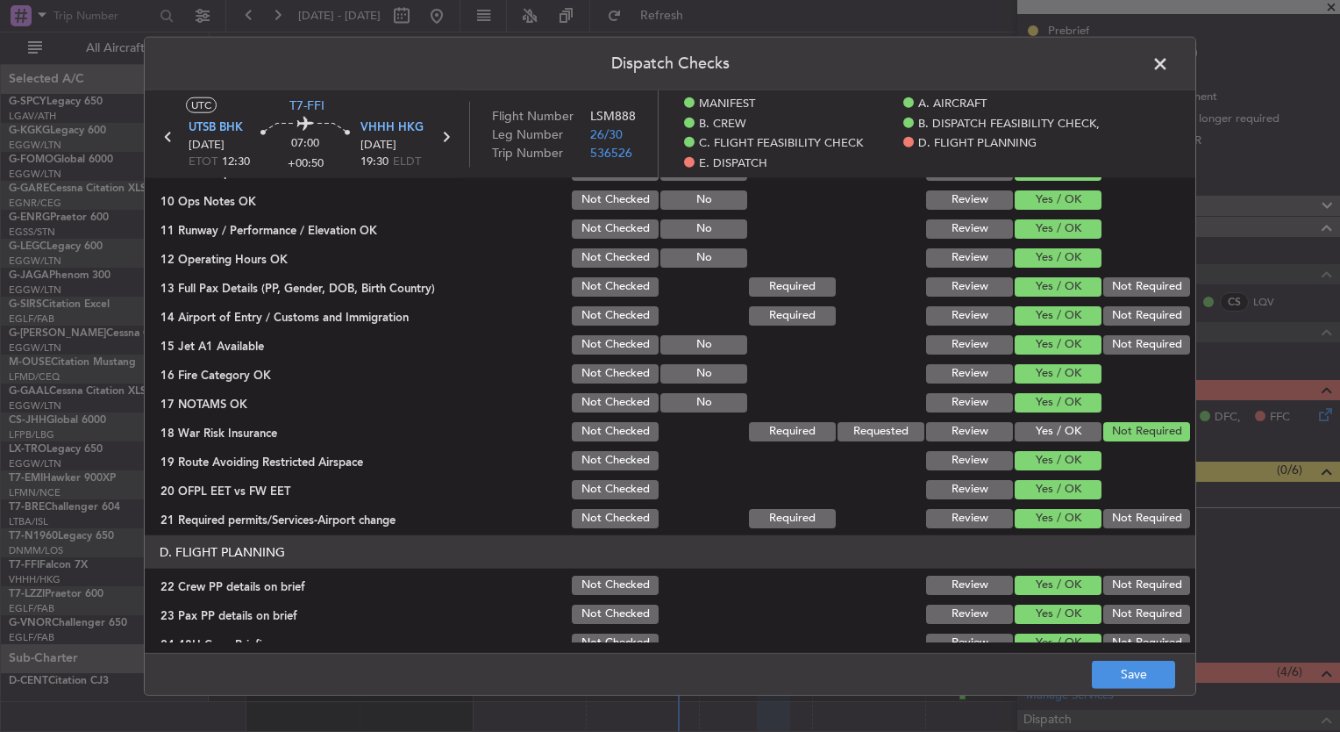
scroll to position [535, 0]
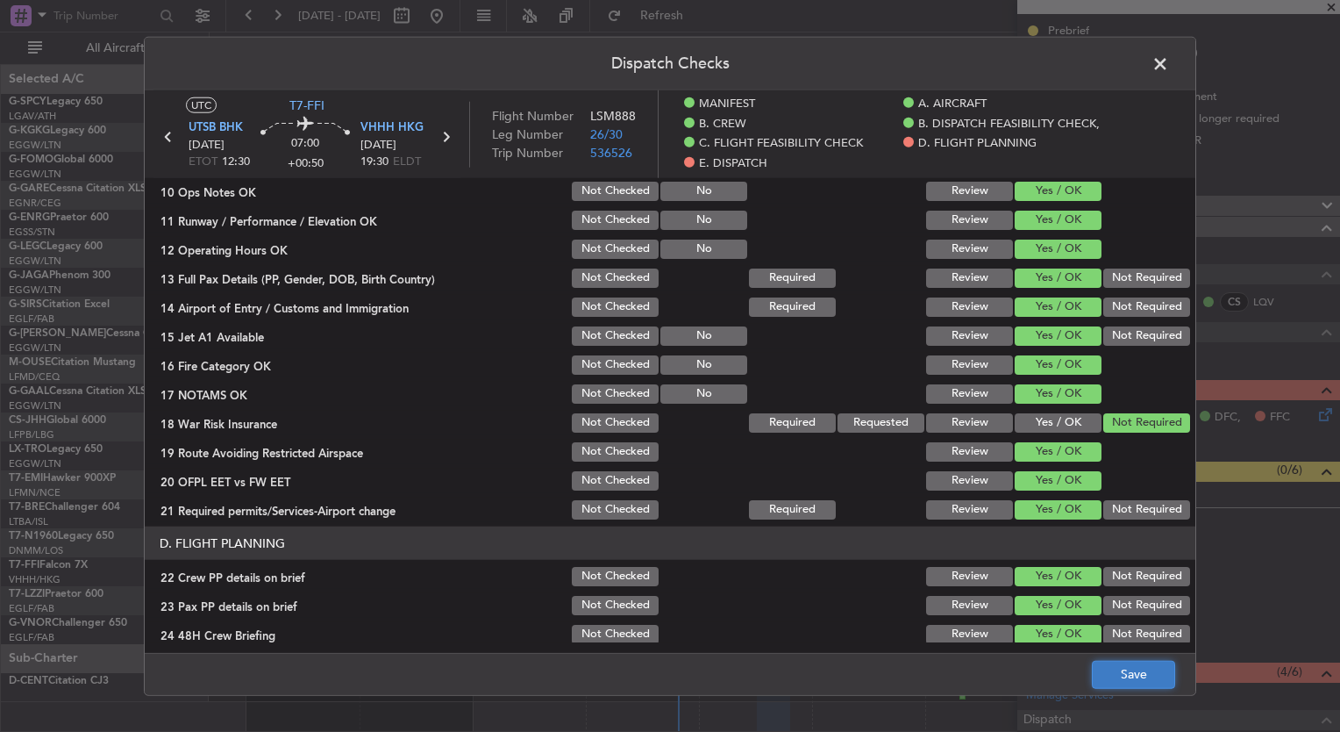
click at [1130, 675] on button "Save" at bounding box center [1133, 674] width 83 height 28
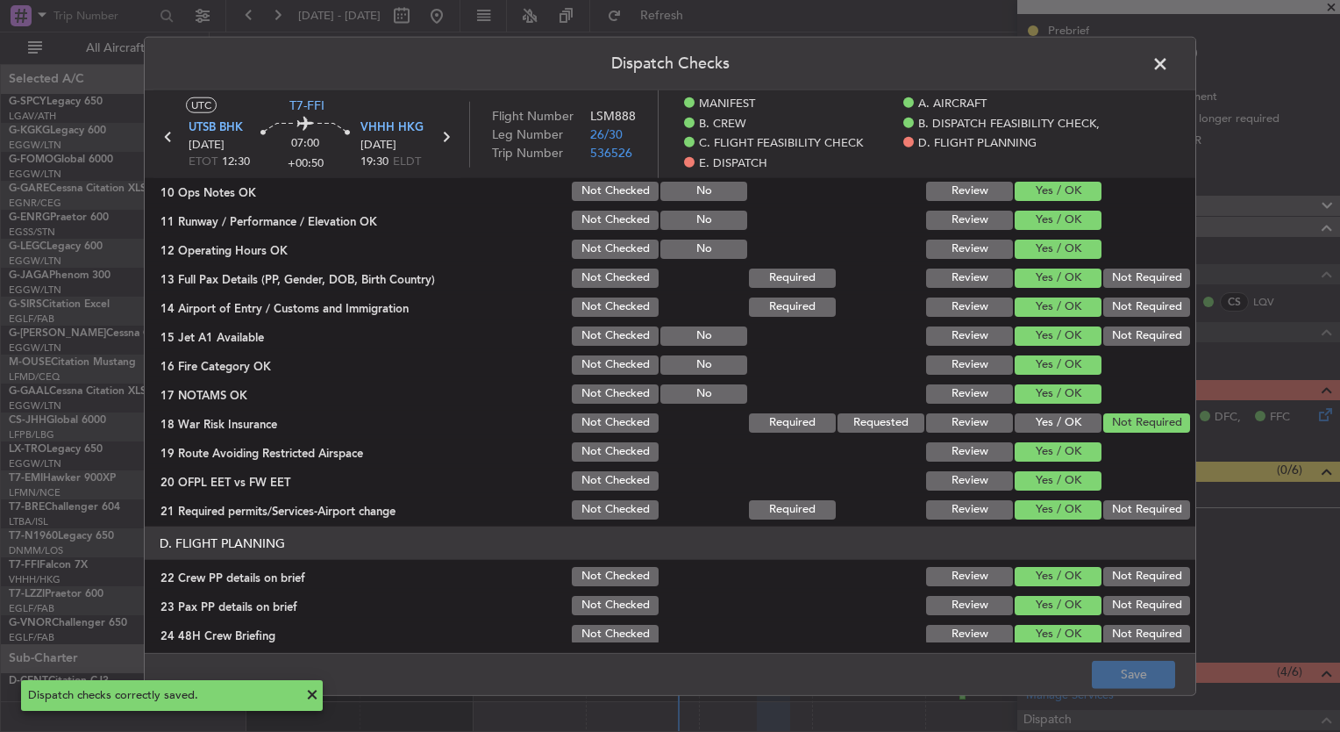
click at [1169, 64] on span at bounding box center [1169, 68] width 0 height 35
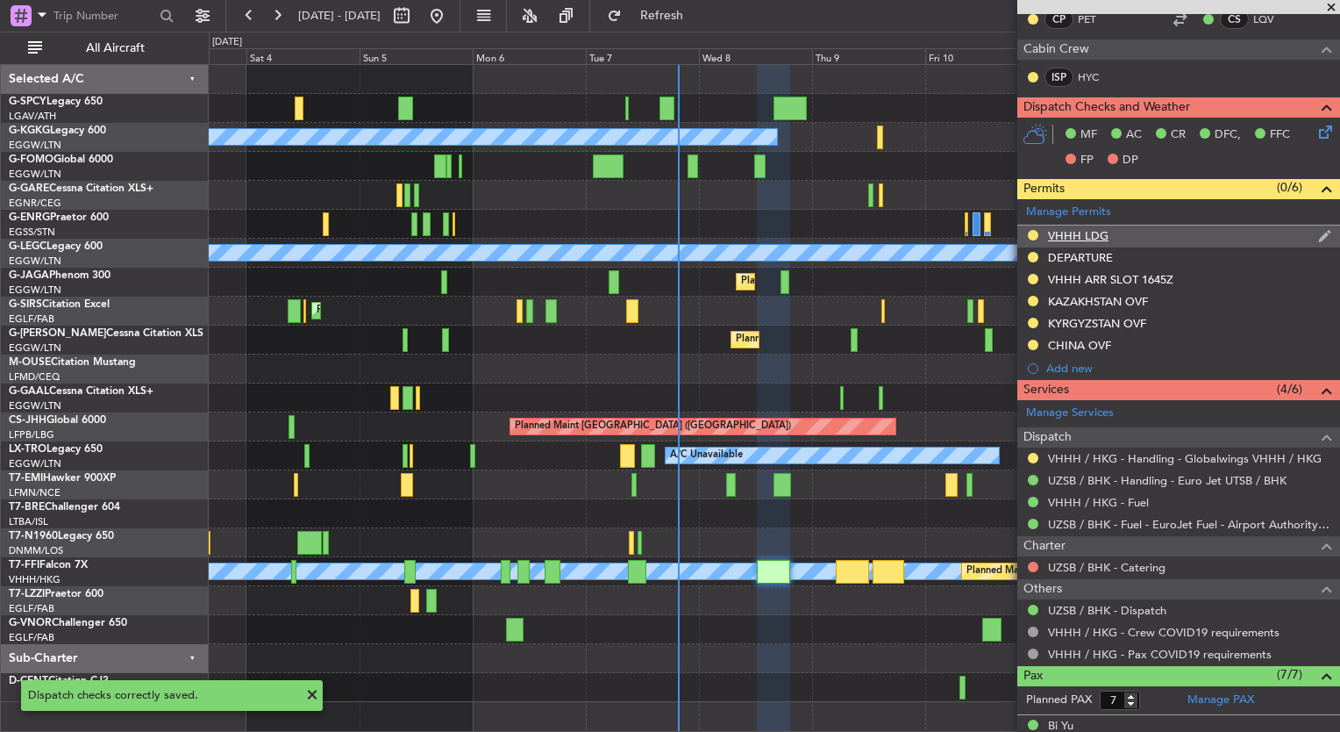
scroll to position [480, 0]
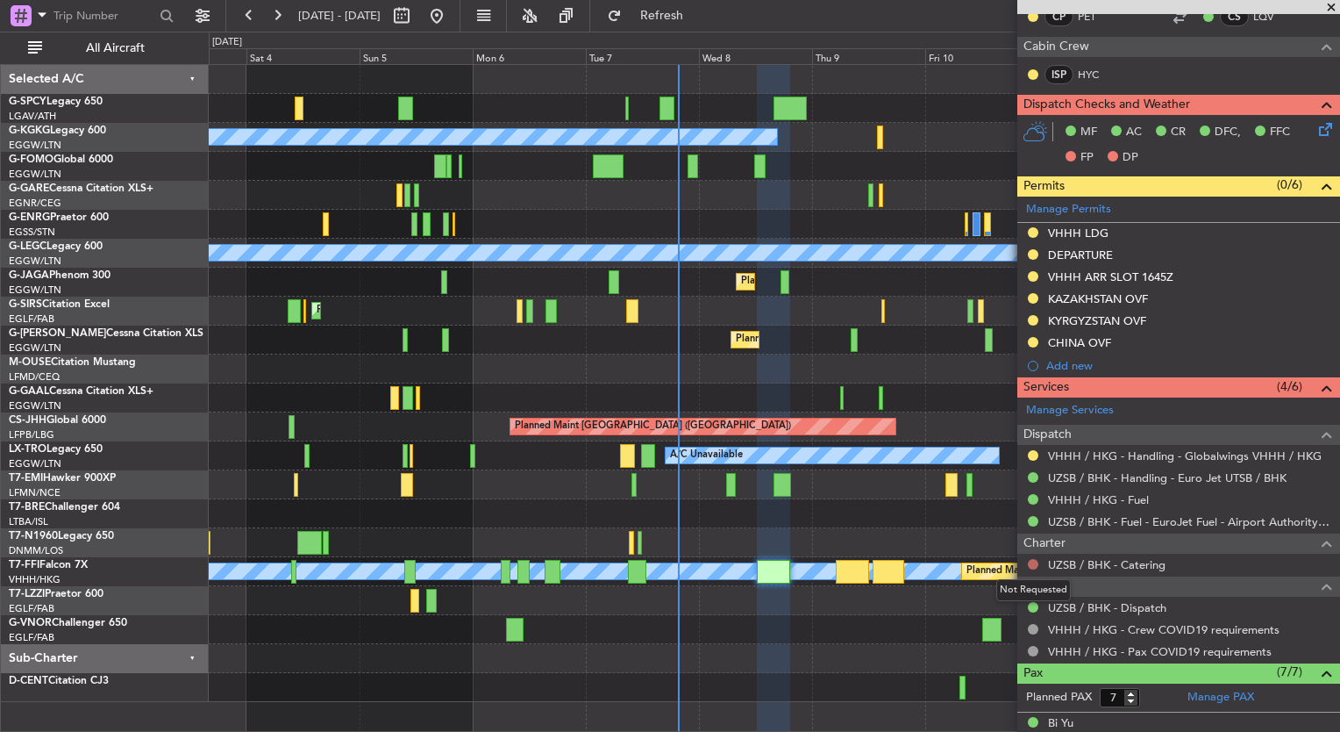
click at [1033, 561] on button at bounding box center [1033, 564] width 11 height 11
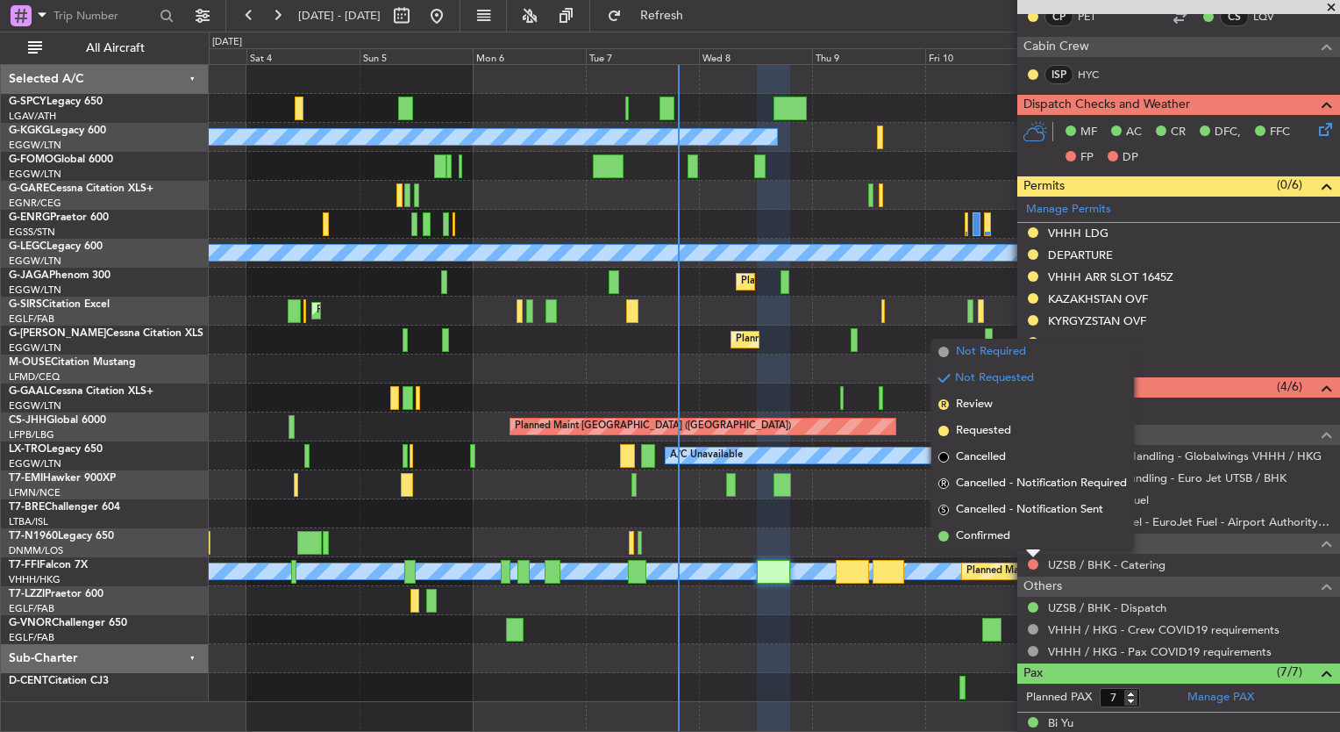
click at [1003, 354] on span "Not Required" at bounding box center [991, 352] width 70 height 18
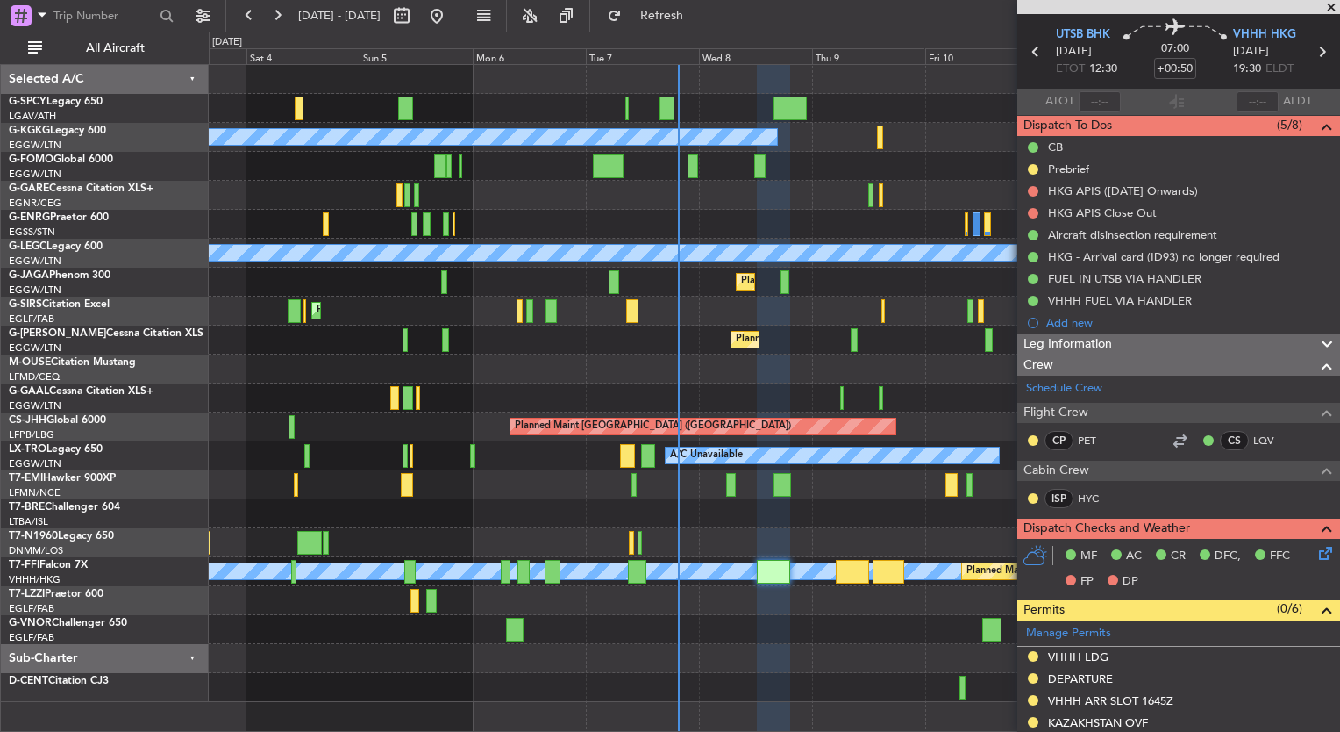
scroll to position [0, 0]
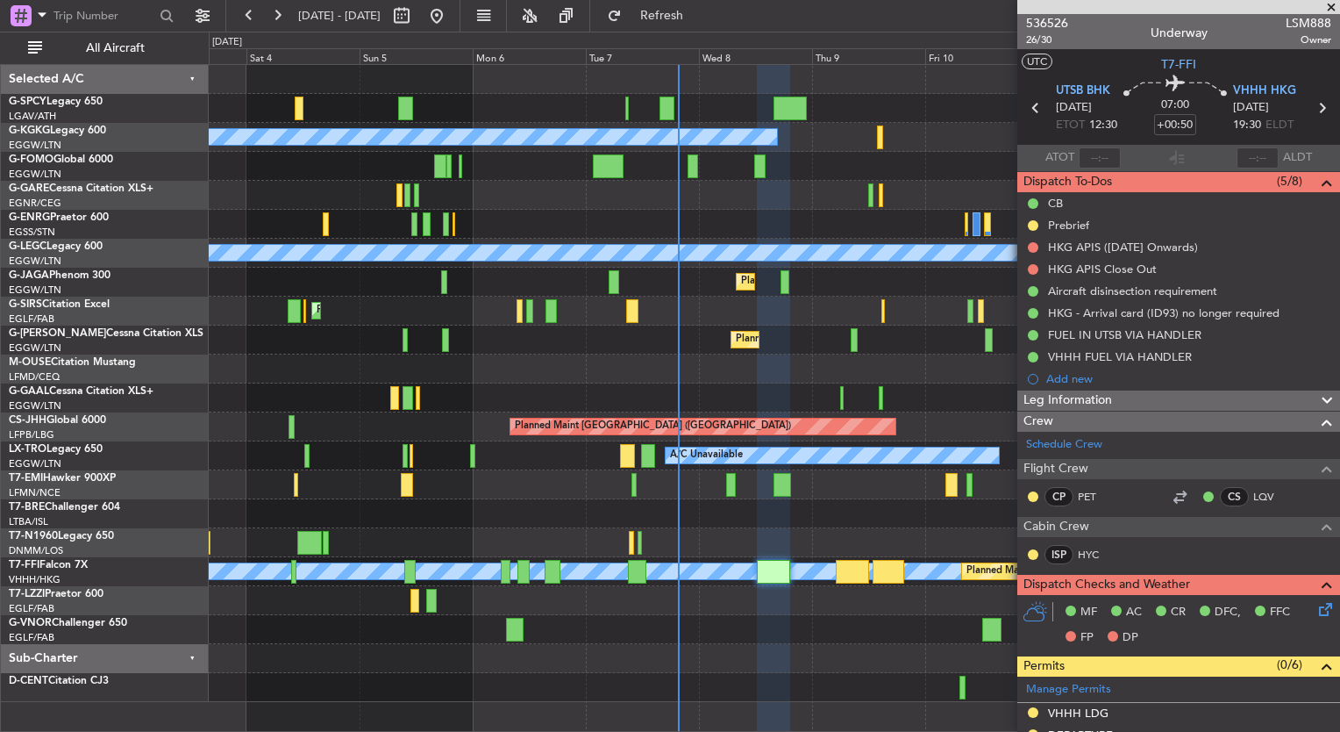
click at [1336, 7] on span at bounding box center [1332, 8] width 18 height 16
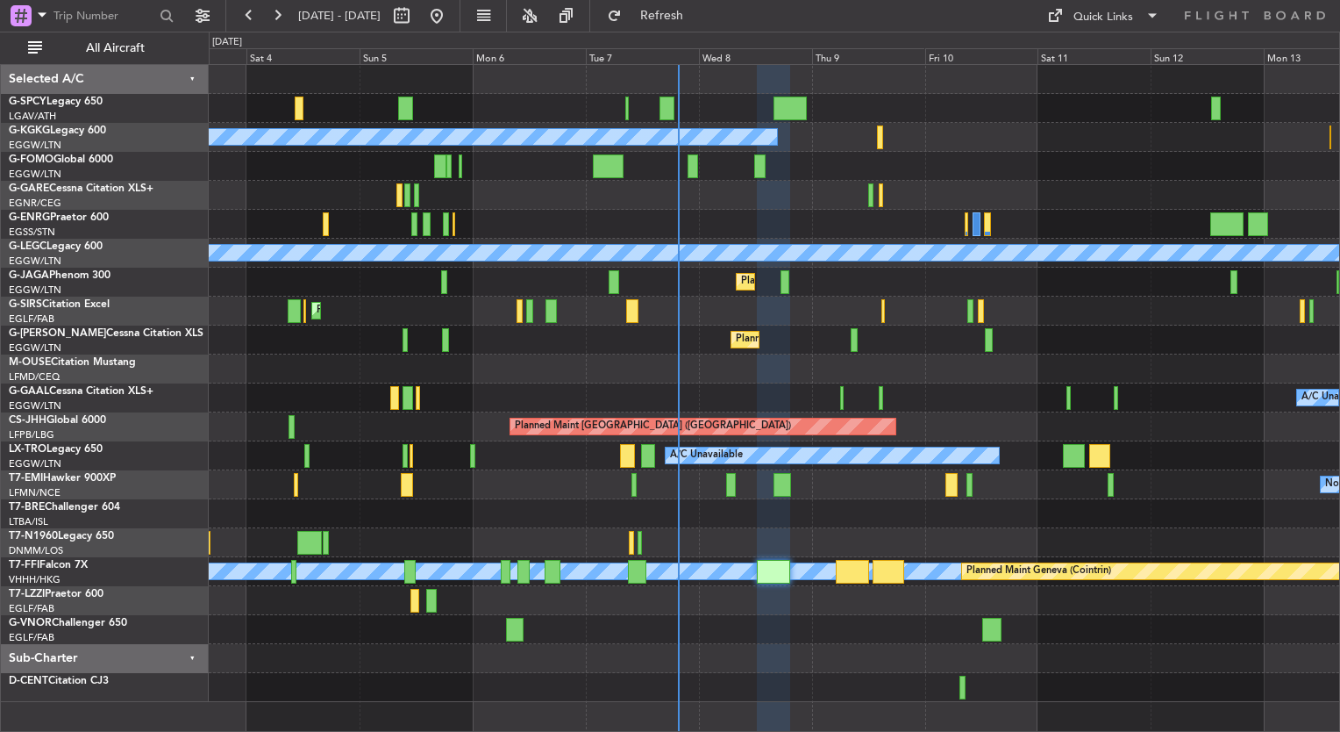
type input "0"
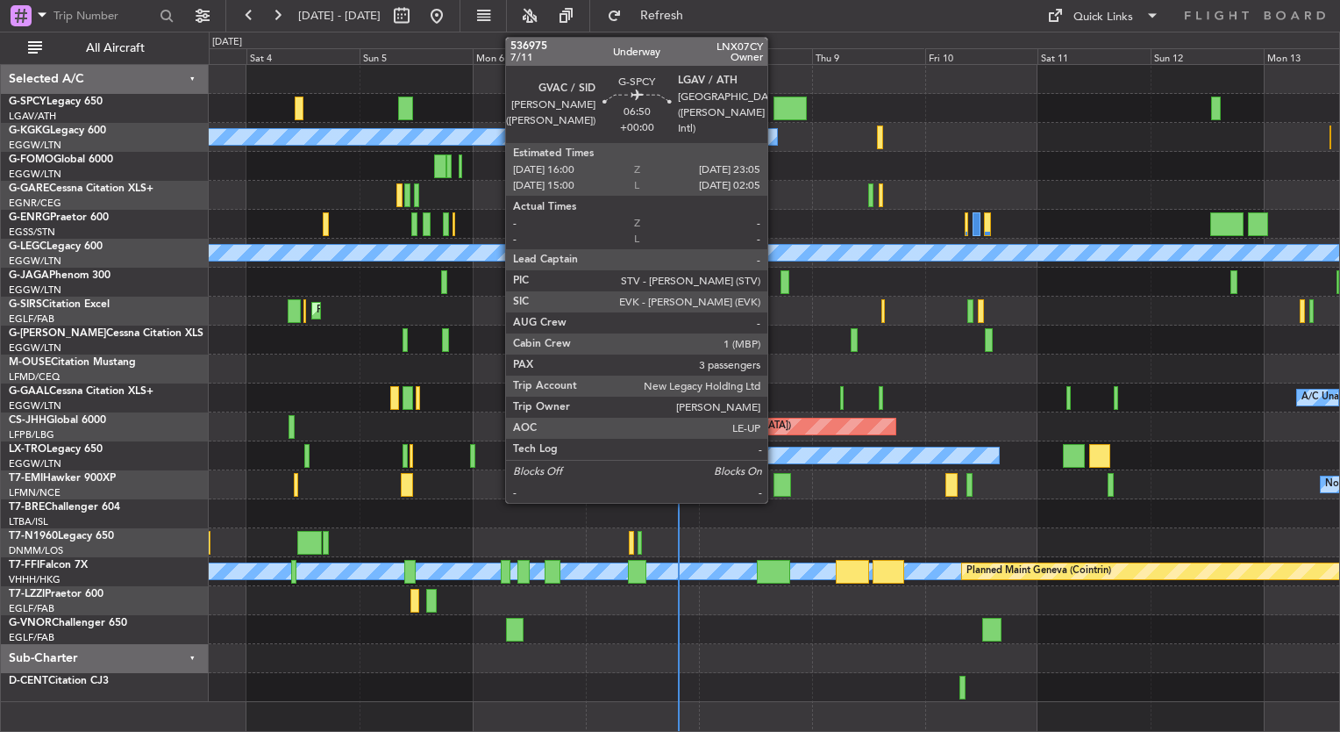
click at [775, 117] on div at bounding box center [791, 108] width 34 height 24
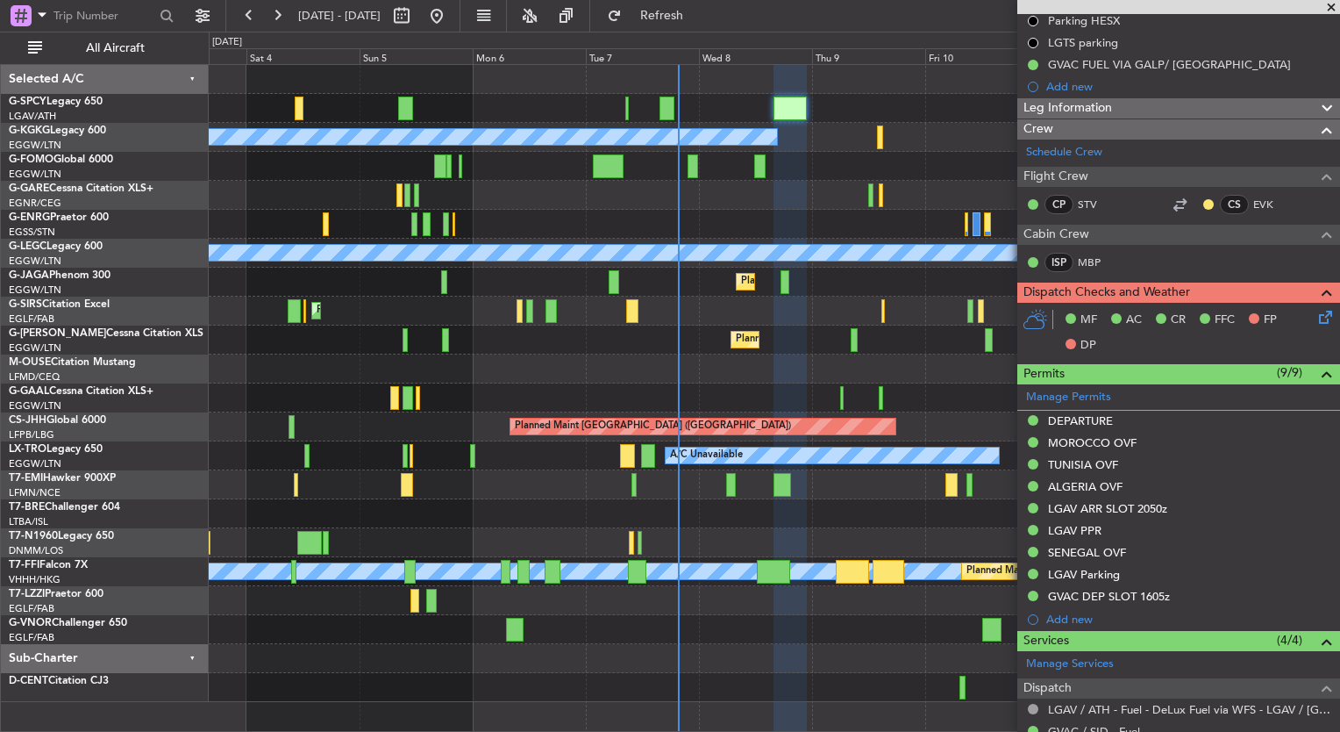
scroll to position [225, 0]
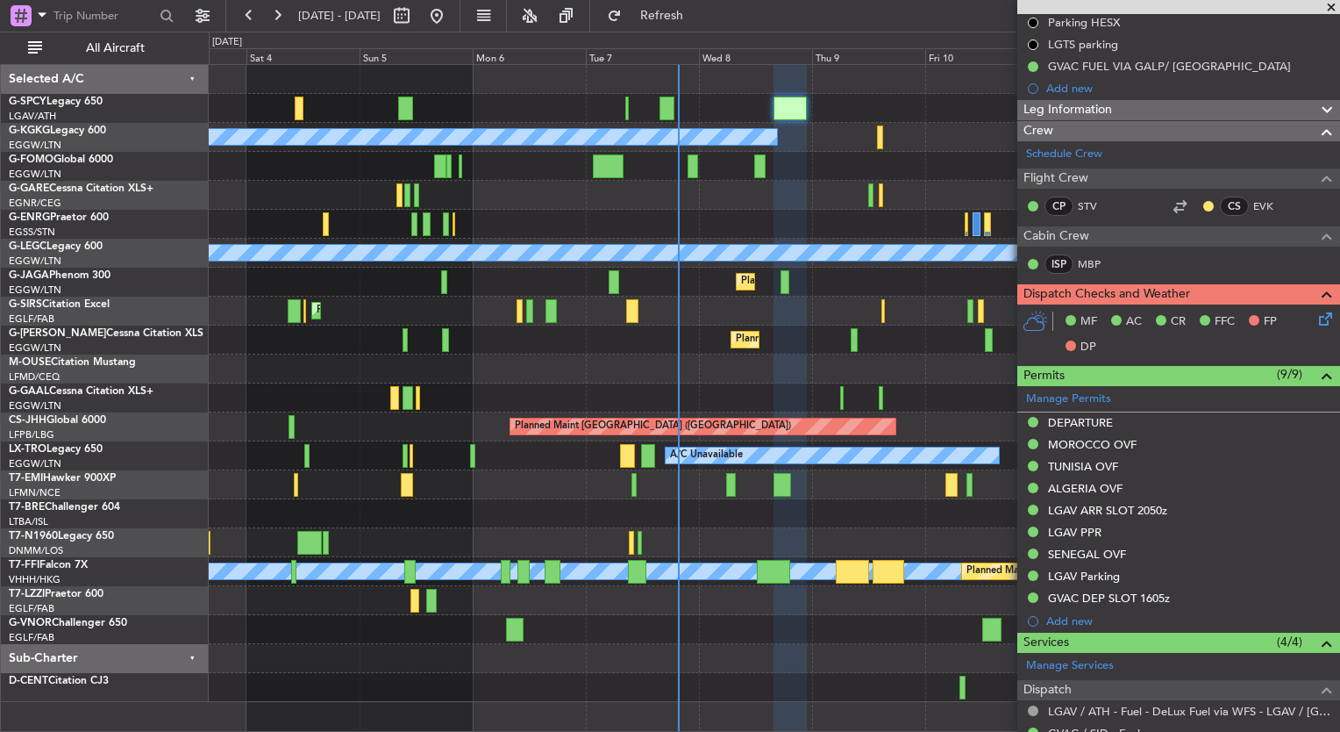
click at [1068, 104] on span "Leg Information" at bounding box center [1068, 110] width 89 height 20
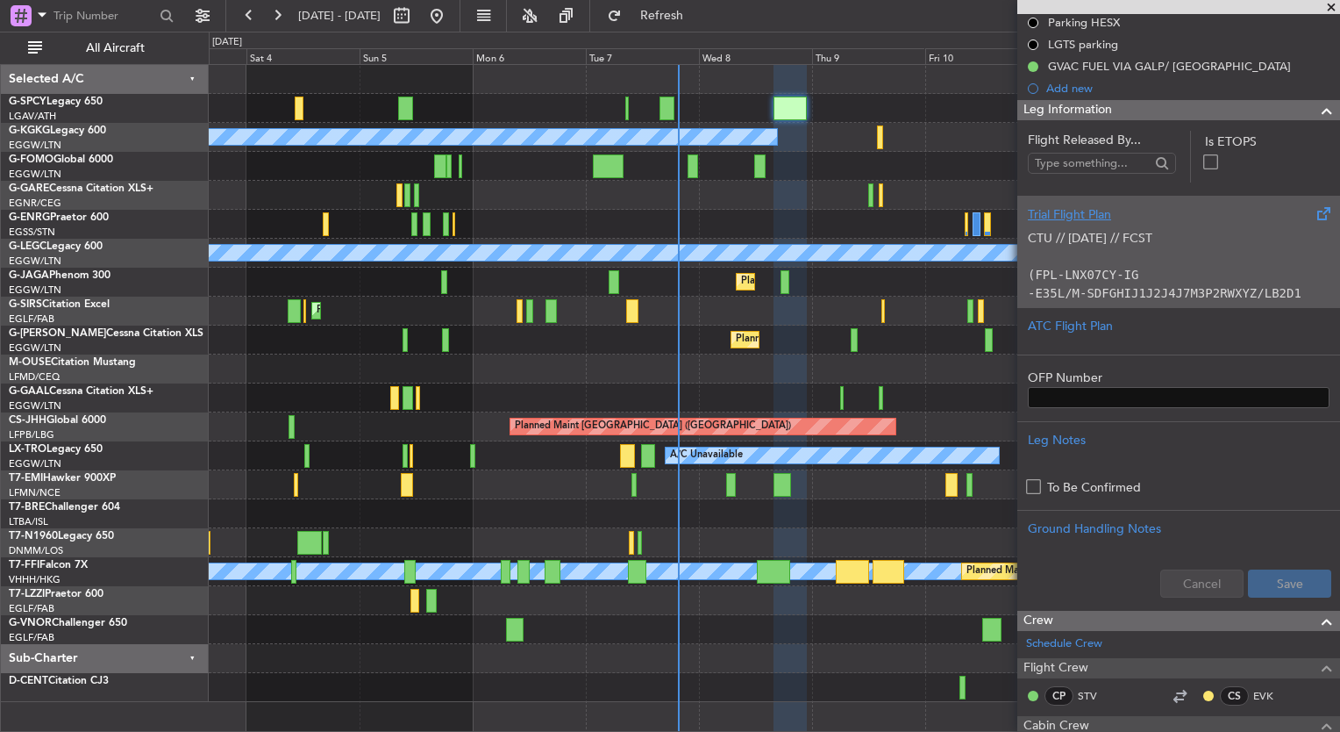
scroll to position [0, 0]
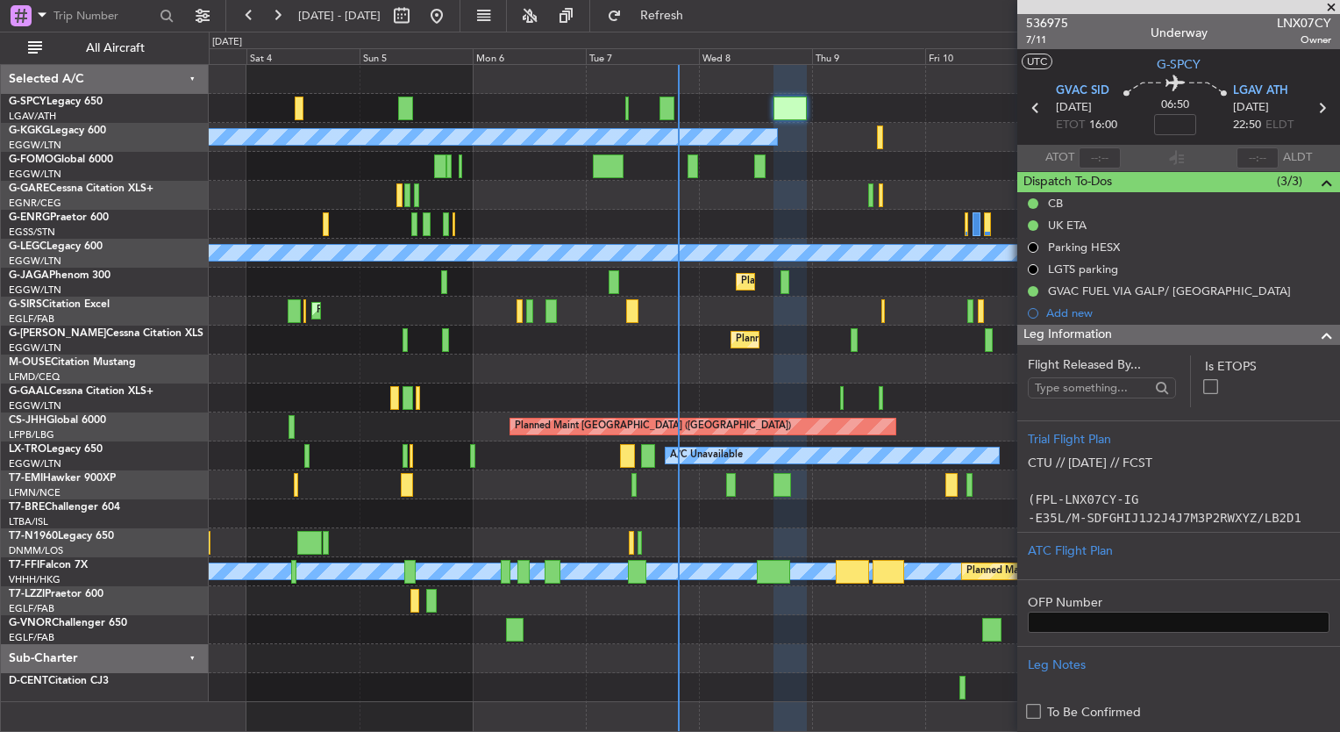
click at [830, 317] on div "Planned Maint [GEOGRAPHIC_DATA] ([GEOGRAPHIC_DATA])" at bounding box center [774, 310] width 1131 height 29
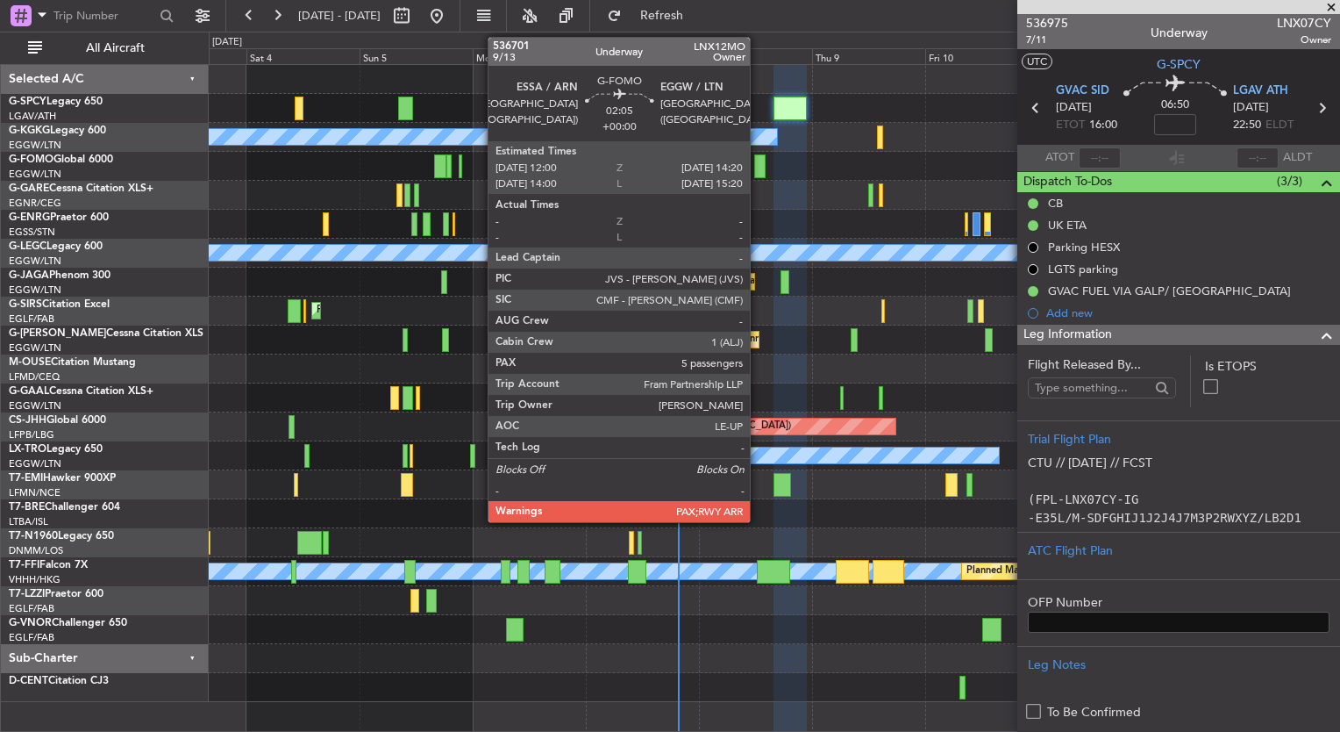
click at [758, 168] on div at bounding box center [759, 166] width 11 height 24
type input "5"
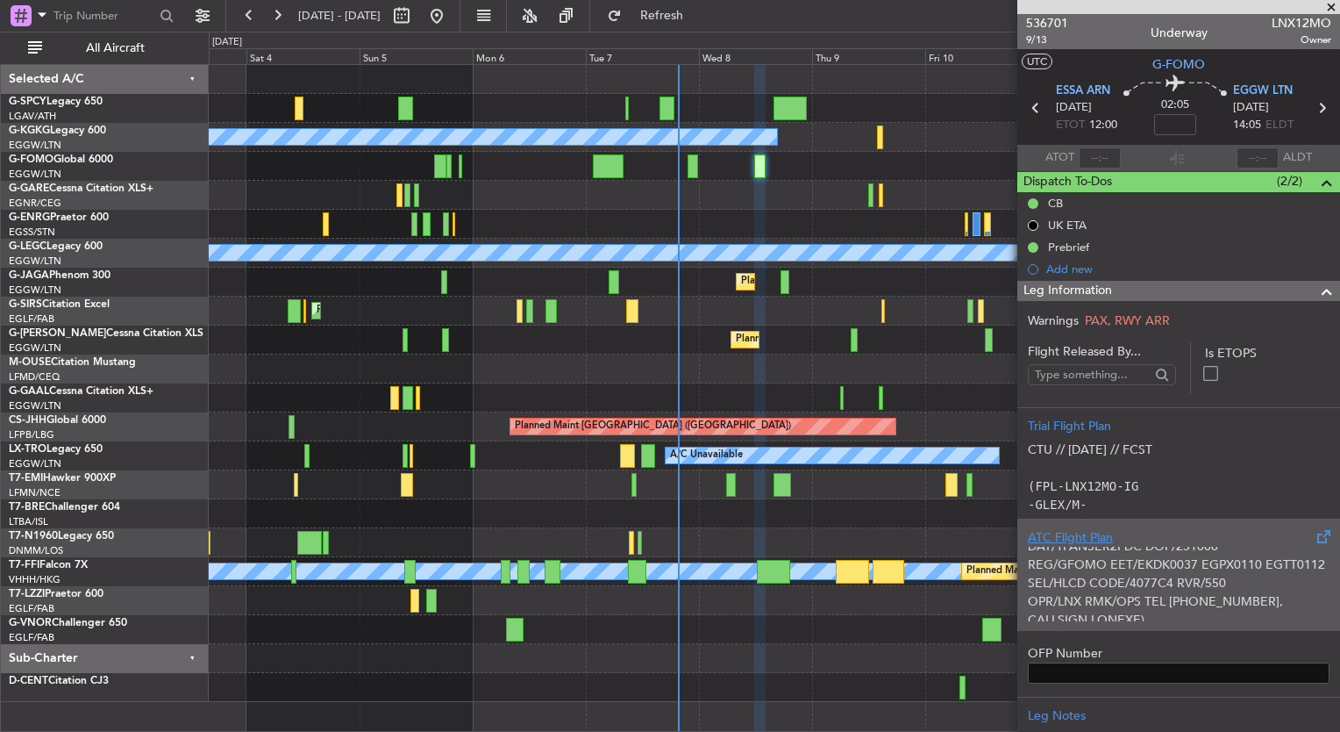
scroll to position [230, 0]
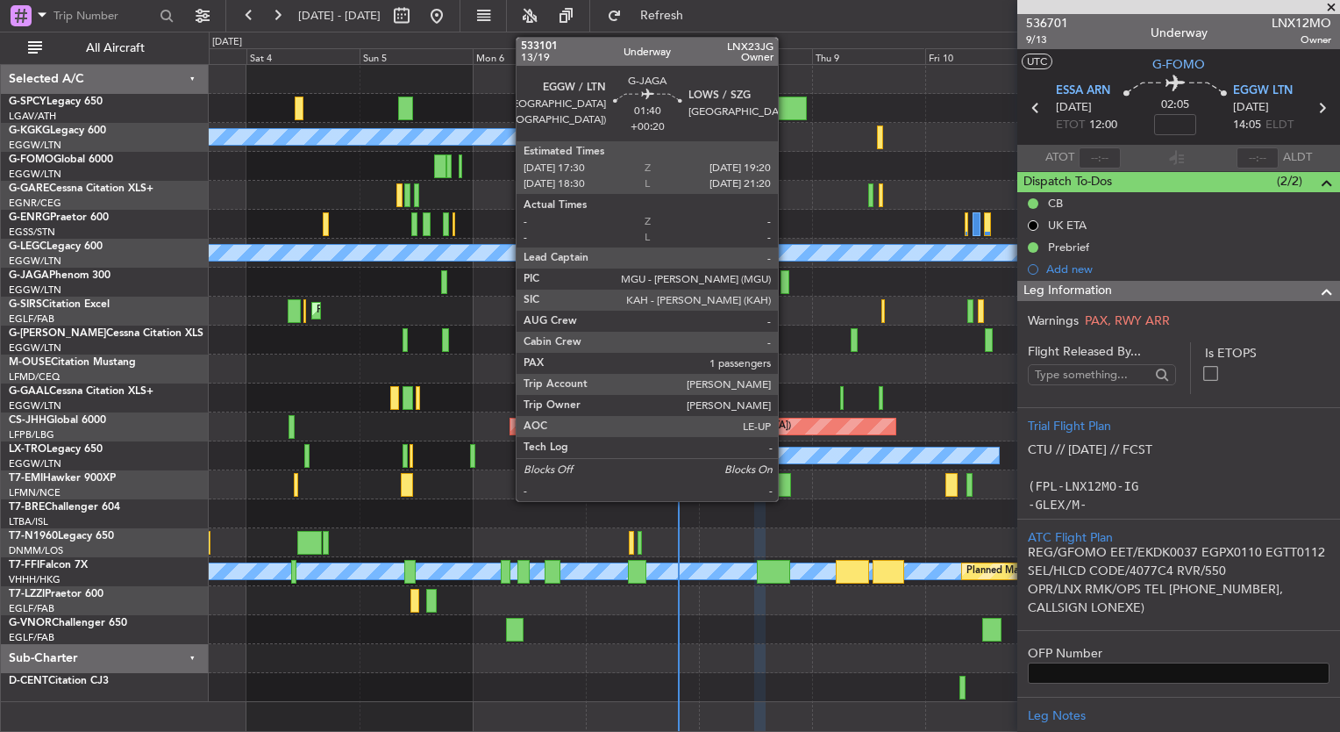
click at [786, 283] on div at bounding box center [785, 282] width 9 height 24
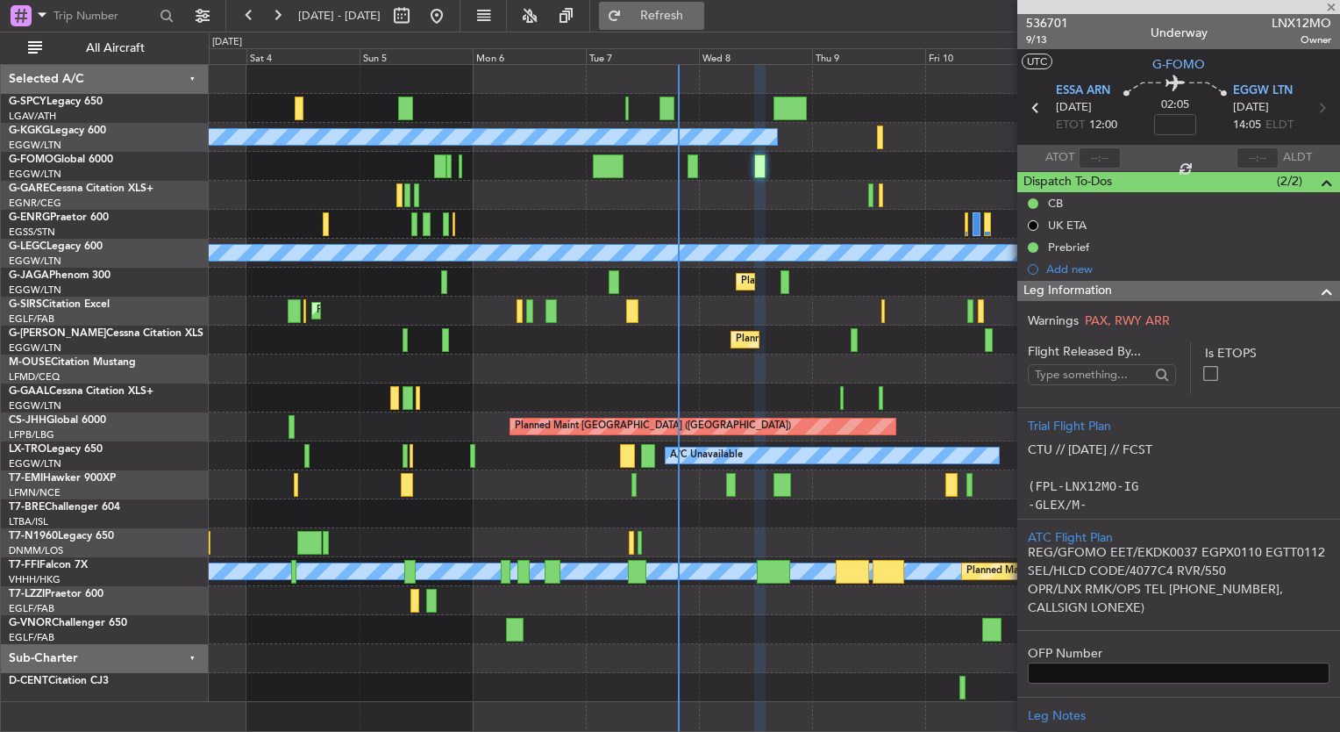
type input "+00:20"
type input "1"
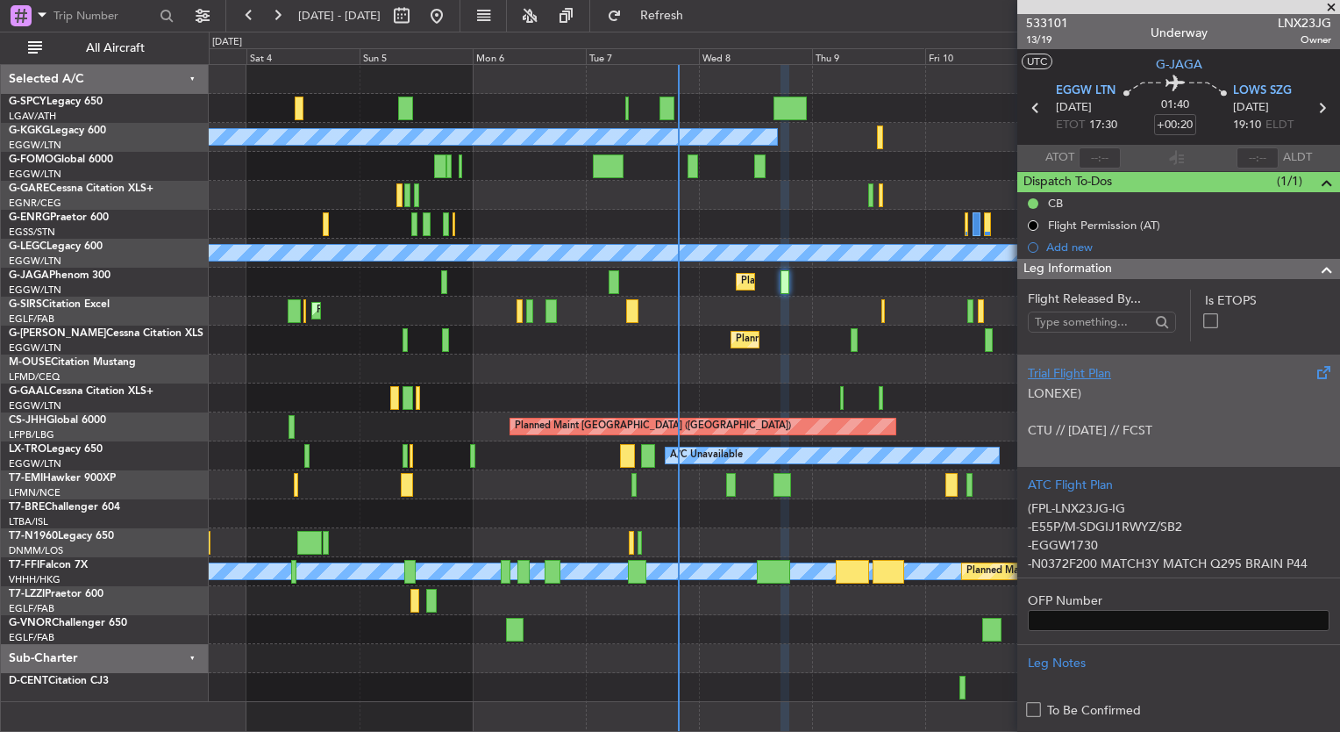
scroll to position [336, 0]
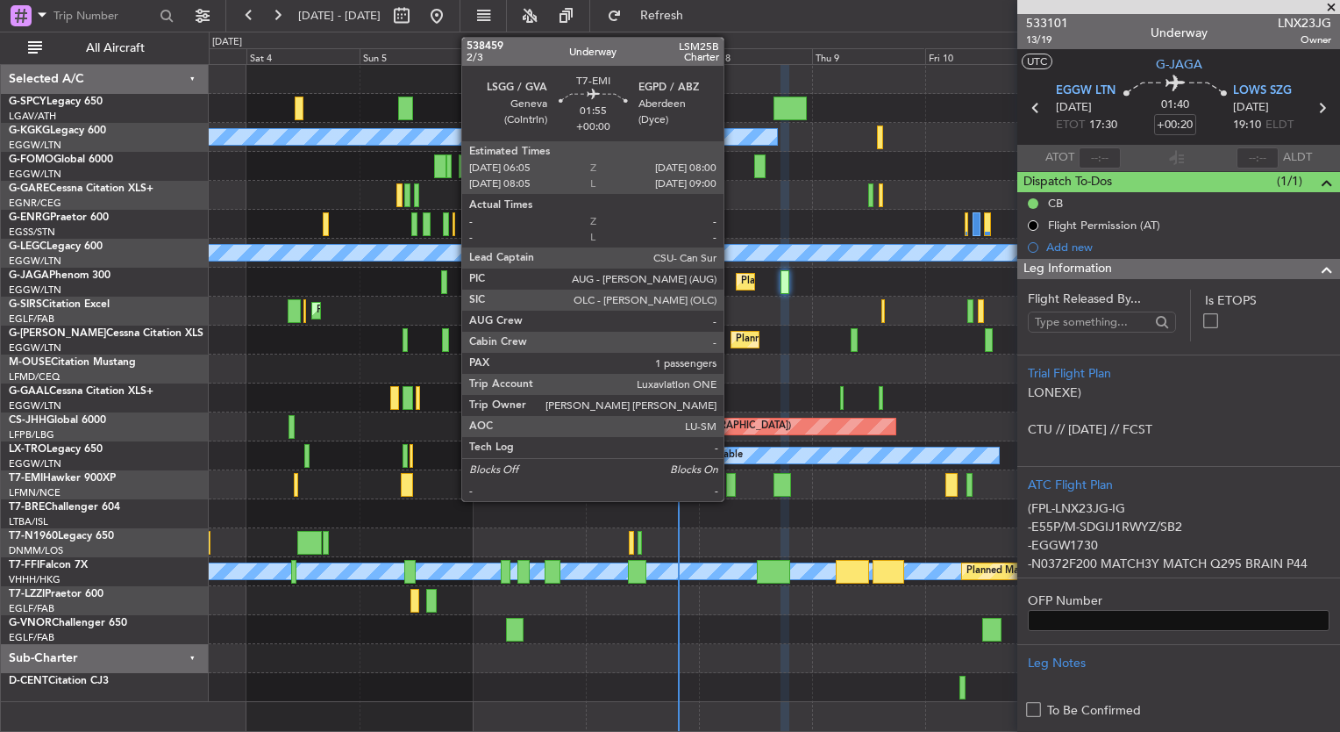
click at [732, 483] on div at bounding box center [731, 485] width 10 height 24
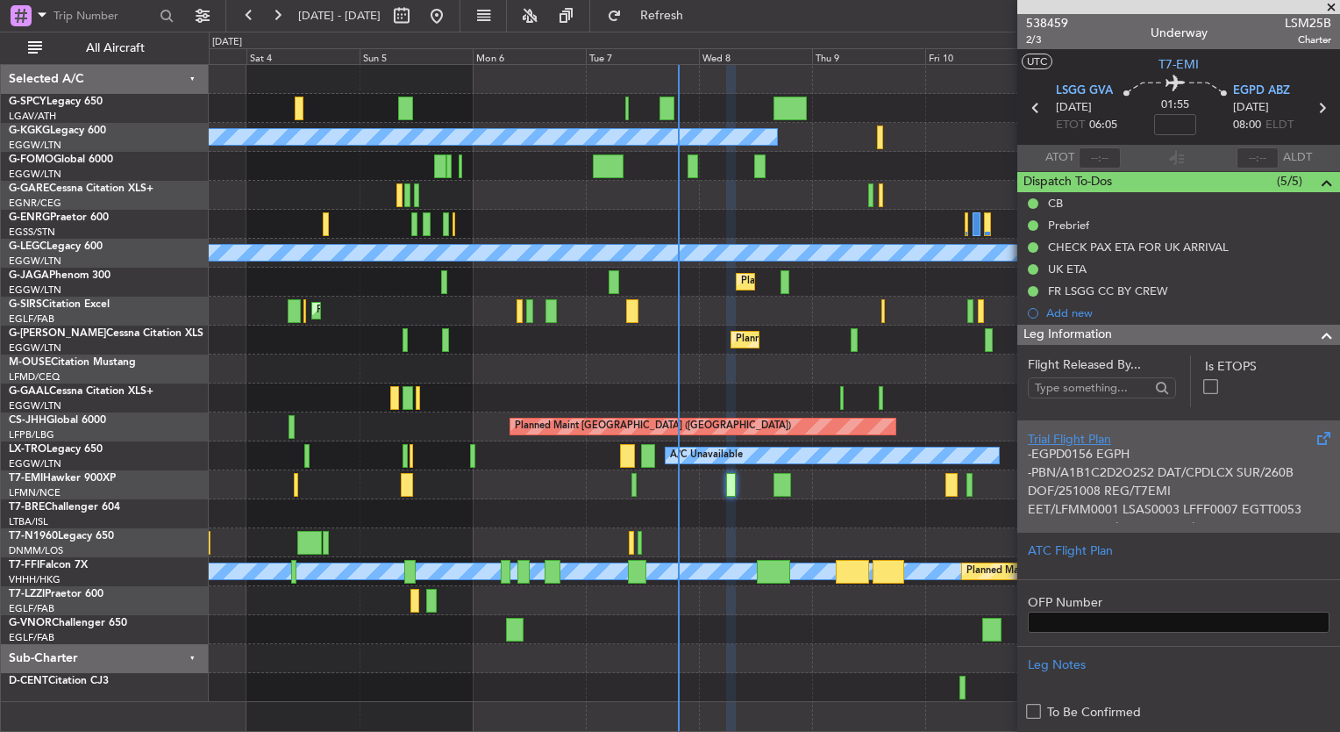
scroll to position [202, 0]
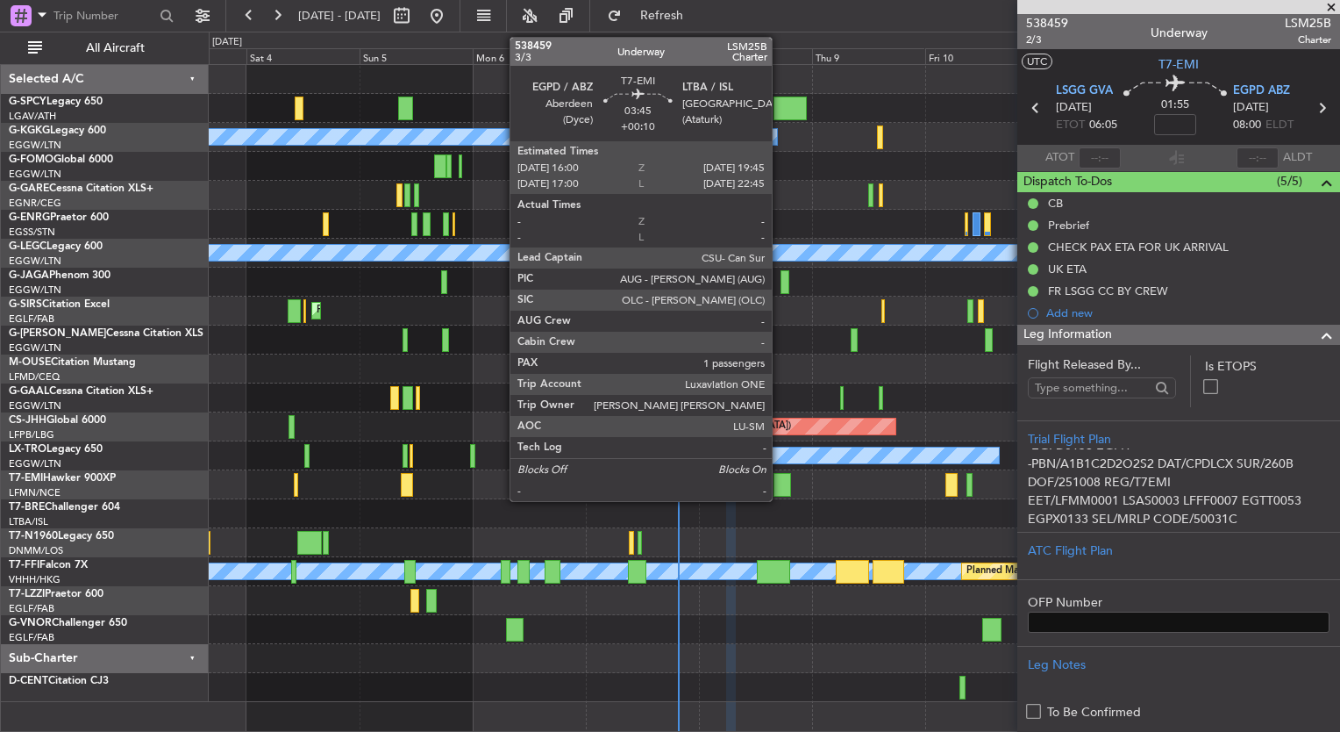
click at [780, 487] on div at bounding box center [783, 485] width 18 height 24
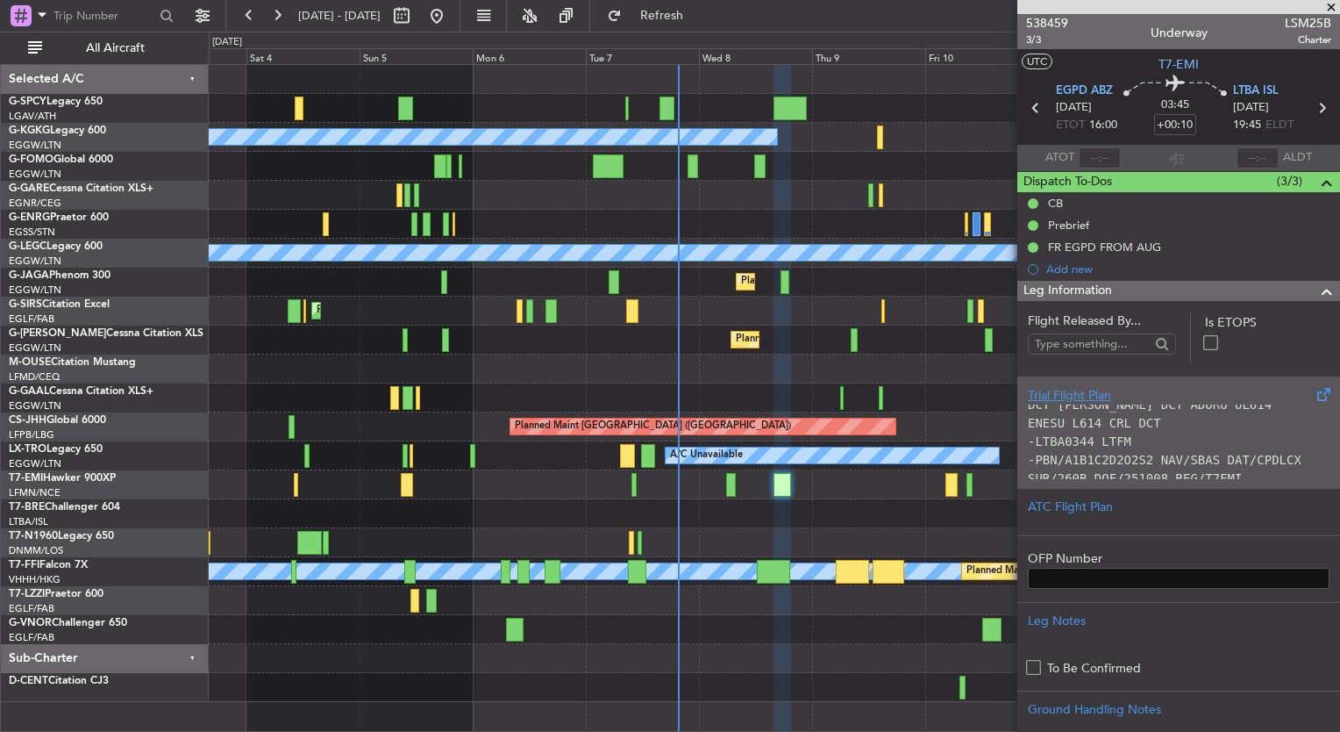
scroll to position [247, 0]
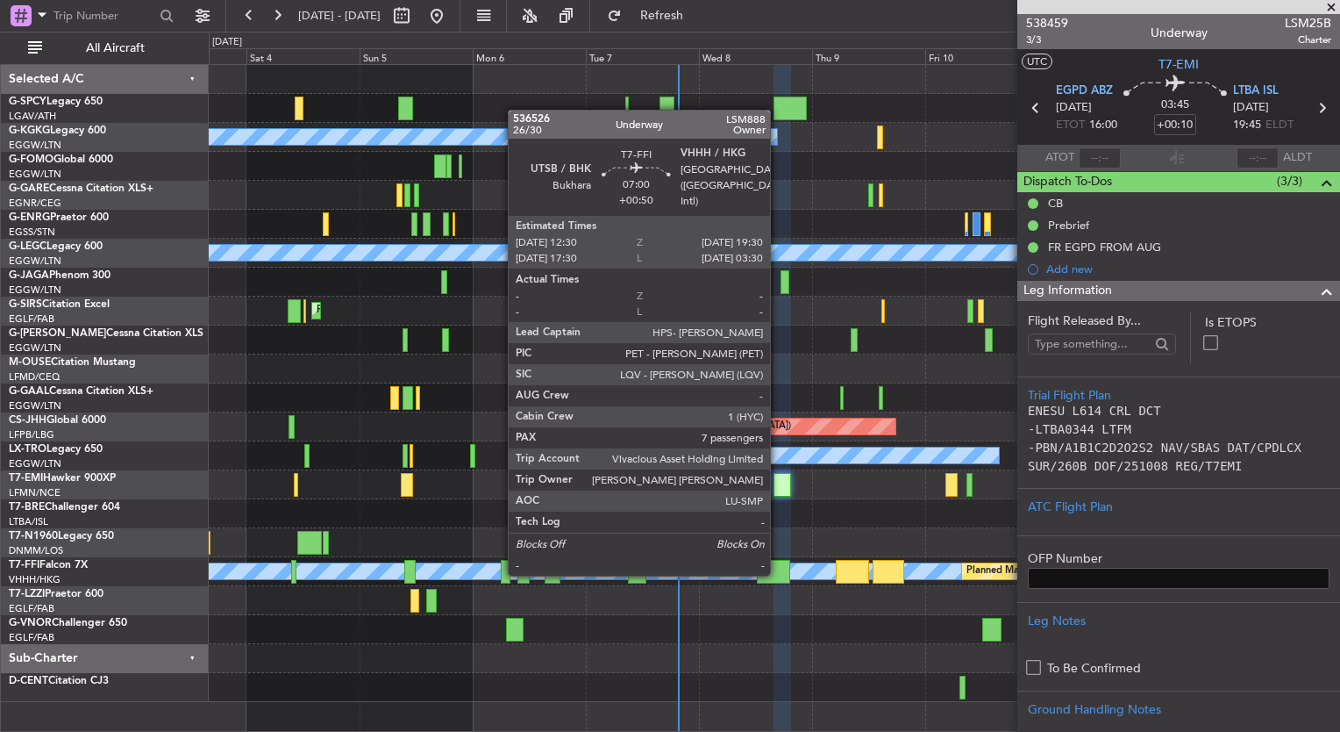
click at [778, 574] on div at bounding box center [773, 572] width 33 height 24
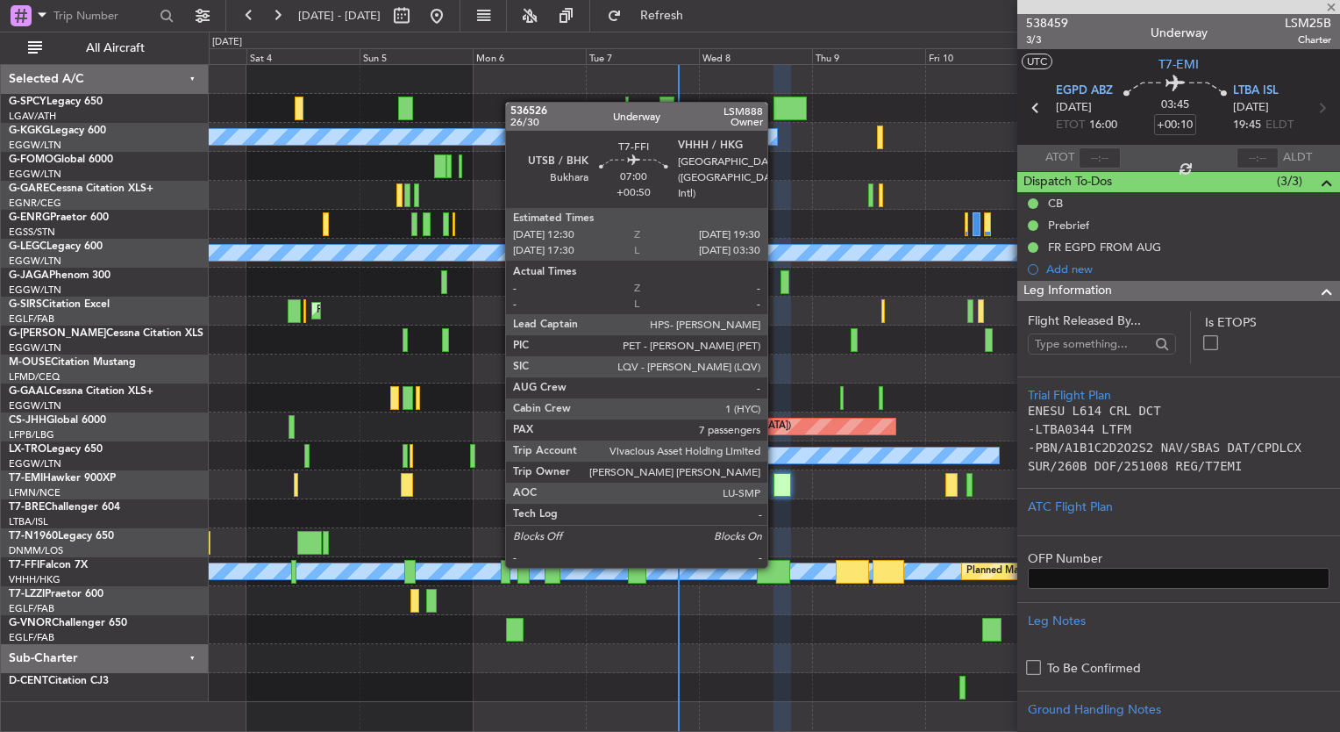
type input "+00:50"
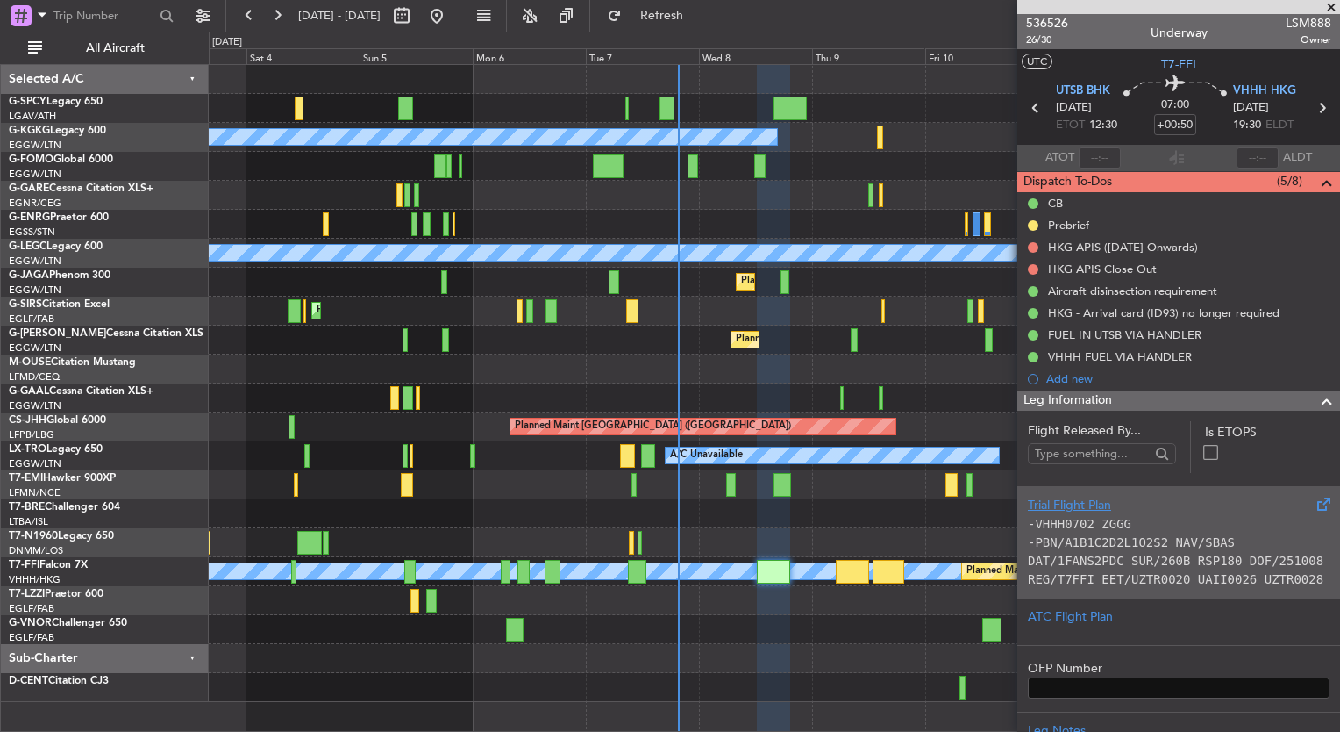
scroll to position [206, 0]
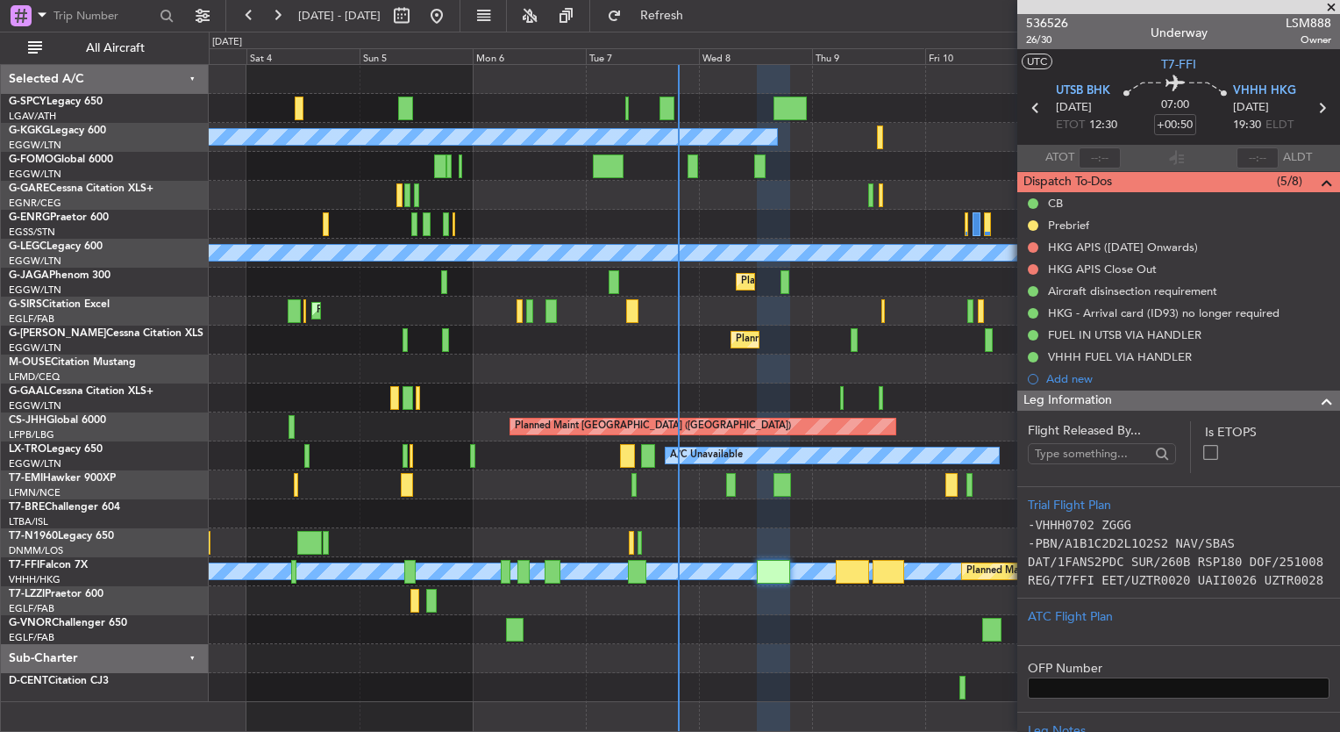
click at [1325, 9] on span at bounding box center [1332, 8] width 18 height 16
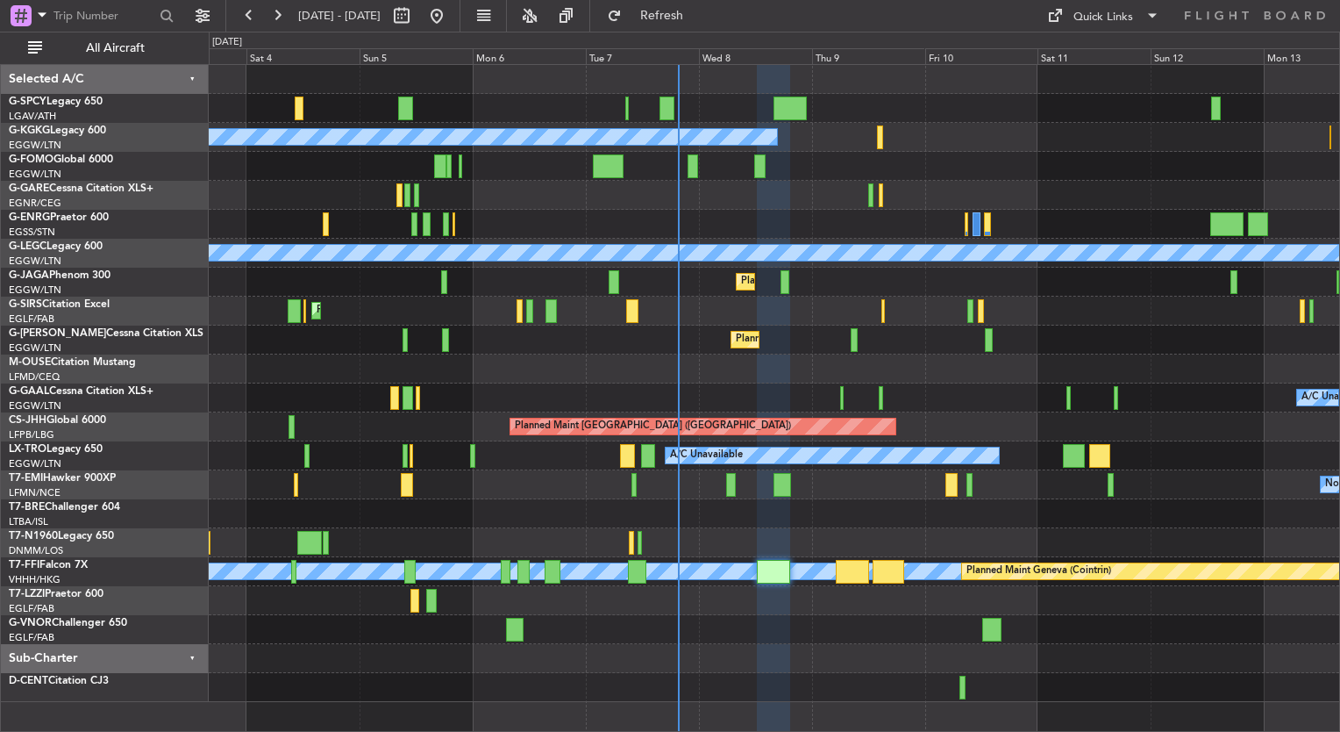
type input "0"
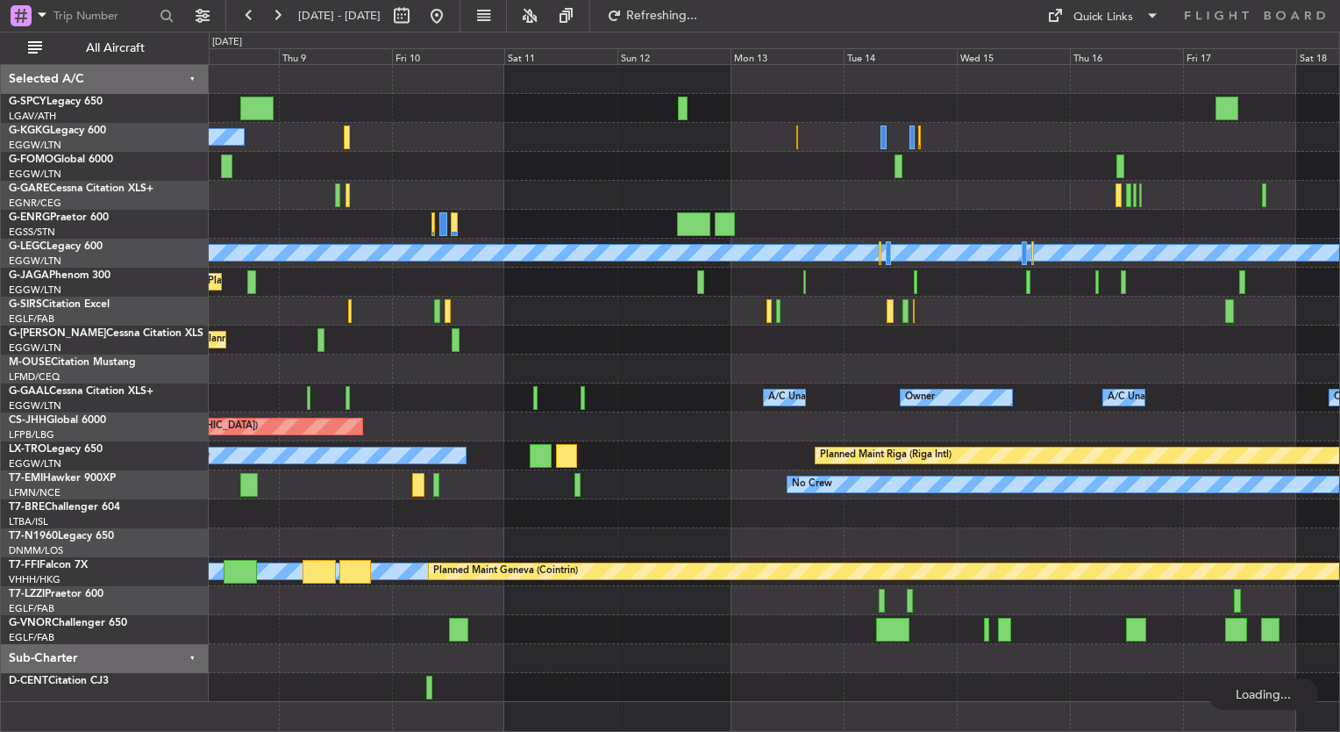
click at [295, 203] on div "A/C Unavailable [GEOGRAPHIC_DATA] (Ataturk) A/C Unavailable [GEOGRAPHIC_DATA] (…" at bounding box center [774, 383] width 1131 height 637
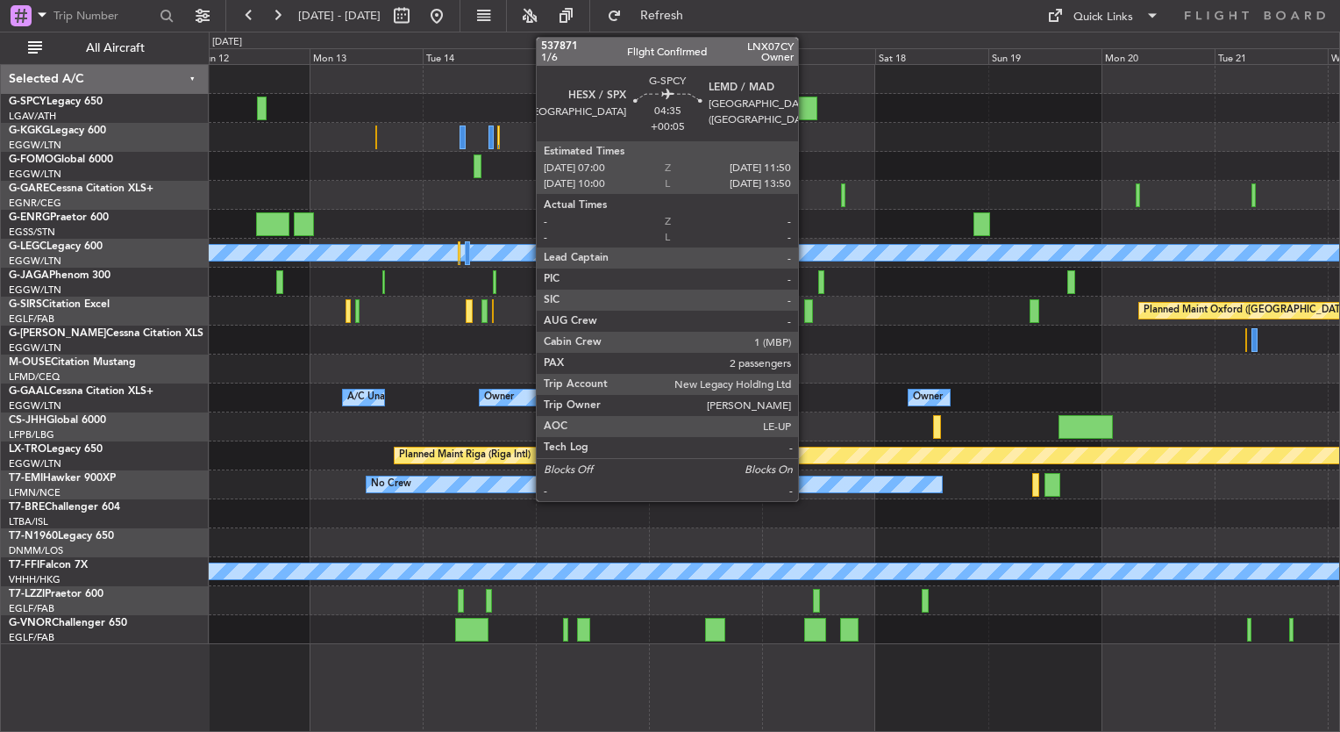
click at [806, 108] on div at bounding box center [806, 108] width 23 height 24
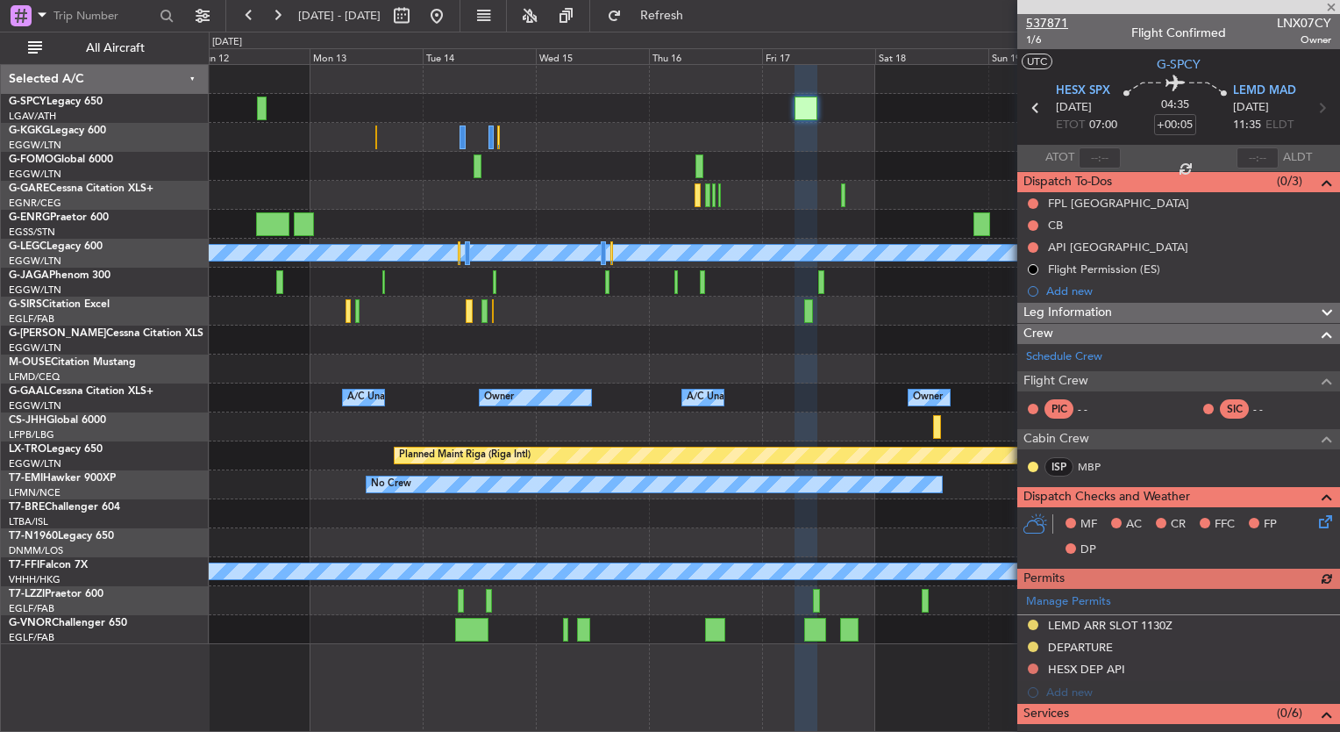
click at [1061, 23] on span "537871" at bounding box center [1047, 23] width 42 height 18
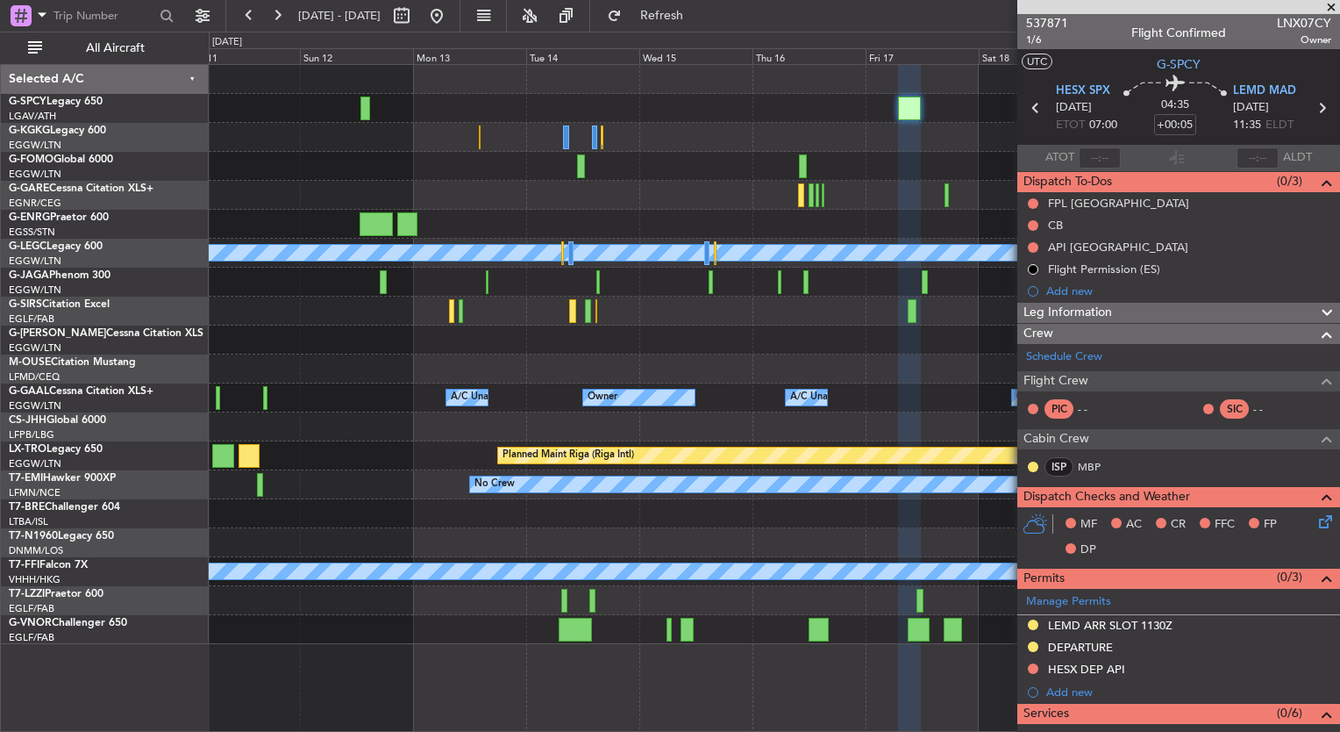
click at [854, 385] on div "A/C Unavailable [GEOGRAPHIC_DATA] (Ataturk) A/C Unavailable [GEOGRAPHIC_DATA] (…" at bounding box center [774, 354] width 1131 height 579
click at [1331, 6] on span at bounding box center [1332, 8] width 18 height 16
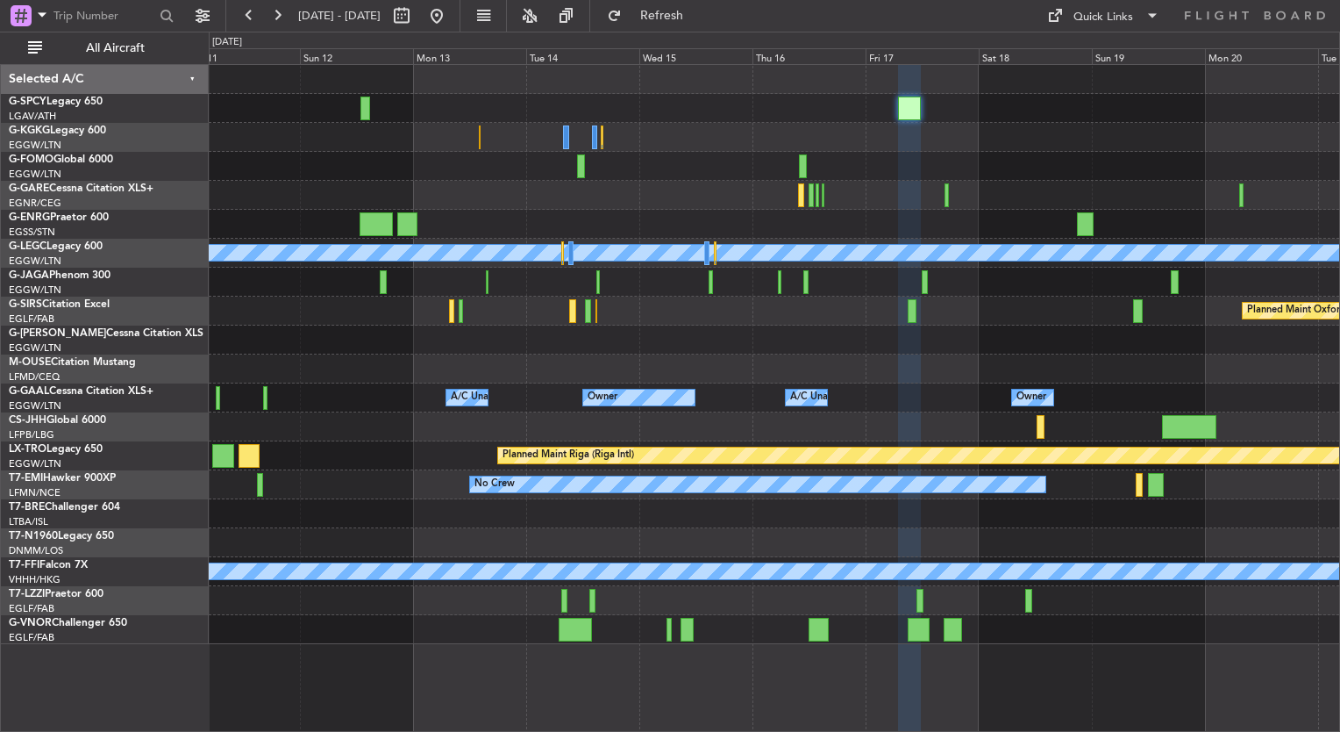
type input "0"
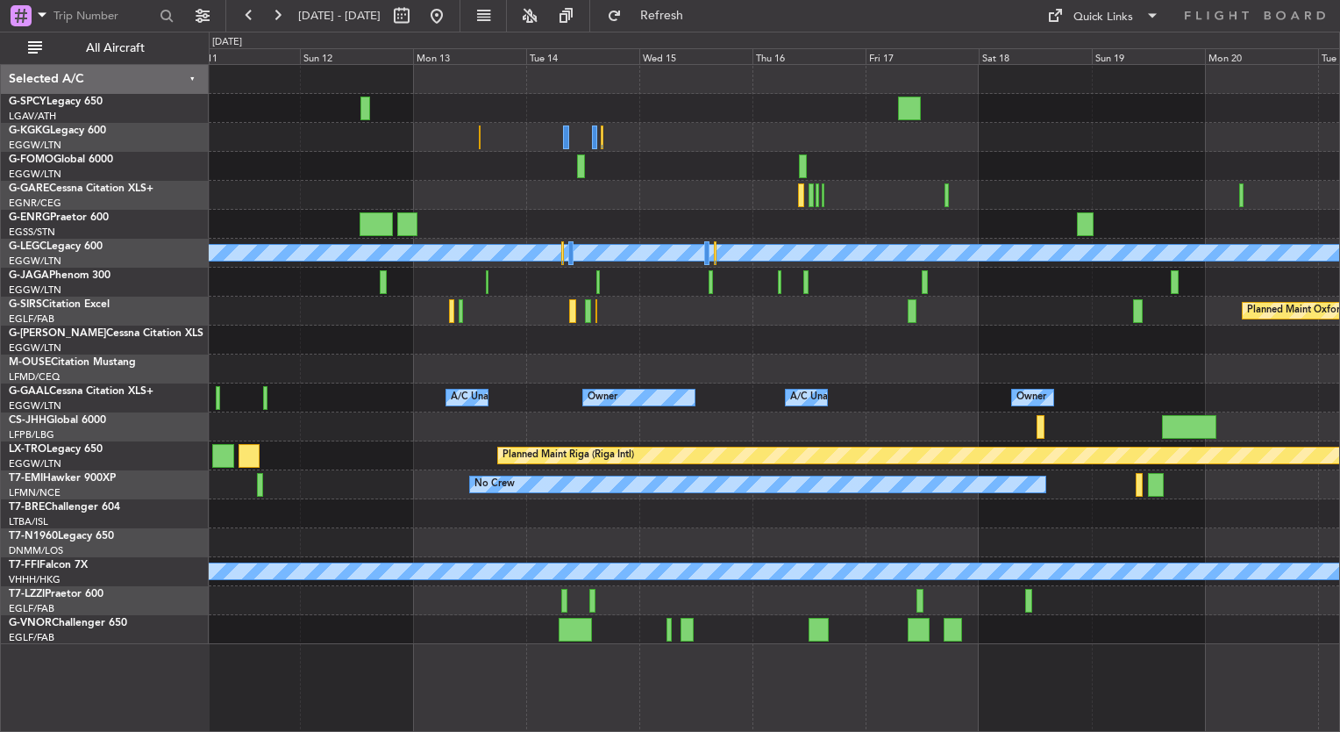
click at [1103, 34] on div "0 0 Sat 11 Sun 12 Mon 13 Tue 14 Wed 15 Thu 16 [DATE] Sat 18 Sun 19 Mon 20 Tue 21" at bounding box center [775, 48] width 1130 height 32
click at [1103, 26] on button "Quick Links" at bounding box center [1104, 16] width 130 height 28
click at [1104, 45] on button "Trip Builder" at bounding box center [1105, 58] width 132 height 42
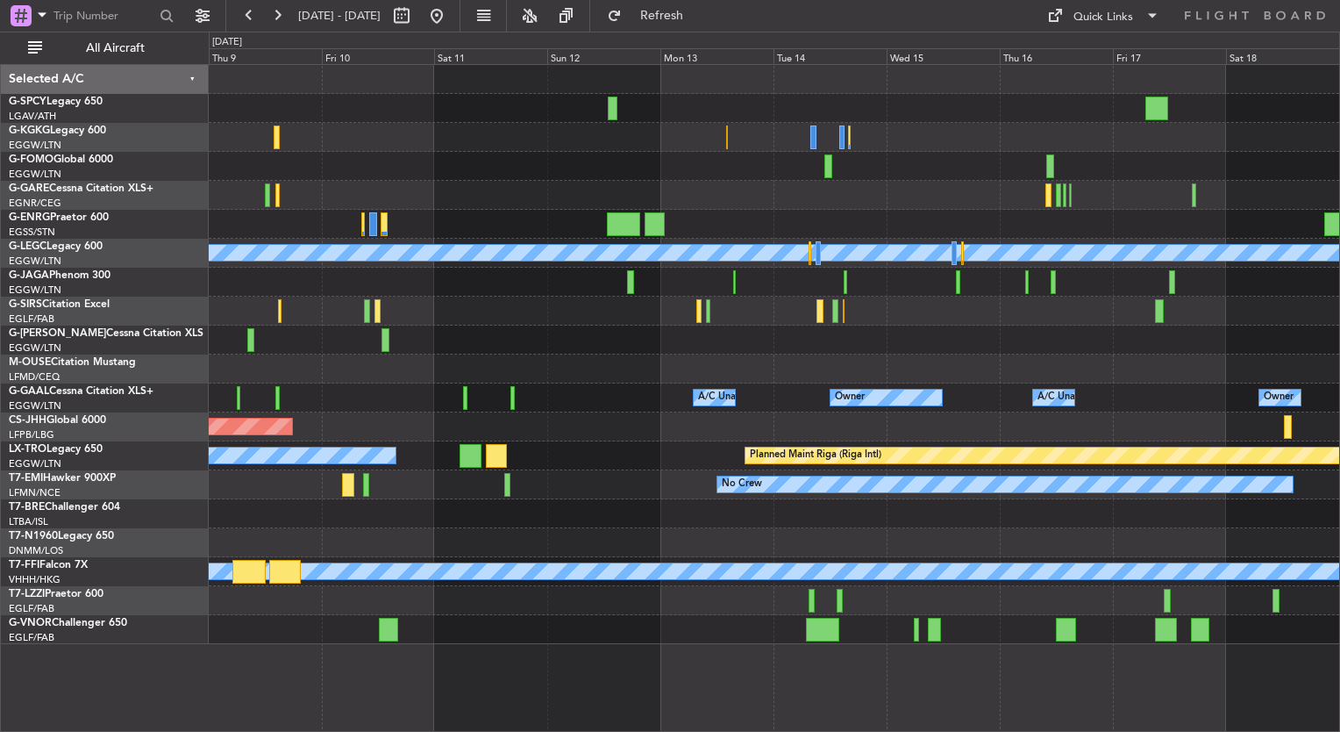
click at [743, 438] on div "Planned Maint [GEOGRAPHIC_DATA] ([GEOGRAPHIC_DATA])" at bounding box center [774, 426] width 1131 height 29
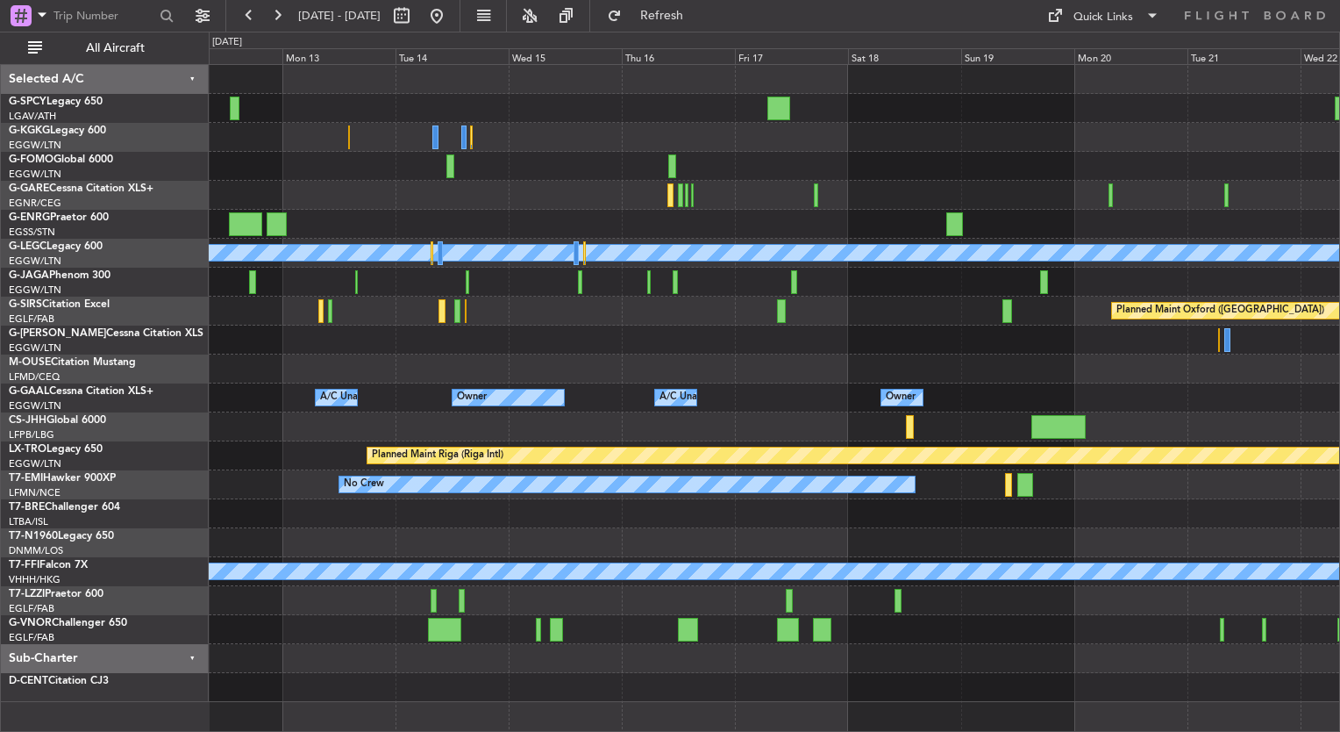
click at [0, 328] on html "[DATE] - [DATE] Refresh Quick Links All Aircraft A/C Unavailable [GEOGRAPHIC_DA…" at bounding box center [670, 366] width 1340 height 732
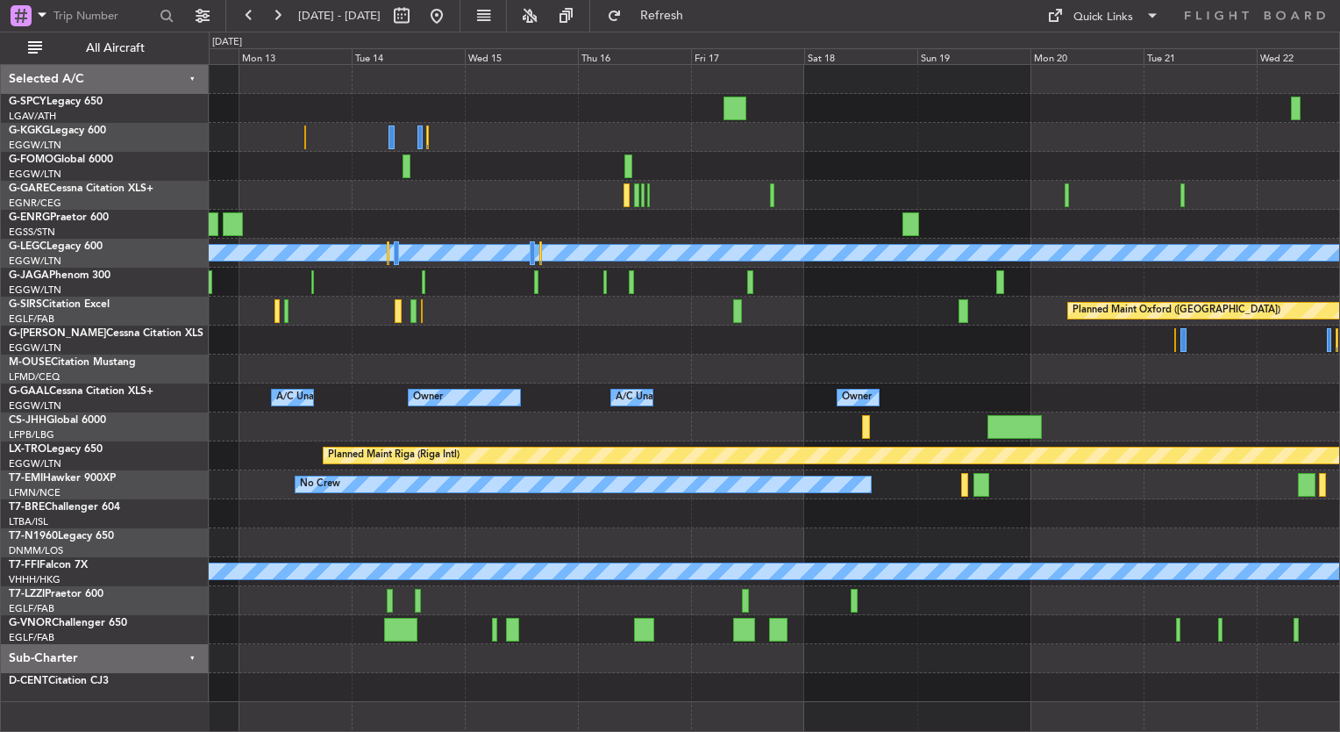
click at [0, 296] on html "[DATE] - [DATE] Refresh Quick Links All Aircraft A/C Unavailable [GEOGRAPHIC_DA…" at bounding box center [670, 366] width 1340 height 732
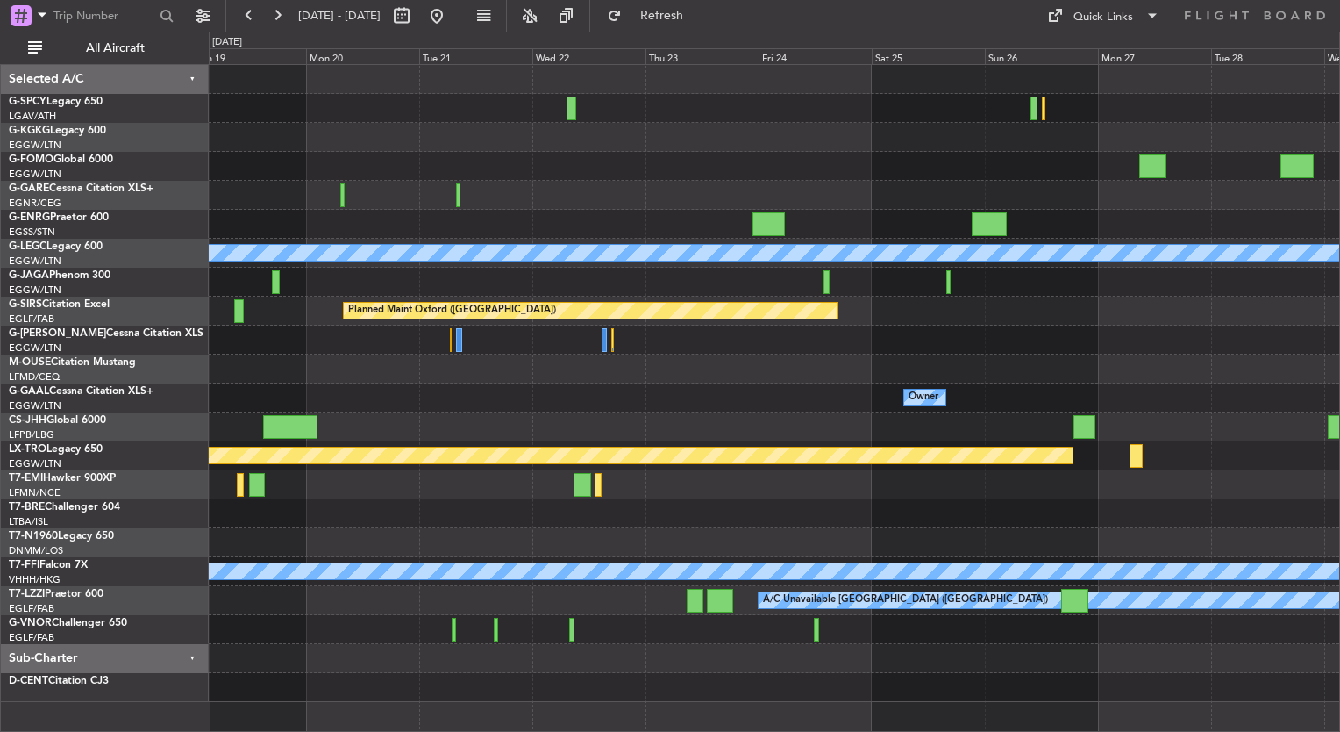
click at [132, 370] on div "M-OUSE Citation Mustang LFMD/CEQ Cannes ([GEOGRAPHIC_DATA])" at bounding box center [108, 369] width 199 height 31
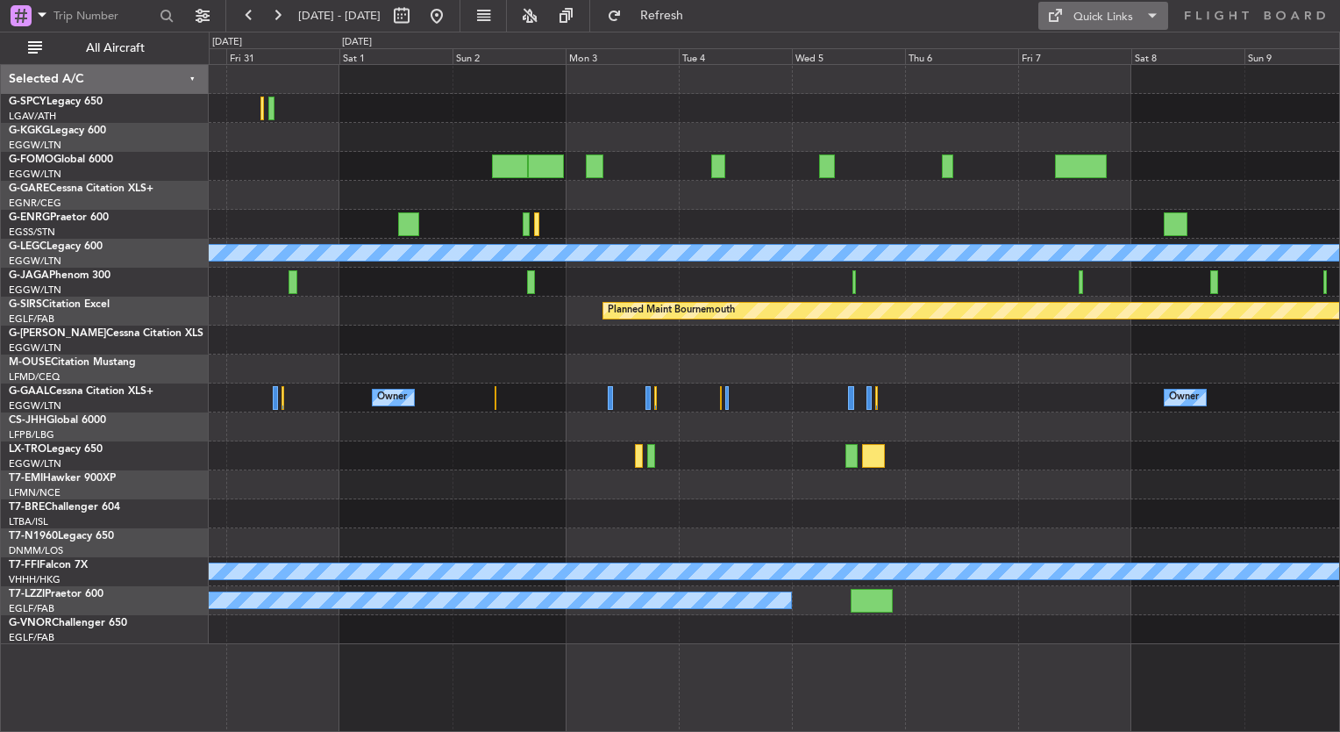
click at [1106, 18] on div "Quick Links" at bounding box center [1104, 18] width 60 height 18
click at [1107, 44] on button "Trip Builder" at bounding box center [1105, 58] width 132 height 42
click at [451, 16] on button at bounding box center [437, 16] width 28 height 28
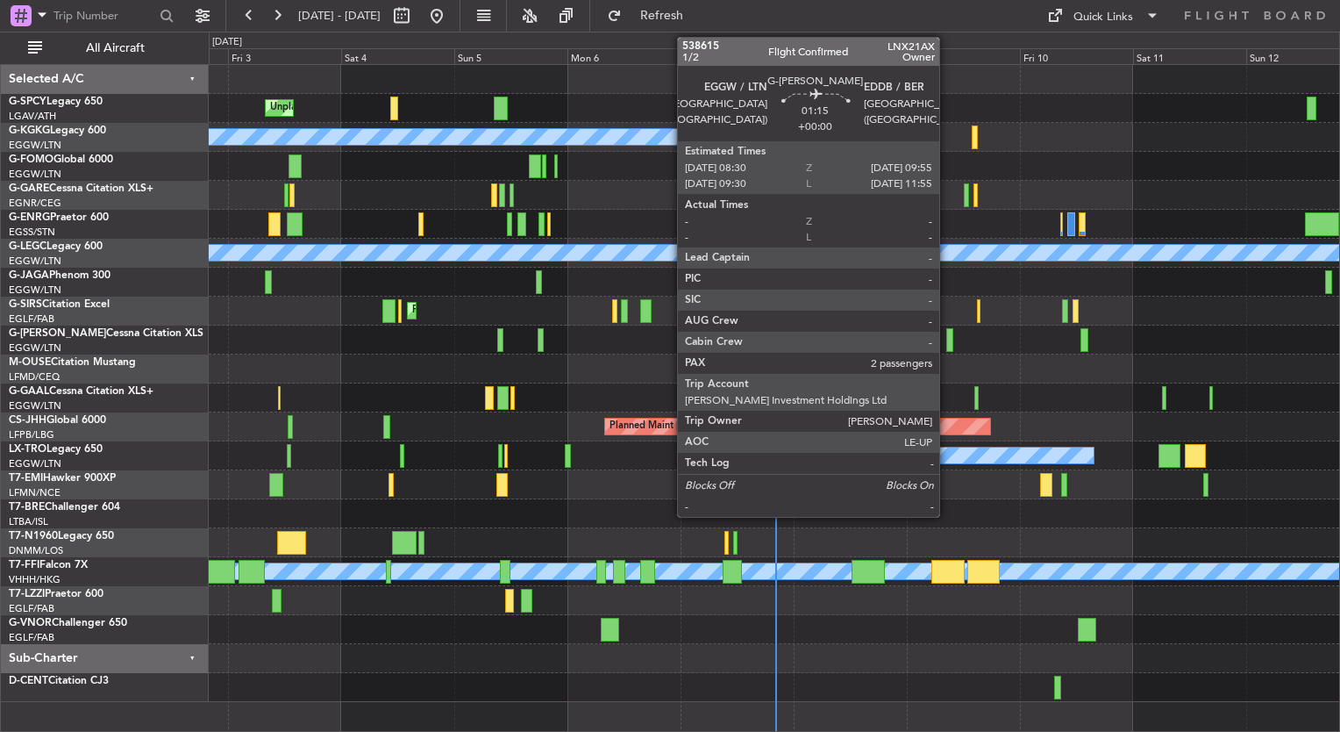
click at [947, 342] on div at bounding box center [950, 340] width 7 height 24
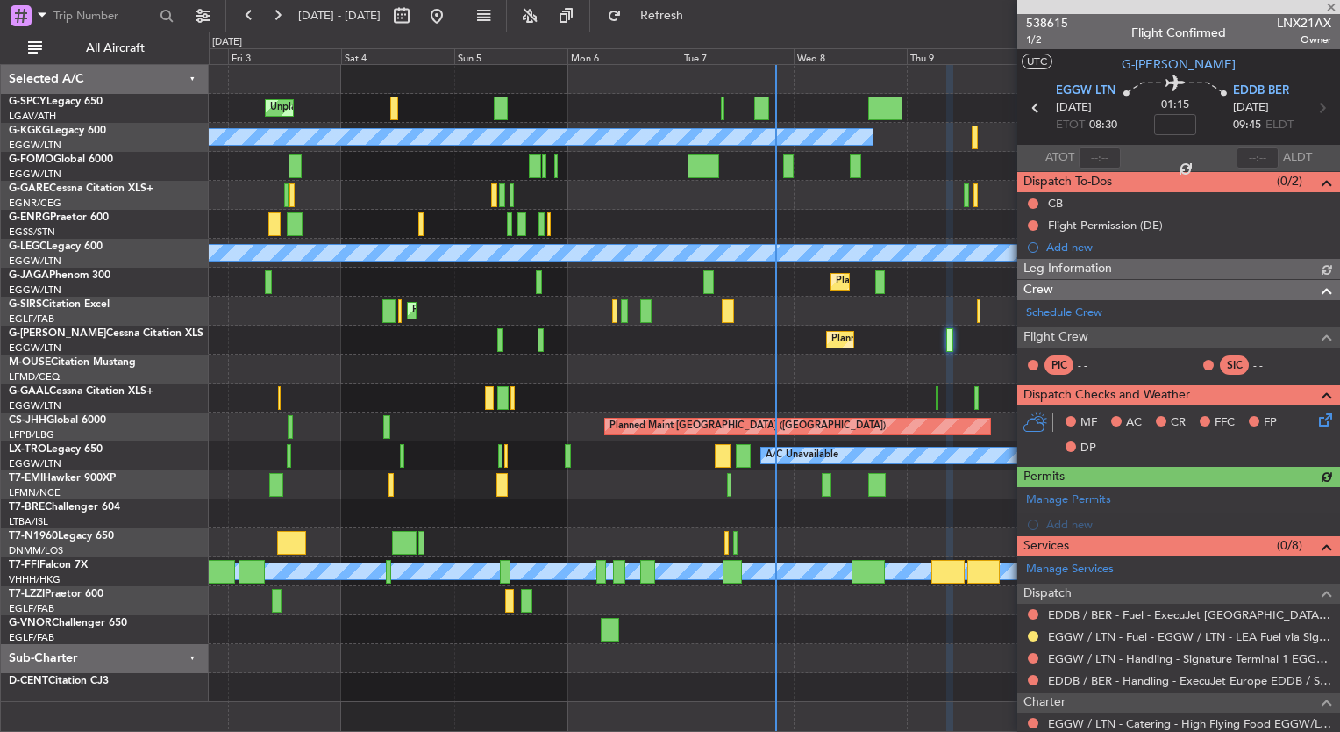
scroll to position [214, 0]
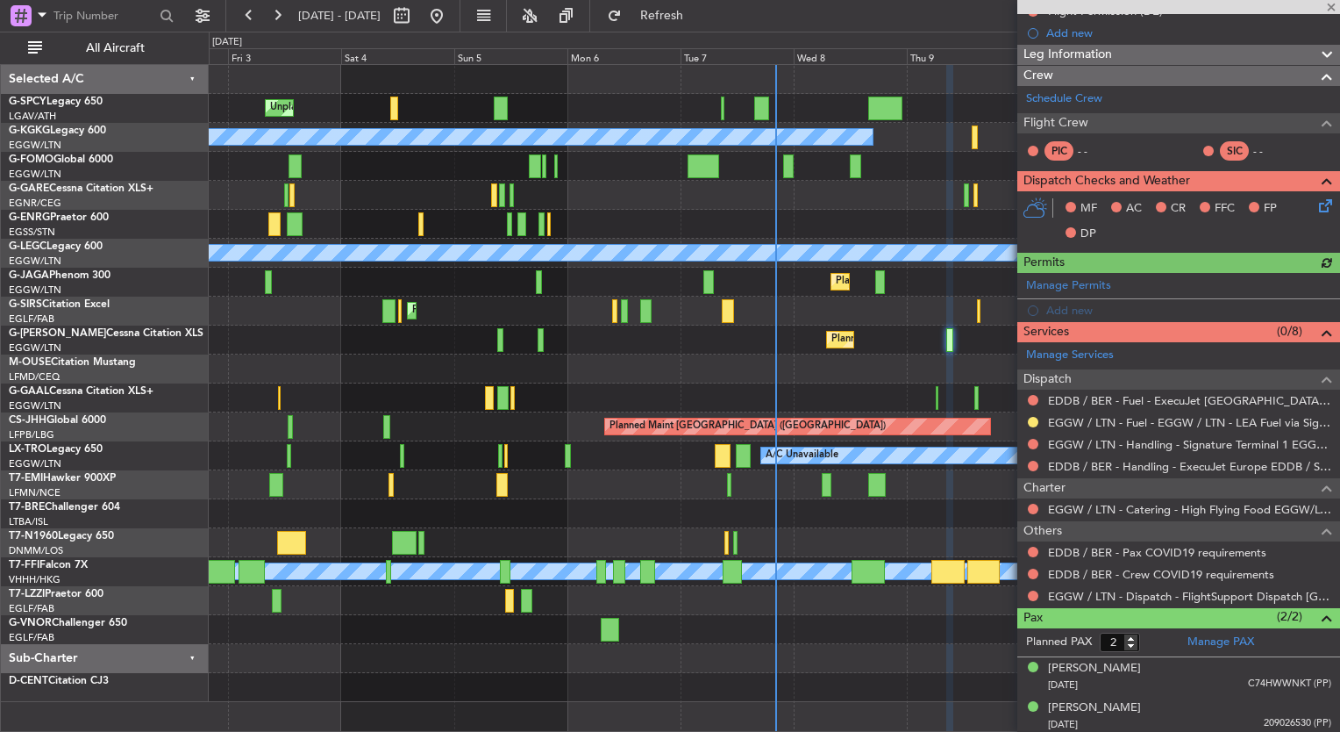
click at [809, 327] on div "Unplanned Maint [GEOGRAPHIC_DATA] Planned Maint [GEOGRAPHIC_DATA] A/C Unavailab…" at bounding box center [774, 383] width 1131 height 637
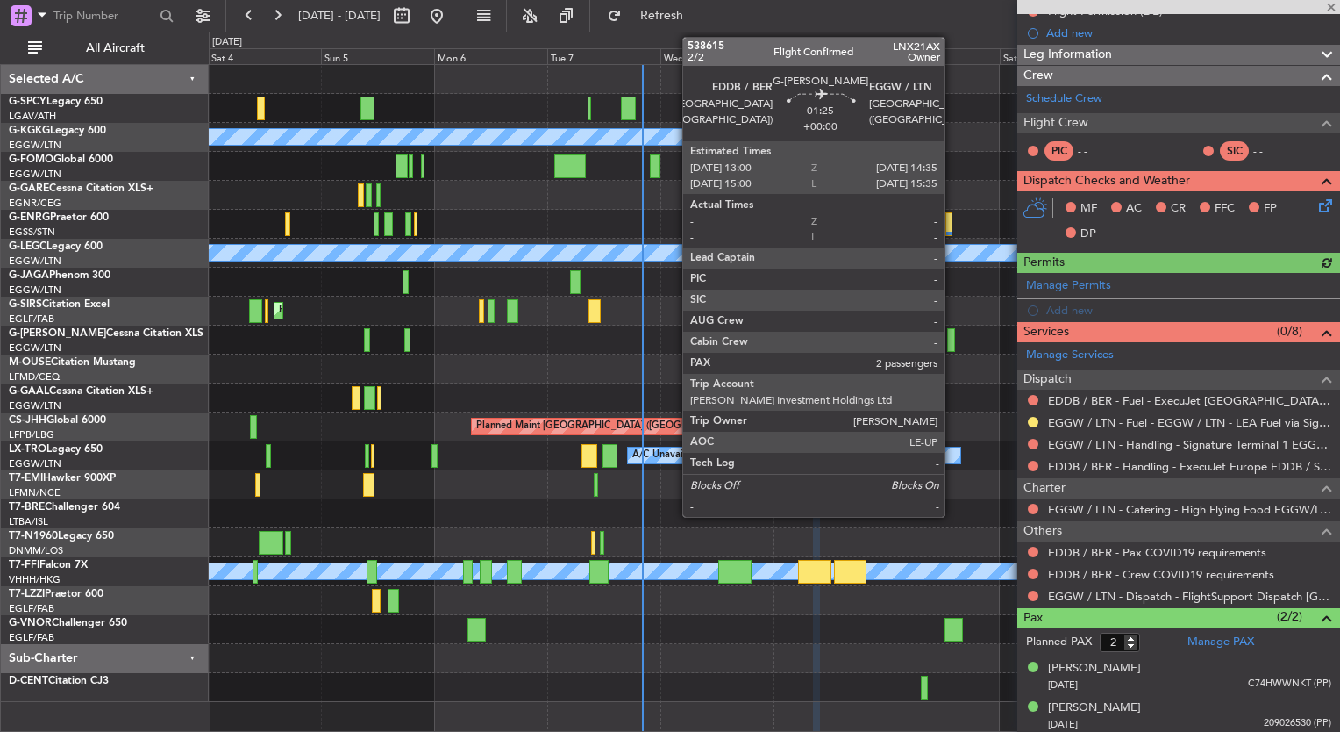
click at [953, 342] on div at bounding box center [951, 340] width 8 height 24
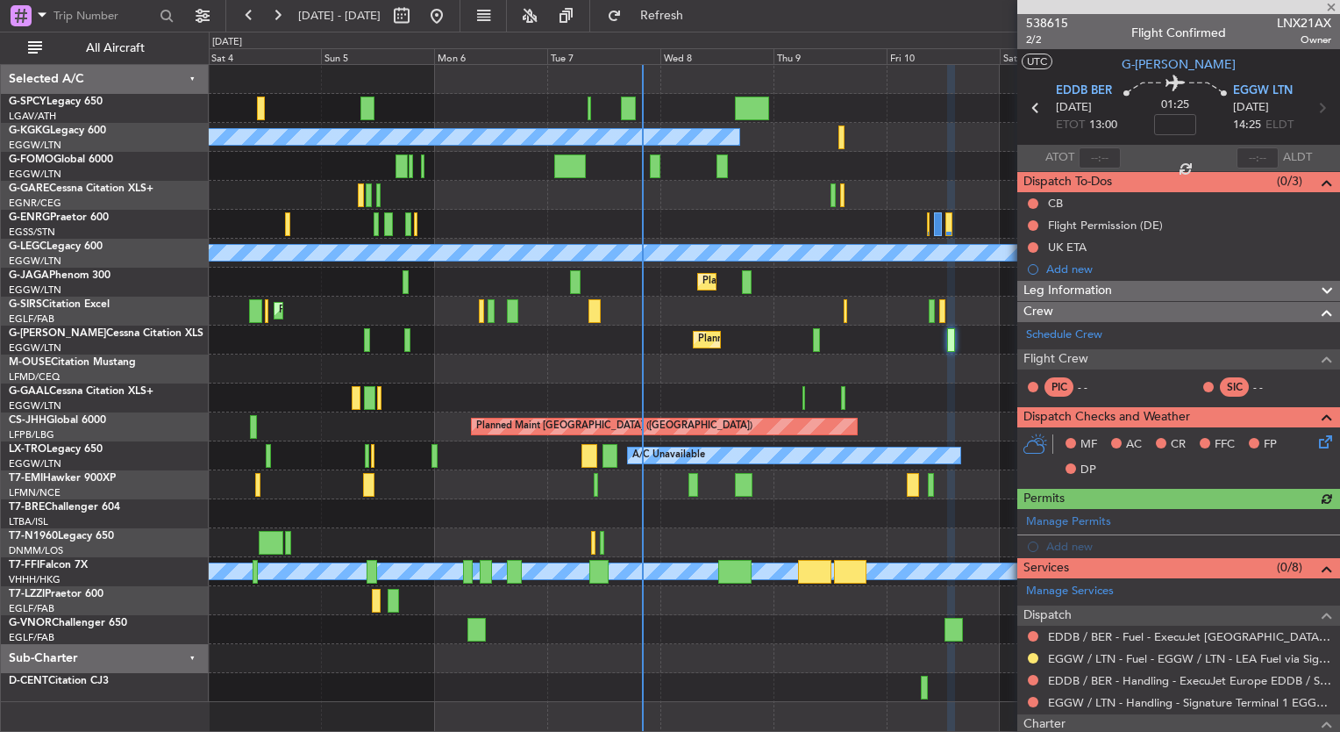
scroll to position [236, 0]
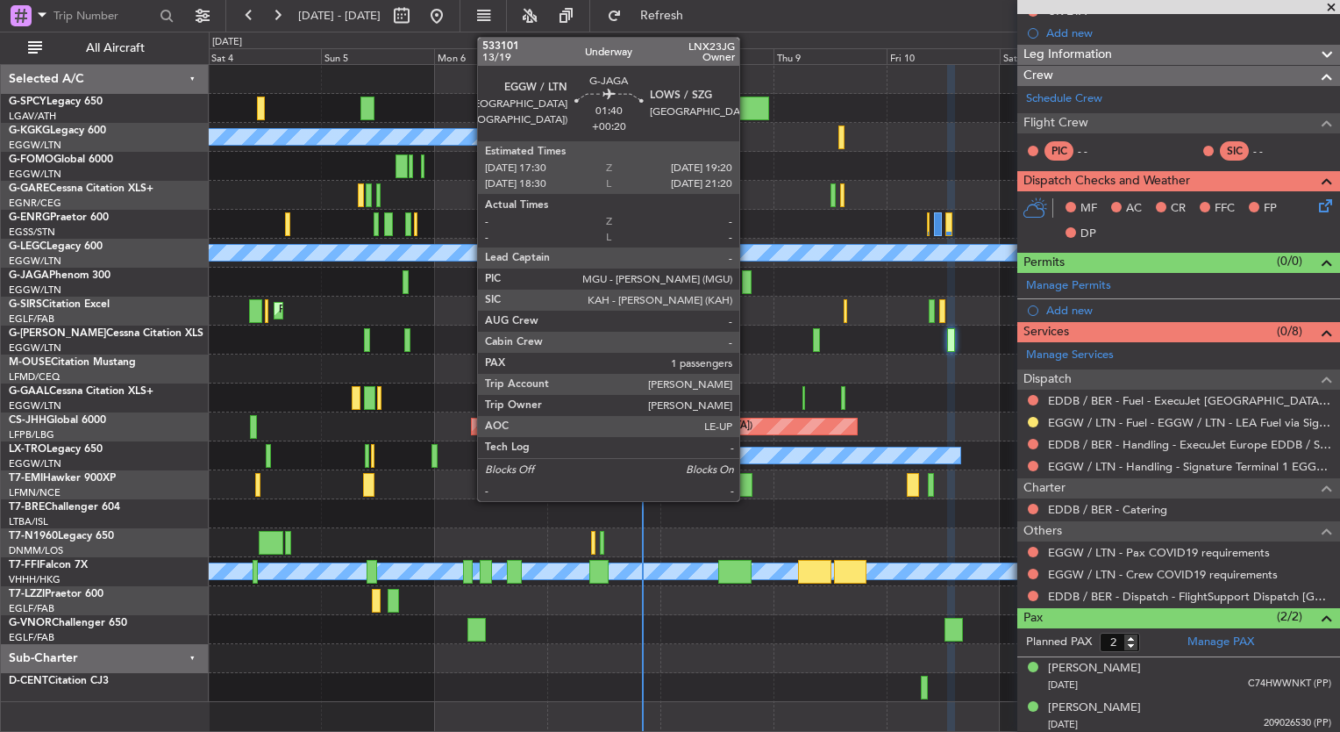
click at [747, 285] on div at bounding box center [746, 282] width 9 height 24
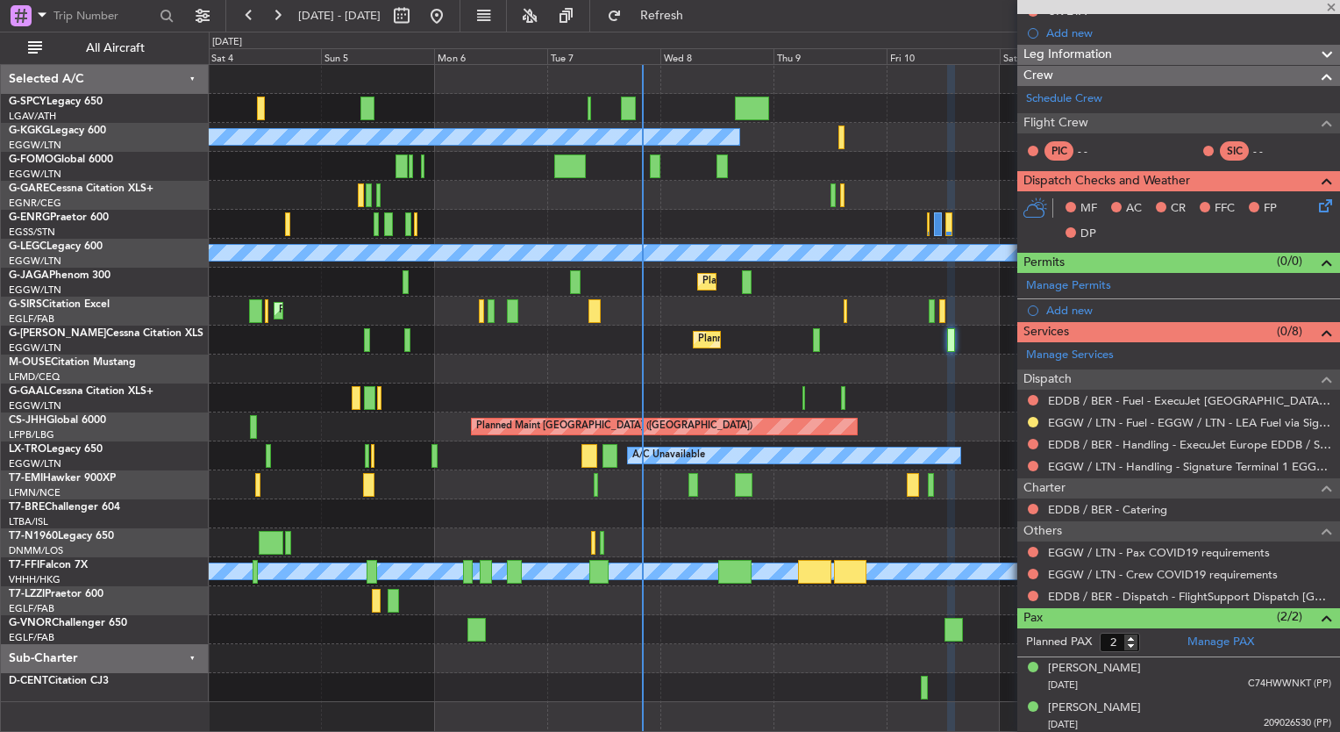
type input "+00:20"
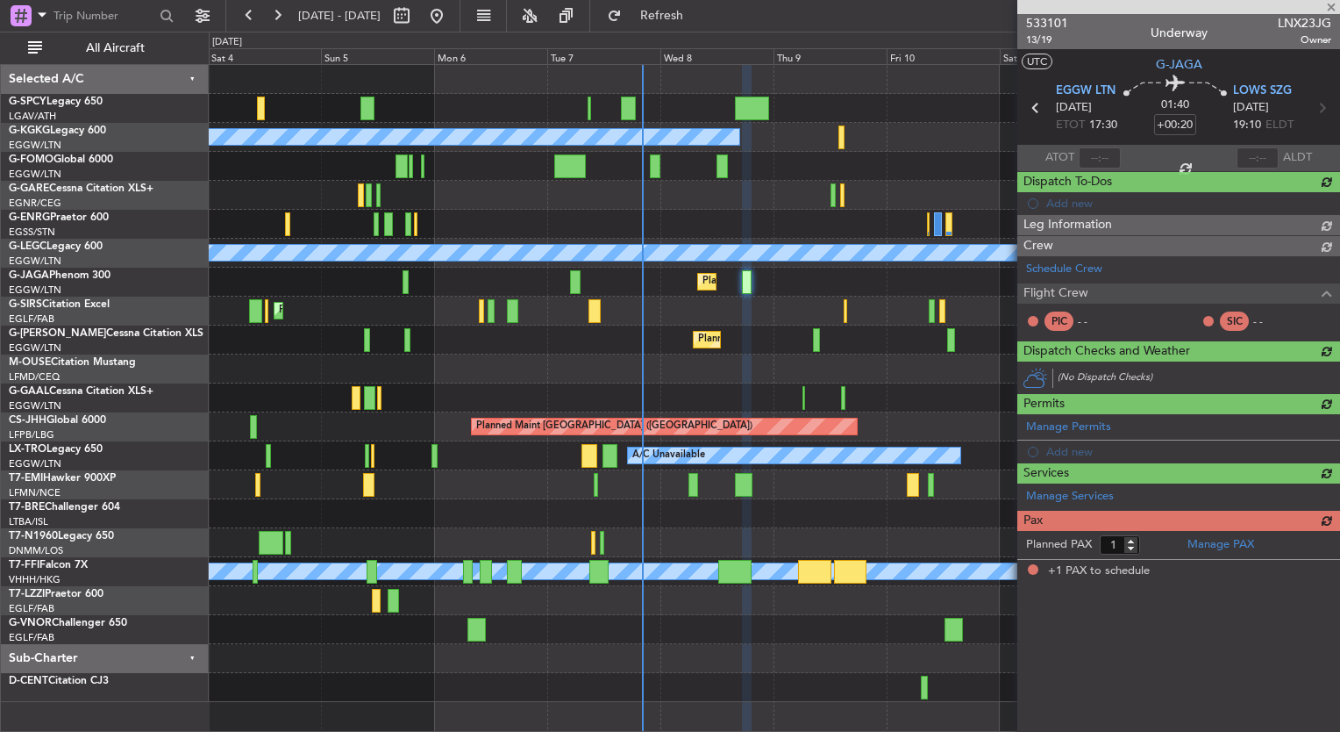
scroll to position [0, 0]
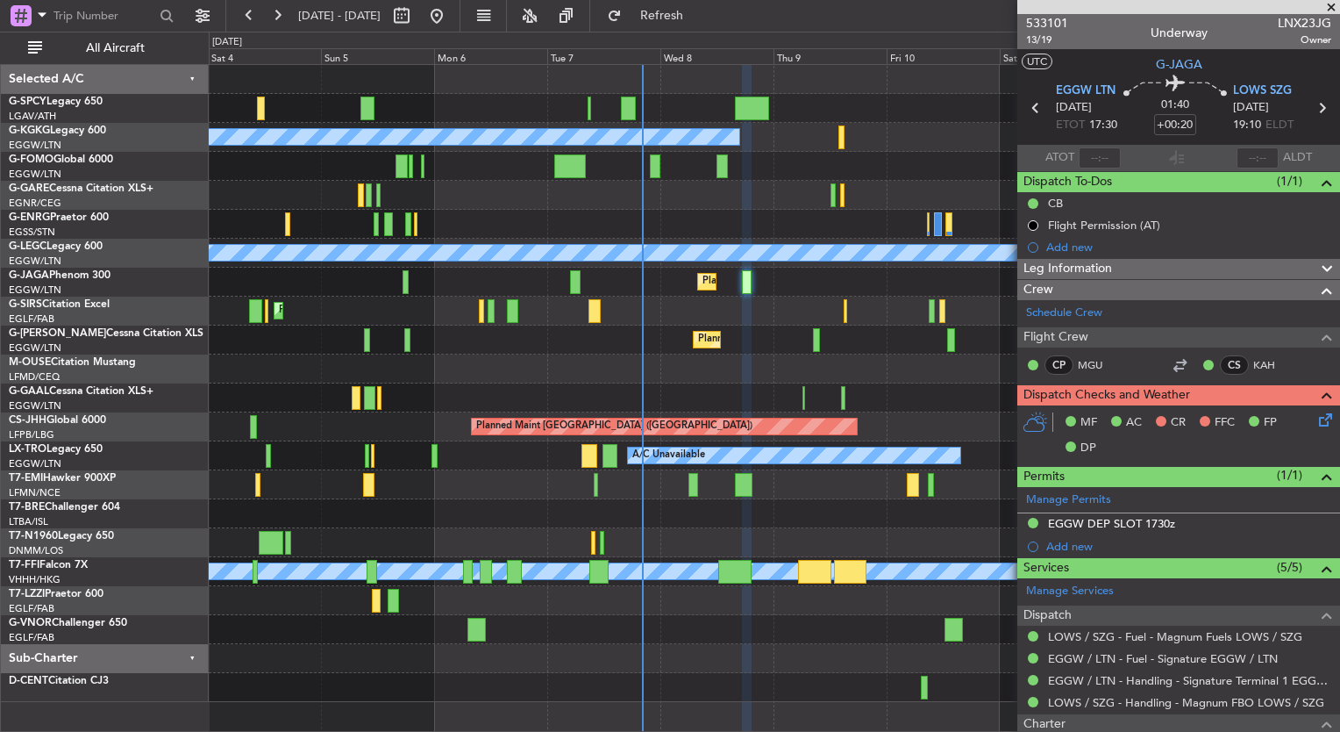
click at [1316, 414] on icon at bounding box center [1323, 417] width 14 height 14
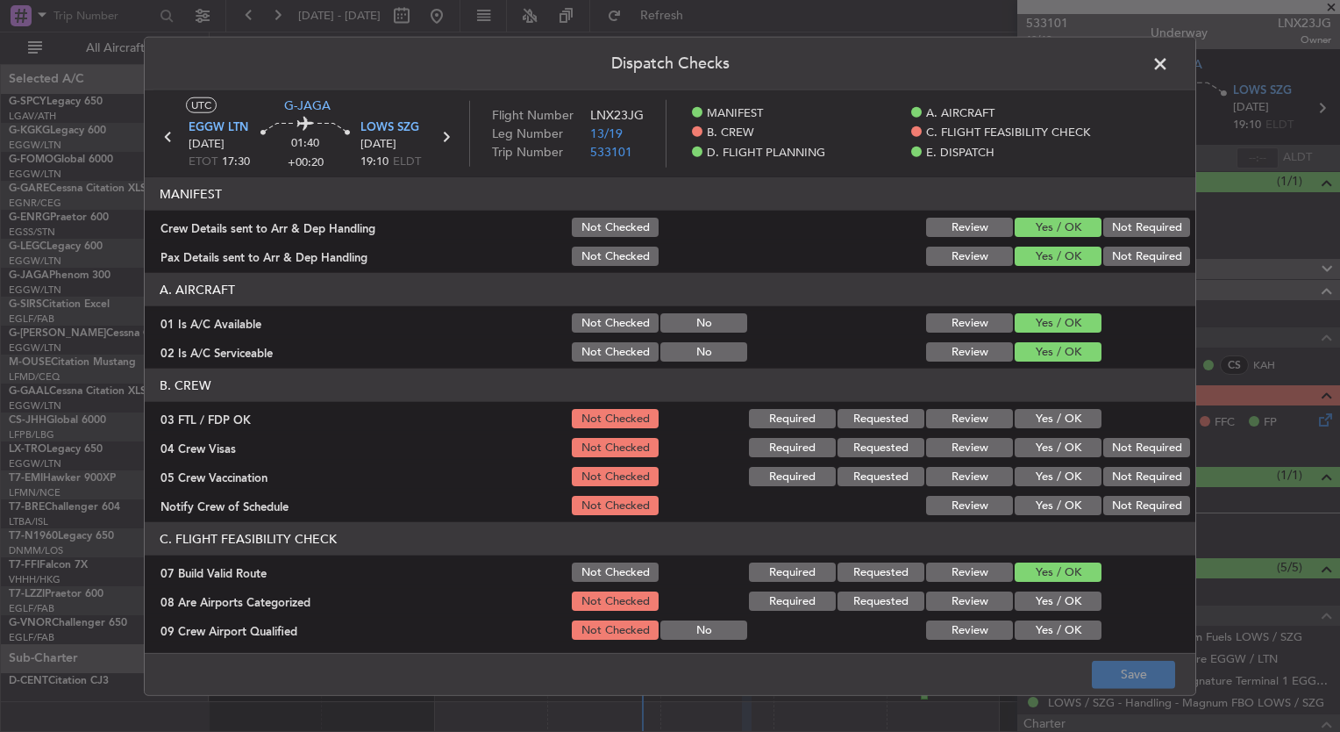
click at [1020, 411] on button "Yes / OK" at bounding box center [1058, 418] width 87 height 19
click at [1024, 438] on button "Yes / OK" at bounding box center [1058, 447] width 87 height 19
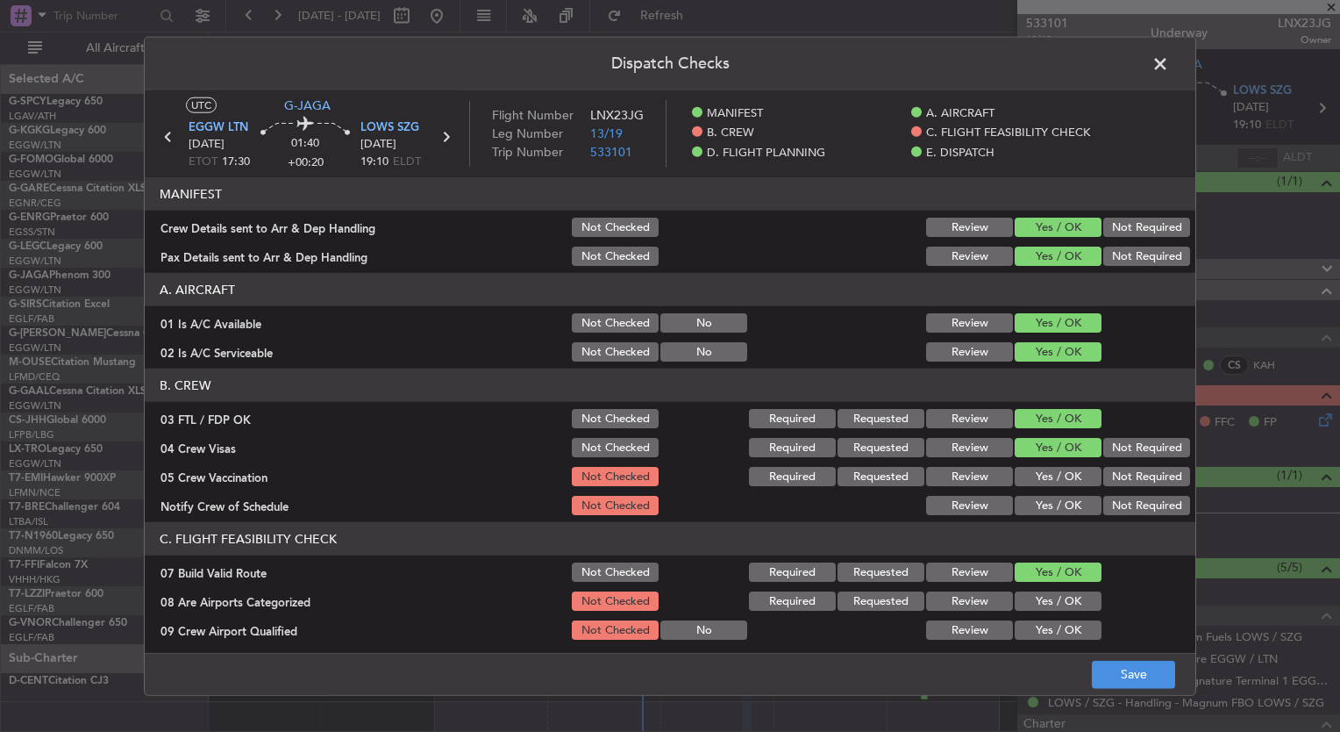
click at [1032, 465] on div "Yes / OK" at bounding box center [1056, 476] width 89 height 25
click at [1039, 483] on button "Yes / OK" at bounding box center [1058, 476] width 87 height 19
click at [1047, 512] on button "Yes / OK" at bounding box center [1058, 505] width 87 height 19
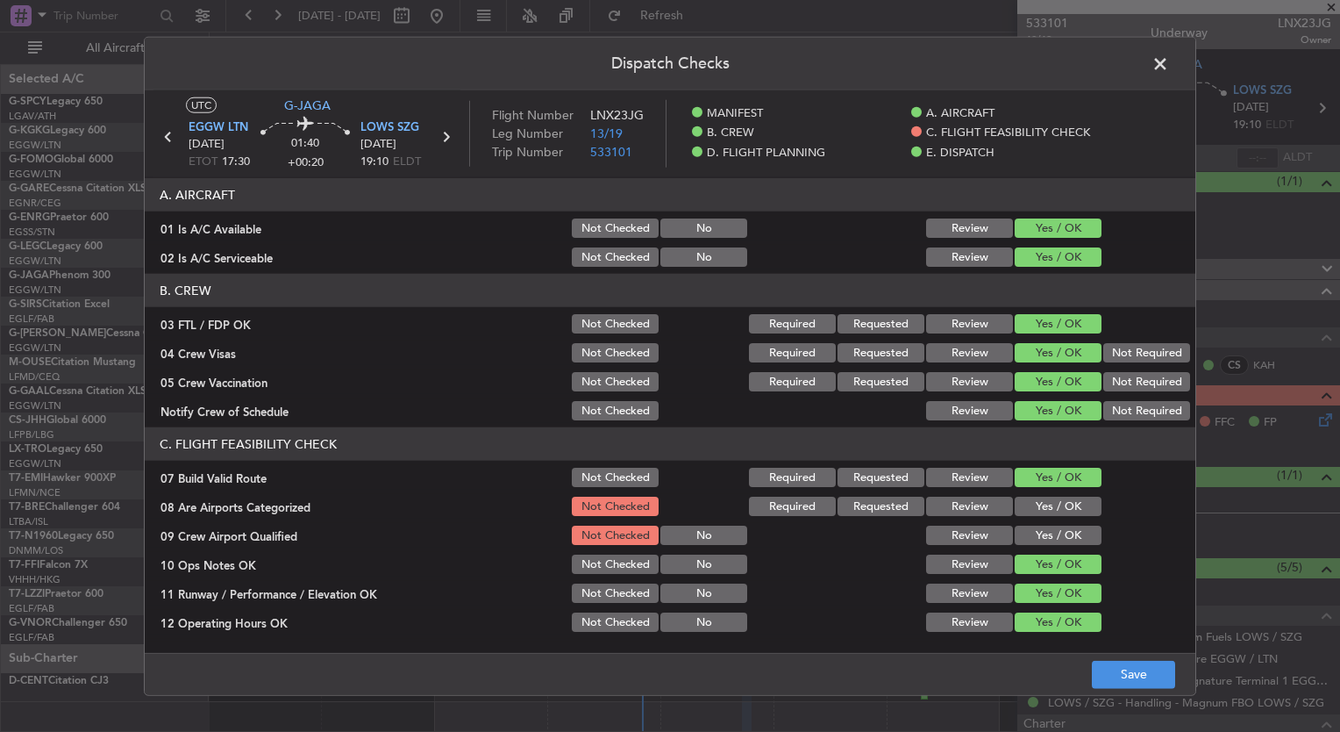
scroll to position [95, 0]
click at [1044, 511] on button "Yes / OK" at bounding box center [1058, 505] width 87 height 19
click at [1047, 523] on div "Yes / OK" at bounding box center [1056, 535] width 89 height 25
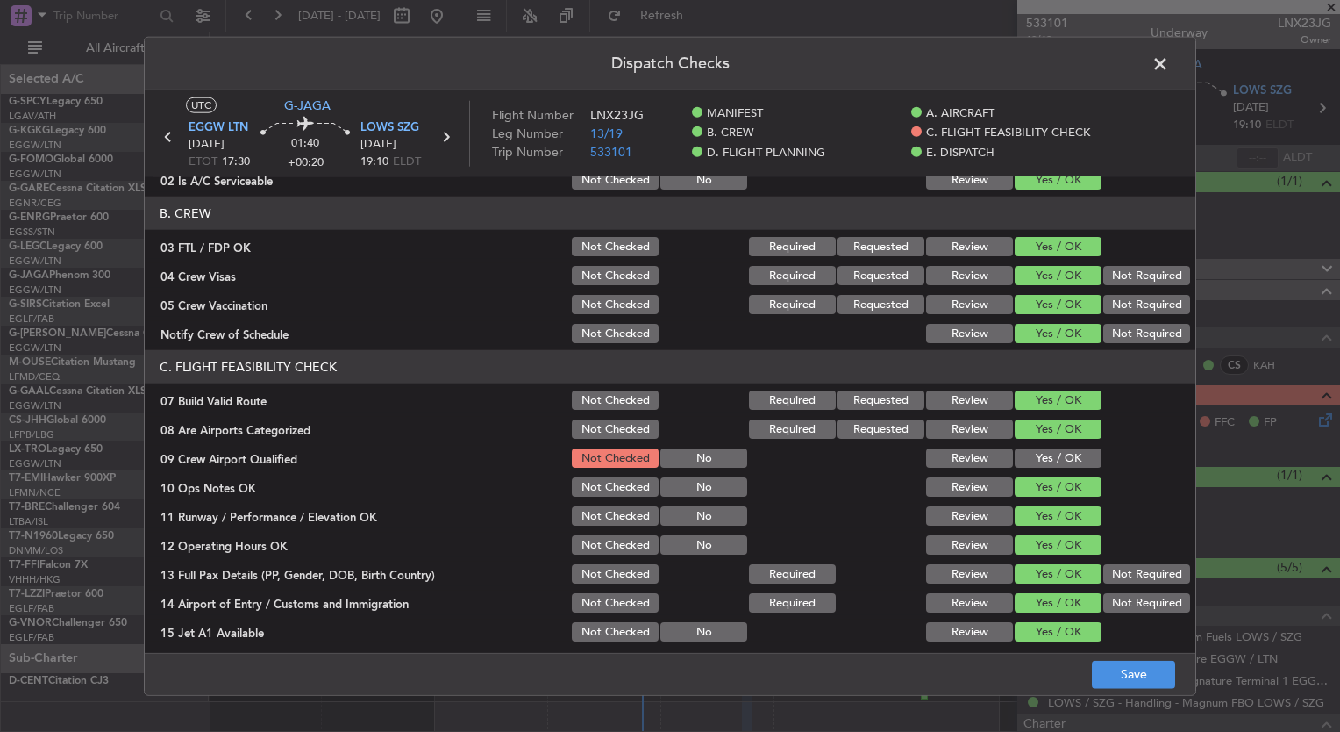
click at [1039, 460] on button "Yes / OK" at bounding box center [1058, 457] width 87 height 19
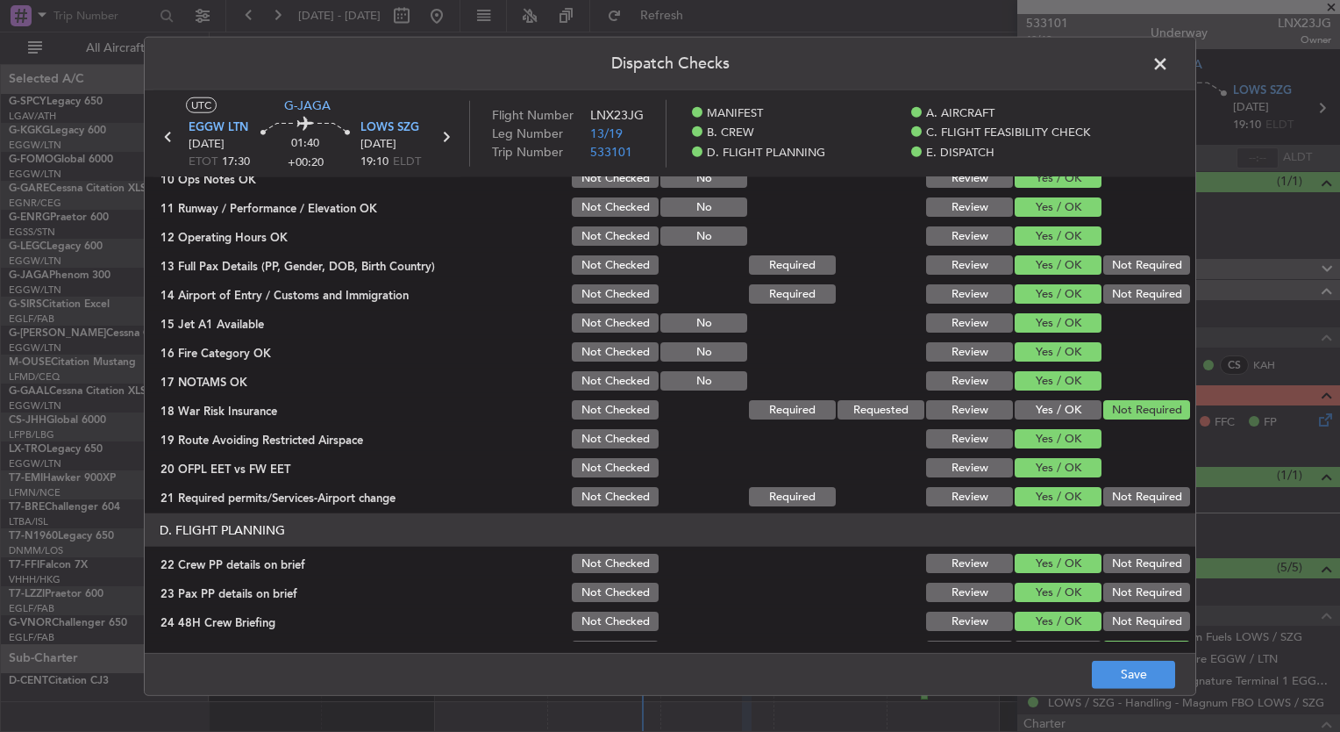
scroll to position [483, 0]
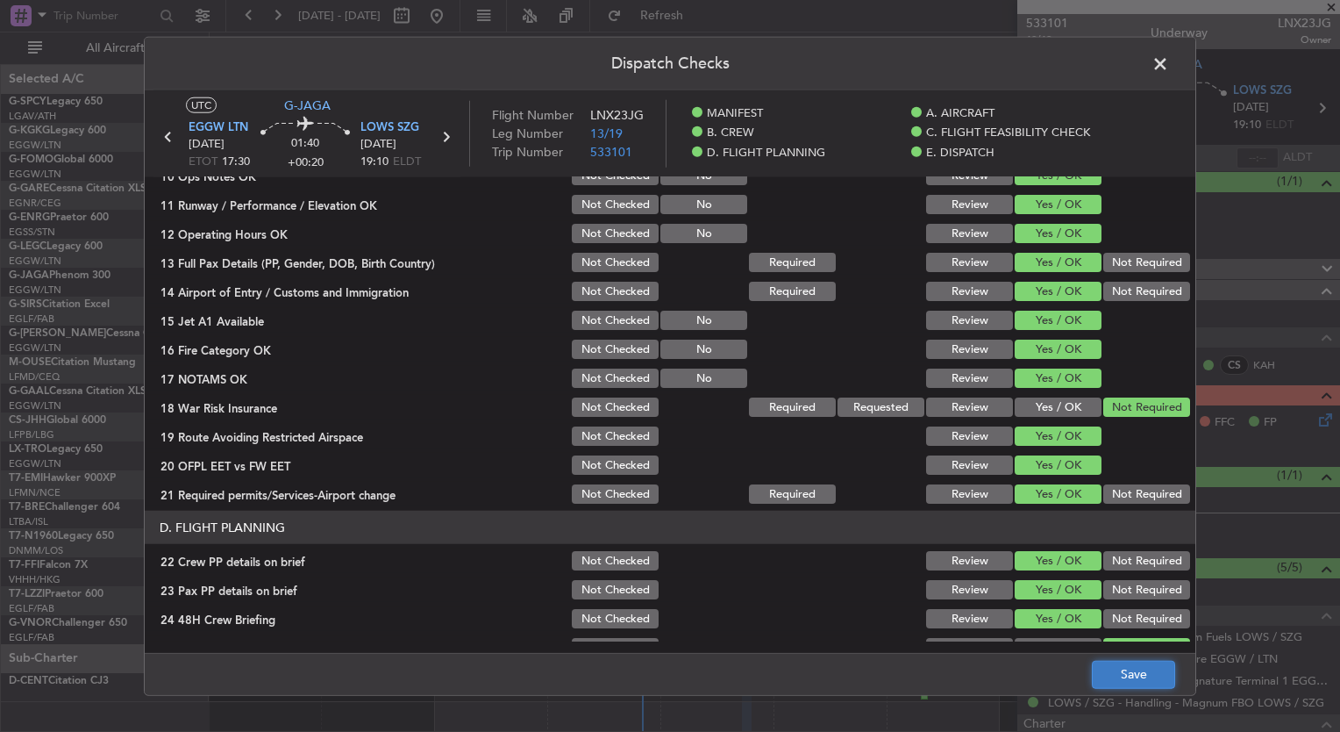
click at [1118, 665] on button "Save" at bounding box center [1133, 674] width 83 height 28
click at [1169, 63] on span at bounding box center [1169, 68] width 0 height 35
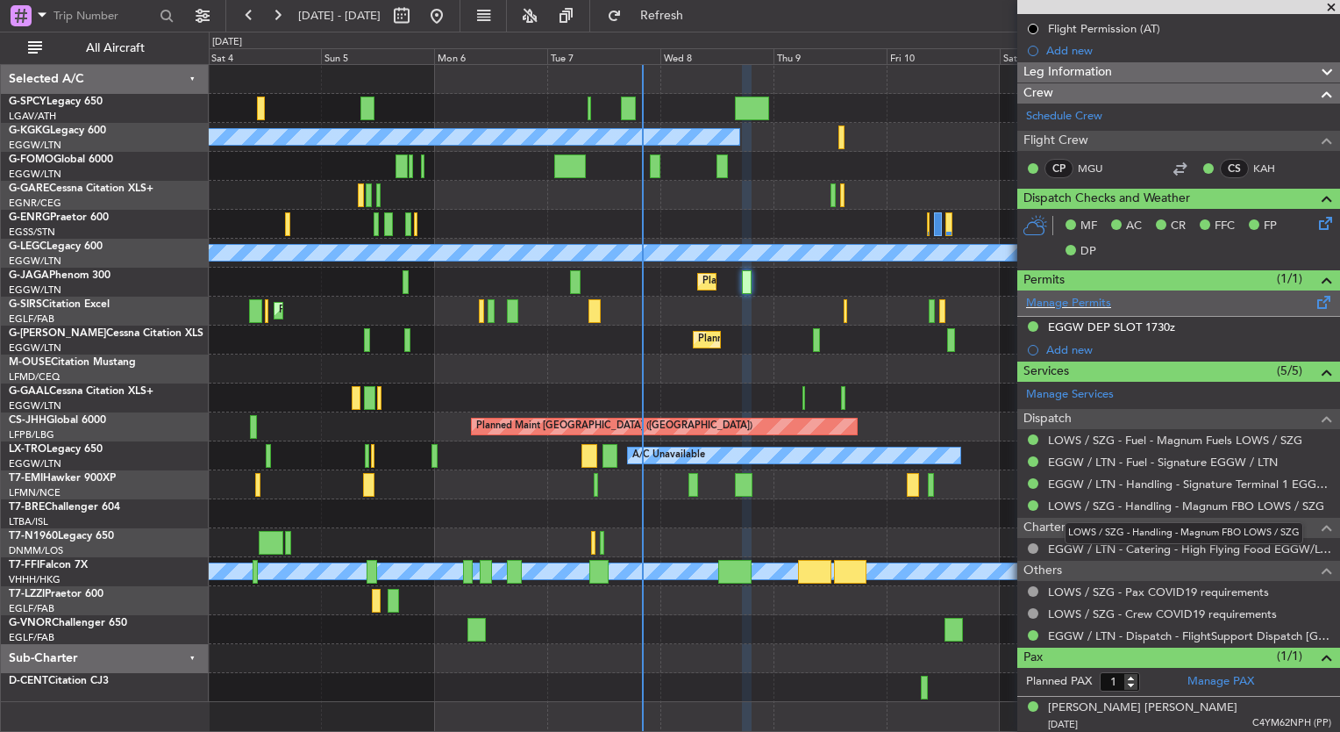
scroll to position [0, 0]
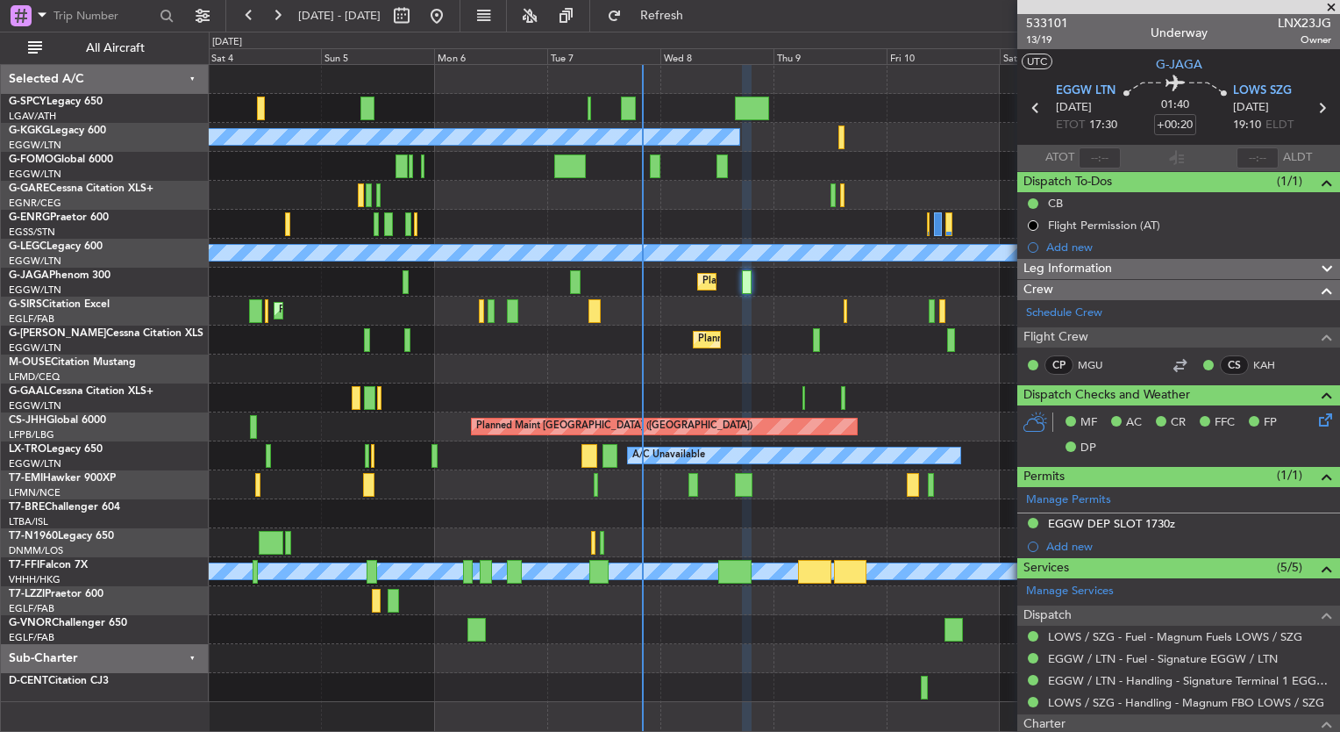
click at [1326, 11] on span at bounding box center [1332, 8] width 18 height 16
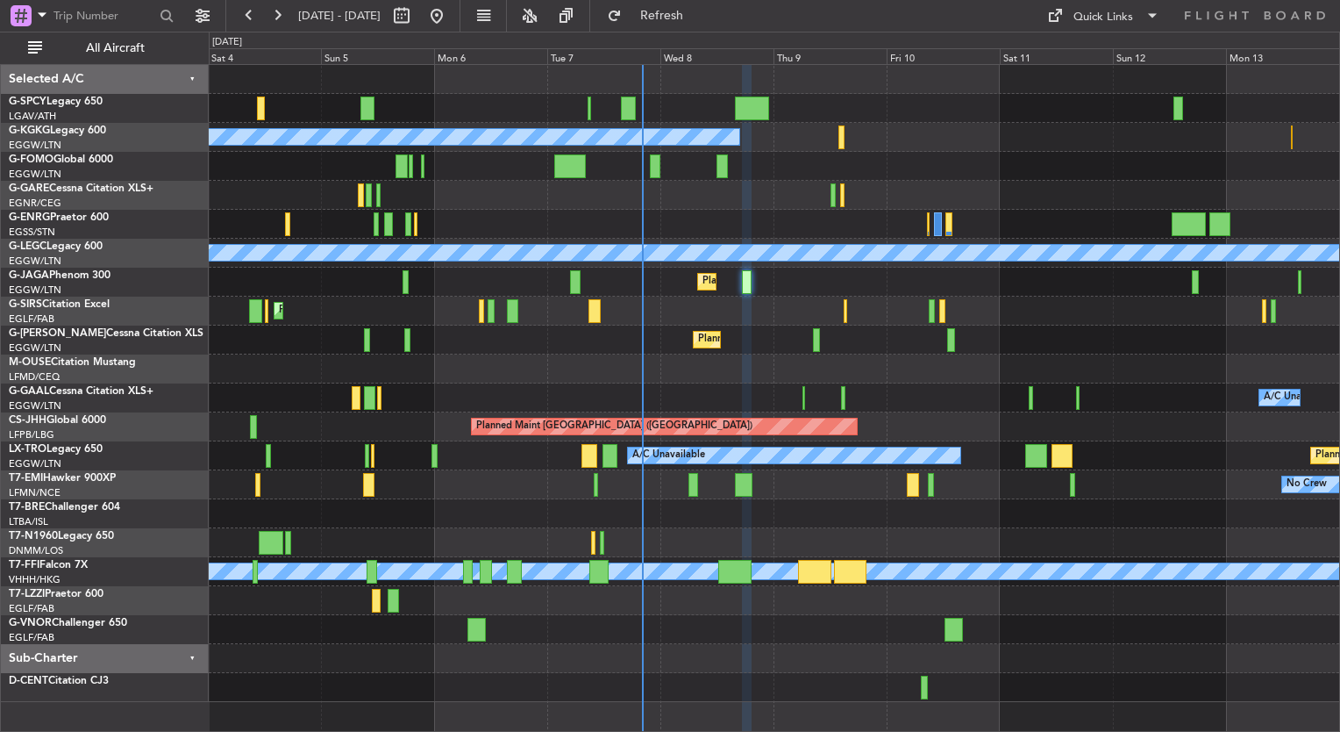
type input "0"
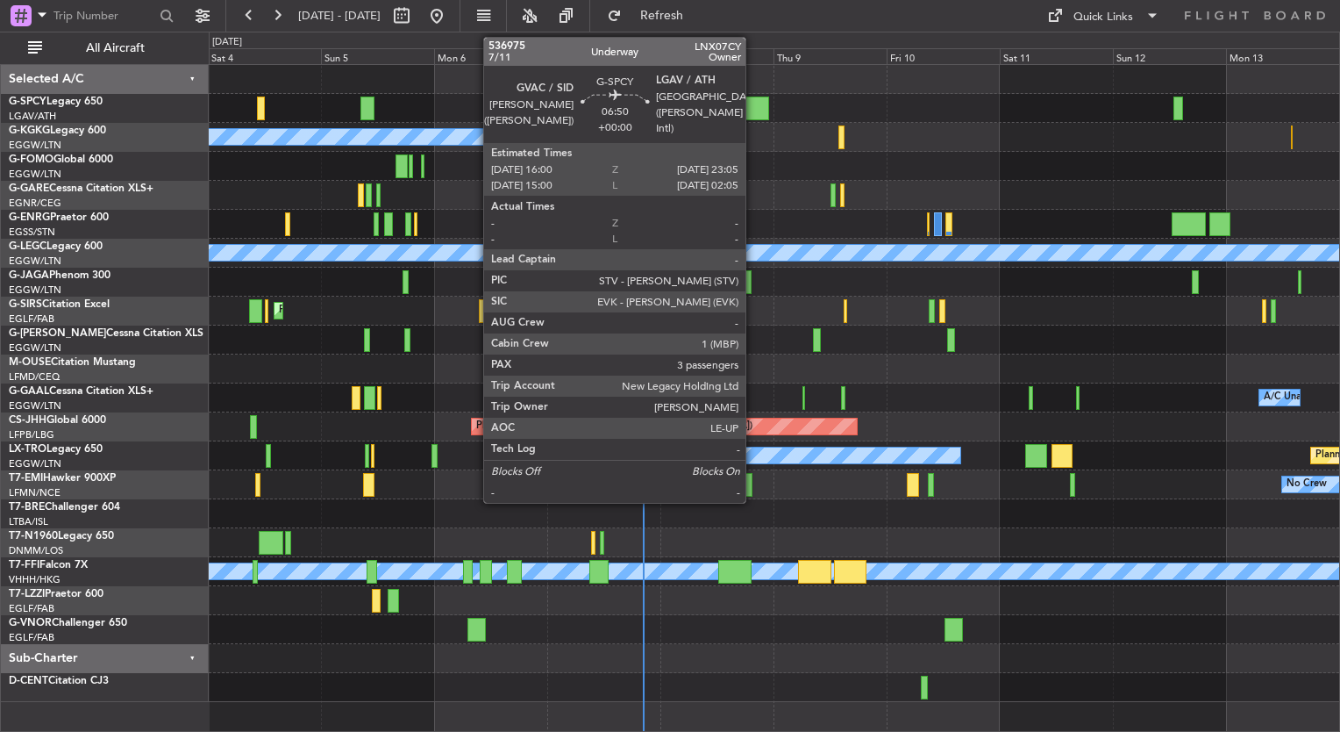
click at [754, 108] on div at bounding box center [752, 108] width 34 height 24
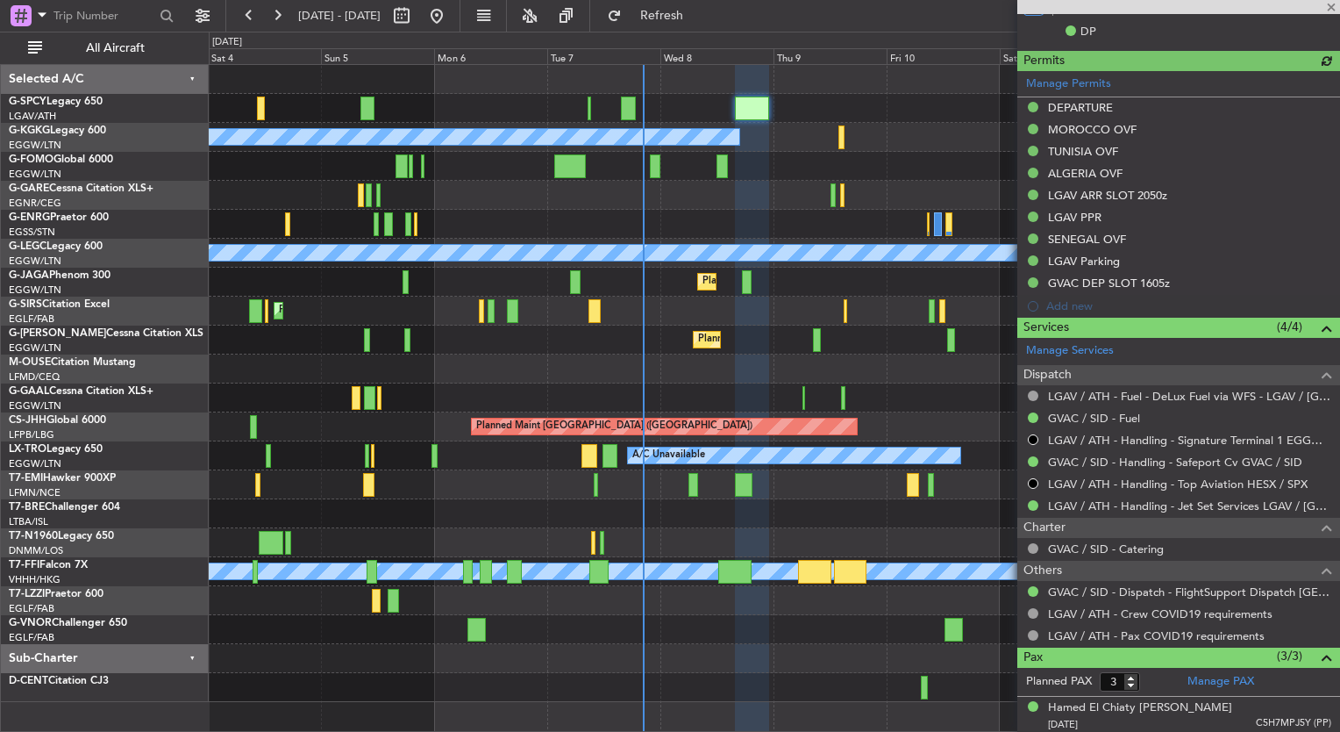
scroll to position [618, 0]
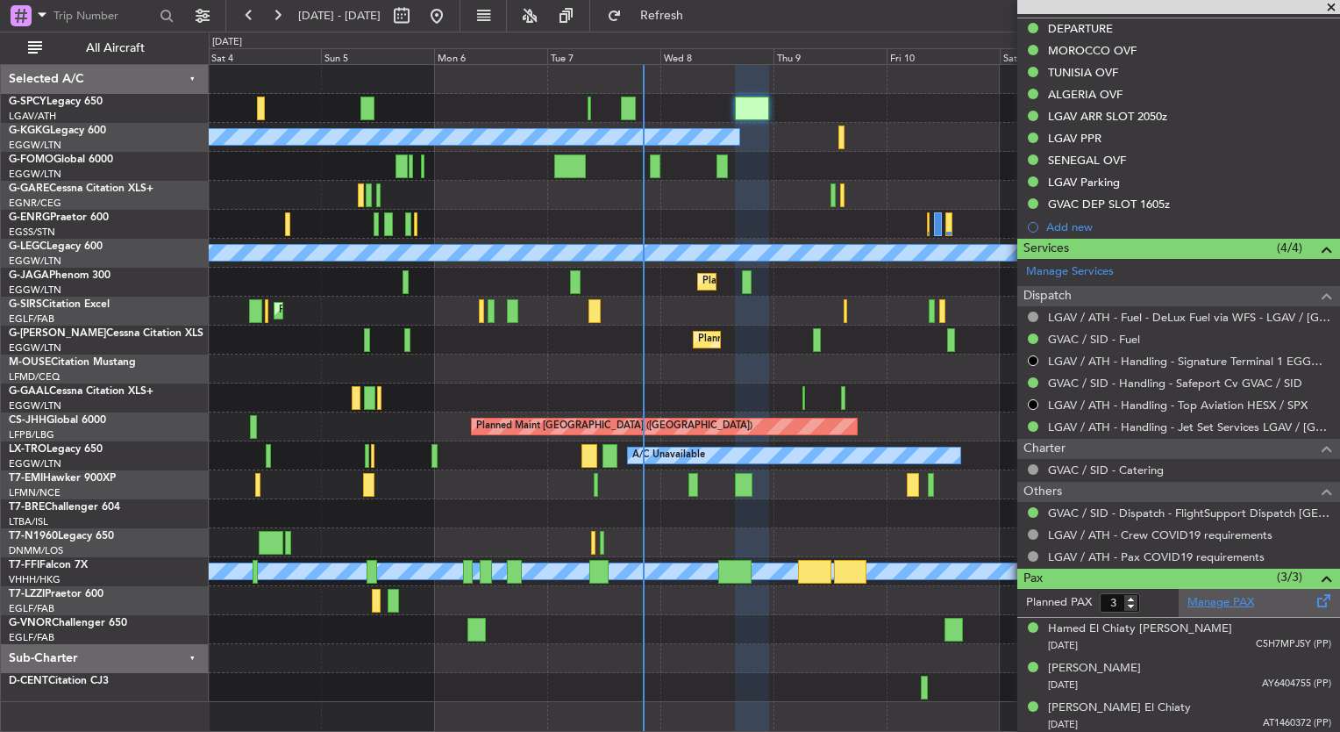
click at [1204, 595] on link "Manage PAX" at bounding box center [1221, 603] width 67 height 18
click at [688, 20] on span "Refresh" at bounding box center [662, 16] width 74 height 12
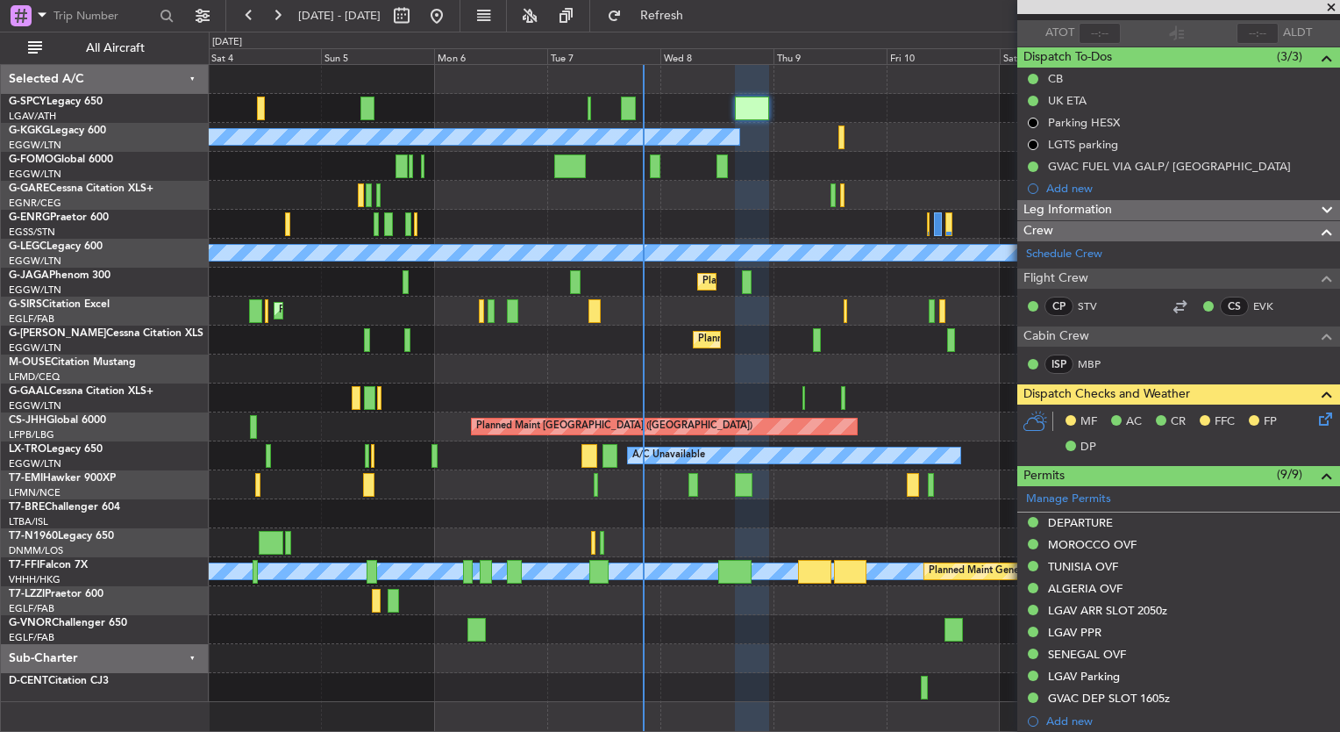
scroll to position [0, 0]
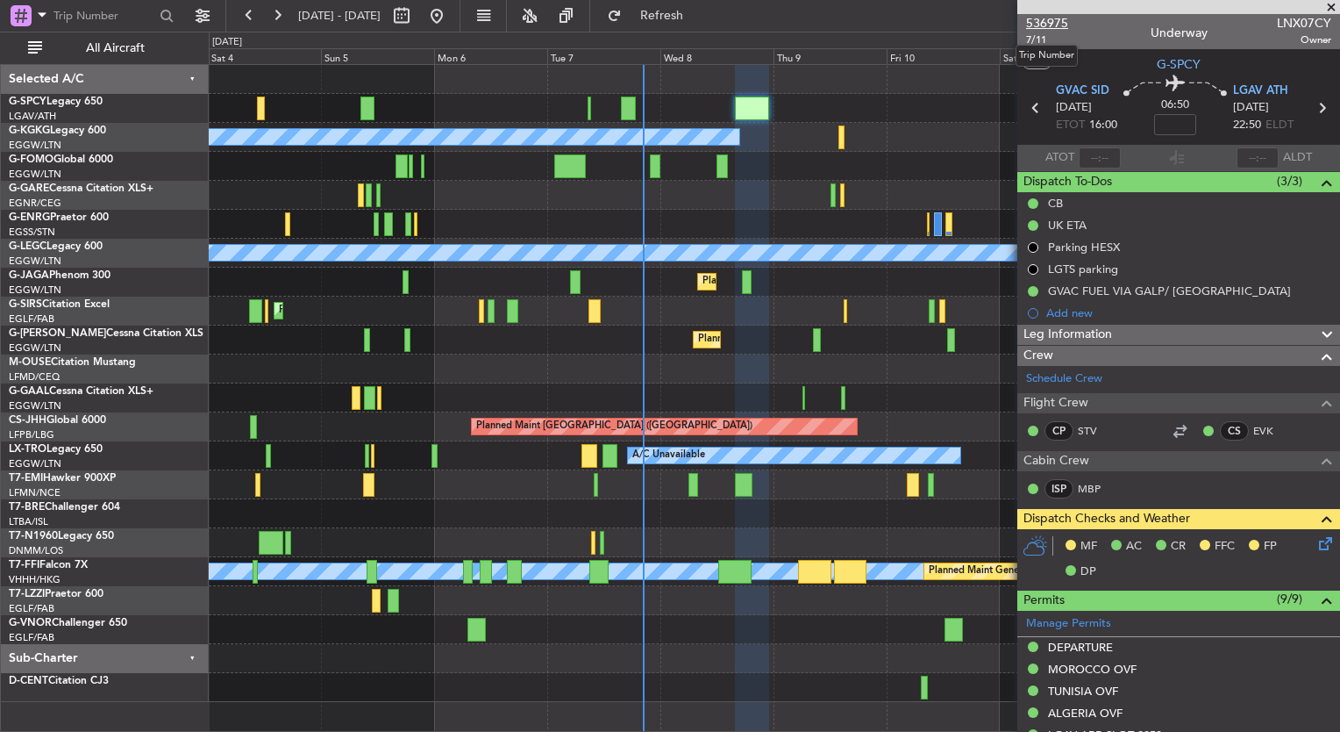
click at [1056, 25] on span "536975" at bounding box center [1047, 23] width 42 height 18
click at [699, 10] on span "Refresh" at bounding box center [662, 16] width 74 height 12
click at [547, 151] on div "Unplanned Maint [GEOGRAPHIC_DATA] Planned Maint [GEOGRAPHIC_DATA] A/C Unavailab…" at bounding box center [774, 383] width 1131 height 637
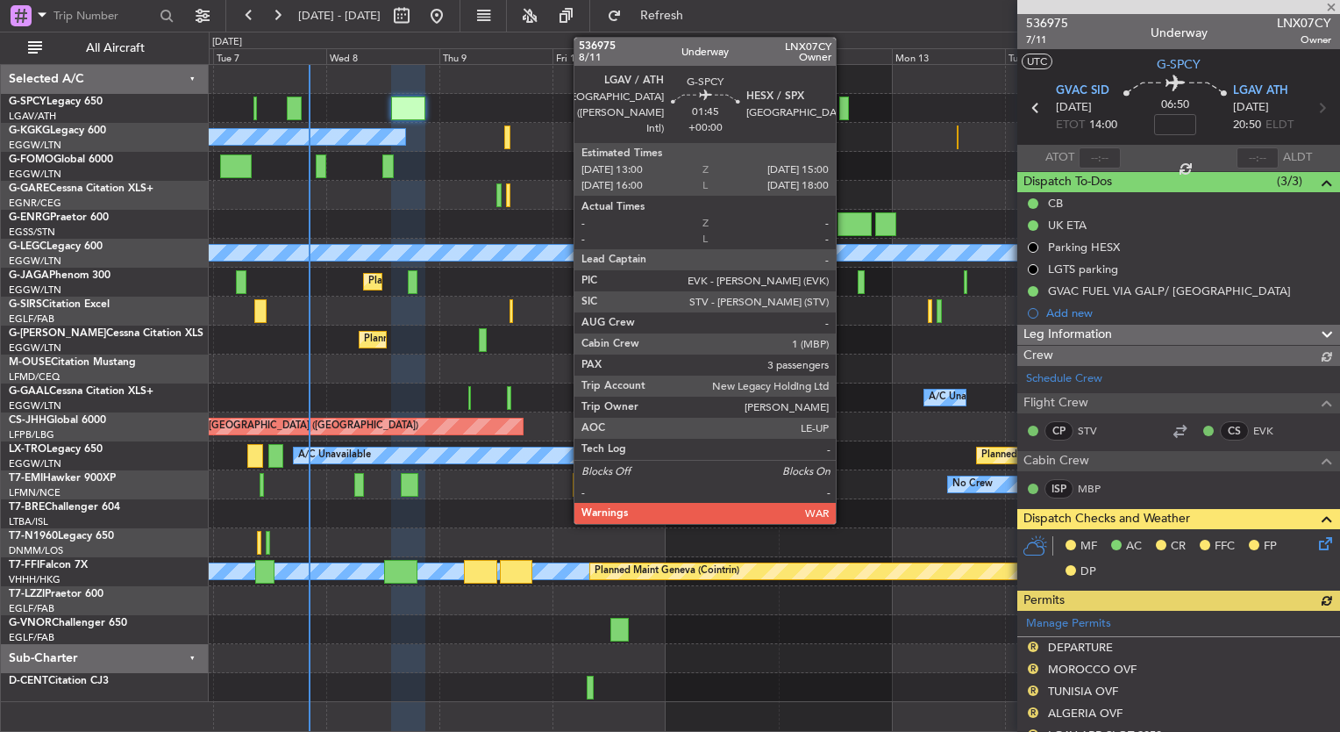
click at [844, 108] on div at bounding box center [844, 108] width 10 height 24
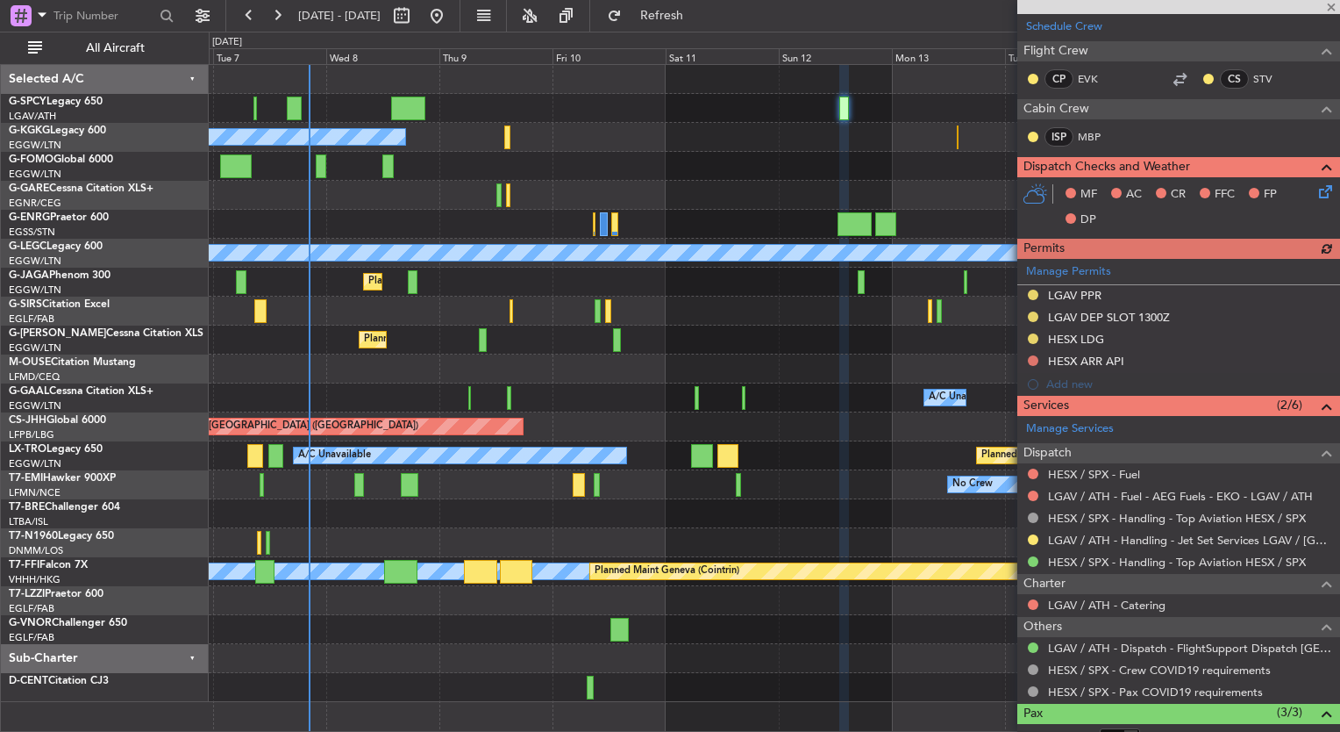
scroll to position [465, 0]
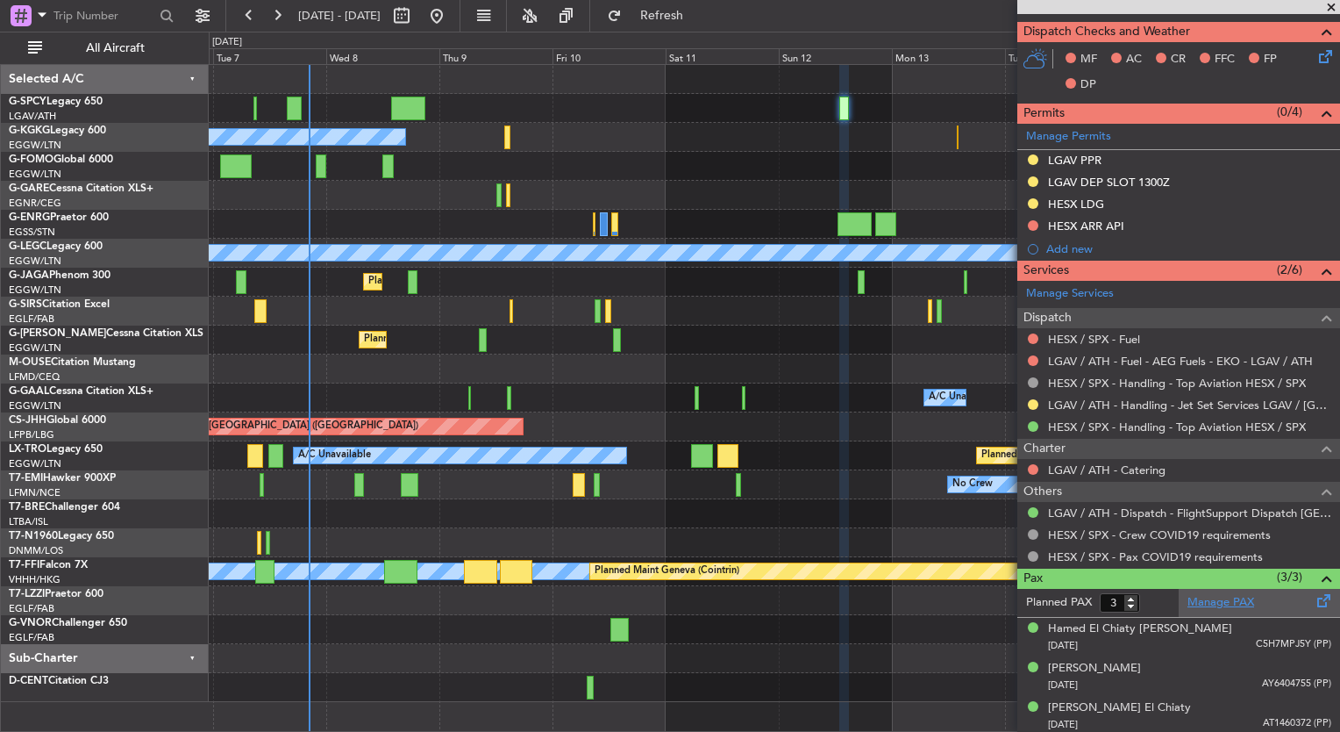
click at [1228, 595] on link "Manage PAX" at bounding box center [1221, 603] width 67 height 18
click at [690, 16] on span "Refresh" at bounding box center [662, 16] width 74 height 12
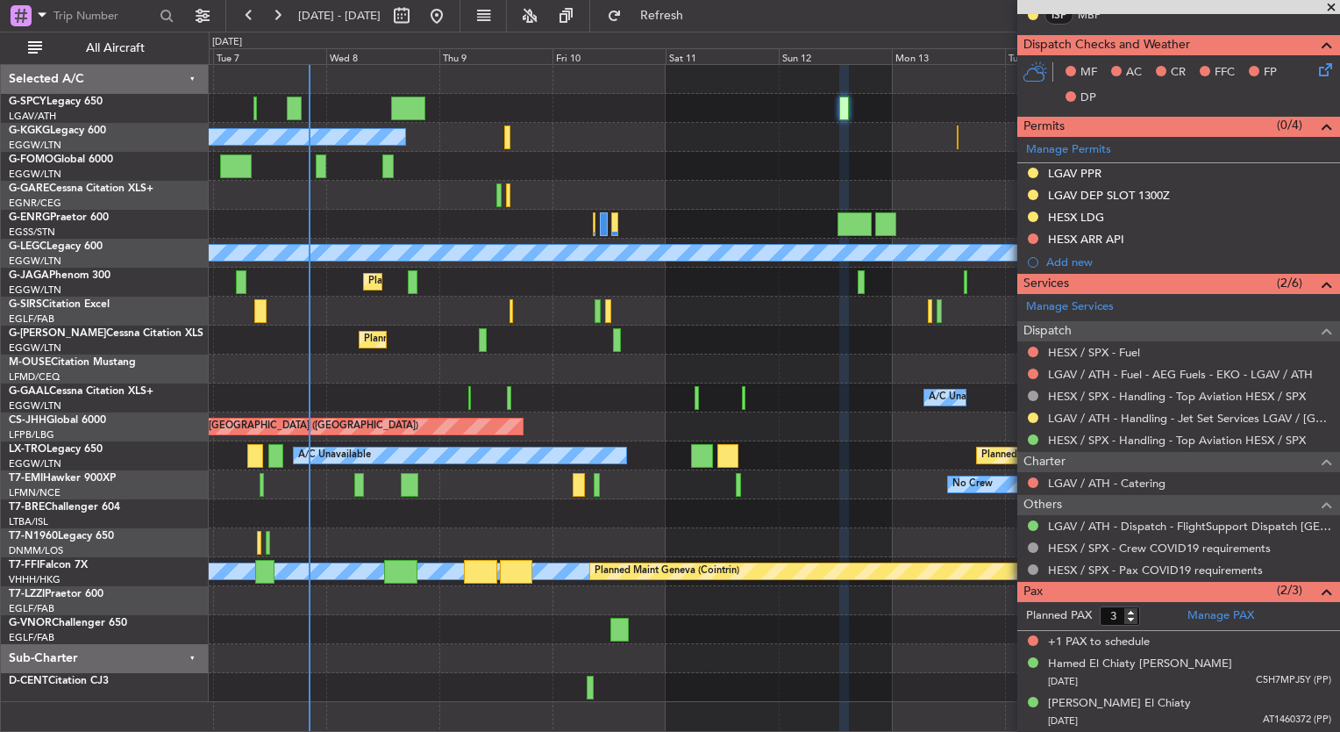
scroll to position [448, 0]
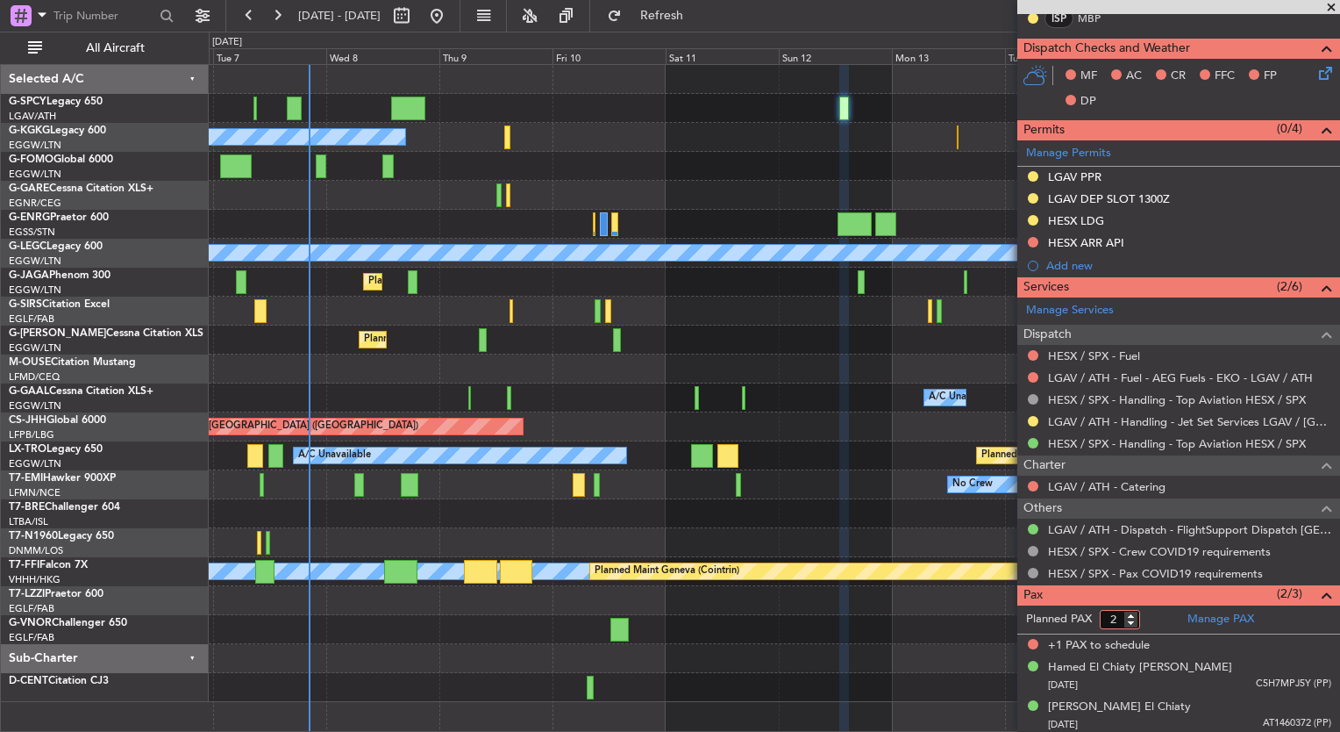
click at [1129, 623] on input "2" at bounding box center [1120, 619] width 40 height 19
click at [1137, 622] on input "1" at bounding box center [1120, 619] width 40 height 19
type input "2"
click at [1133, 612] on input "2" at bounding box center [1120, 619] width 40 height 19
click at [1148, 616] on form "Planned PAX 2" at bounding box center [1098, 619] width 161 height 28
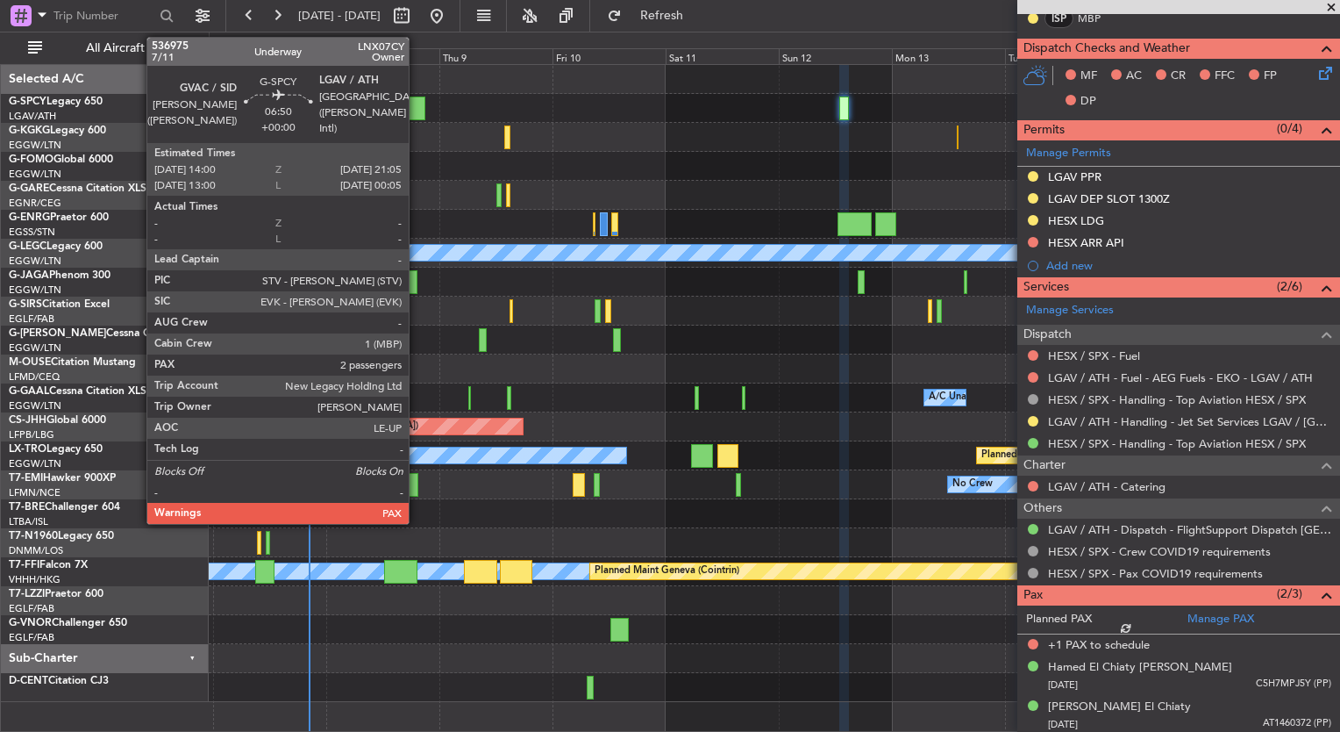
scroll to position [425, 0]
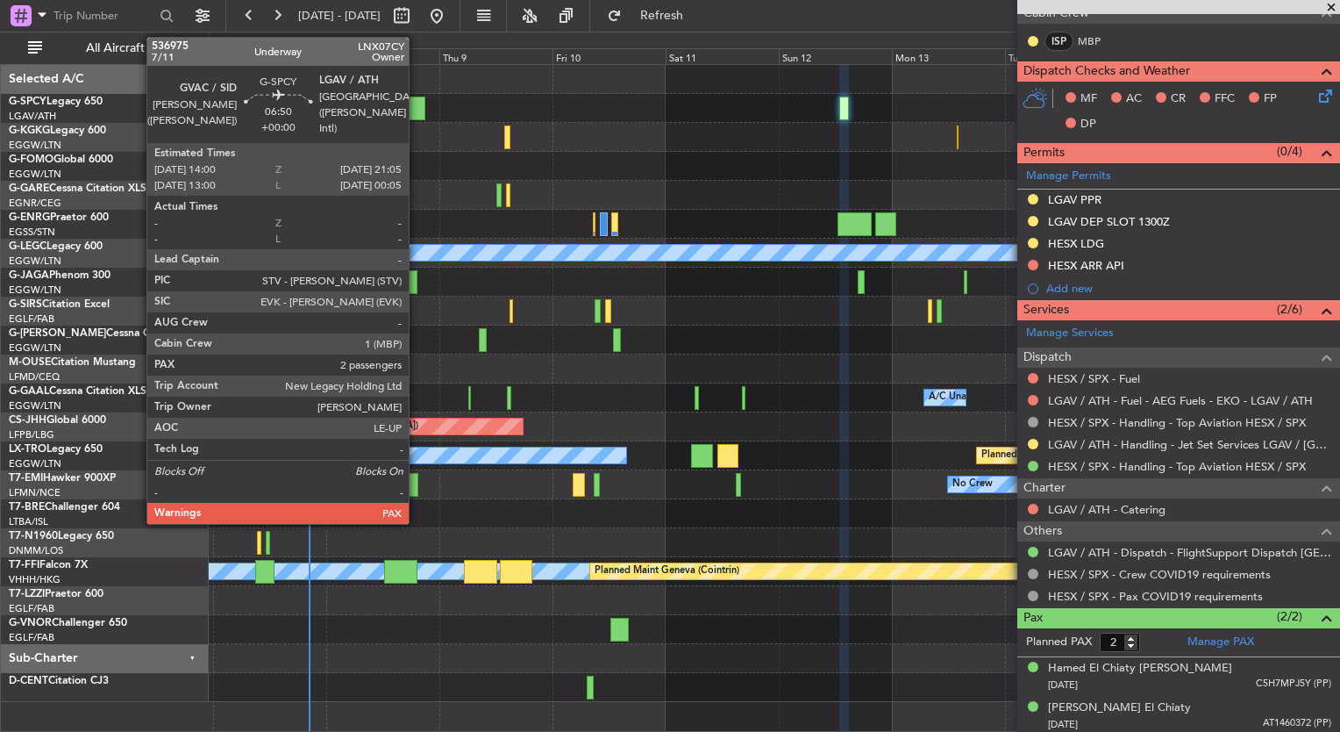
click at [417, 107] on div at bounding box center [408, 108] width 34 height 24
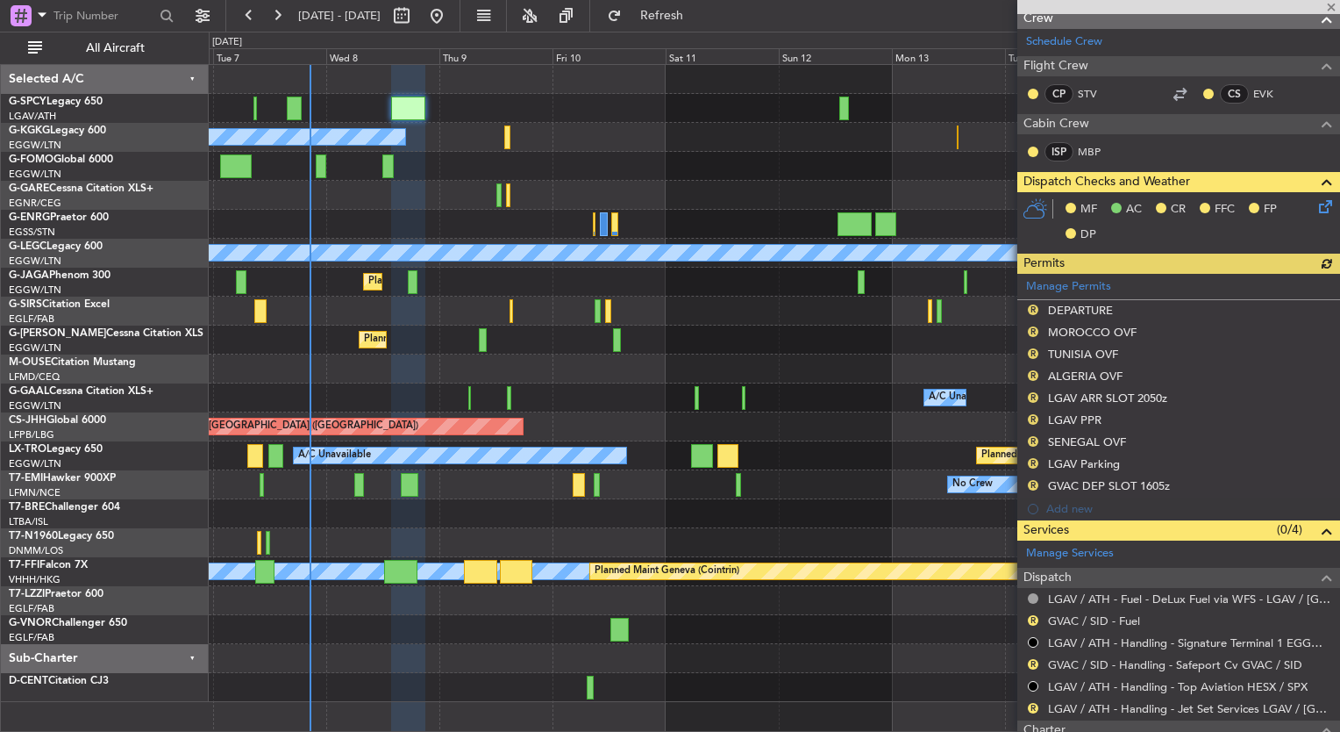
scroll to position [602, 0]
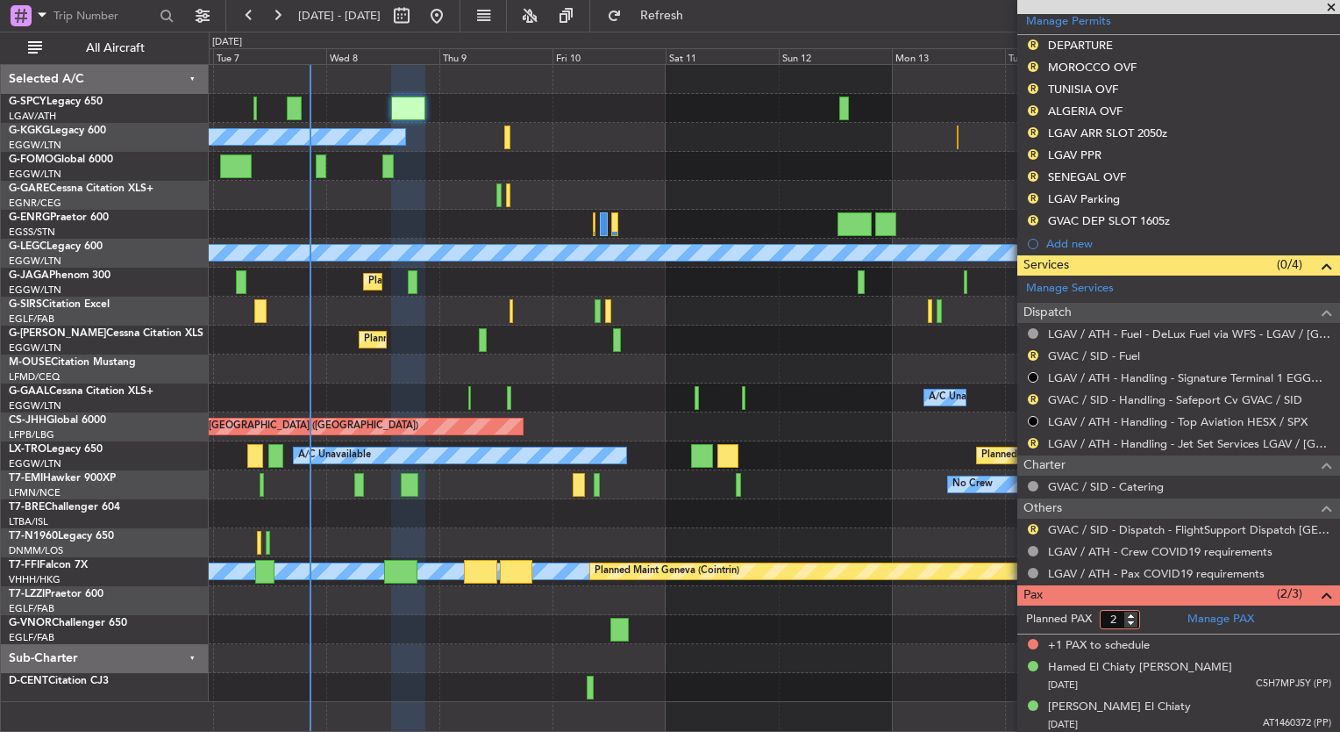
type input "2"
click at [1132, 620] on input "2" at bounding box center [1120, 619] width 40 height 19
click at [1150, 619] on form "Planned PAX" at bounding box center [1098, 619] width 161 height 28
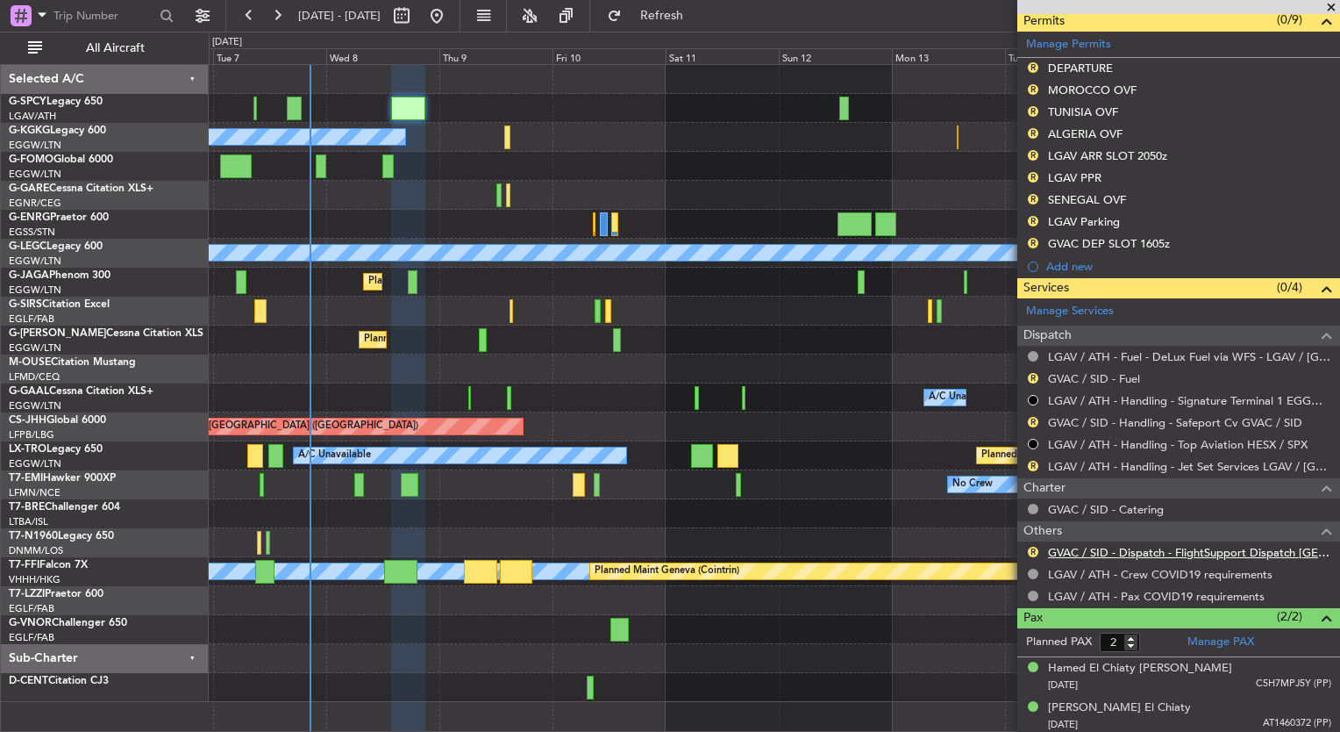
click at [1134, 553] on link "GVAC / SID - Dispatch - FlightSupport Dispatch [GEOGRAPHIC_DATA]" at bounding box center [1189, 552] width 283 height 15
click at [172, 156] on div "A/C Unavailable [GEOGRAPHIC_DATA] (Ataturk) A/C Unavailable [GEOGRAPHIC_DATA] (…" at bounding box center [670, 382] width 1340 height 700
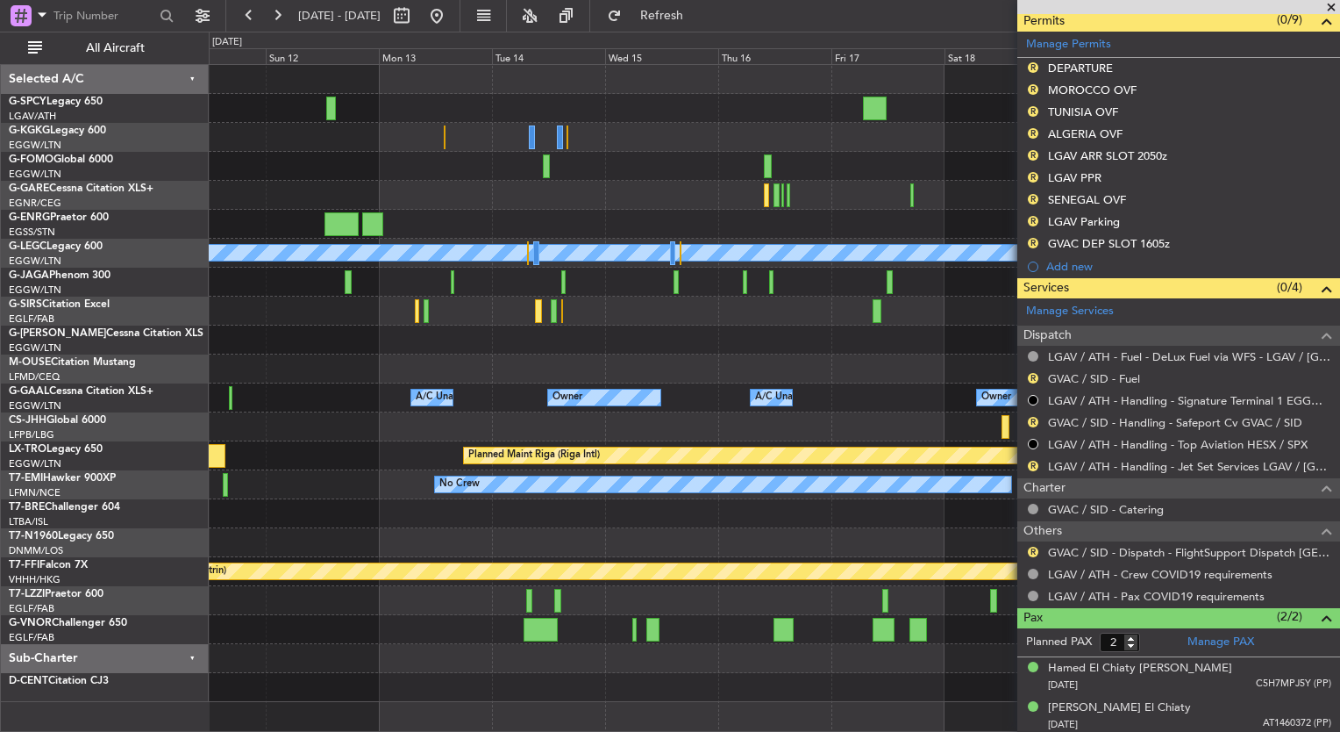
click at [232, 194] on div "A/C Unavailable [GEOGRAPHIC_DATA] ([GEOGRAPHIC_DATA]) Planned Maint [GEOGRAPHIC…" at bounding box center [774, 383] width 1131 height 637
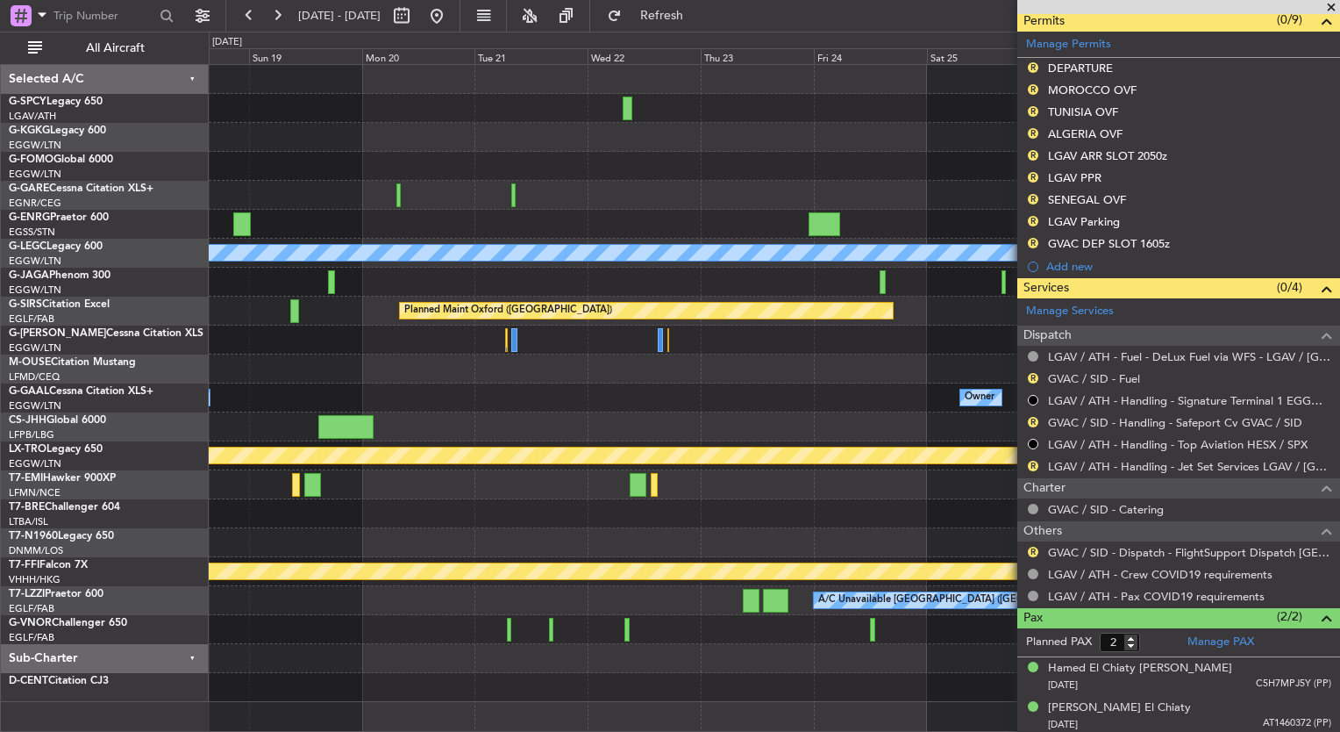
click at [377, 168] on div "A/C Unavailable [GEOGRAPHIC_DATA] ([GEOGRAPHIC_DATA]) Planned Maint [GEOGRAPHIC…" at bounding box center [774, 383] width 1131 height 637
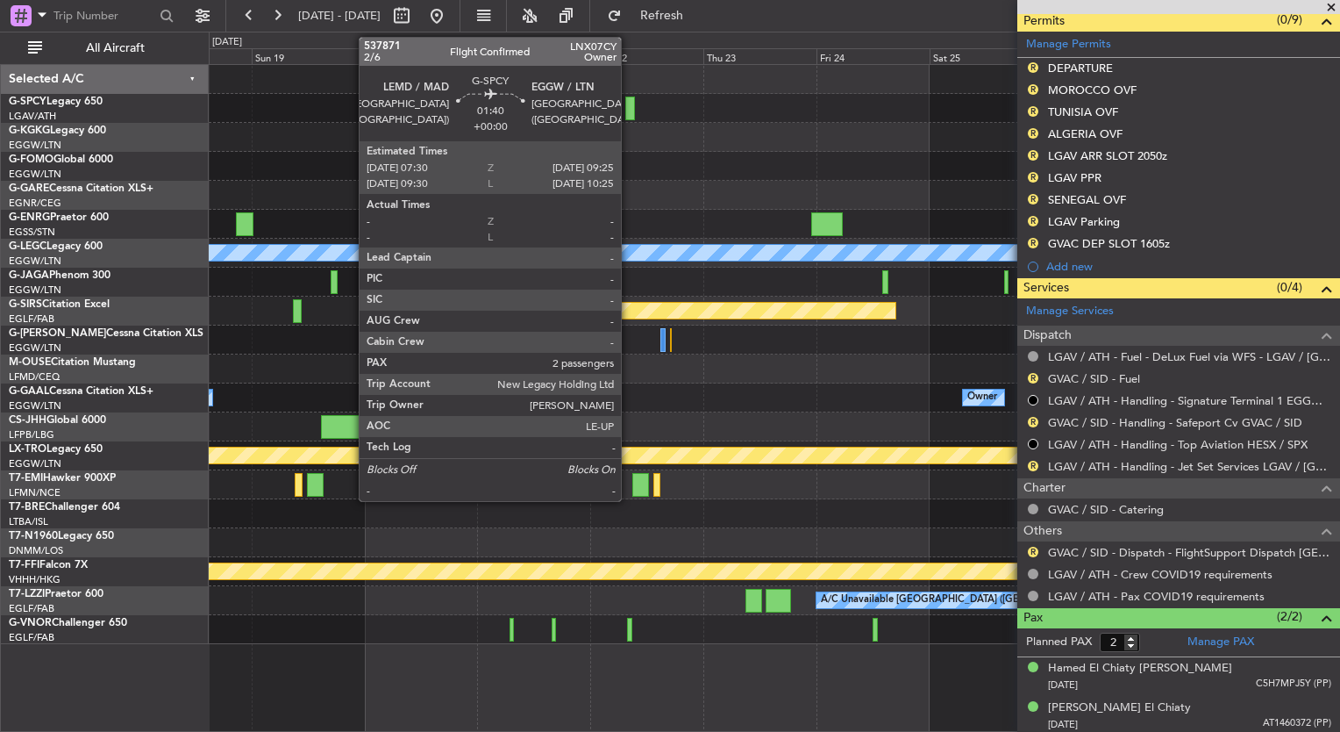
click at [629, 112] on div at bounding box center [630, 108] width 10 height 24
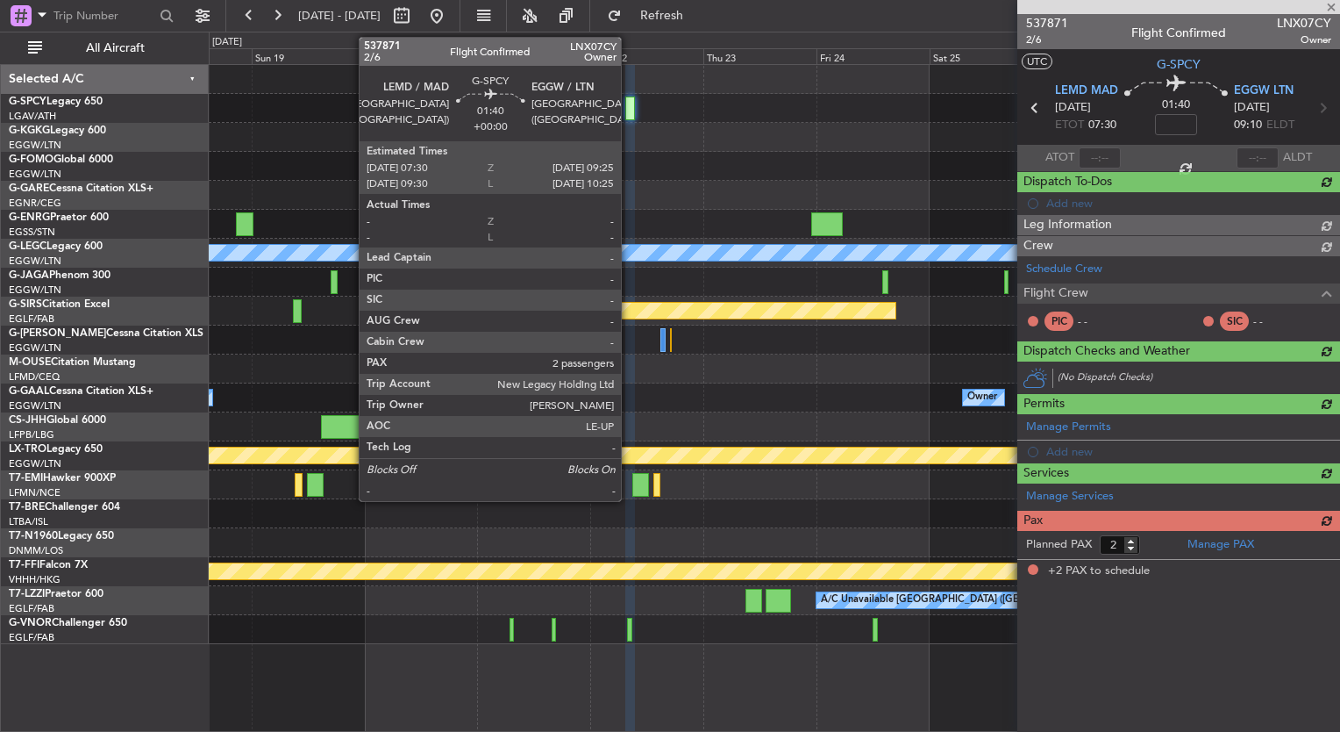
scroll to position [0, 0]
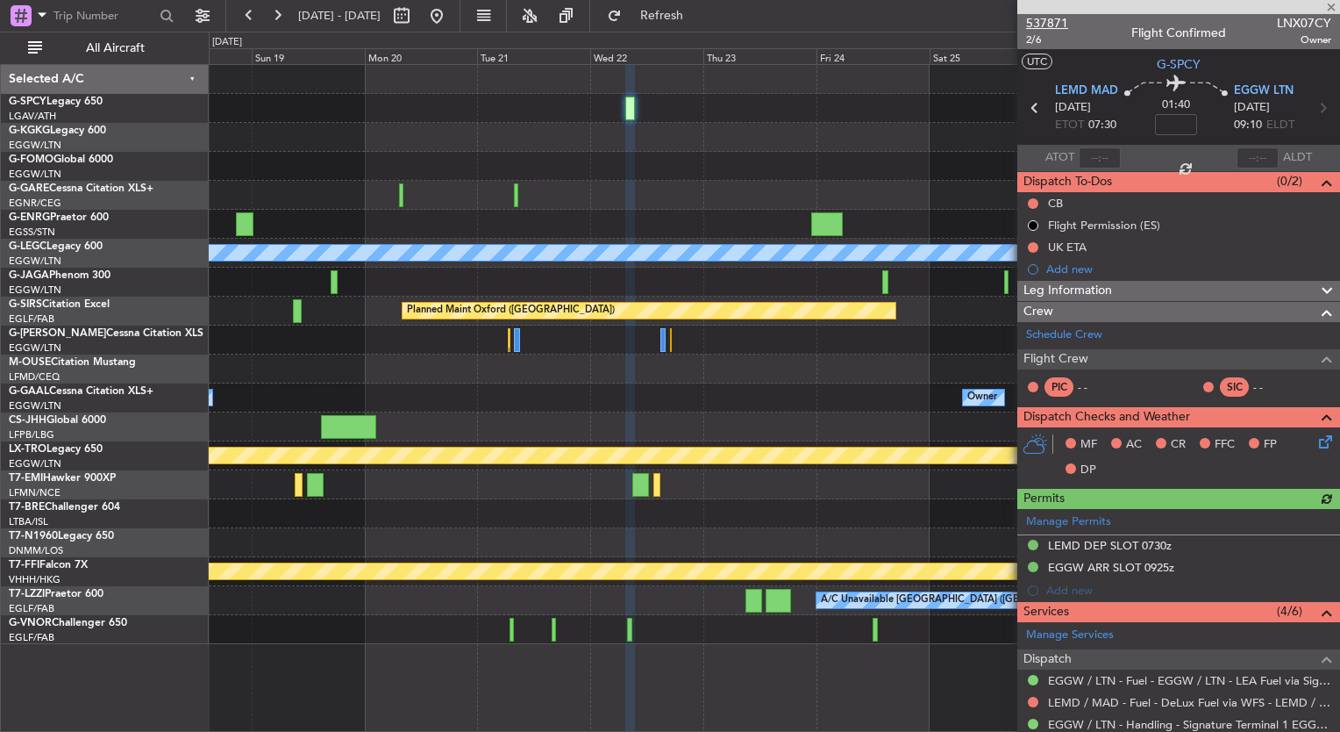
click at [1054, 26] on span "537871" at bounding box center [1047, 23] width 42 height 18
click at [699, 12] on span "Refresh" at bounding box center [662, 16] width 74 height 12
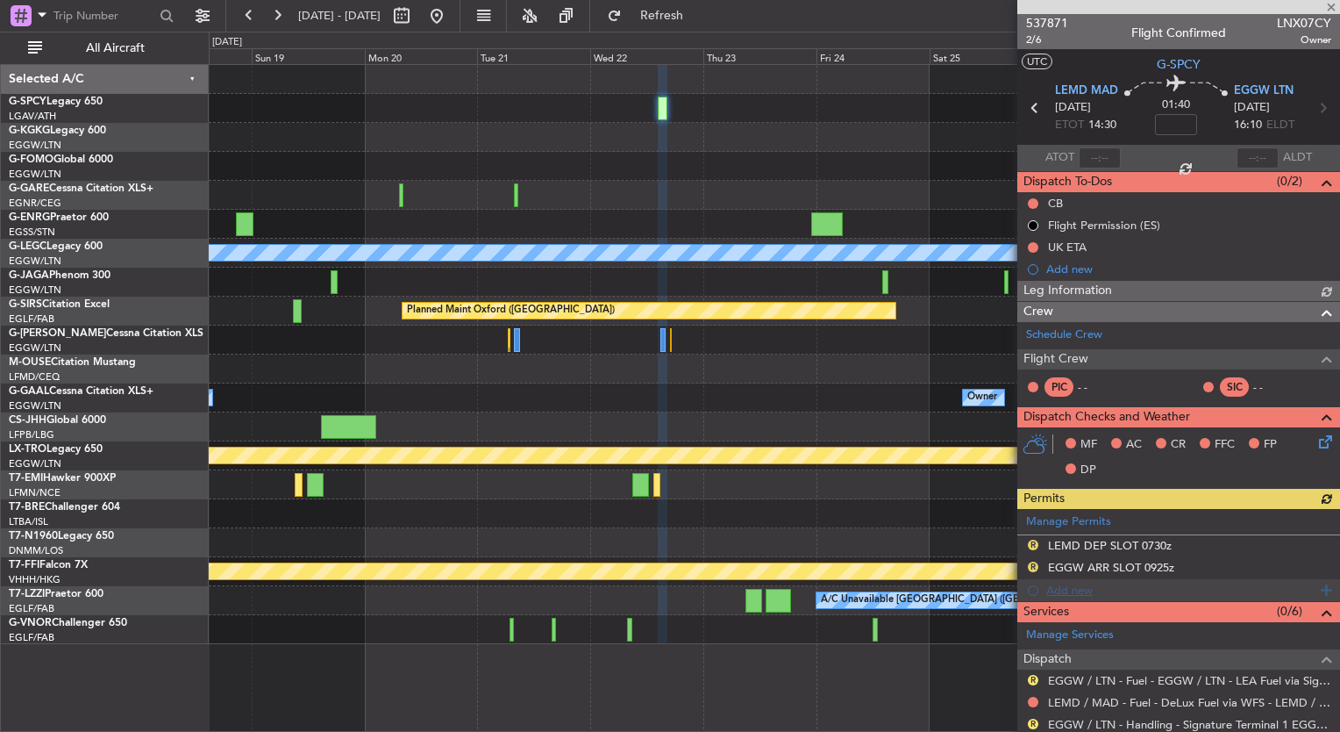
scroll to position [281, 0]
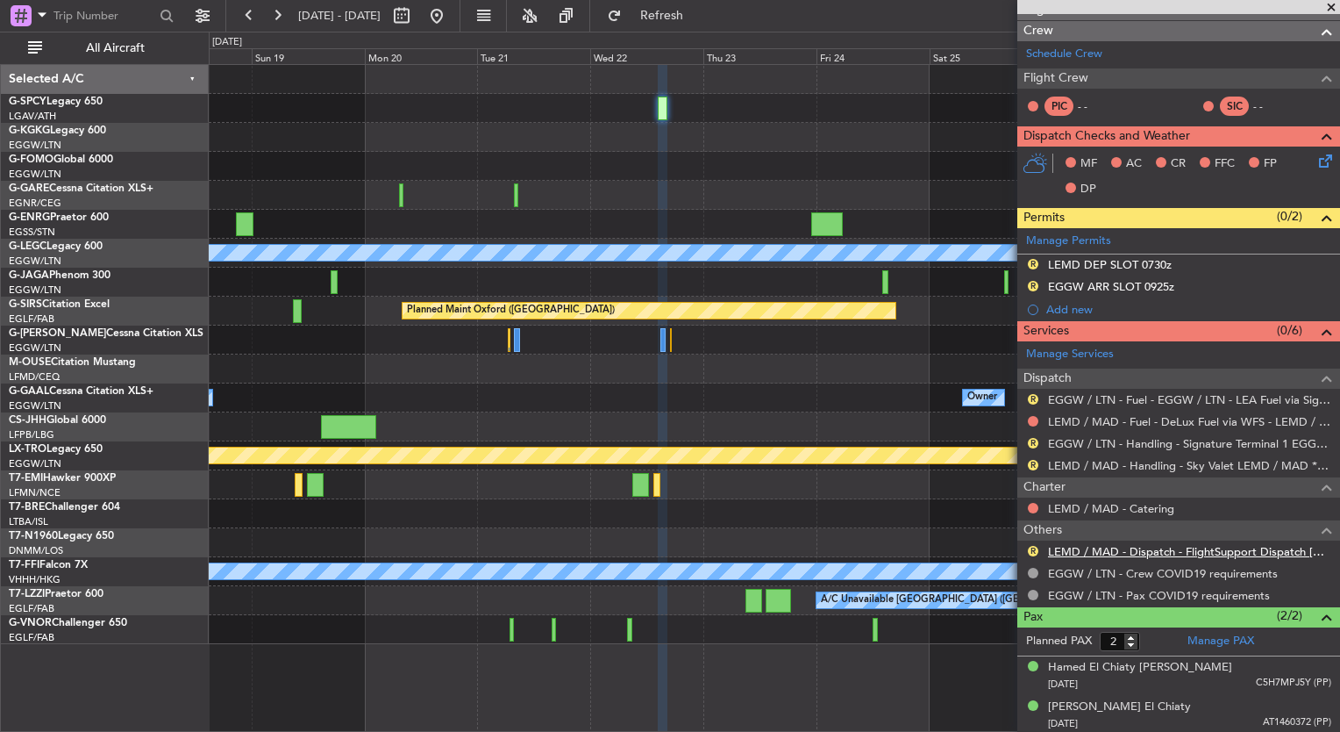
click at [1213, 549] on link "LEMD / MAD - Dispatch - FlightSupport Dispatch [GEOGRAPHIC_DATA]" at bounding box center [1189, 551] width 283 height 15
click at [691, 18] on span "Refresh" at bounding box center [662, 16] width 74 height 12
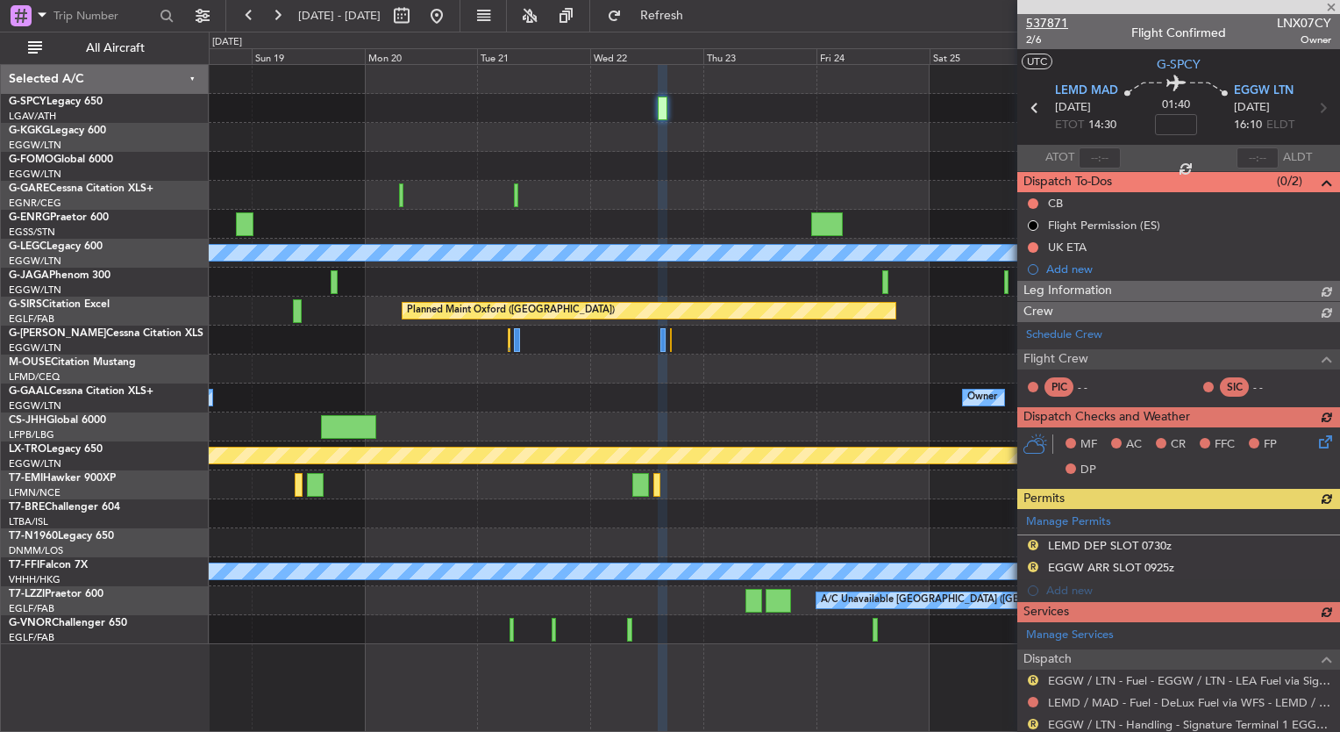
click at [1050, 23] on span "537871" at bounding box center [1047, 23] width 42 height 18
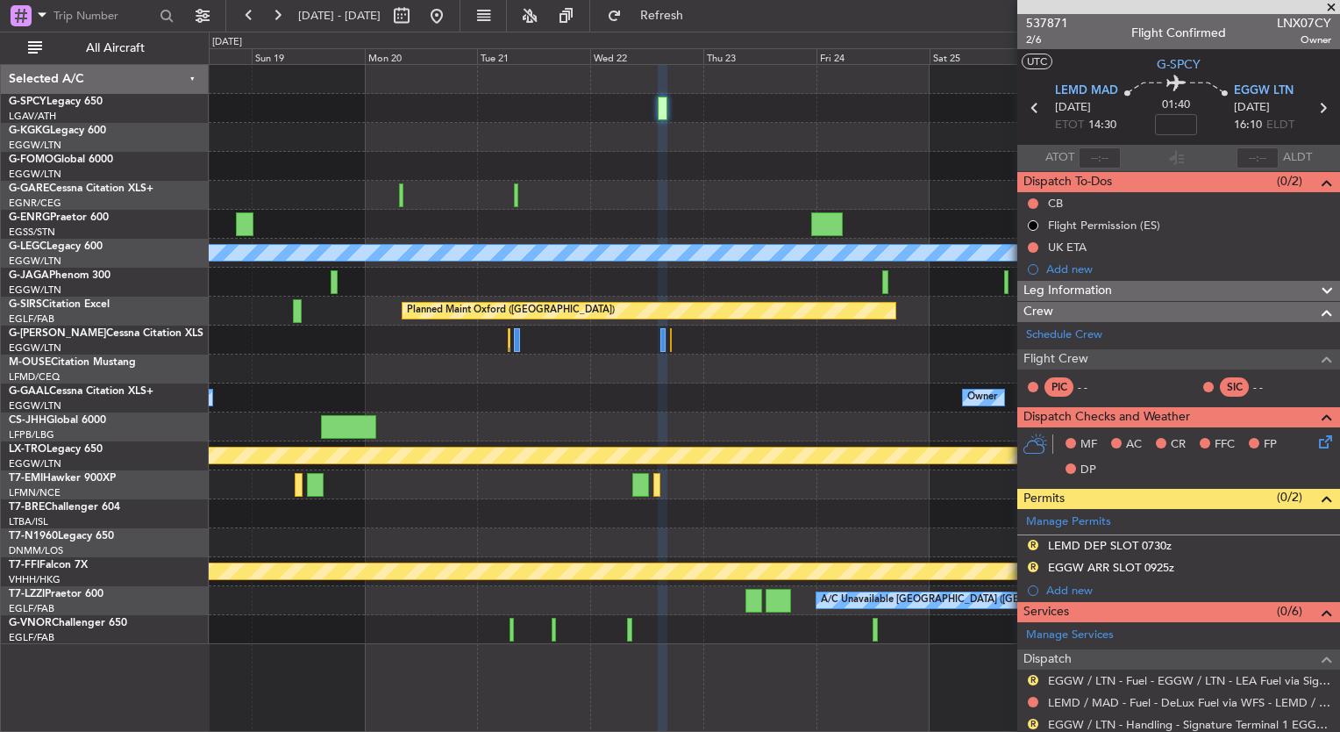
click at [945, 237] on div "A/C Unavailable [GEOGRAPHIC_DATA] ([GEOGRAPHIC_DATA]) Planned Maint [GEOGRAPHIC…" at bounding box center [774, 354] width 1131 height 579
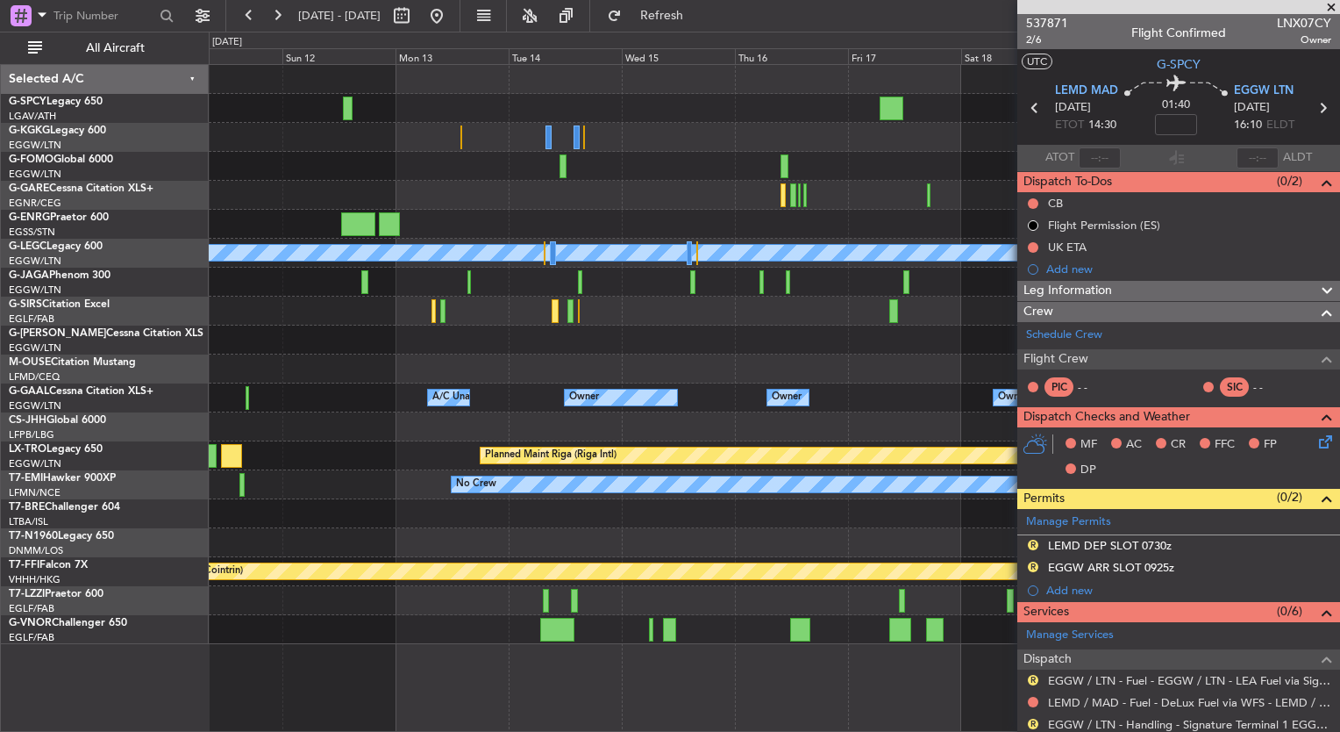
click at [898, 263] on div "A/C Unavailable [GEOGRAPHIC_DATA] ([GEOGRAPHIC_DATA]) Planned Maint [GEOGRAPHIC…" at bounding box center [774, 354] width 1131 height 579
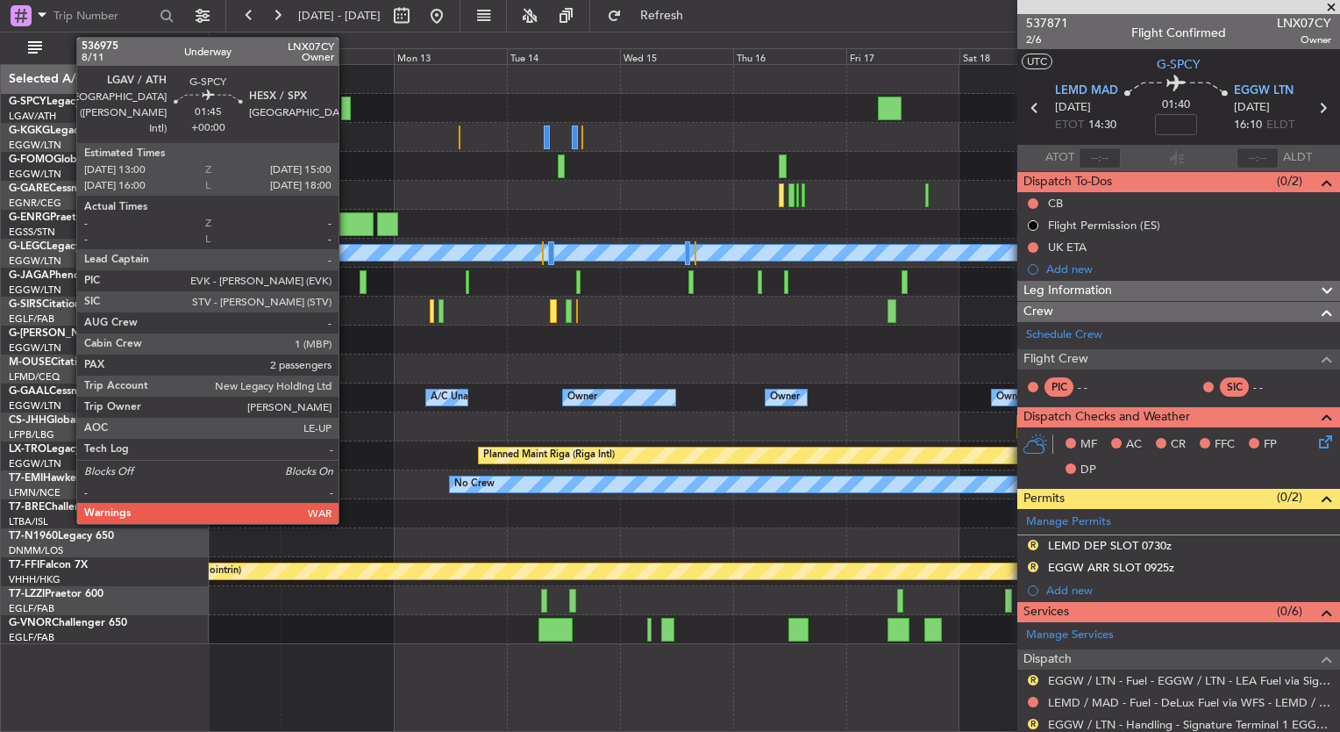
click at [346, 102] on div at bounding box center [346, 108] width 10 height 24
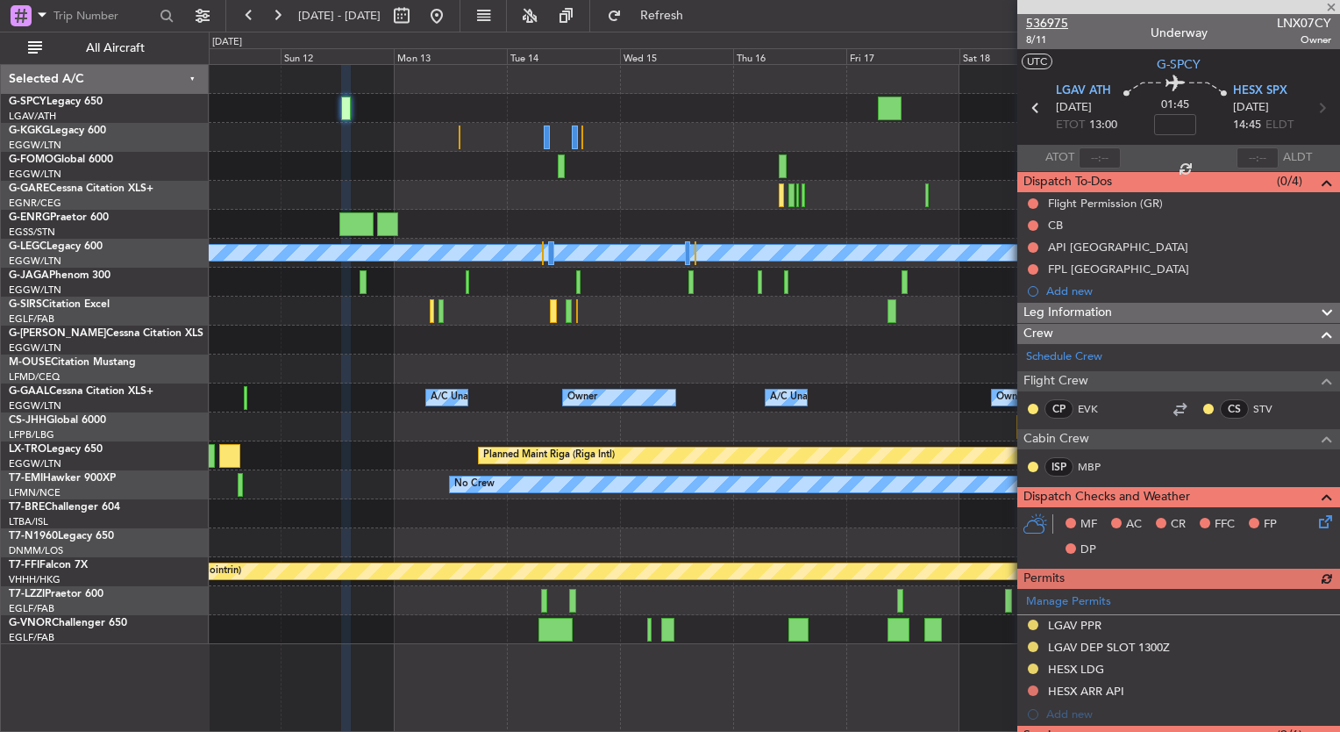
click at [1061, 24] on span "536975" at bounding box center [1047, 23] width 42 height 18
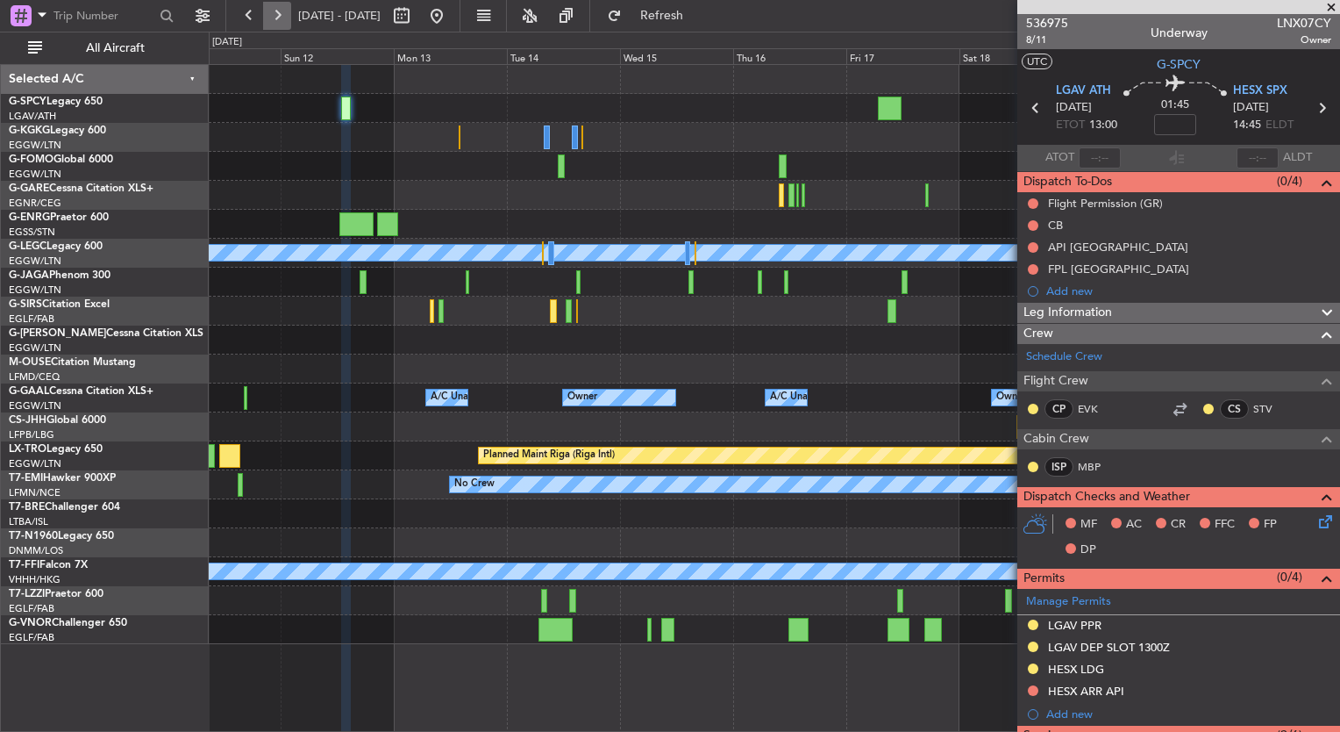
click at [268, 21] on button at bounding box center [277, 16] width 28 height 28
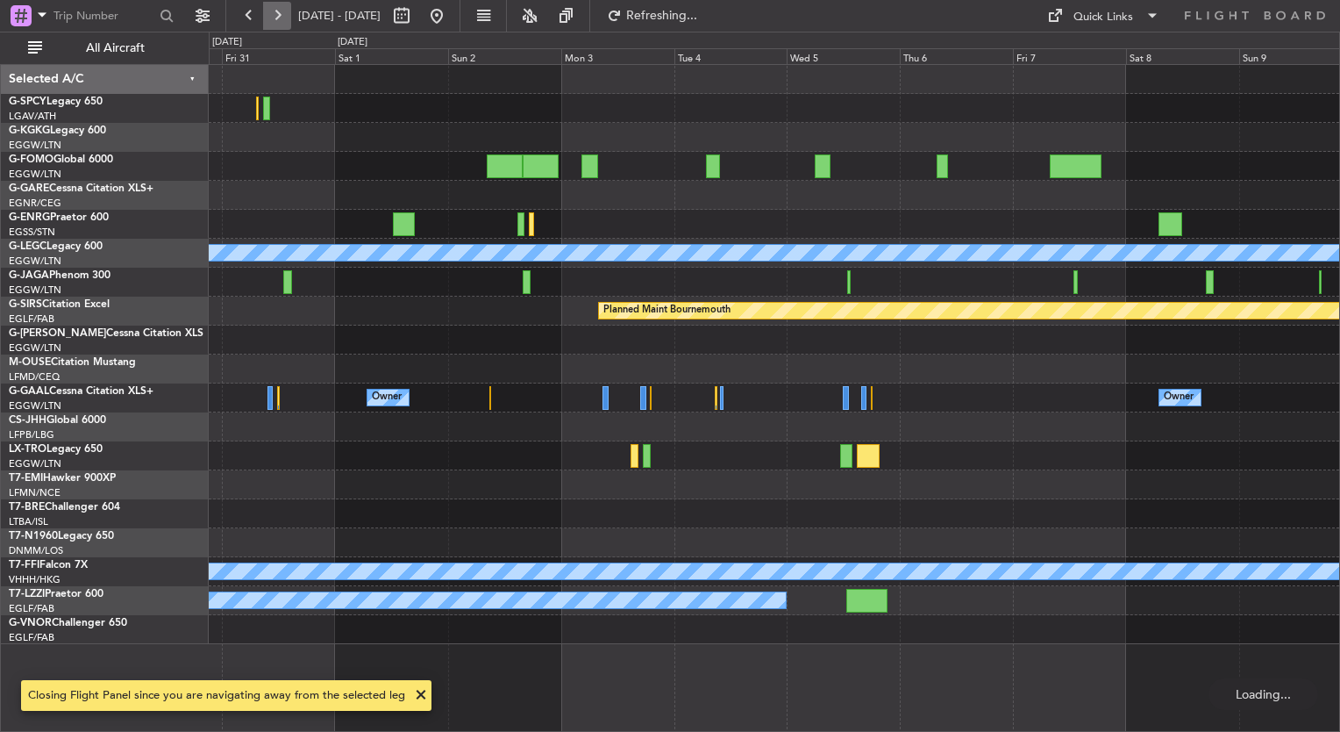
click at [268, 21] on button at bounding box center [277, 16] width 28 height 28
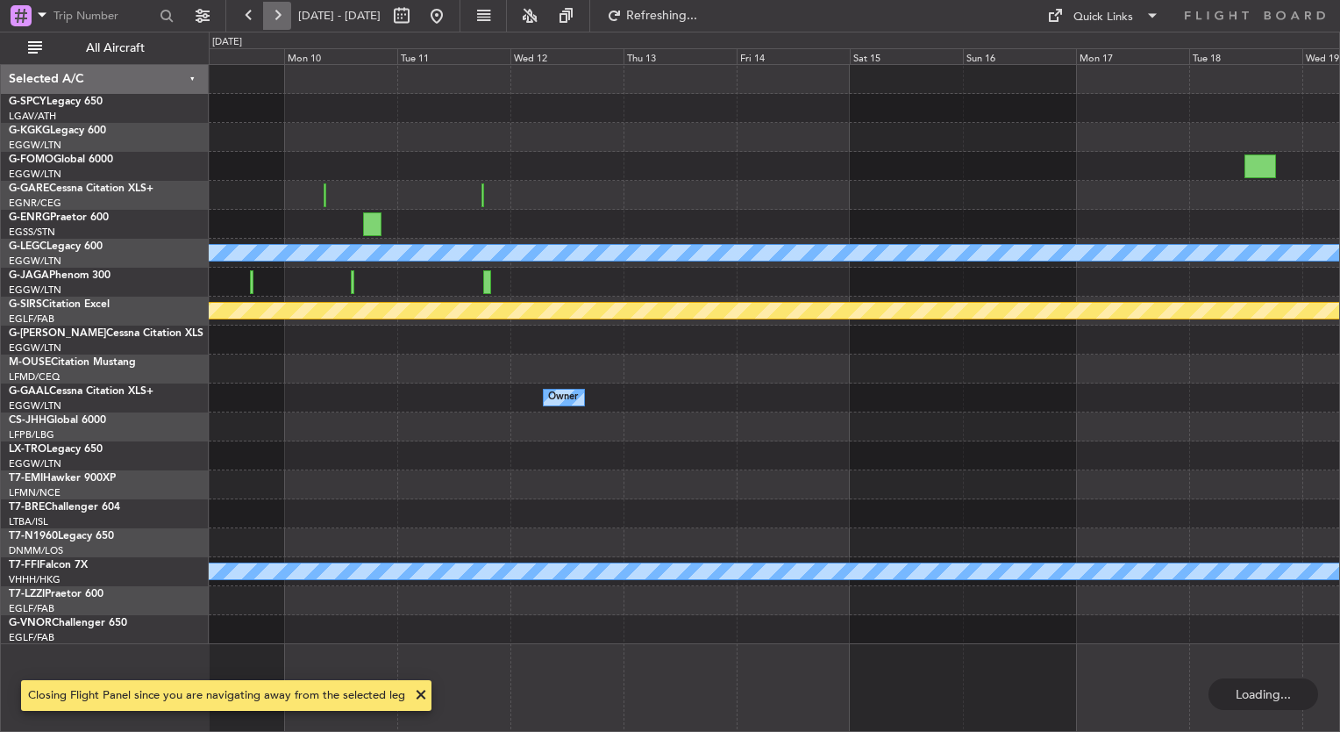
click at [268, 21] on button at bounding box center [277, 16] width 28 height 28
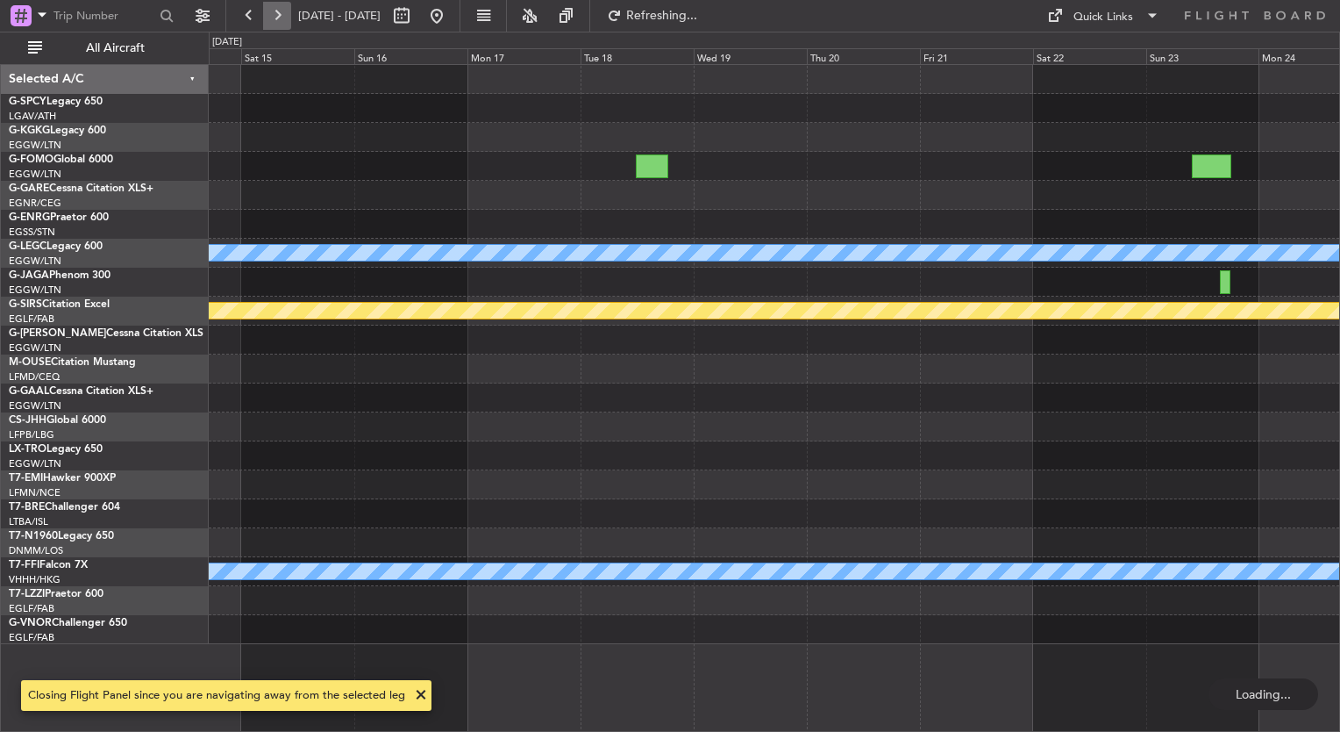
click at [268, 21] on button at bounding box center [277, 16] width 28 height 28
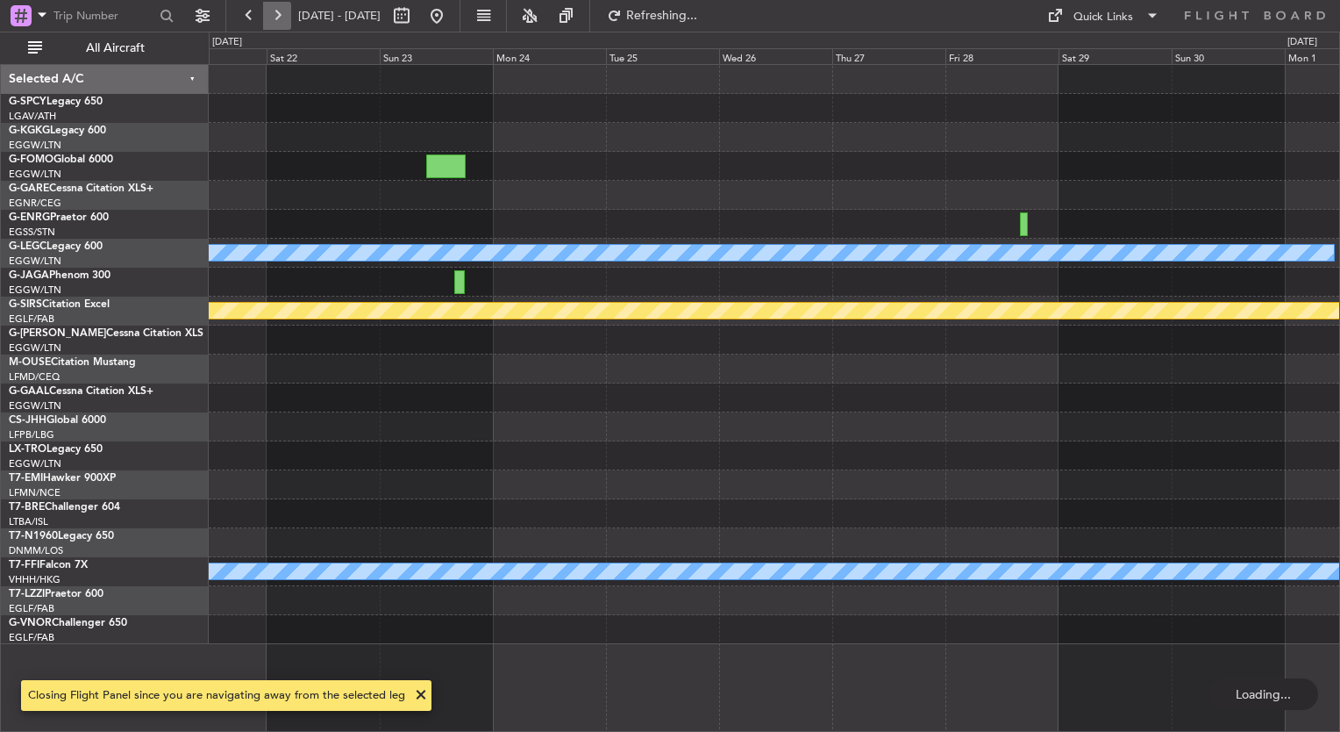
click at [268, 21] on button at bounding box center [277, 16] width 28 height 28
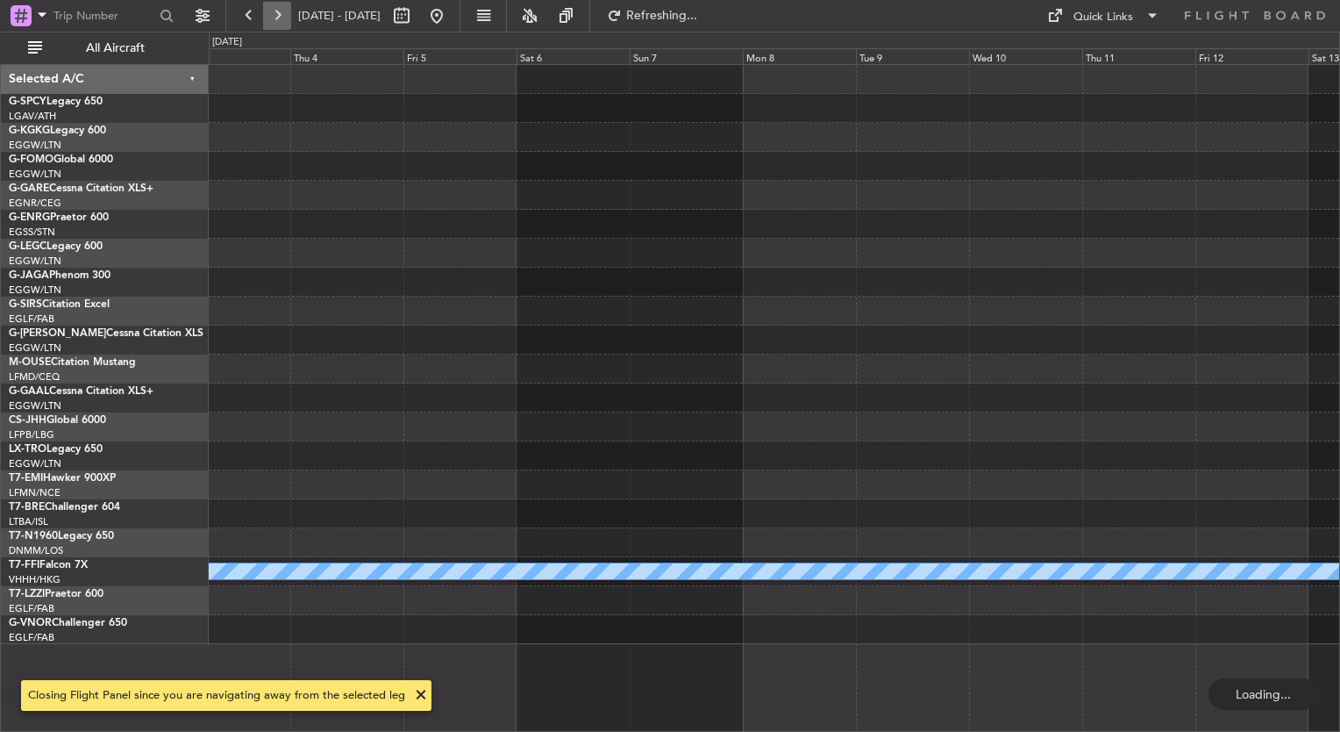
click at [268, 21] on button at bounding box center [277, 16] width 28 height 28
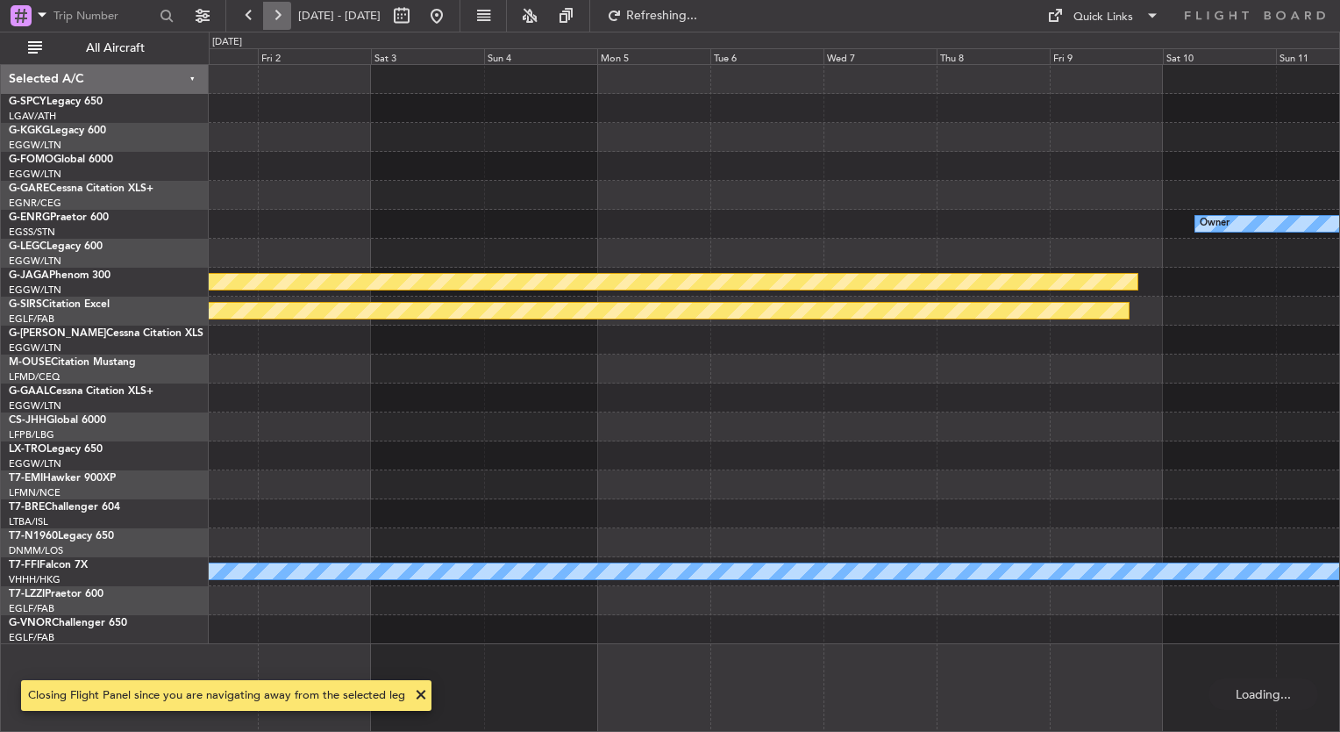
click at [268, 21] on button at bounding box center [277, 16] width 28 height 28
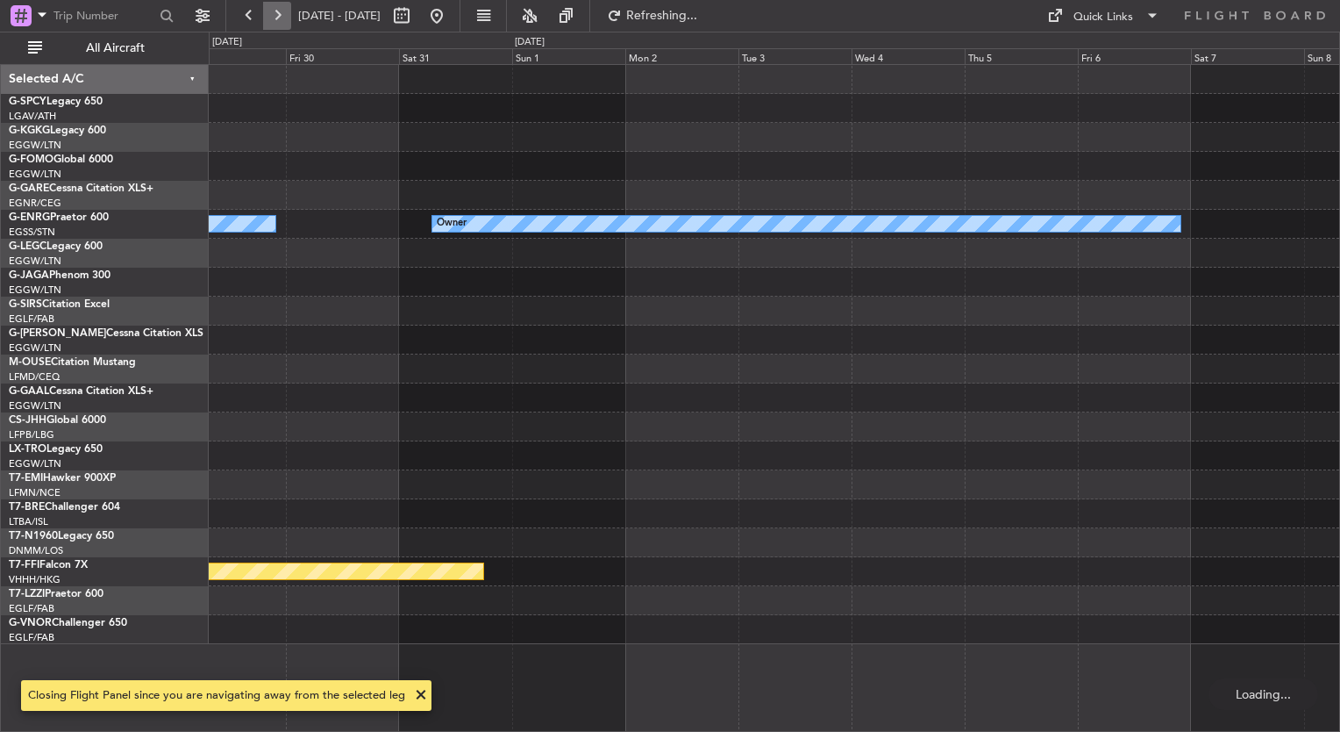
click at [268, 21] on button at bounding box center [277, 16] width 28 height 28
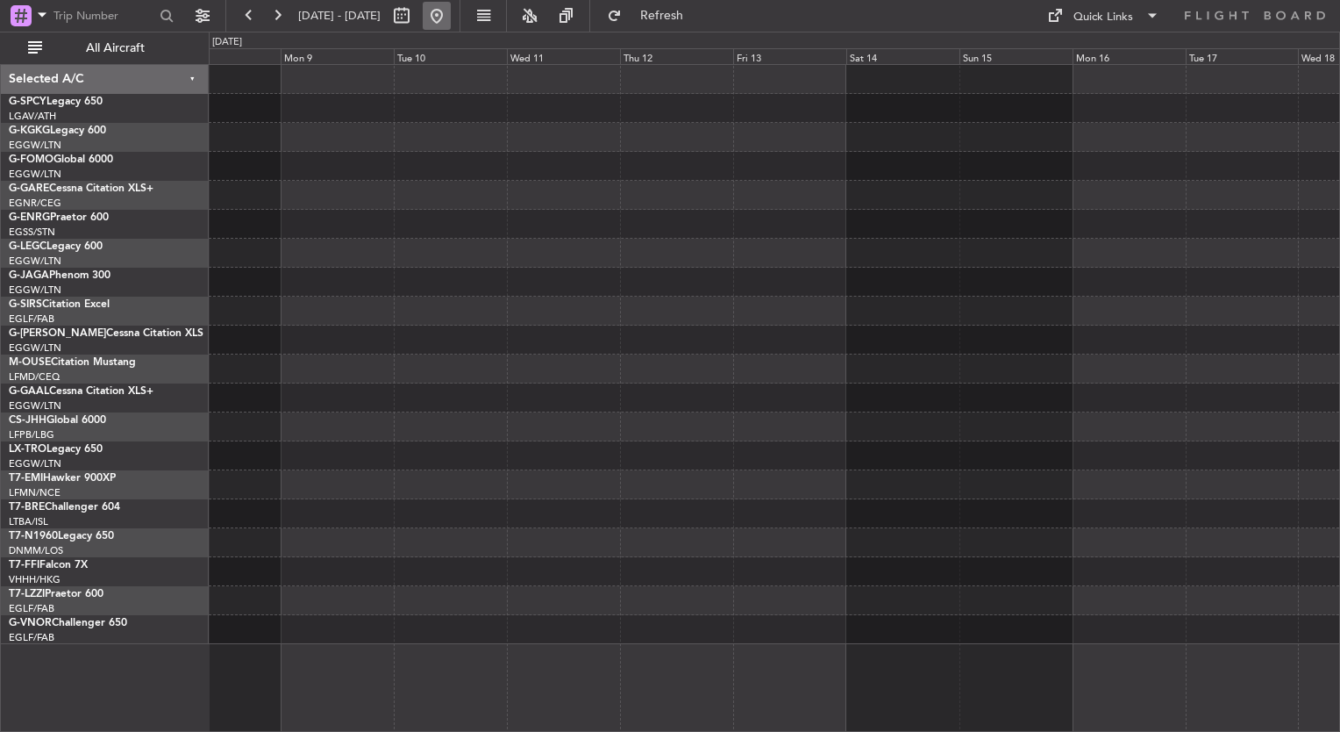
click at [451, 14] on button at bounding box center [437, 16] width 28 height 28
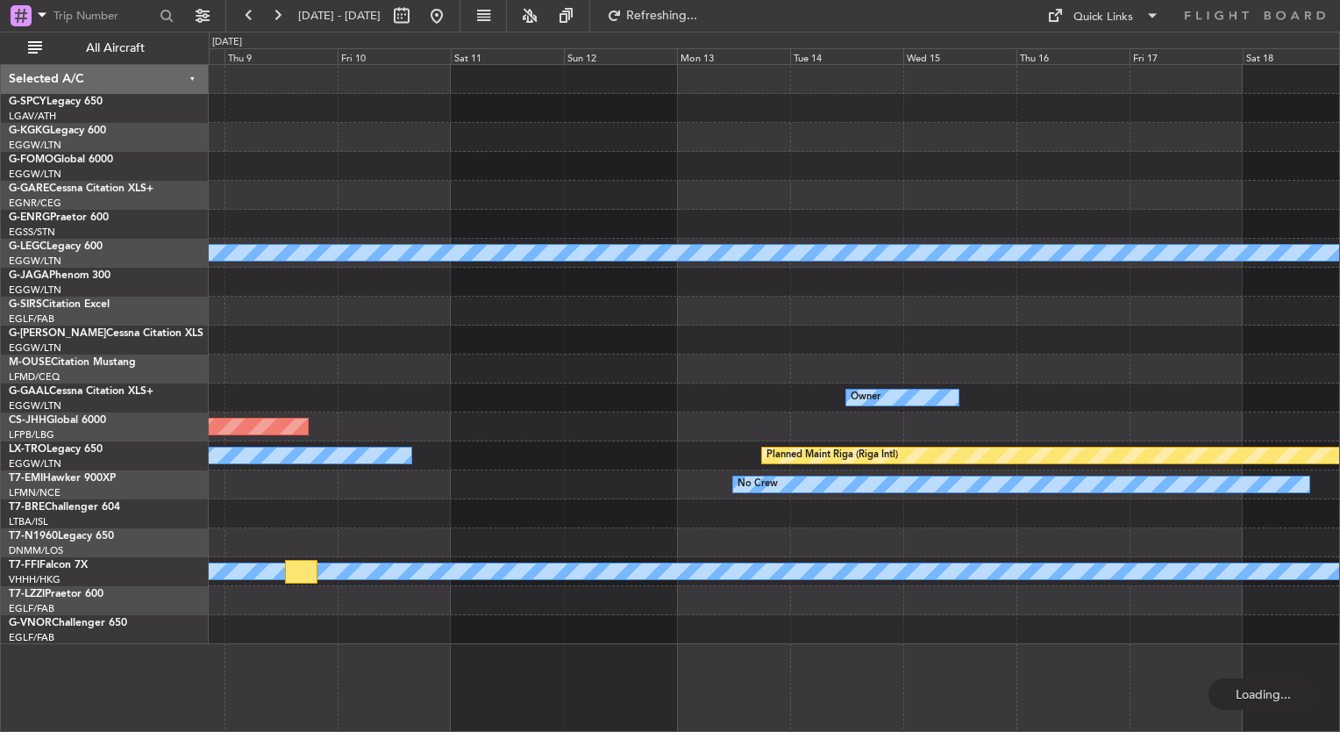
click at [254, 274] on div "A/C Unavailable Istanbul (Ataturk) A/C Unavailable London (Luton) Owner Planned…" at bounding box center [774, 354] width 1131 height 579
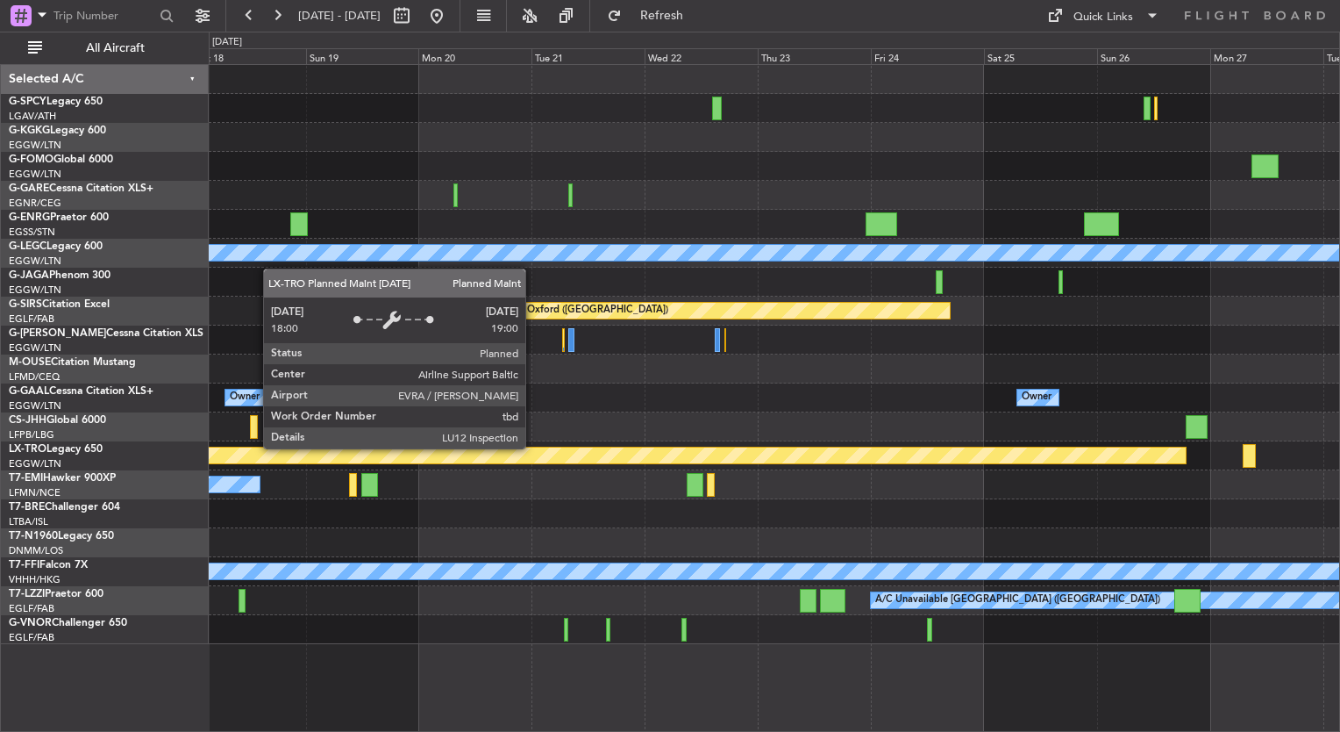
click at [1089, 435] on div "A/C Unavailable London (Luton) Planned Maint Oxford (Kidlington) Owner Owner A/…" at bounding box center [774, 354] width 1131 height 579
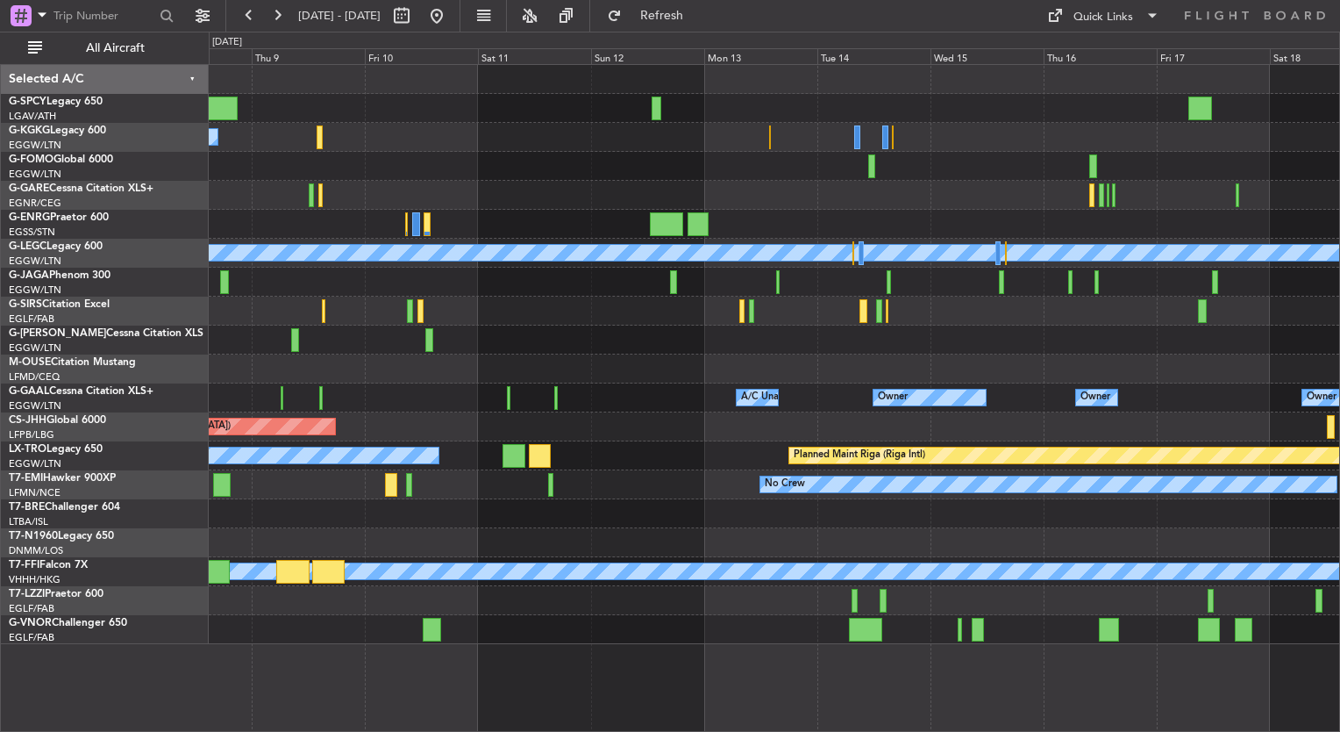
click at [923, 371] on div at bounding box center [774, 368] width 1131 height 29
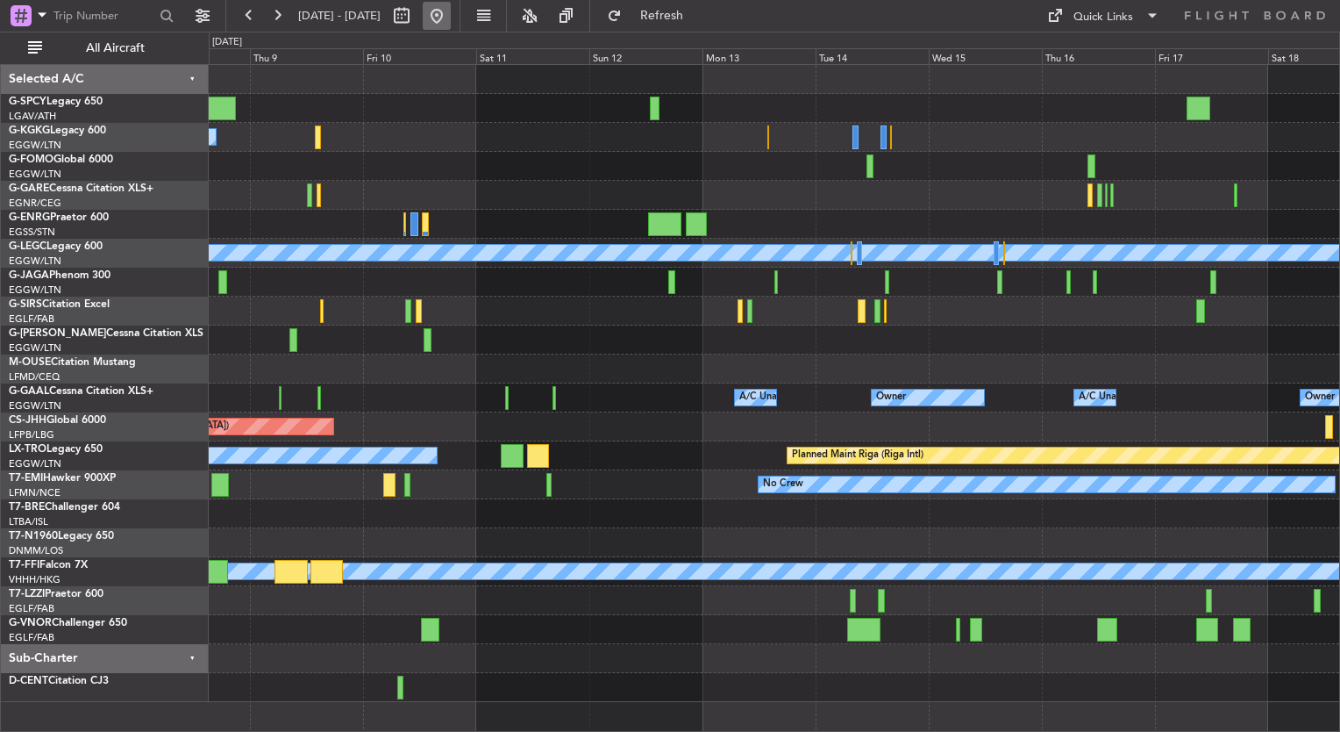
click at [451, 18] on button at bounding box center [437, 16] width 28 height 28
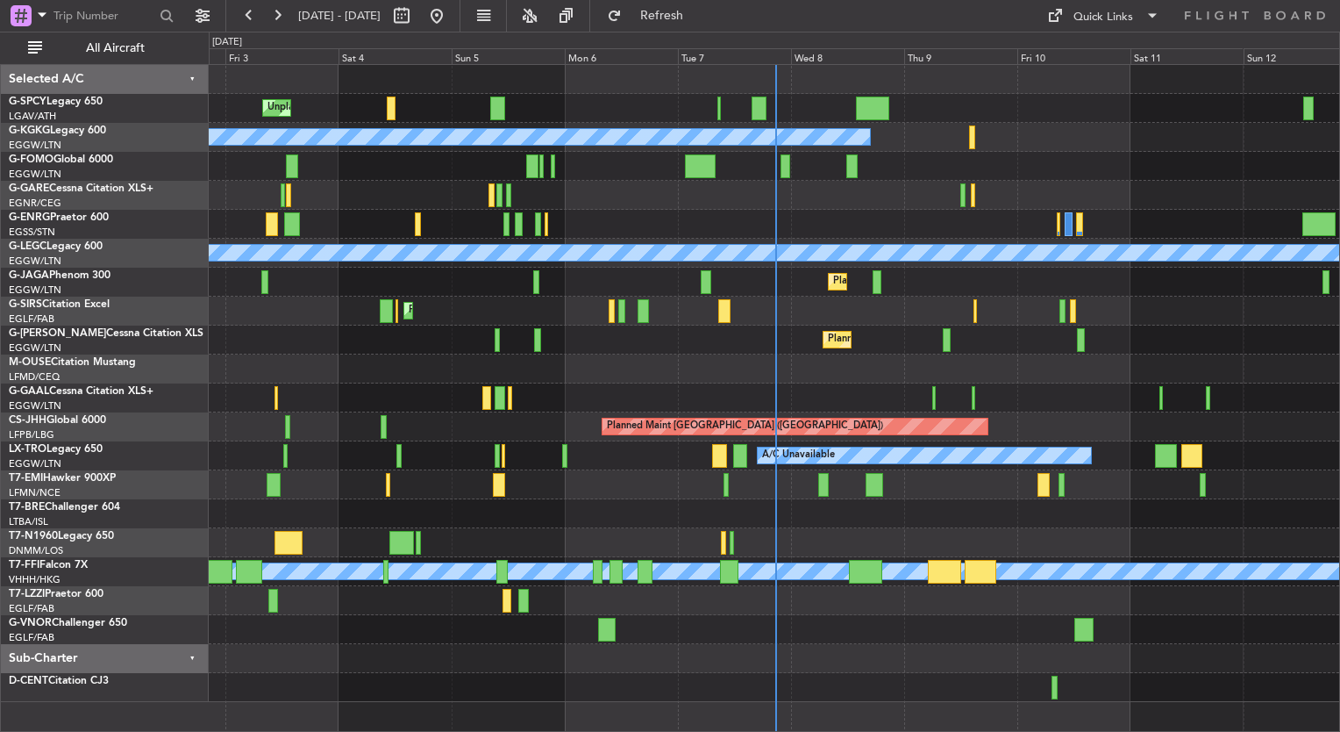
click at [142, 368] on div "Unplanned Maint Bremen Planned Maint Bremen A/C Unavailable Istanbul (Ataturk) …" at bounding box center [670, 382] width 1340 height 700
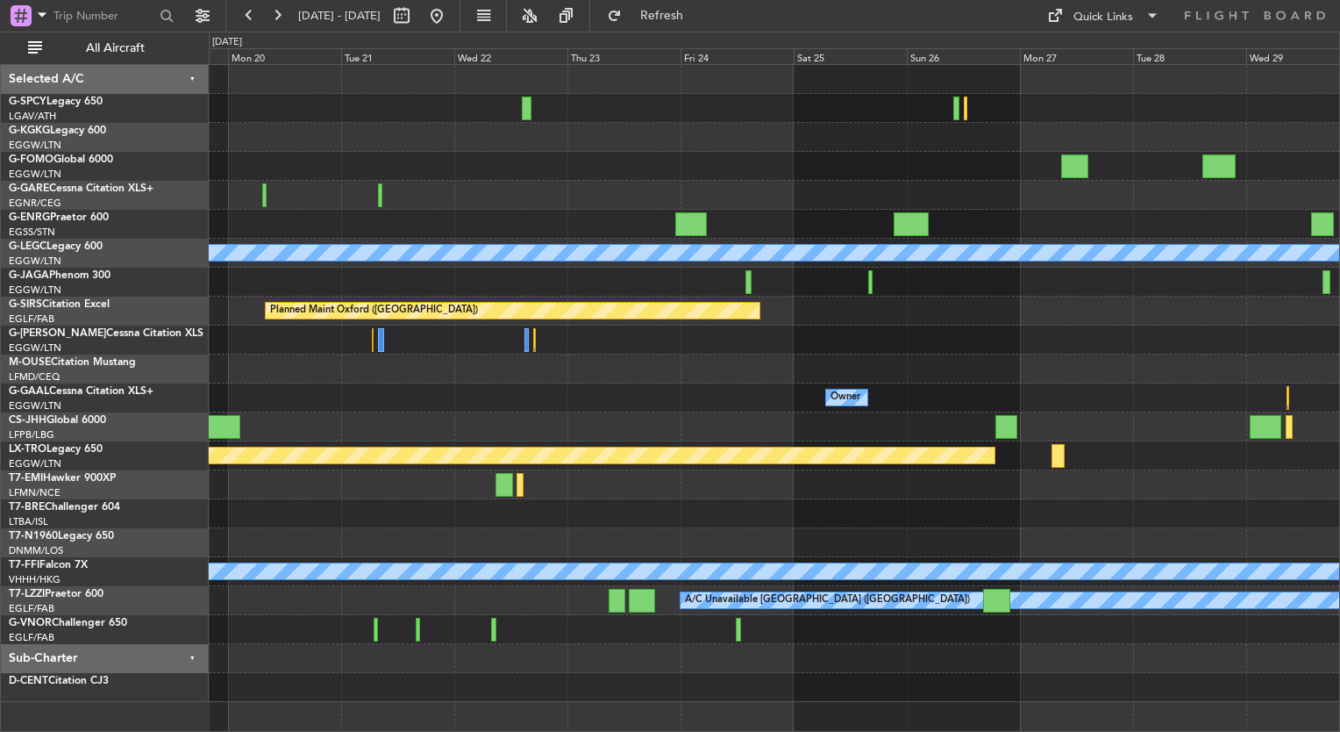
click at [309, 402] on div "A/C Unavailable London (Luton) Planned Maint Oxford (Kidlington) Owner Owner Pl…" at bounding box center [774, 383] width 1131 height 637
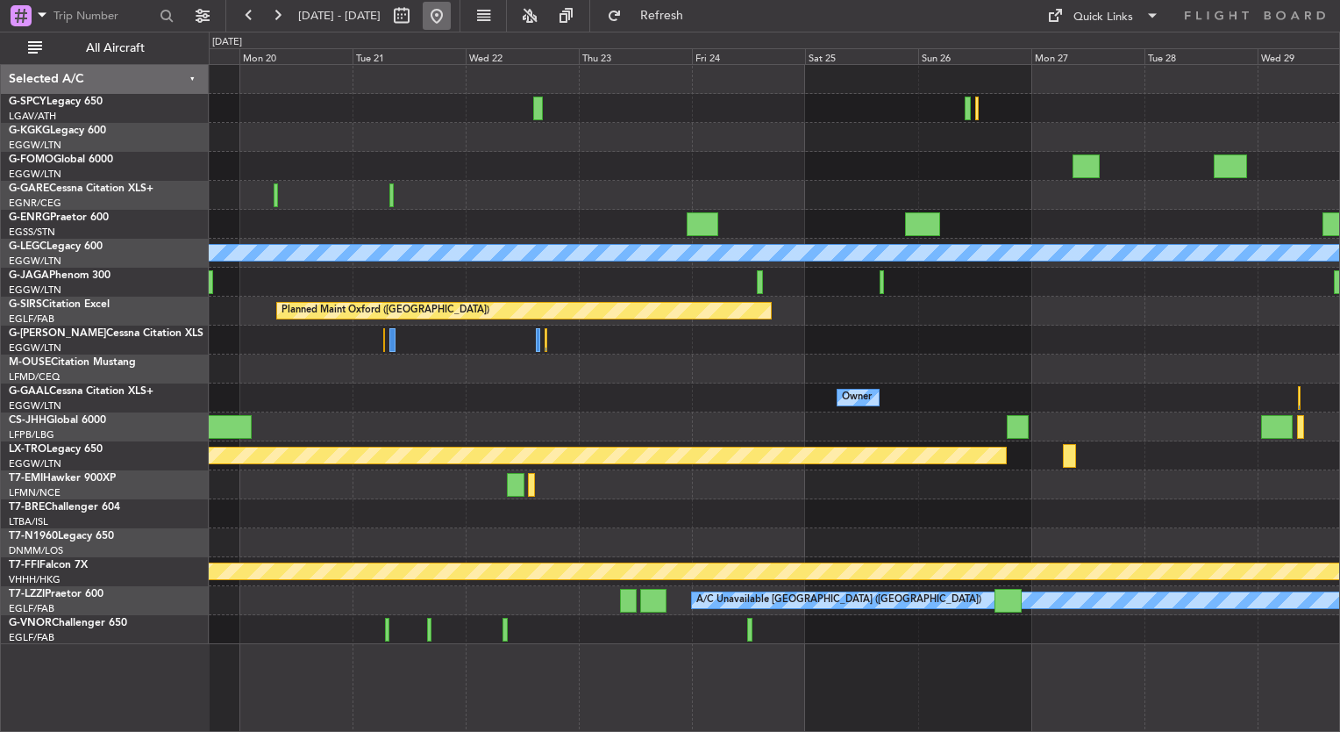
click at [451, 25] on button at bounding box center [437, 16] width 28 height 28
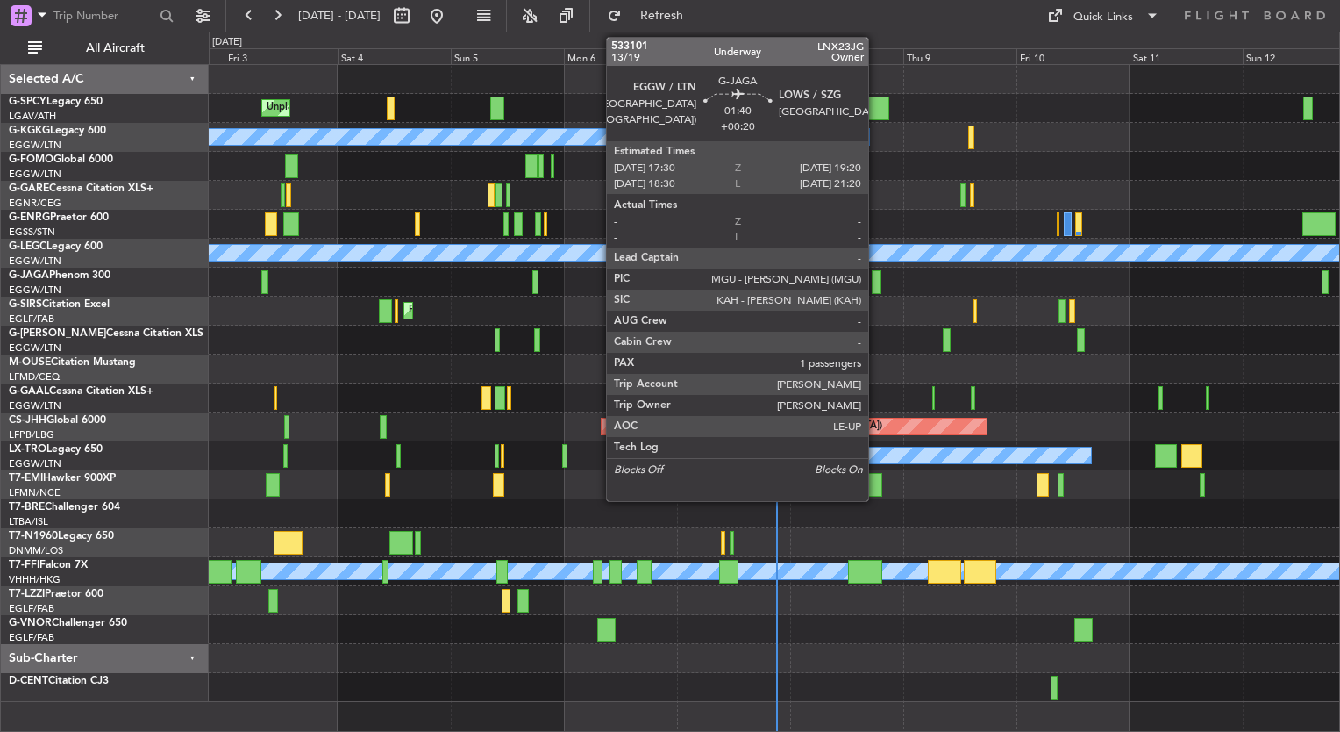
click at [876, 277] on div at bounding box center [876, 282] width 9 height 24
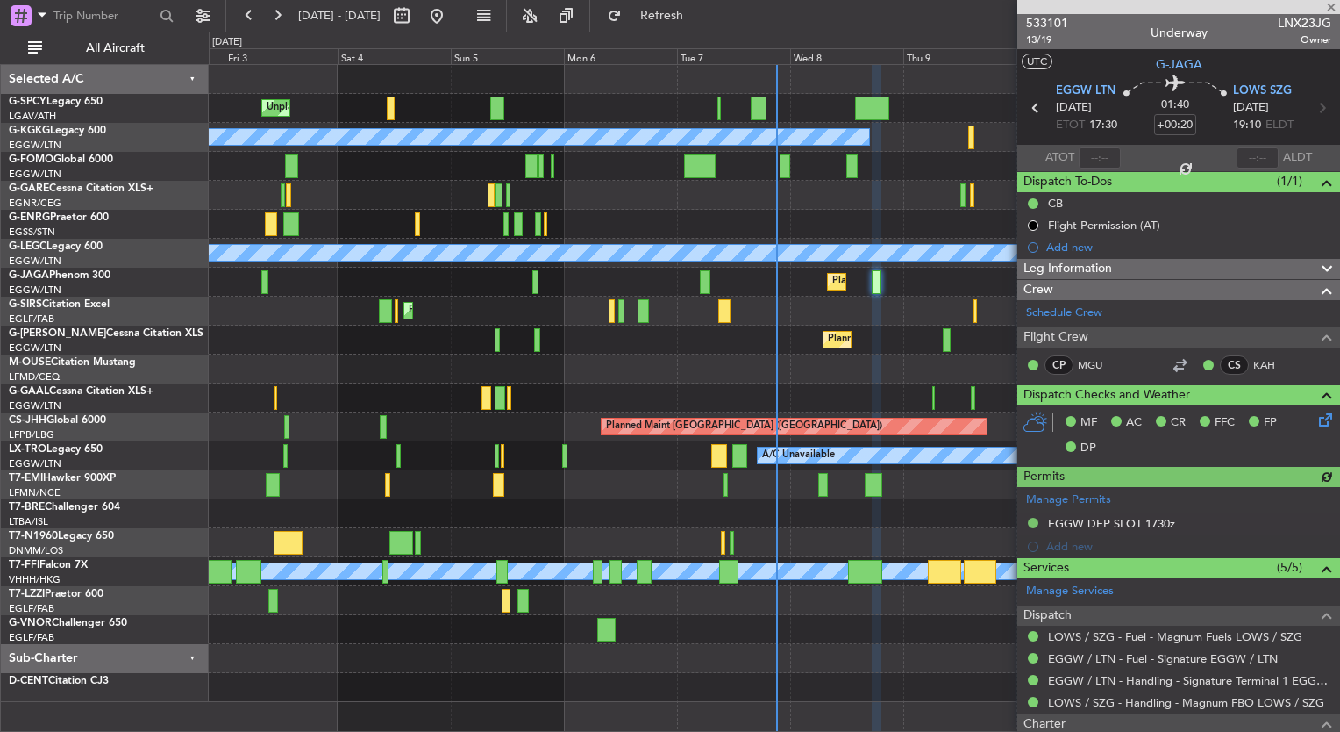
click at [1113, 275] on mat-tooltip-component "Flight Permission (AT)" at bounding box center [1104, 255] width 127 height 46
click at [1113, 269] on mat-tooltip-component "Flight Permission (AT)" at bounding box center [1104, 255] width 127 height 46
click at [1303, 265] on div at bounding box center [1320, 269] width 35 height 21
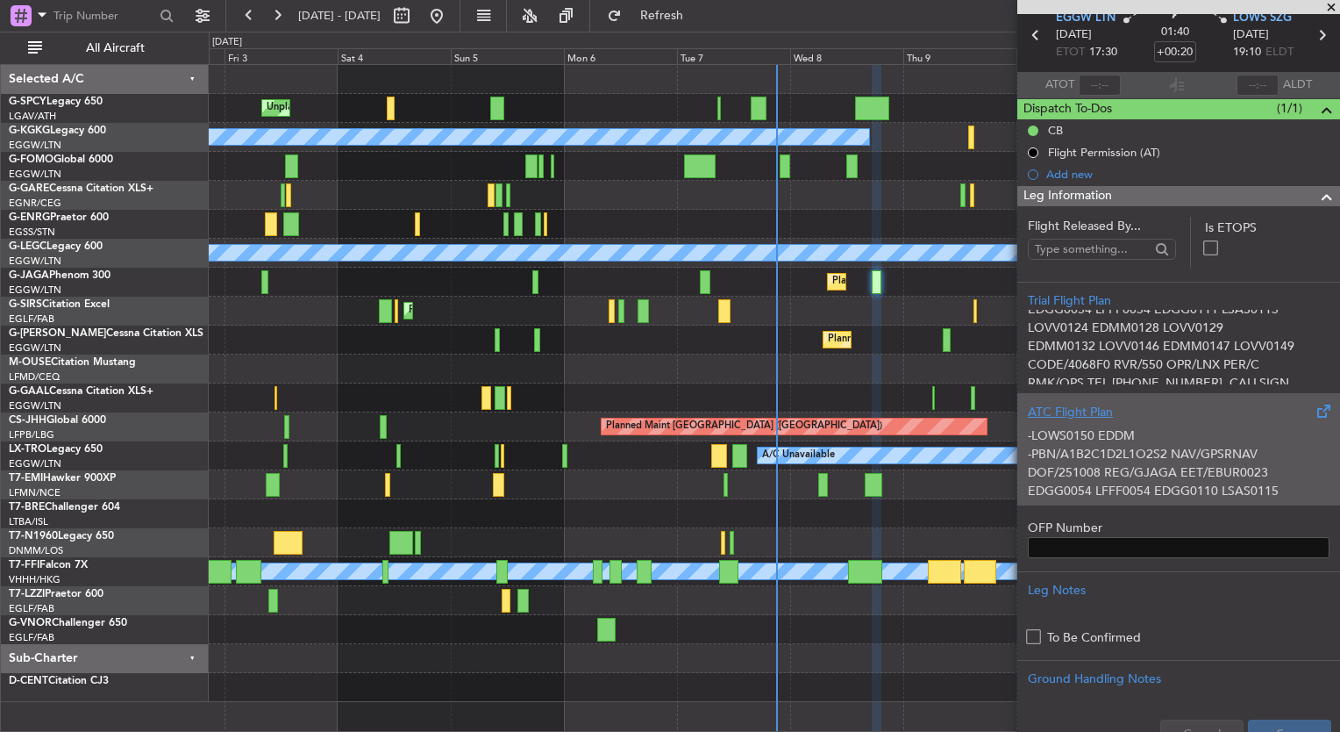
scroll to position [179, 0]
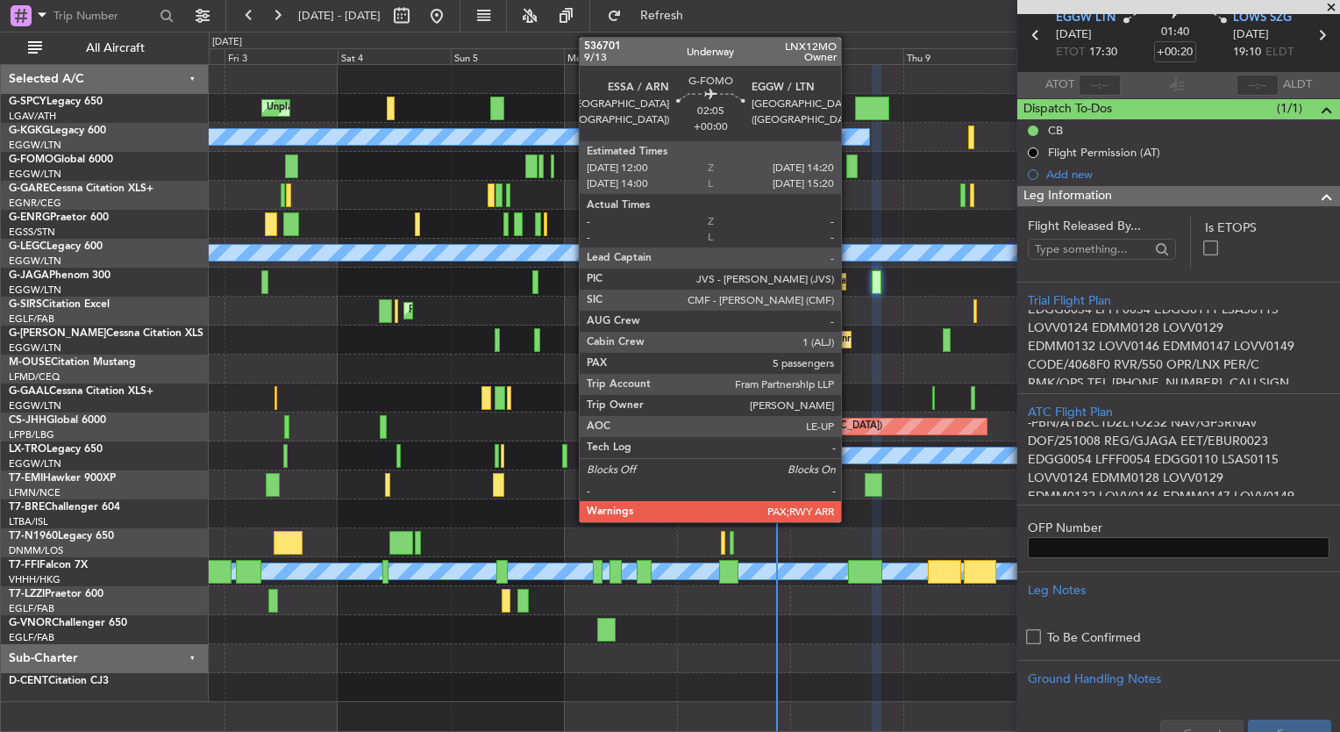
click at [849, 172] on div at bounding box center [852, 166] width 11 height 24
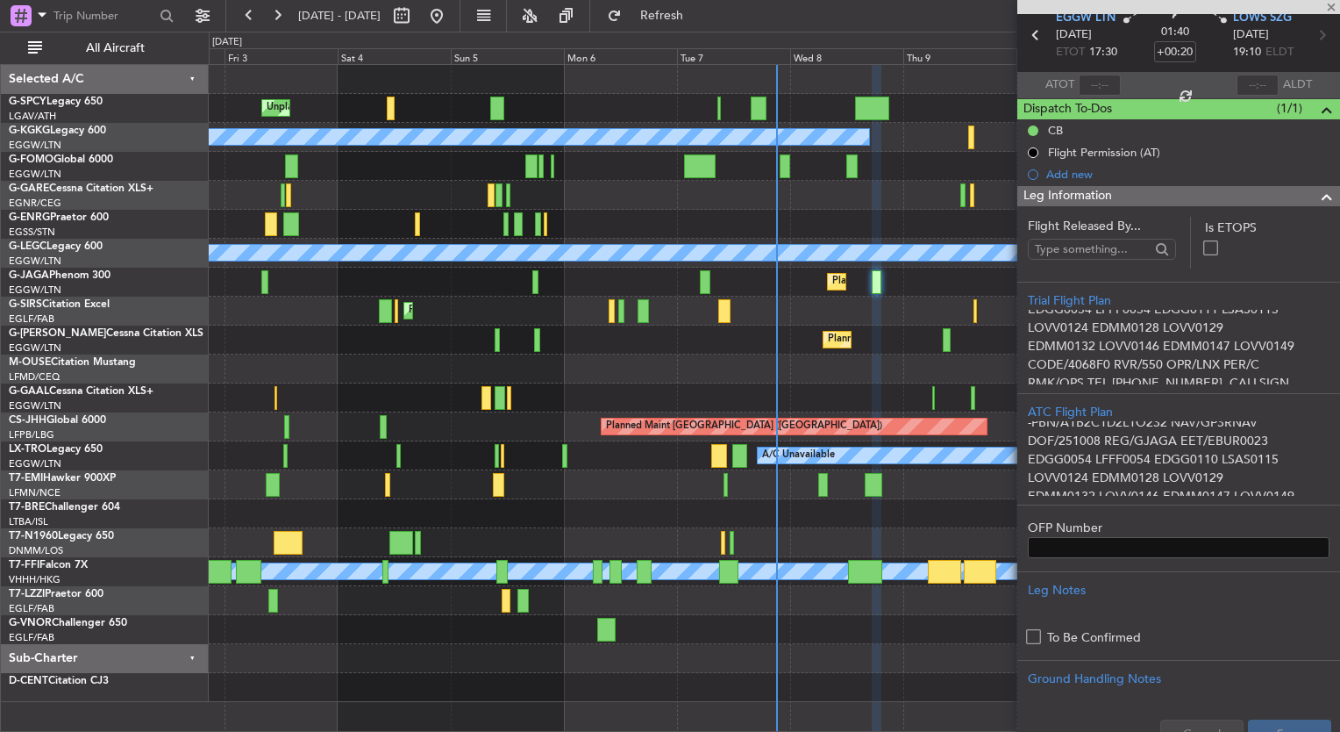
type input "5"
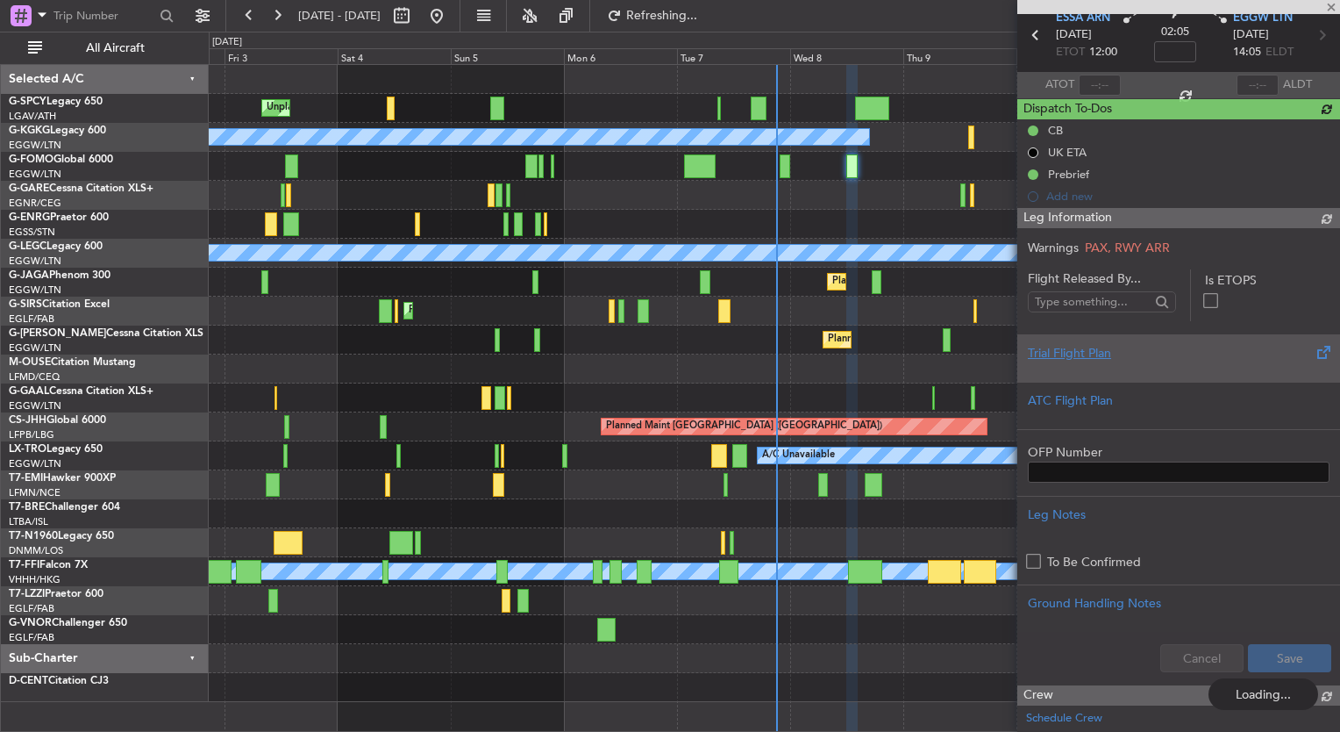
scroll to position [0, 0]
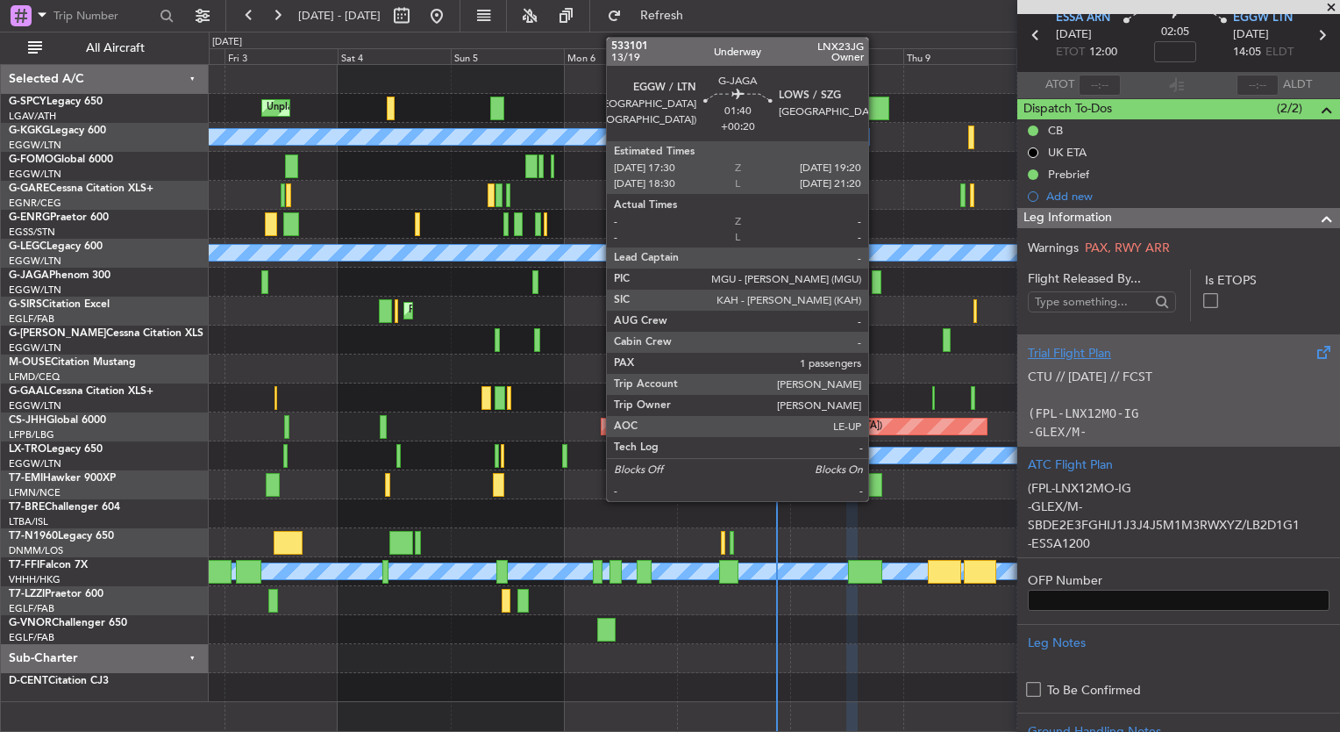
click at [877, 276] on div at bounding box center [876, 282] width 9 height 24
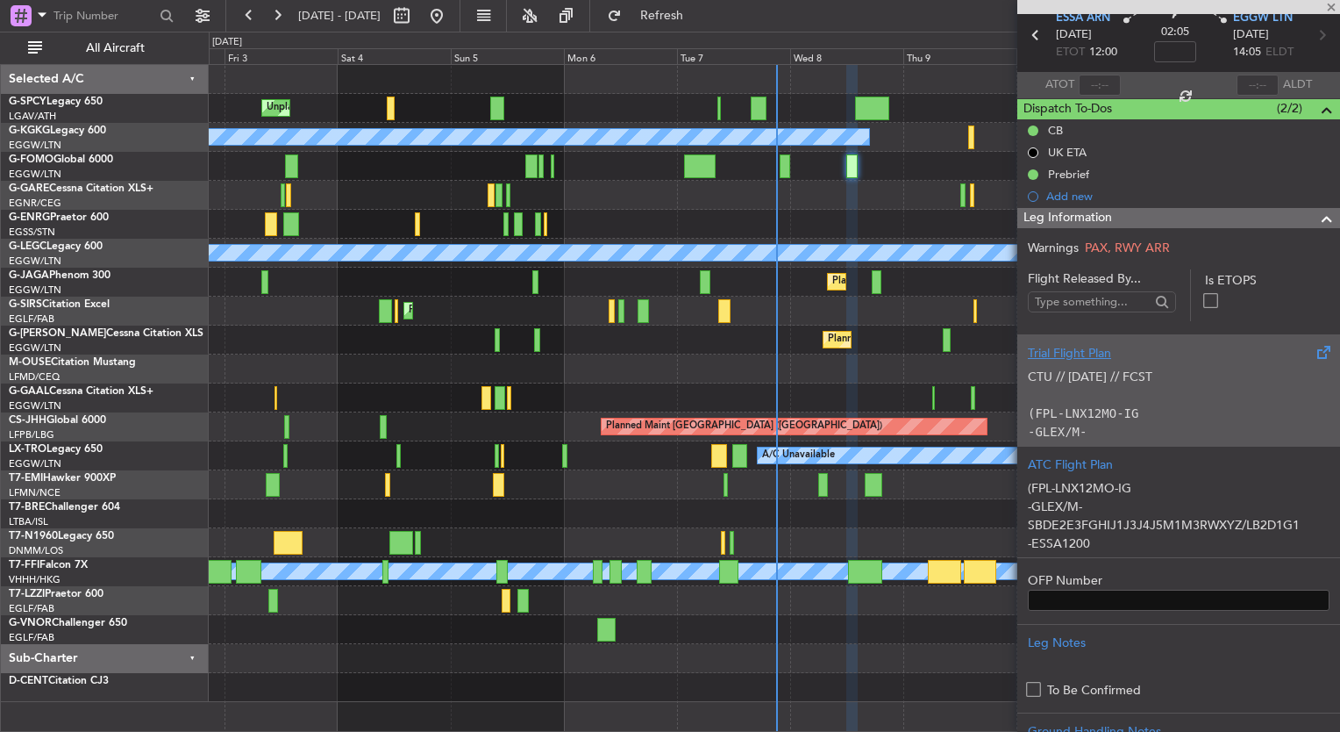
type input "+00:20"
type input "1"
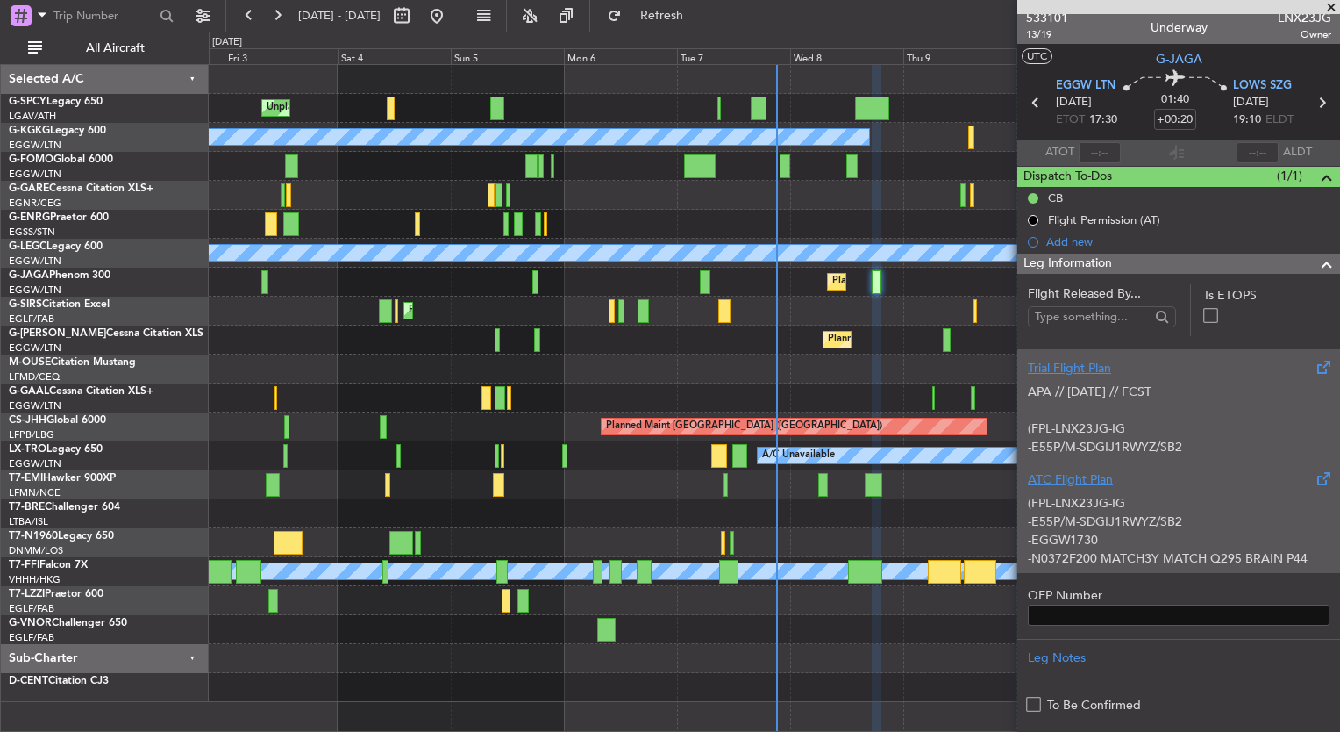
scroll to position [4, 0]
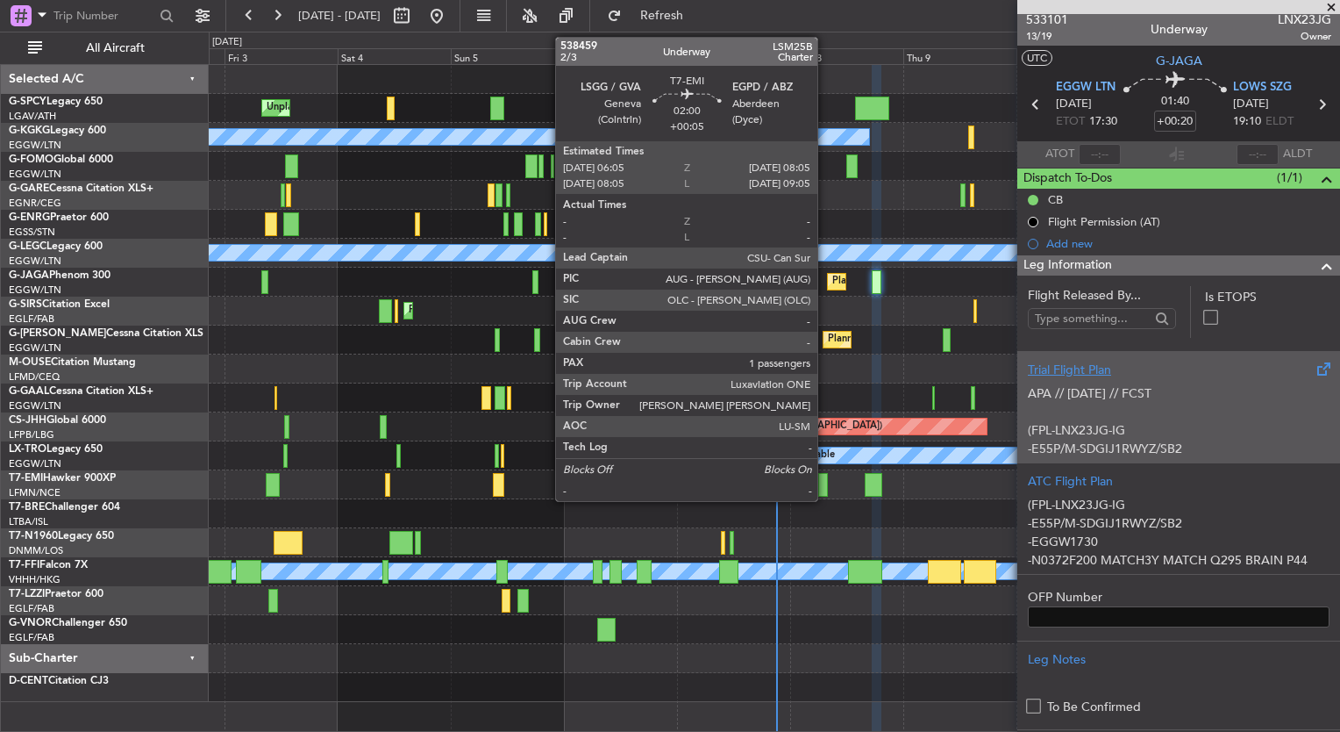
click at [825, 487] on div at bounding box center [823, 485] width 10 height 24
type input "+00:05"
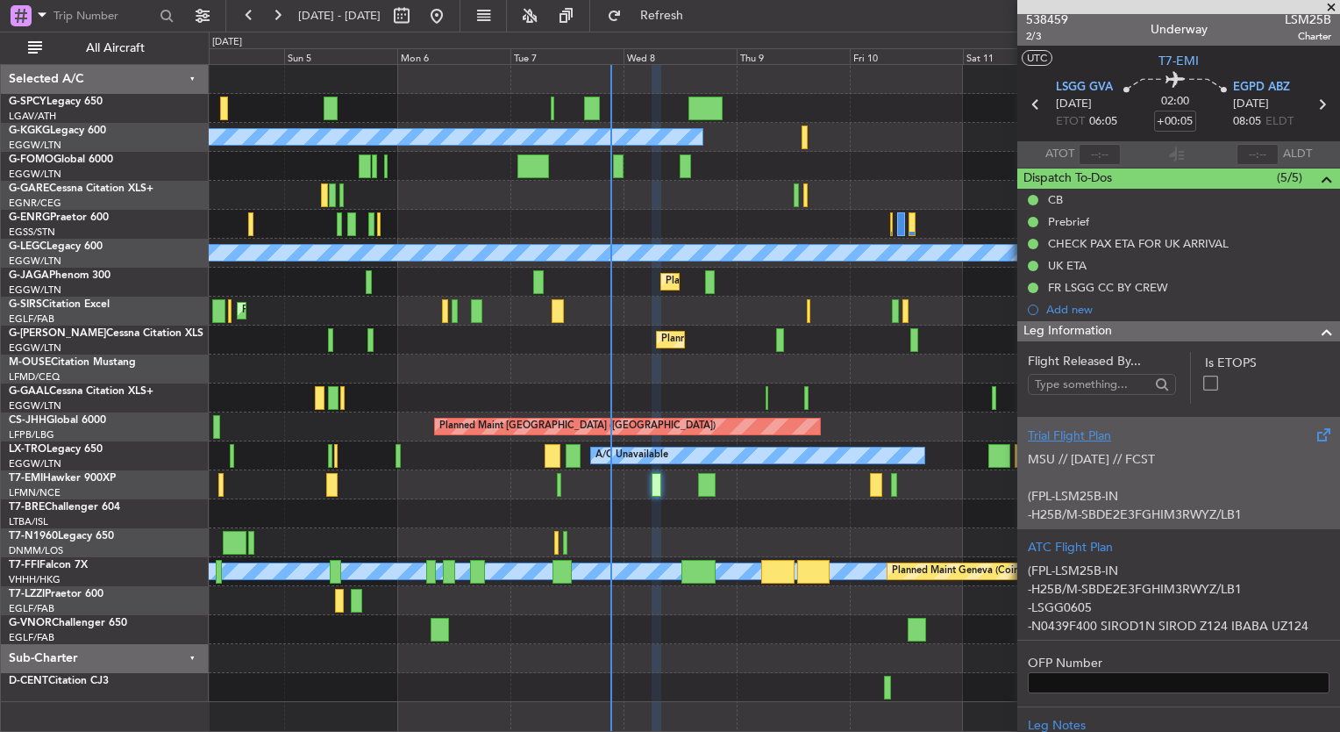
click at [649, 508] on div "Unplanned Maint Bremen Planned Maint Bremen A/C Unavailable Istanbul (Ataturk) …" at bounding box center [774, 383] width 1131 height 637
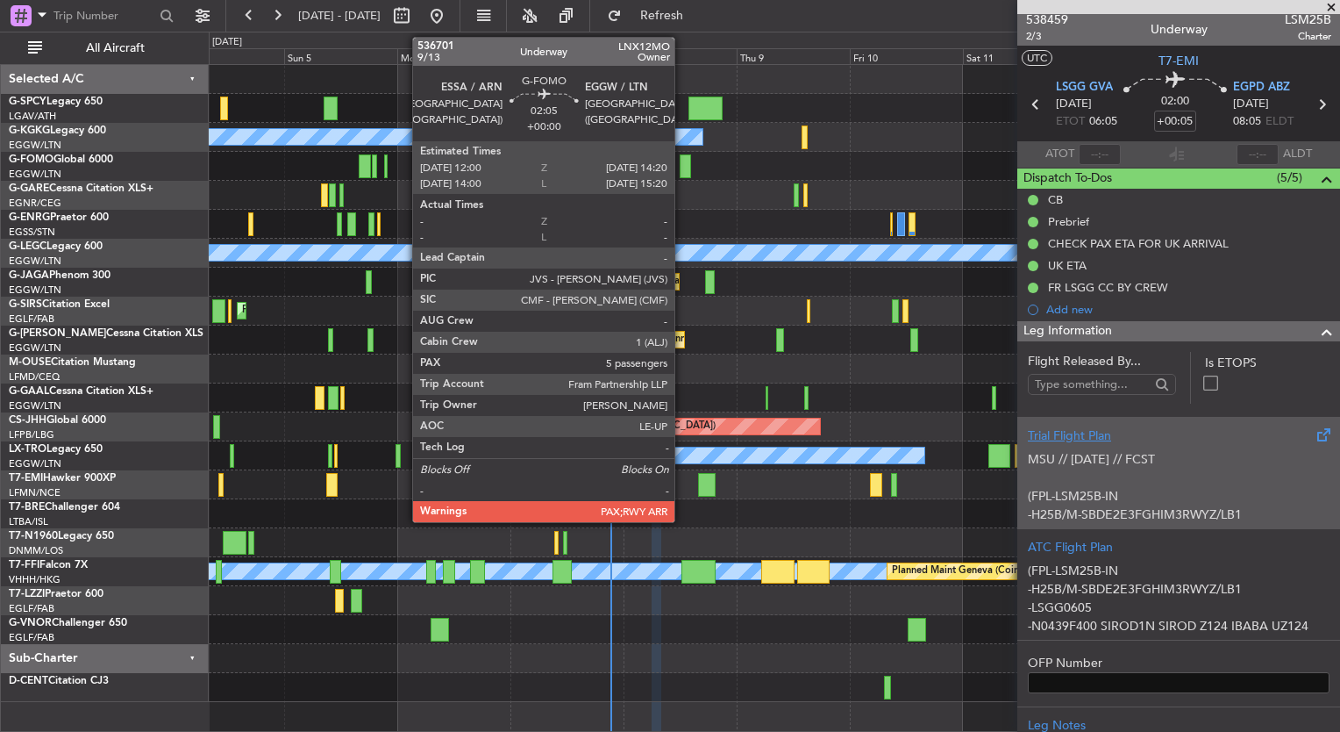
click at [682, 168] on div at bounding box center [685, 166] width 11 height 24
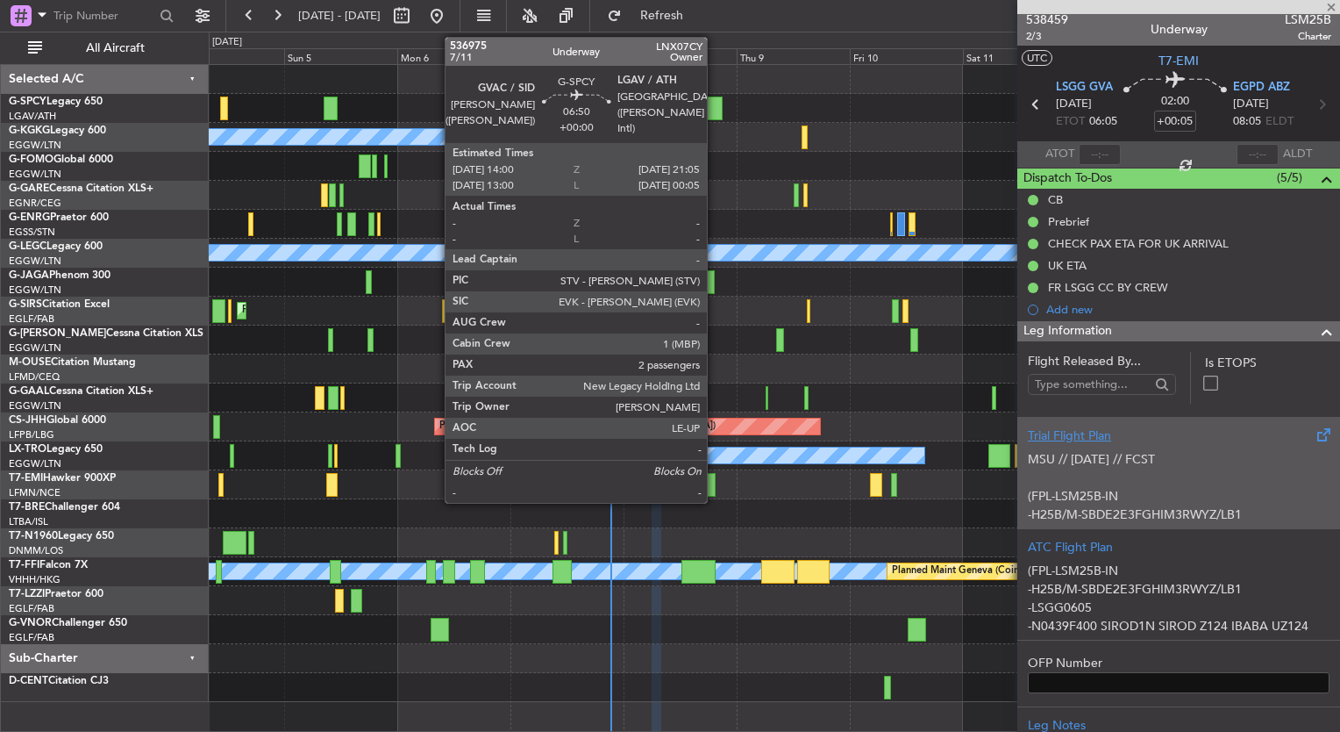
type input "5"
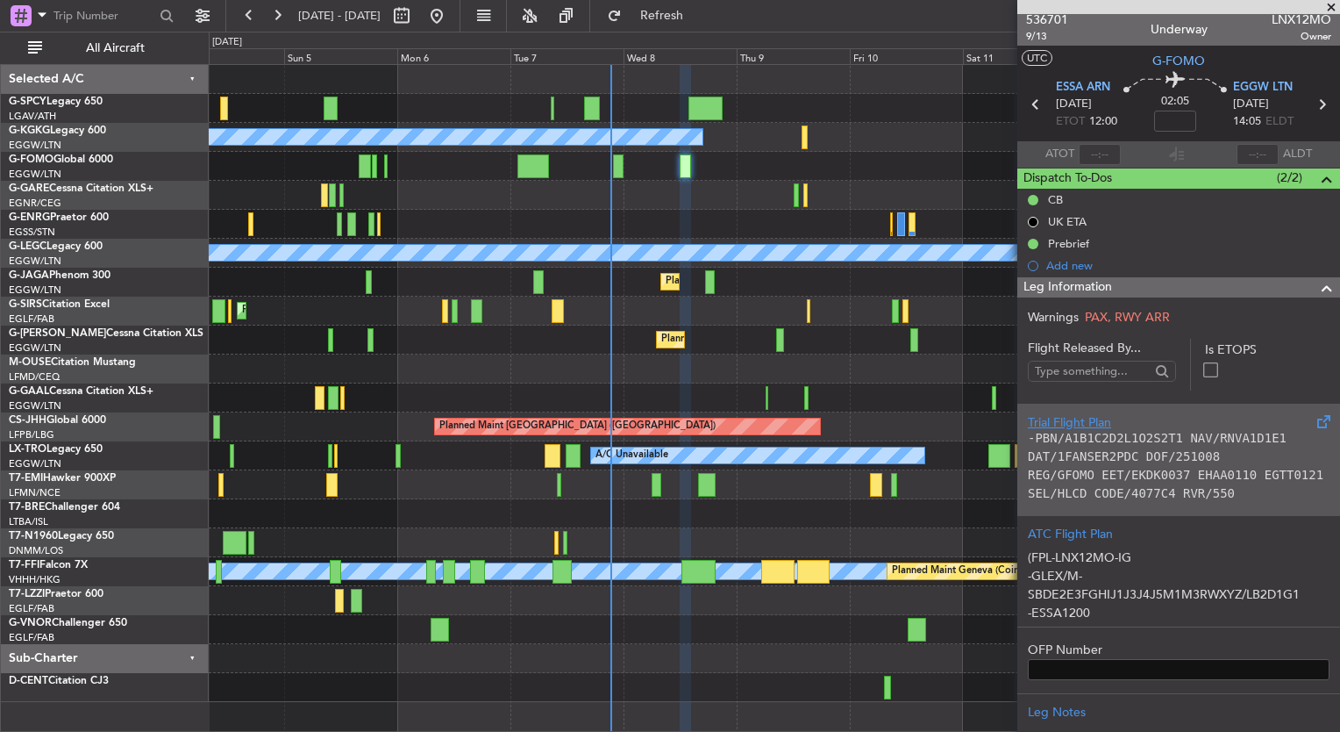
scroll to position [255, 0]
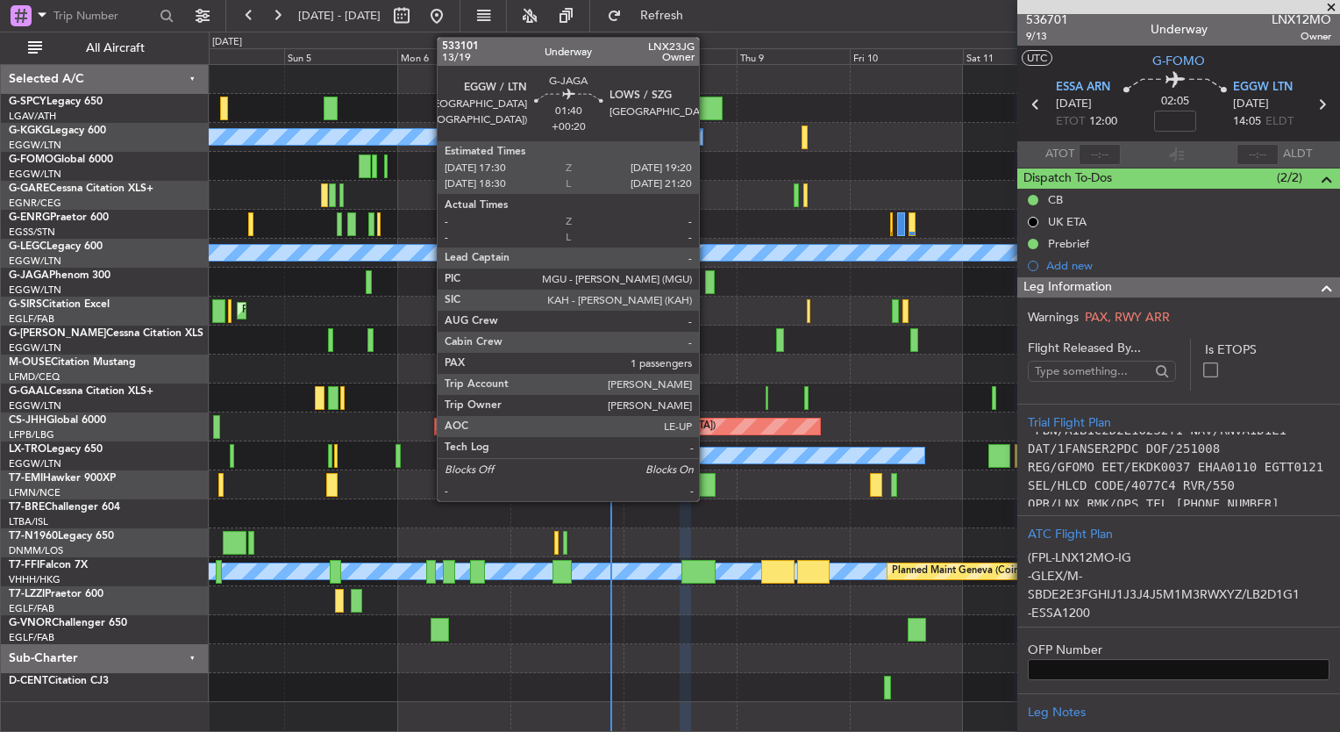
click at [707, 282] on div at bounding box center [709, 282] width 9 height 24
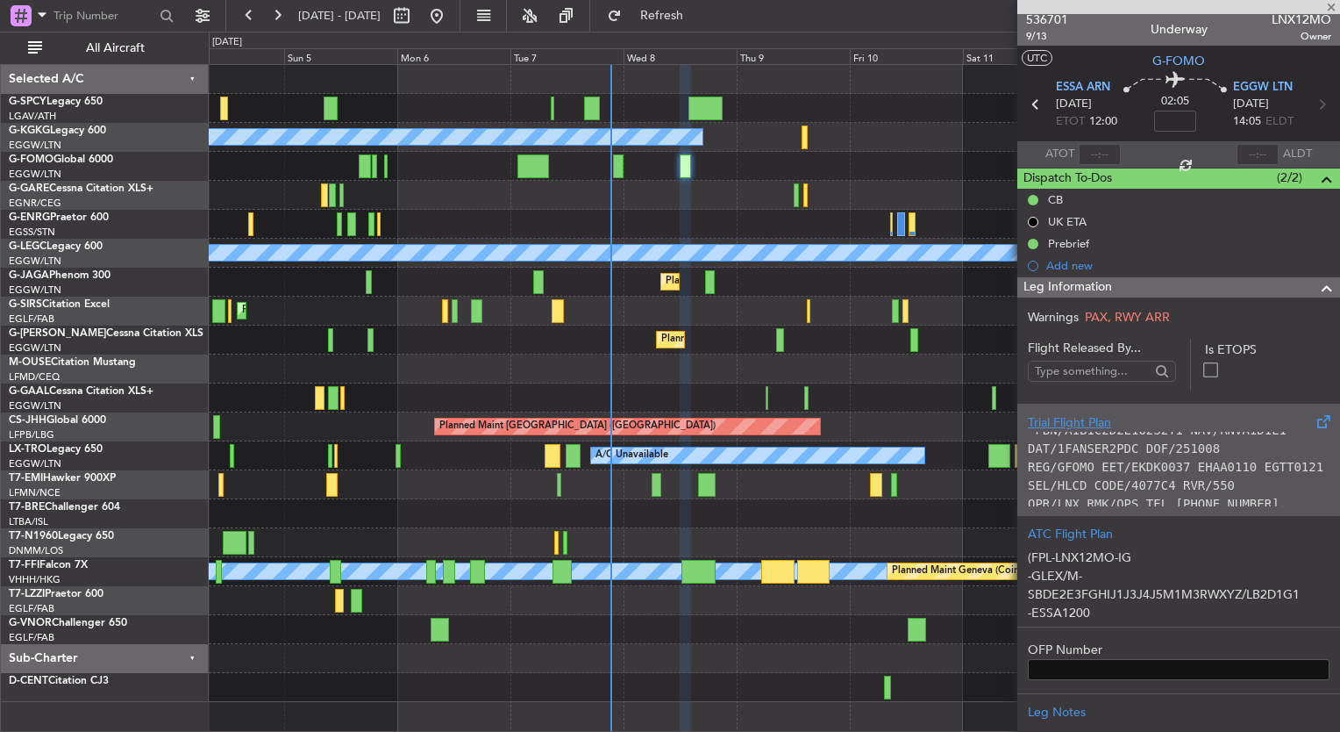
type input "+00:20"
type input "1"
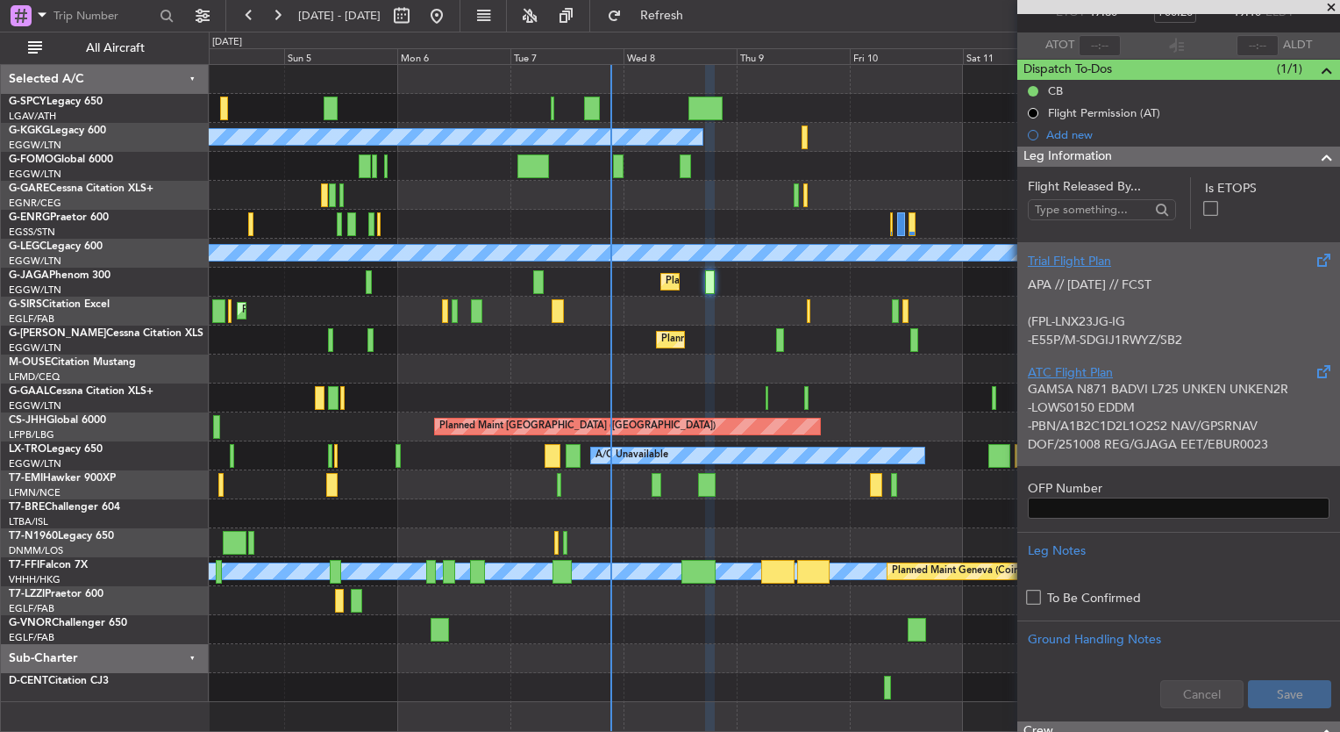
scroll to position [165, 0]
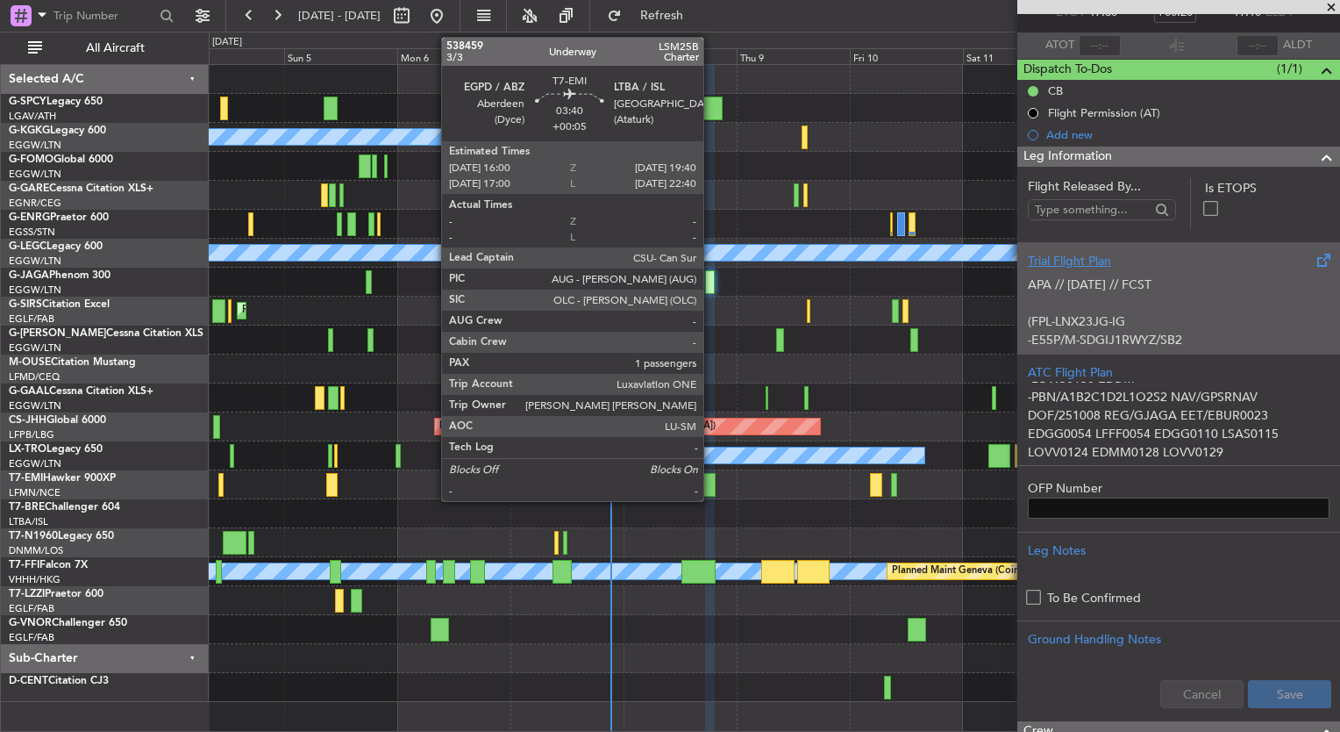
click at [711, 473] on div at bounding box center [707, 485] width 18 height 24
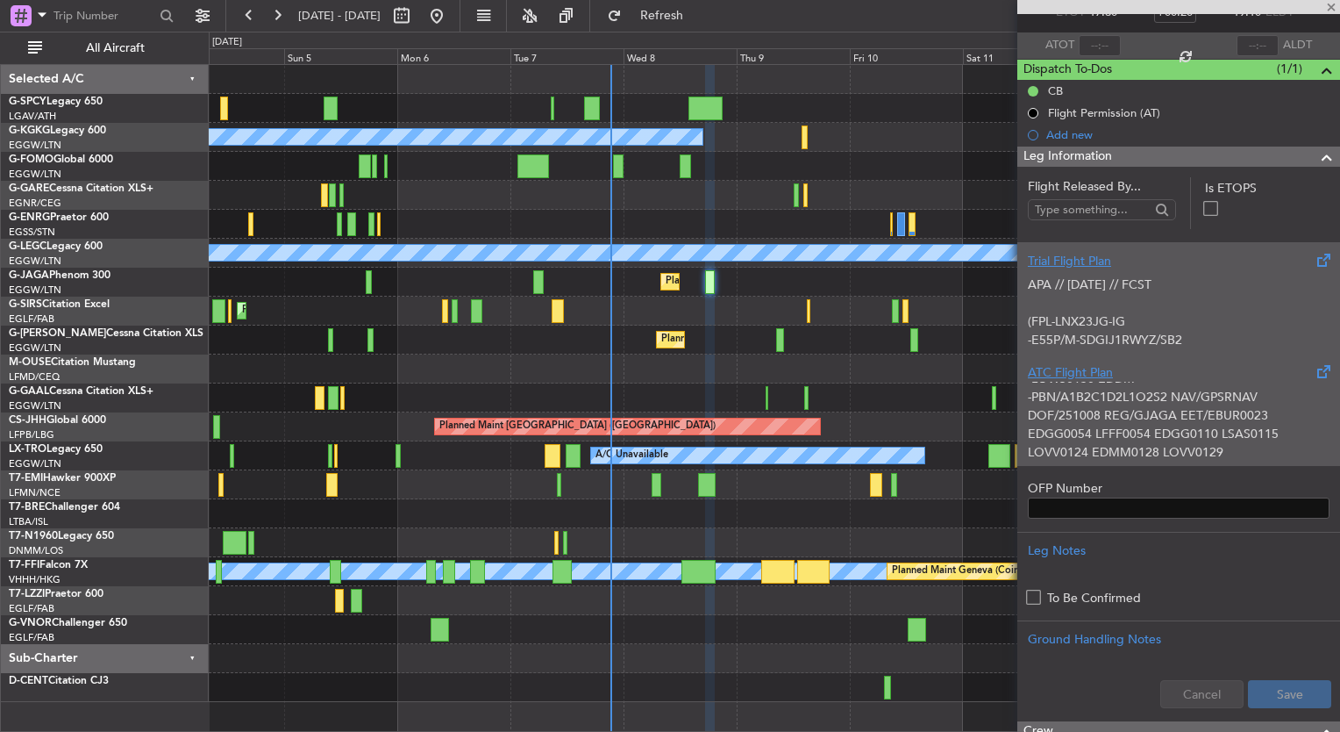
type input "+00:05"
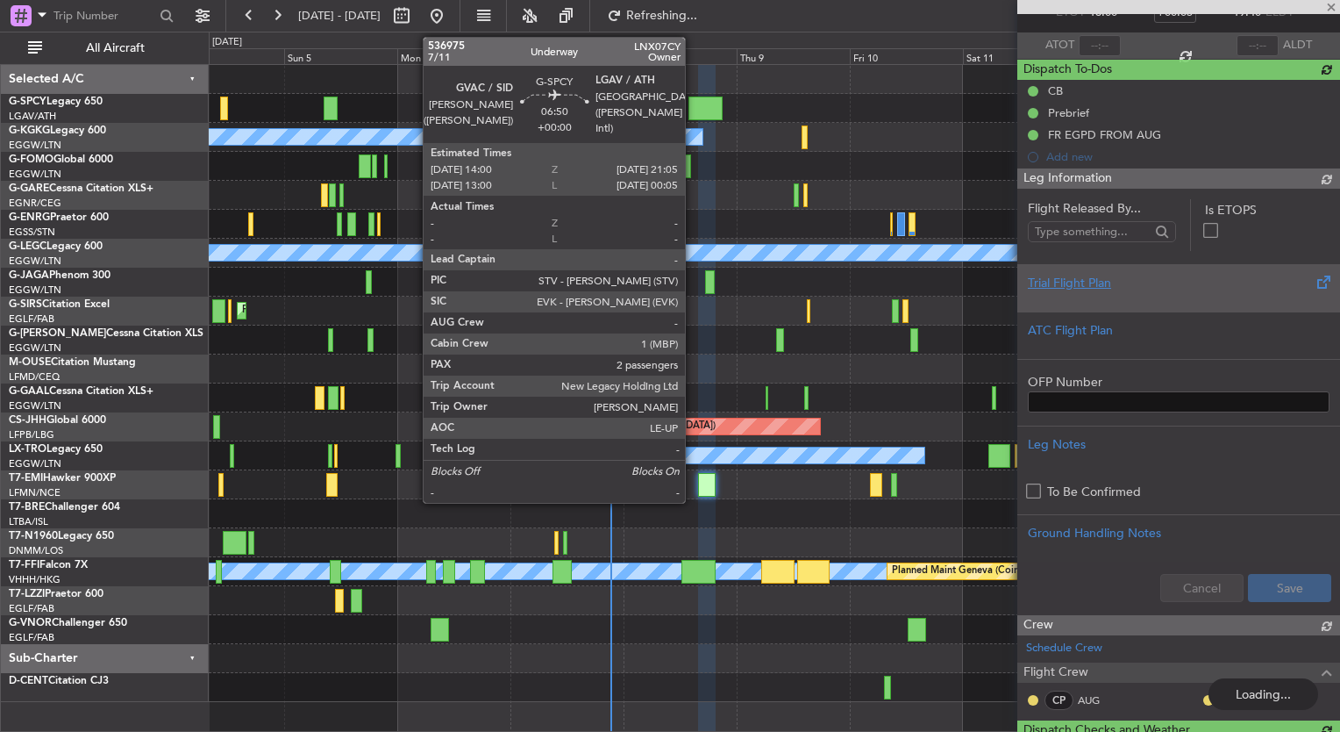
scroll to position [0, 0]
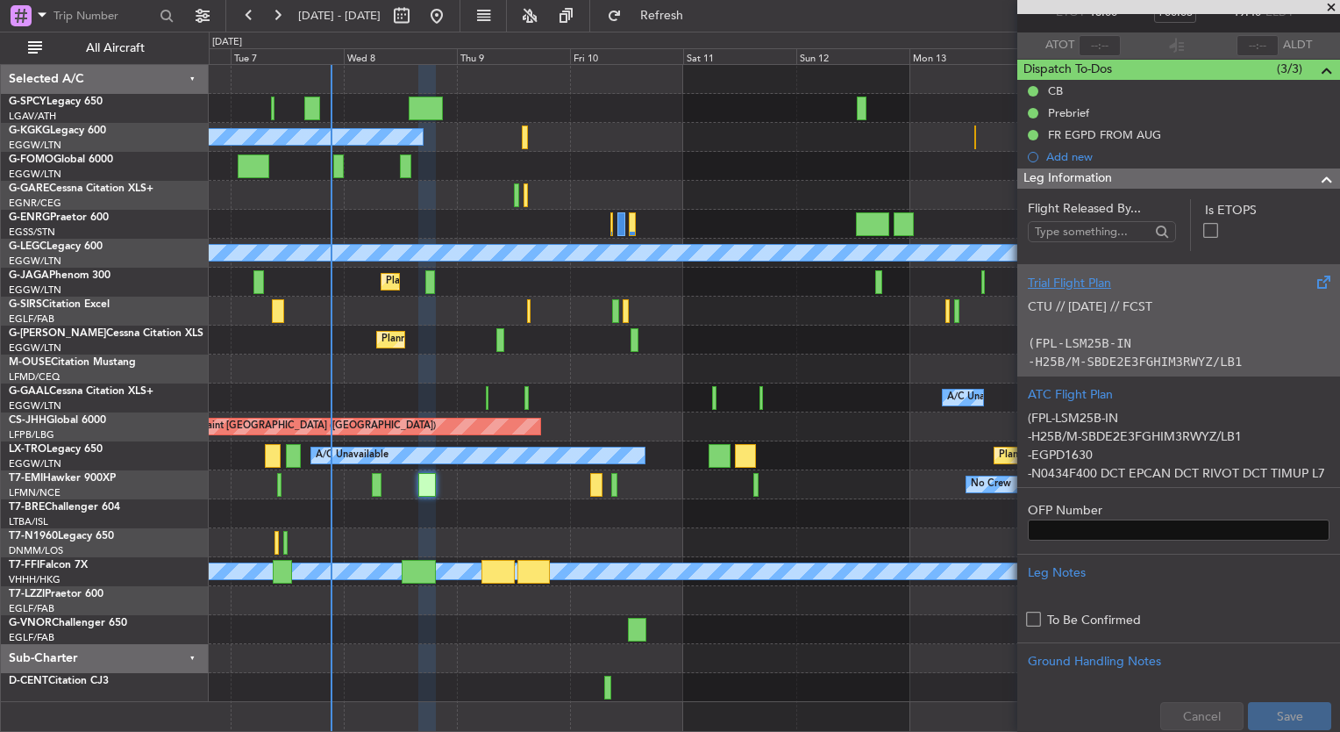
click at [530, 133] on div "A/C Unavailable Istanbul (Ataturk) A/C Unavailable London (Luton) Planned Maint…" at bounding box center [774, 383] width 1131 height 637
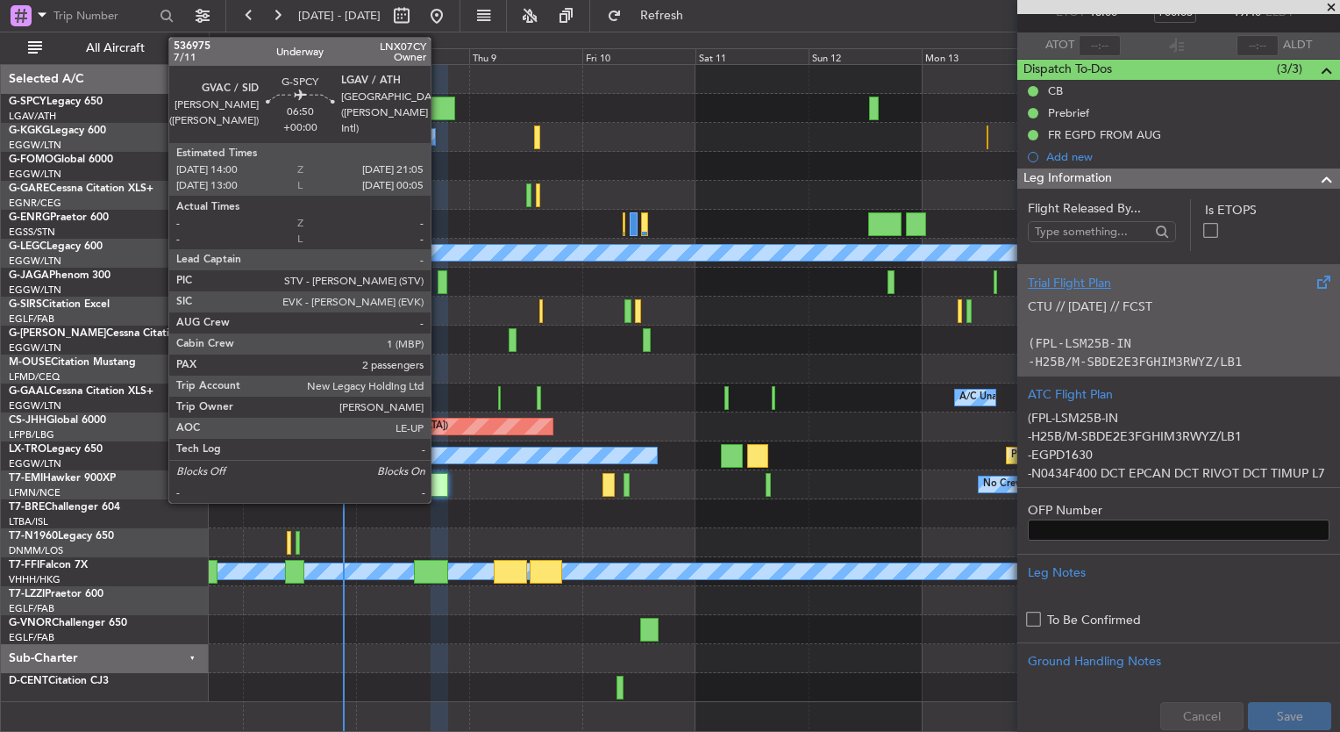
click at [439, 106] on div at bounding box center [438, 108] width 34 height 24
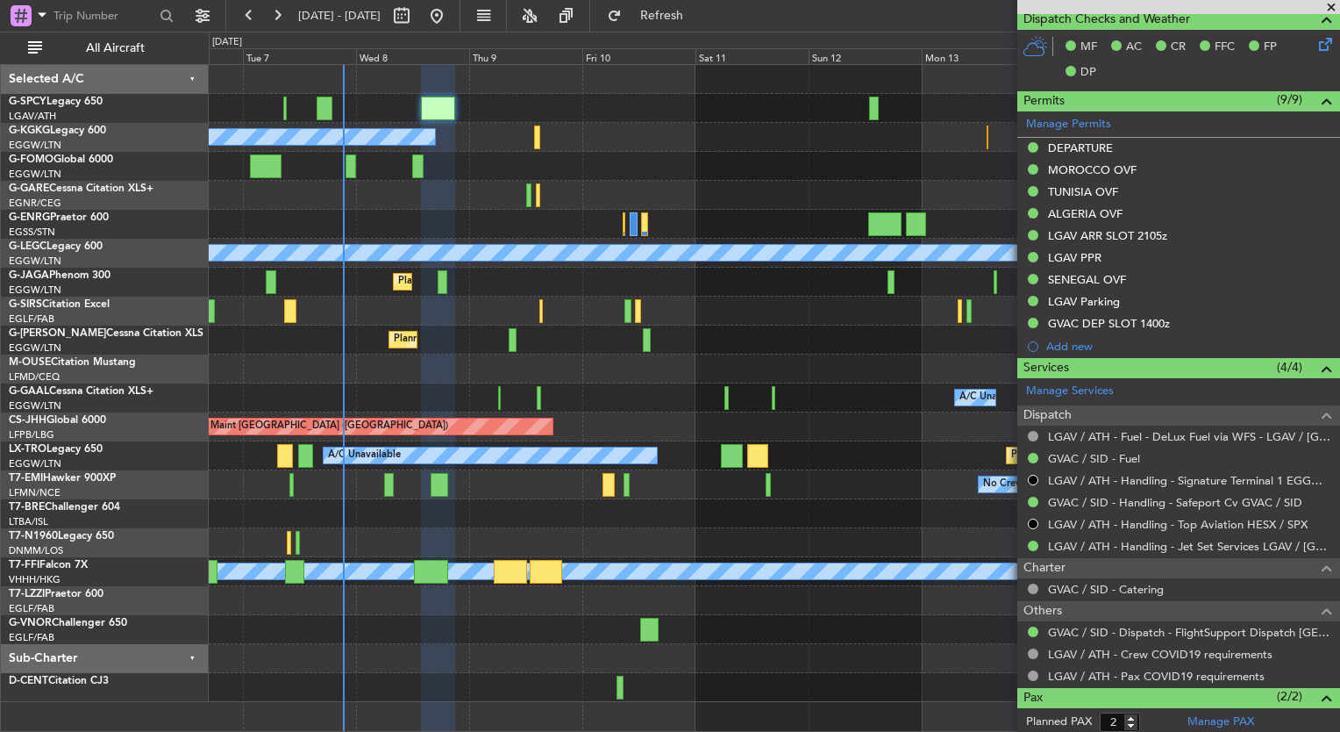
scroll to position [1053, 0]
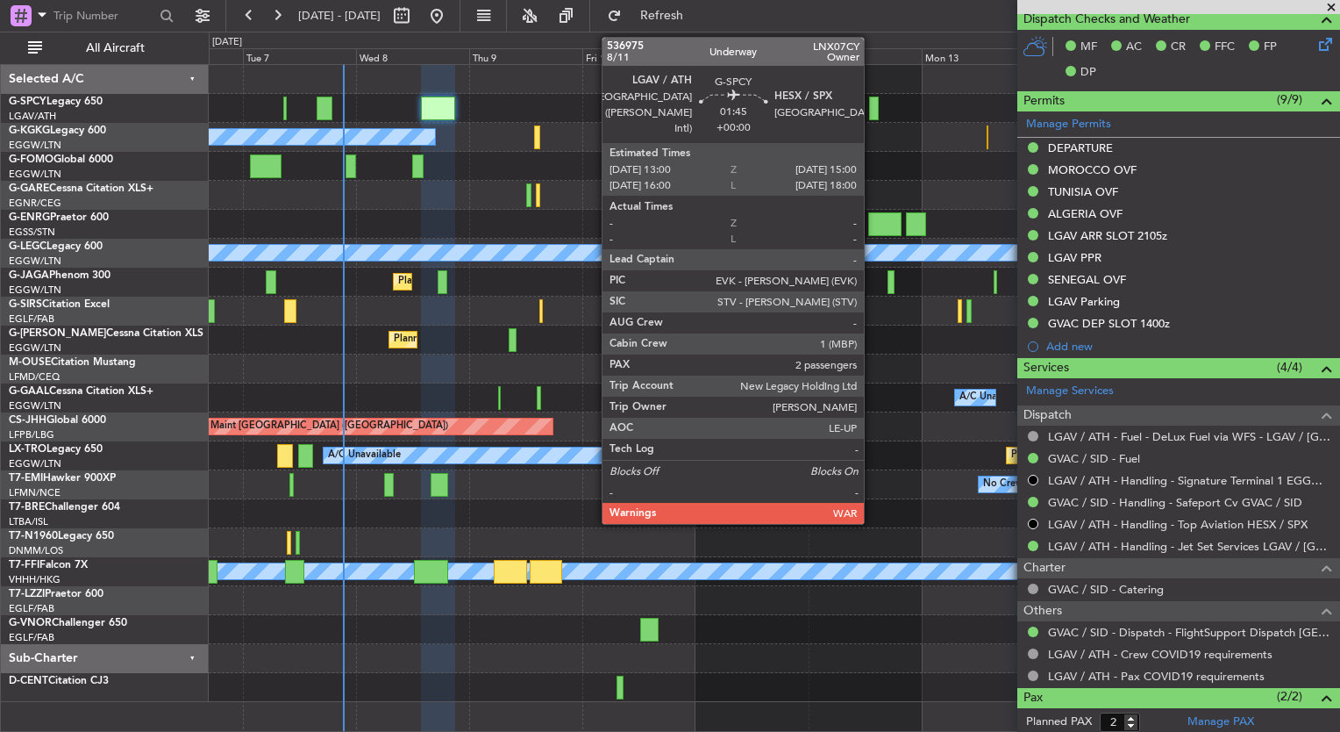
click at [872, 111] on div at bounding box center [874, 108] width 10 height 24
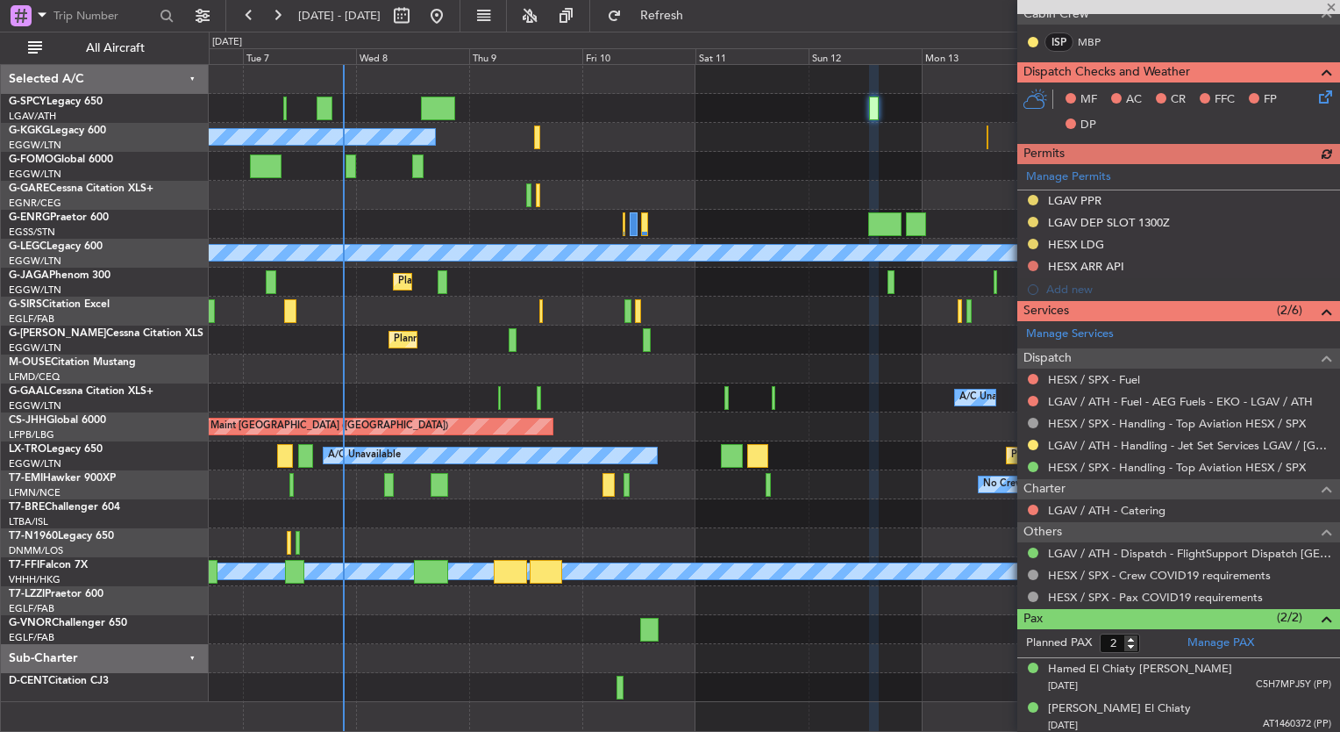
scroll to position [881, 0]
click at [1327, 4] on span at bounding box center [1332, 8] width 18 height 16
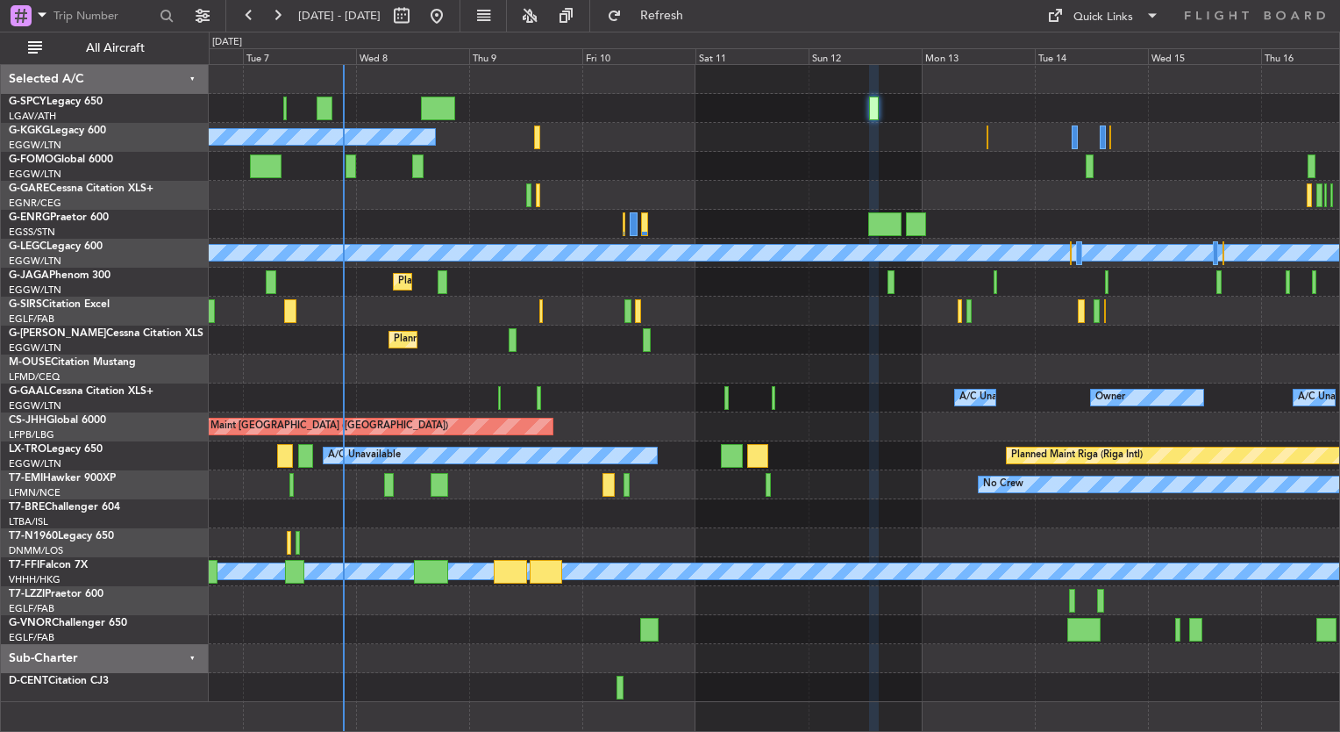
type input "0"
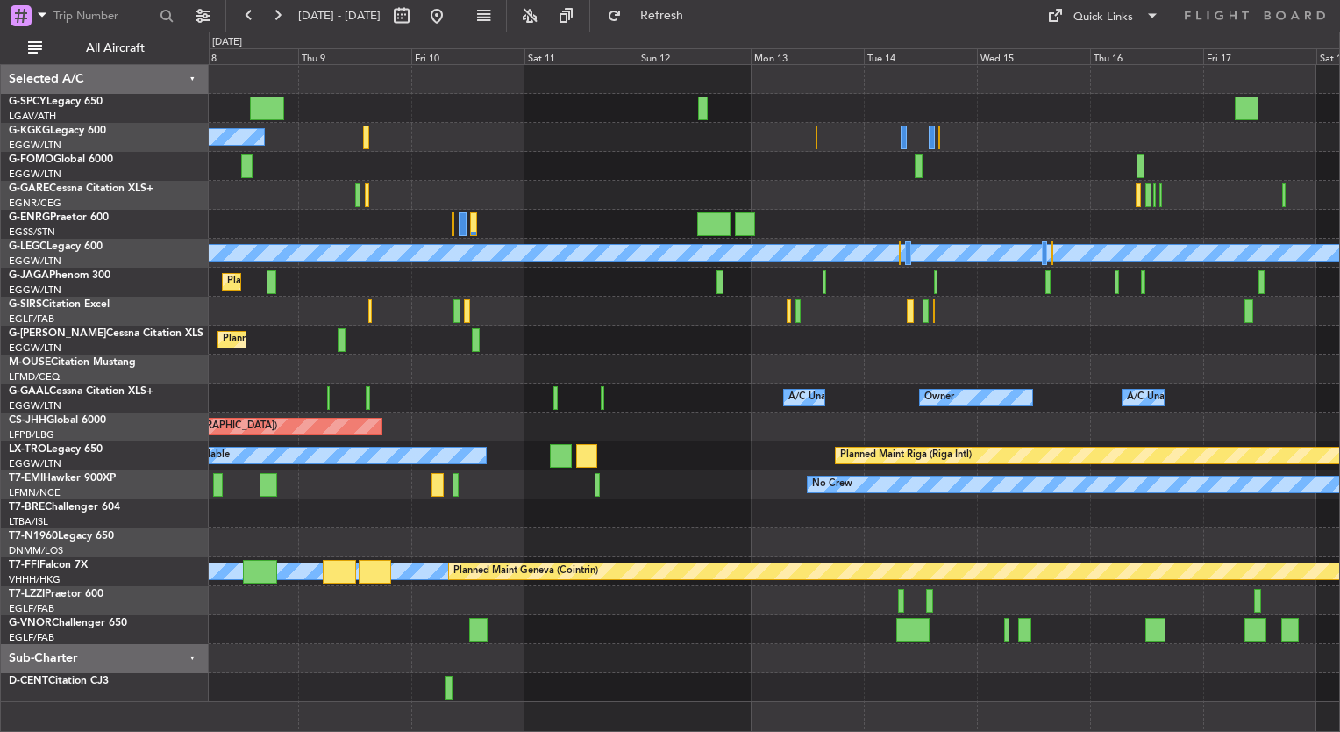
click at [696, 359] on div at bounding box center [774, 368] width 1131 height 29
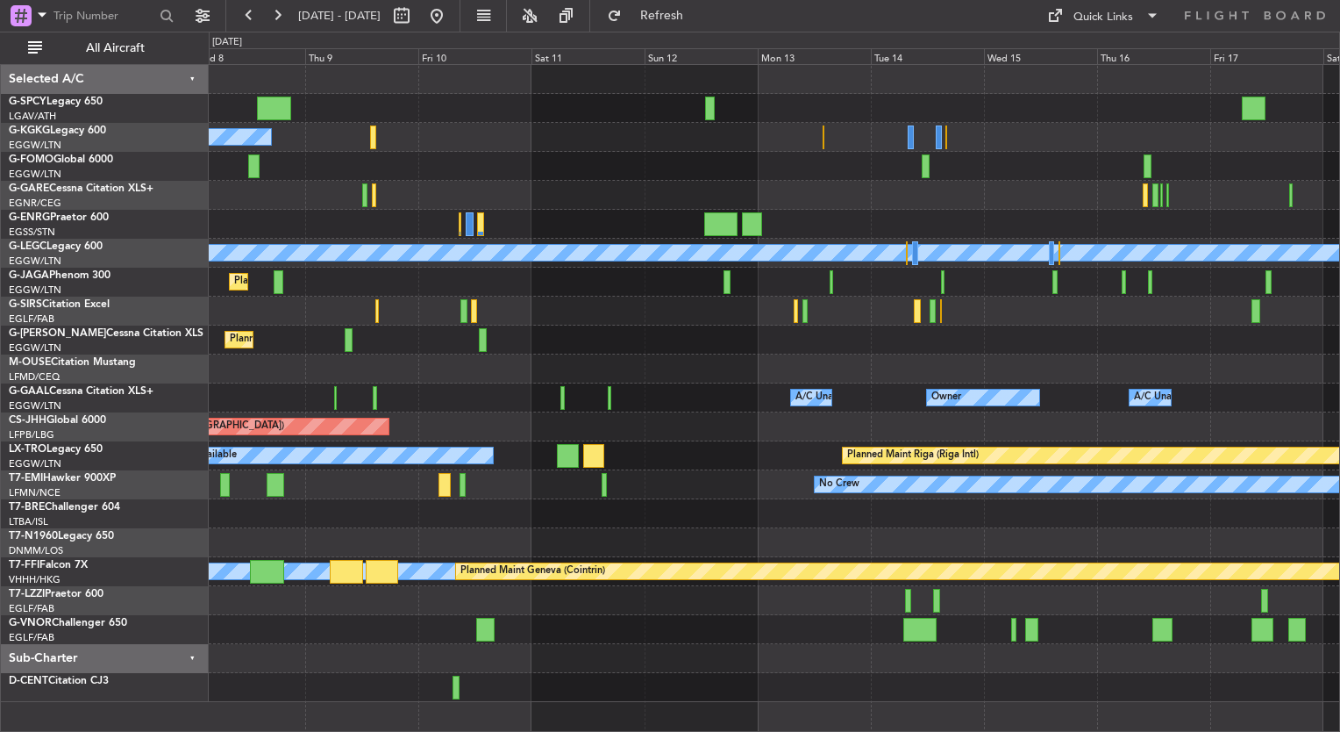
click at [461, 18] on fb-range-datepicker "[DATE] - [DATE]" at bounding box center [342, 16] width 235 height 32
click at [451, 16] on button at bounding box center [437, 16] width 28 height 28
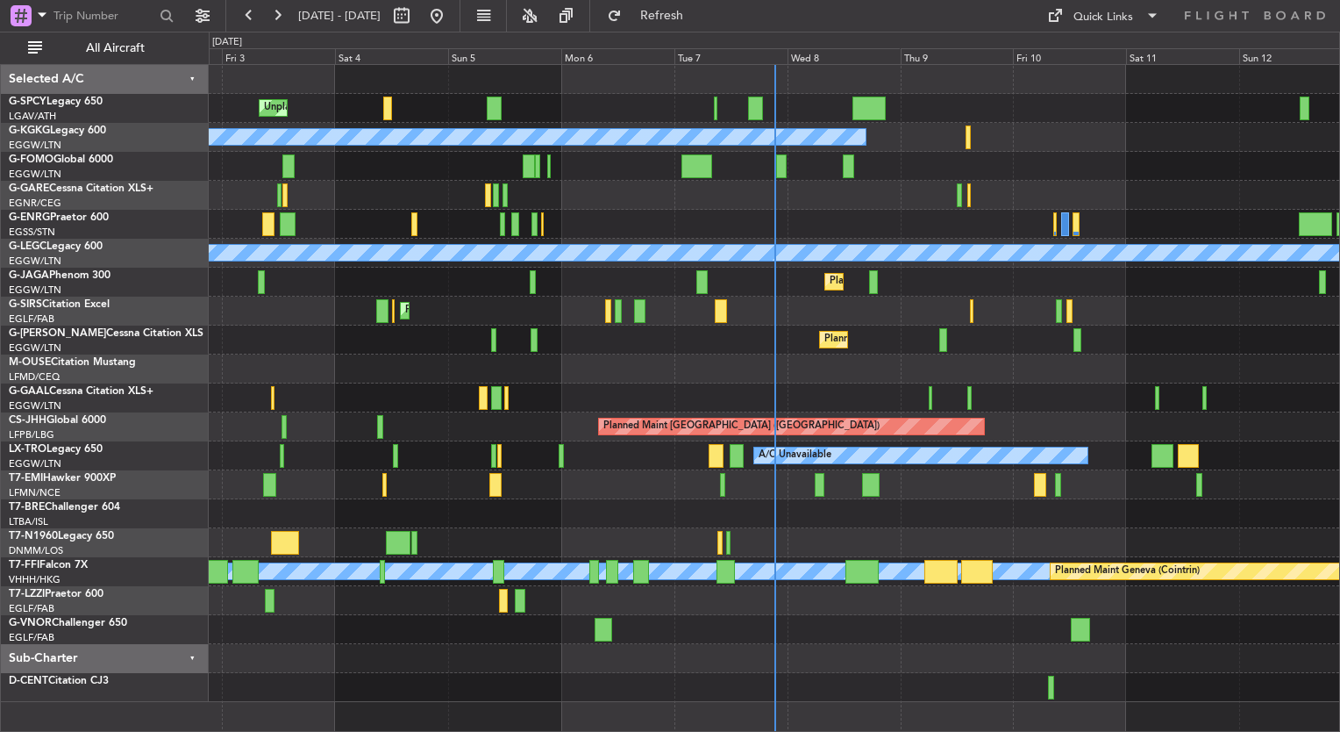
click at [965, 387] on div "A/C Unavailable AOG Maint Dusseldorf Owner Planned Maint Dusseldorf" at bounding box center [774, 397] width 1131 height 29
click at [968, 389] on div at bounding box center [970, 398] width 4 height 24
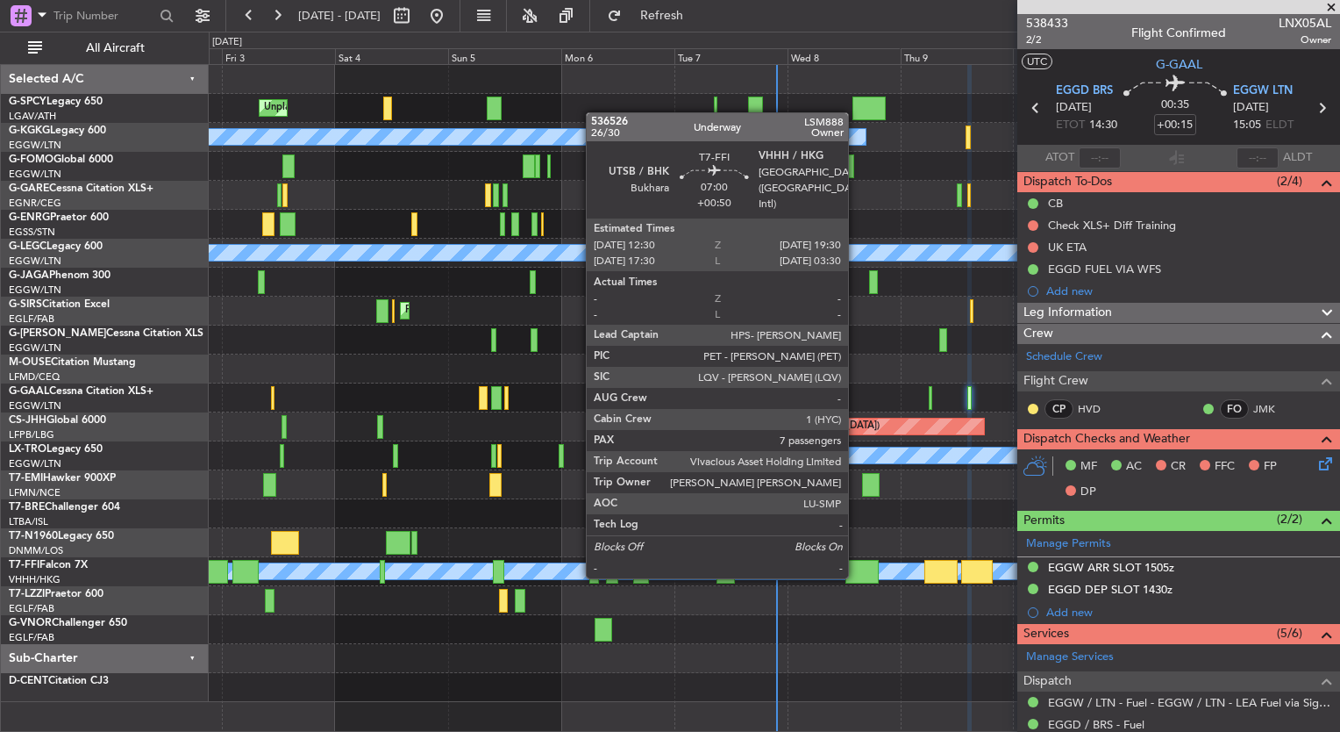
click at [856, 576] on div at bounding box center [862, 572] width 33 height 24
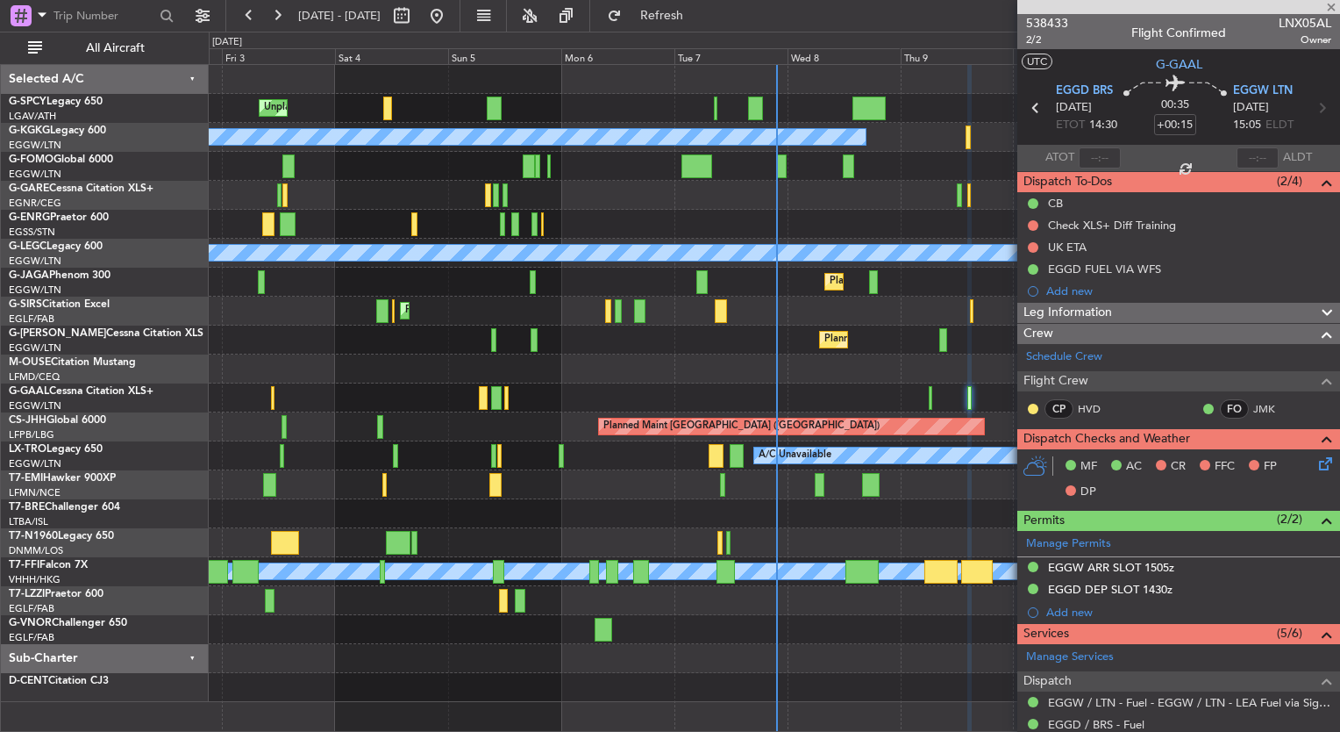
type input "+00:50"
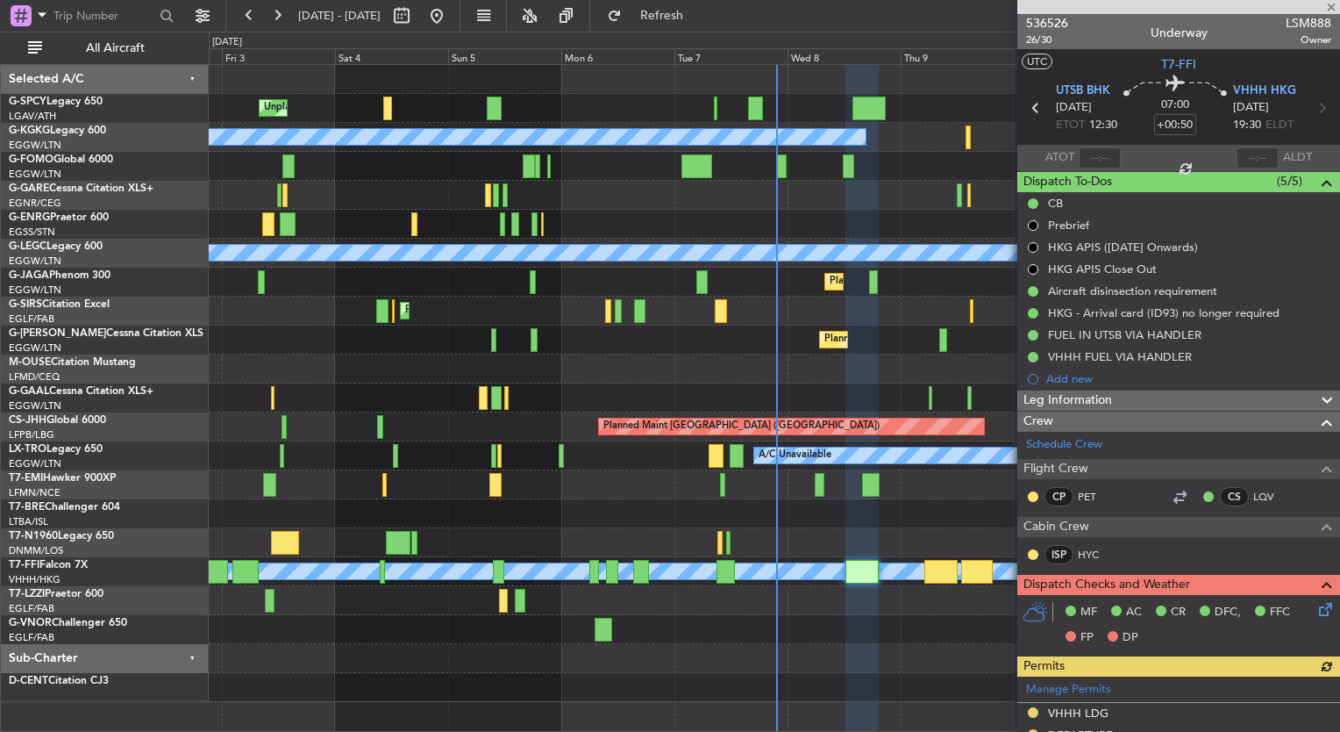
click at [1074, 396] on span "Leg Information" at bounding box center [1068, 400] width 89 height 20
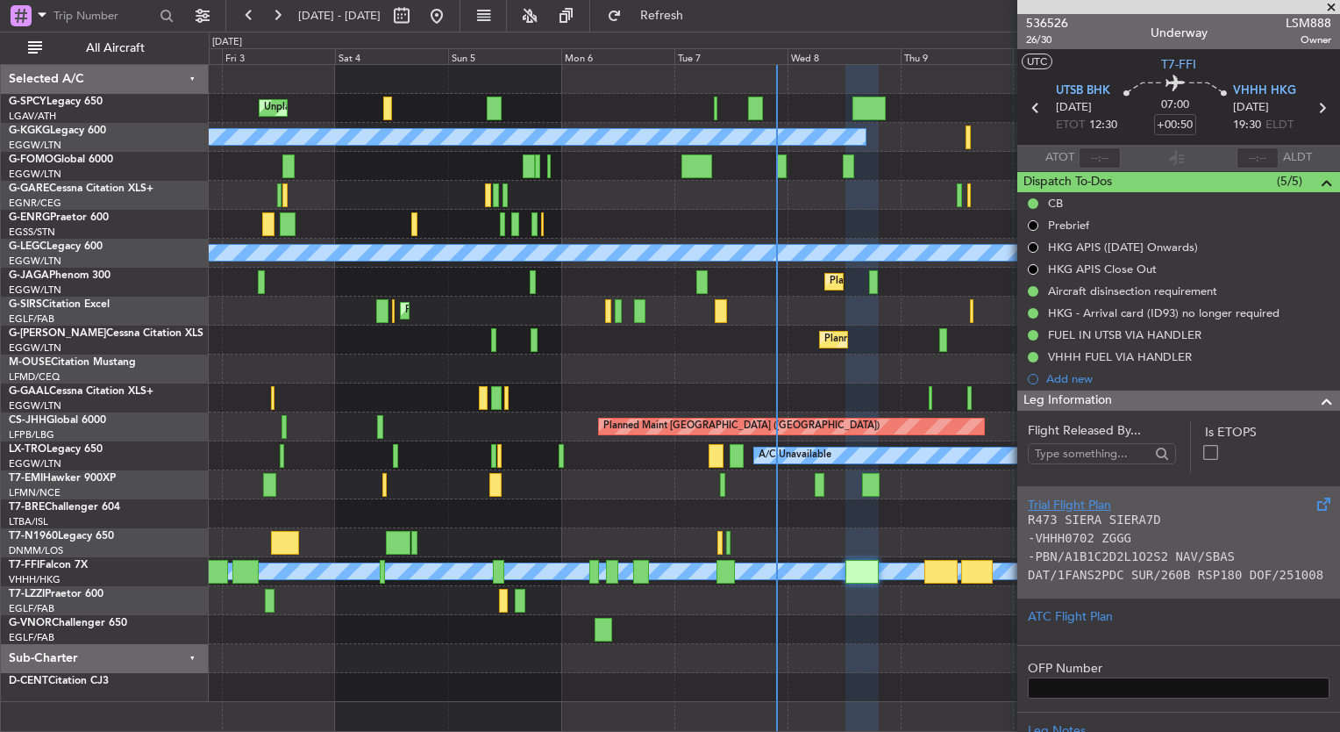
scroll to position [193, 0]
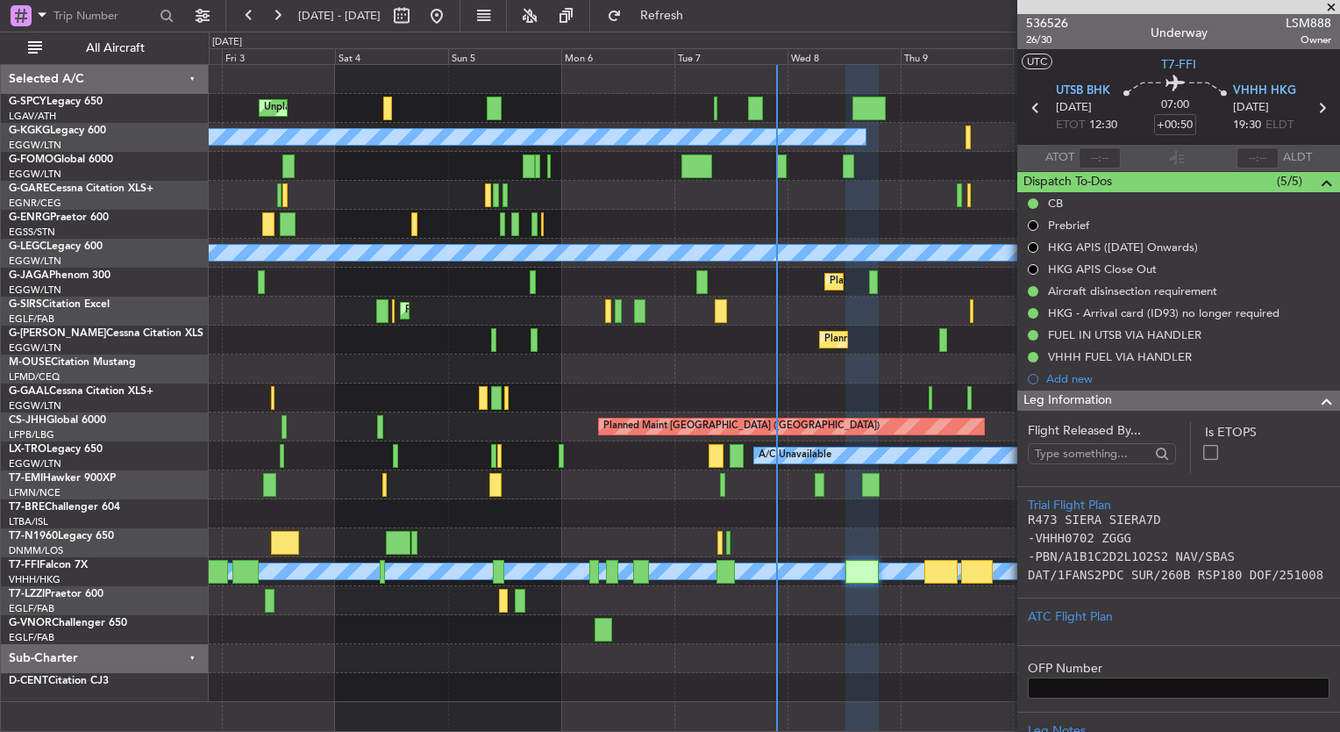
click at [1333, 1] on span at bounding box center [1332, 8] width 18 height 16
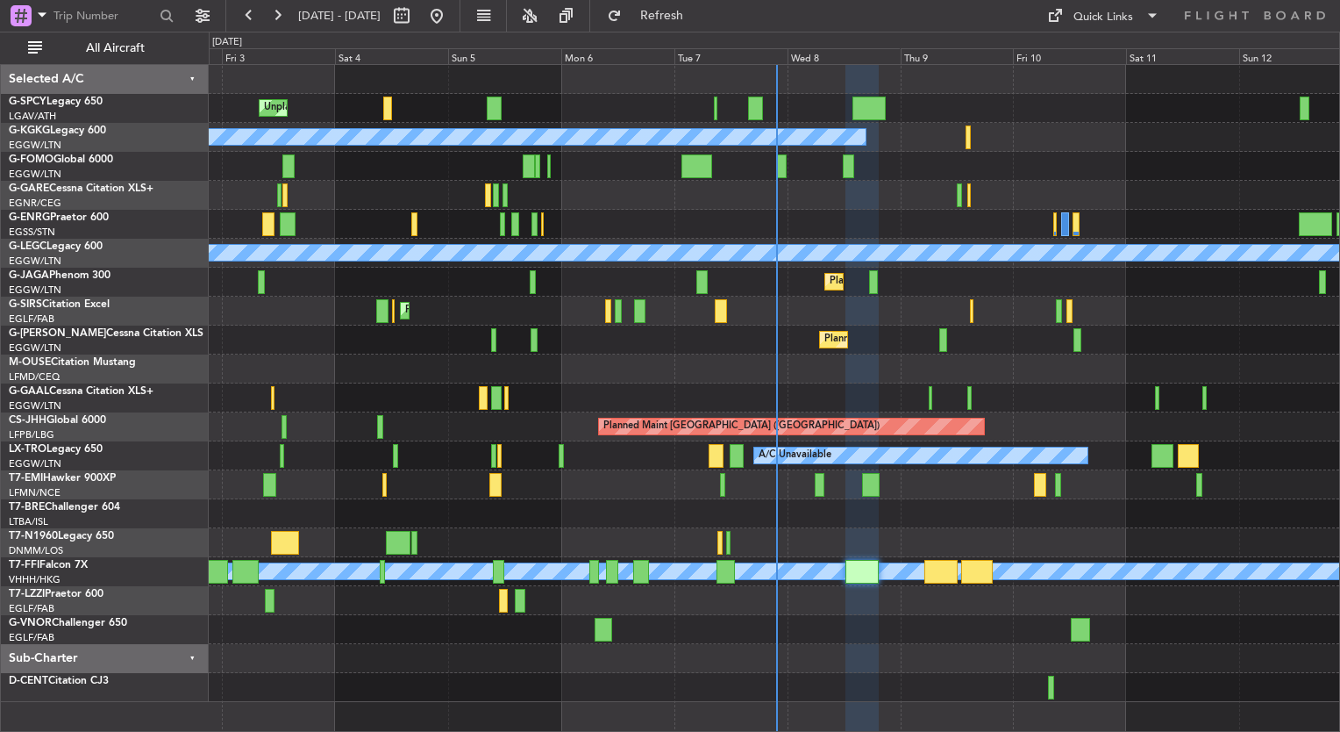
type input "0"
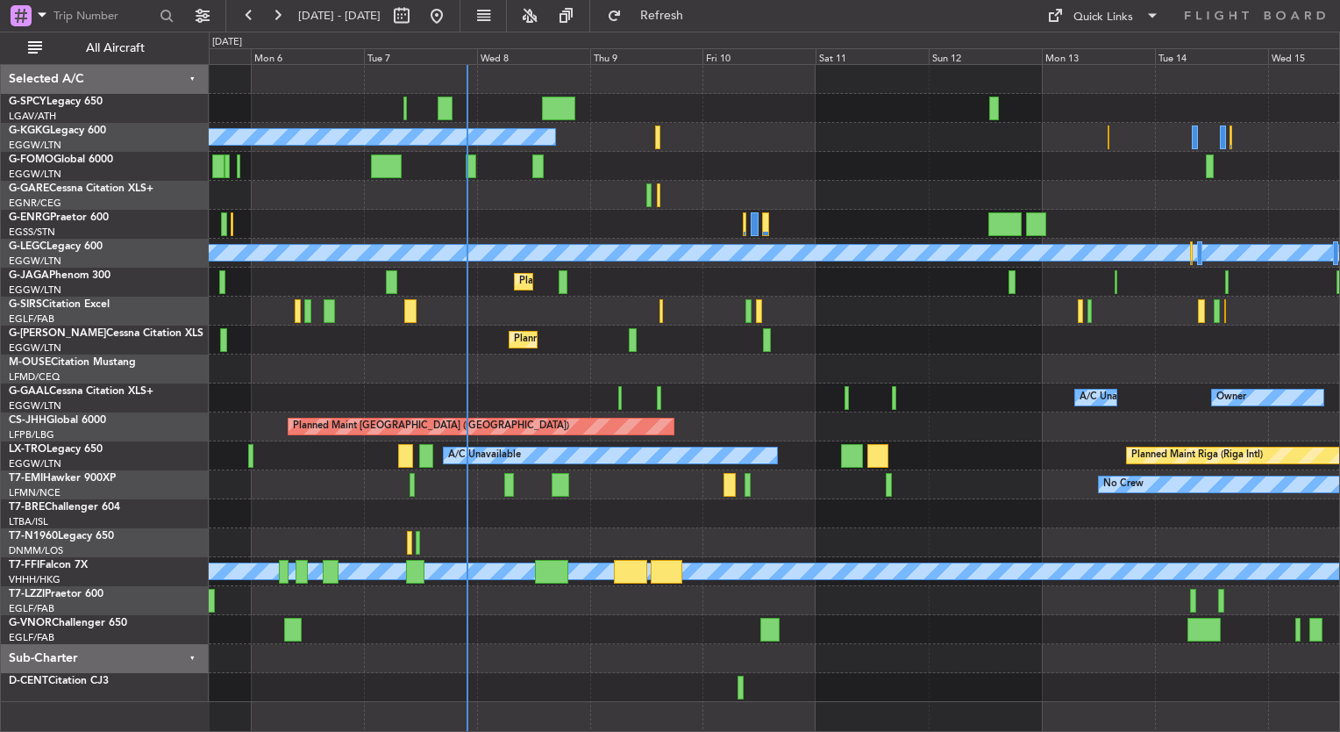
click at [524, 314] on div "Unplanned Maint Bremen A/C Unavailable Istanbul (Ataturk) A/C Unavailable Londo…" at bounding box center [774, 383] width 1131 height 637
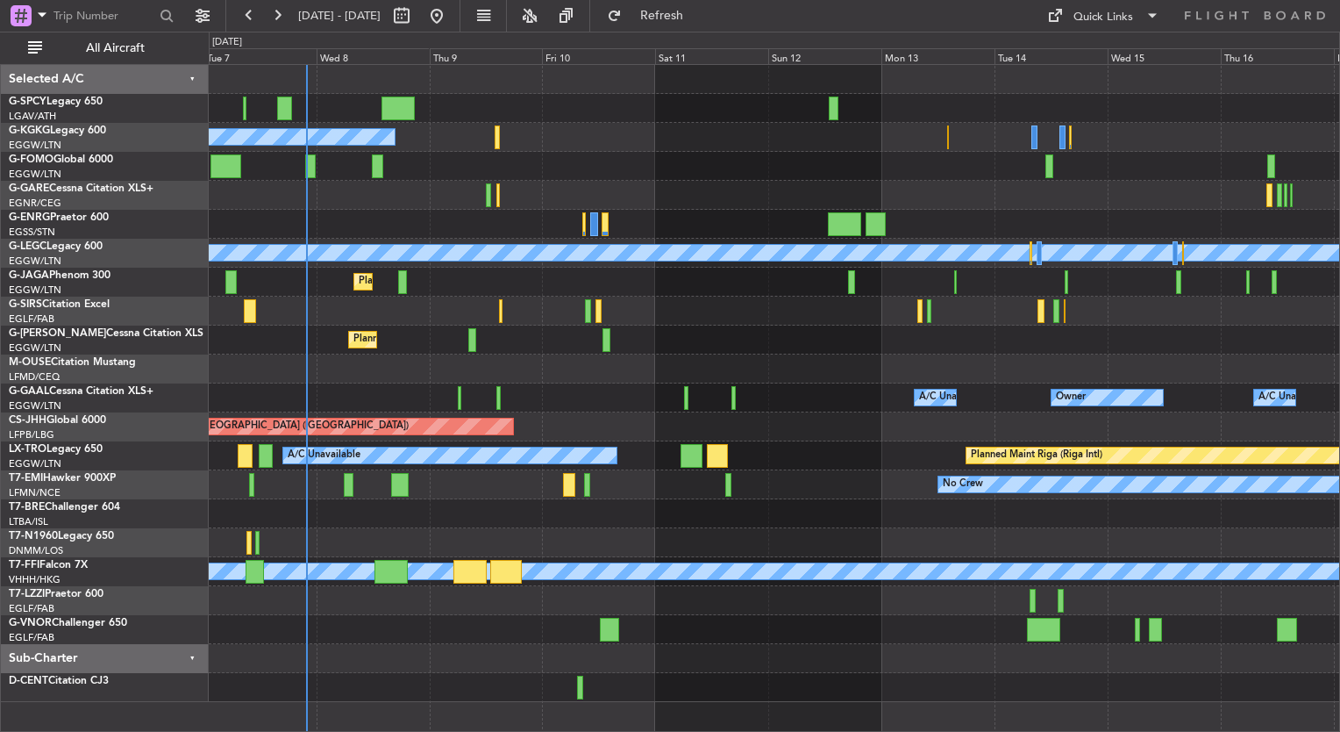
click at [505, 618] on div at bounding box center [774, 629] width 1131 height 29
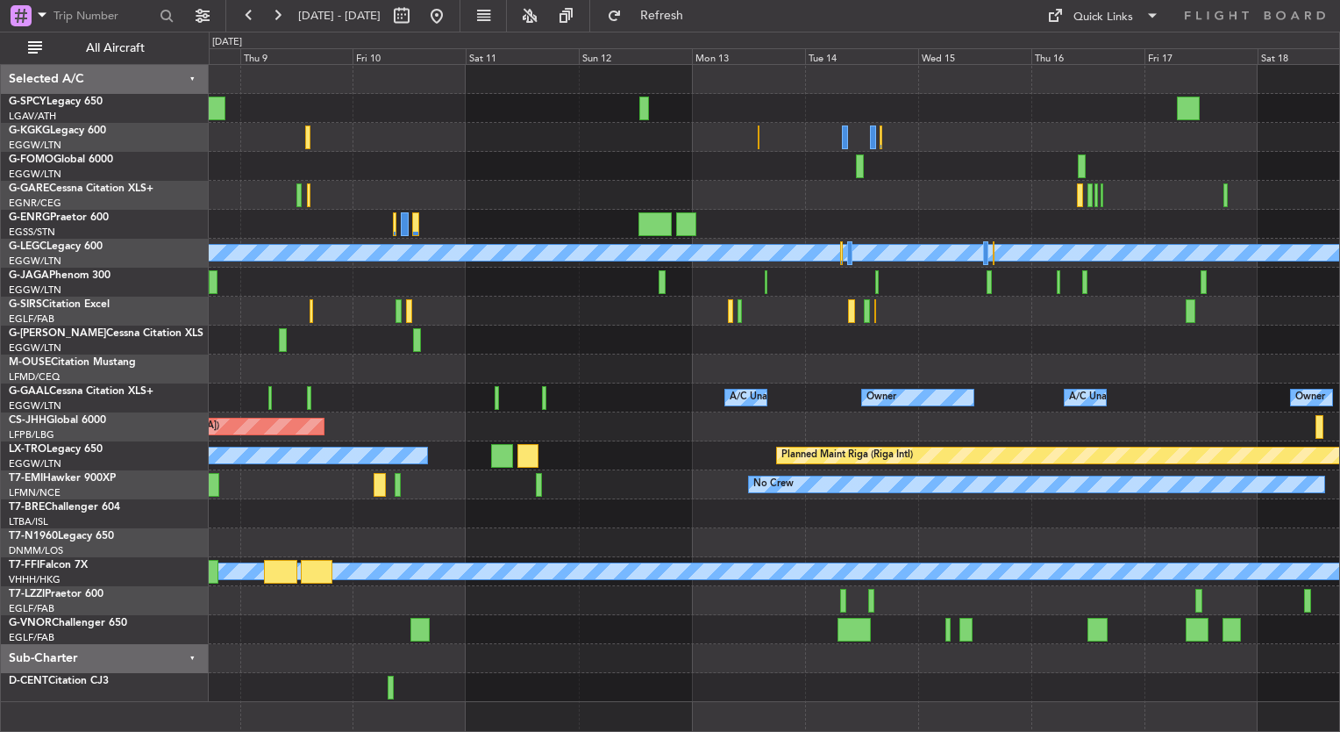
click at [400, 621] on div at bounding box center [774, 629] width 1131 height 29
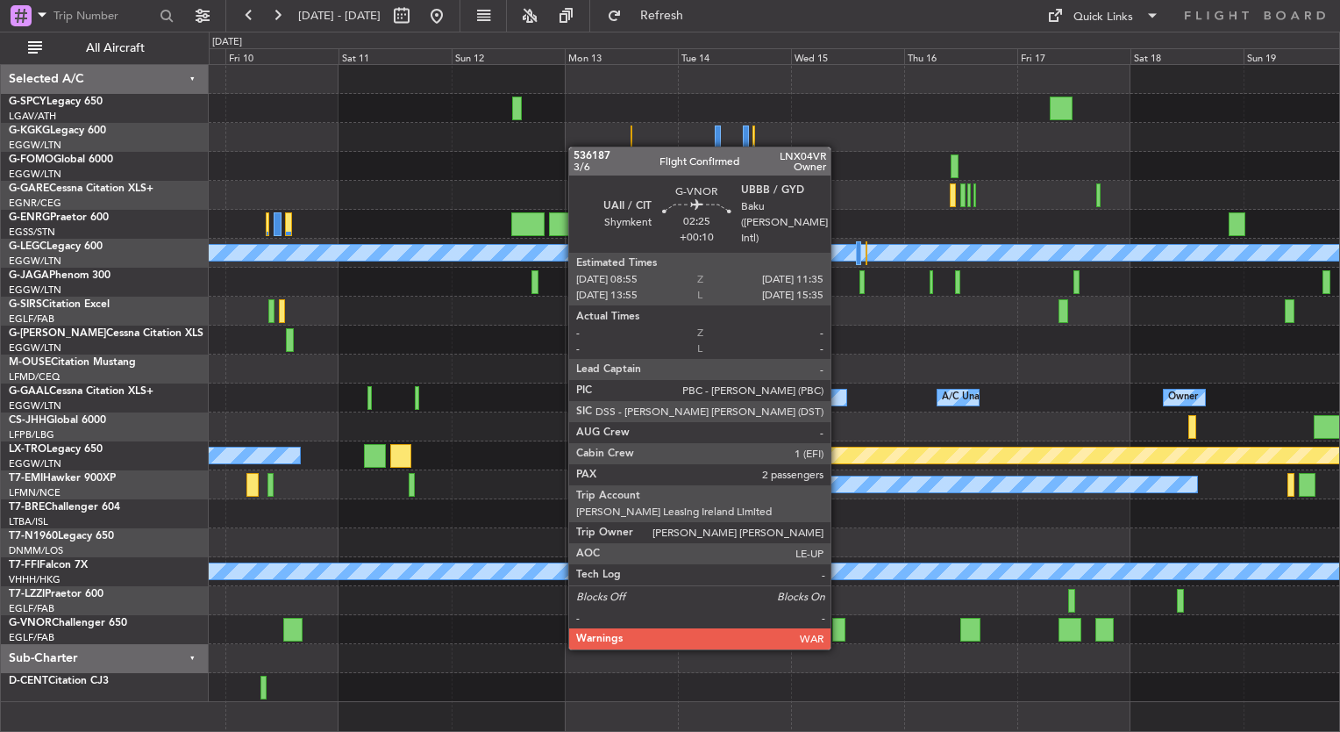
click at [839, 630] on div at bounding box center [838, 630] width 13 height 24
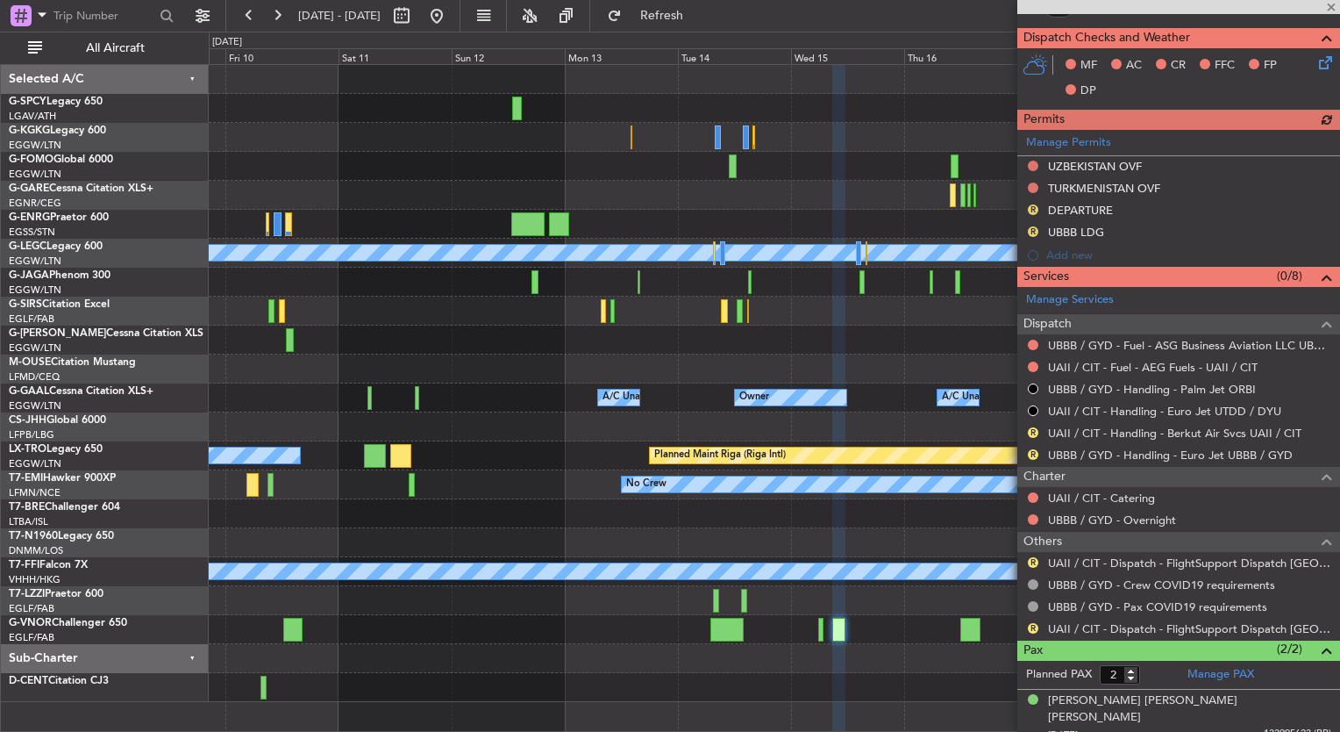
scroll to position [392, 0]
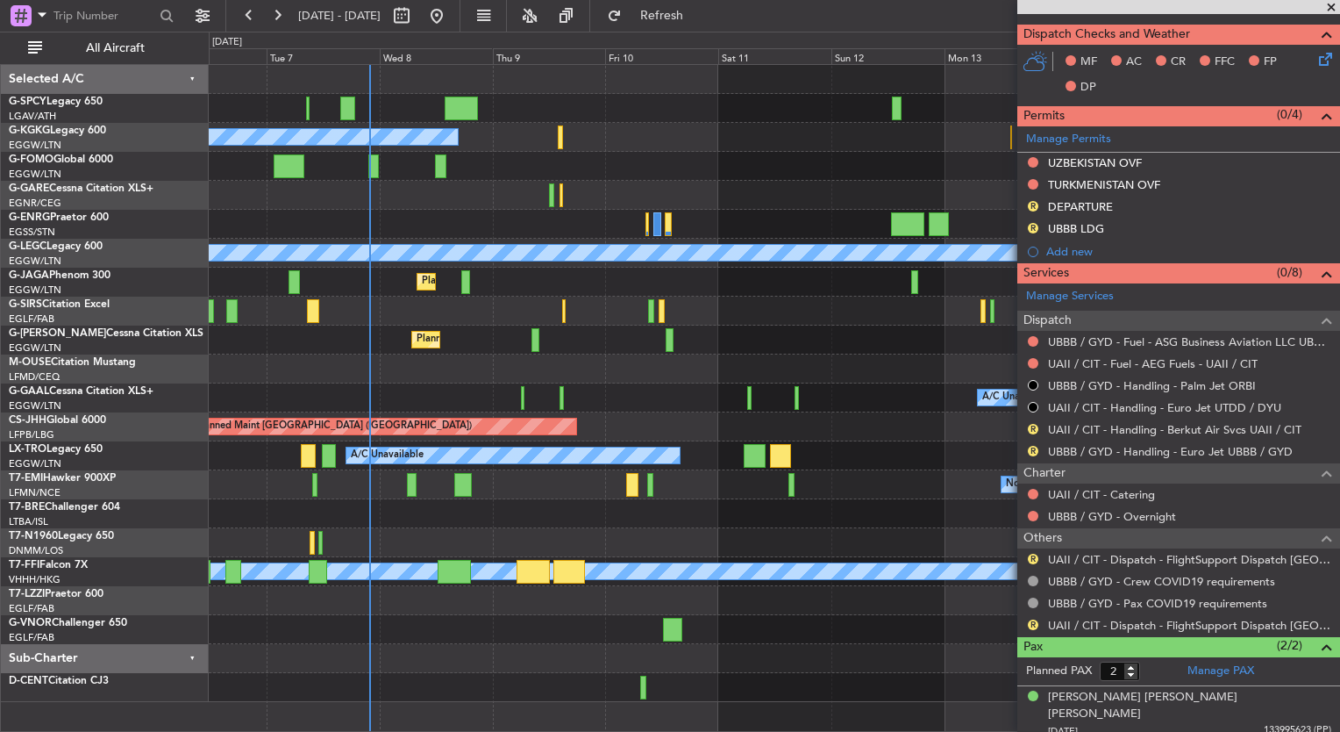
click at [949, 661] on div "A/C Unavailable Istanbul (Ataturk) A/C Unavailable London (Luton) Planned Maint…" at bounding box center [774, 383] width 1131 height 637
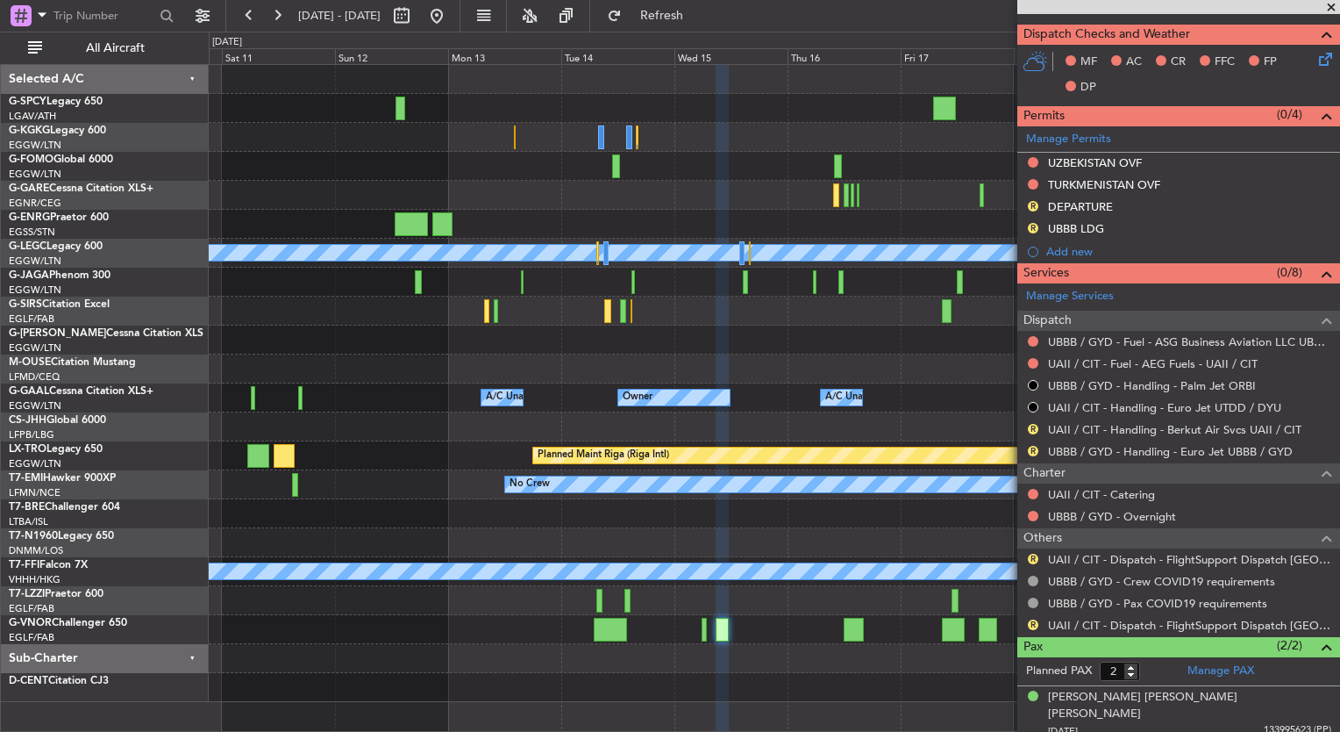
click at [441, 582] on div "A/C Unavailable Istanbul (Ataturk) A/C Unavailable London (Luton) Planned Maint…" at bounding box center [774, 383] width 1131 height 637
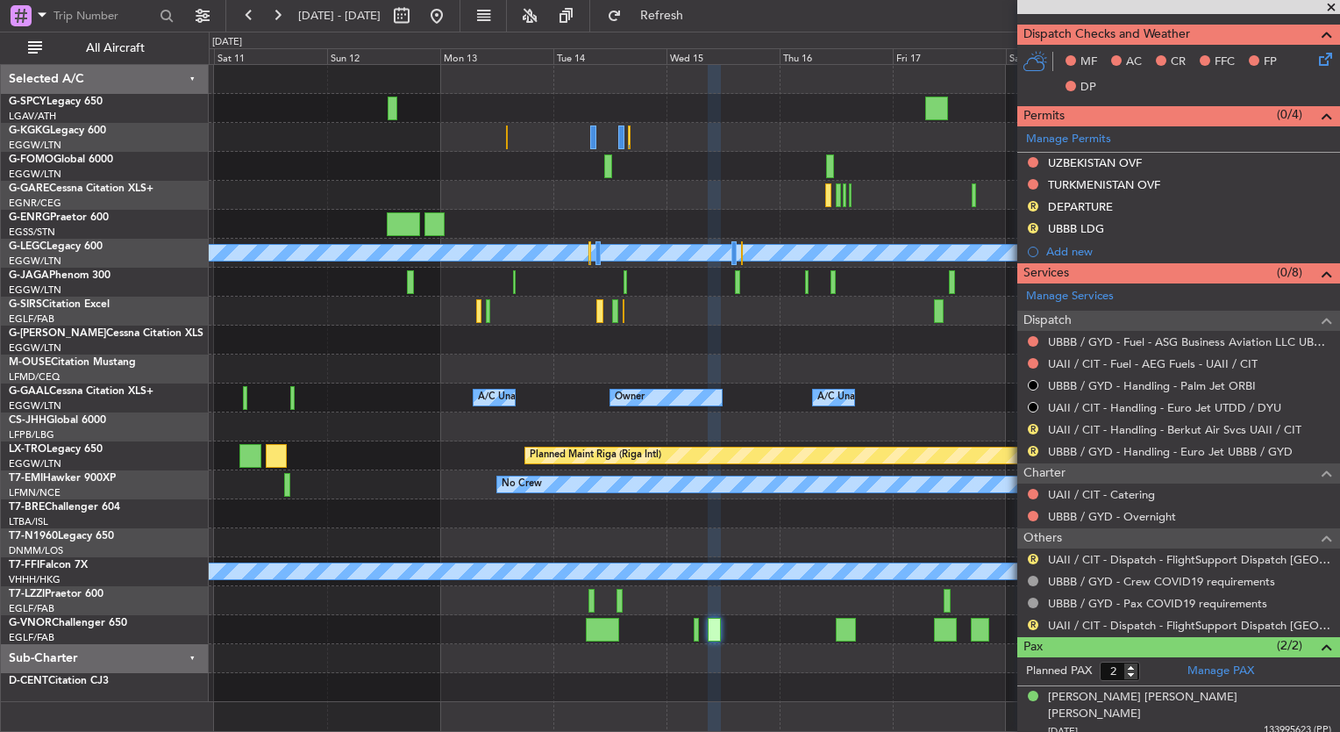
click at [691, 638] on div "A/C Unavailable Istanbul (Ataturk) A/C Unavailable London (Luton) Planned Maint…" at bounding box center [774, 383] width 1131 height 637
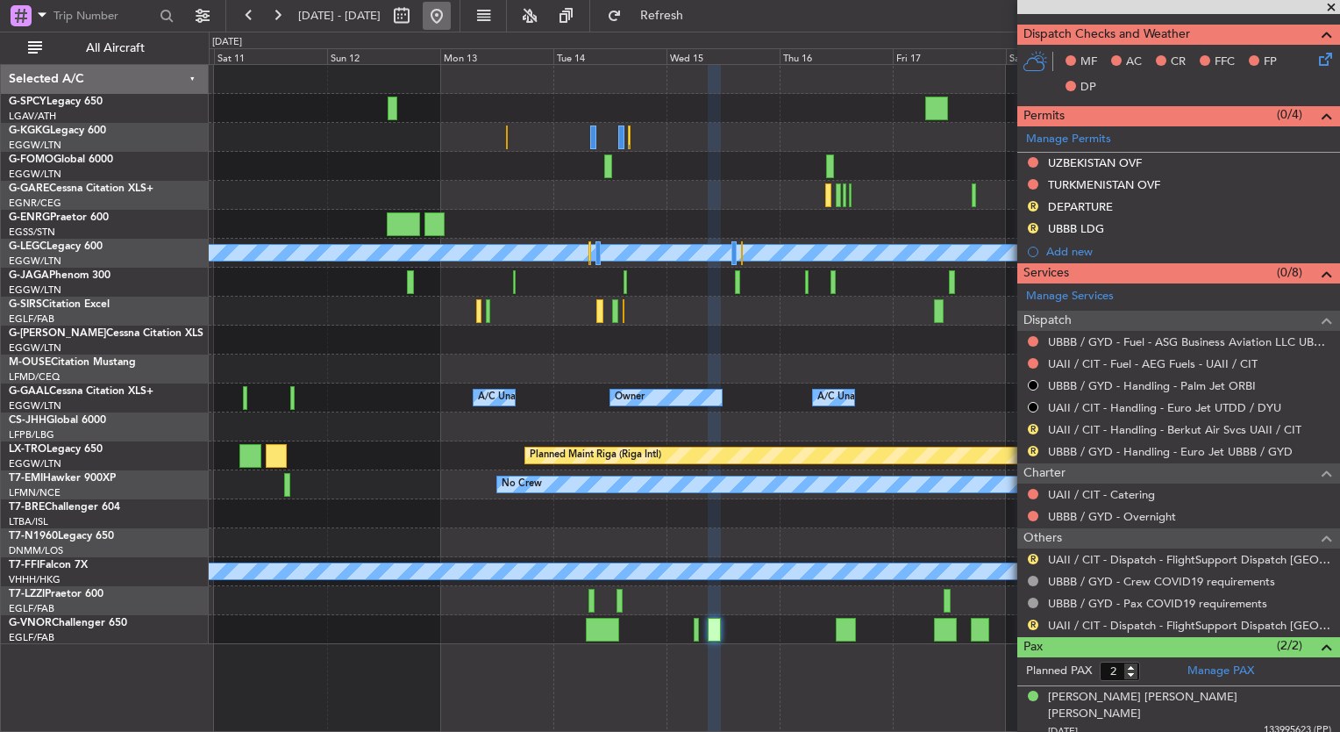
click at [451, 23] on button at bounding box center [437, 16] width 28 height 28
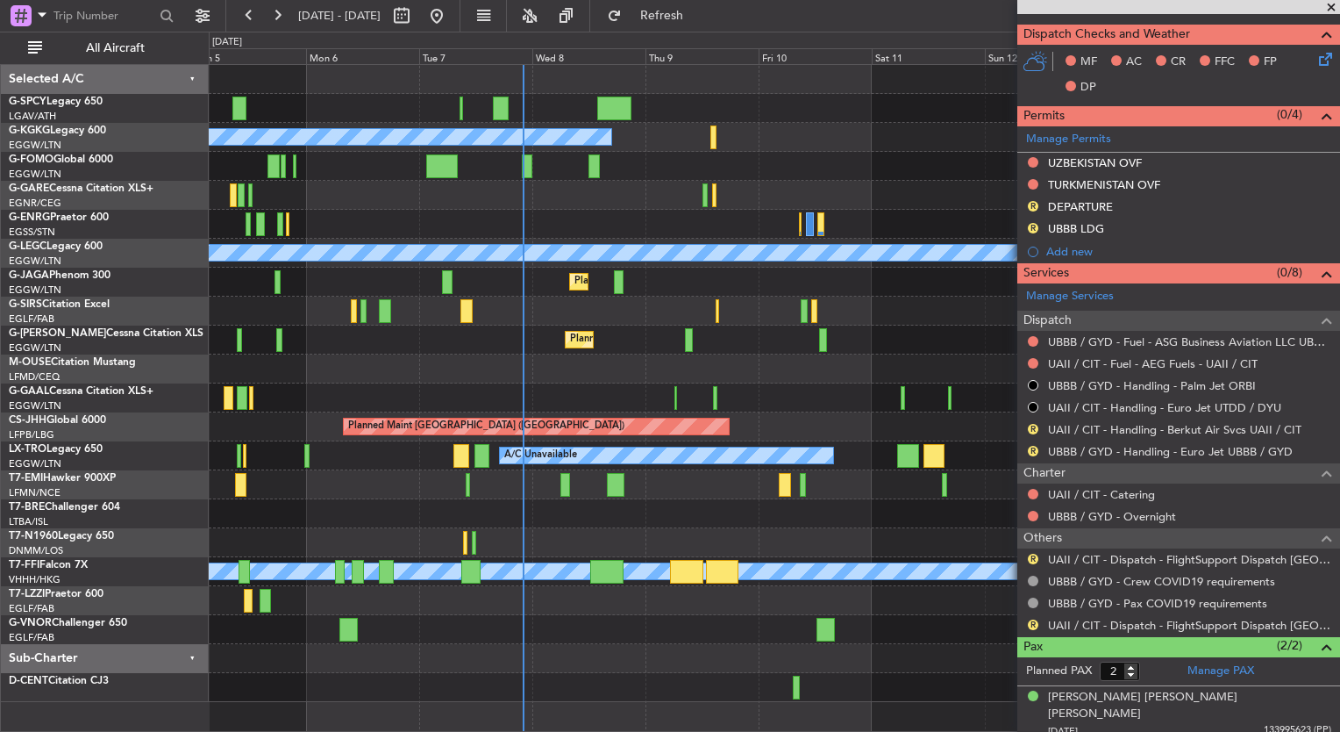
click at [578, 186] on div at bounding box center [774, 195] width 1131 height 29
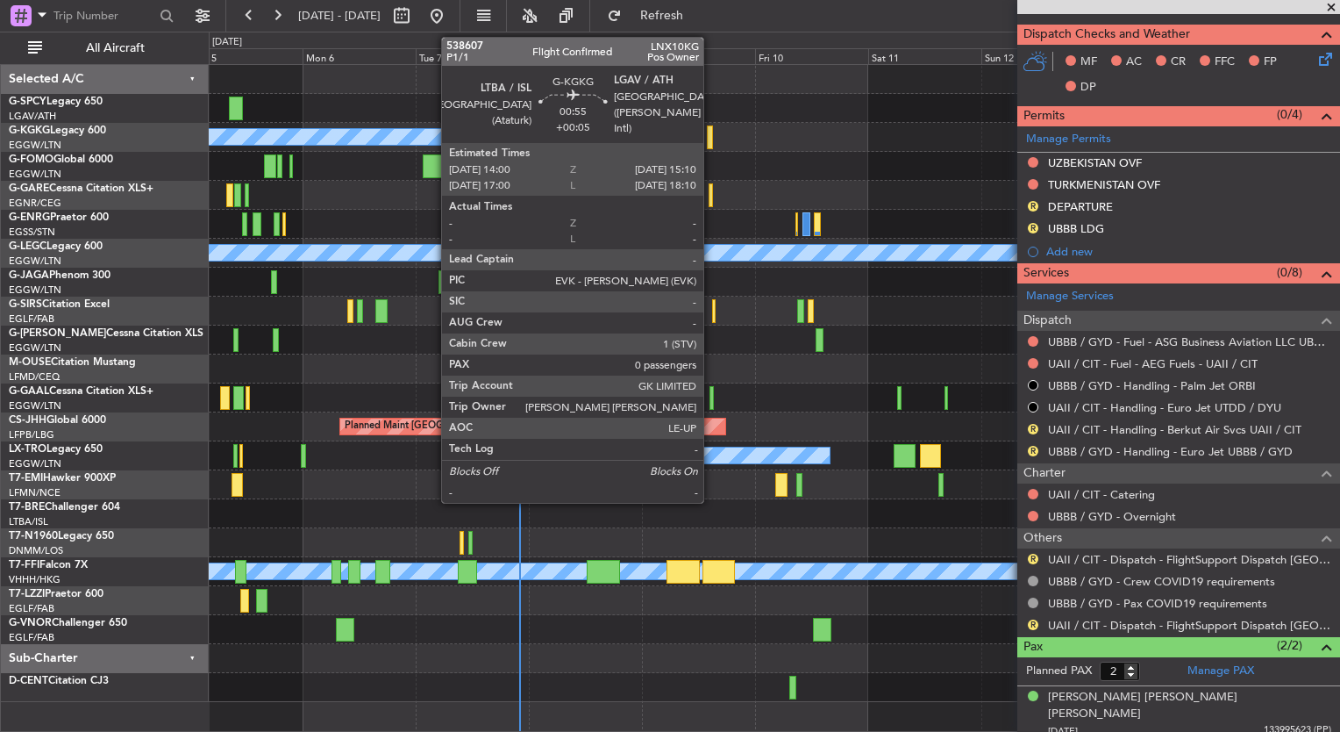
click at [711, 134] on div at bounding box center [710, 137] width 6 height 24
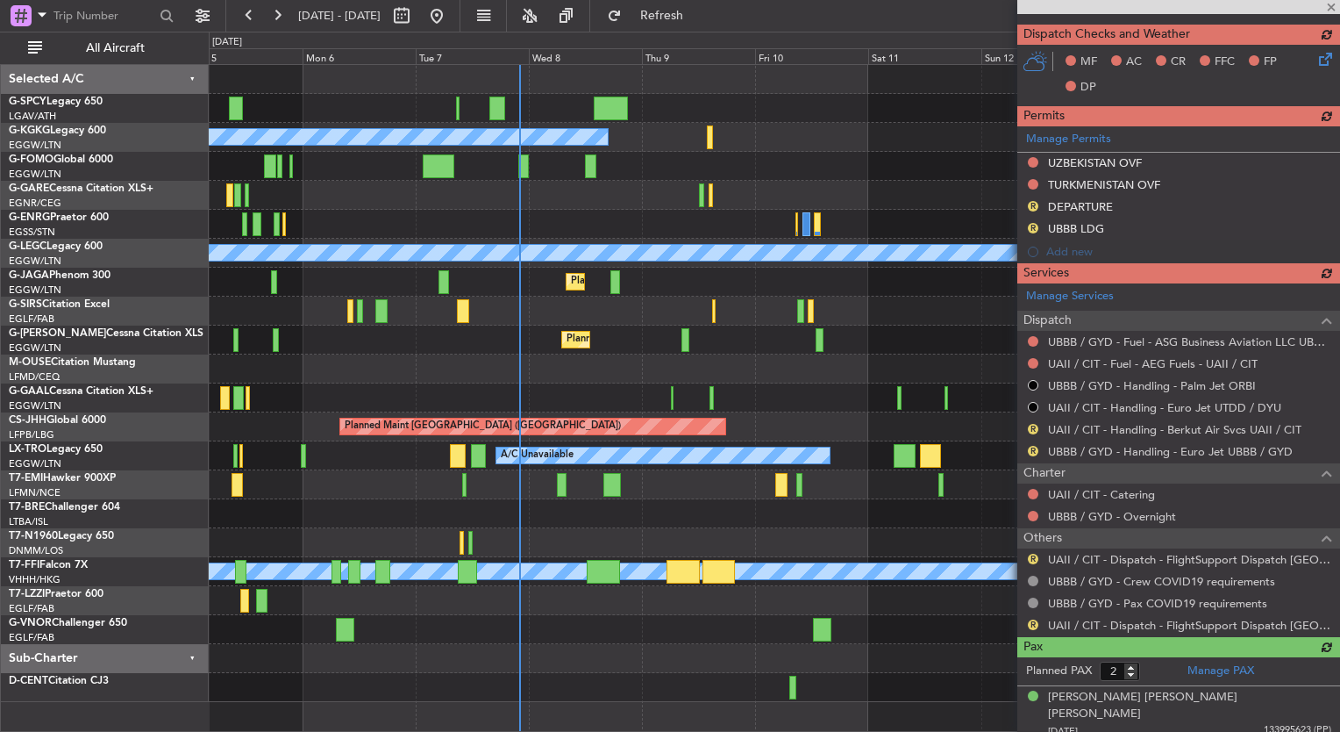
type input "+00:05"
type input "0"
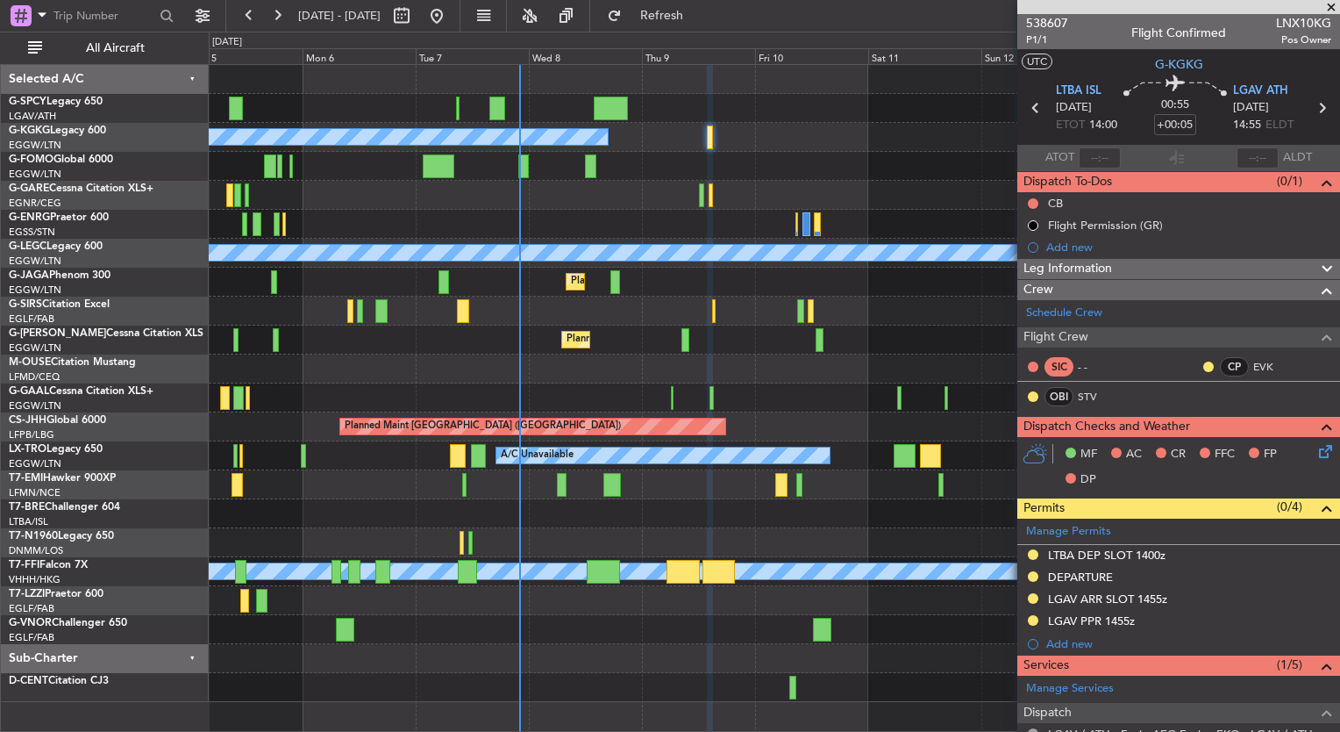
scroll to position [0, 0]
click at [151, 299] on div "Unplanned Maint Bremen Planned Maint Bremen A/C Unavailable Istanbul (Ataturk) …" at bounding box center [670, 382] width 1340 height 700
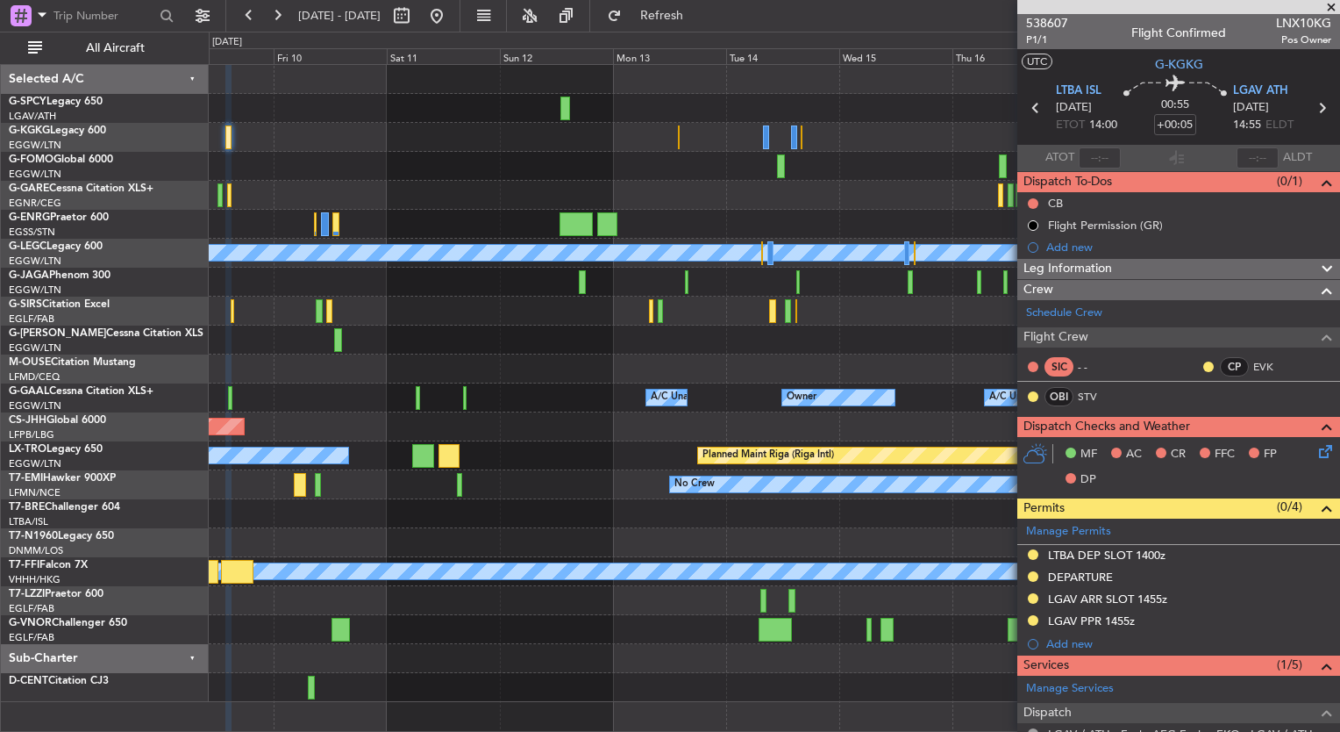
click at [326, 363] on div "A/C Unavailable Istanbul (Ataturk) A/C Unavailable London (Luton) Planned Maint…" at bounding box center [774, 383] width 1131 height 637
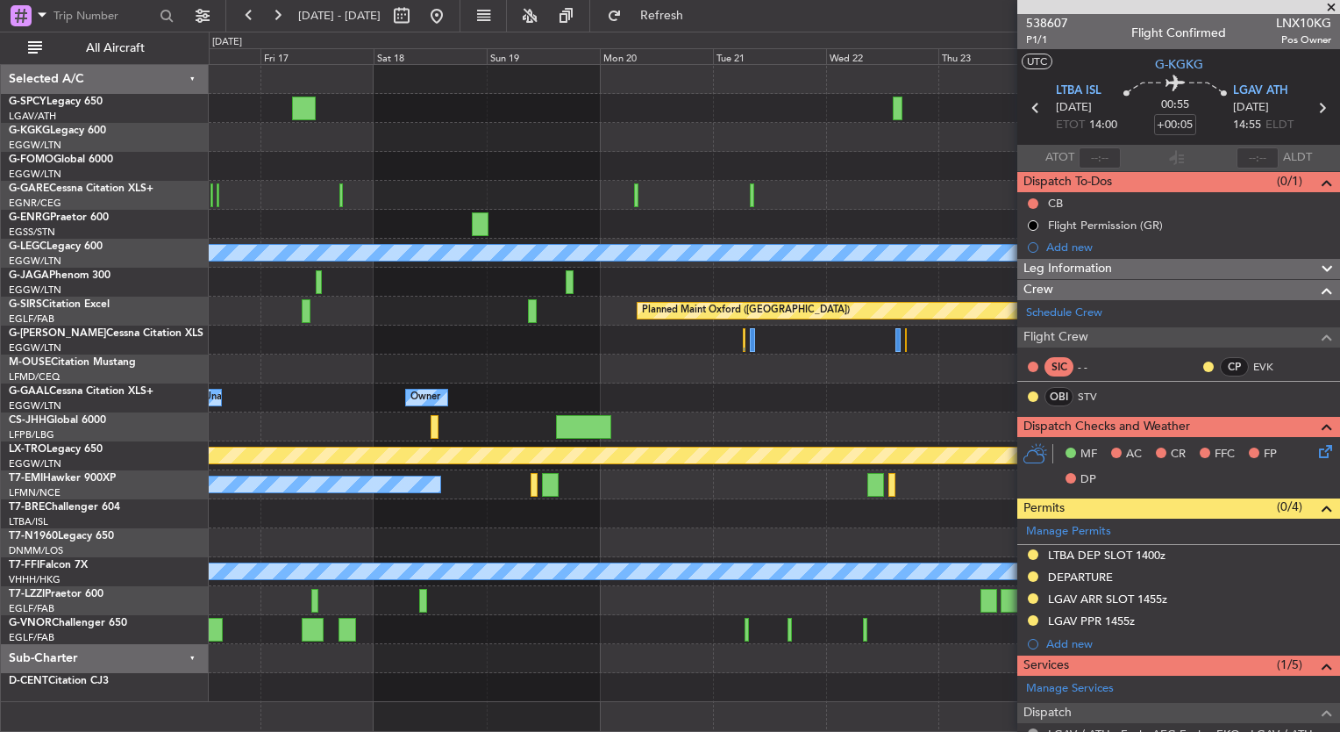
click at [365, 338] on div "A/C Unavailable London (Luton) Planned Maint Oxford (Kidlington) Owner A/C Unav…" at bounding box center [774, 383] width 1131 height 637
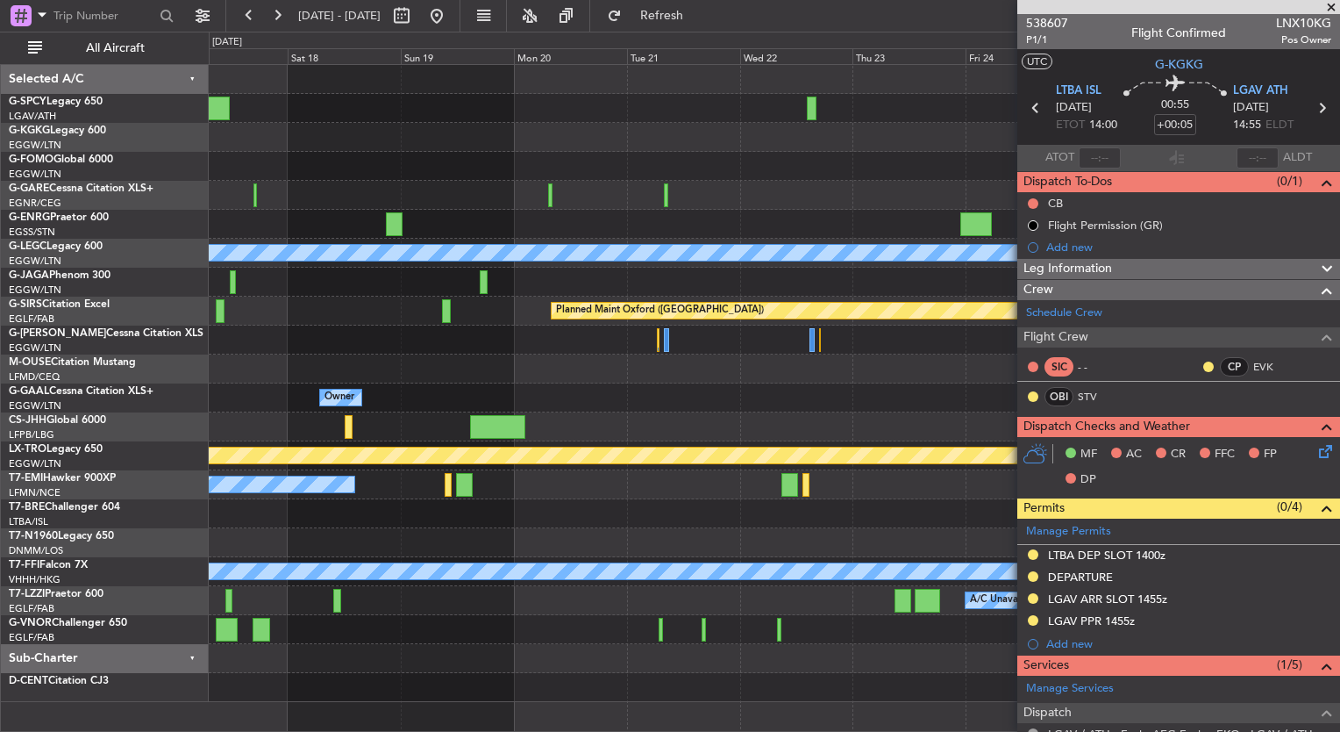
click at [361, 391] on div "Owner Owner A/C Unavailable Owner Owner" at bounding box center [774, 397] width 1131 height 29
